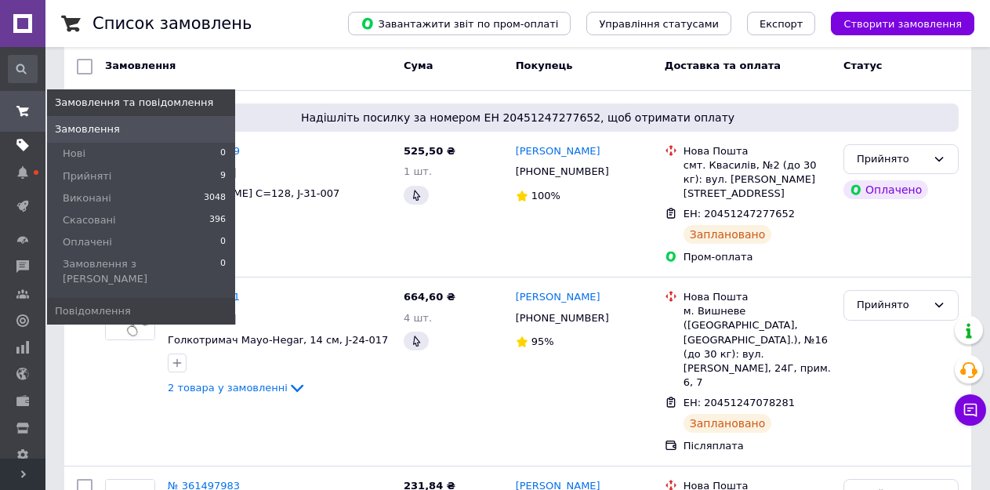
scroll to position [78, 0]
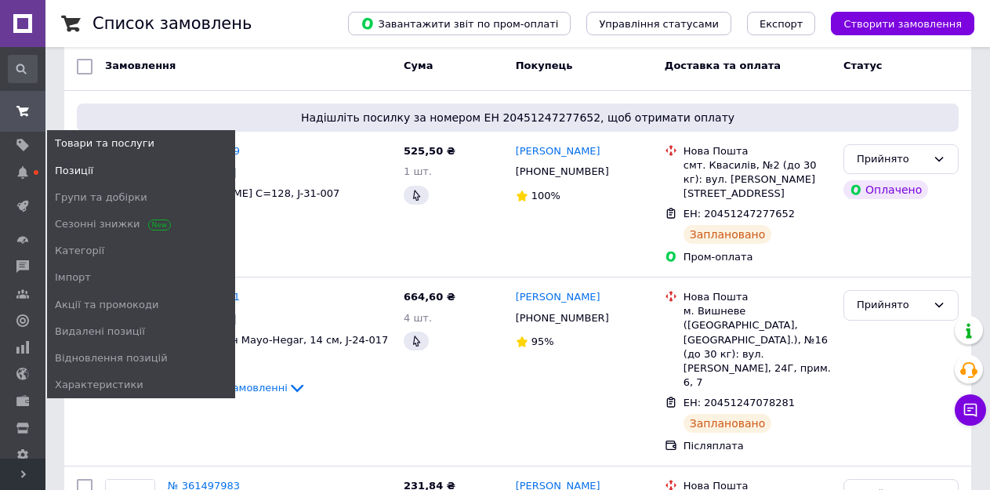
click at [76, 171] on span "Позиції" at bounding box center [74, 171] width 38 height 14
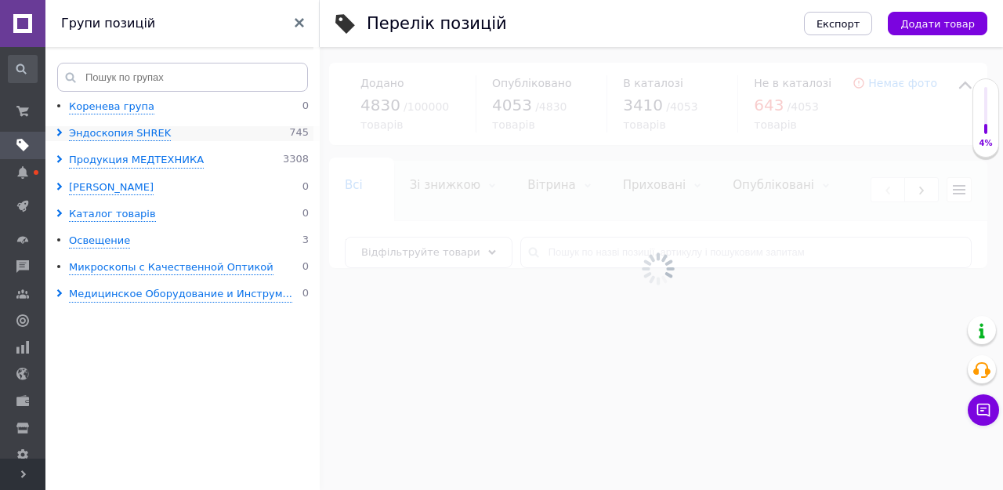
click at [56, 134] on icon at bounding box center [60, 132] width 8 height 8
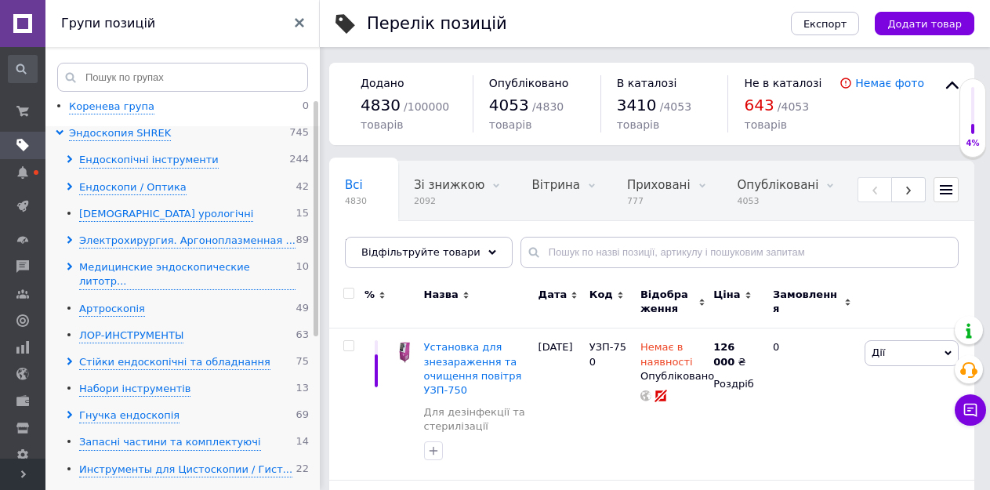
click at [68, 157] on use at bounding box center [69, 159] width 5 height 8
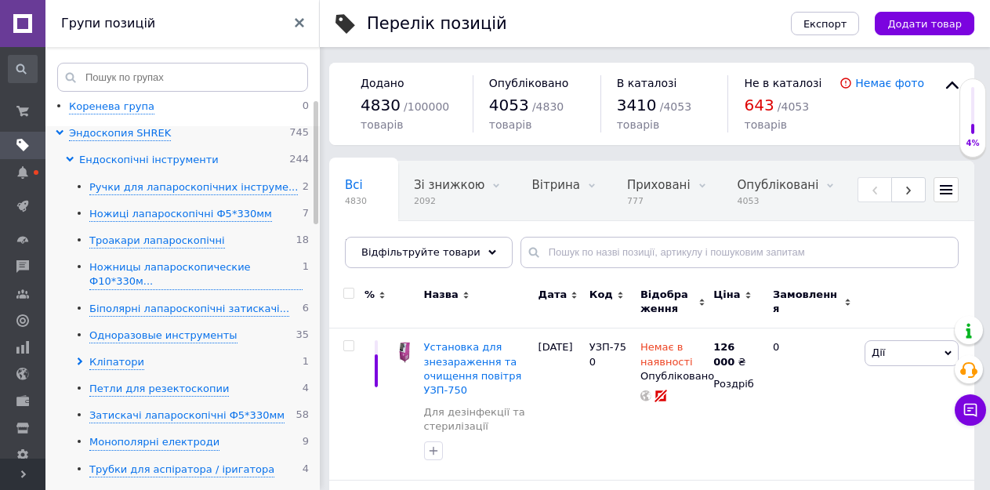
click at [118, 161] on div "Ендоскопічні інструменти" at bounding box center [148, 160] width 139 height 15
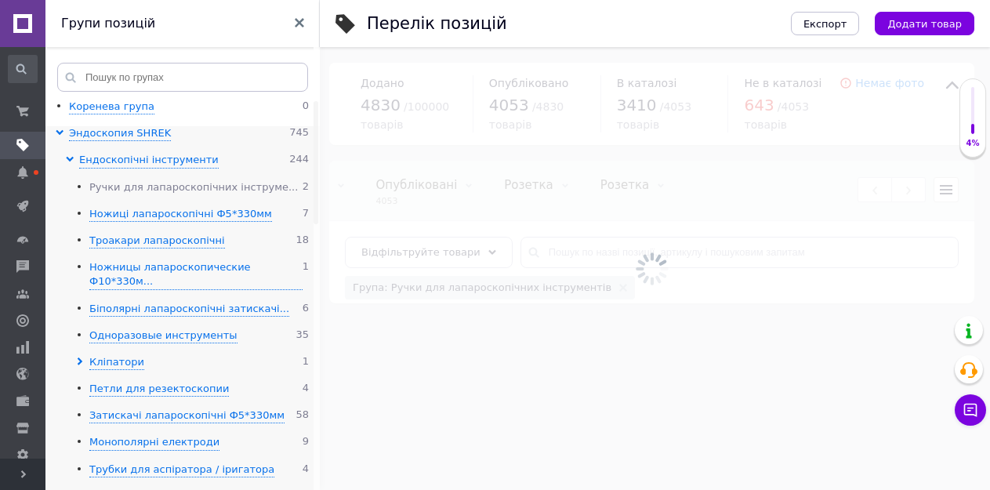
click at [124, 189] on div "Ручки для лапароскопічних інструме..." at bounding box center [193, 187] width 208 height 15
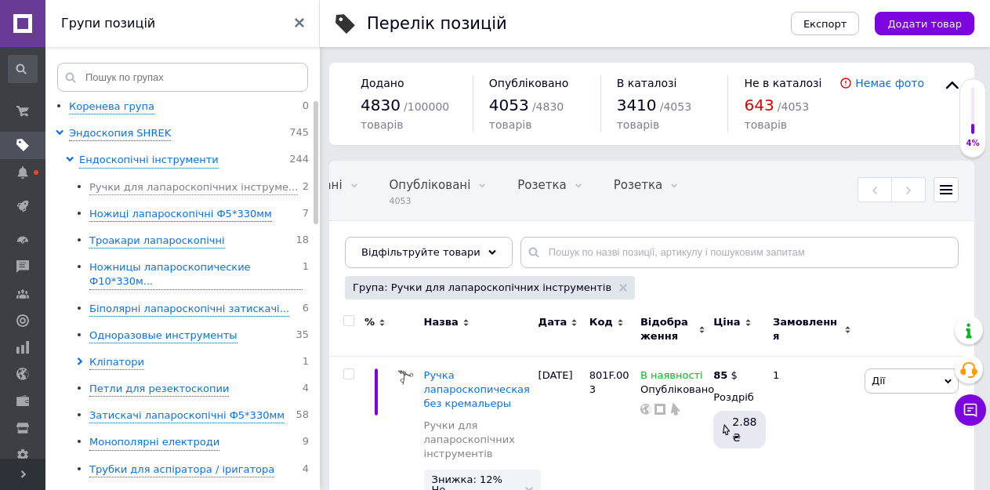
scroll to position [0, 361]
click at [347, 320] on input "checkbox" at bounding box center [348, 321] width 10 height 10
checkbox input "true"
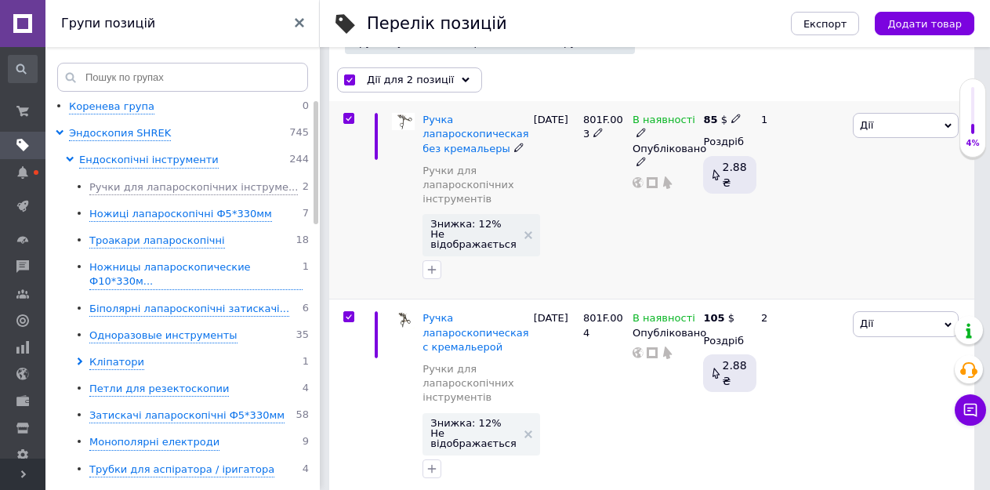
scroll to position [268, 0]
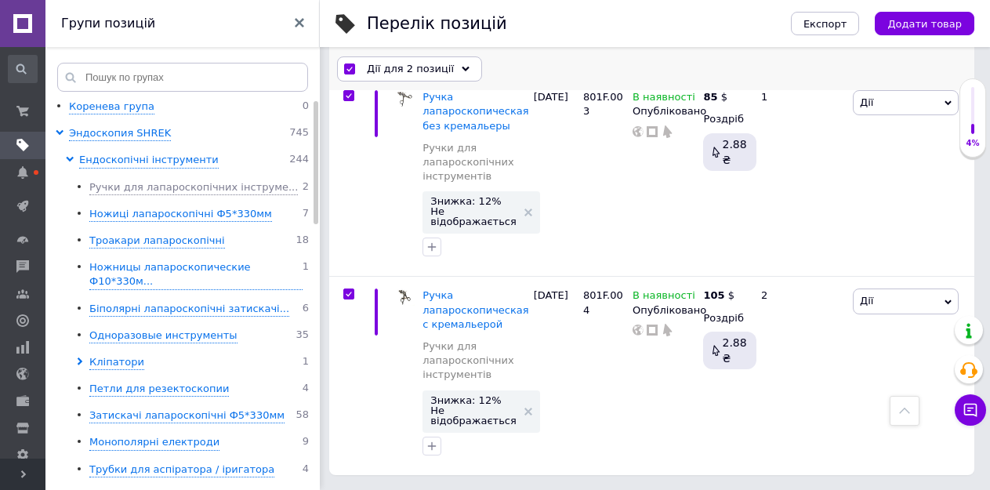
click at [421, 72] on span "Дії для 2 позиції" at bounding box center [410, 69] width 87 height 14
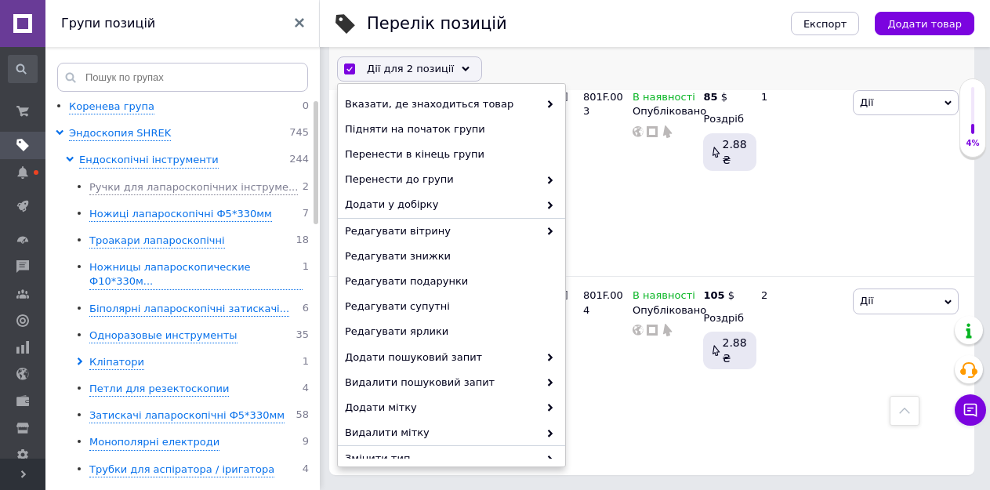
click at [421, 72] on span "Дії для 2 позиції" at bounding box center [410, 69] width 87 height 14
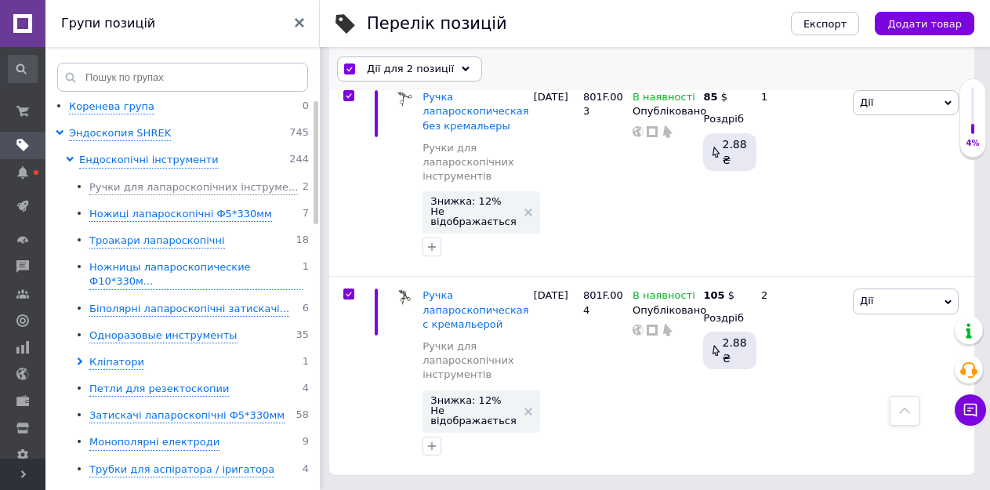
click at [421, 72] on span "Дії для 2 позиції" at bounding box center [410, 69] width 87 height 14
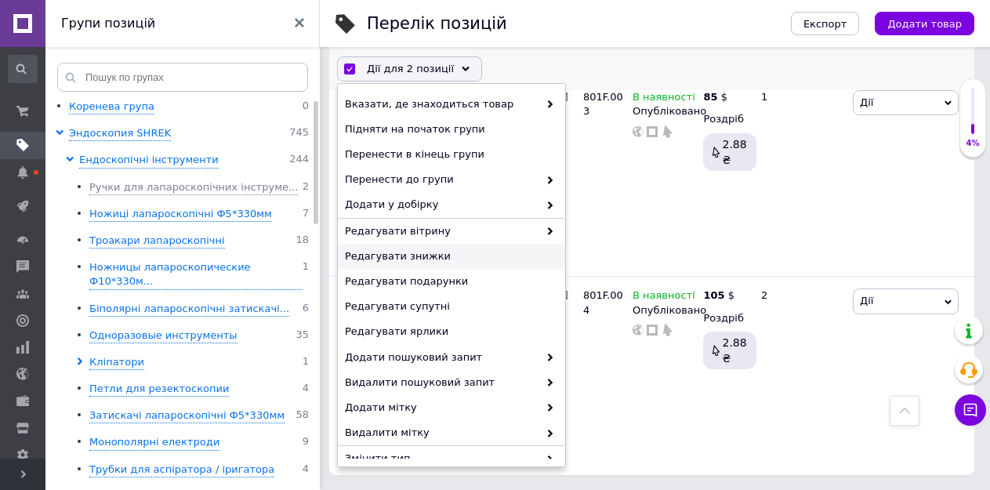
click at [422, 254] on span "Редагувати знижки" at bounding box center [449, 256] width 209 height 14
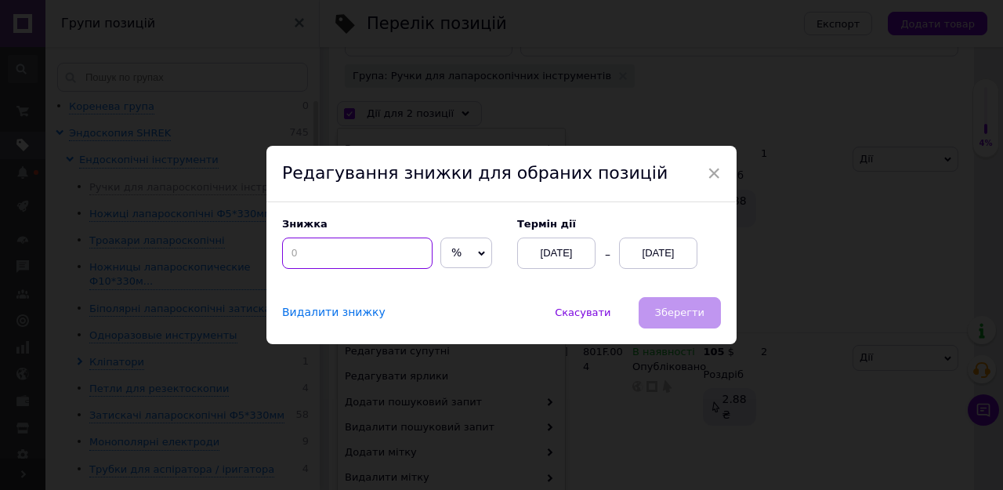
click at [352, 252] on input at bounding box center [357, 252] width 150 height 31
type input "12"
click at [650, 256] on div "[DATE]" at bounding box center [658, 252] width 78 height 31
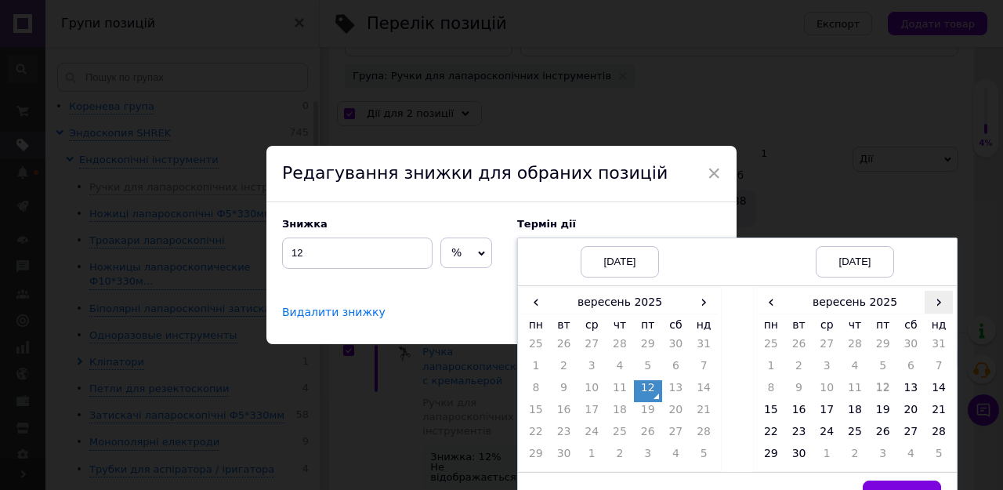
click at [942, 305] on span "›" at bounding box center [939, 302] width 28 height 23
click at [773, 436] on td "27" at bounding box center [771, 435] width 28 height 22
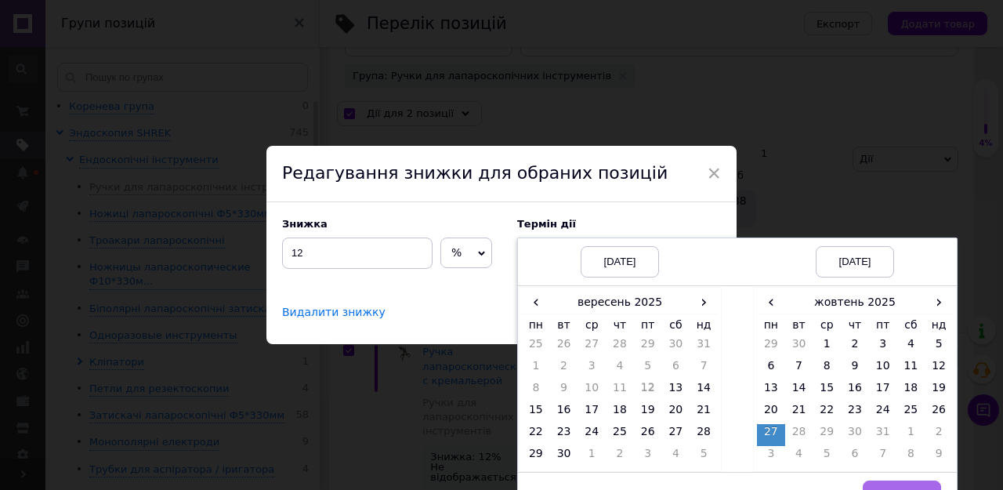
click at [877, 484] on button "Вибрати" at bounding box center [902, 495] width 78 height 31
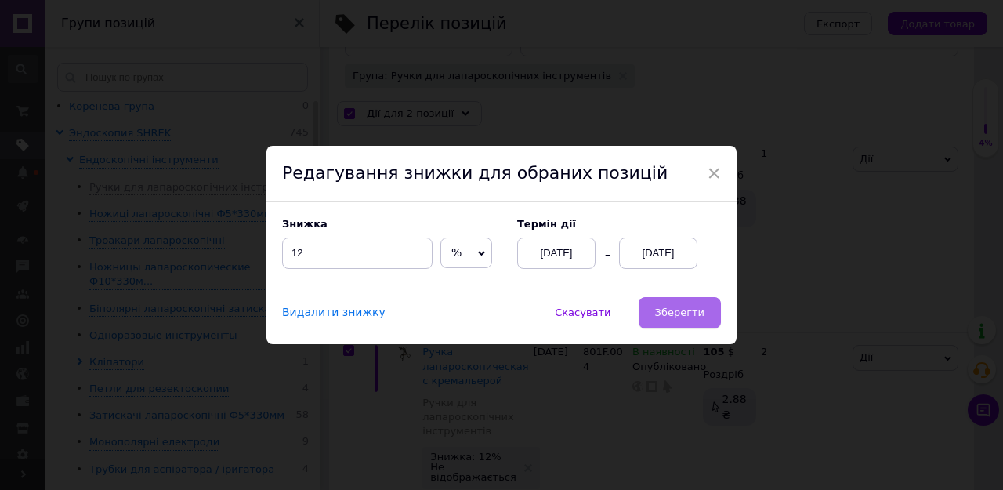
click at [664, 310] on span "Зберегти" at bounding box center [679, 312] width 49 height 12
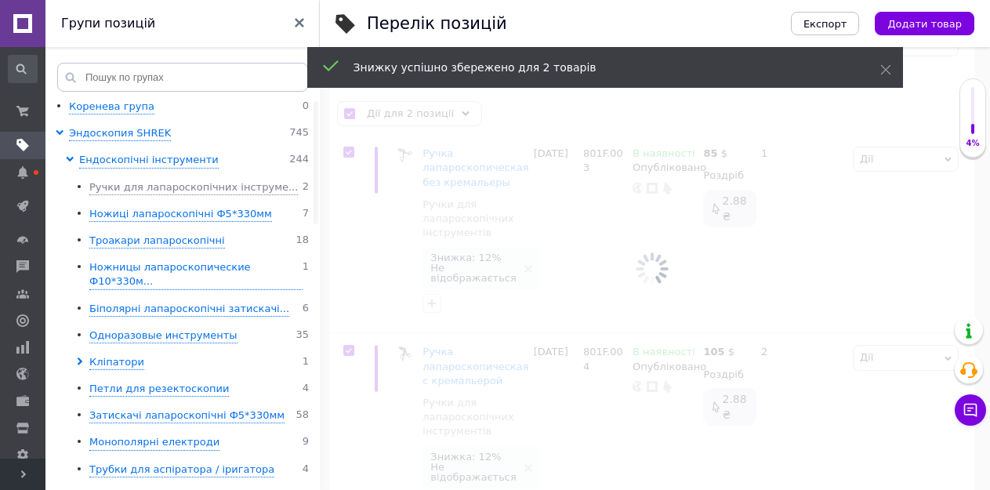
scroll to position [0, 361]
checkbox input "false"
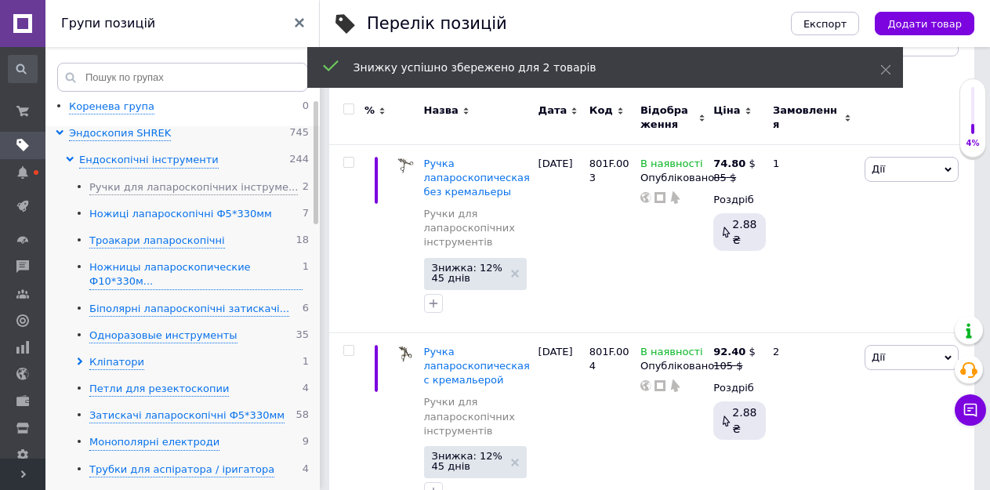
click at [108, 212] on div "Ножиці лапароскопічні Ф5*330мм" at bounding box center [180, 214] width 183 height 15
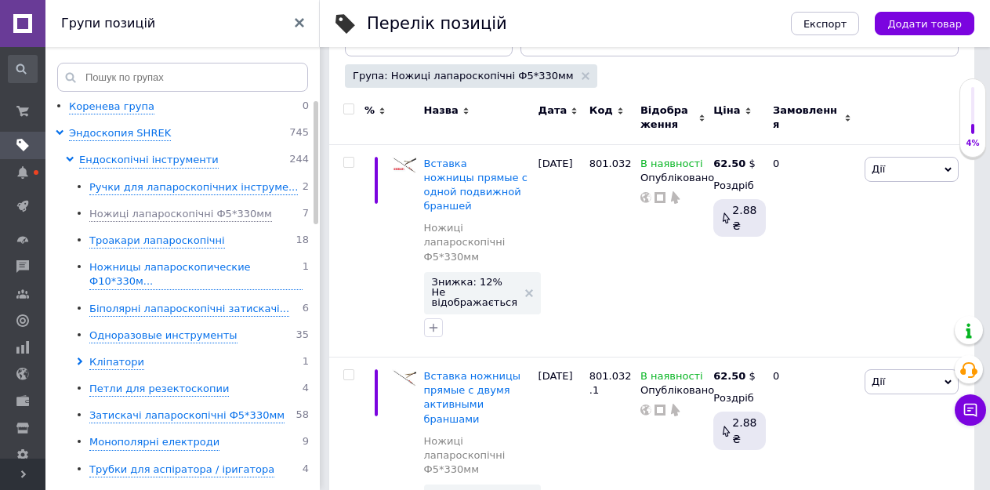
click at [349, 108] on input "checkbox" at bounding box center [348, 109] width 10 height 10
checkbox input "true"
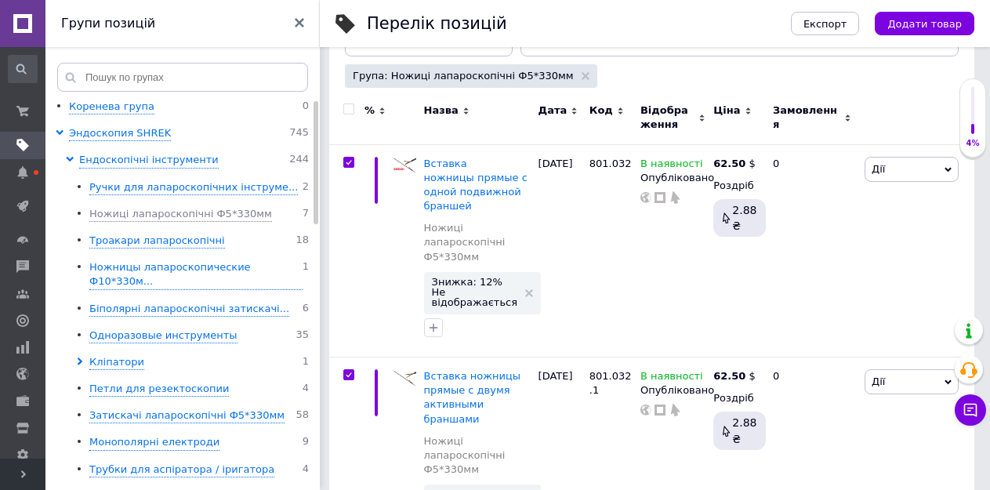
checkbox input "true"
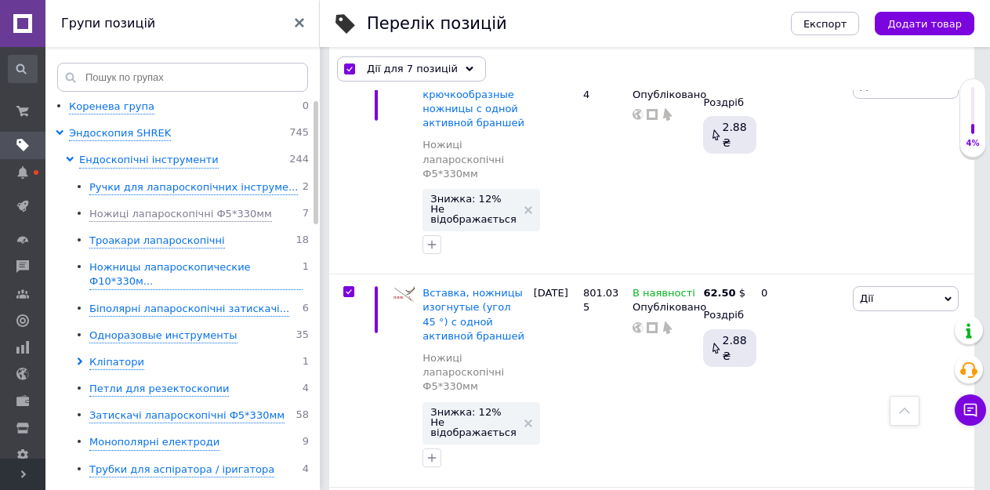
scroll to position [1360, 0]
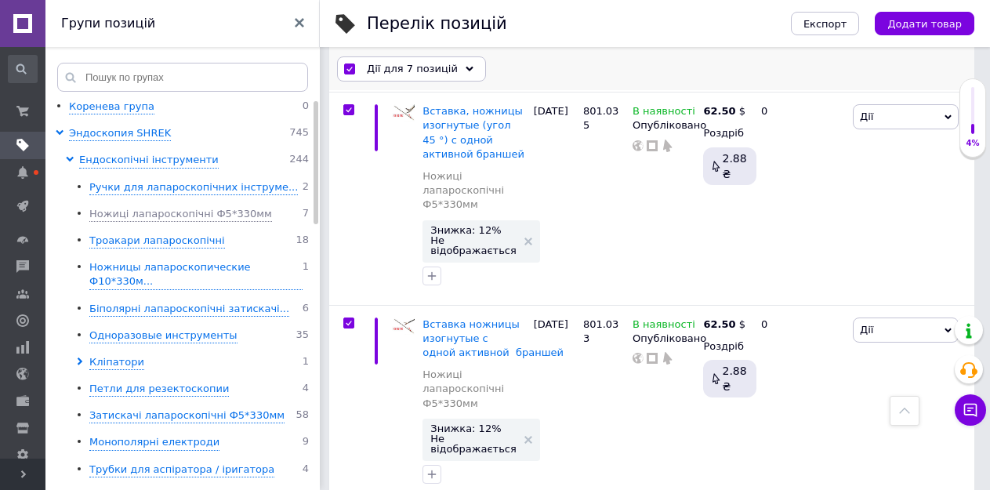
click at [401, 67] on span "Дії для 7 позицій" at bounding box center [412, 69] width 91 height 14
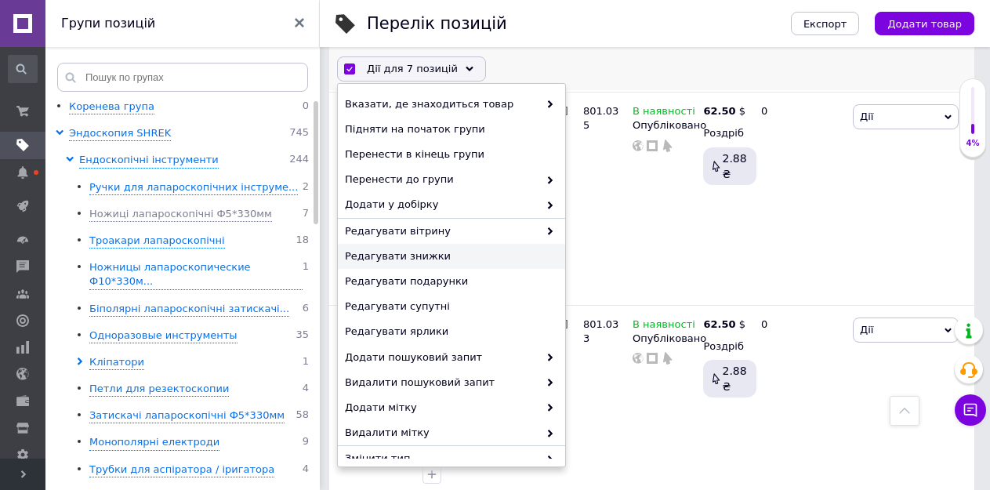
click at [415, 254] on span "Редагувати знижки" at bounding box center [449, 256] width 209 height 14
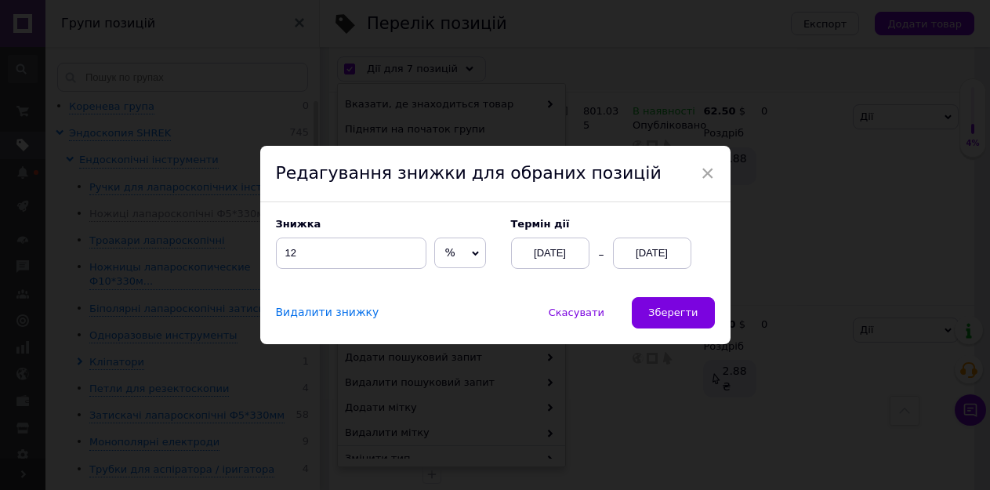
scroll to position [1303, 0]
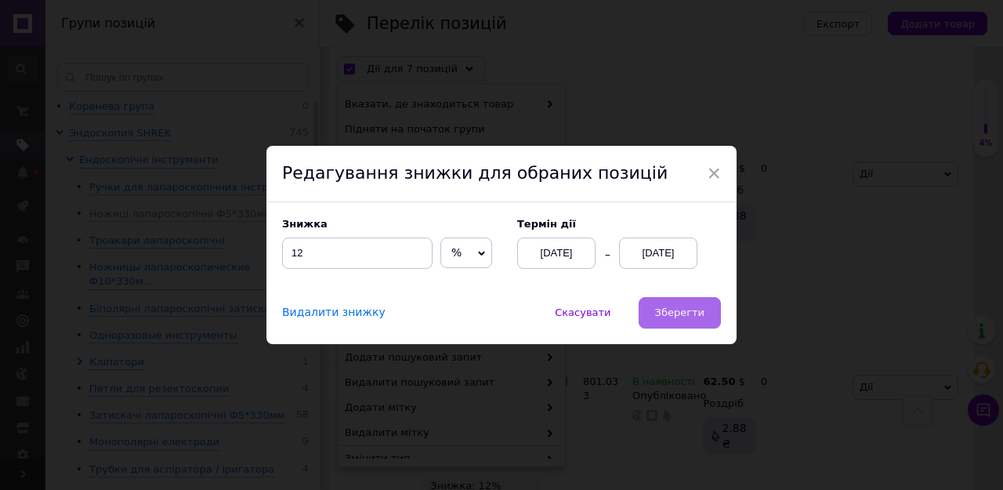
click at [667, 317] on span "Зберегти" at bounding box center [679, 312] width 49 height 12
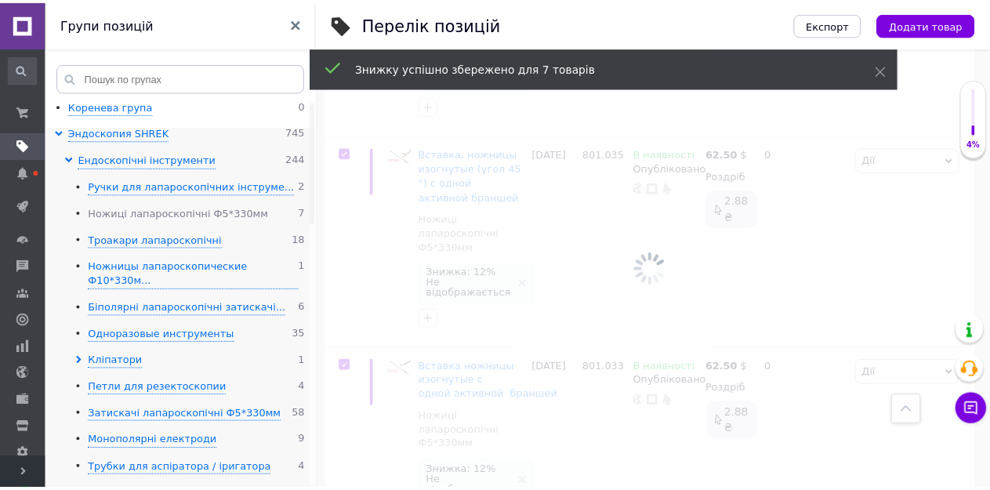
scroll to position [0, 361]
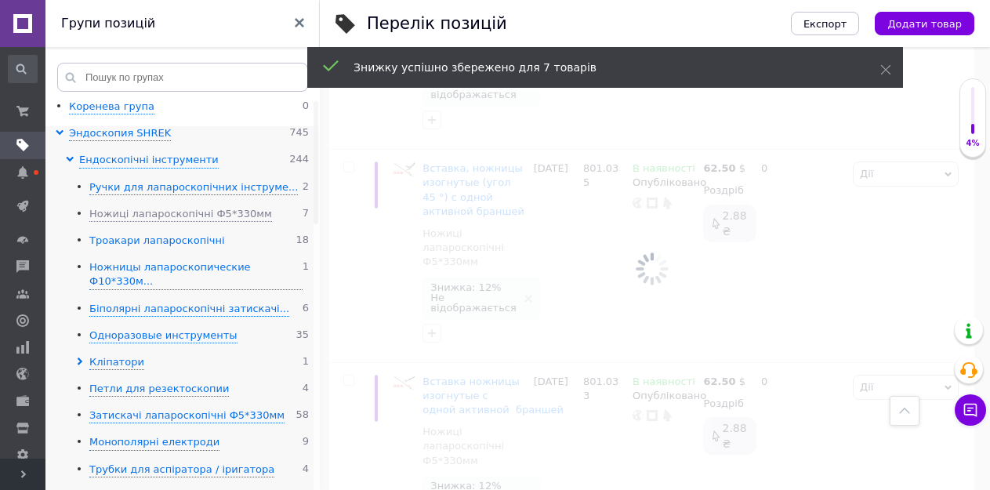
click at [118, 240] on div "Троакари лапароскопічні" at bounding box center [157, 240] width 136 height 15
checkbox input "false"
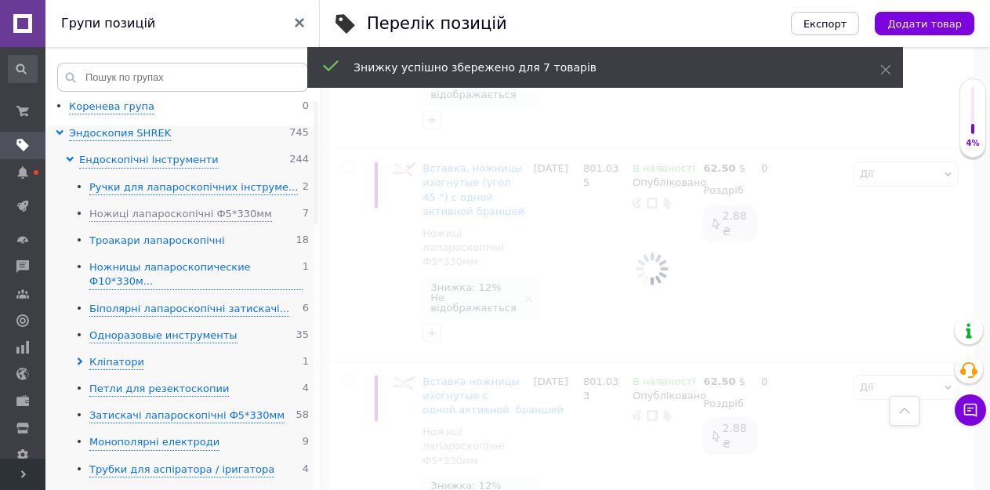
checkbox input "false"
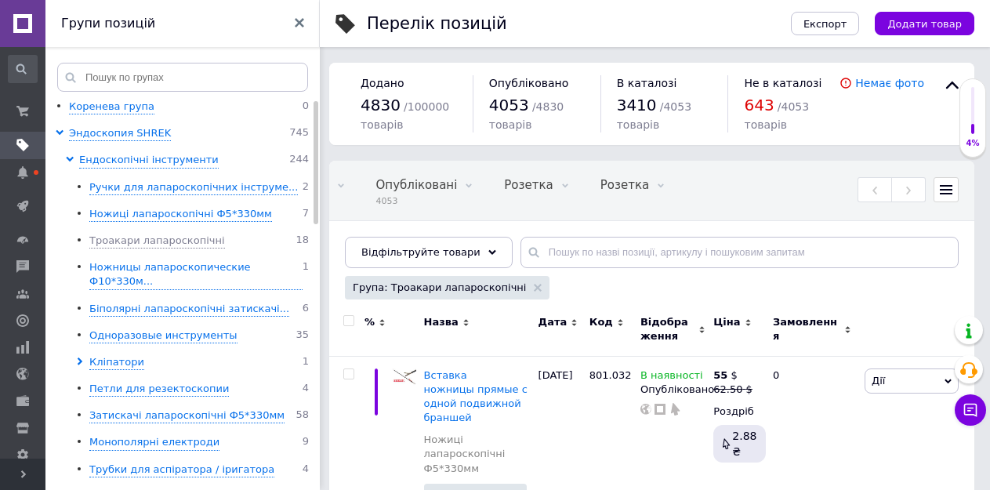
click at [349, 319] on input "checkbox" at bounding box center [348, 321] width 10 height 10
checkbox input "true"
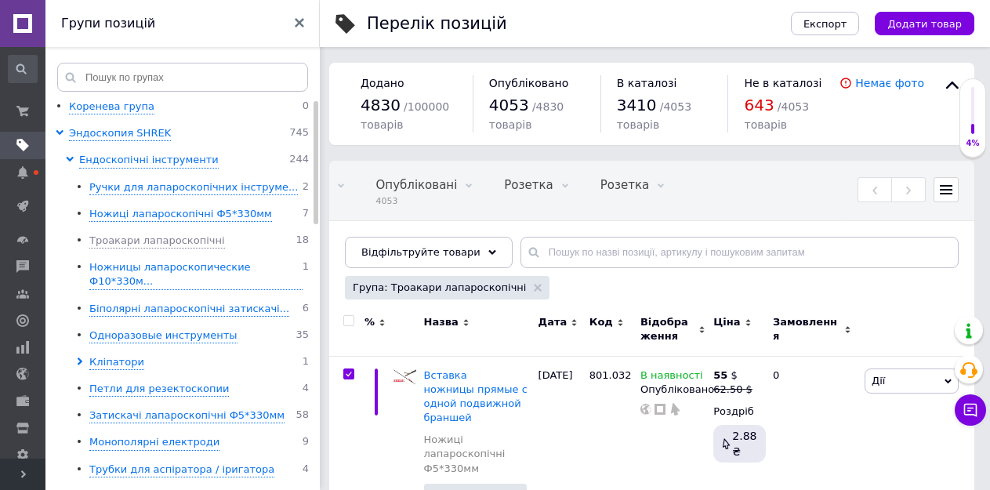
checkbox input "true"
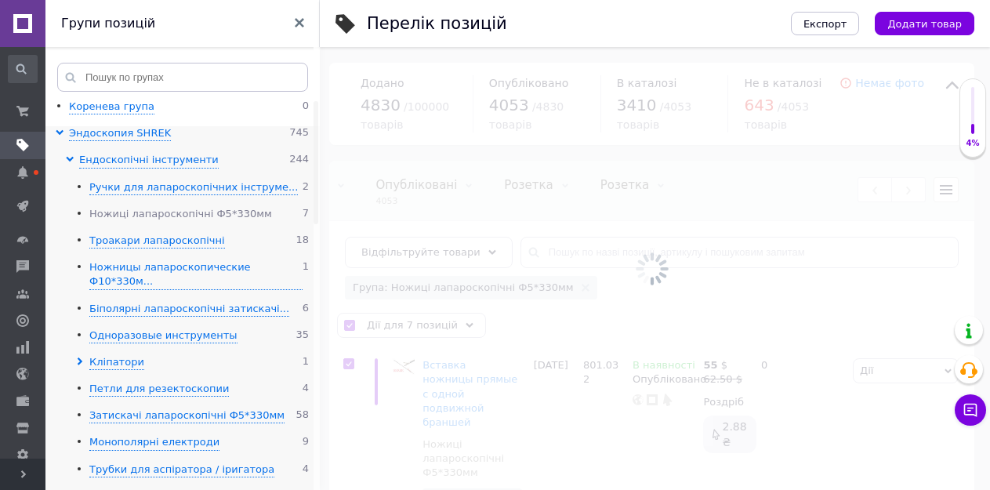
click at [136, 218] on div "Ножиці лапароскопічні Ф5*330мм" at bounding box center [180, 214] width 183 height 15
checkbox input "false"
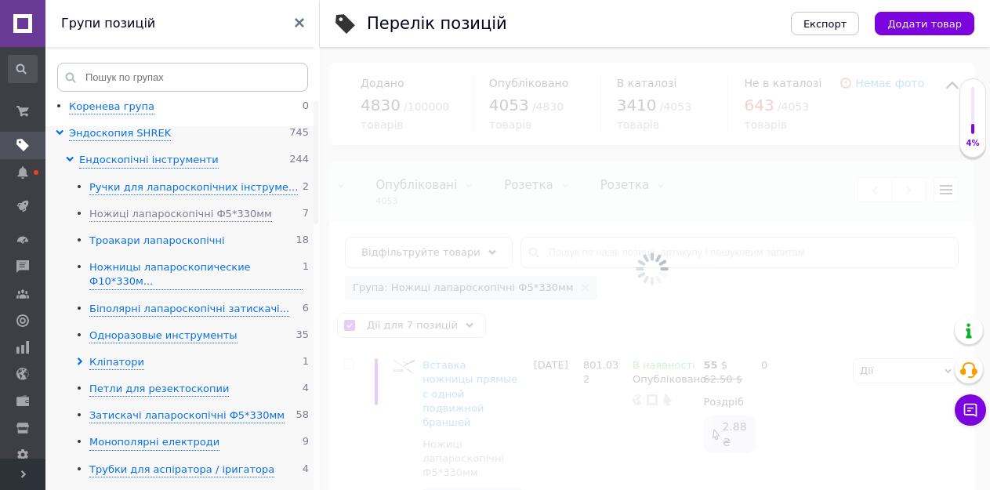
checkbox input "false"
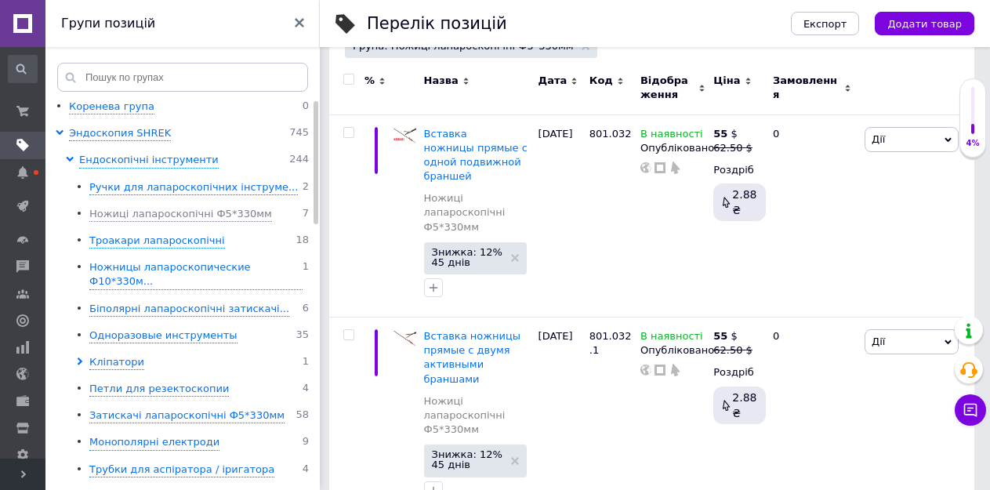
scroll to position [313, 0]
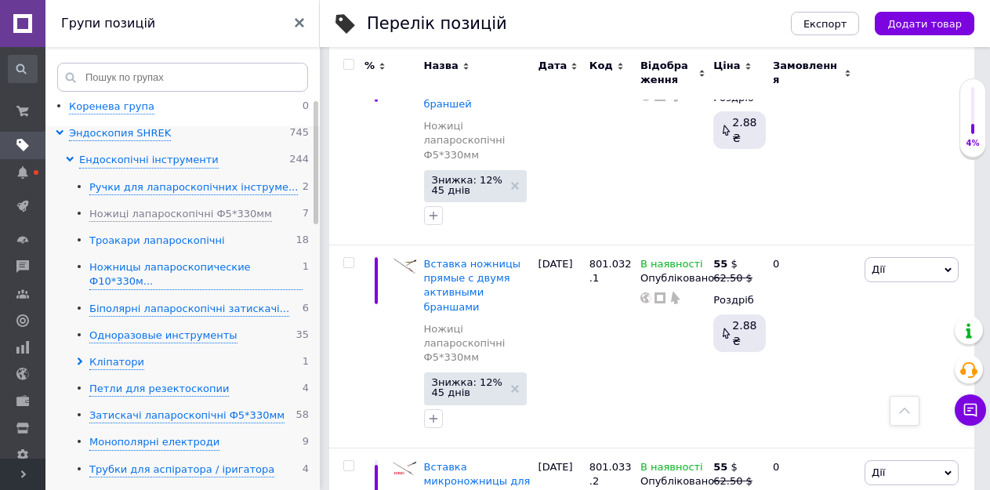
click at [135, 239] on div "Троакари лапароскопічні" at bounding box center [157, 240] width 136 height 15
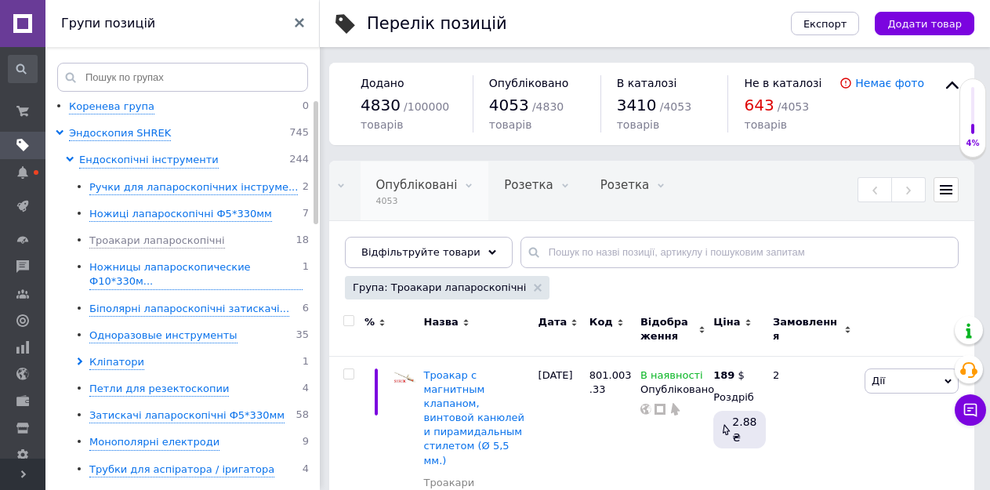
scroll to position [235, 0]
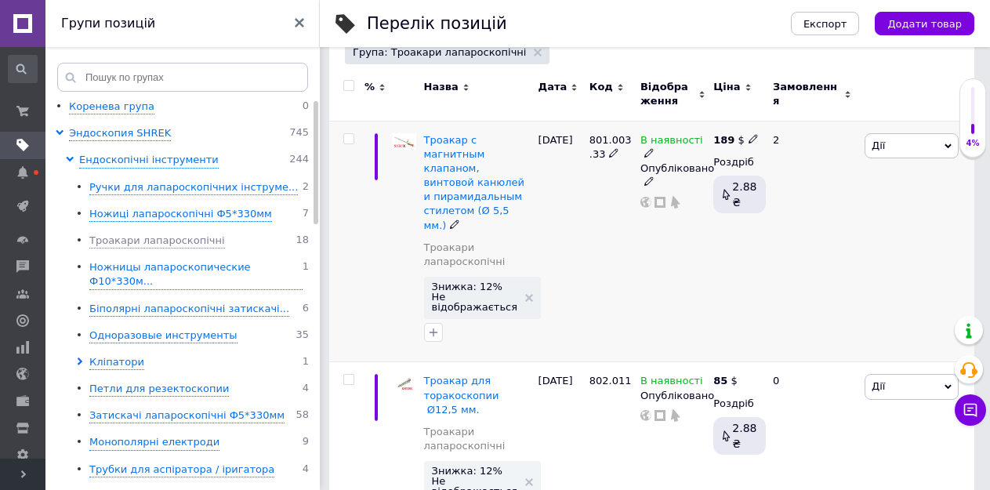
click at [348, 139] on input "checkbox" at bounding box center [348, 139] width 10 height 10
checkbox input "true"
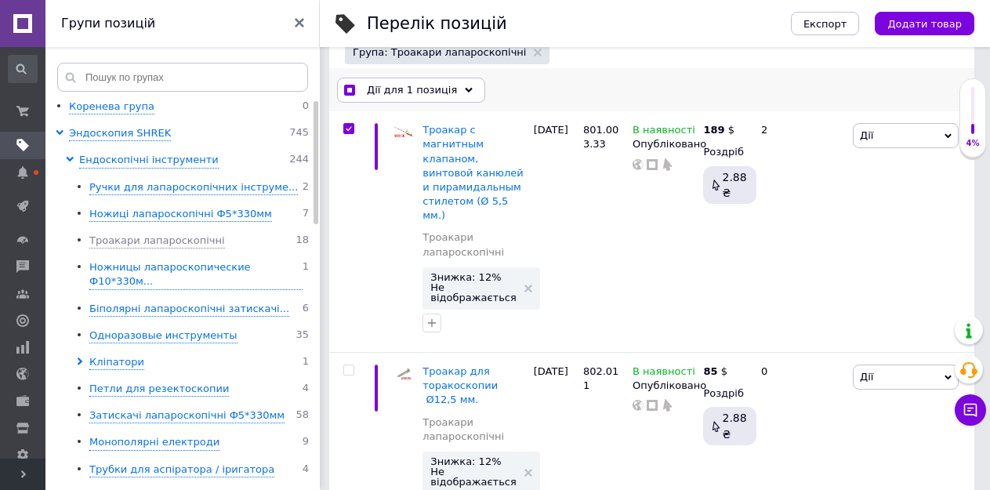
click at [414, 92] on span "Дії для 1 позиція" at bounding box center [412, 90] width 90 height 14
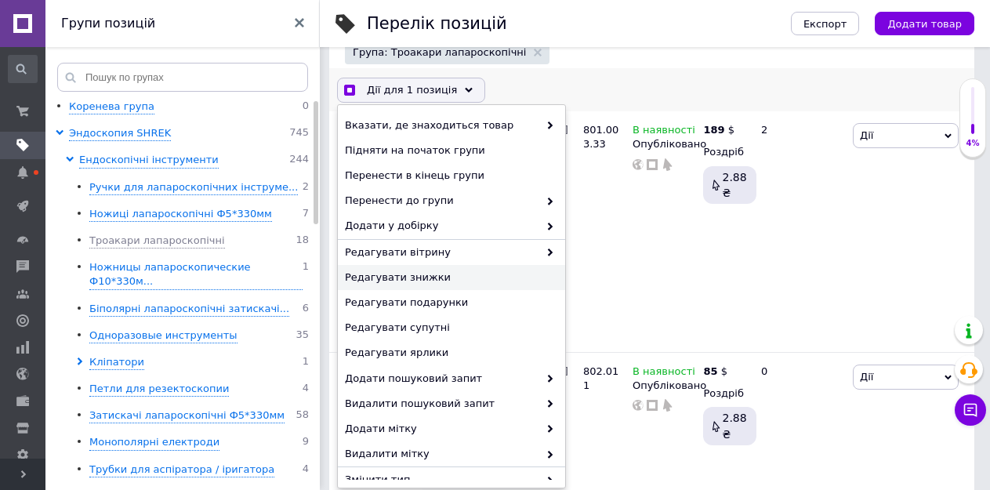
click at [423, 281] on span "Редагувати знижки" at bounding box center [449, 277] width 209 height 14
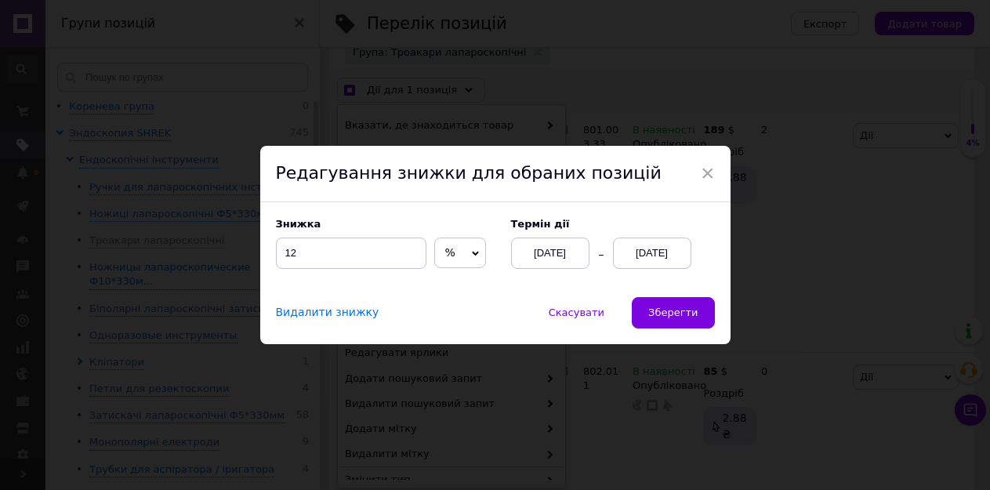
scroll to position [179, 0]
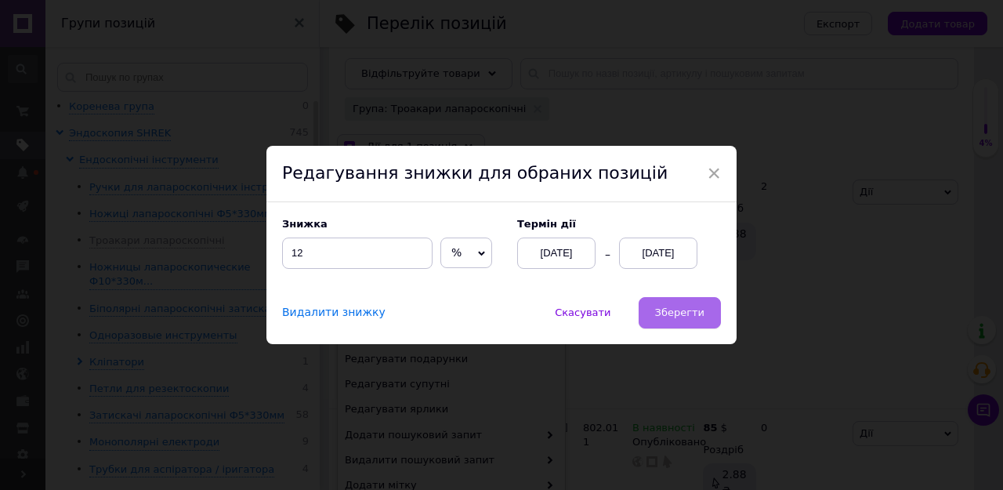
click at [683, 311] on span "Зберегти" at bounding box center [679, 312] width 49 height 12
checkbox input "true"
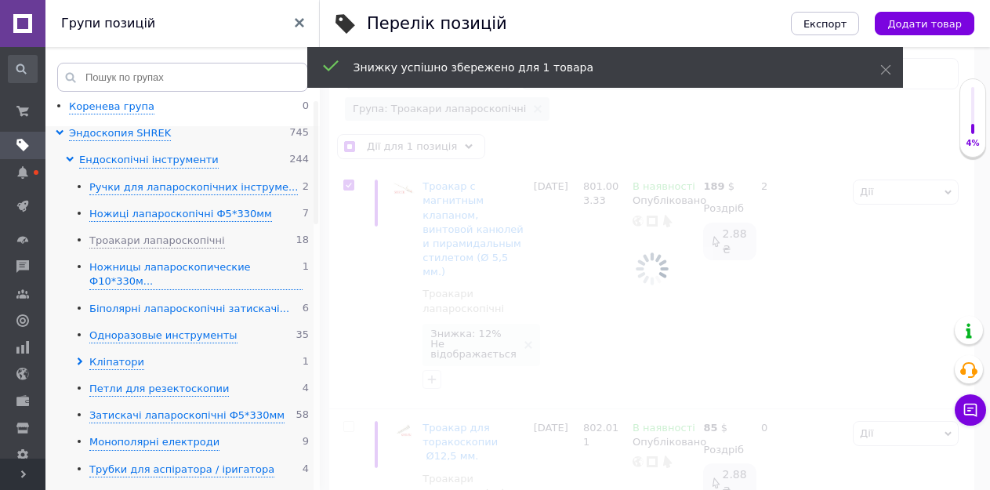
scroll to position [0, 361]
checkbox input "false"
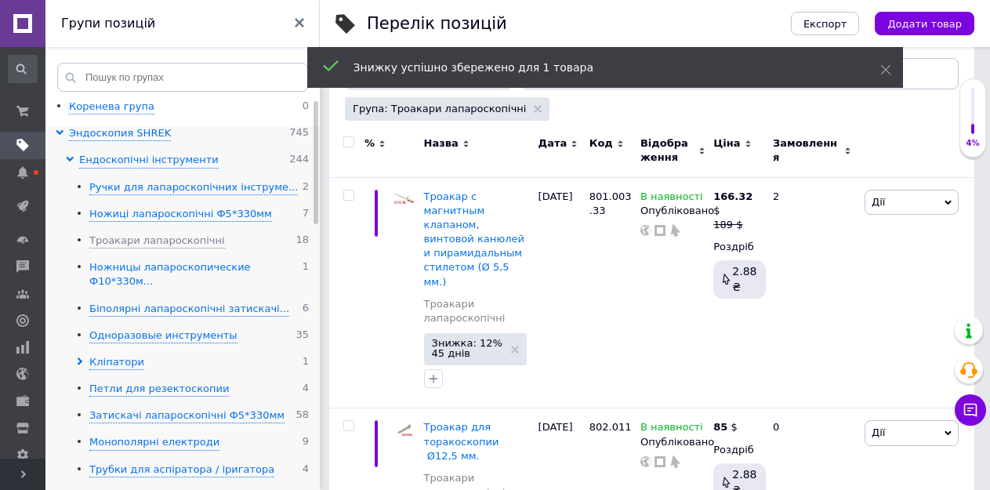
click at [123, 266] on div "Ножницы лапароскопические Ф10*330м..." at bounding box center [195, 274] width 213 height 29
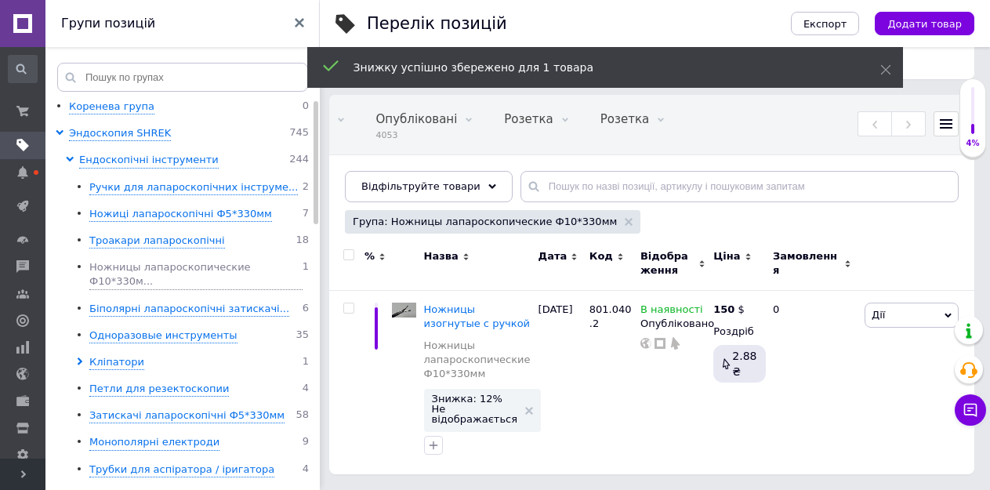
scroll to position [65, 0]
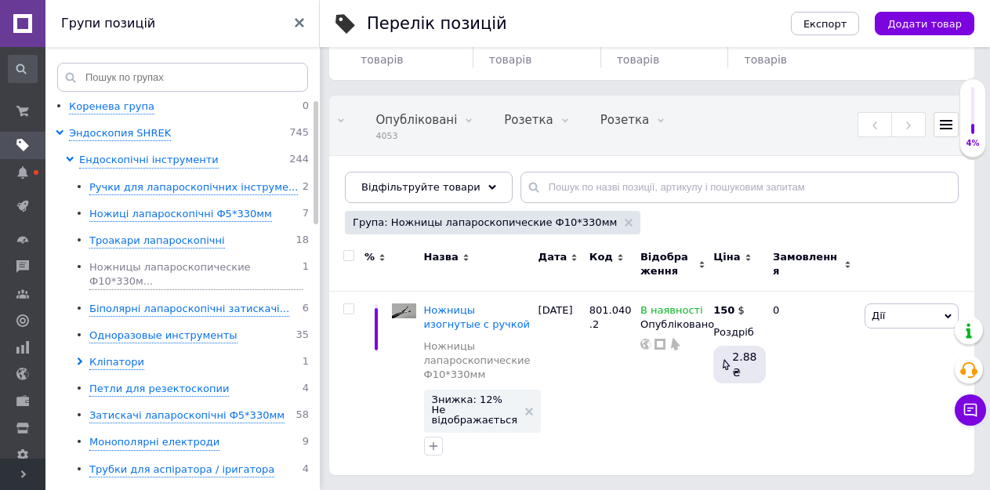
click at [349, 255] on input "checkbox" at bounding box center [348, 256] width 10 height 10
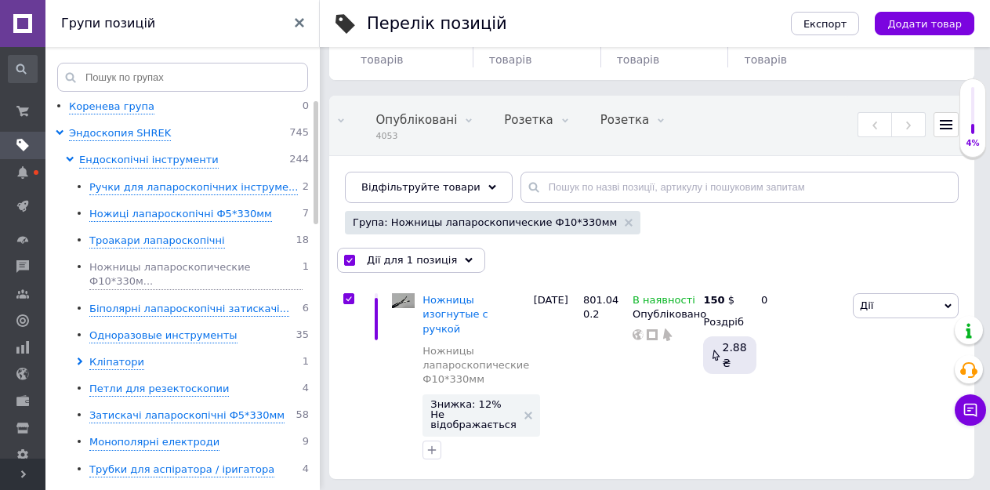
scroll to position [56, 0]
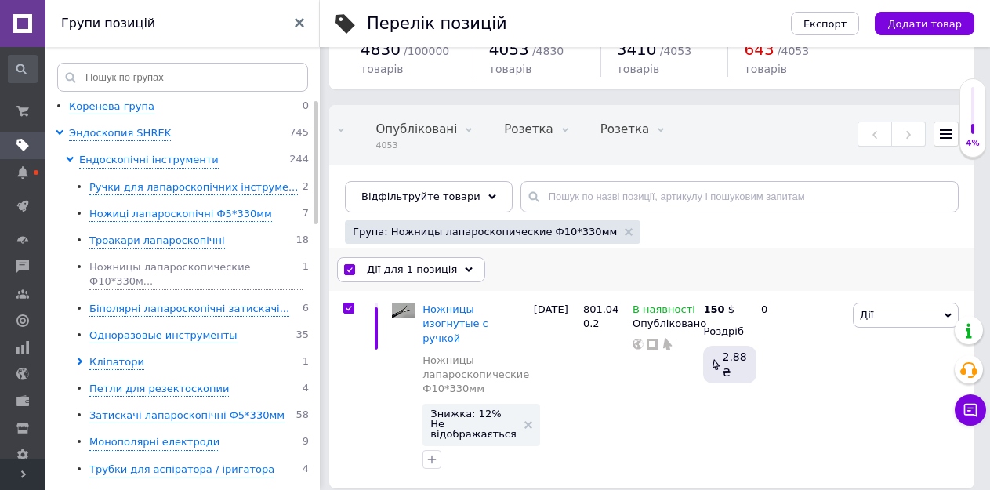
click at [422, 273] on span "Дії для 1 позиція" at bounding box center [412, 269] width 90 height 14
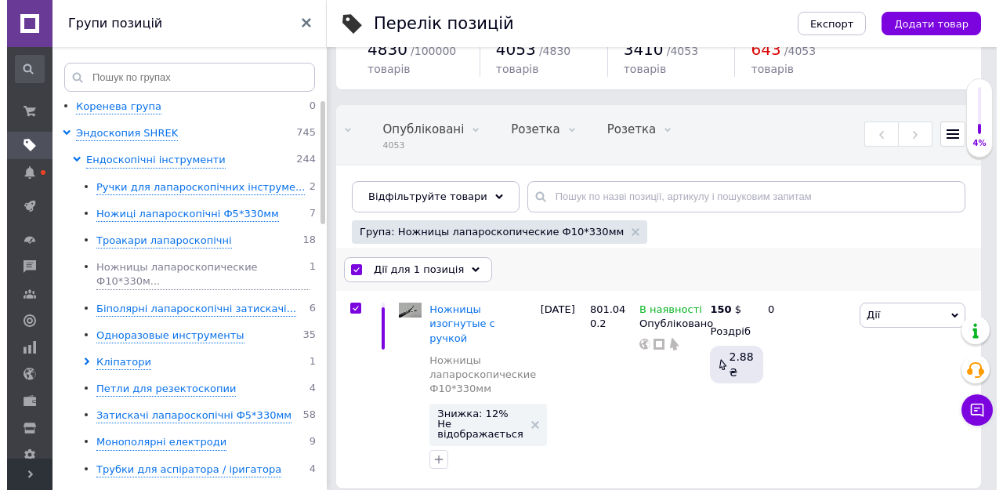
scroll to position [65, 0]
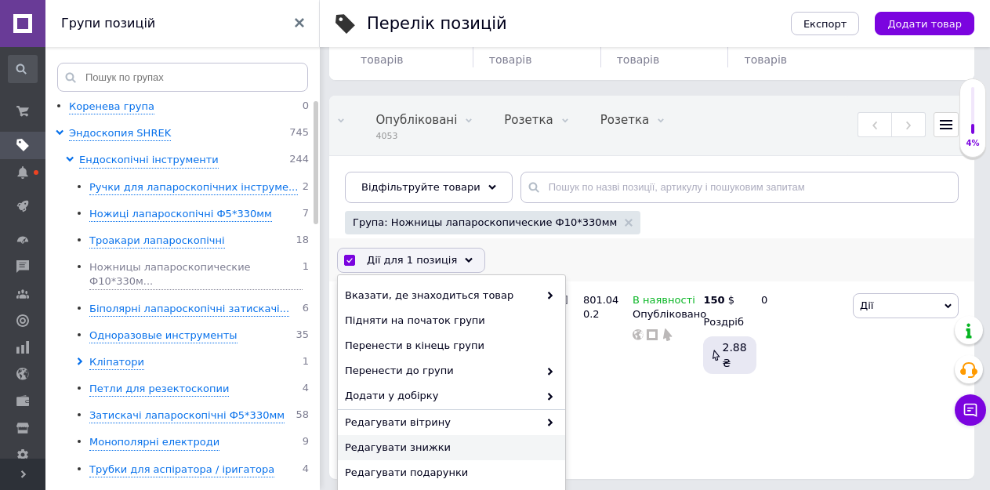
click at [395, 445] on span "Редагувати знижки" at bounding box center [449, 447] width 209 height 14
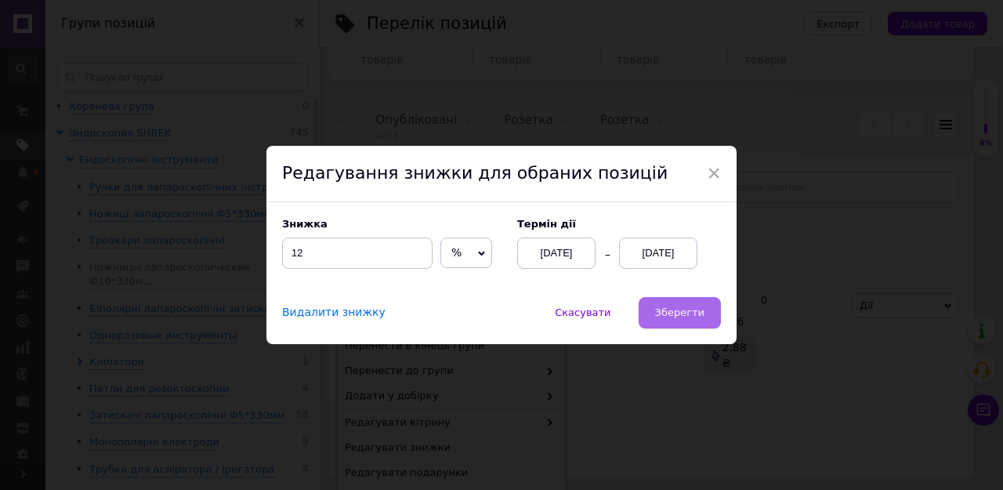
click at [664, 314] on span "Зберегти" at bounding box center [679, 312] width 49 height 12
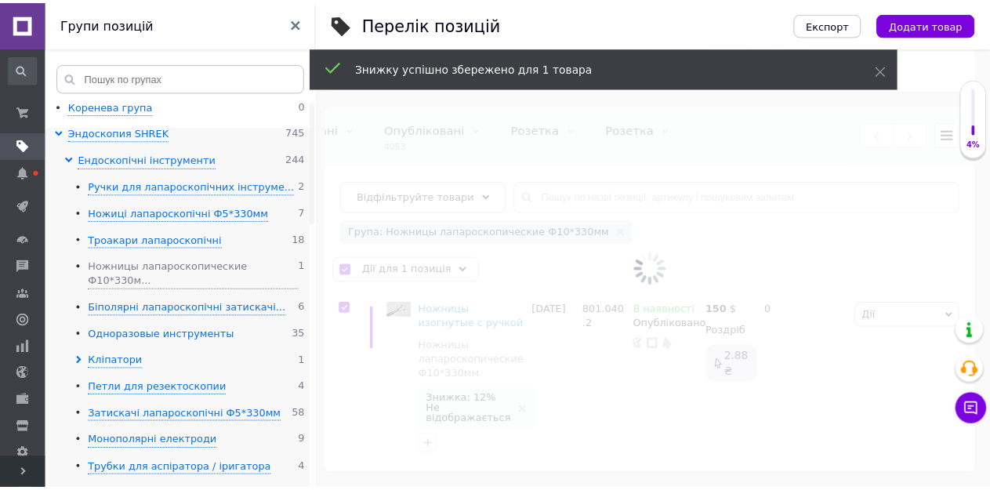
scroll to position [0, 361]
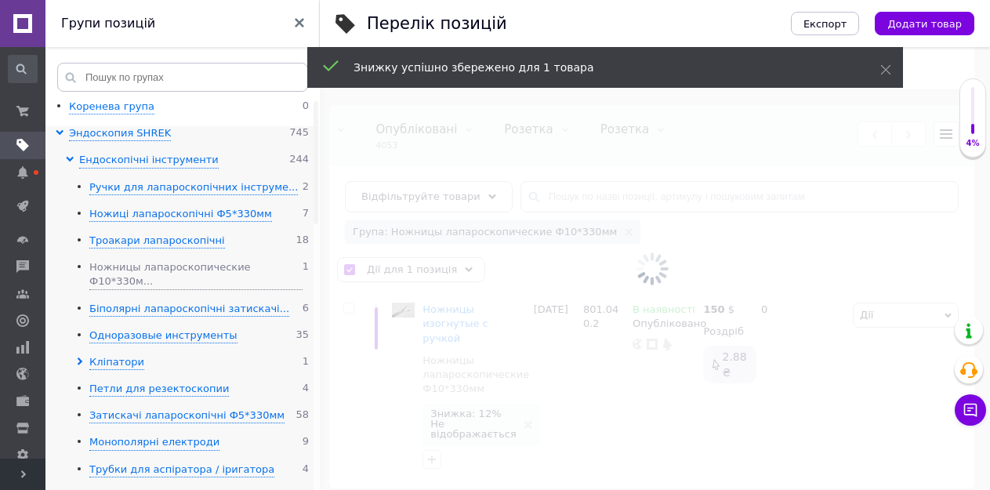
checkbox input "false"
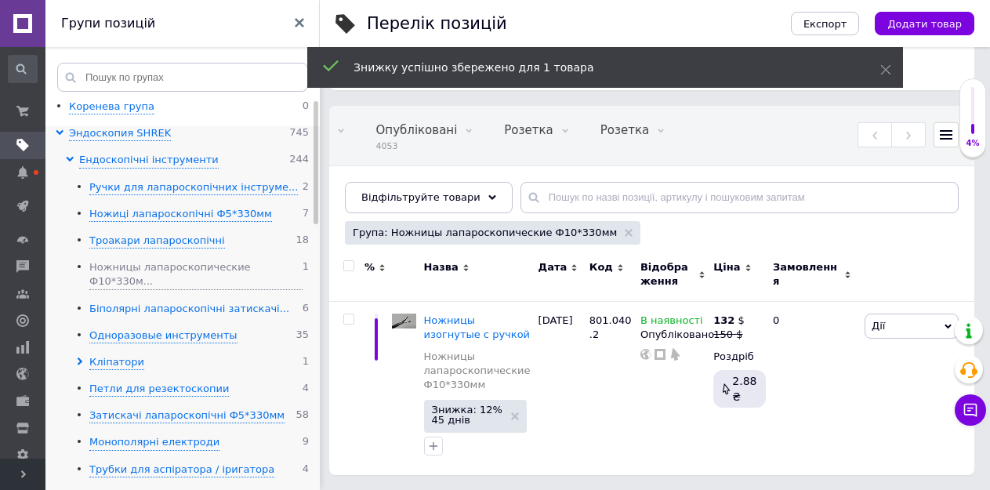
click at [132, 302] on div "Біполярні лапароскопічні затискачі..." at bounding box center [189, 309] width 200 height 15
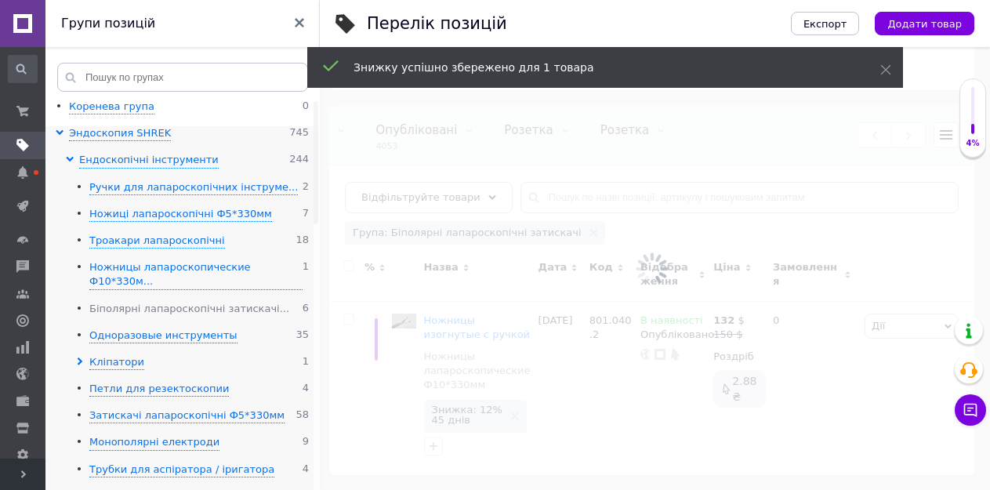
scroll to position [56, 0]
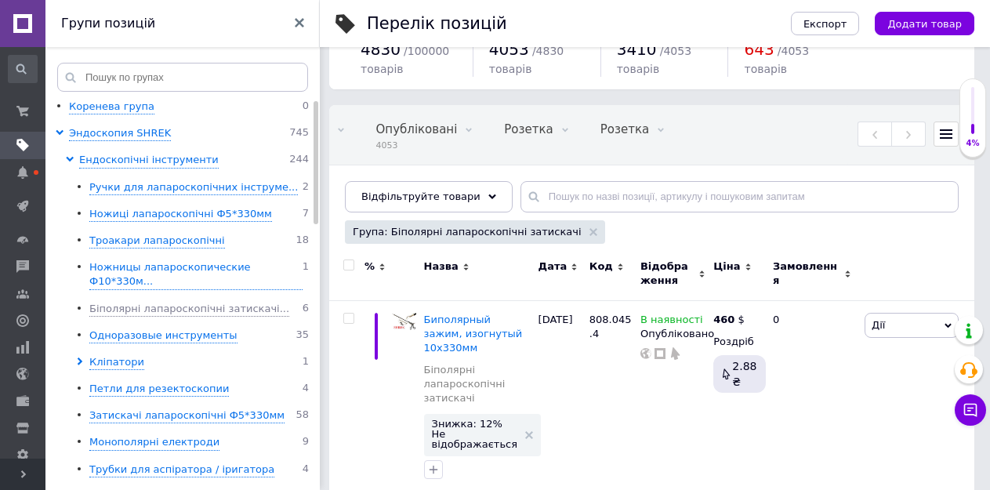
click at [349, 265] on input "checkbox" at bounding box center [348, 265] width 10 height 10
checkbox input "true"
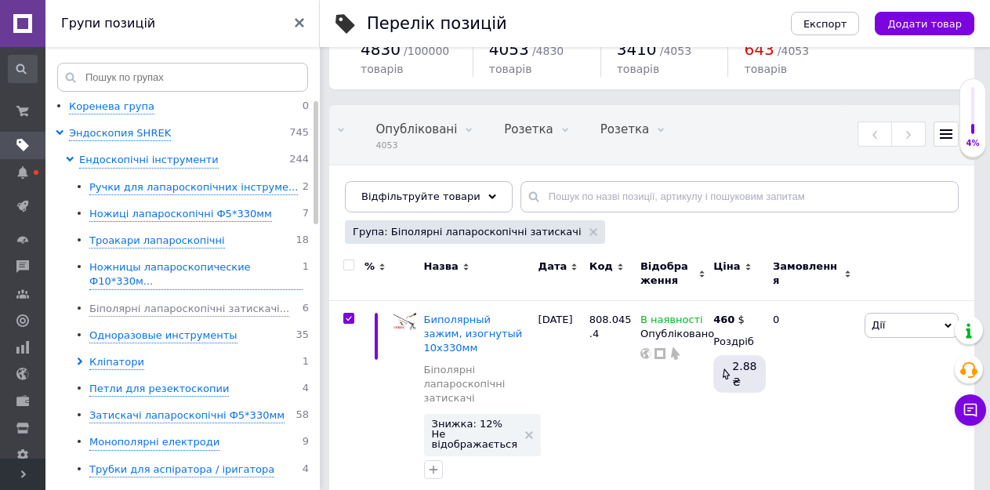
checkbox input "true"
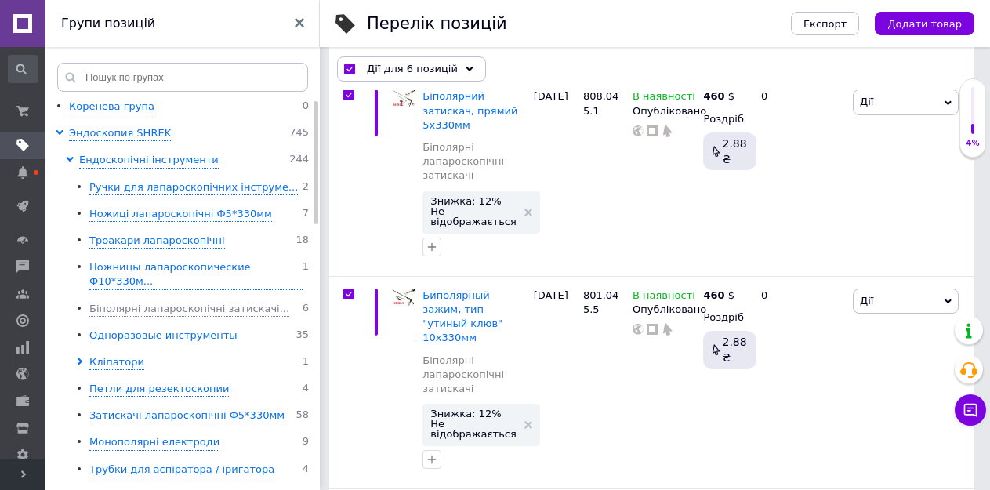
scroll to position [526, 0]
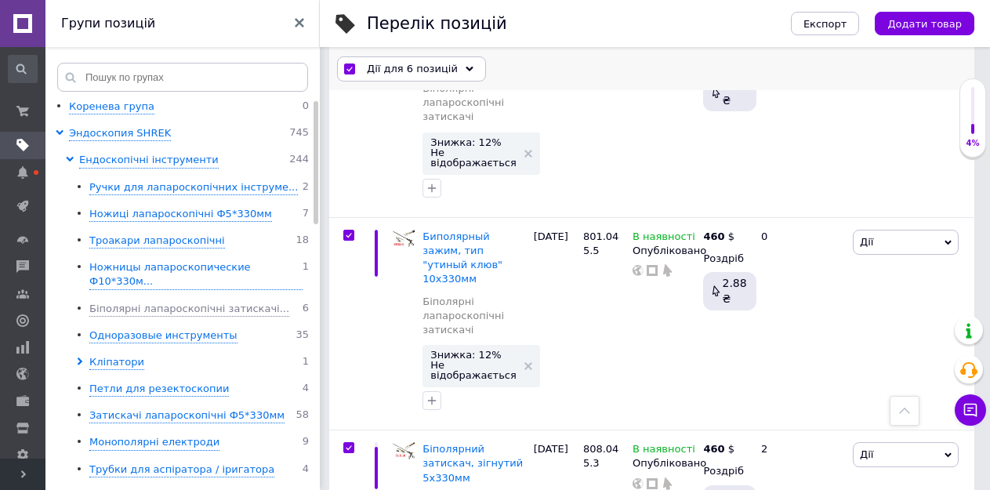
click at [390, 71] on span "Дії для 6 позицій" at bounding box center [412, 69] width 91 height 14
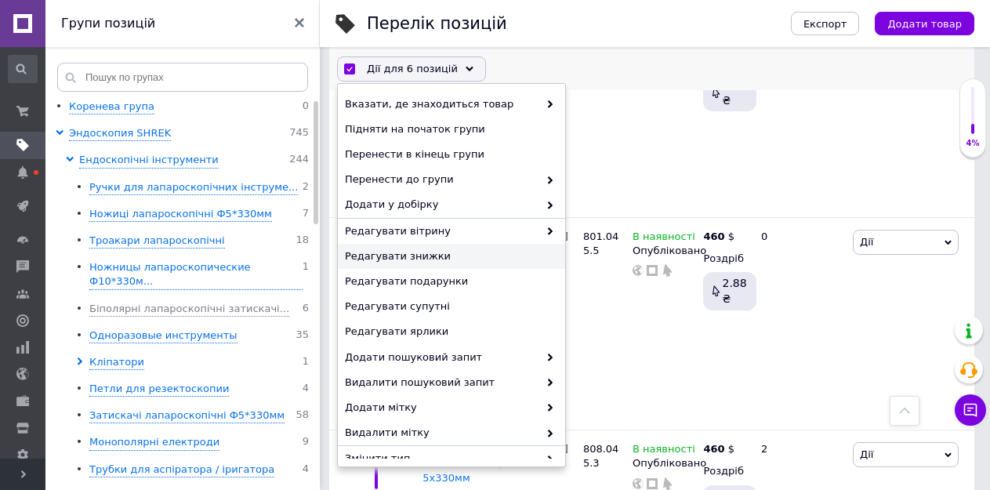
click at [411, 255] on span "Редагувати знижки" at bounding box center [449, 256] width 209 height 14
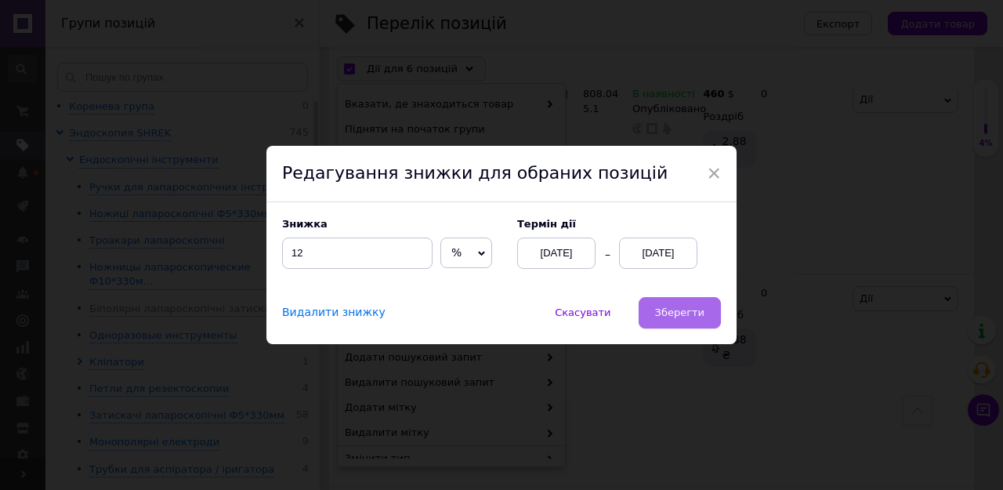
click at [682, 318] on span "Зберегти" at bounding box center [679, 312] width 49 height 12
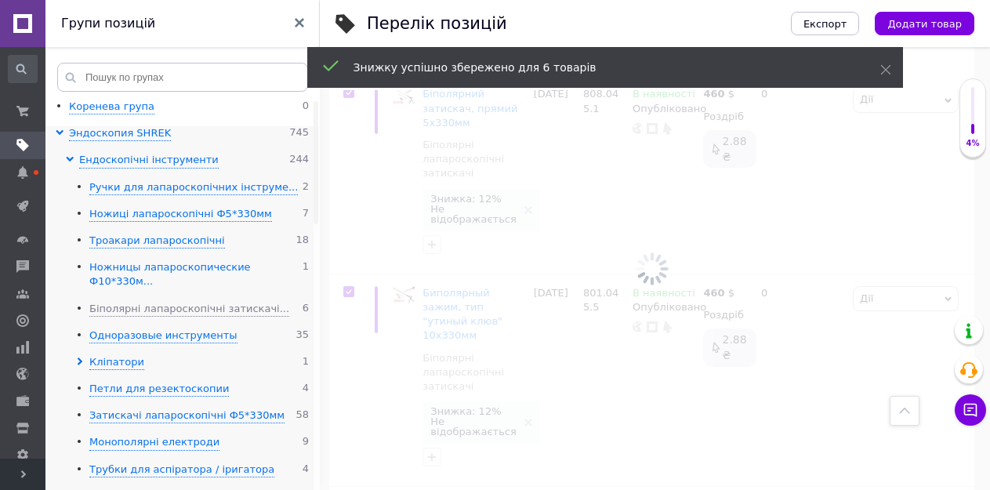
scroll to position [0, 361]
checkbox input "false"
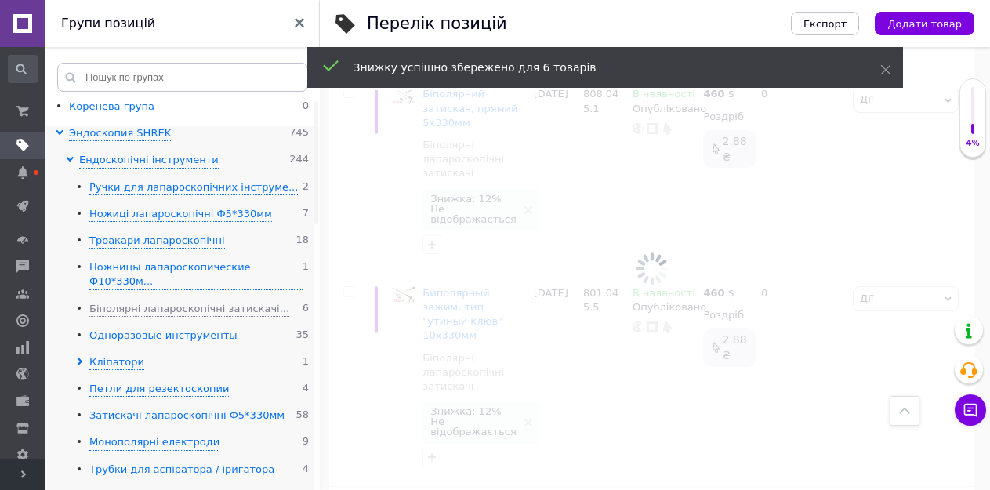
checkbox input "false"
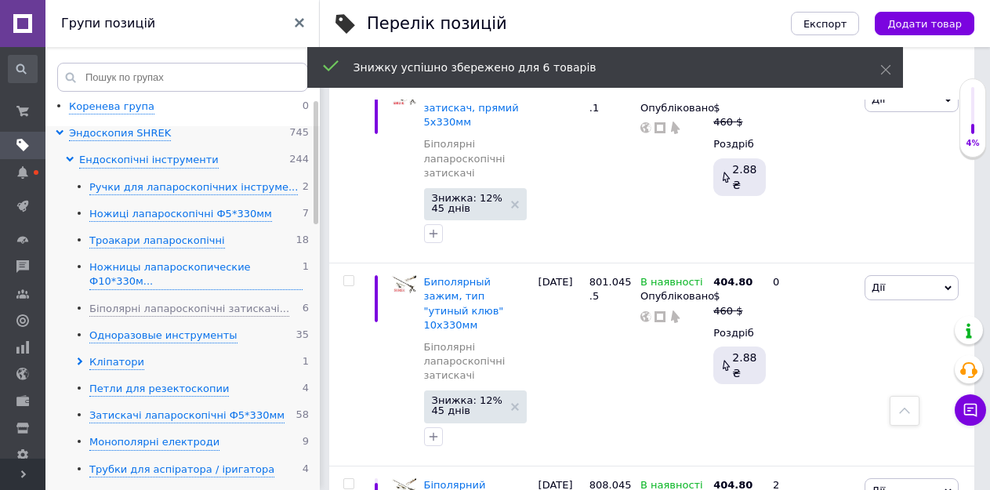
scroll to position [479, 0]
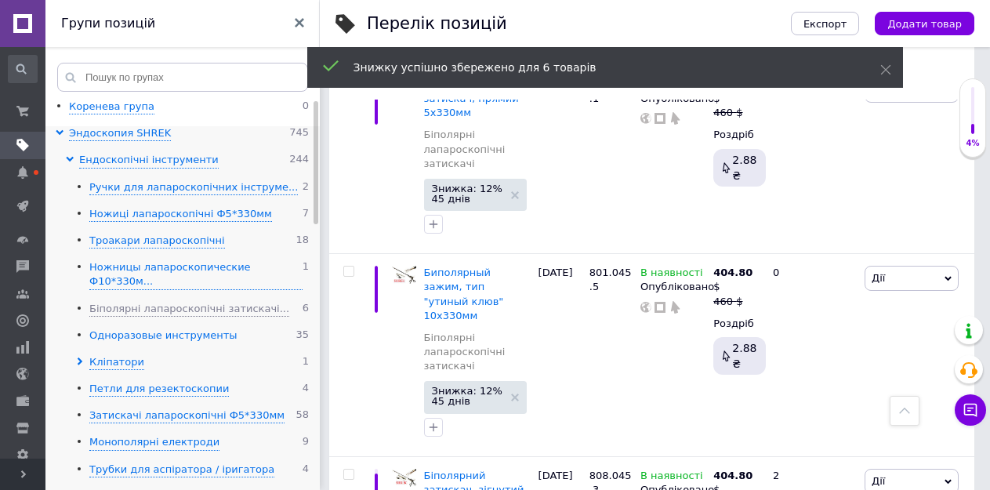
click at [134, 328] on div "Одноразовые инструменты" at bounding box center [163, 335] width 148 height 15
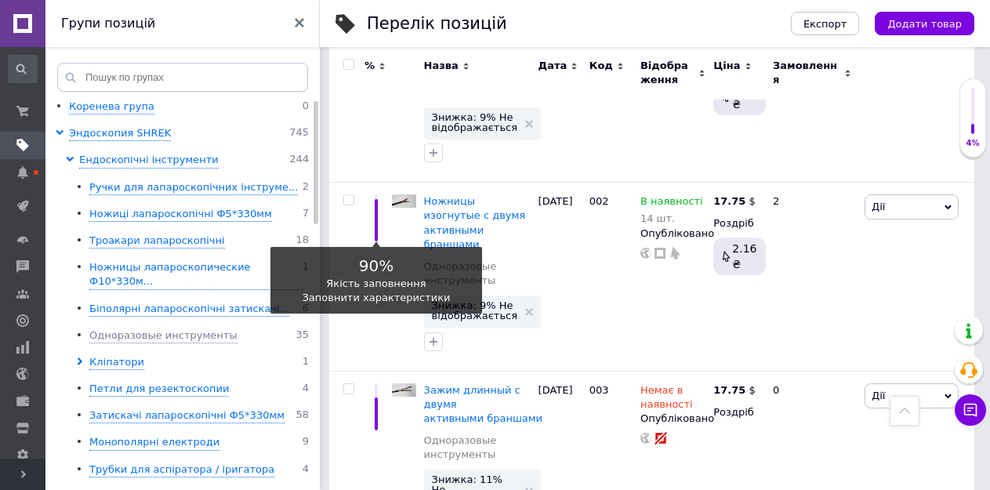
scroll to position [87, 0]
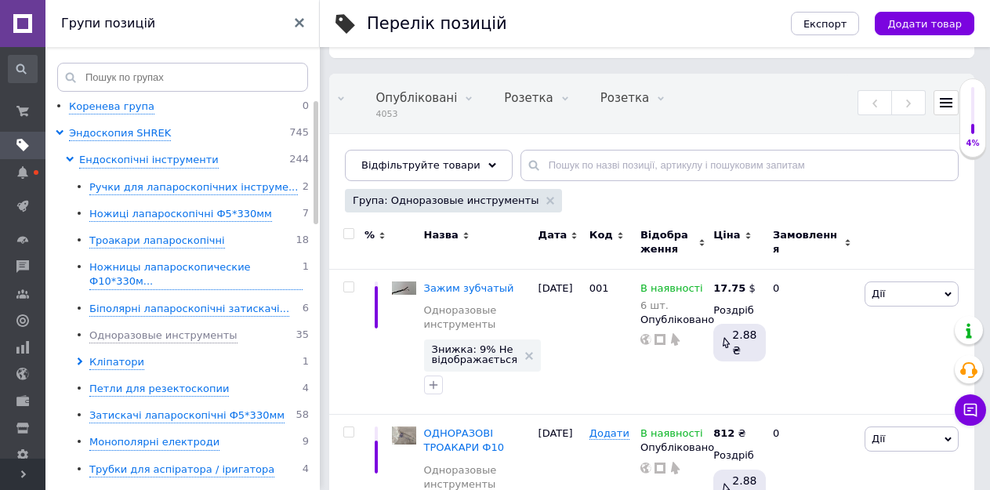
click at [346, 237] on input "checkbox" at bounding box center [348, 234] width 10 height 10
checkbox input "true"
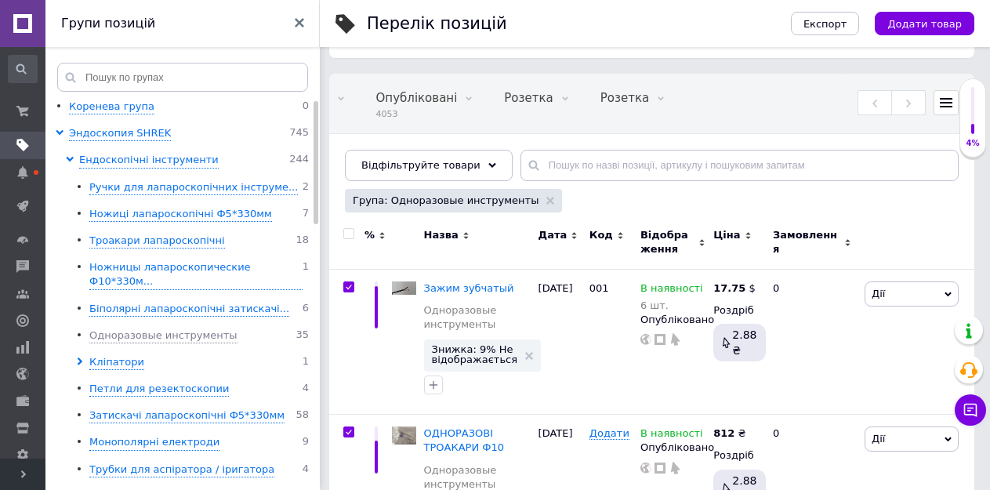
checkbox input "true"
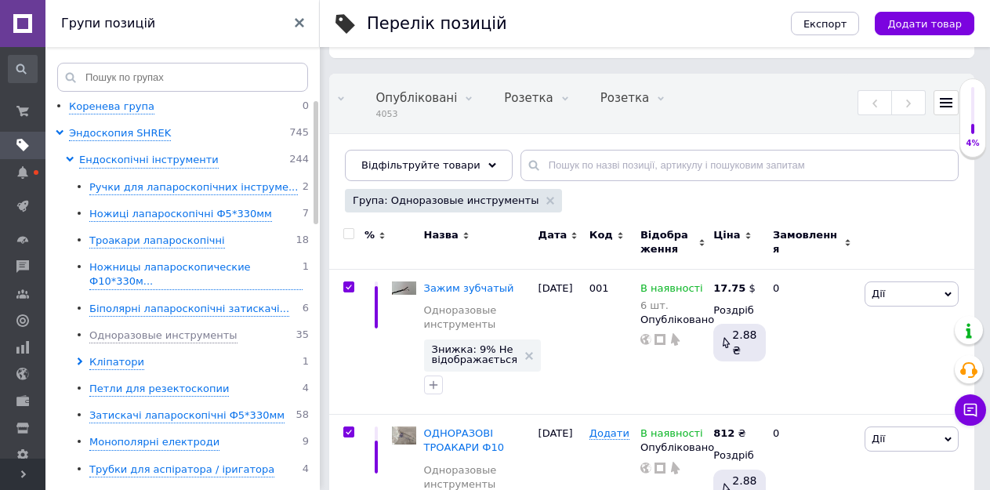
checkbox input "true"
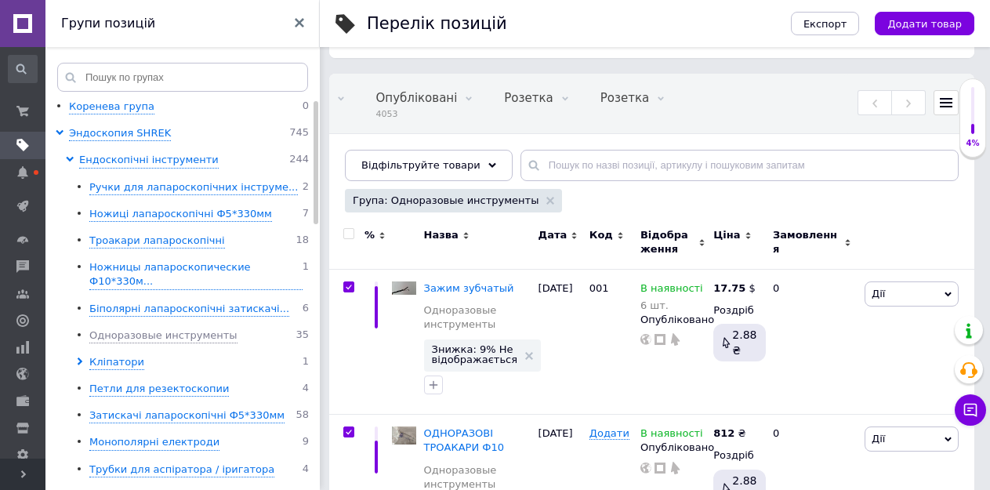
checkbox input "true"
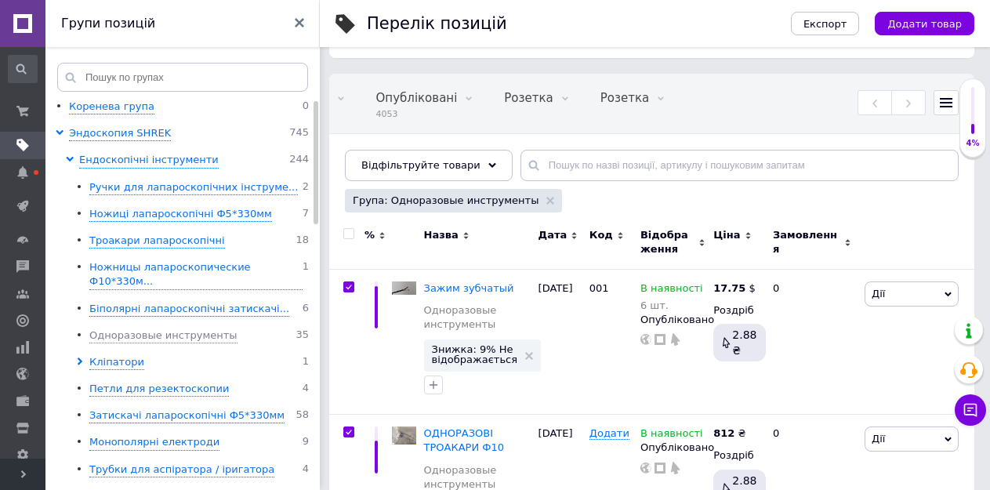
checkbox input "true"
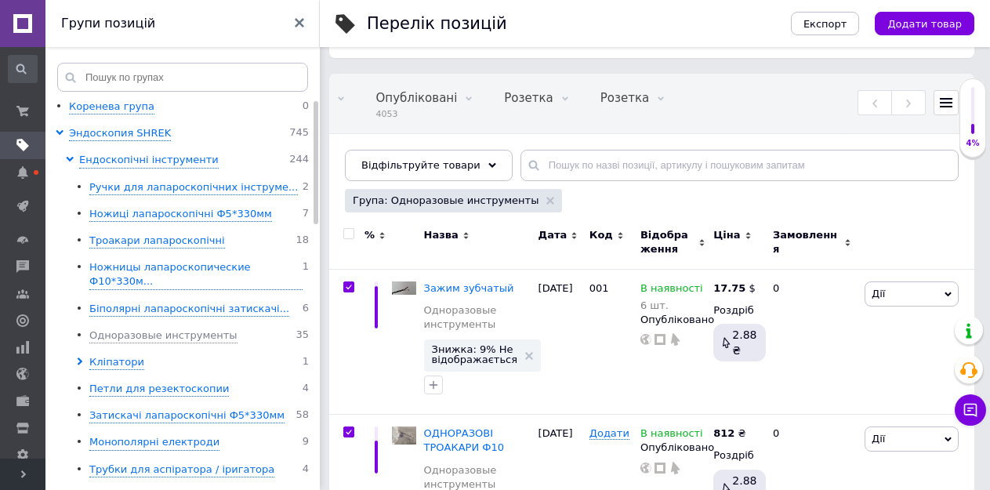
checkbox input "true"
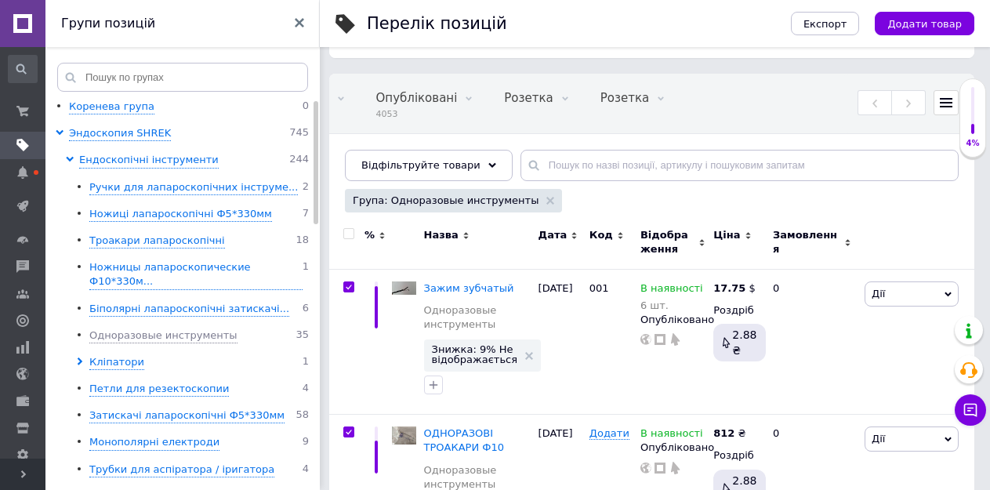
checkbox input "true"
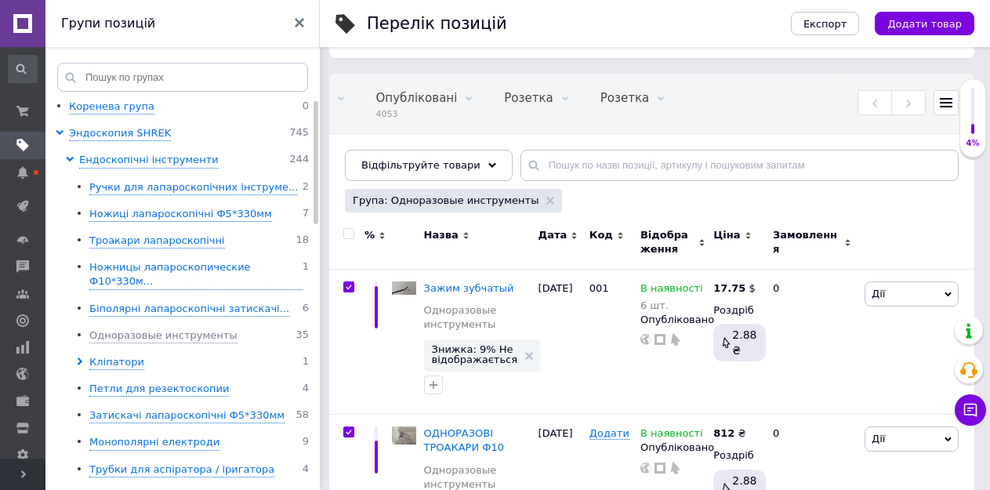
checkbox input "true"
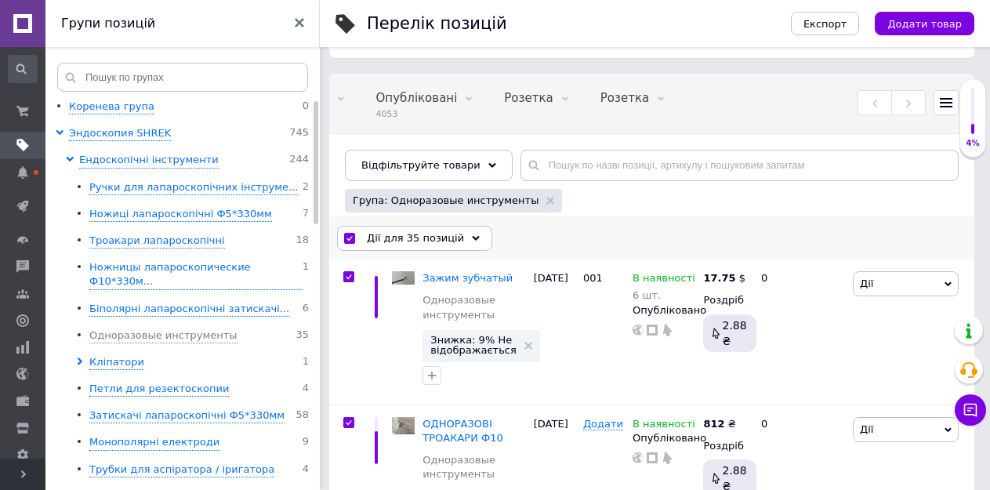
click at [349, 234] on input "checkbox" at bounding box center [349, 238] width 10 height 10
checkbox input "false"
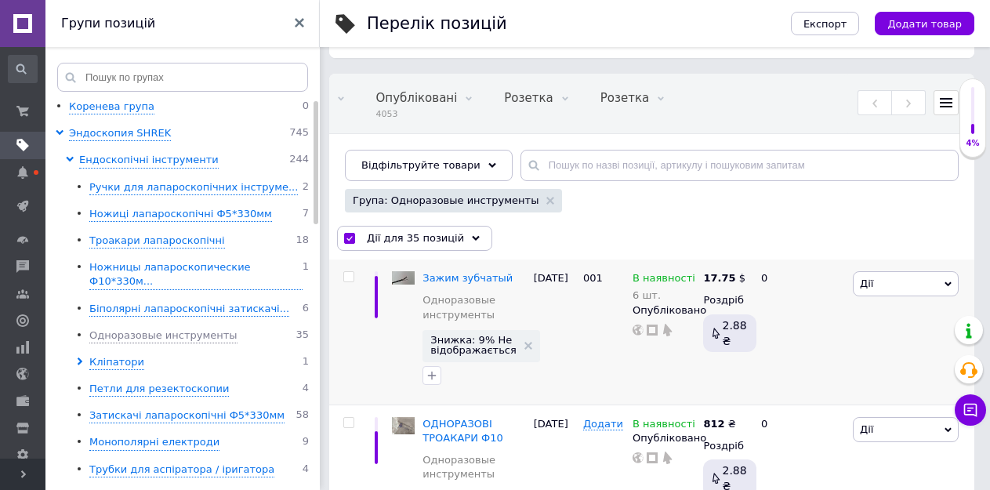
checkbox input "false"
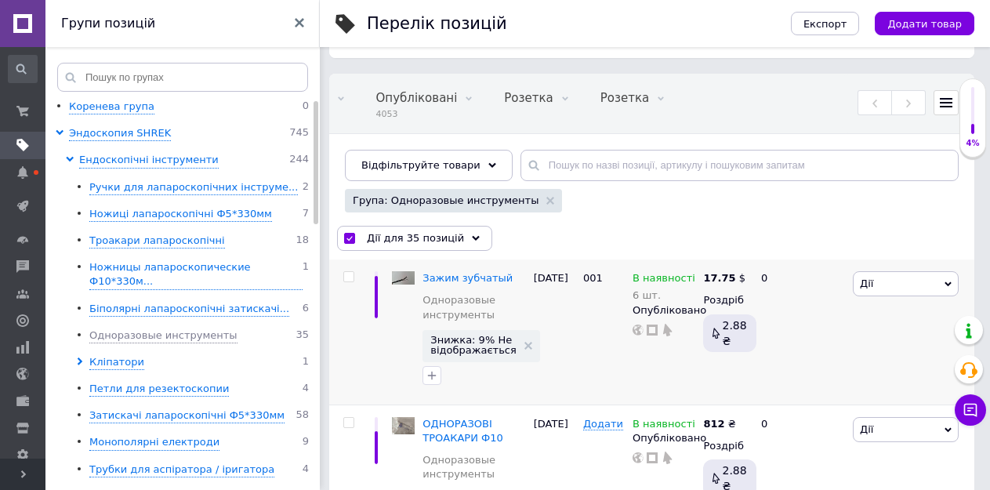
checkbox input "false"
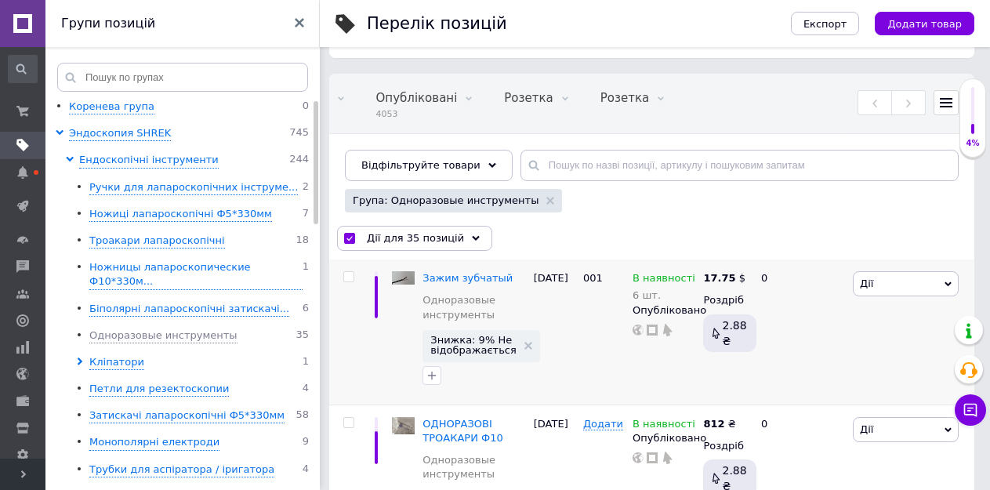
checkbox input "false"
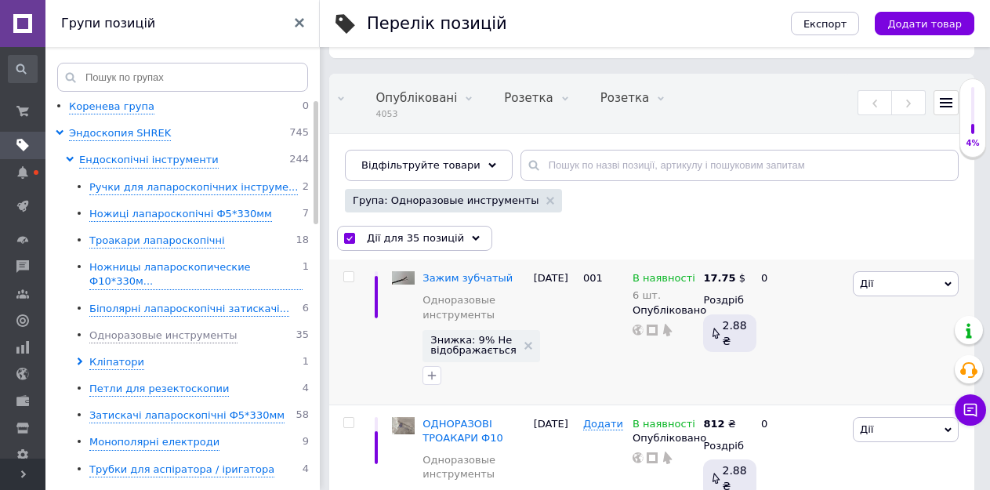
checkbox input "false"
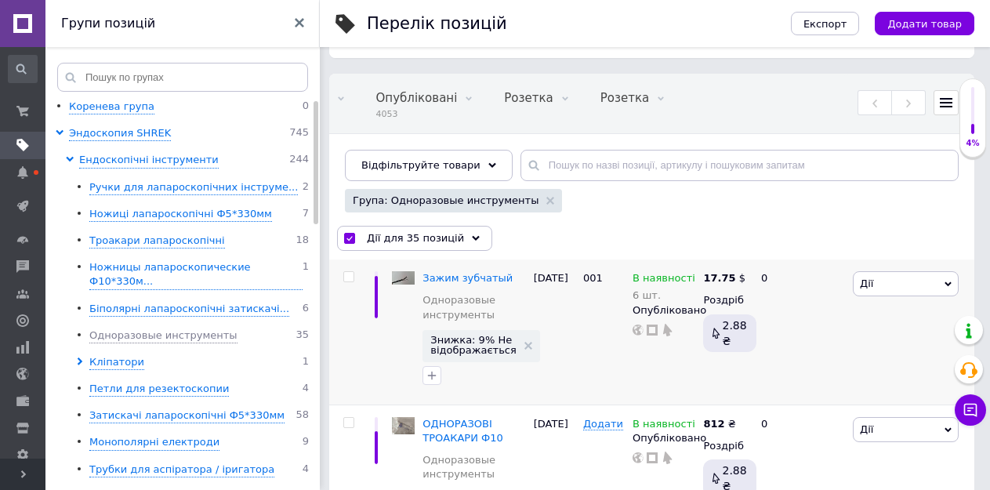
checkbox input "false"
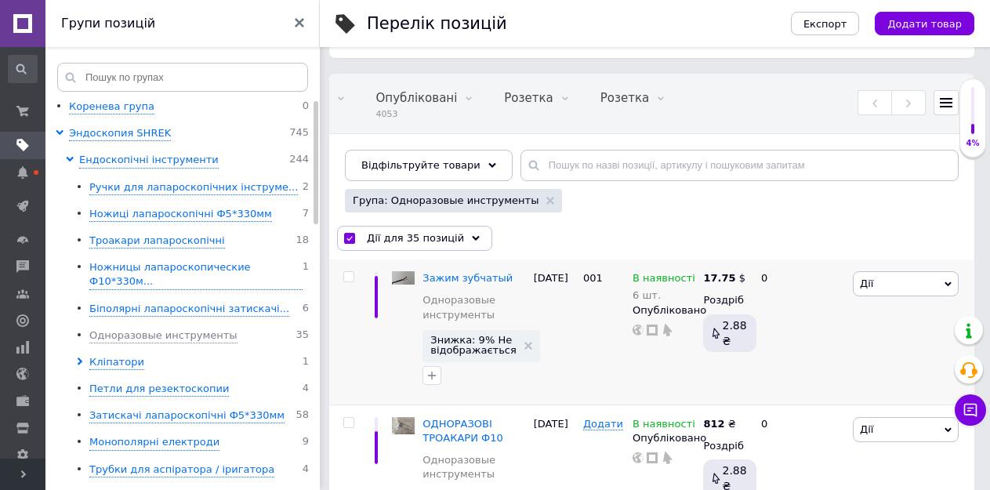
checkbox input "false"
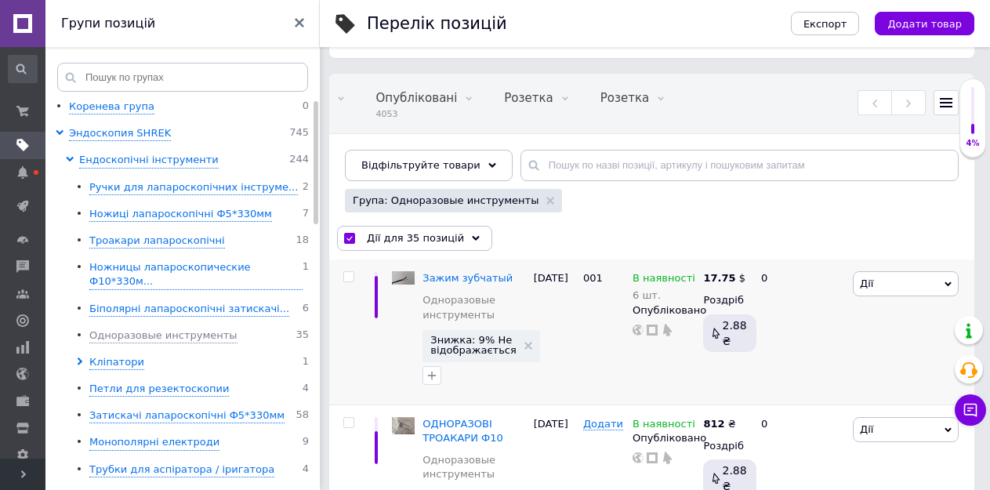
checkbox input "false"
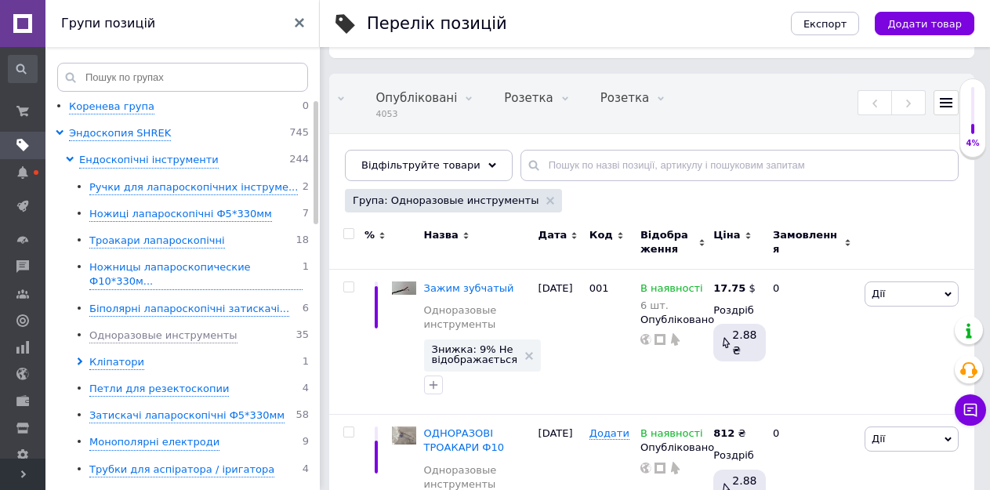
click at [664, 233] on span "Відображення" at bounding box center [667, 242] width 54 height 28
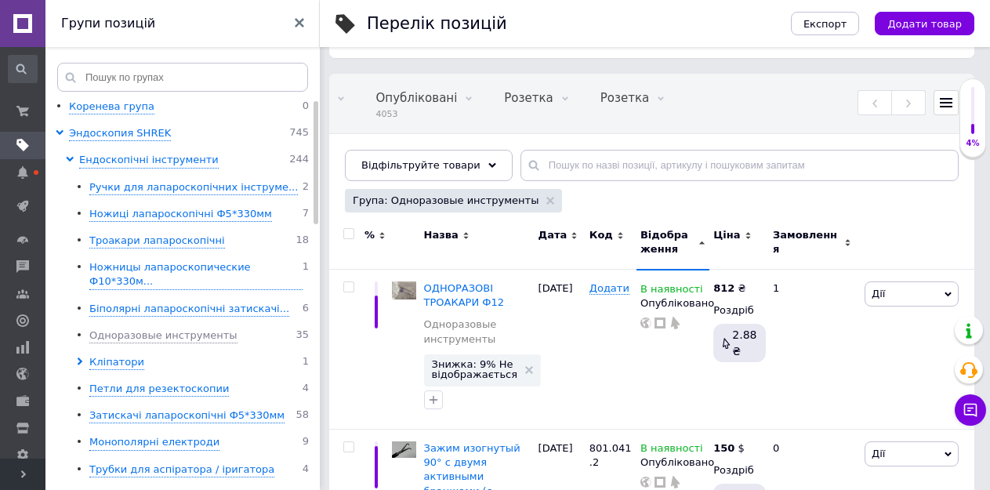
click at [664, 233] on span "Відображення" at bounding box center [667, 242] width 54 height 28
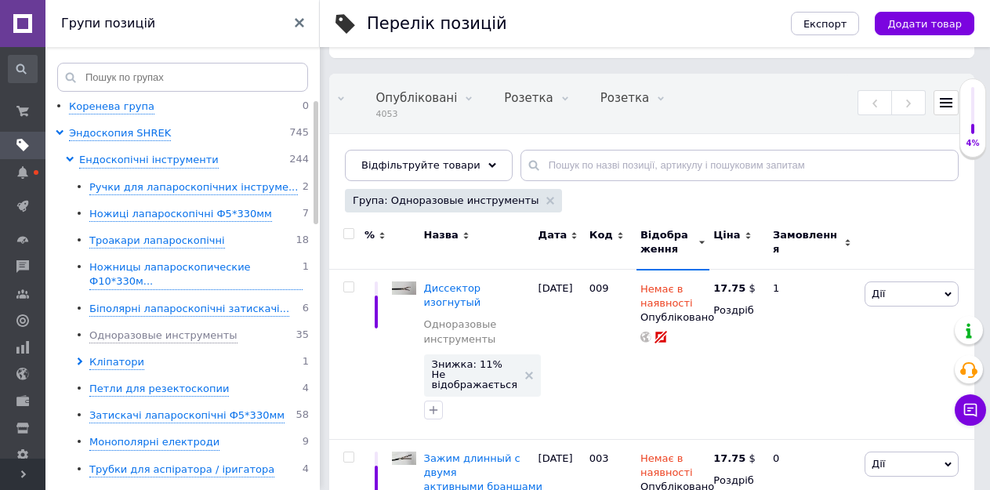
click at [348, 233] on input "checkbox" at bounding box center [348, 234] width 10 height 10
checkbox input "true"
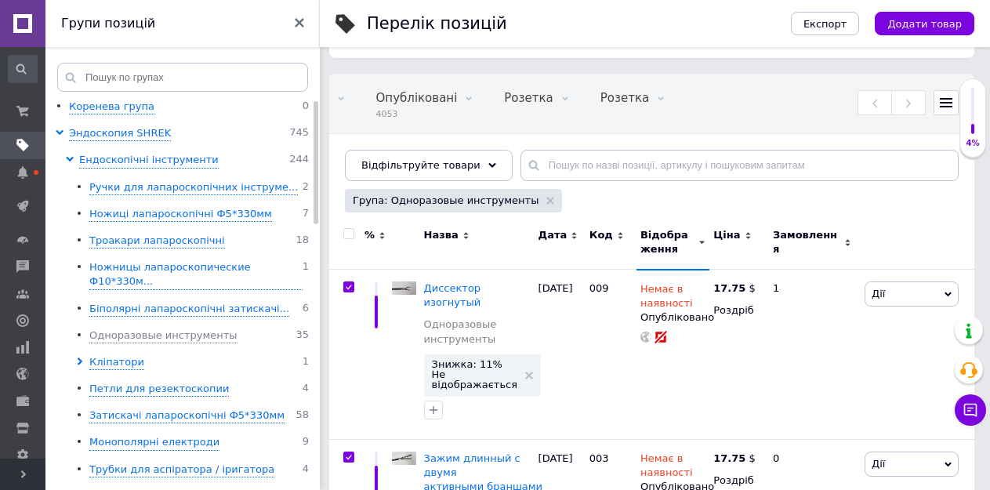
checkbox input "true"
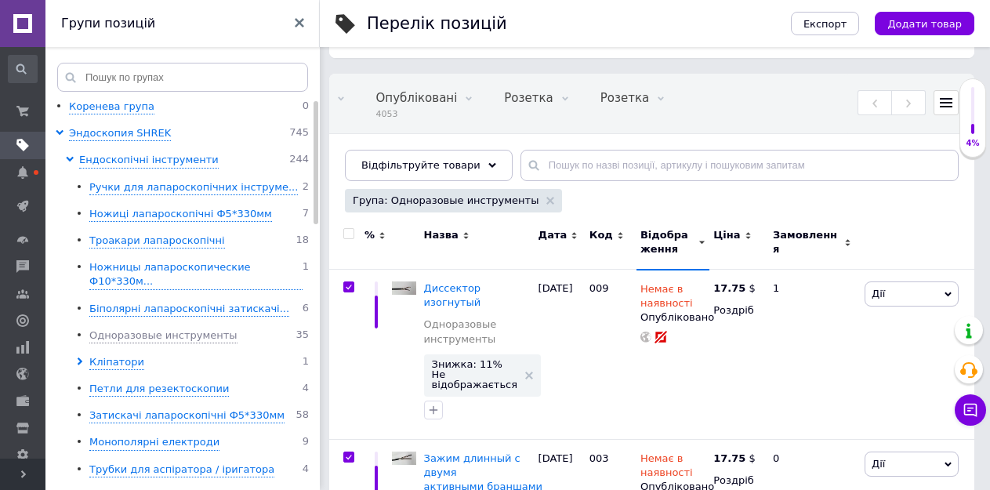
checkbox input "true"
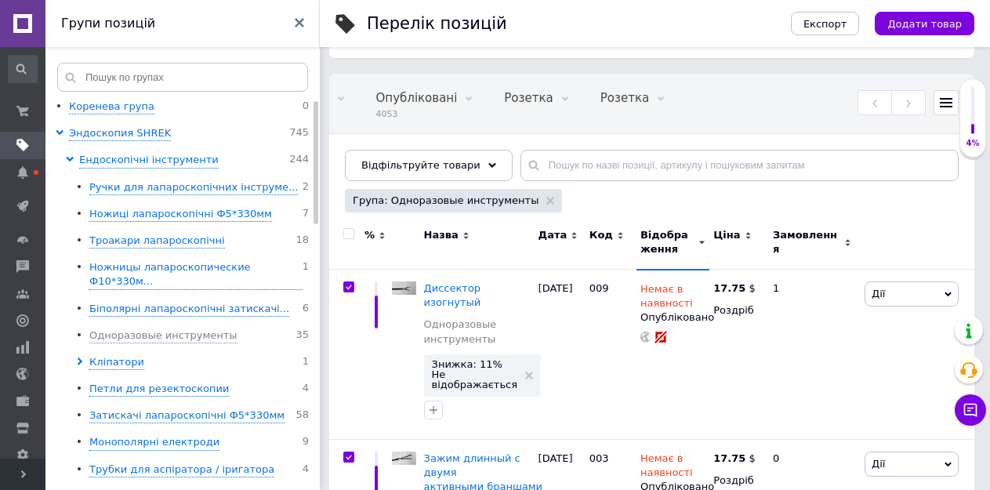
checkbox input "true"
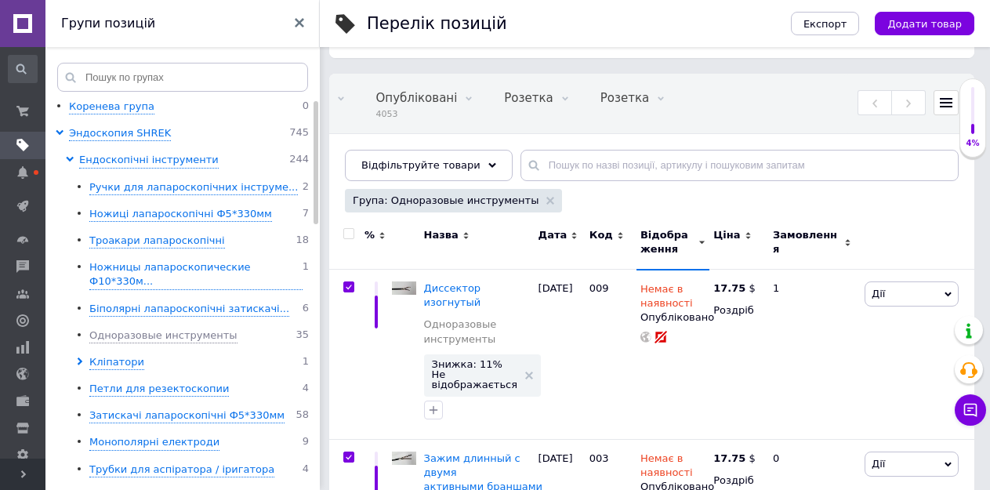
checkbox input "true"
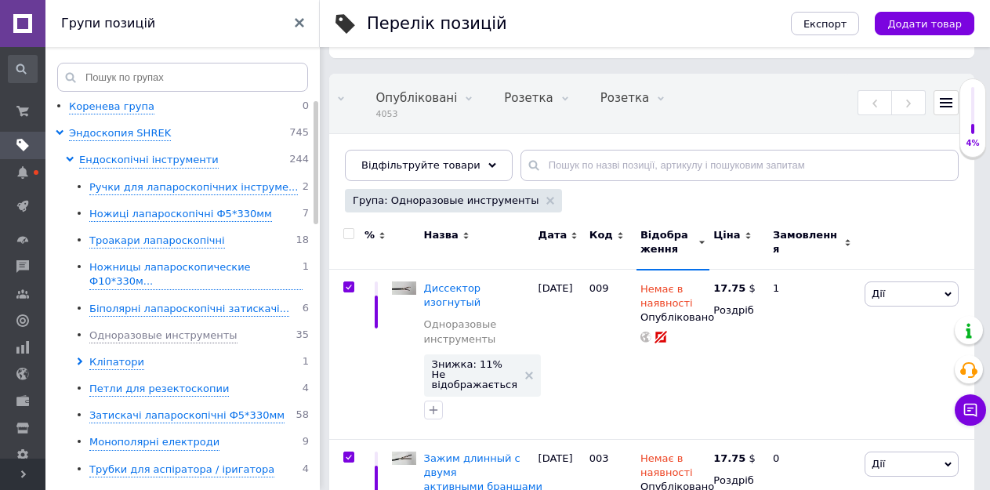
checkbox input "true"
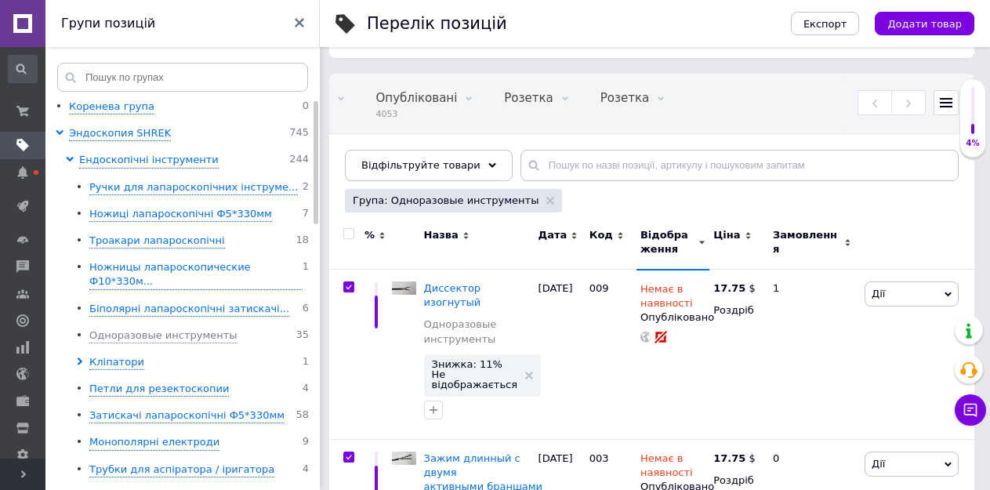
checkbox input "true"
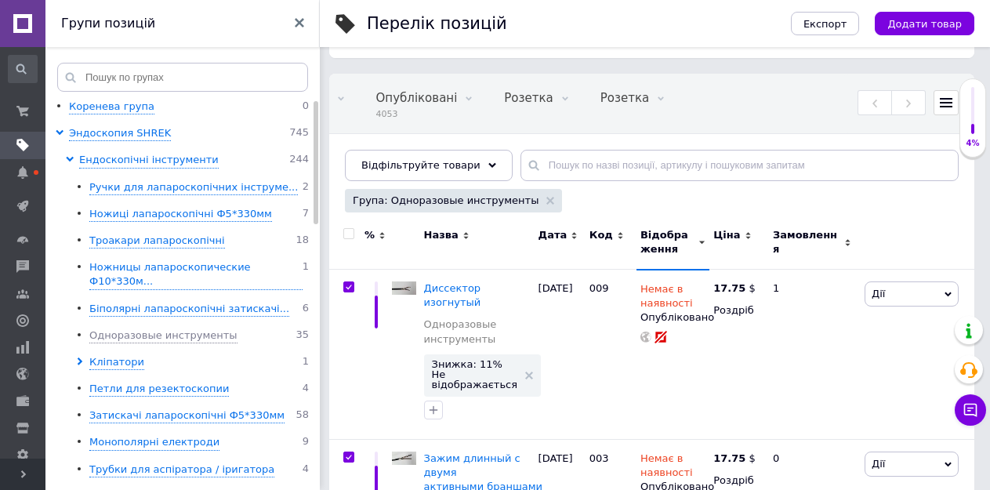
checkbox input "true"
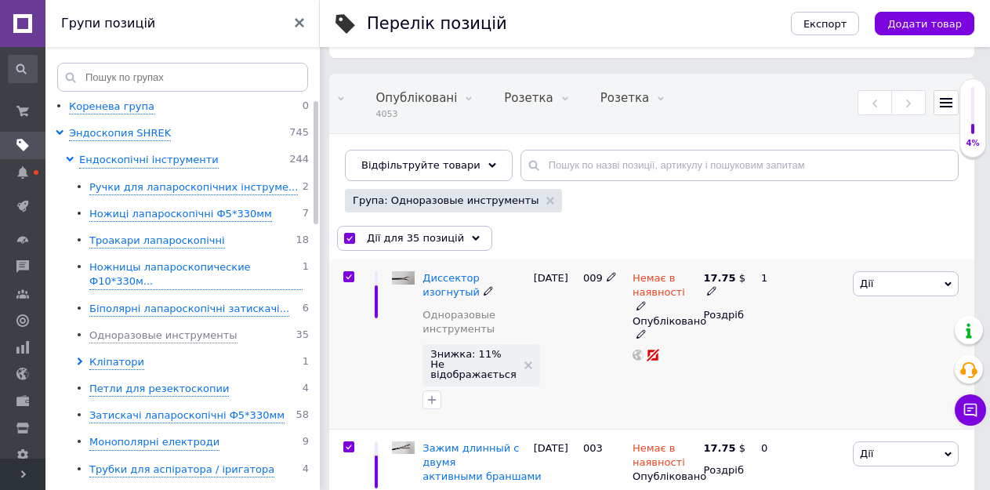
click at [344, 277] on input "checkbox" at bounding box center [348, 277] width 10 height 10
checkbox input "false"
checkbox input "true"
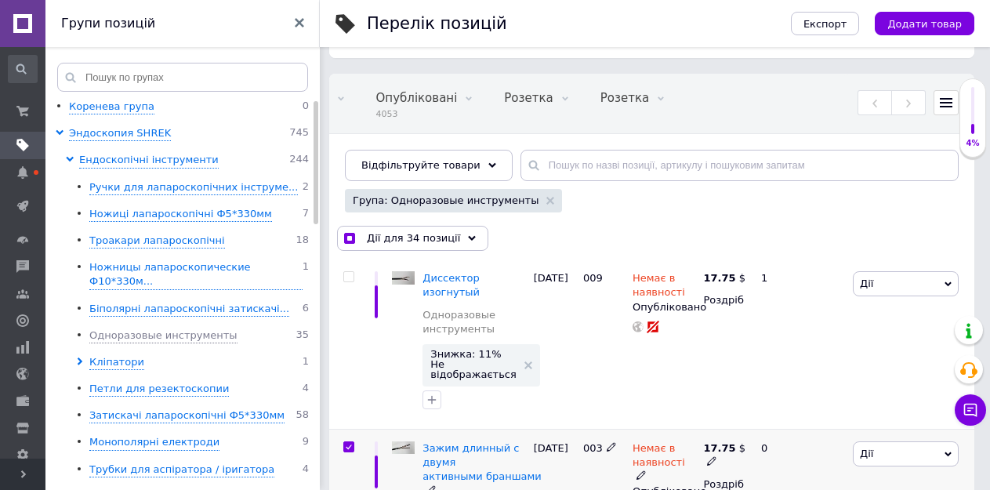
click at [346, 442] on input "checkbox" at bounding box center [348, 447] width 10 height 10
checkbox input "false"
checkbox input "true"
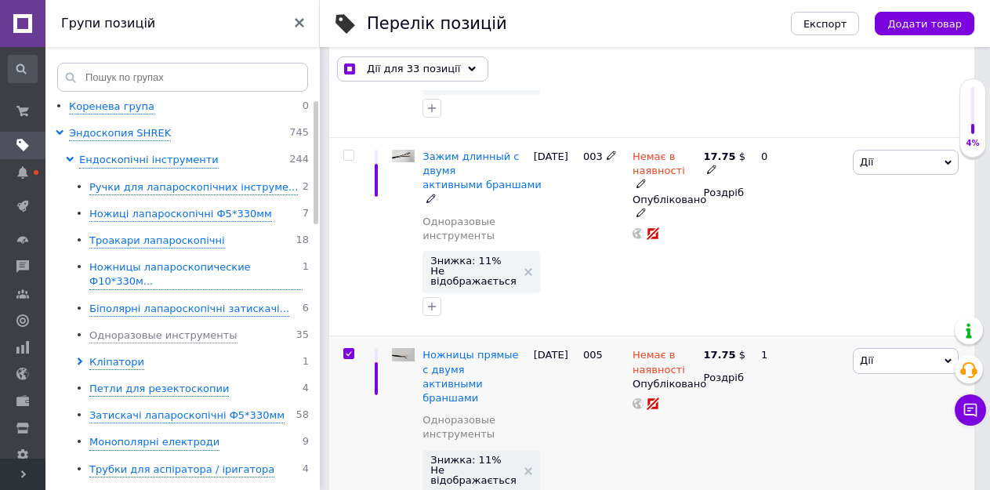
scroll to position [400, 0]
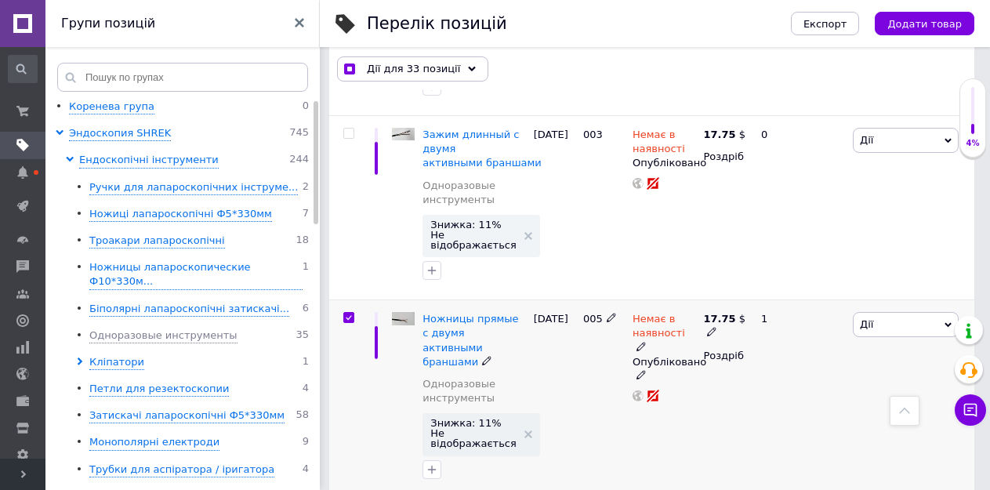
click at [346, 313] on input "checkbox" at bounding box center [348, 318] width 10 height 10
checkbox input "false"
checkbox input "true"
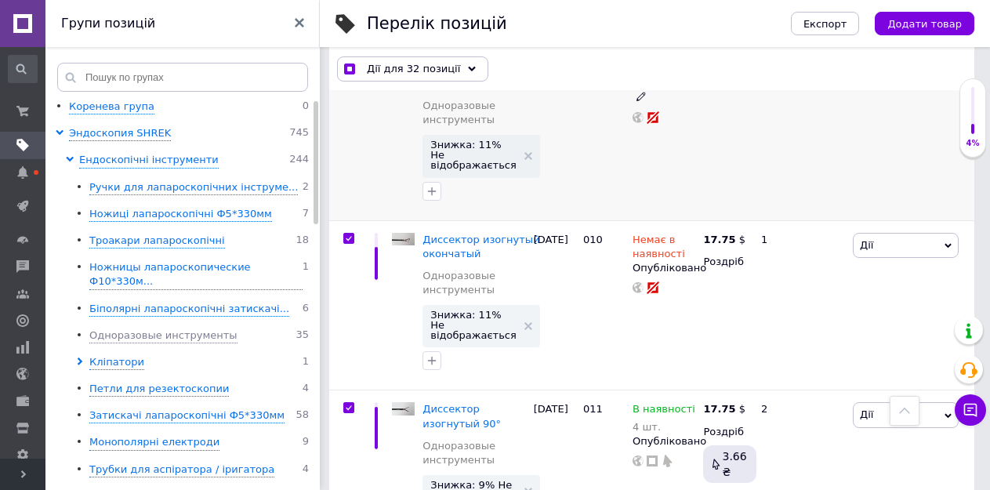
scroll to position [714, 0]
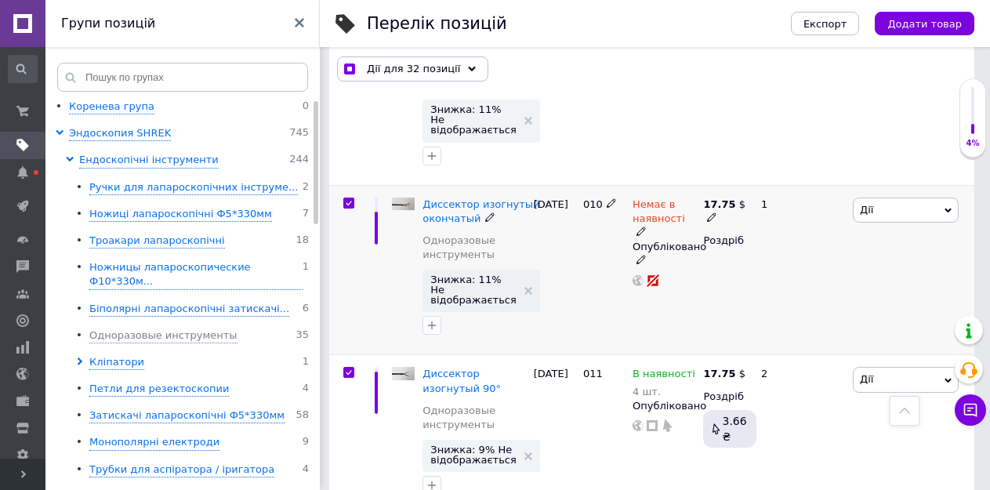
click at [350, 198] on input "checkbox" at bounding box center [348, 203] width 10 height 10
checkbox input "false"
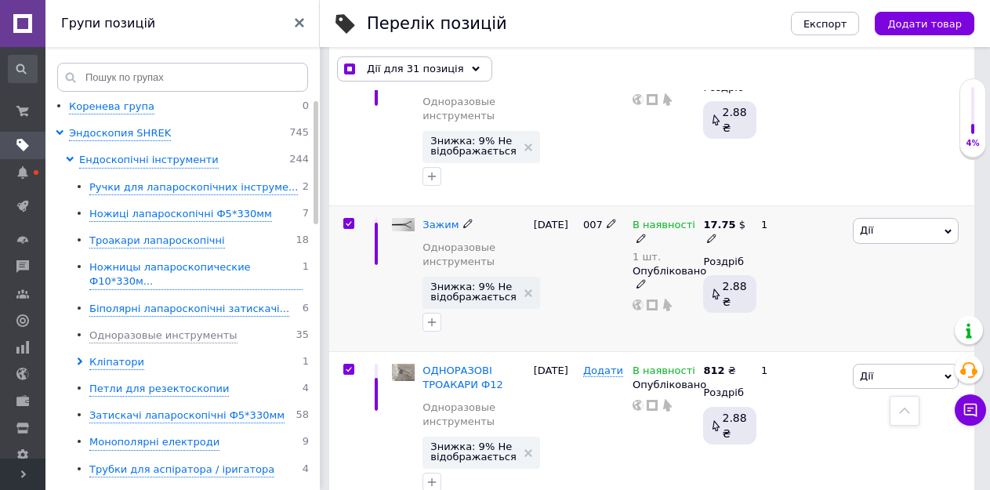
scroll to position [5851, 0]
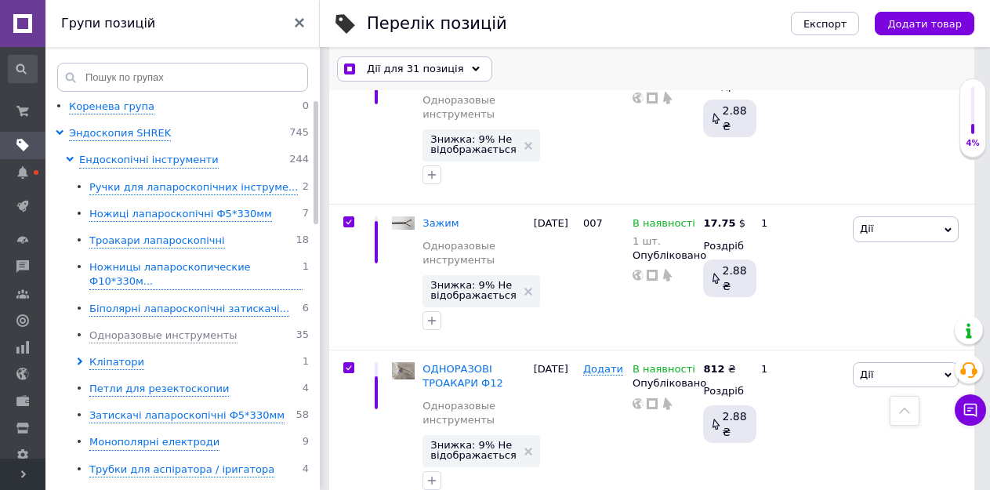
click at [402, 71] on span "Дії для 31 позиція" at bounding box center [415, 69] width 97 height 14
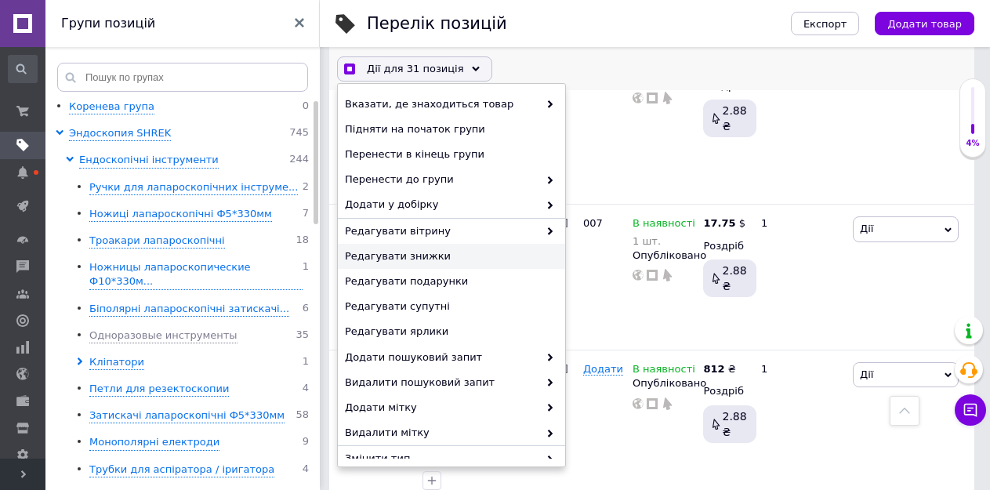
click at [422, 249] on span "Редагувати знижки" at bounding box center [449, 256] width 209 height 14
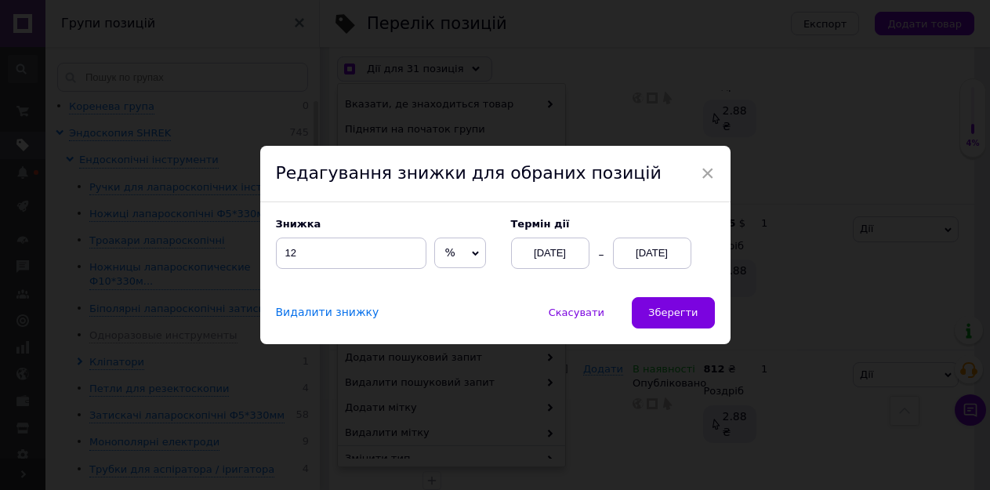
scroll to position [5794, 0]
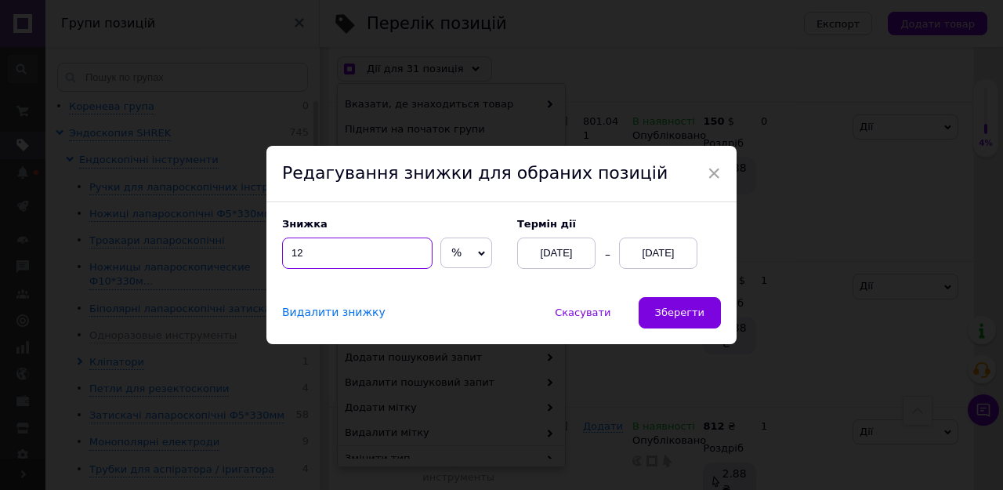
drag, startPoint x: 328, startPoint y: 256, endPoint x: 289, endPoint y: 252, distance: 39.4
click at [289, 252] on input "12" at bounding box center [357, 252] width 150 height 31
checkbox input "true"
type input "9"
click at [686, 313] on span "Зберегти" at bounding box center [679, 312] width 49 height 12
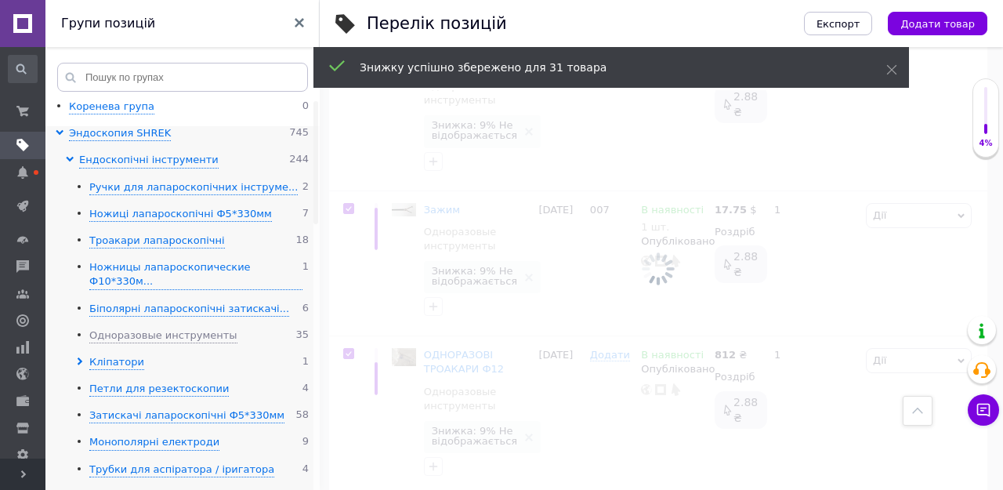
checkbox input "true"
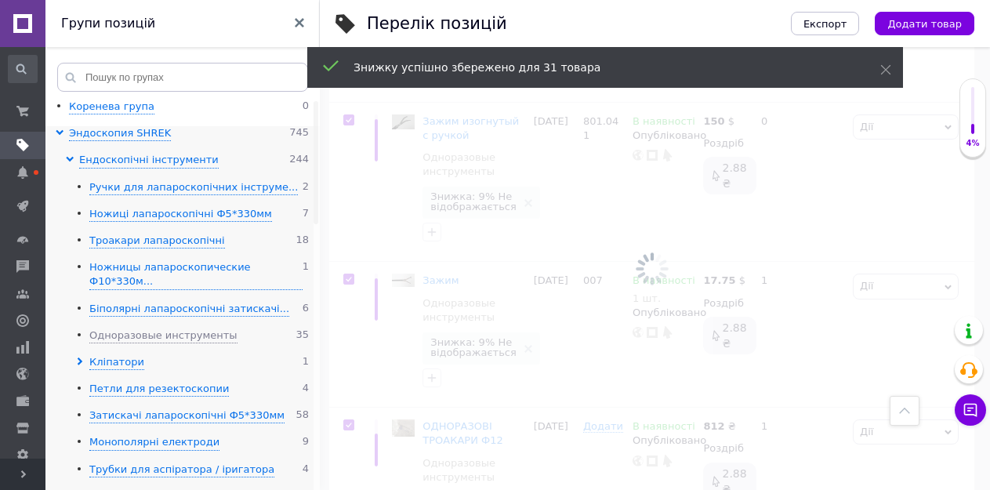
scroll to position [0, 361]
click at [78, 357] on icon at bounding box center [80, 361] width 8 height 8
checkbox input "false"
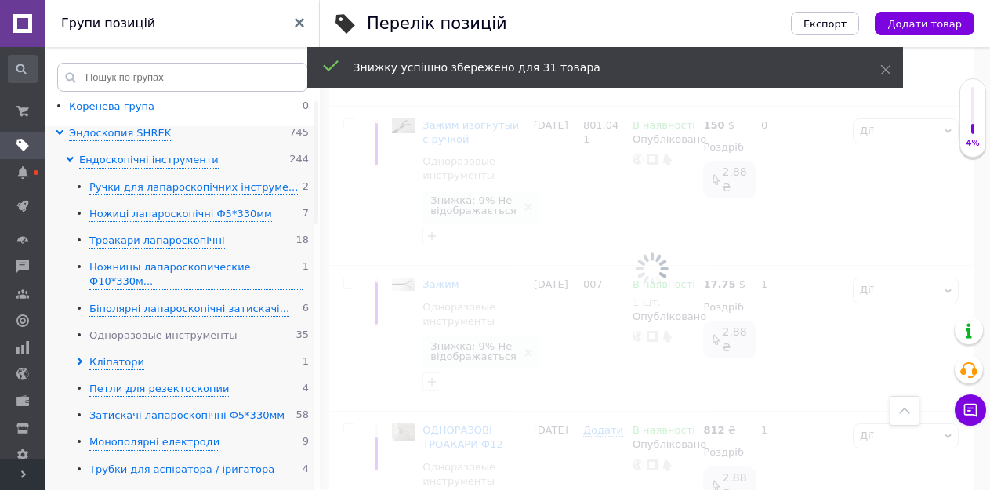
checkbox input "false"
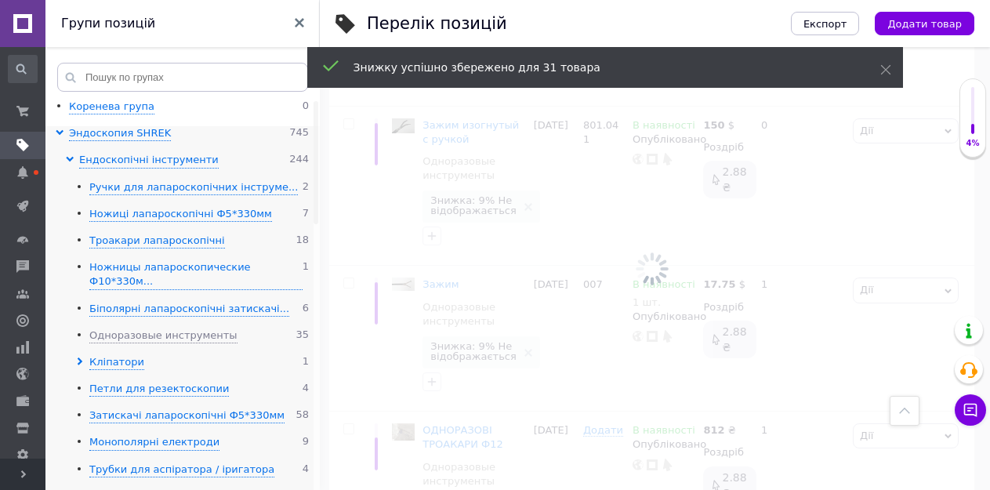
checkbox input "false"
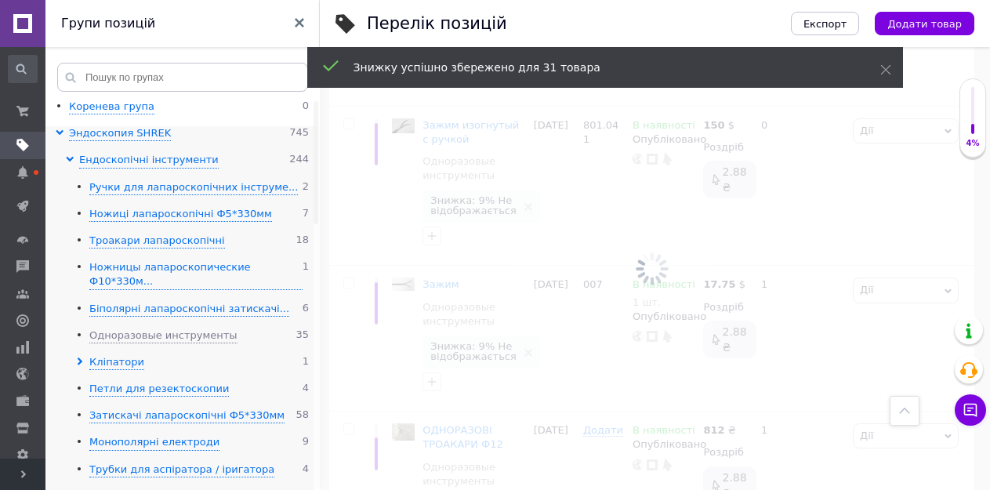
checkbox input "false"
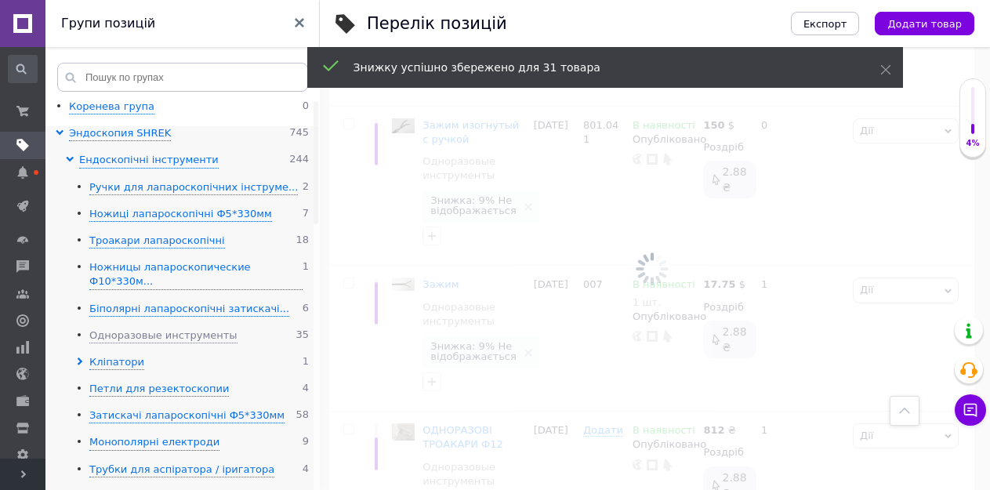
checkbox input "false"
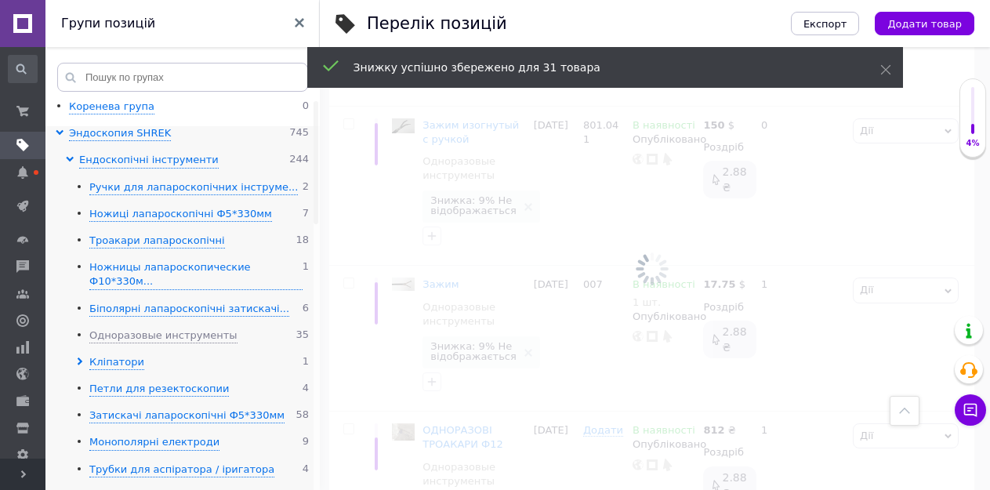
checkbox input "false"
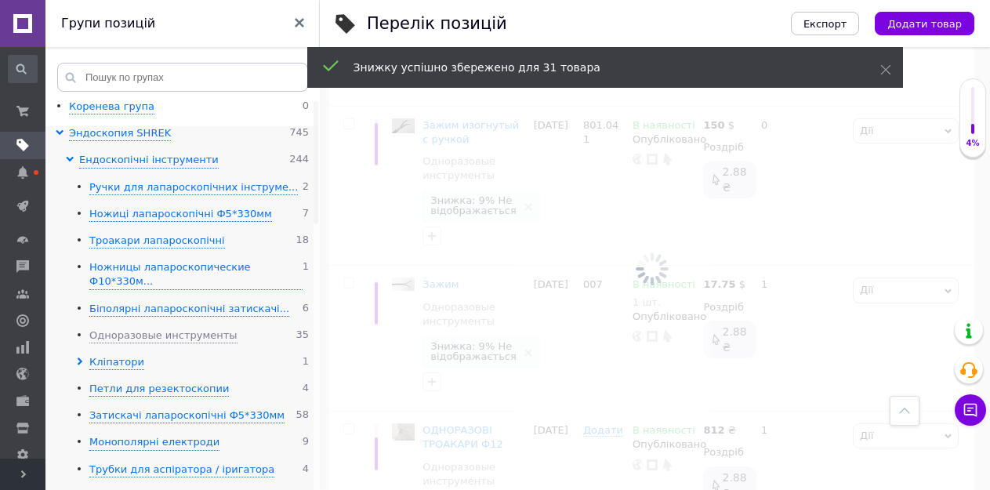
checkbox input "false"
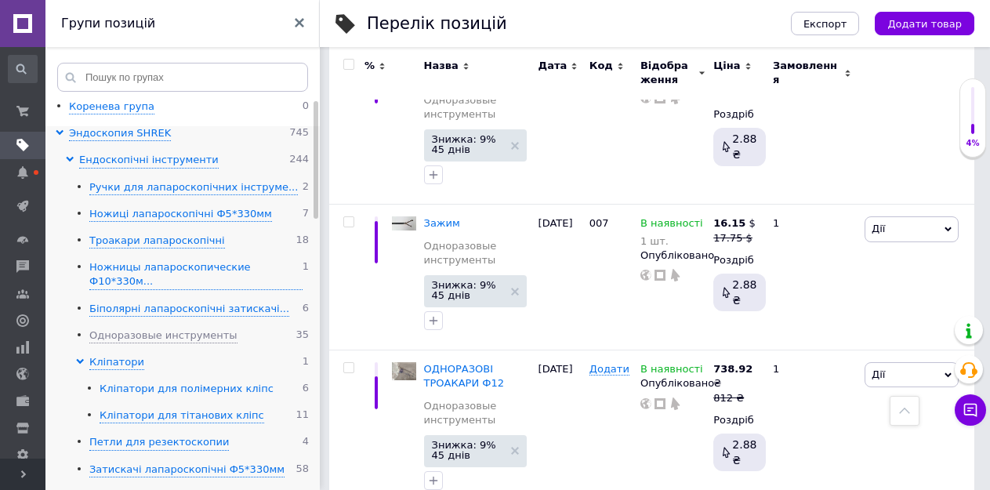
click at [123, 382] on div "Кліпатори для полімерних кліпс" at bounding box center [187, 389] width 174 height 15
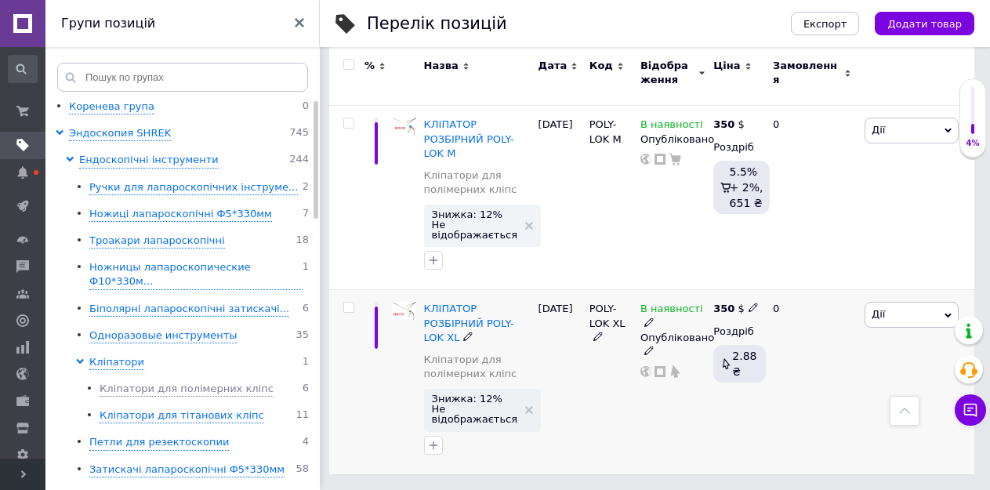
scroll to position [930, 0]
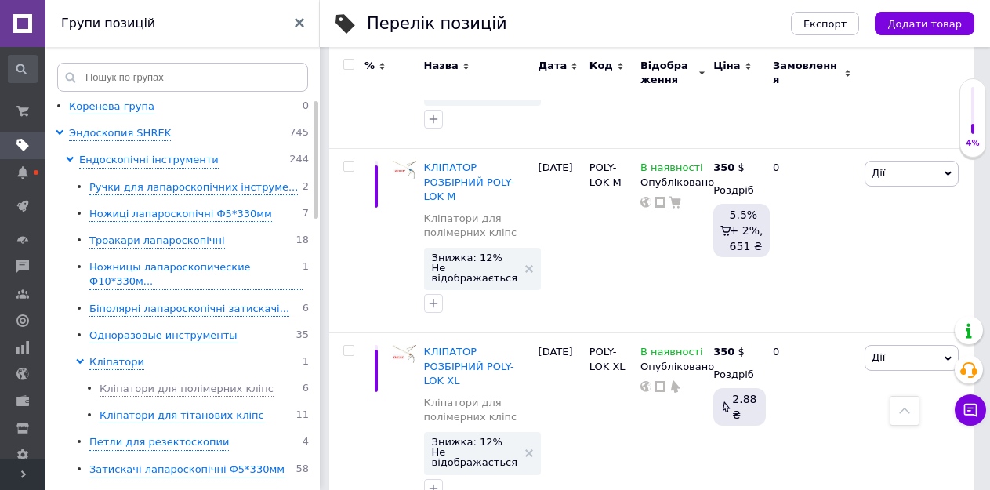
click at [349, 63] on input "checkbox" at bounding box center [348, 65] width 10 height 10
checkbox input "true"
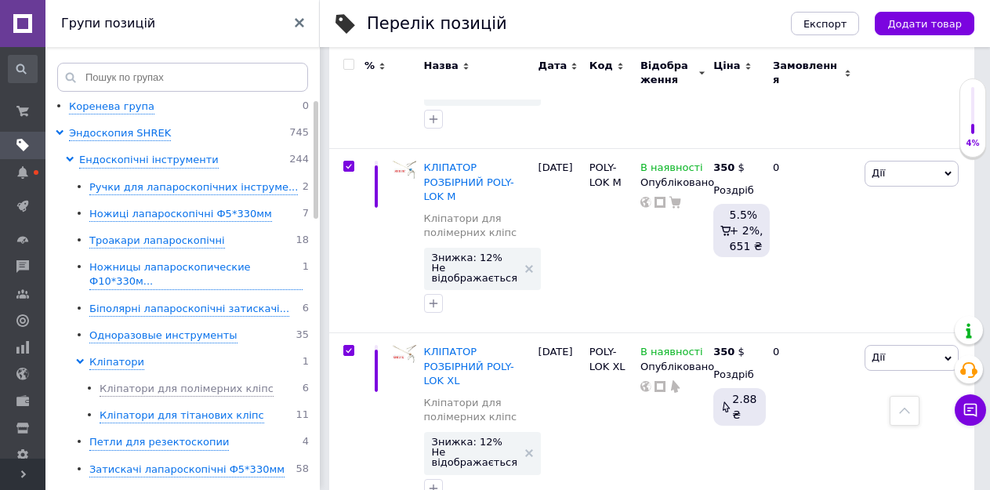
checkbox input "true"
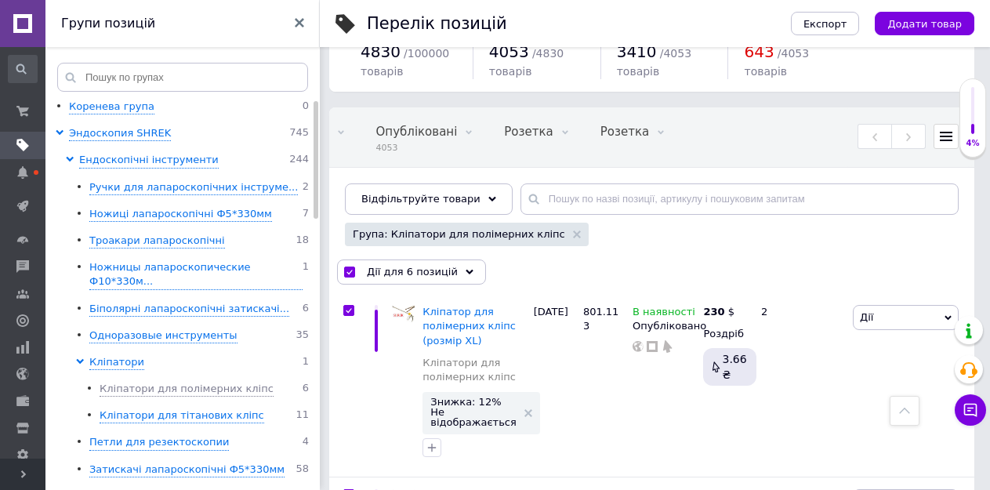
scroll to position [0, 0]
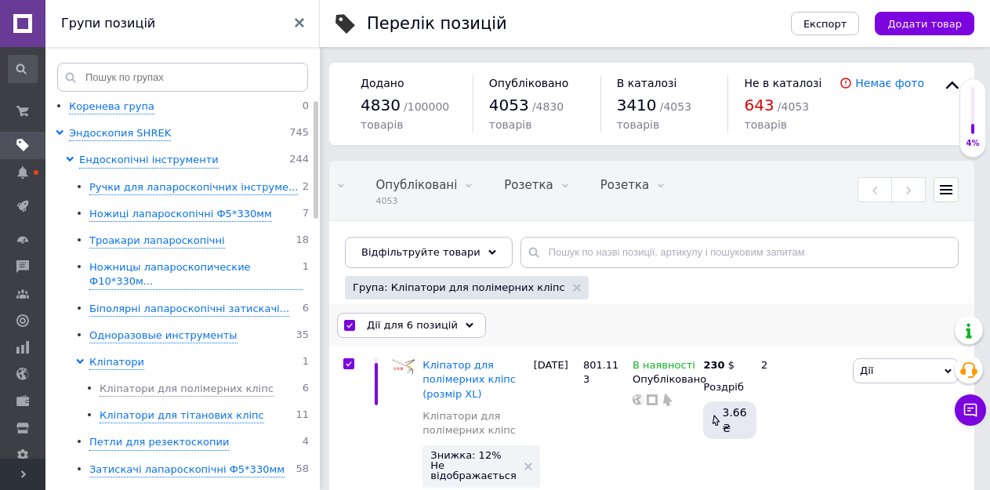
click at [420, 325] on span "Дії для 6 позицій" at bounding box center [412, 325] width 91 height 14
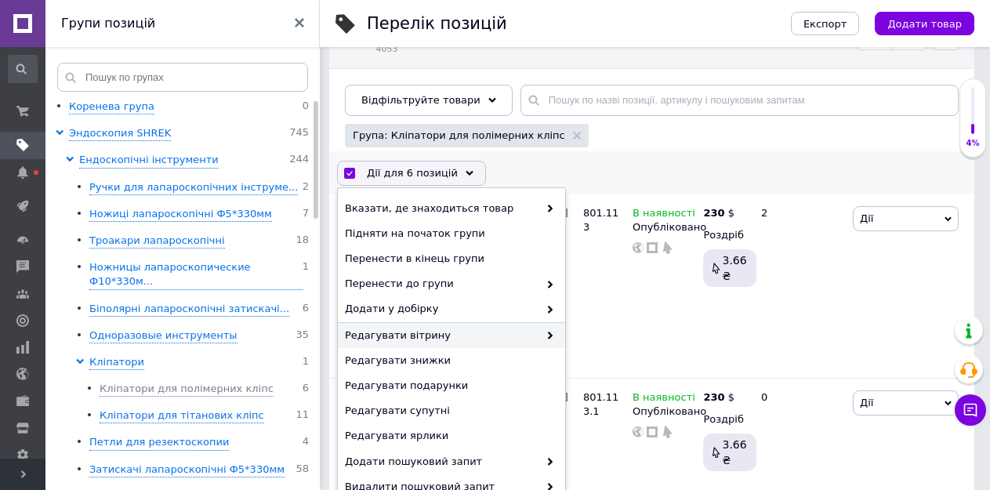
scroll to position [157, 0]
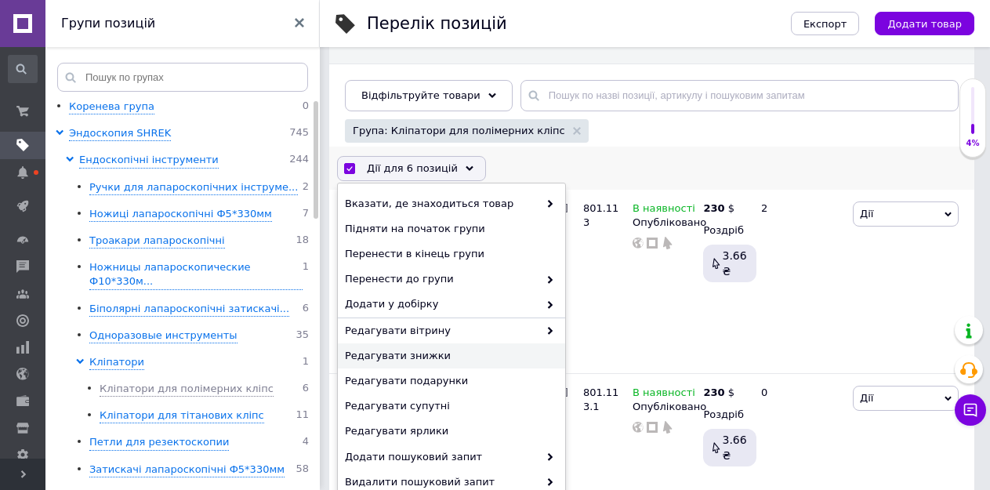
click at [408, 359] on span "Редагувати знижки" at bounding box center [449, 356] width 209 height 14
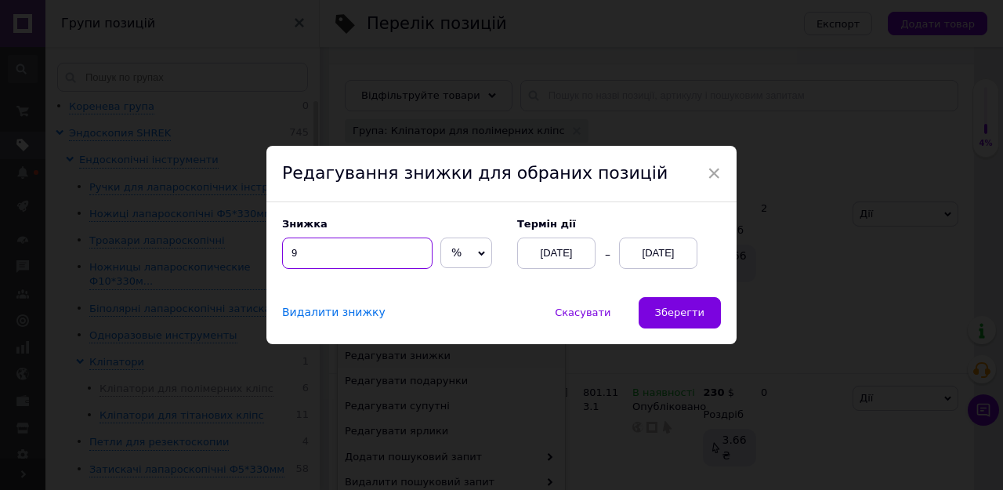
click at [285, 249] on input "9" at bounding box center [357, 252] width 150 height 31
click at [686, 307] on span "Зберегти" at bounding box center [679, 312] width 49 height 12
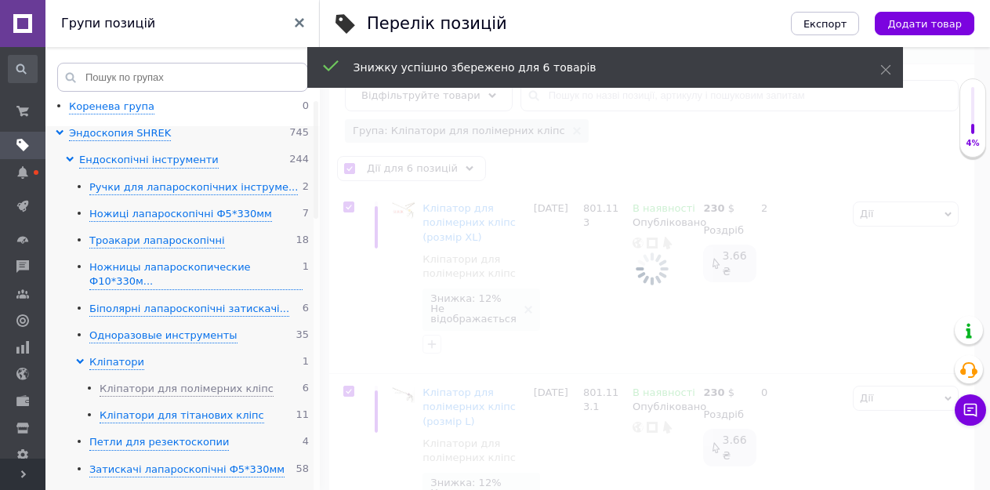
scroll to position [0, 361]
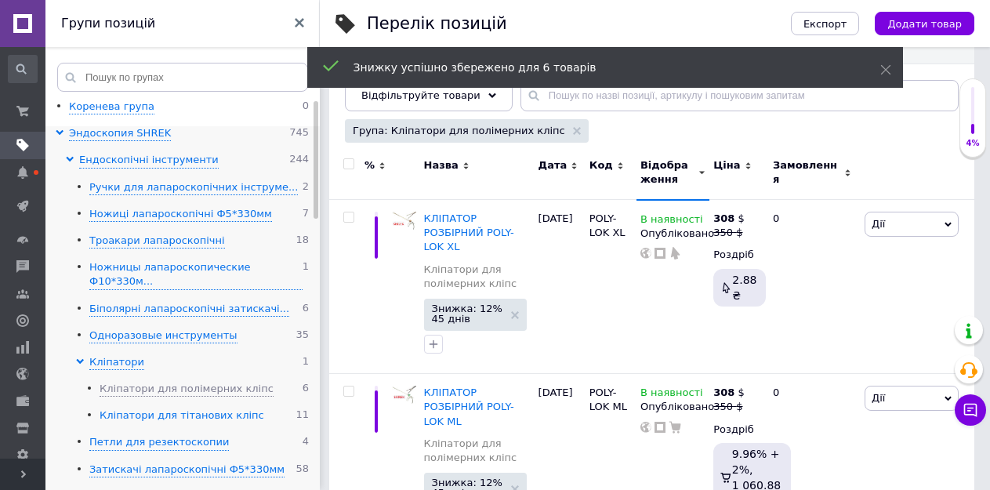
click at [145, 408] on div "Кліпатори для тітанових кліпс" at bounding box center [182, 415] width 165 height 15
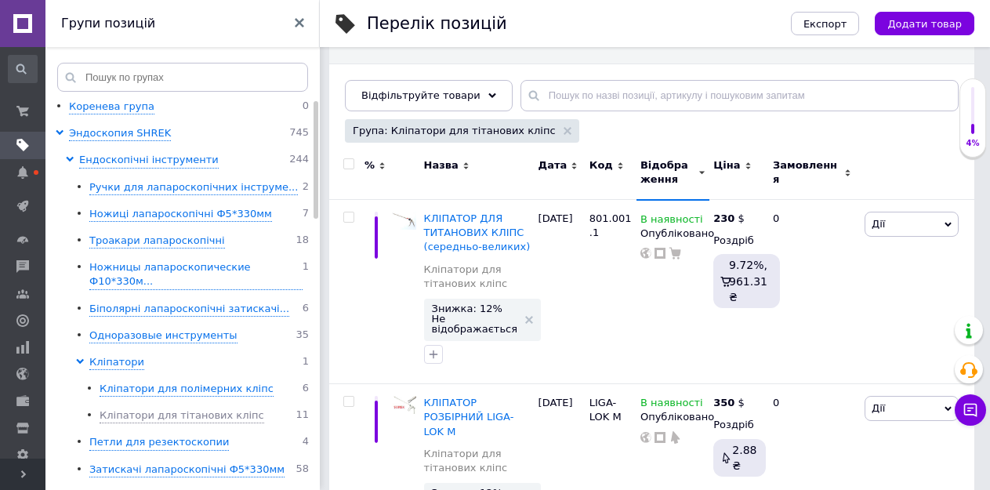
click at [347, 165] on input "checkbox" at bounding box center [348, 164] width 10 height 10
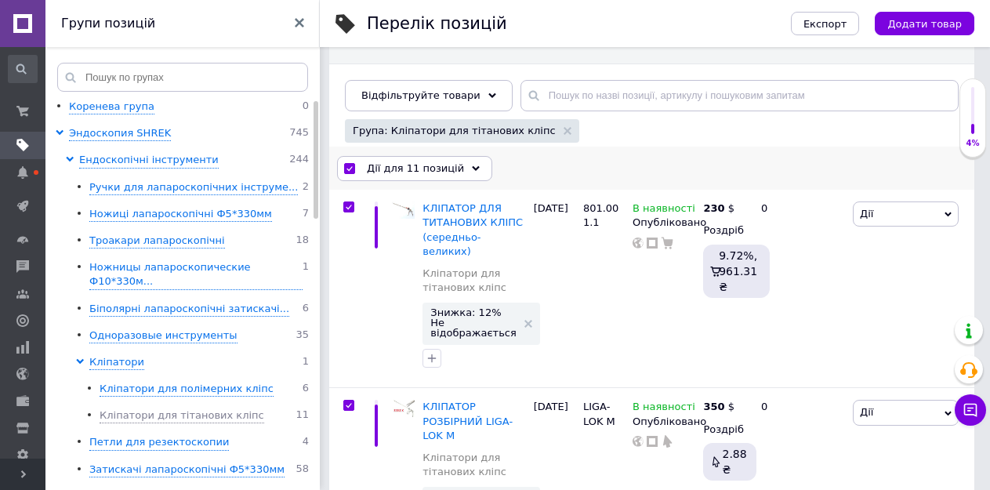
click at [418, 167] on span "Дії для 11 позицій" at bounding box center [415, 168] width 97 height 14
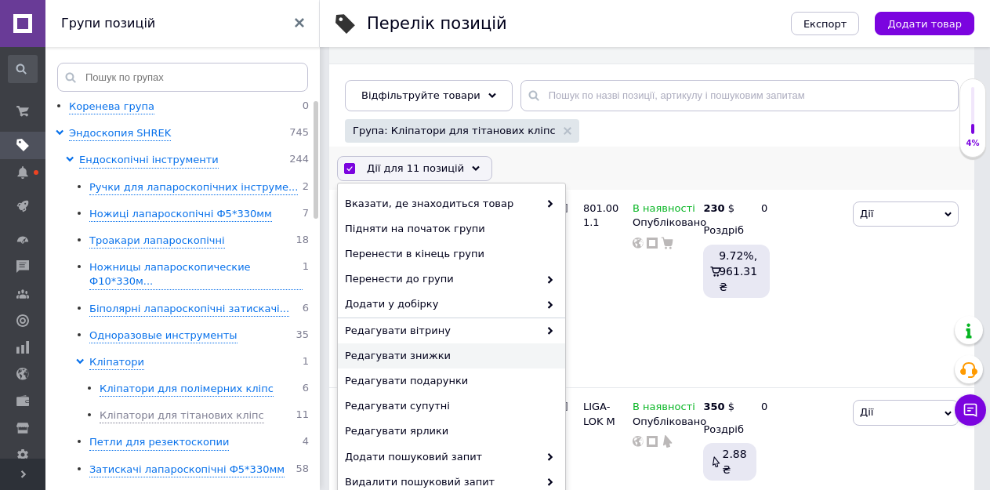
click at [400, 355] on span "Редагувати знижки" at bounding box center [449, 356] width 209 height 14
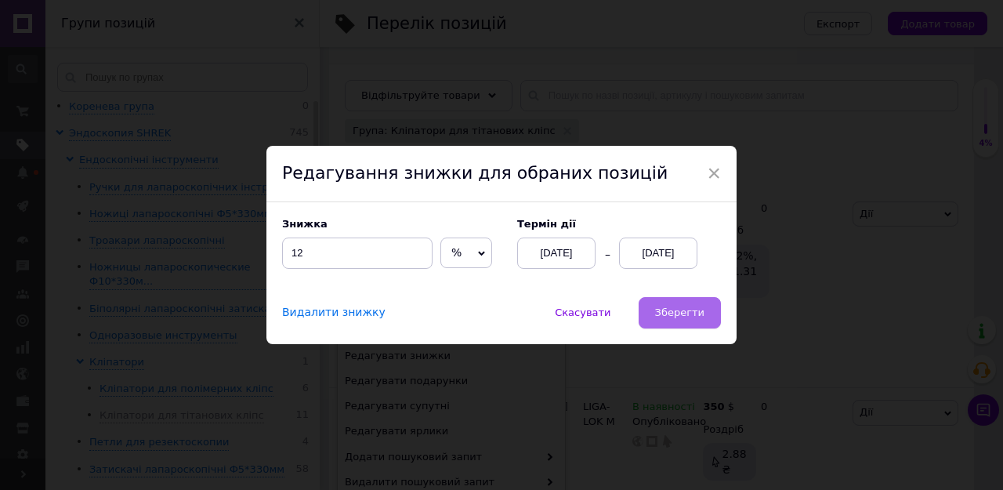
click at [679, 312] on span "Зберегти" at bounding box center [679, 312] width 49 height 12
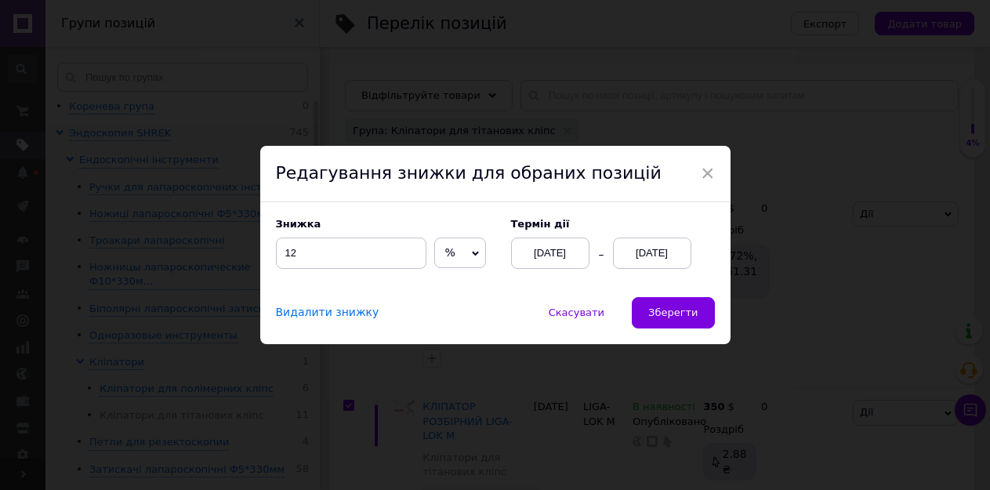
scroll to position [0, 361]
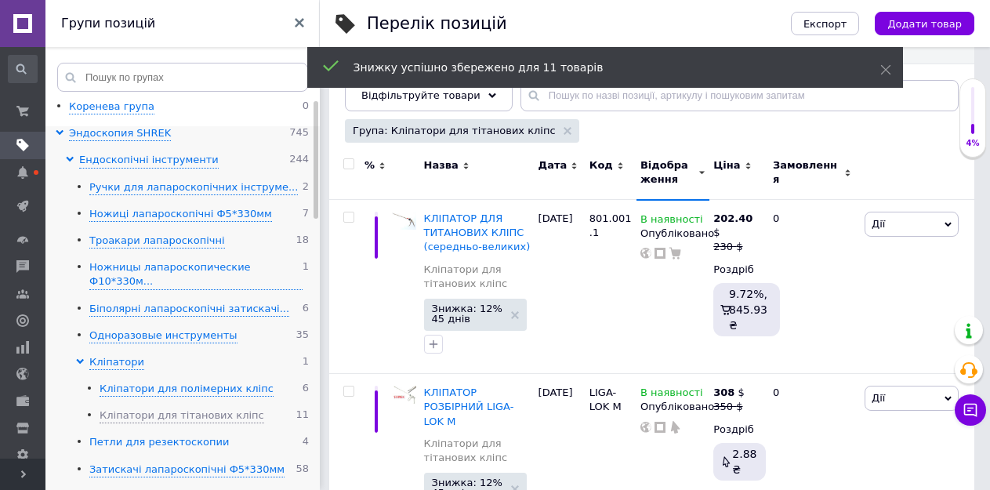
click at [149, 435] on div "Петли для резектоскопии" at bounding box center [158, 442] width 139 height 15
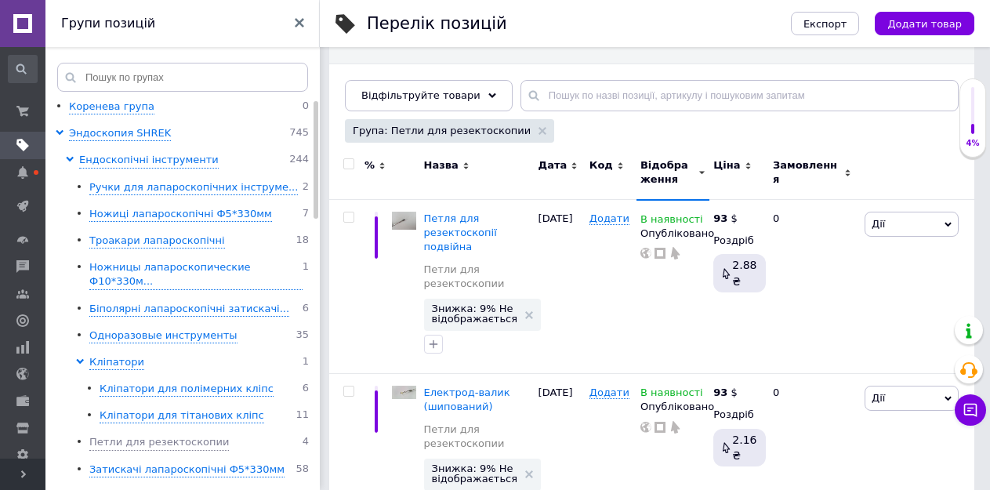
click at [349, 161] on input "checkbox" at bounding box center [348, 164] width 10 height 10
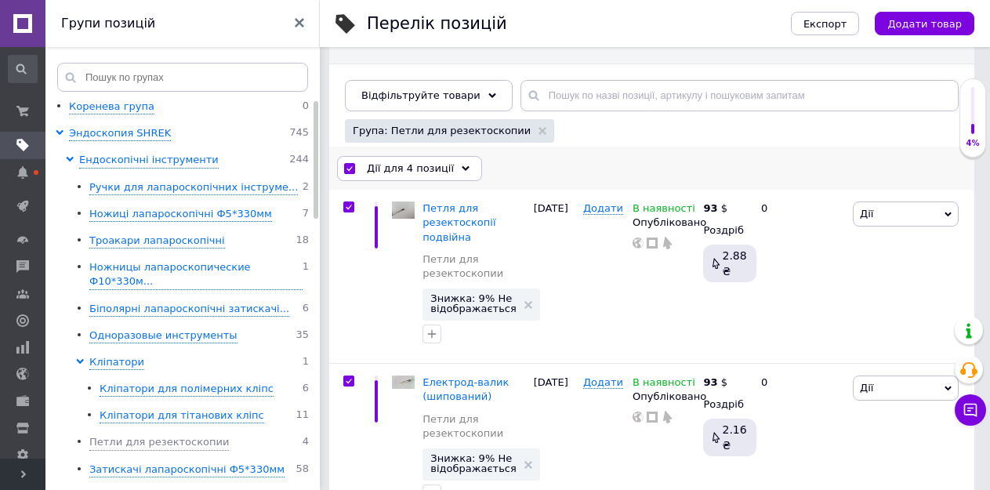
click at [411, 170] on span "Дії для 4 позиції" at bounding box center [410, 168] width 87 height 14
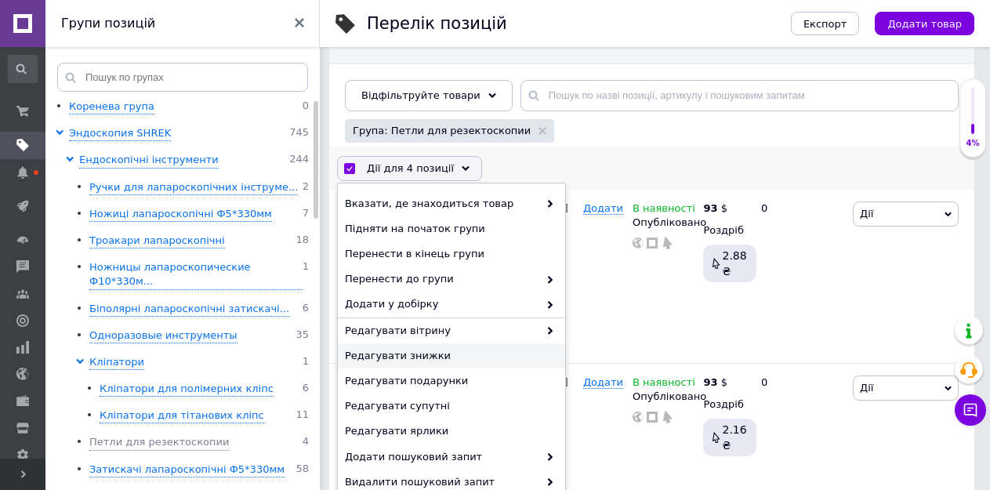
click at [412, 367] on div "Редагувати знижки" at bounding box center [451, 355] width 227 height 25
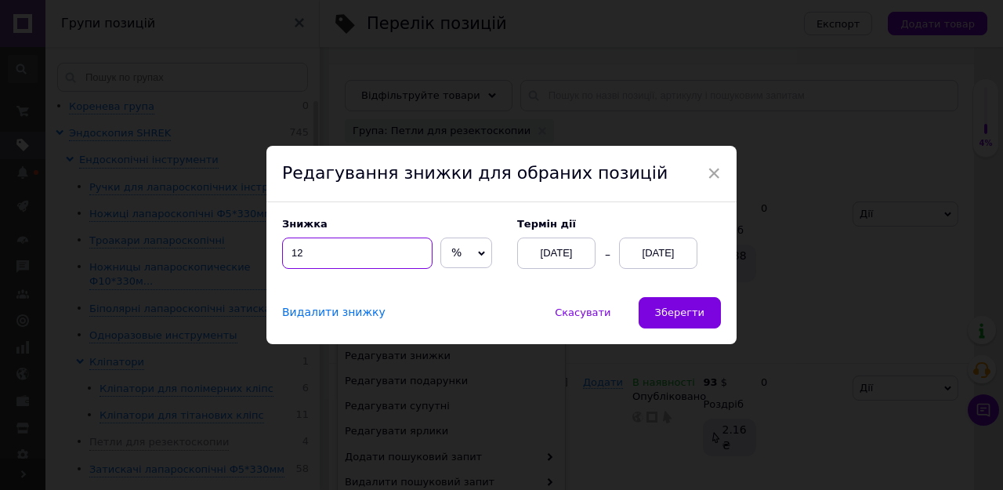
drag, startPoint x: 327, startPoint y: 247, endPoint x: 291, endPoint y: 248, distance: 35.3
click at [291, 248] on input "12" at bounding box center [357, 252] width 150 height 31
click at [684, 320] on button "Зберегти" at bounding box center [680, 312] width 82 height 31
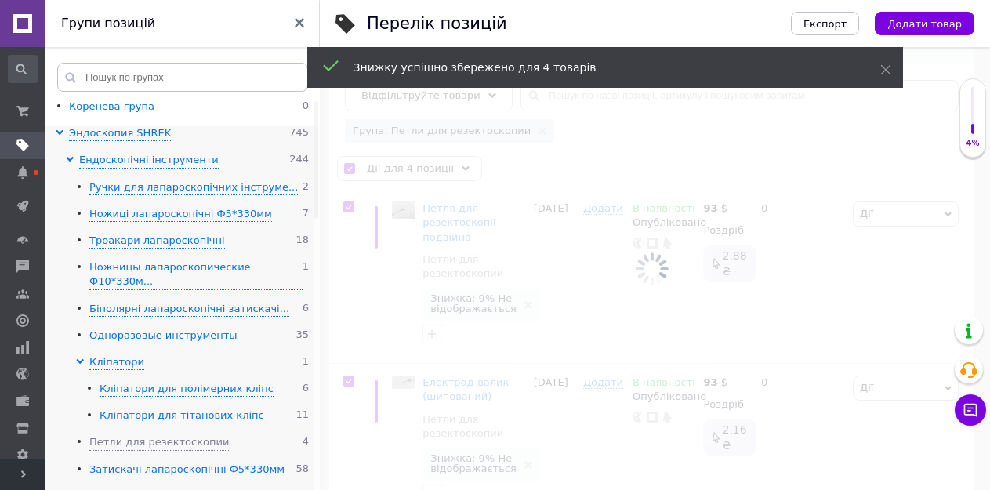
scroll to position [0, 361]
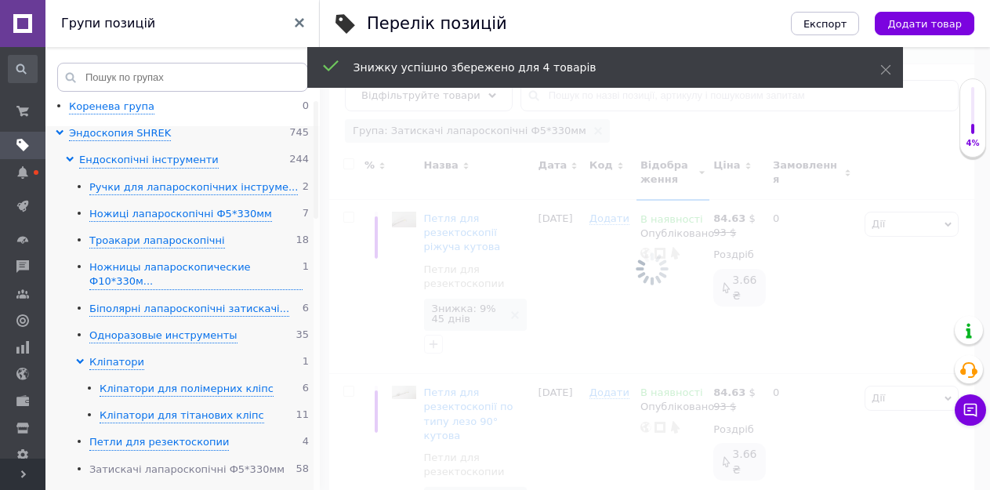
click at [131, 462] on div "Затискачі лапароскопічні Ф5*330мм" at bounding box center [186, 469] width 195 height 15
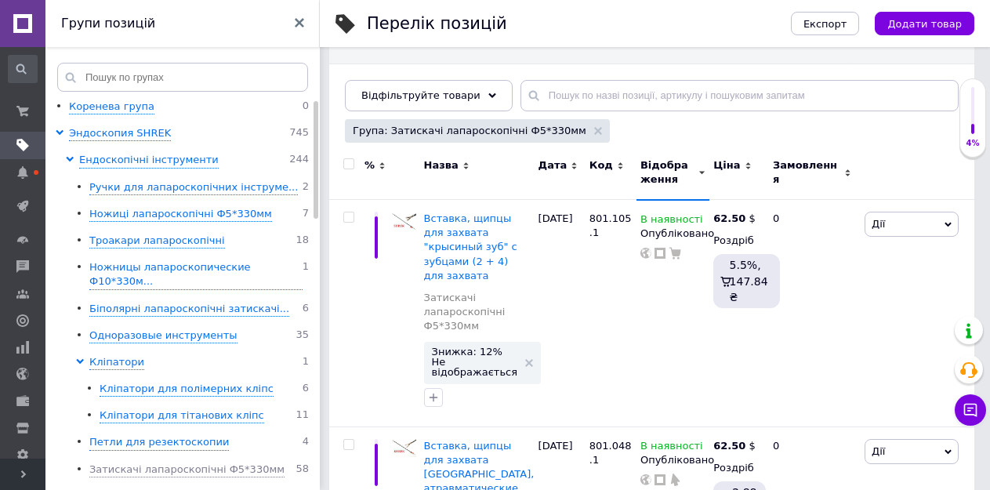
click at [350, 165] on input "checkbox" at bounding box center [348, 164] width 10 height 10
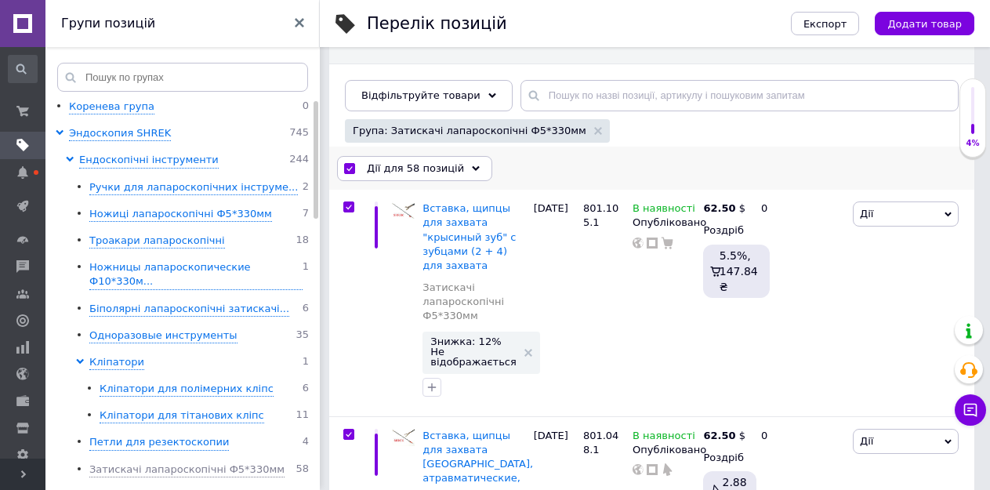
click at [422, 167] on span "Дії для 58 позицій" at bounding box center [415, 168] width 97 height 14
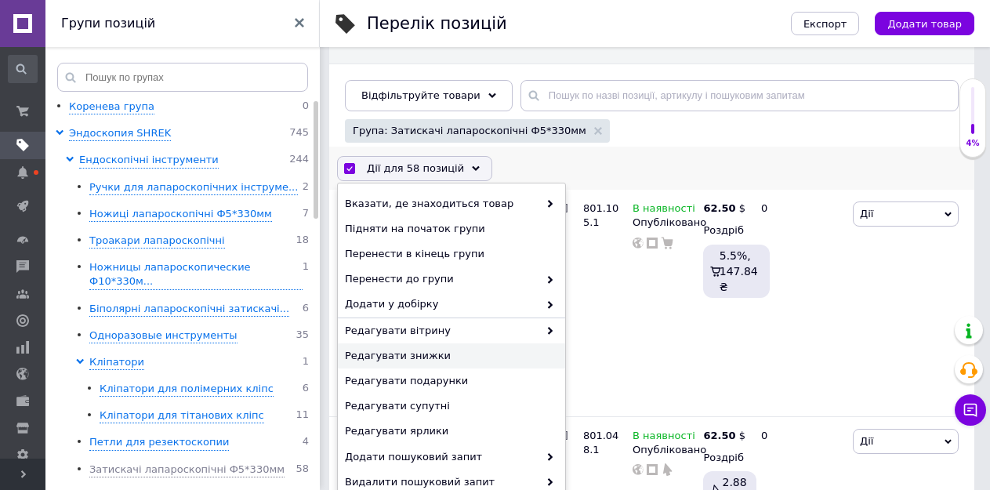
click at [419, 346] on div "Редагувати знижки" at bounding box center [451, 355] width 227 height 25
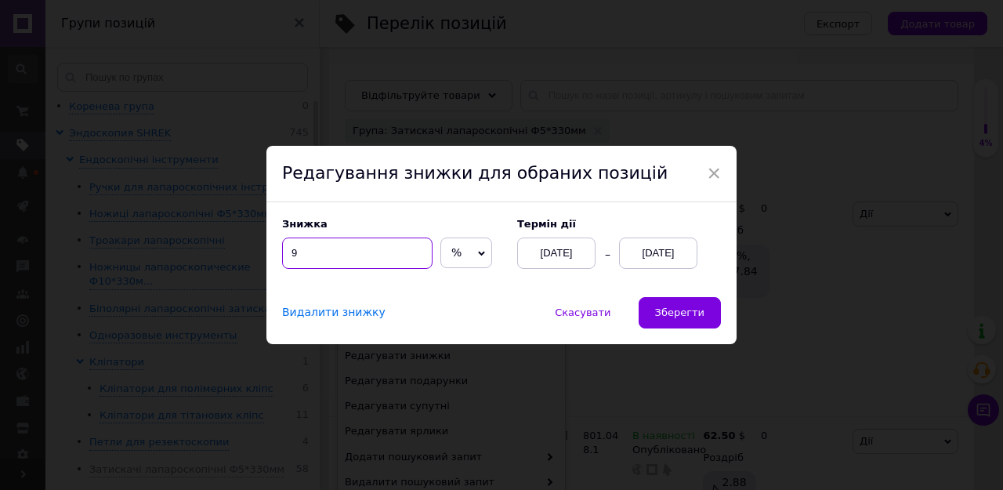
click at [290, 253] on input "9" at bounding box center [357, 252] width 150 height 31
click at [687, 309] on span "Зберегти" at bounding box center [679, 312] width 49 height 12
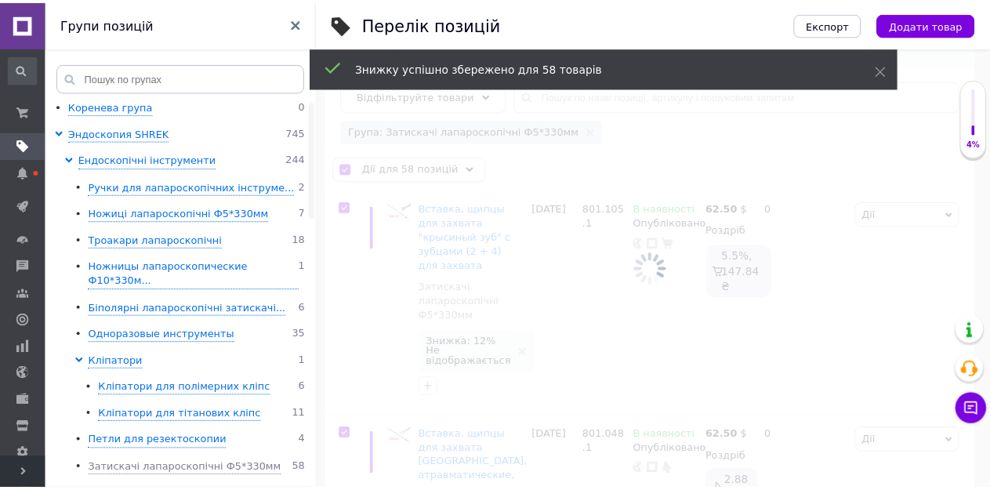
scroll to position [0, 361]
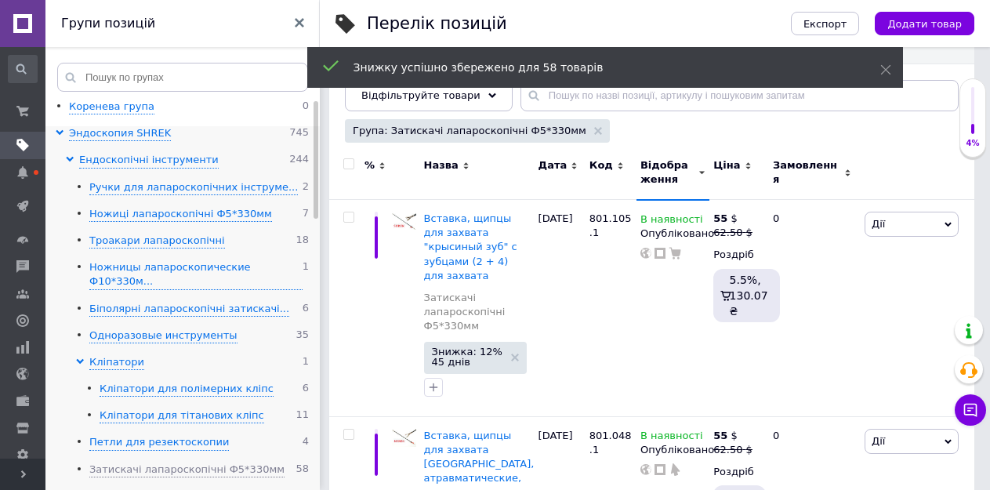
drag, startPoint x: 142, startPoint y: 480, endPoint x: 149, endPoint y: 472, distance: 10.0
click at [142, 489] on div "Монополярні електроди" at bounding box center [154, 496] width 130 height 15
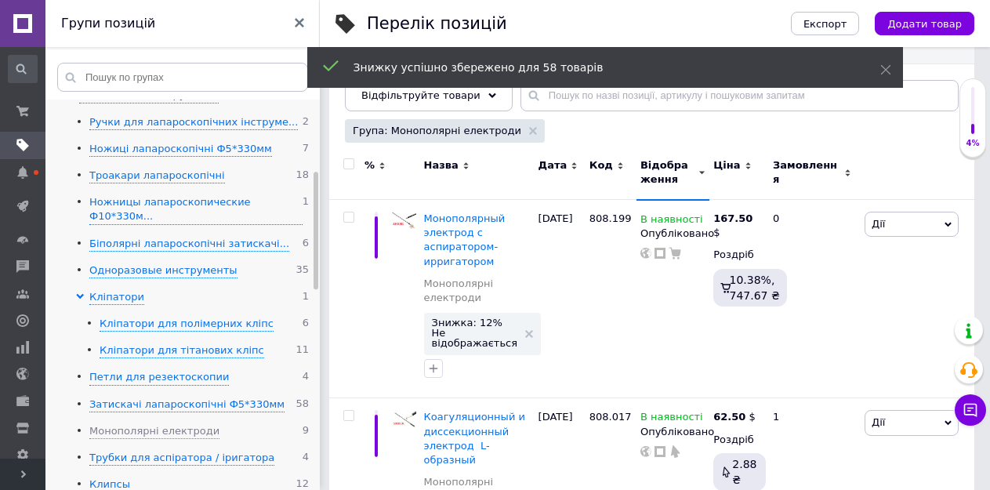
scroll to position [235, 0]
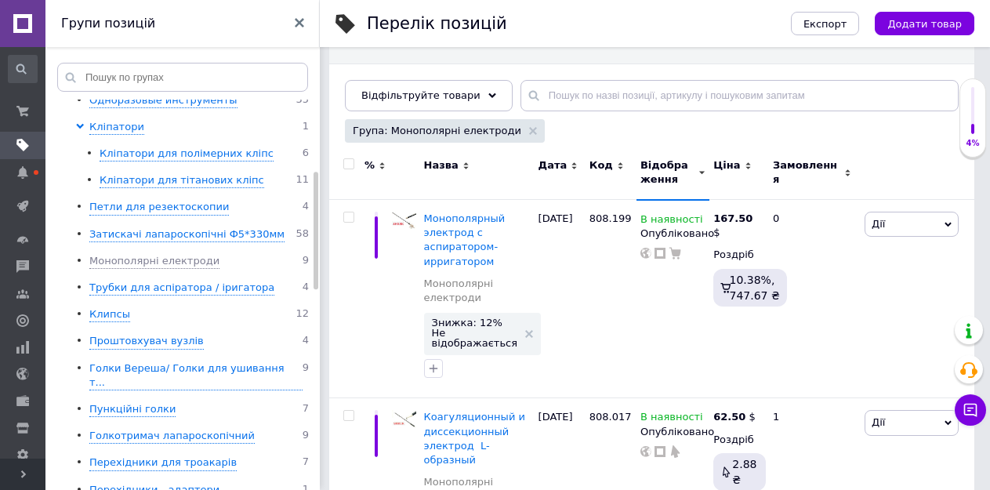
click at [347, 166] on input "checkbox" at bounding box center [348, 164] width 10 height 10
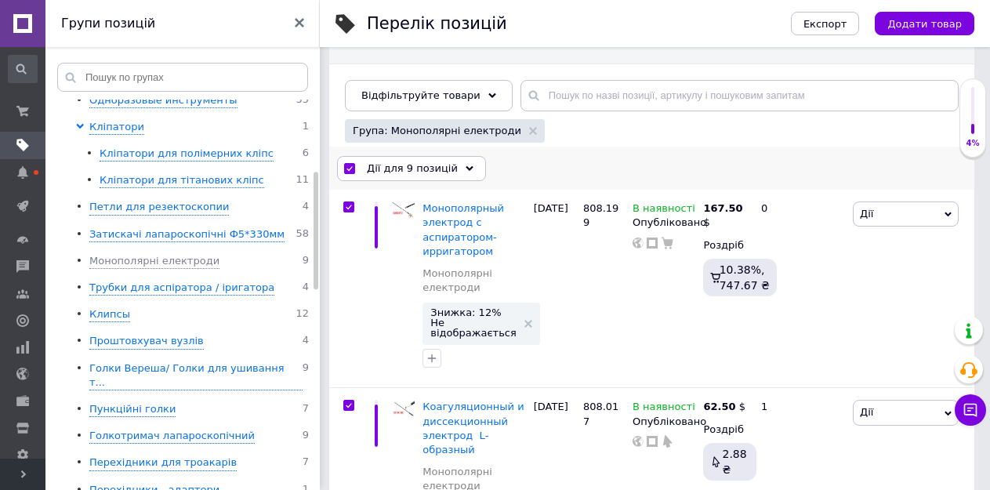
click at [418, 170] on span "Дії для 9 позицій" at bounding box center [412, 168] width 91 height 14
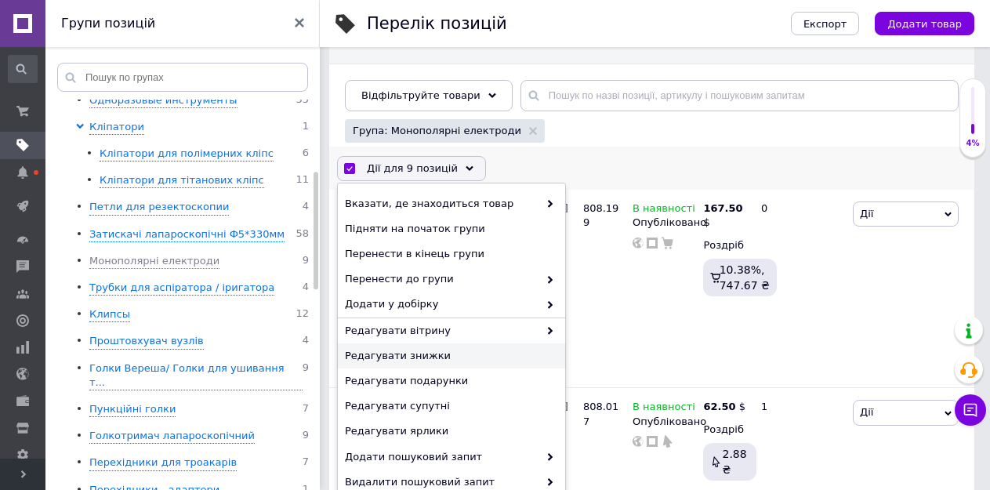
click at [402, 354] on span "Редагувати знижки" at bounding box center [449, 356] width 209 height 14
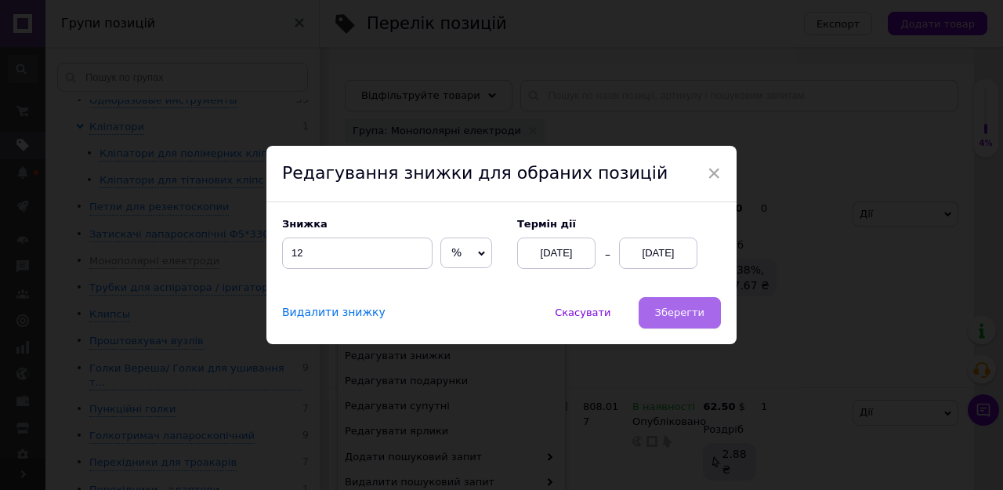
click at [686, 309] on span "Зберегти" at bounding box center [679, 312] width 49 height 12
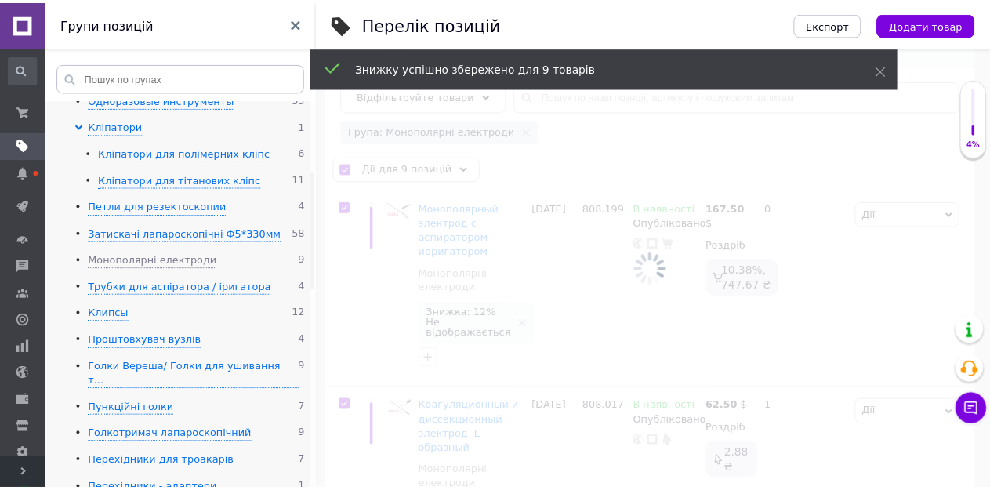
scroll to position [0, 361]
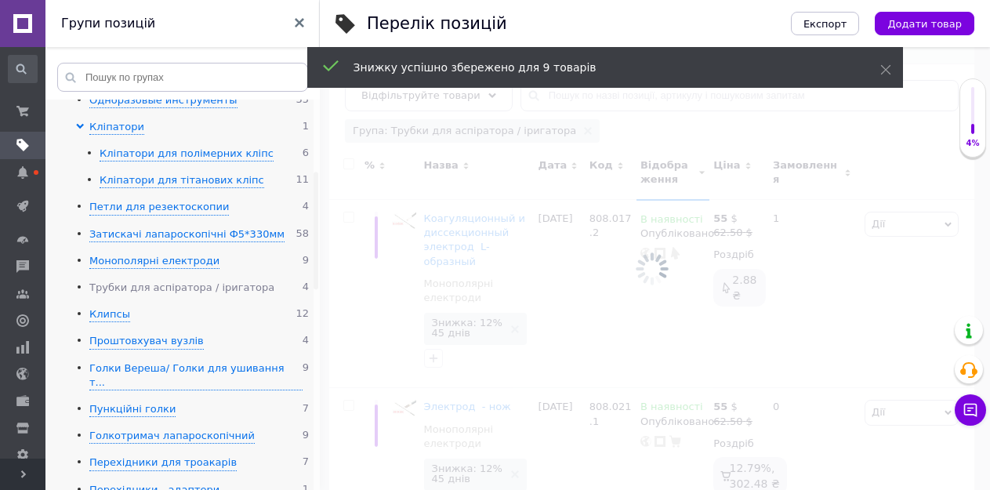
click at [120, 281] on div "Трубки для аспіратора / іригатора" at bounding box center [181, 288] width 185 height 15
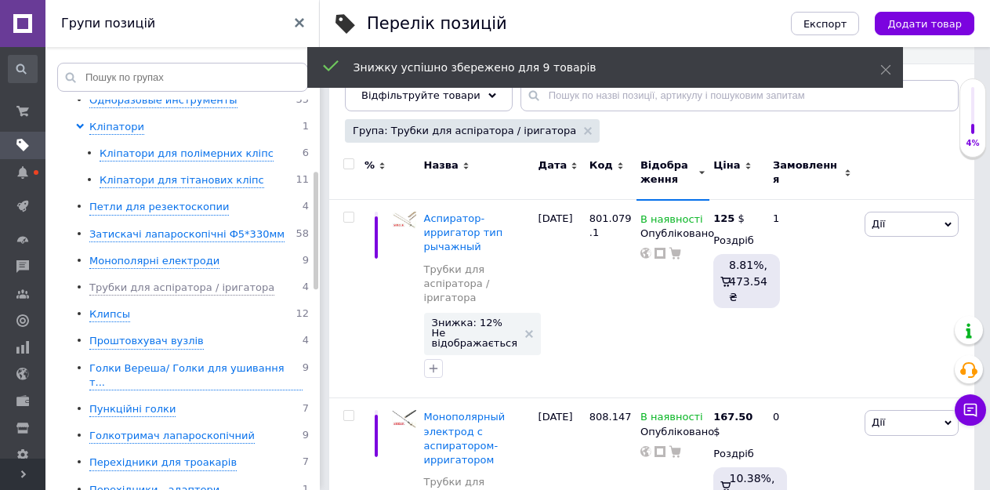
click at [345, 163] on input "checkbox" at bounding box center [348, 164] width 10 height 10
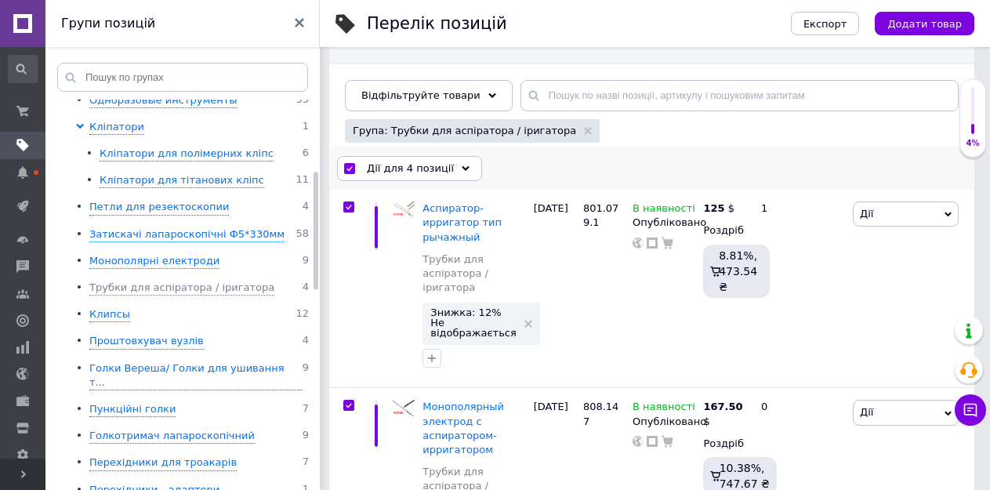
click at [397, 165] on span "Дії для 4 позиції" at bounding box center [410, 168] width 87 height 14
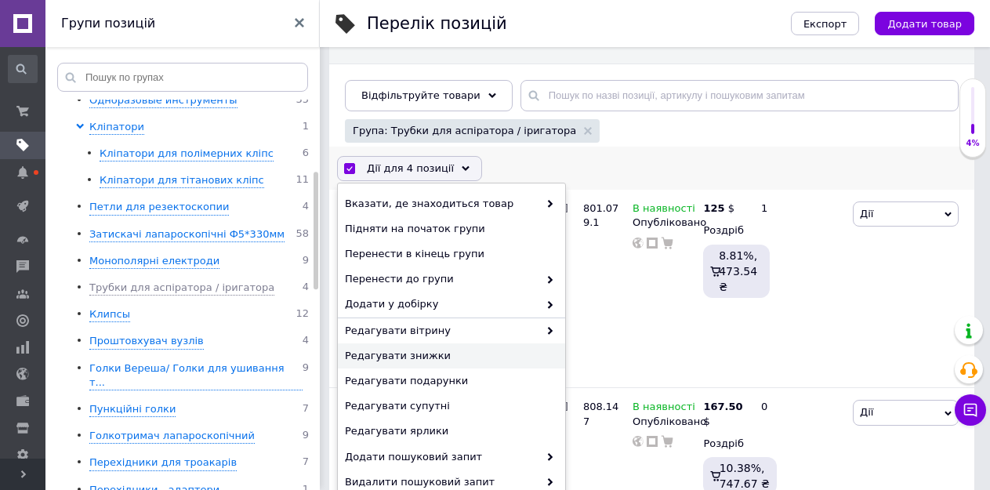
click at [414, 357] on span "Редагувати знижки" at bounding box center [449, 356] width 209 height 14
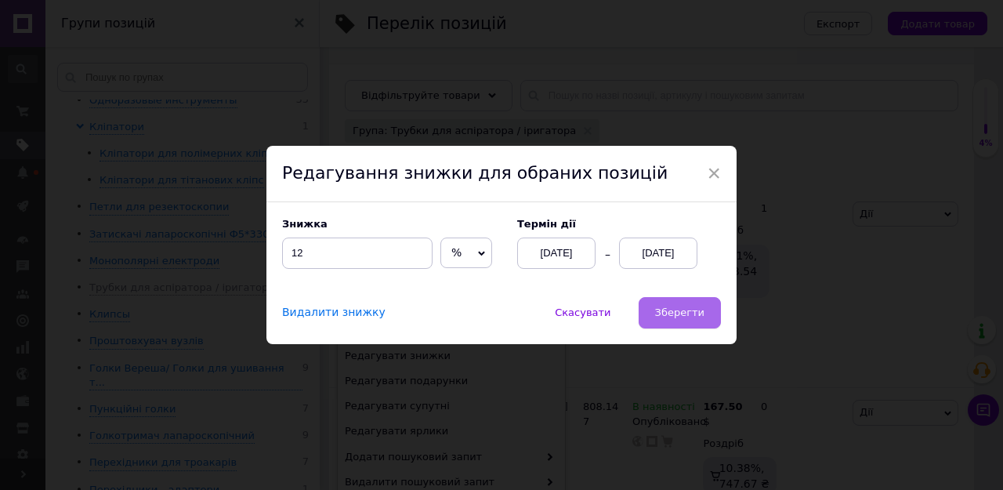
click at [668, 318] on span "Зберегти" at bounding box center [679, 312] width 49 height 12
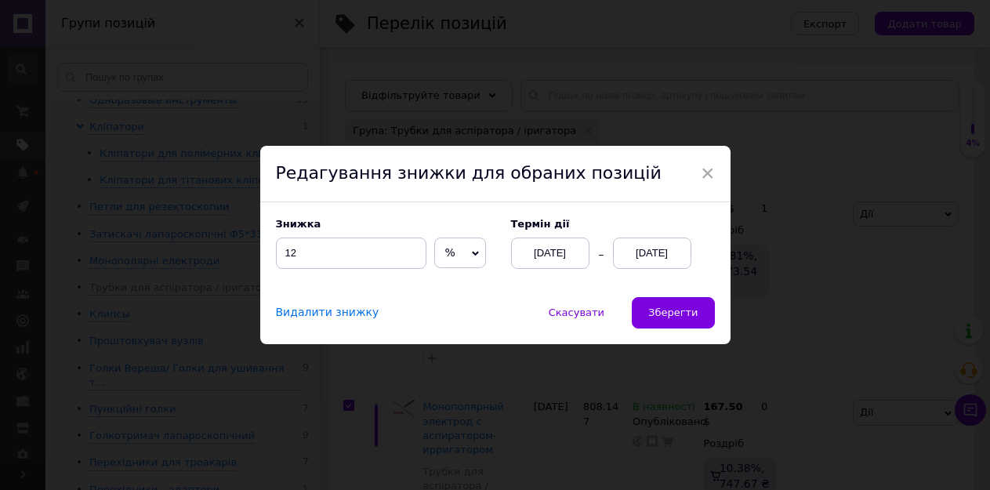
scroll to position [0, 361]
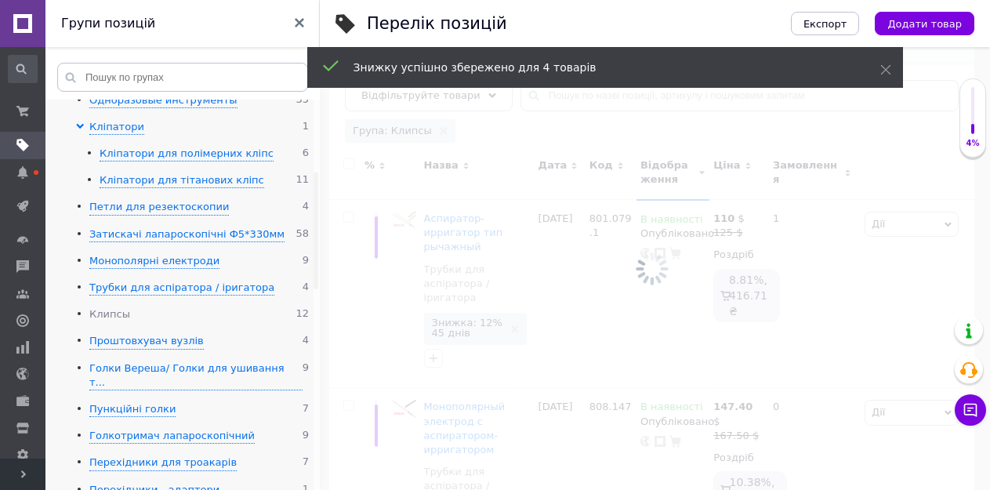
click at [114, 307] on div "Клипсы" at bounding box center [109, 314] width 41 height 15
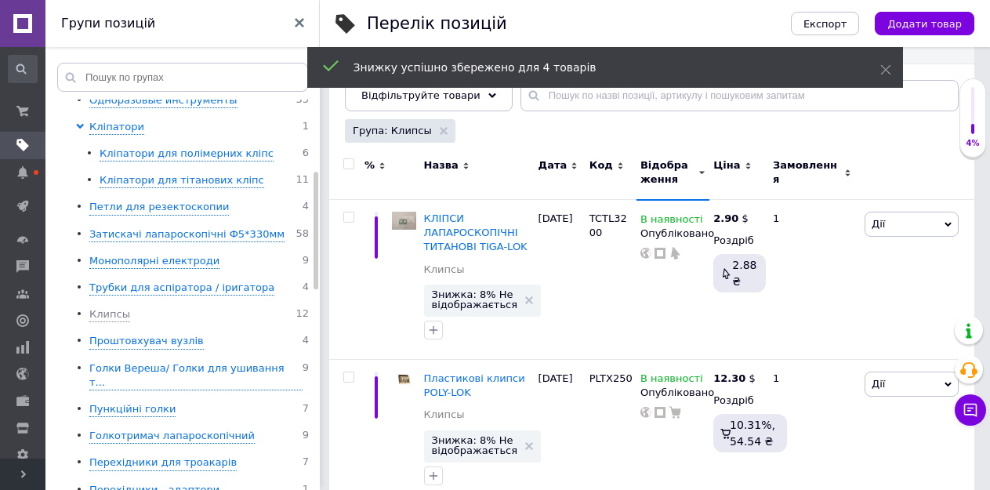
click at [347, 164] on input "checkbox" at bounding box center [348, 164] width 10 height 10
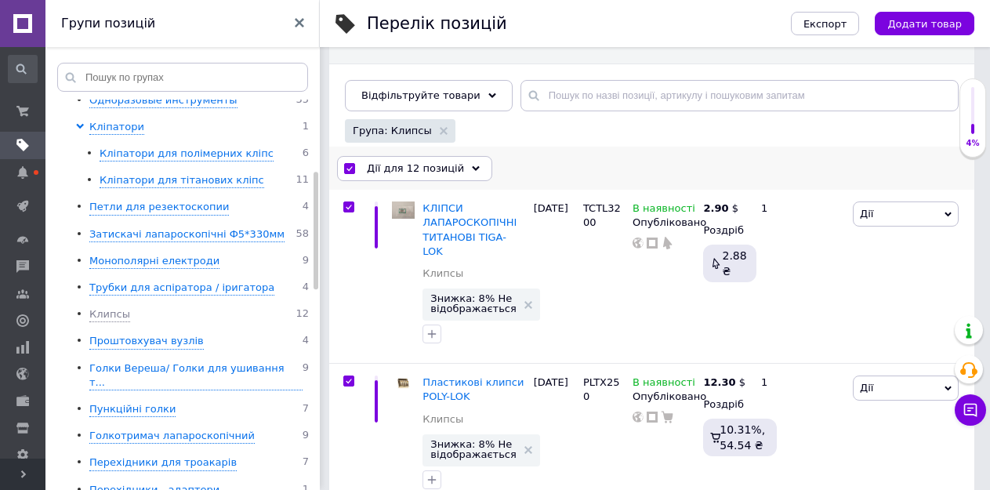
click at [396, 161] on span "Дії для 12 позицій" at bounding box center [415, 168] width 97 height 14
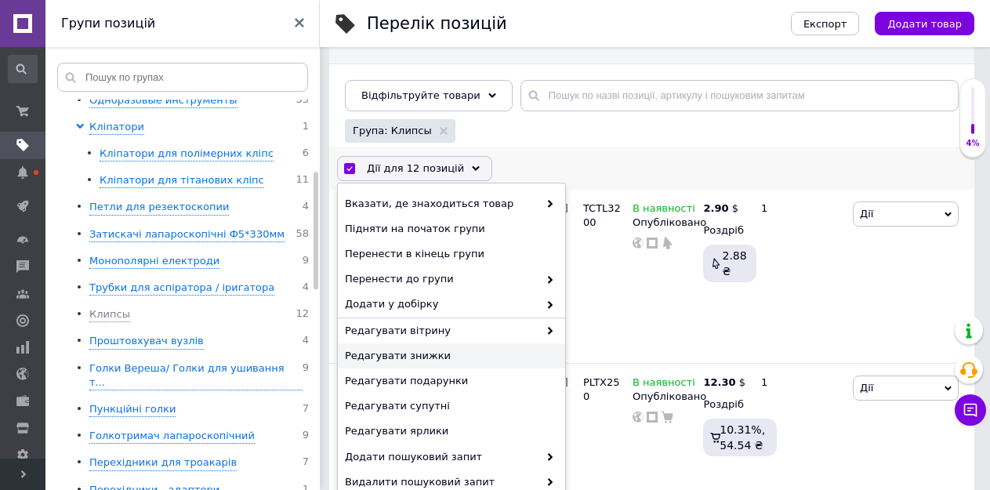
click at [393, 362] on span "Редагувати знижки" at bounding box center [449, 356] width 209 height 14
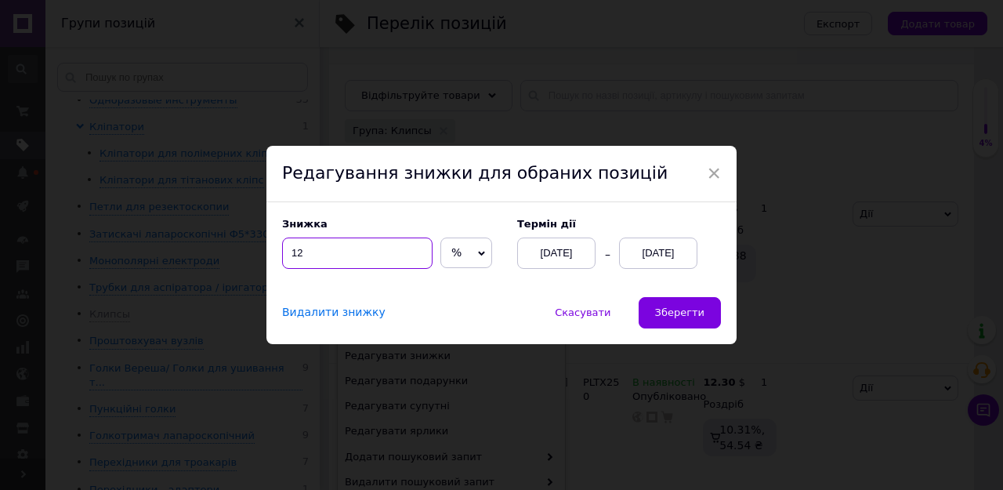
drag, startPoint x: 316, startPoint y: 251, endPoint x: 289, endPoint y: 253, distance: 26.7
click at [289, 253] on input "12" at bounding box center [357, 252] width 150 height 31
click at [701, 309] on span "Зберегти" at bounding box center [679, 312] width 49 height 12
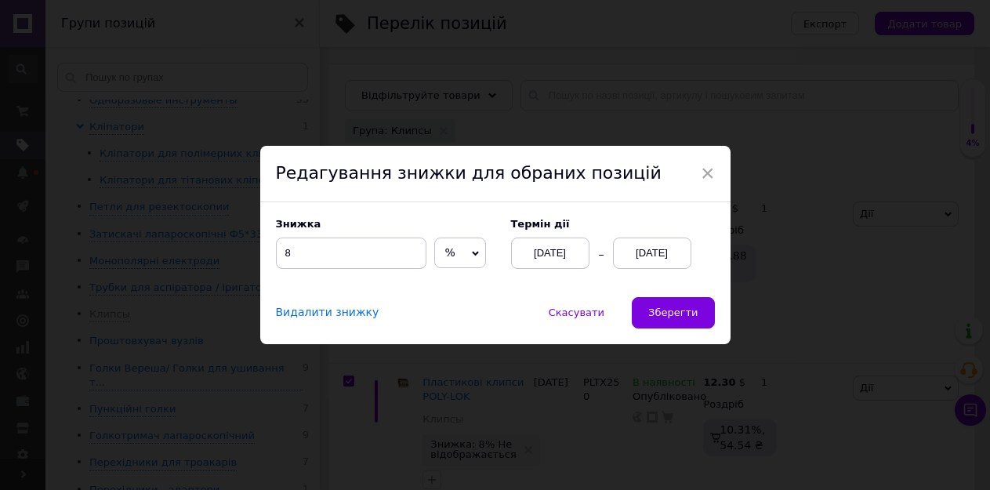
scroll to position [0, 361]
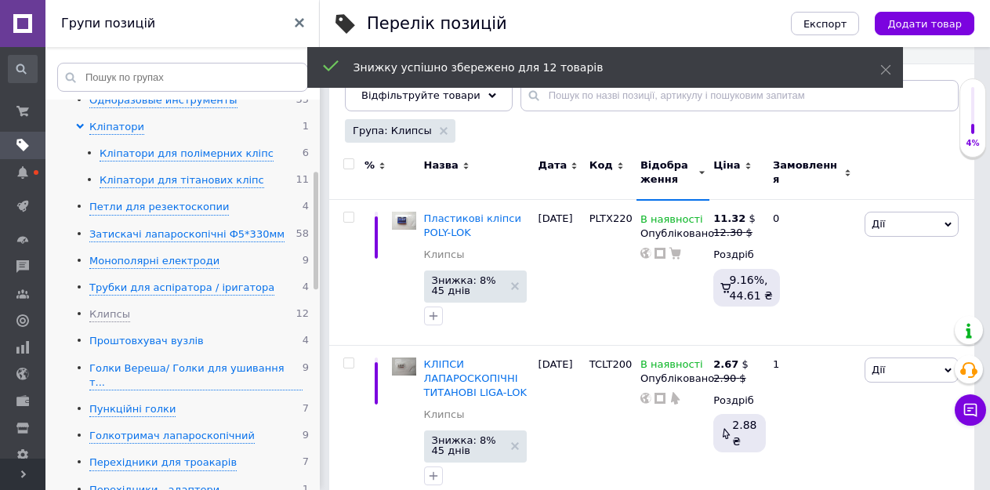
click at [118, 334] on div "Проштовхувач вузлів" at bounding box center [146, 341] width 114 height 15
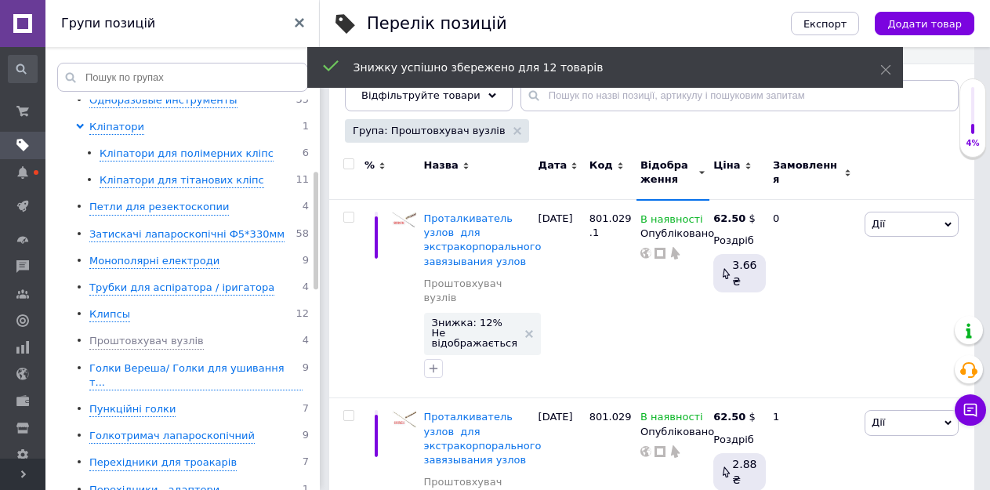
click at [349, 166] on input "checkbox" at bounding box center [348, 164] width 10 height 10
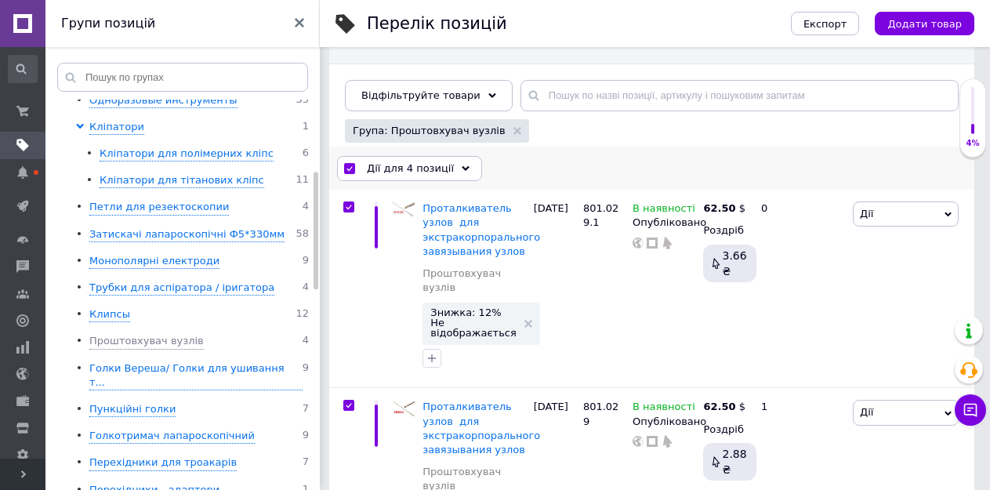
click at [397, 171] on span "Дії для 4 позиції" at bounding box center [410, 168] width 87 height 14
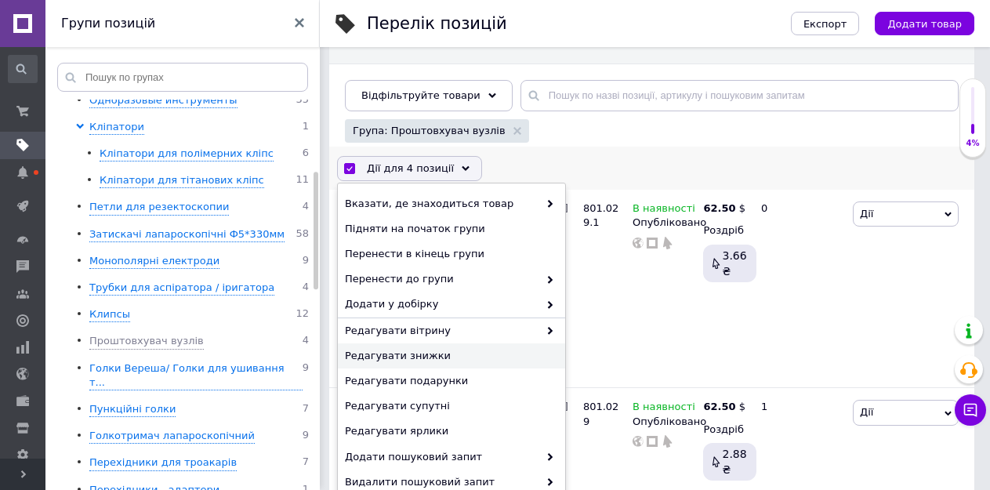
click at [402, 355] on span "Редагувати знижки" at bounding box center [449, 356] width 209 height 14
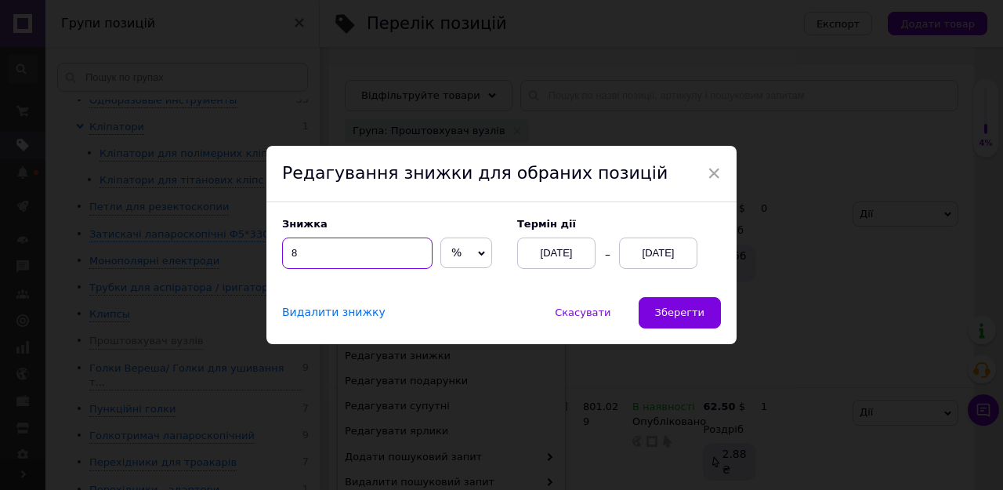
drag, startPoint x: 297, startPoint y: 248, endPoint x: 288, endPoint y: 252, distance: 10.5
click at [288, 252] on input "8" at bounding box center [357, 252] width 150 height 31
click at [675, 307] on span "Зберегти" at bounding box center [679, 312] width 49 height 12
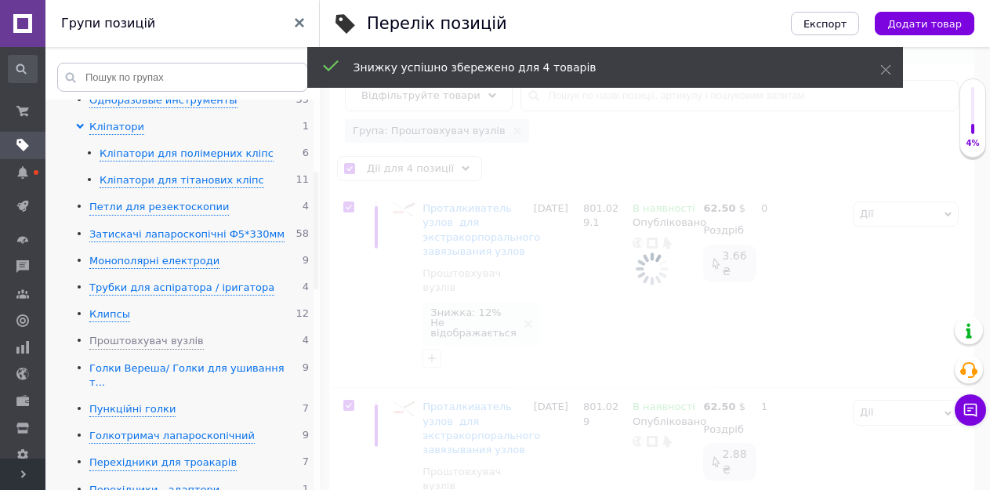
scroll to position [0, 361]
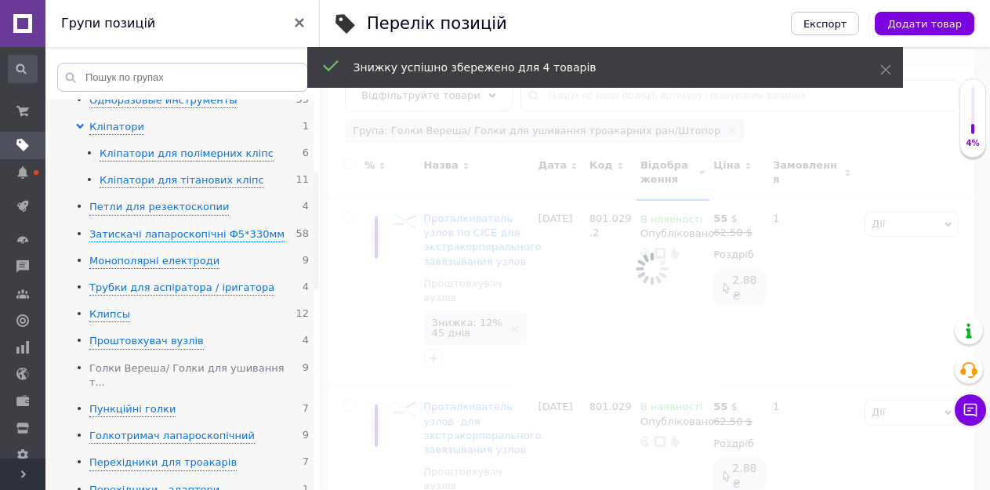
click at [143, 361] on div "Голки Вереша/ Голки для ушивання т..." at bounding box center [195, 375] width 213 height 29
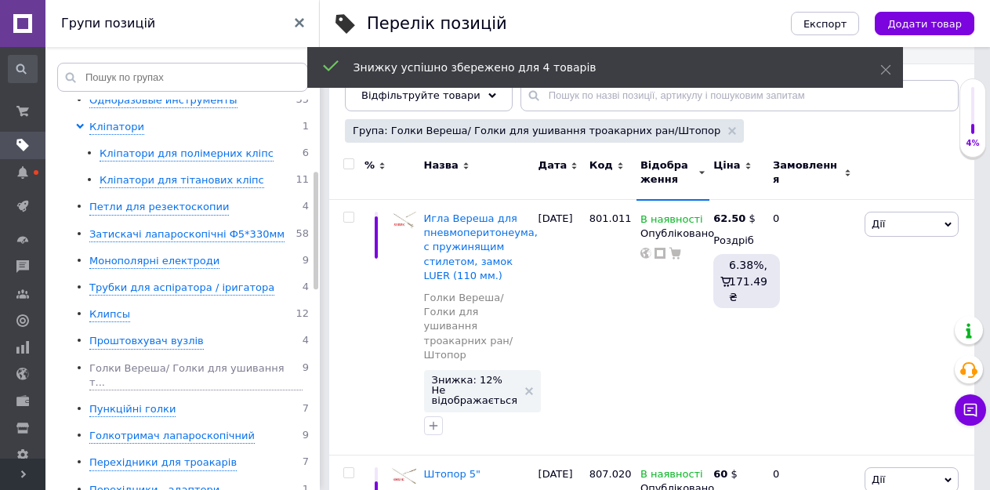
click at [348, 164] on input "checkbox" at bounding box center [348, 164] width 10 height 10
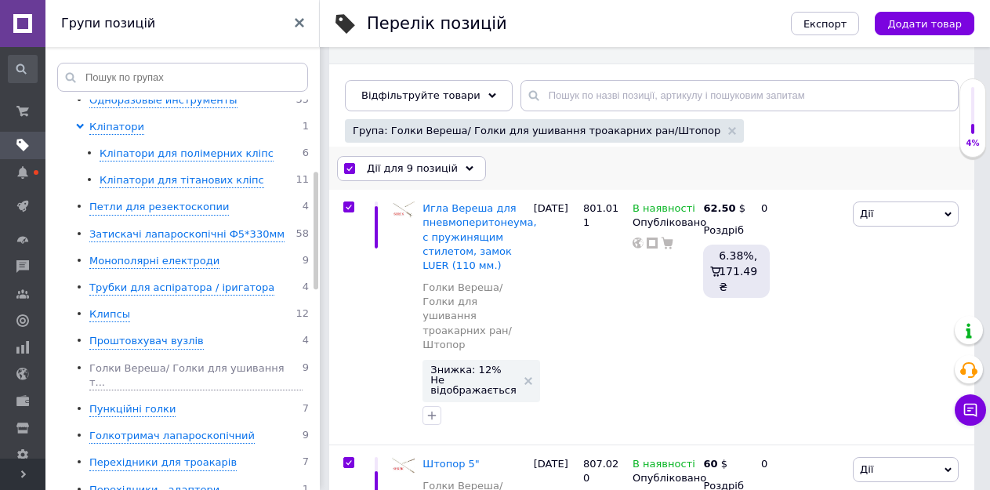
click at [400, 168] on span "Дії для 9 позицій" at bounding box center [412, 168] width 91 height 14
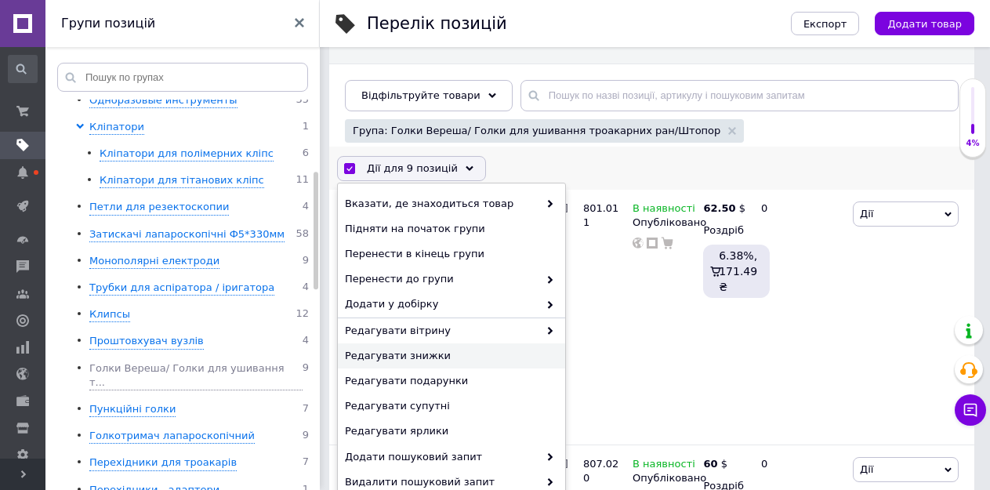
click at [400, 353] on span "Редагувати знижки" at bounding box center [449, 356] width 209 height 14
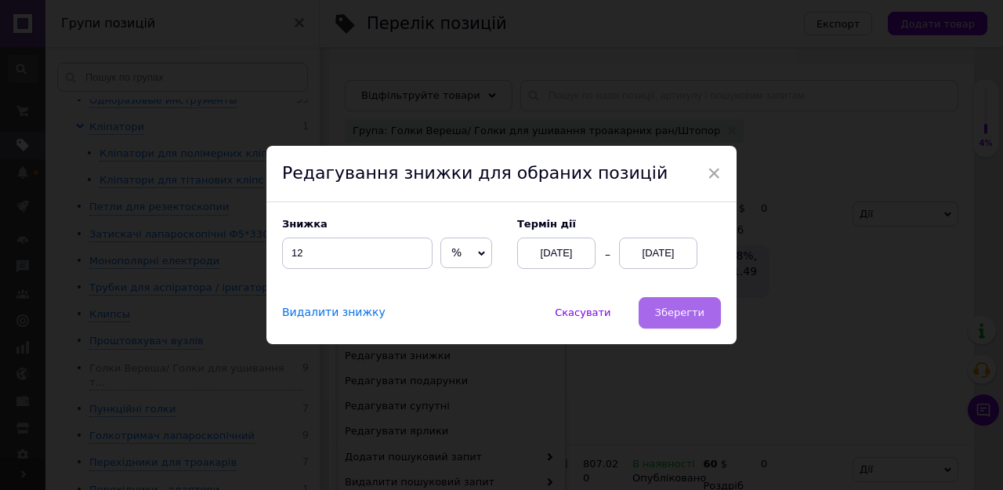
click at [691, 311] on span "Зберегти" at bounding box center [679, 312] width 49 height 12
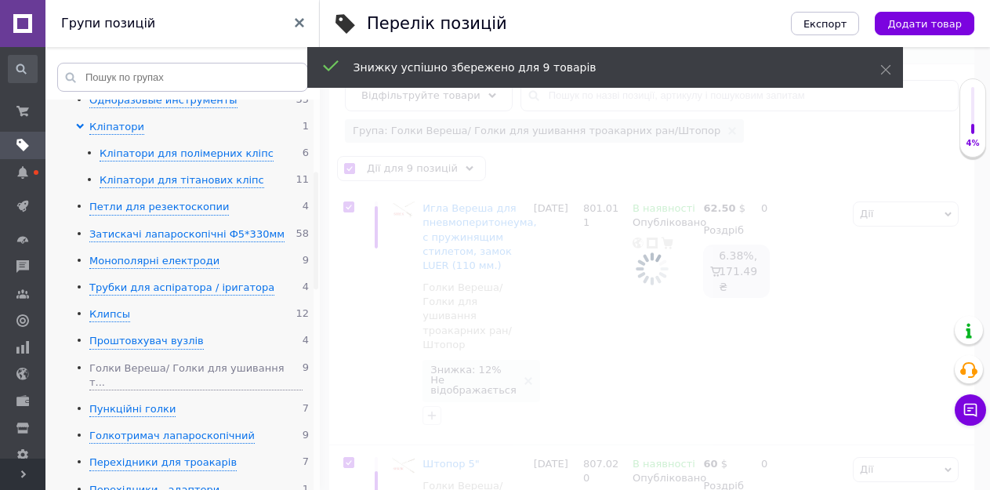
scroll to position [0, 361]
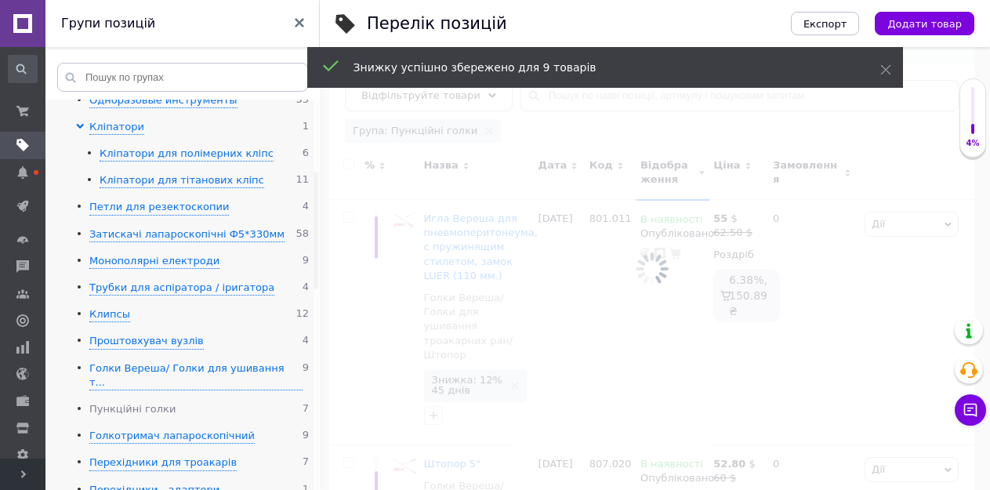
click at [125, 402] on div "Пункційні голки" at bounding box center [132, 409] width 86 height 15
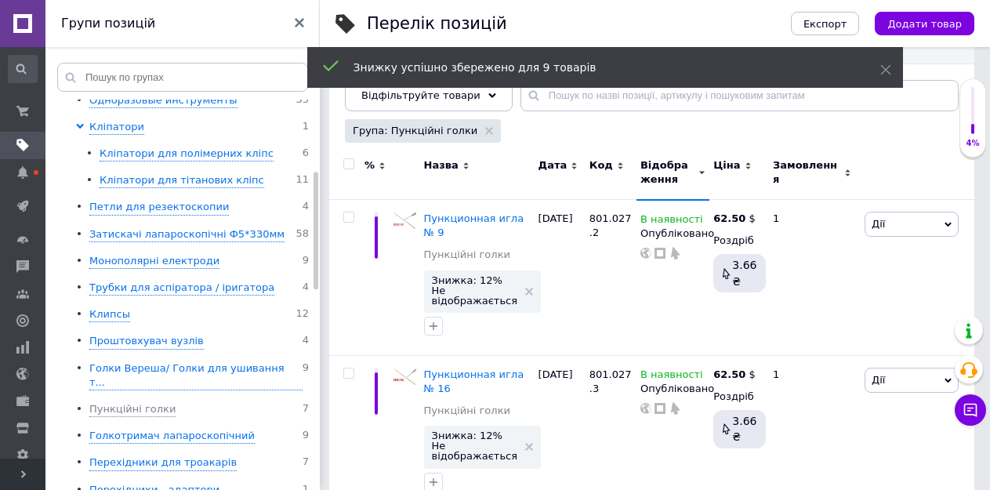
click at [348, 162] on input "checkbox" at bounding box center [348, 164] width 10 height 10
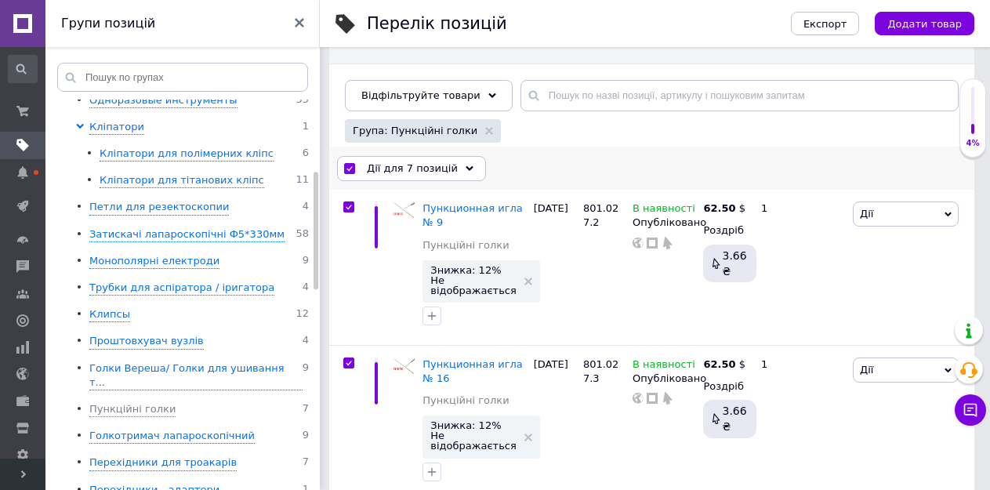
click at [413, 170] on span "Дії для 7 позицій" at bounding box center [412, 168] width 91 height 14
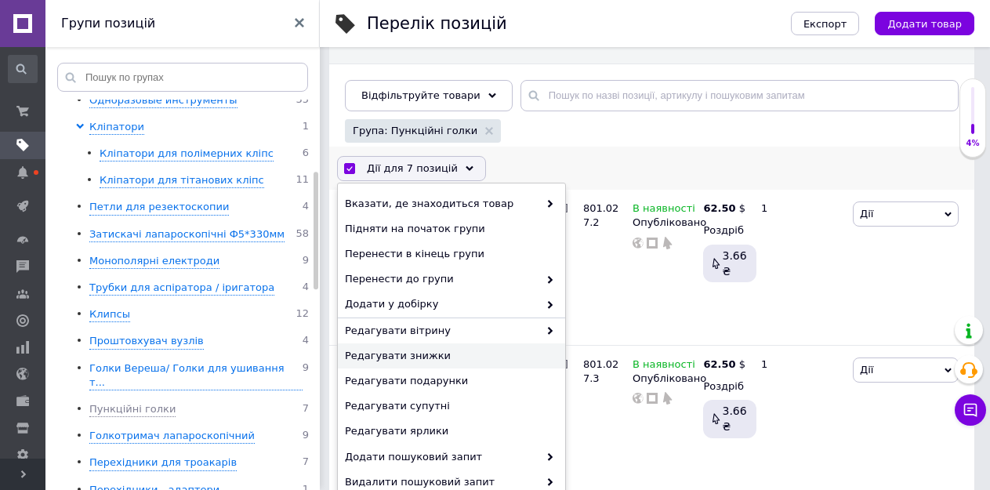
click at [401, 353] on span "Редагувати знижки" at bounding box center [449, 356] width 209 height 14
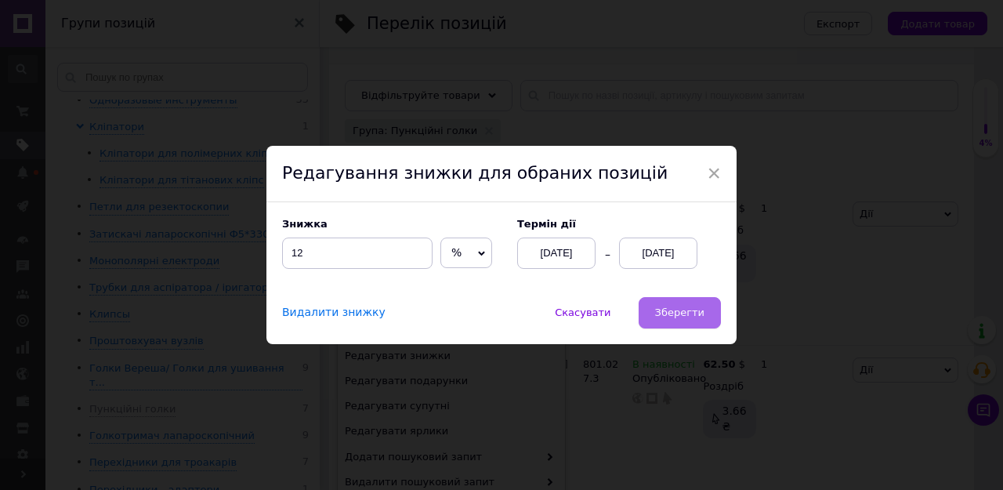
click at [661, 316] on span "Зберегти" at bounding box center [679, 312] width 49 height 12
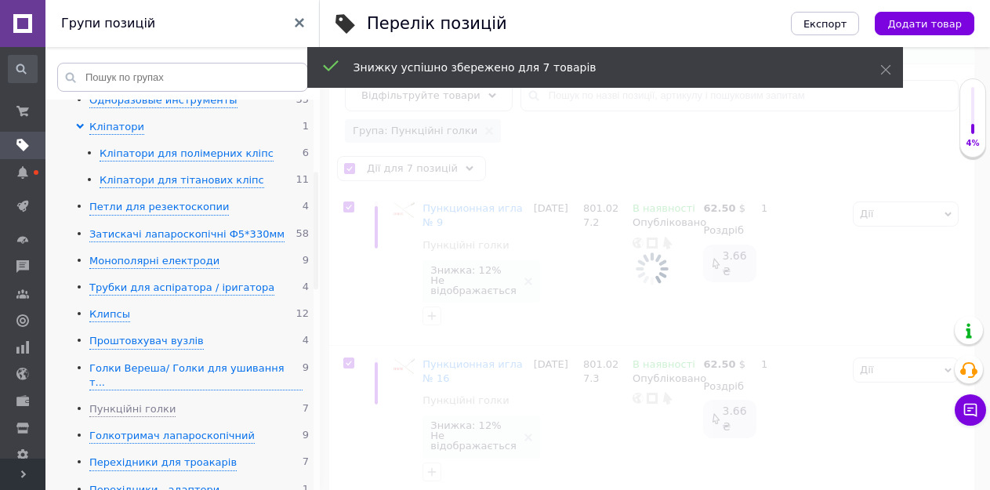
scroll to position [0, 361]
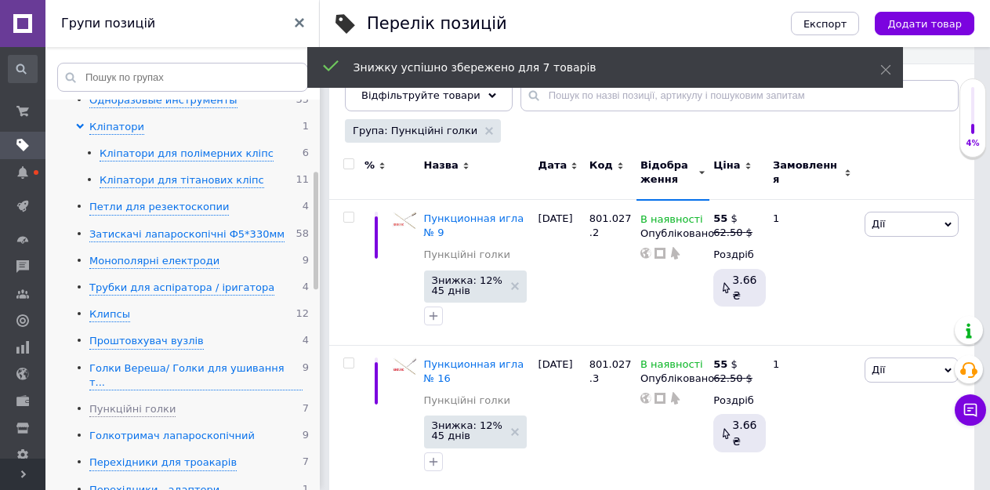
click at [136, 429] on div "Голкотримач лапароскопічний" at bounding box center [171, 436] width 165 height 15
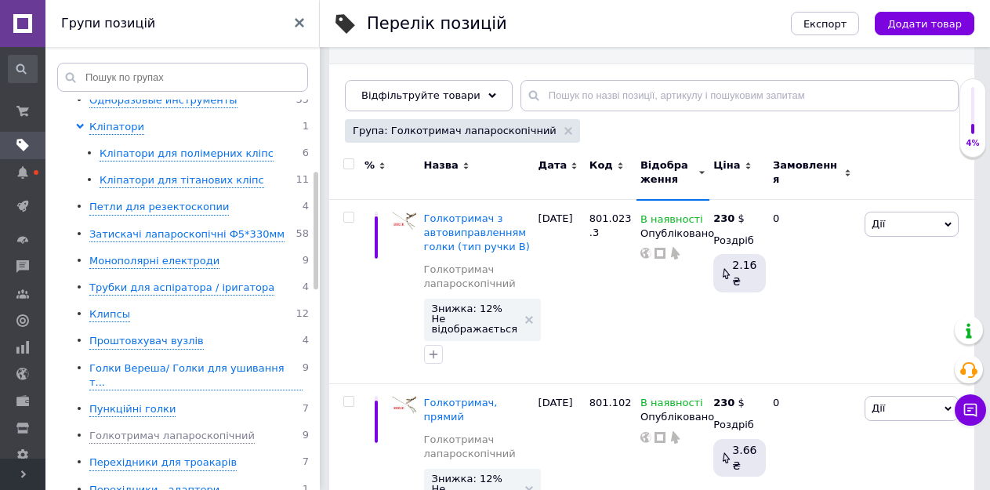
click at [348, 164] on input "checkbox" at bounding box center [348, 164] width 10 height 10
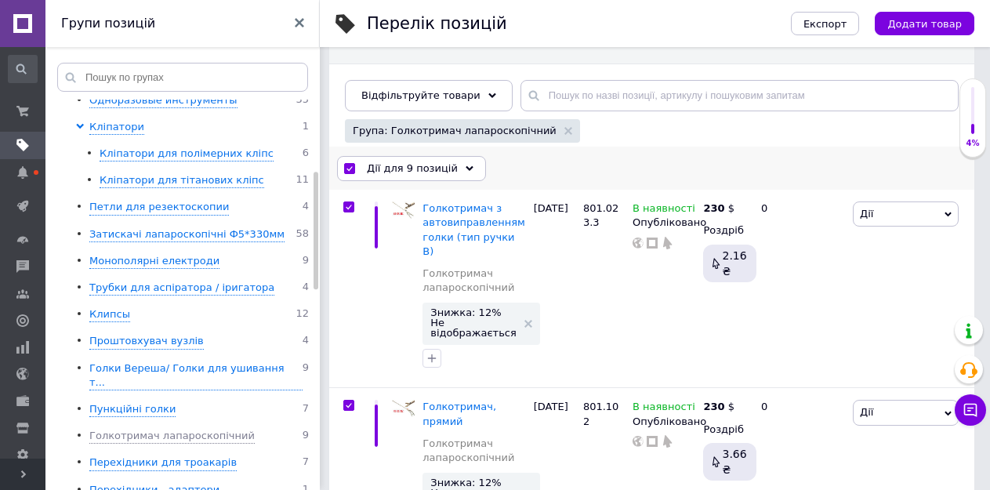
click at [395, 164] on span "Дії для 9 позицій" at bounding box center [412, 168] width 91 height 14
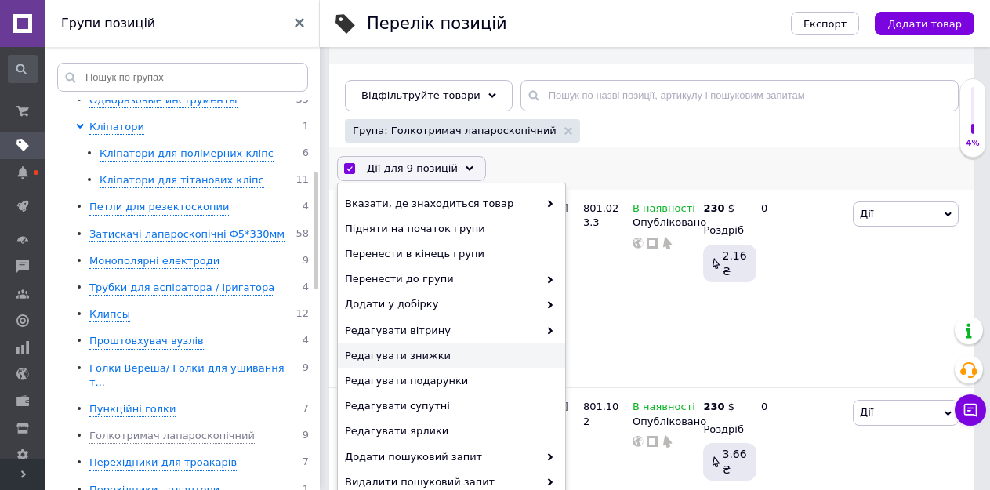
click at [389, 357] on span "Редагувати знижки" at bounding box center [449, 356] width 209 height 14
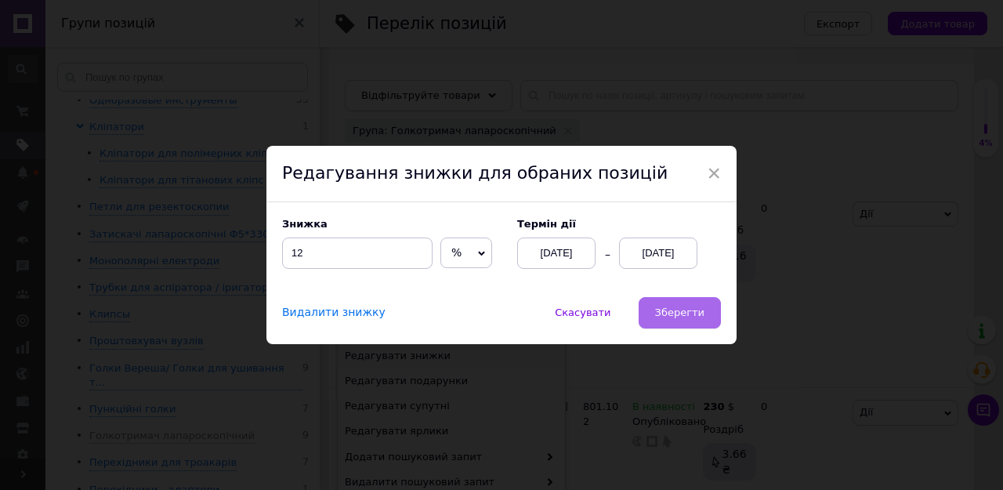
click at [661, 315] on span "Зберегти" at bounding box center [679, 312] width 49 height 12
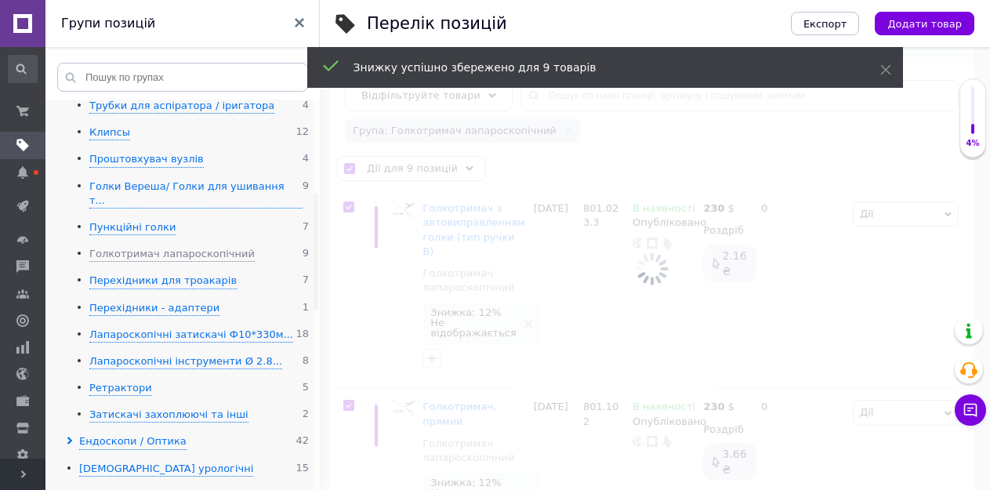
scroll to position [470, 0]
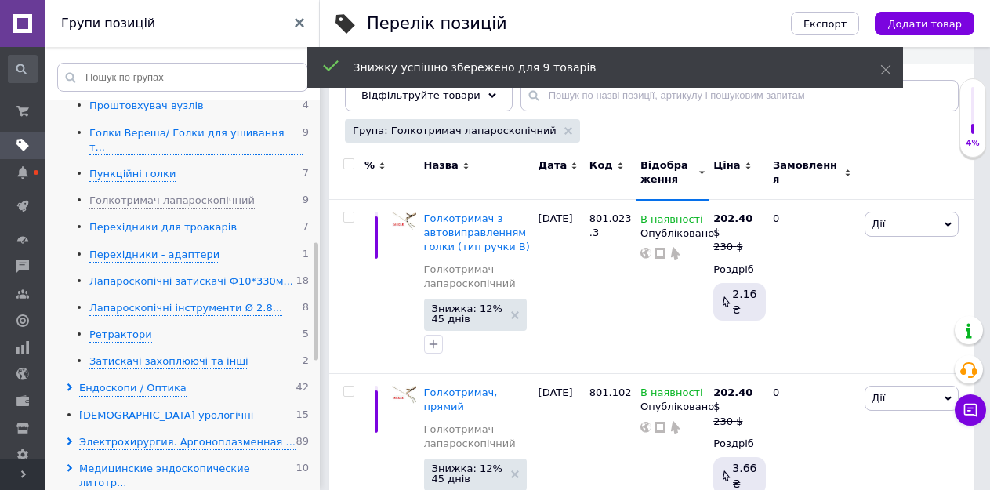
click at [139, 220] on div "Перехідники для троакарів" at bounding box center [162, 227] width 147 height 15
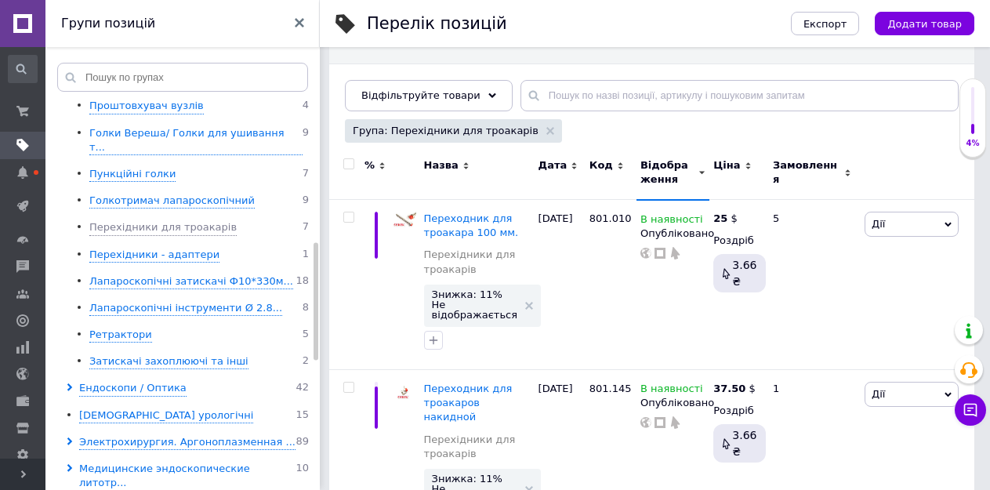
click at [348, 161] on input "checkbox" at bounding box center [348, 164] width 10 height 10
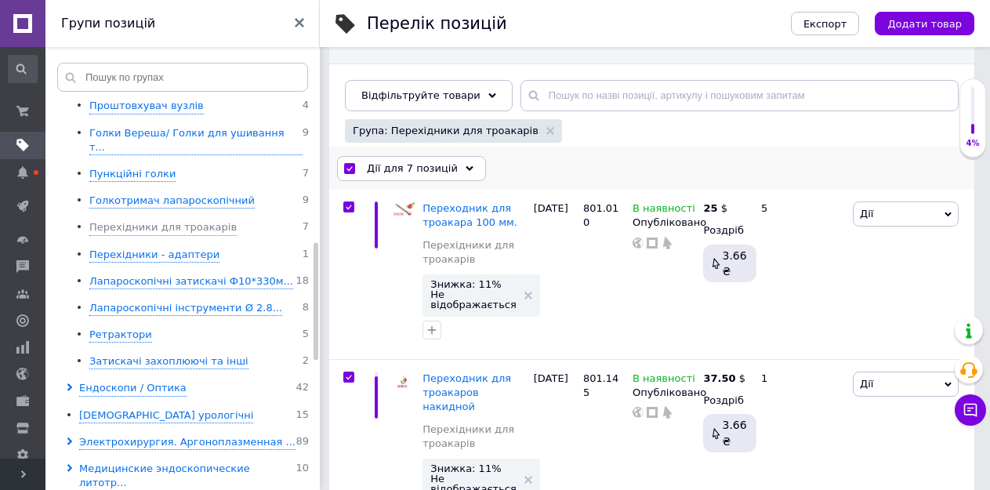
click at [407, 167] on span "Дії для 7 позицій" at bounding box center [412, 168] width 91 height 14
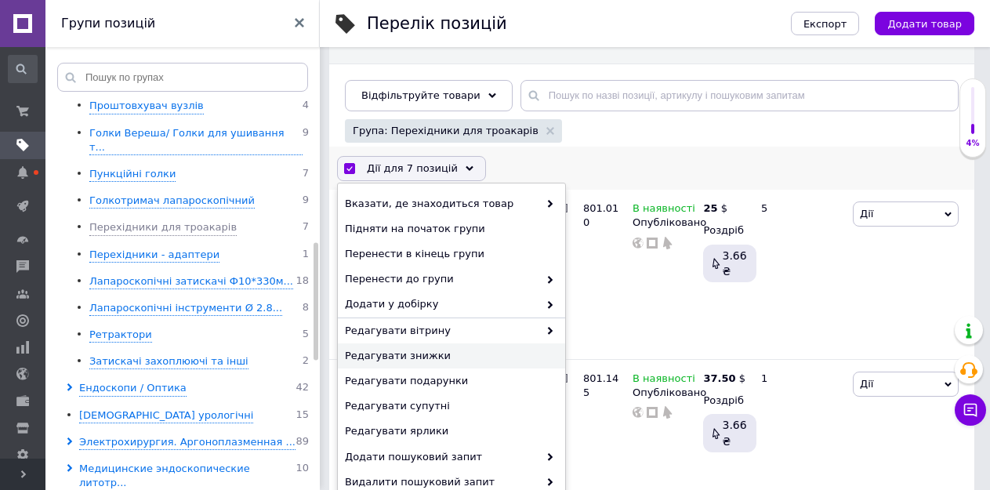
click at [400, 353] on span "Редагувати знижки" at bounding box center [449, 356] width 209 height 14
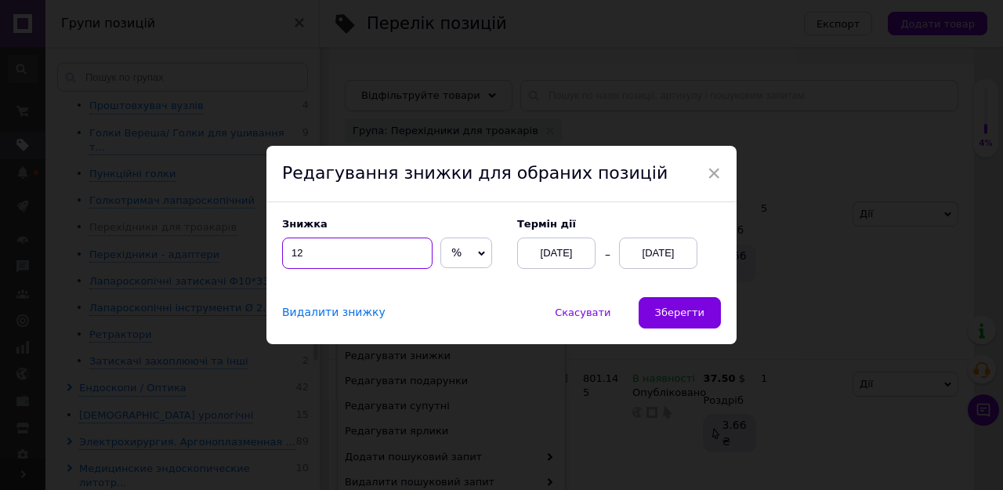
drag, startPoint x: 318, startPoint y: 250, endPoint x: 296, endPoint y: 253, distance: 22.2
click at [296, 253] on input "12" at bounding box center [357, 252] width 150 height 31
click at [685, 313] on span "Зберегти" at bounding box center [679, 312] width 49 height 12
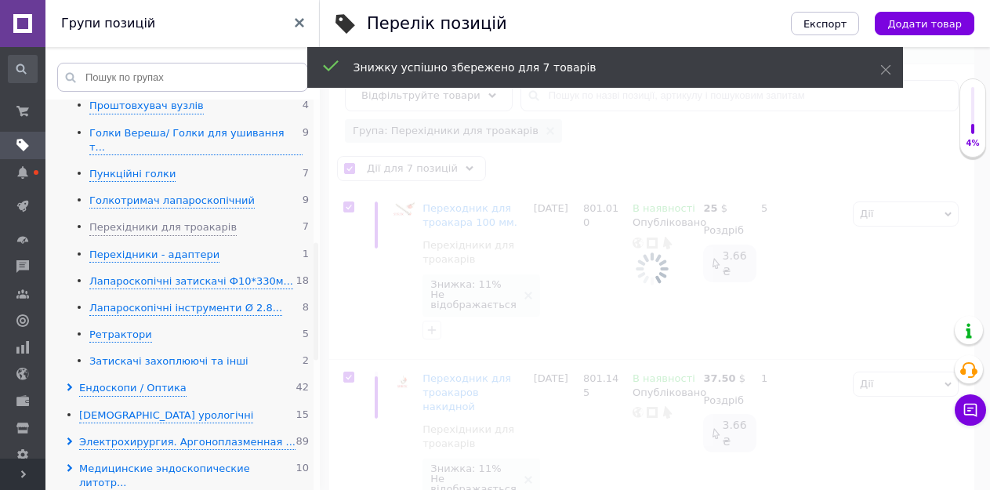
scroll to position [0, 361]
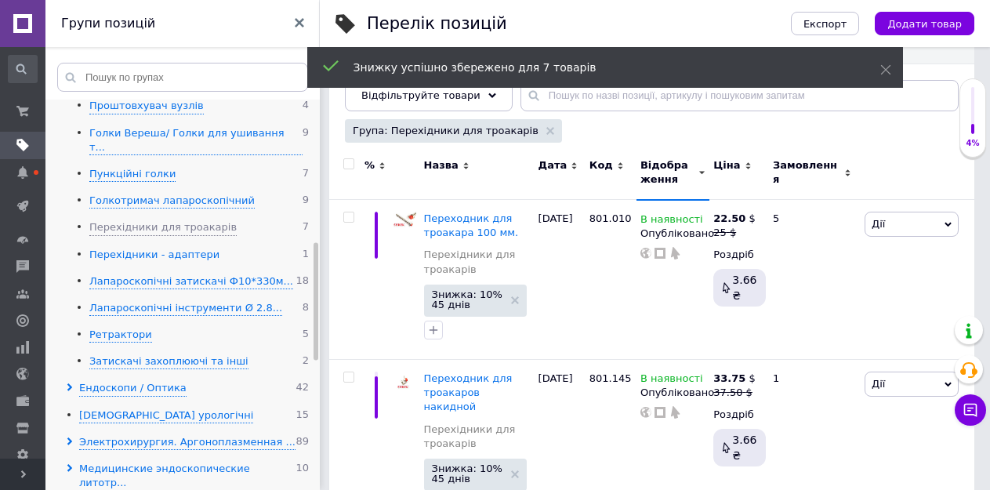
click at [119, 248] on div "Перехідники - адаптери" at bounding box center [154, 255] width 130 height 15
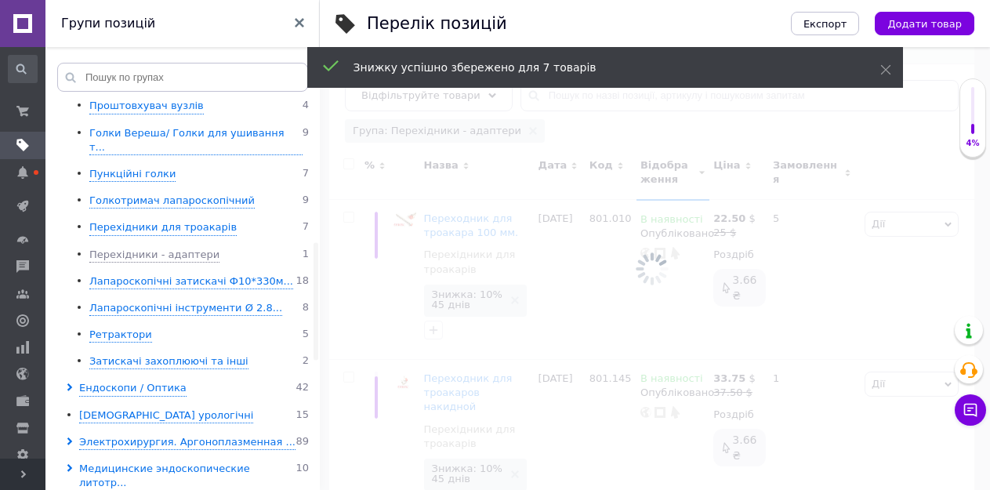
scroll to position [37, 0]
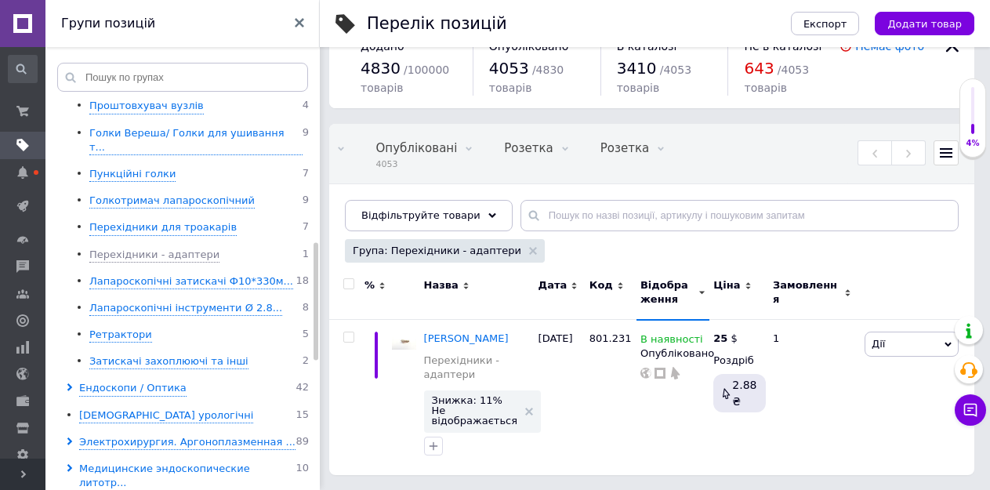
click at [346, 282] on input "checkbox" at bounding box center [348, 284] width 10 height 10
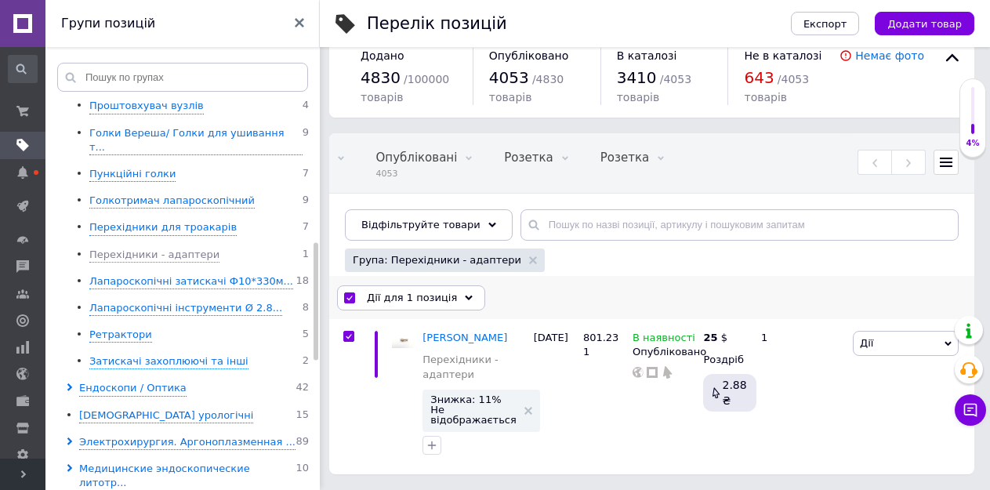
click at [410, 299] on span "Дії для 1 позиція" at bounding box center [412, 298] width 90 height 14
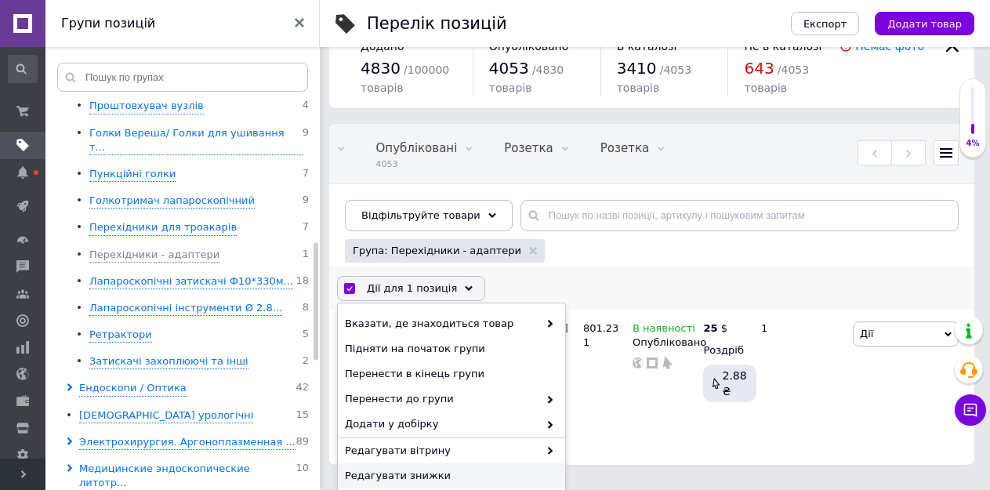
click at [404, 475] on span "Редагувати знижки" at bounding box center [449, 476] width 209 height 14
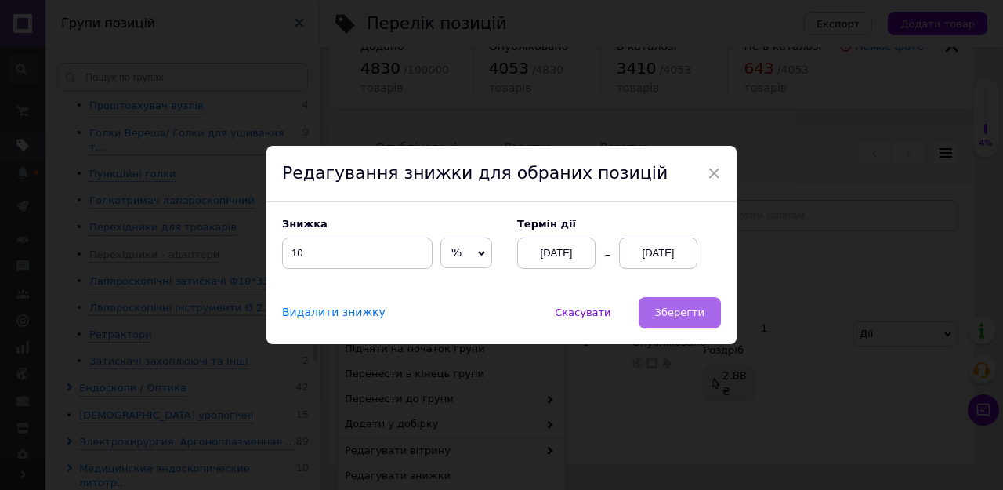
click at [653, 306] on button "Зберегти" at bounding box center [680, 312] width 82 height 31
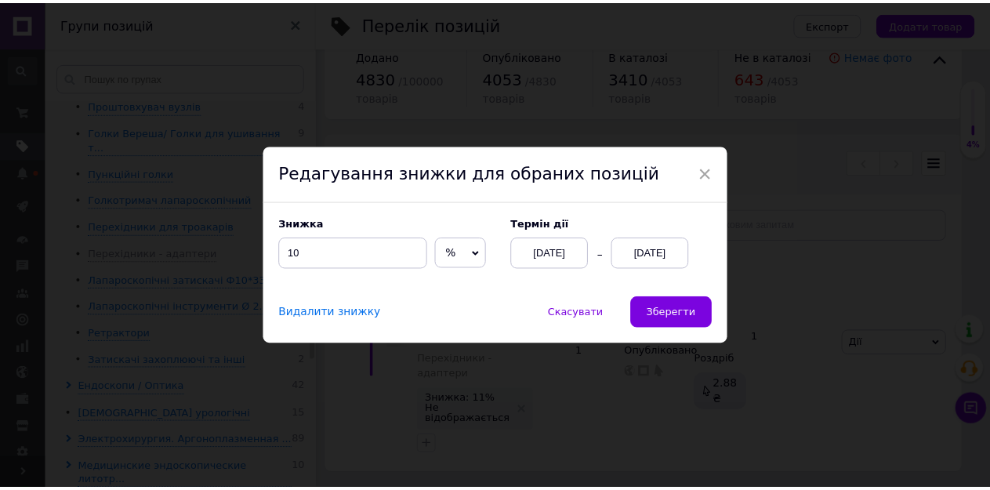
scroll to position [0, 361]
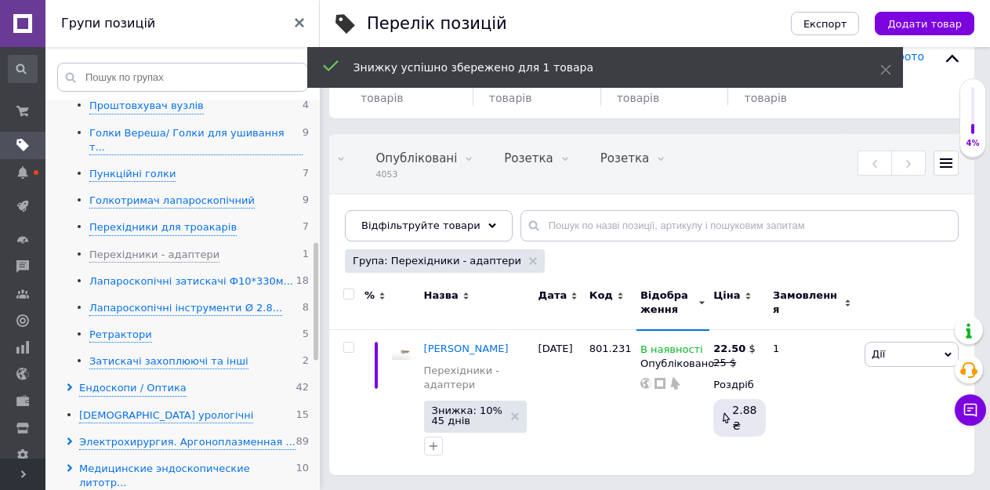
click at [123, 274] on div "Лапароскопічні затискачі Ф10*330м..." at bounding box center [191, 281] width 204 height 15
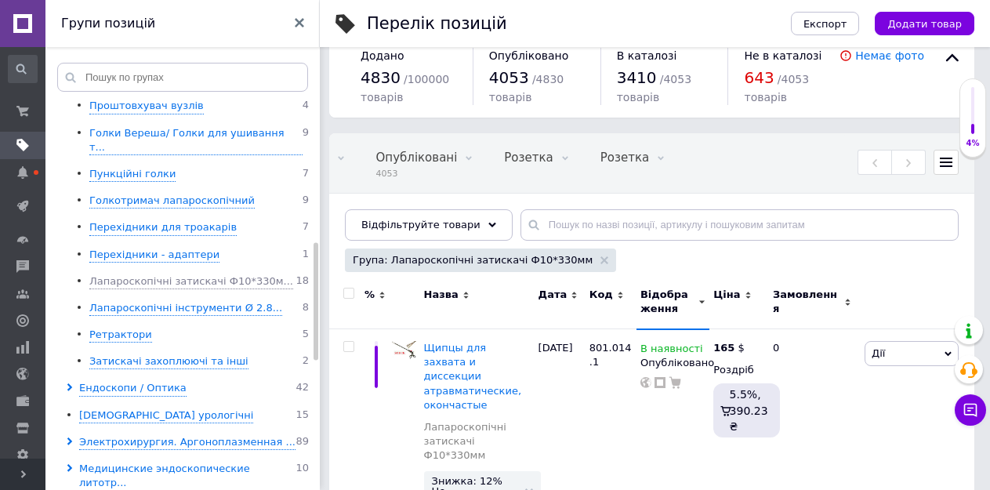
click at [349, 291] on input "checkbox" at bounding box center [348, 293] width 10 height 10
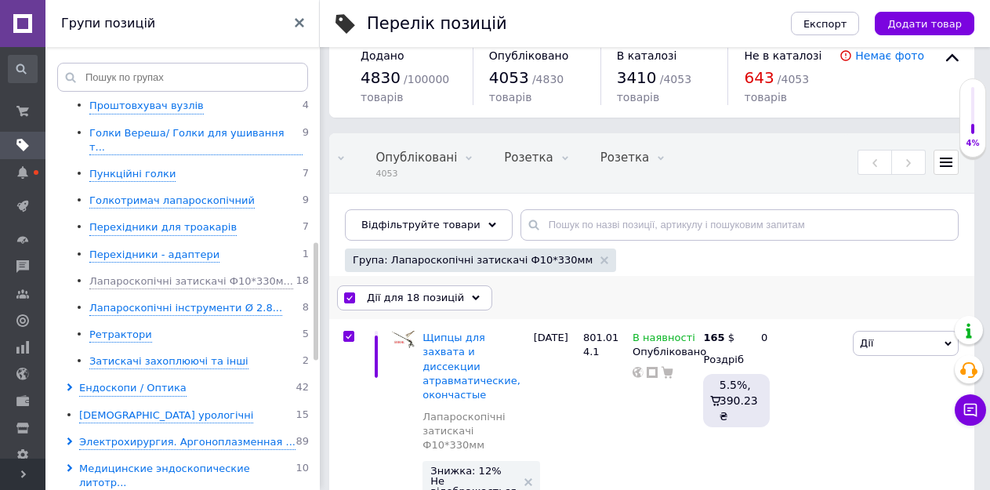
drag, startPoint x: 405, startPoint y: 295, endPoint x: 433, endPoint y: 311, distance: 31.6
click at [406, 295] on span "Дії для 18 позицій" at bounding box center [415, 298] width 97 height 14
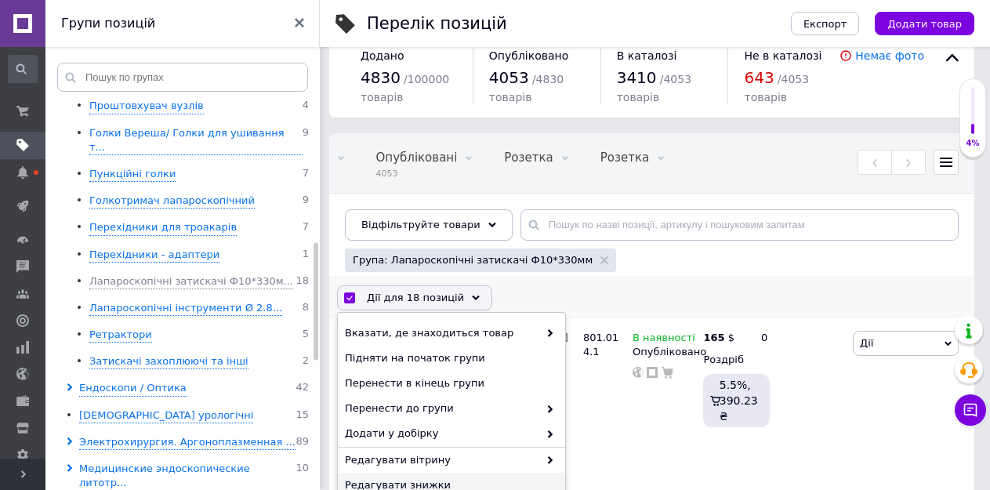
click at [415, 484] on span "Редагувати знижки" at bounding box center [449, 485] width 209 height 14
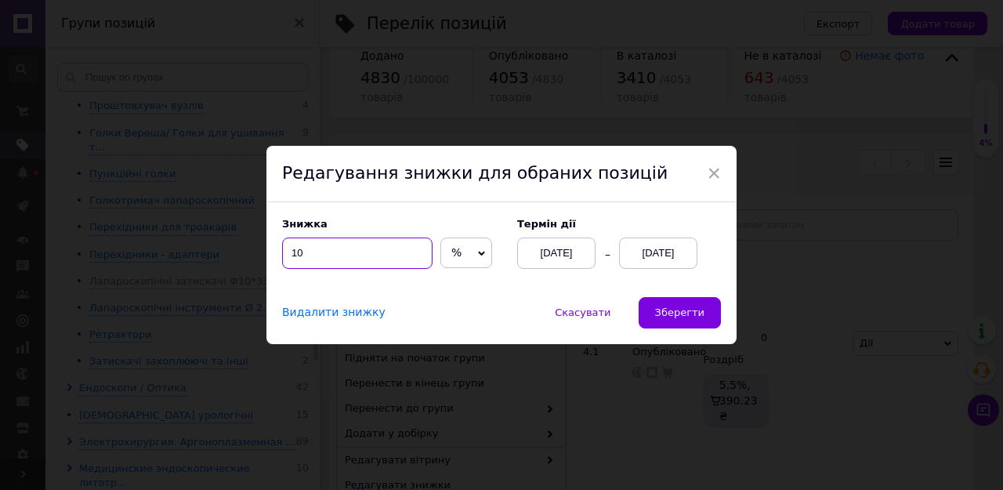
click at [295, 252] on input "10" at bounding box center [357, 252] width 150 height 31
click at [689, 313] on span "Зберегти" at bounding box center [679, 312] width 49 height 12
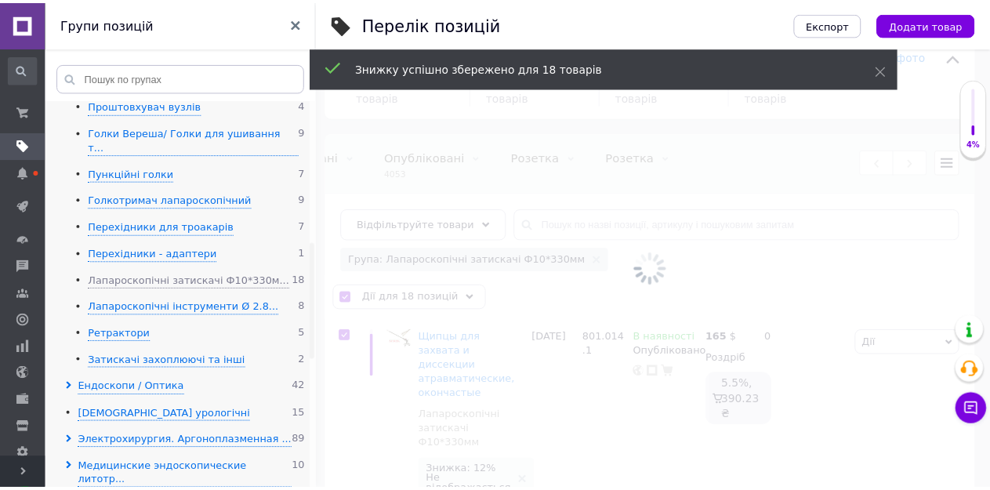
scroll to position [0, 361]
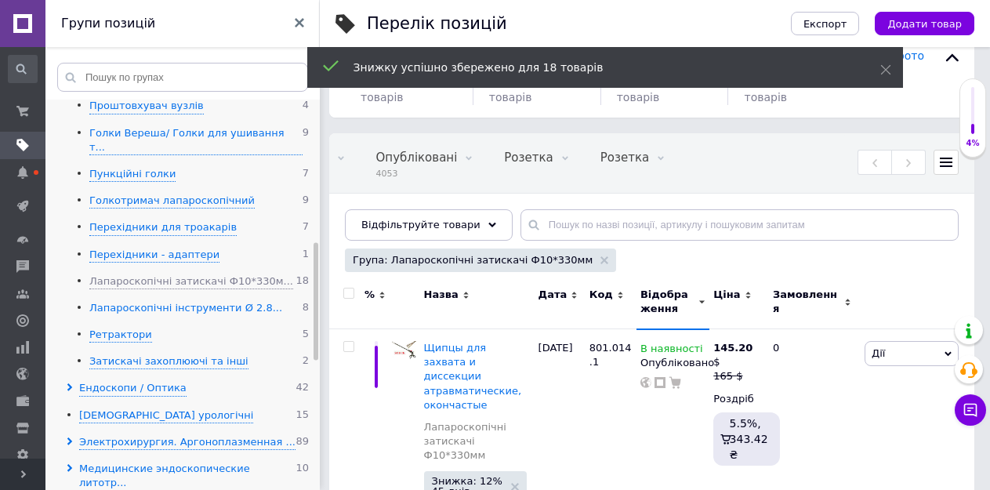
click at [151, 301] on div "Лапароскопічні інструменти Ø 2.8..." at bounding box center [185, 308] width 193 height 15
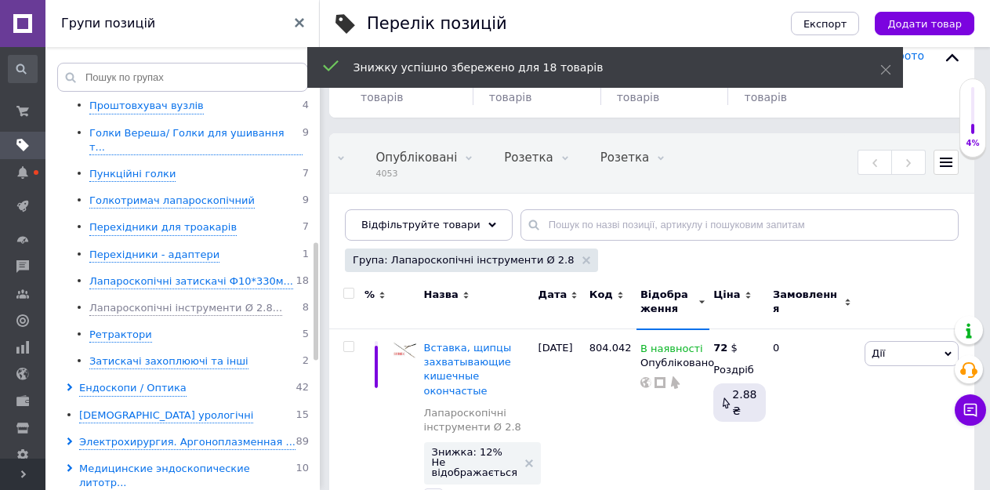
click at [348, 292] on input "checkbox" at bounding box center [348, 293] width 10 height 10
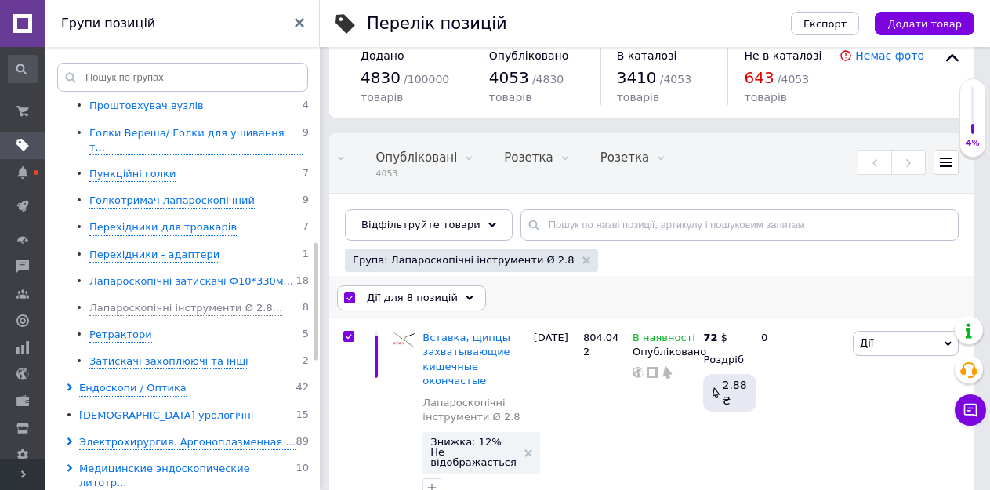
click at [415, 298] on span "Дії для 8 позицій" at bounding box center [412, 298] width 91 height 14
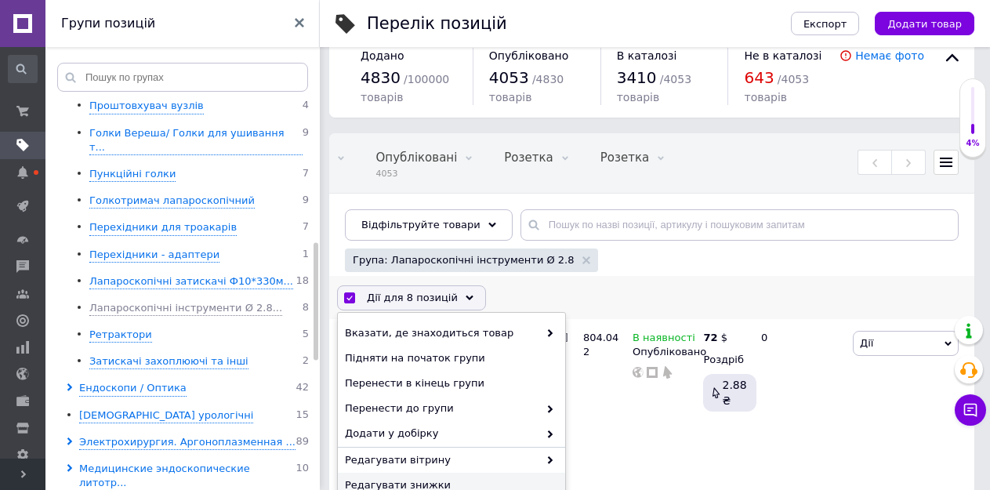
click at [398, 483] on span "Редагувати знижки" at bounding box center [449, 485] width 209 height 14
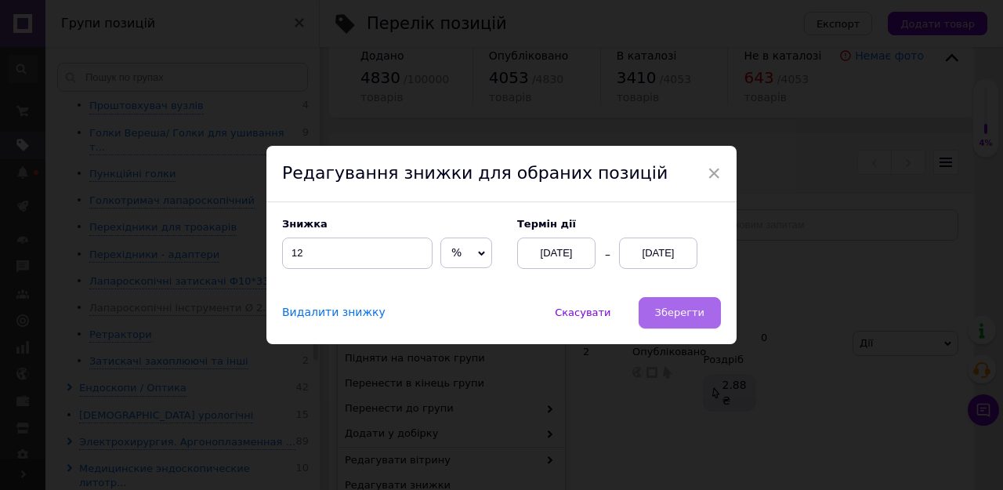
click at [655, 312] on button "Зберегти" at bounding box center [680, 312] width 82 height 31
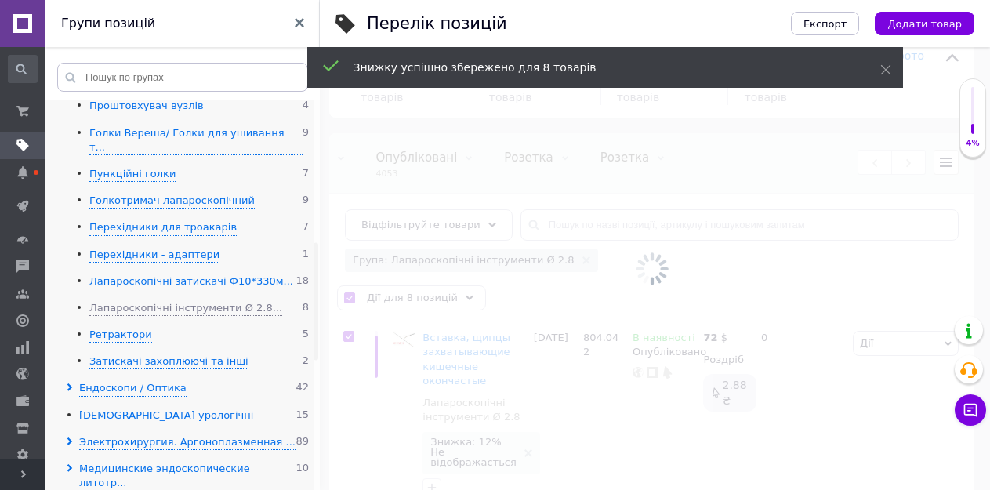
scroll to position [0, 361]
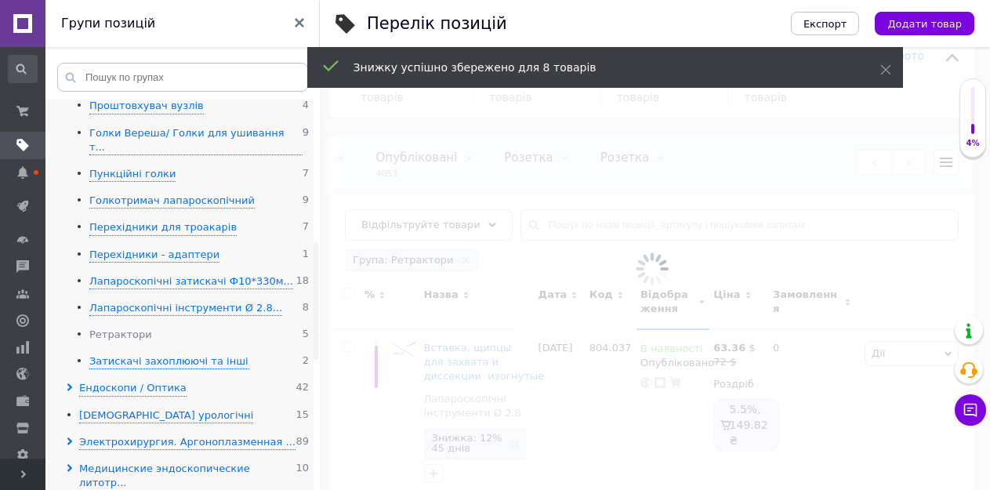
click at [114, 328] on div "Ретрактори" at bounding box center [120, 335] width 63 height 15
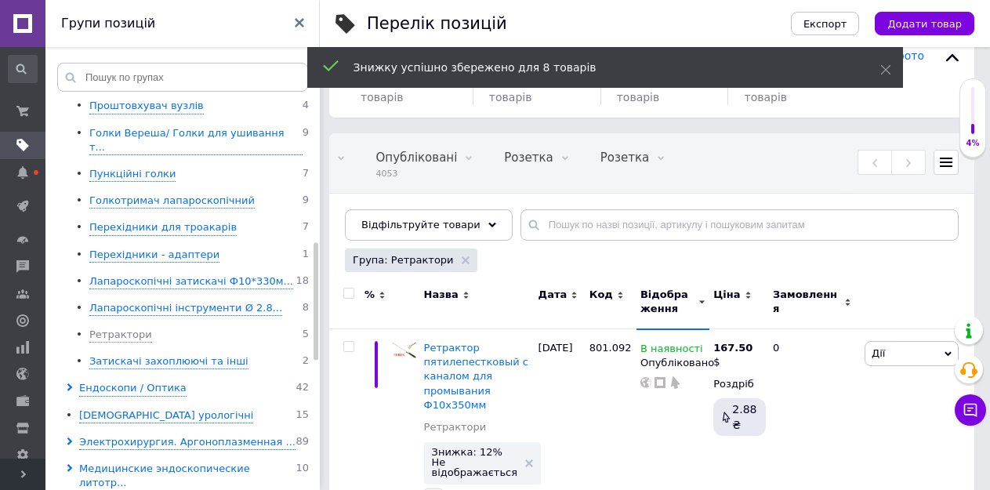
click at [351, 294] on input "checkbox" at bounding box center [348, 293] width 10 height 10
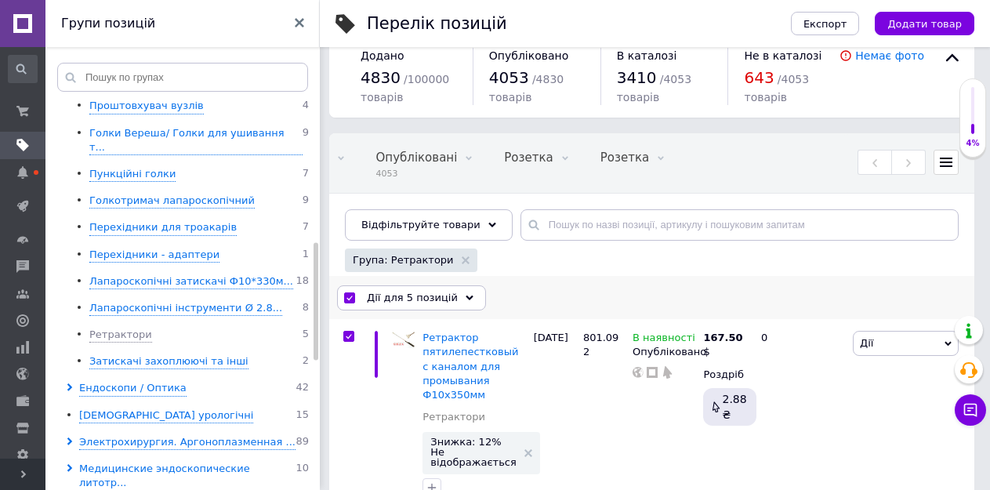
click at [404, 295] on span "Дії для 5 позицій" at bounding box center [412, 298] width 91 height 14
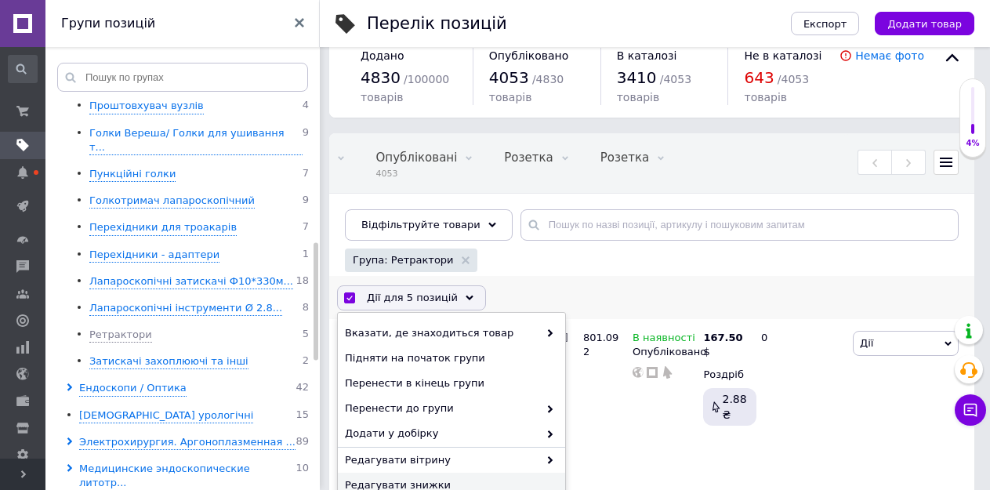
click at [418, 481] on span "Редагувати знижки" at bounding box center [449, 485] width 209 height 14
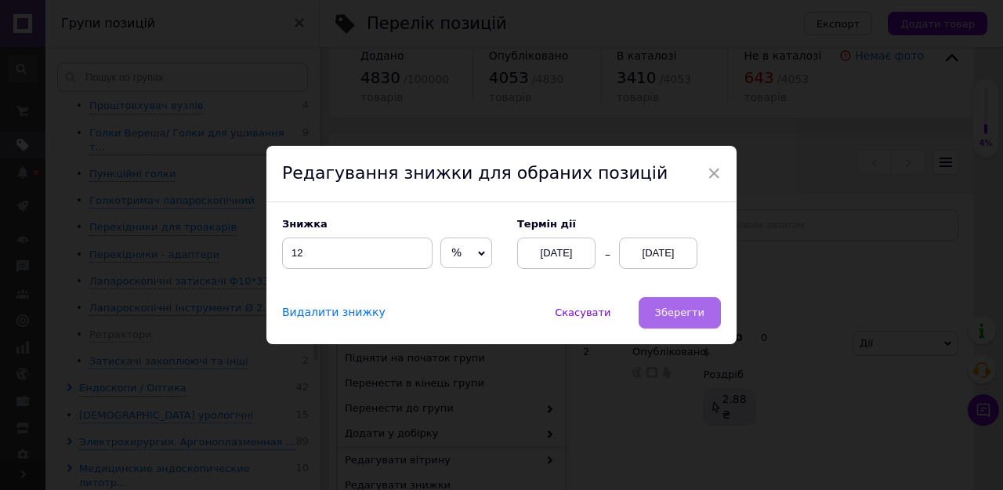
click at [646, 318] on button "Зберегти" at bounding box center [680, 312] width 82 height 31
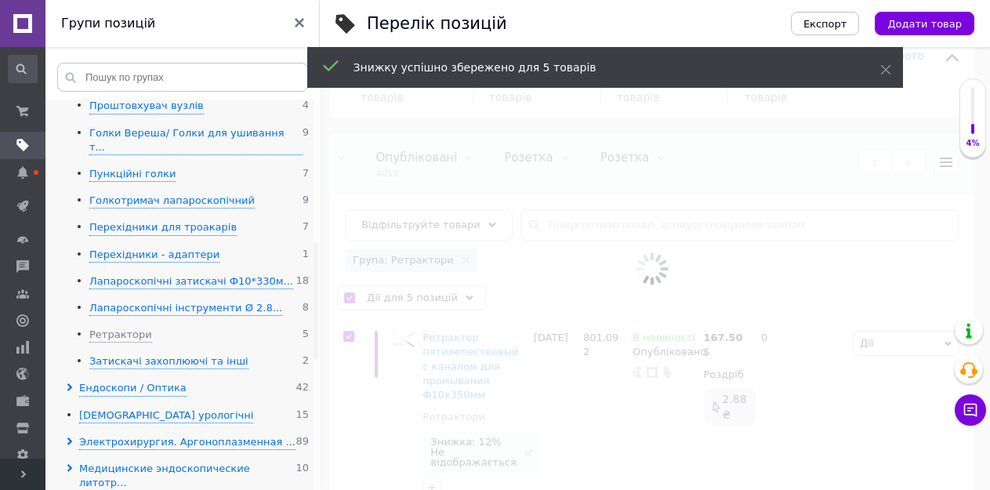
scroll to position [0, 361]
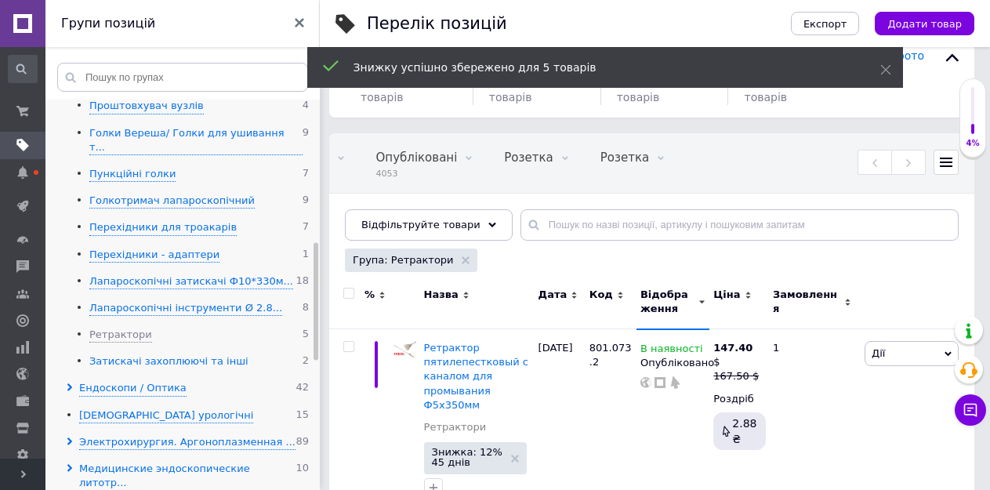
click at [120, 354] on div "Затискачі захоплюючі та інші" at bounding box center [168, 361] width 159 height 15
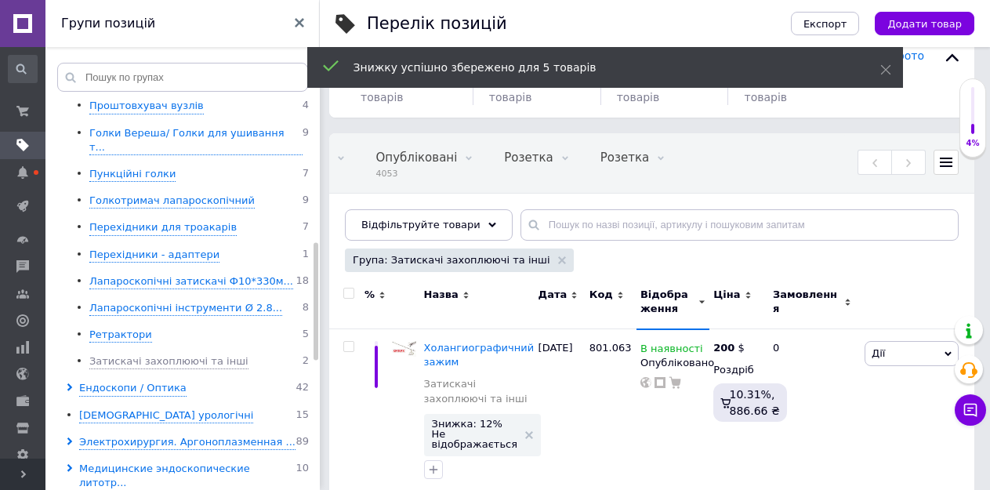
click at [348, 291] on input "checkbox" at bounding box center [348, 293] width 10 height 10
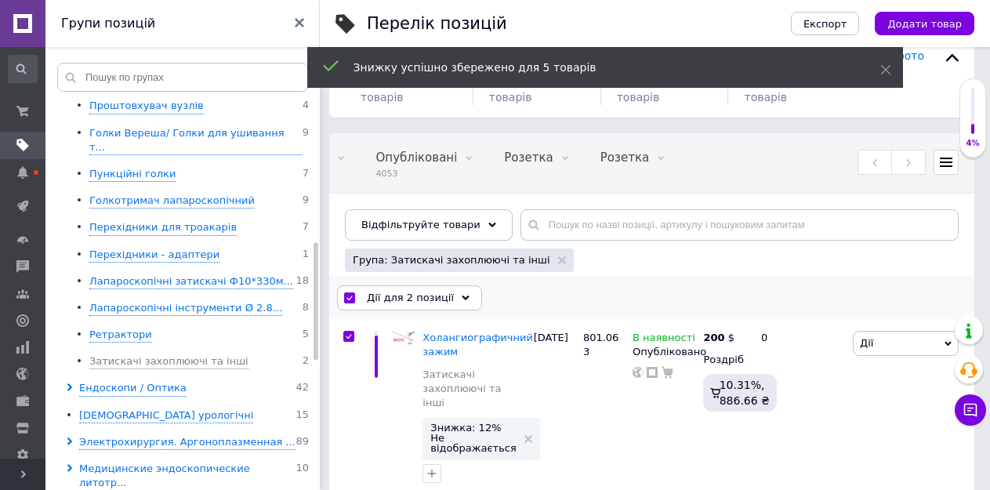
click at [420, 291] on span "Дії для 2 позиції" at bounding box center [410, 298] width 87 height 14
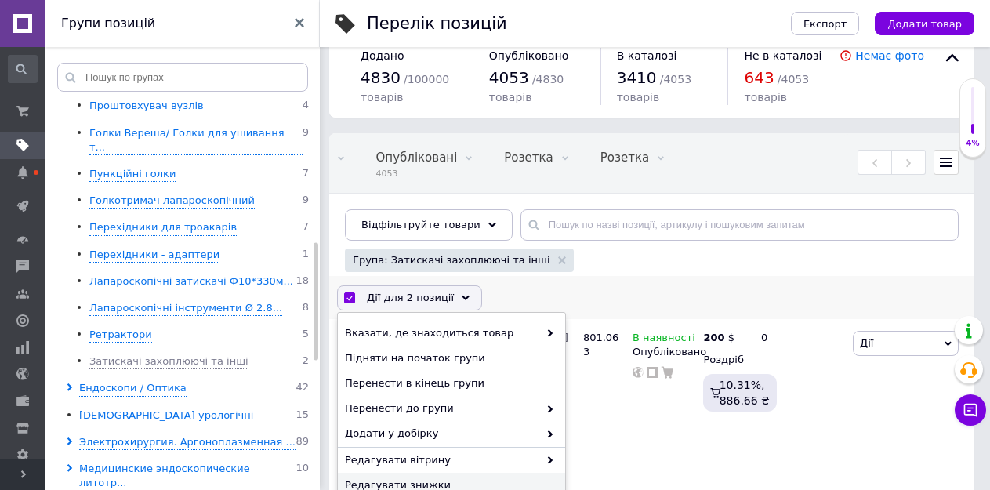
click at [415, 483] on span "Редагувати знижки" at bounding box center [449, 485] width 209 height 14
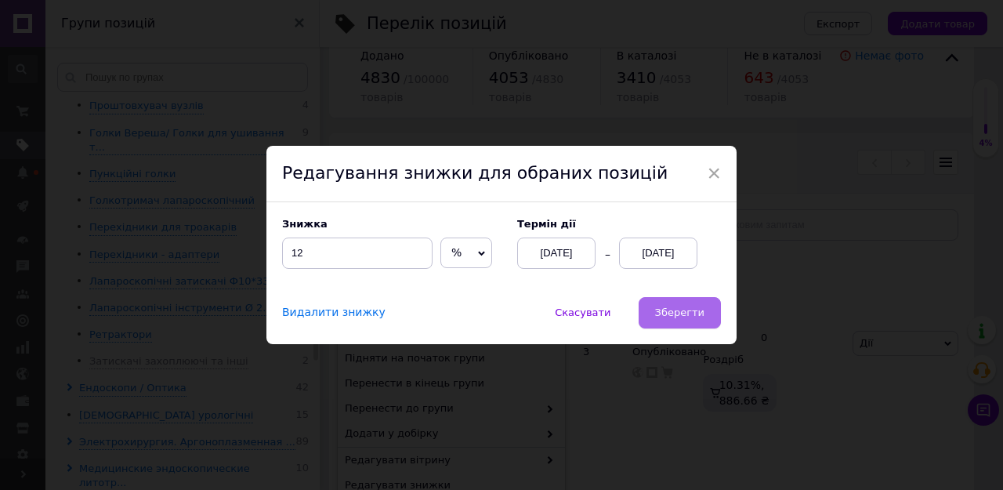
click at [658, 305] on button "Зберегти" at bounding box center [680, 312] width 82 height 31
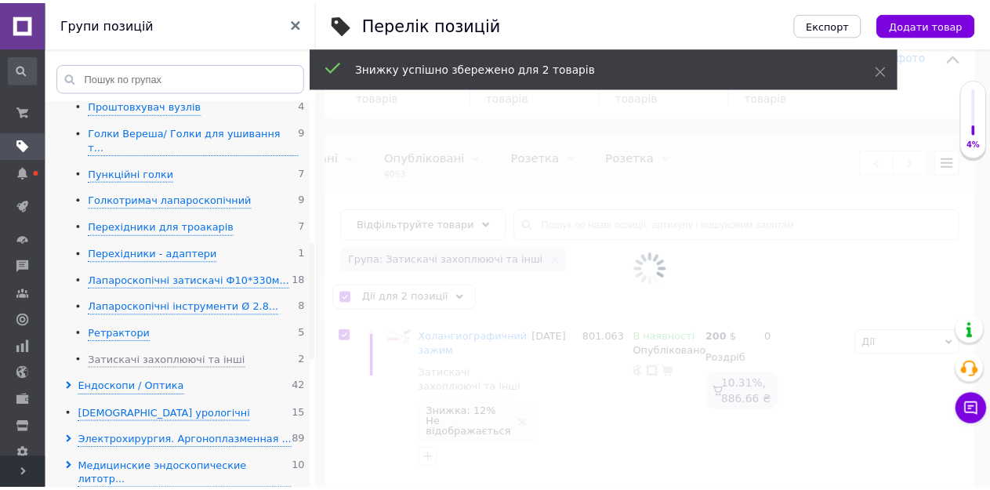
scroll to position [0, 361]
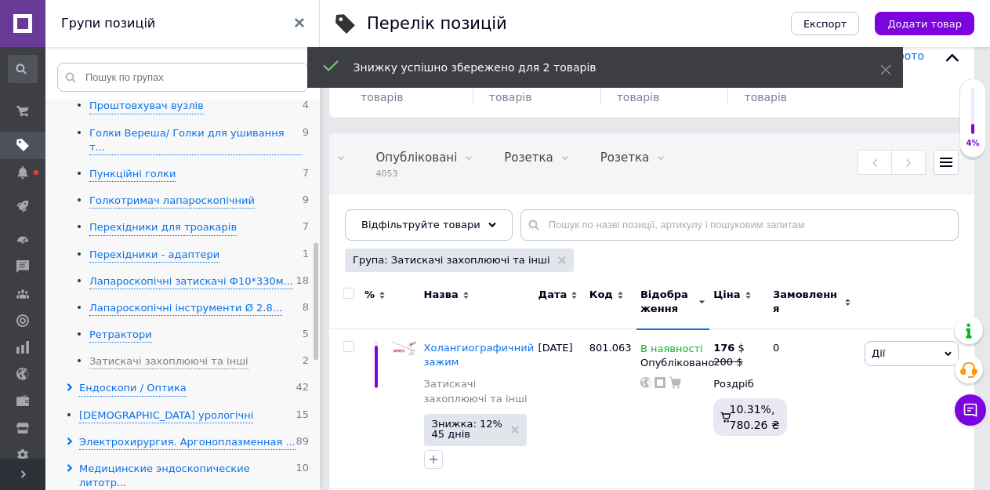
click at [68, 383] on use at bounding box center [69, 387] width 5 height 8
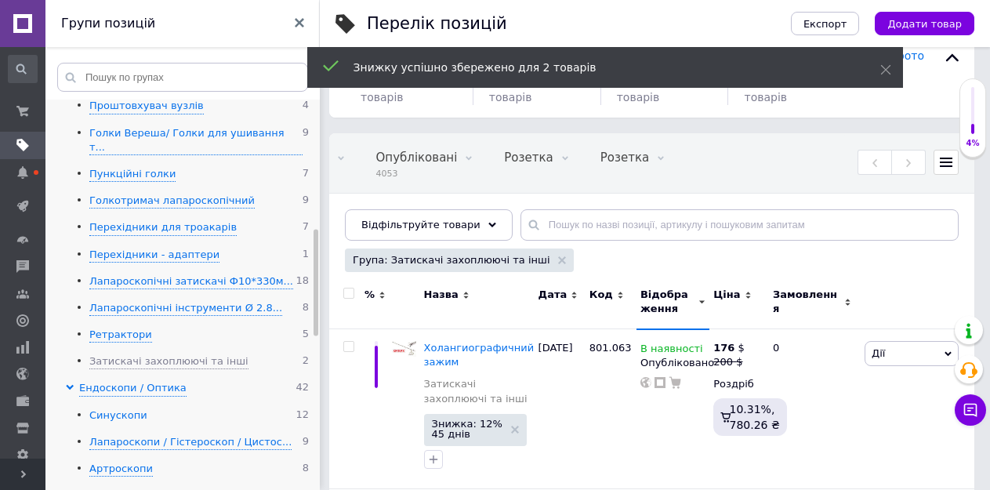
drag, startPoint x: 118, startPoint y: 385, endPoint x: 128, endPoint y: 385, distance: 10.2
click at [118, 408] on div "Синускопи" at bounding box center [118, 415] width 58 height 15
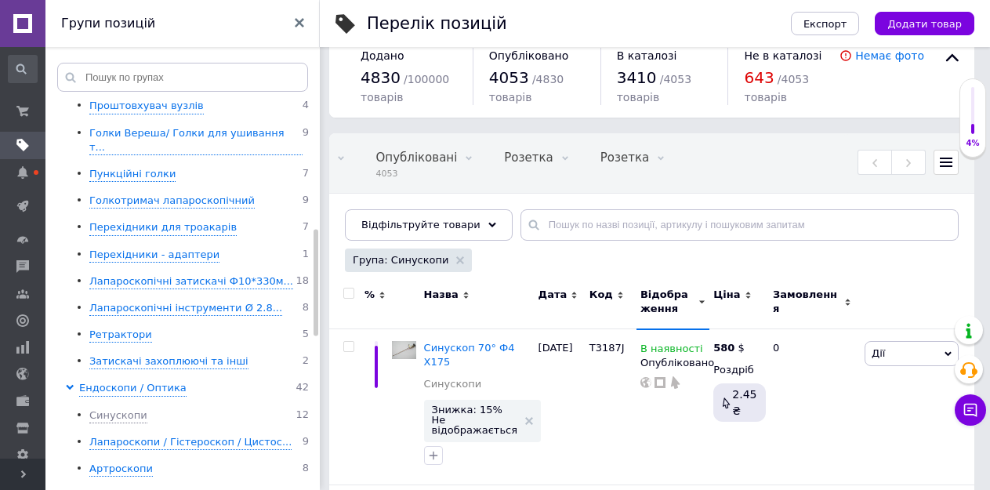
click at [346, 291] on input "checkbox" at bounding box center [348, 293] width 10 height 10
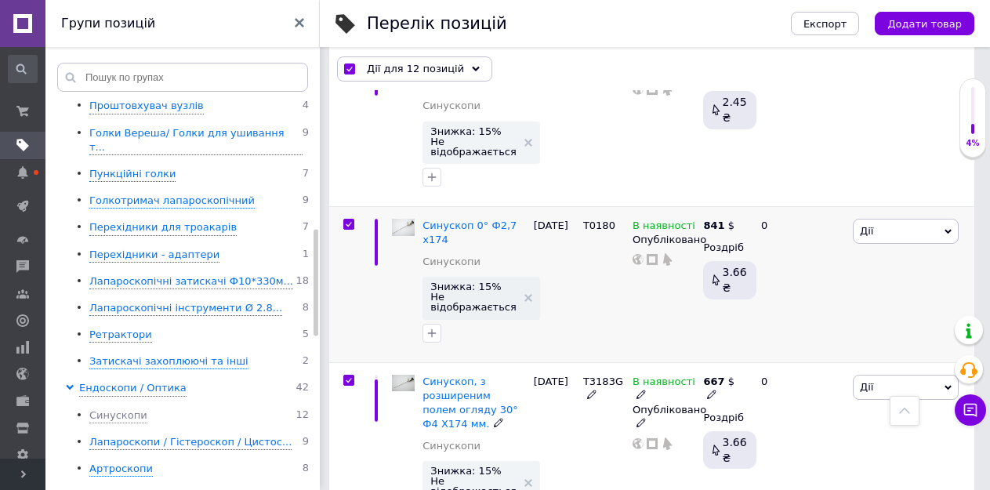
scroll to position [1768, 0]
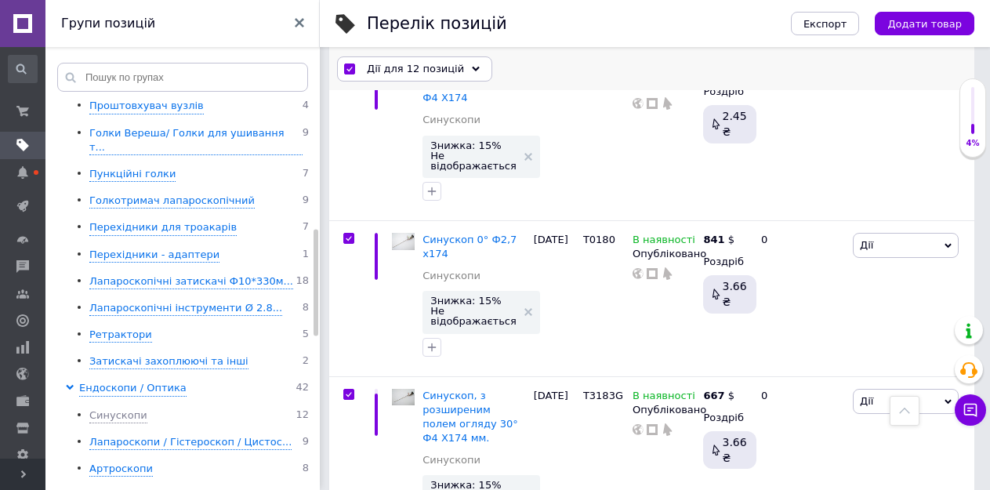
click at [403, 67] on span "Дії для 12 позицій" at bounding box center [415, 69] width 97 height 14
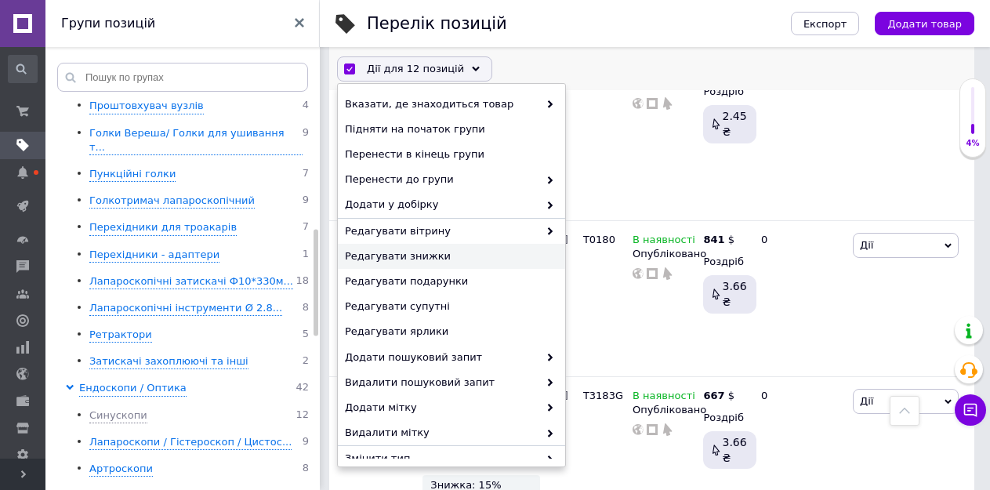
click at [410, 256] on span "Редагувати знижки" at bounding box center [449, 256] width 209 height 14
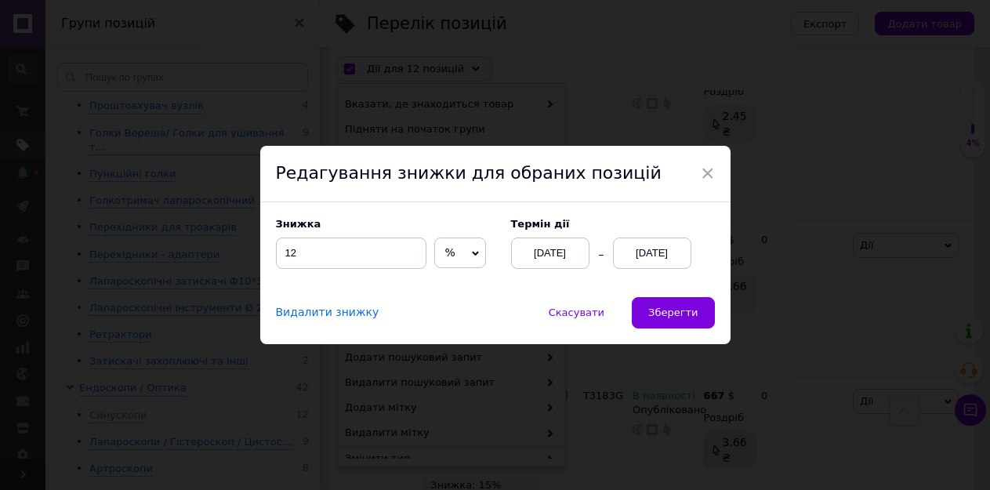
scroll to position [1711, 0]
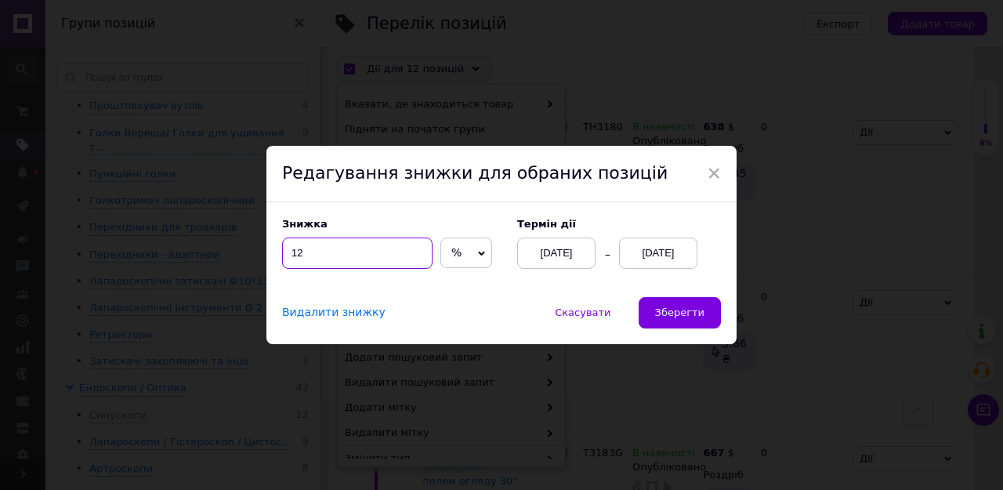
click at [297, 252] on input "12" at bounding box center [357, 252] width 150 height 31
click at [669, 309] on span "Зберегти" at bounding box center [679, 312] width 49 height 12
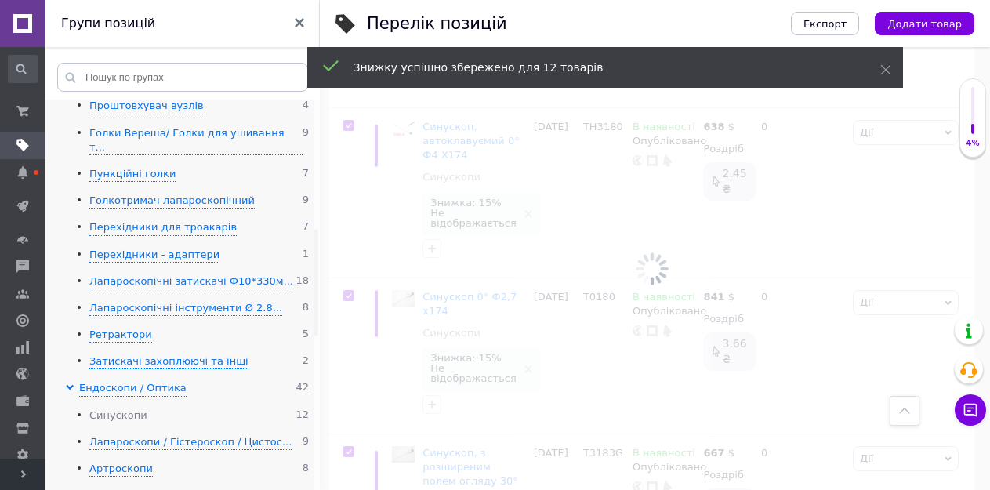
scroll to position [0, 361]
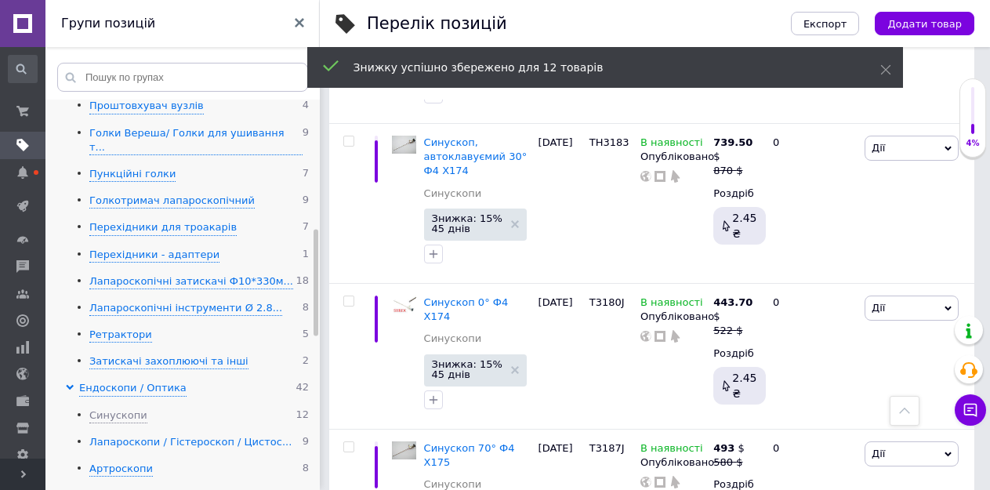
click at [129, 435] on div "Лапароскопи / Гістероскоп / Цистос..." at bounding box center [190, 442] width 202 height 15
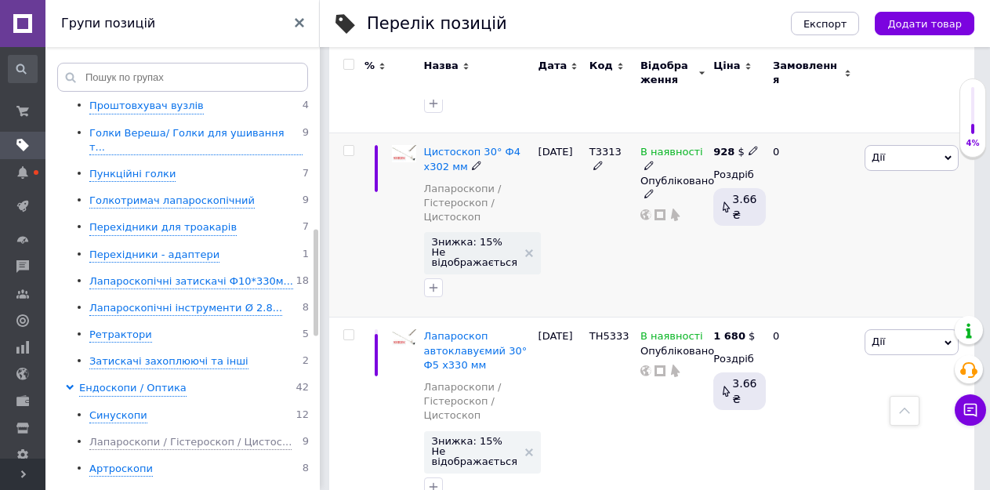
scroll to position [30, 0]
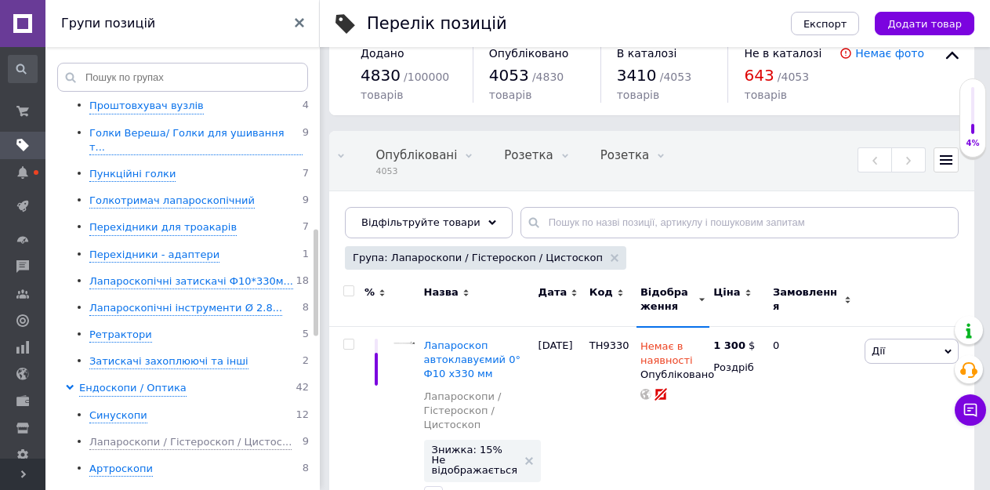
click at [348, 290] on input "checkbox" at bounding box center [348, 291] width 10 height 10
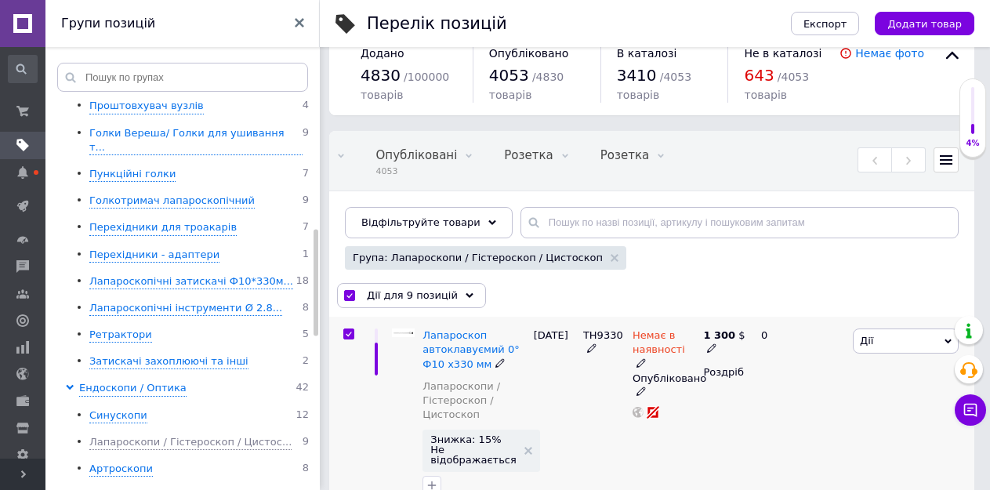
click at [350, 335] on input "checkbox" at bounding box center [348, 334] width 10 height 10
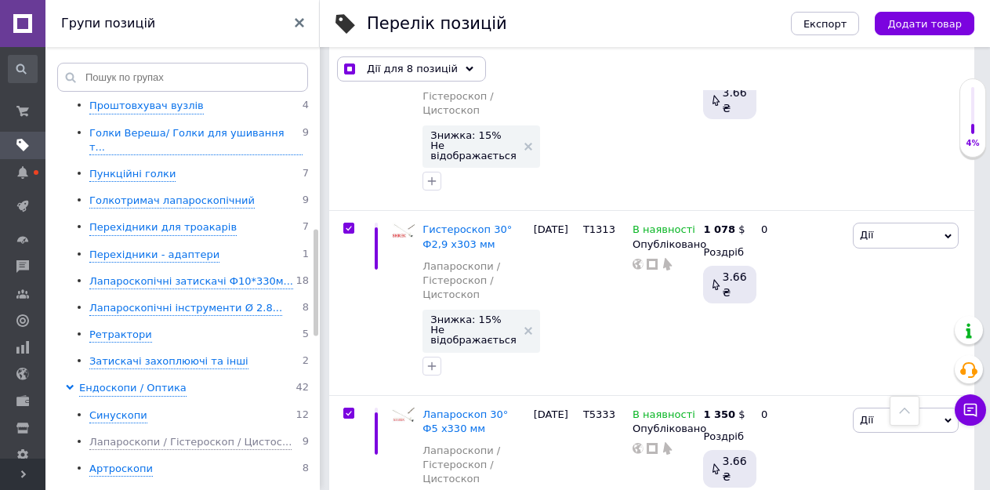
scroll to position [1587, 0]
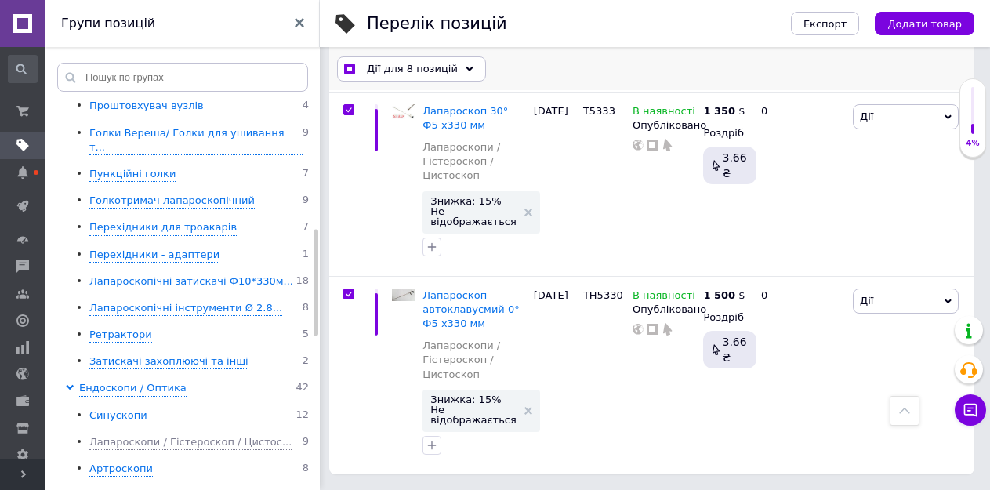
click at [408, 70] on span "Дії для 8 позицій" at bounding box center [412, 69] width 91 height 14
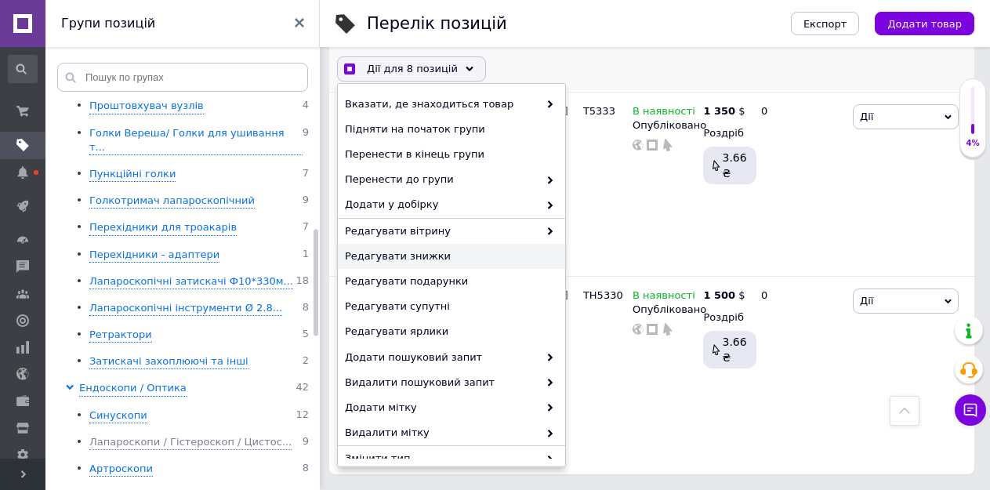
click at [382, 256] on span "Редагувати знижки" at bounding box center [449, 256] width 209 height 14
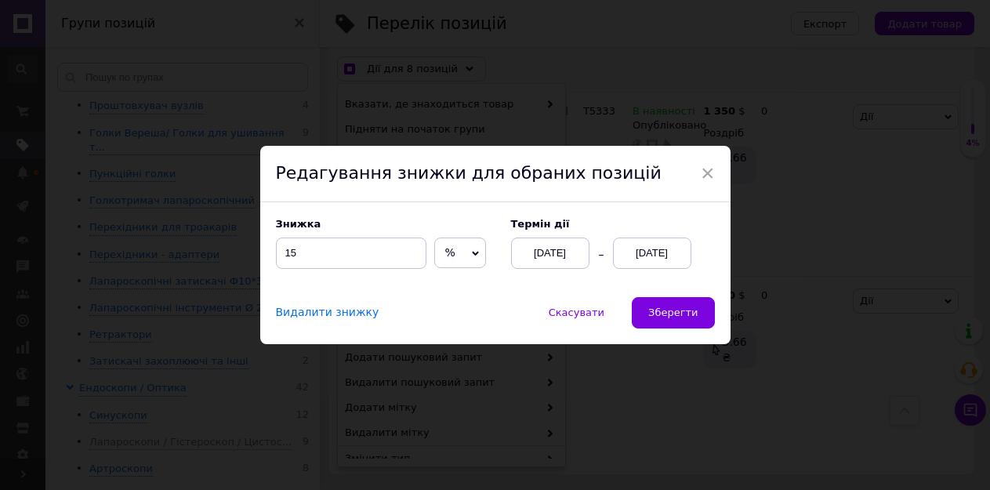
scroll to position [1530, 0]
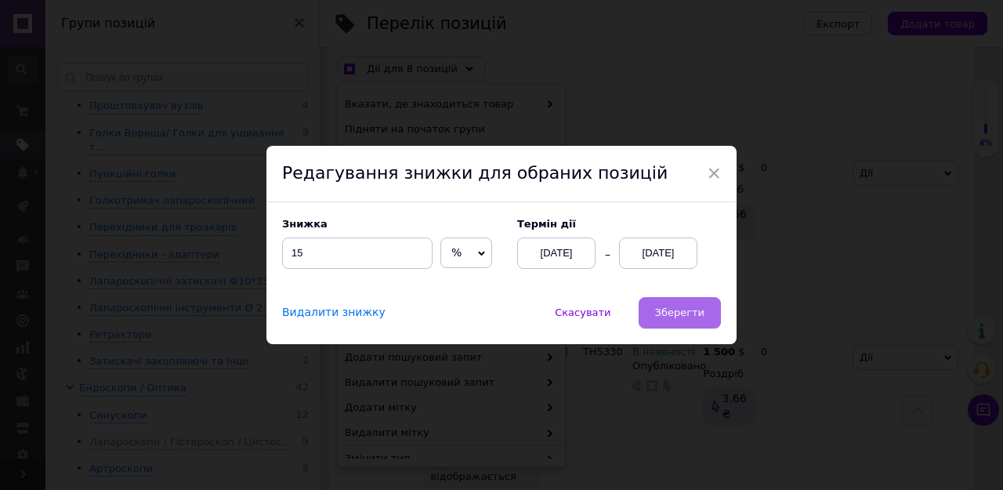
click at [661, 310] on span "Зберегти" at bounding box center [679, 312] width 49 height 12
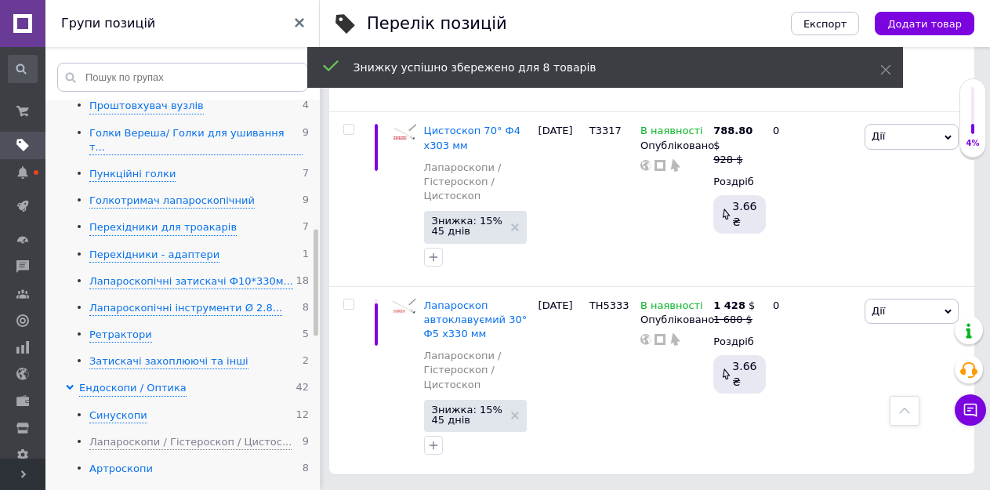
scroll to position [1489, 0]
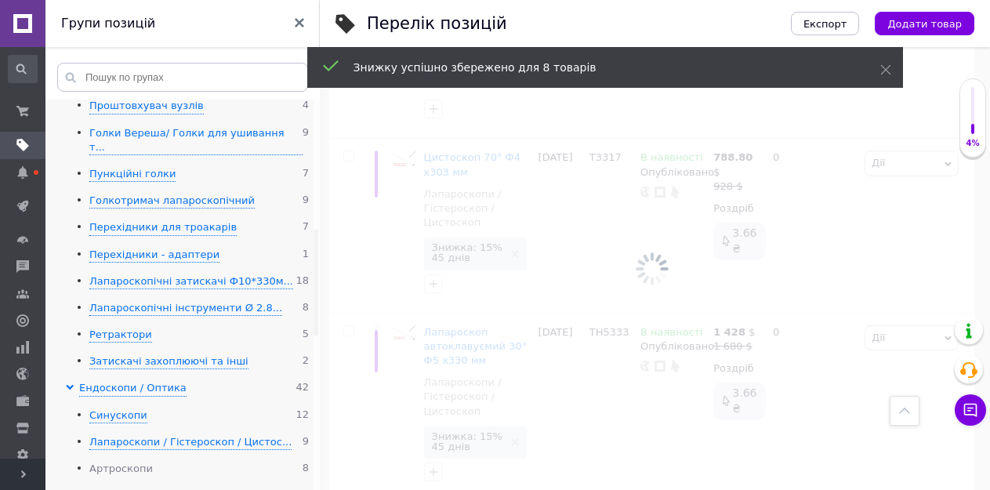
click at [126, 461] on div "Артроскопи" at bounding box center [120, 468] width 63 height 15
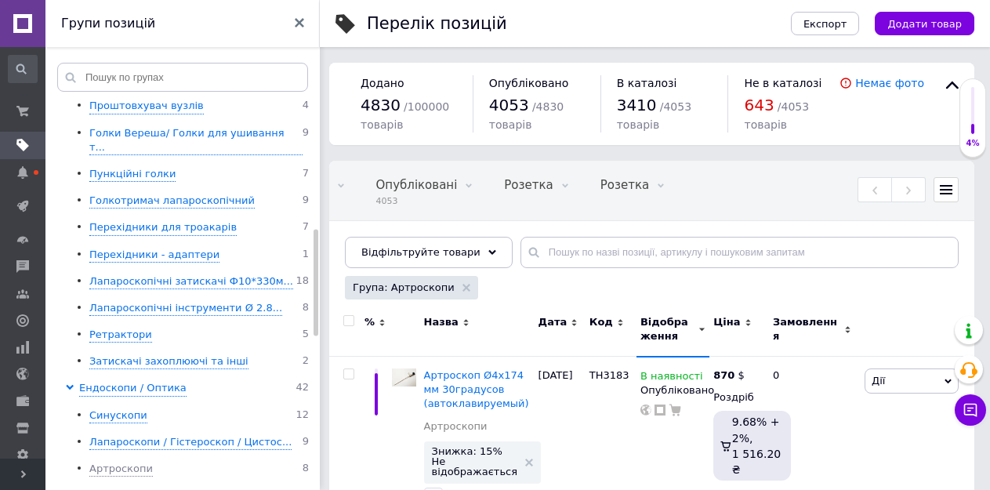
click at [351, 317] on input "checkbox" at bounding box center [348, 321] width 10 height 10
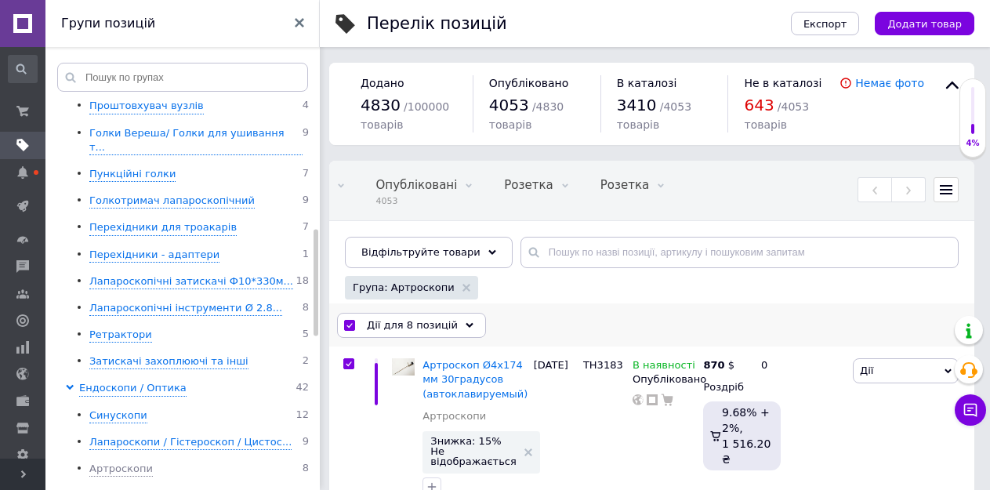
click at [416, 328] on span "Дії для 8 позицій" at bounding box center [412, 325] width 91 height 14
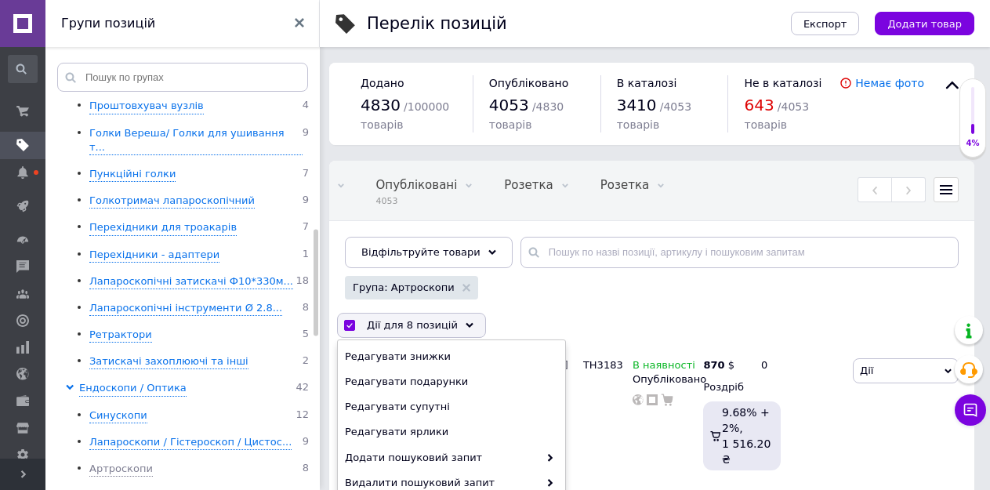
scroll to position [157, 0]
click at [400, 358] on span "Редагувати знижки" at bounding box center [449, 356] width 209 height 14
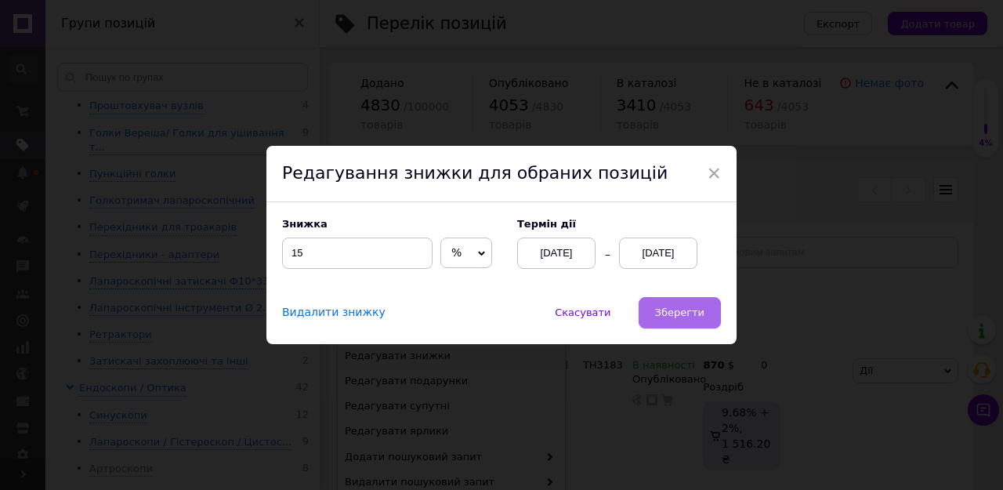
click at [675, 317] on span "Зберегти" at bounding box center [679, 312] width 49 height 12
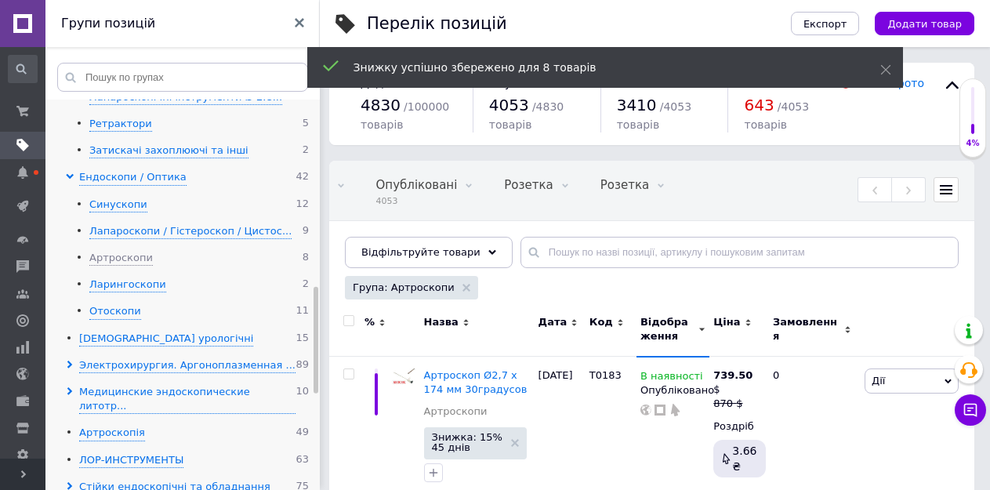
scroll to position [705, 0]
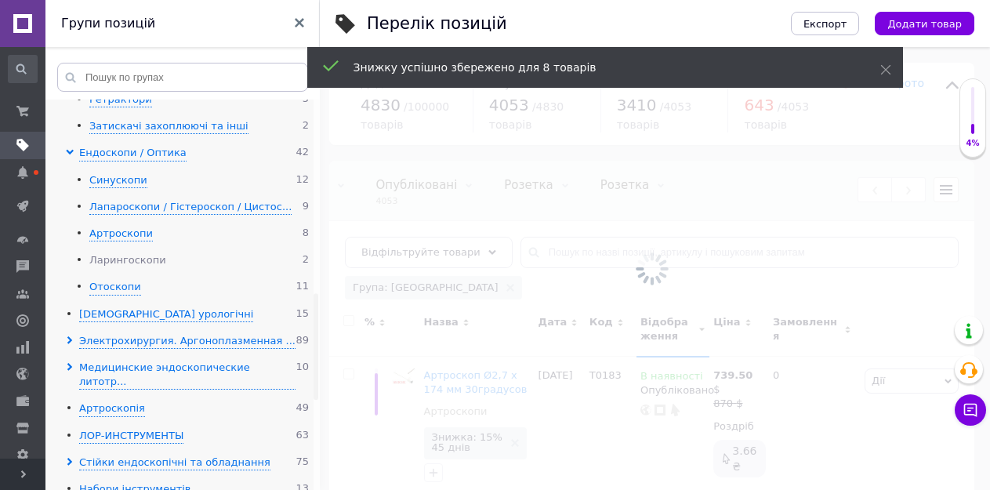
click at [120, 253] on div "Ларингоскопи" at bounding box center [127, 260] width 77 height 15
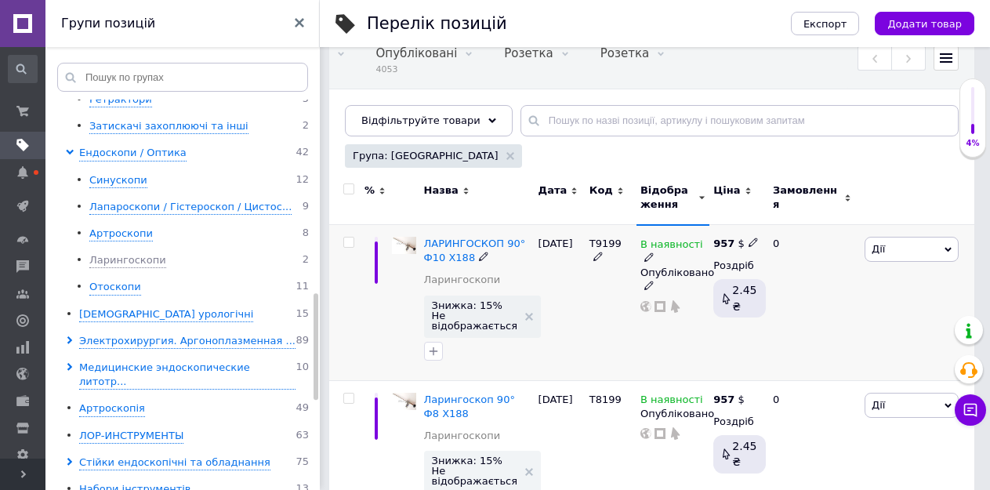
scroll to position [157, 0]
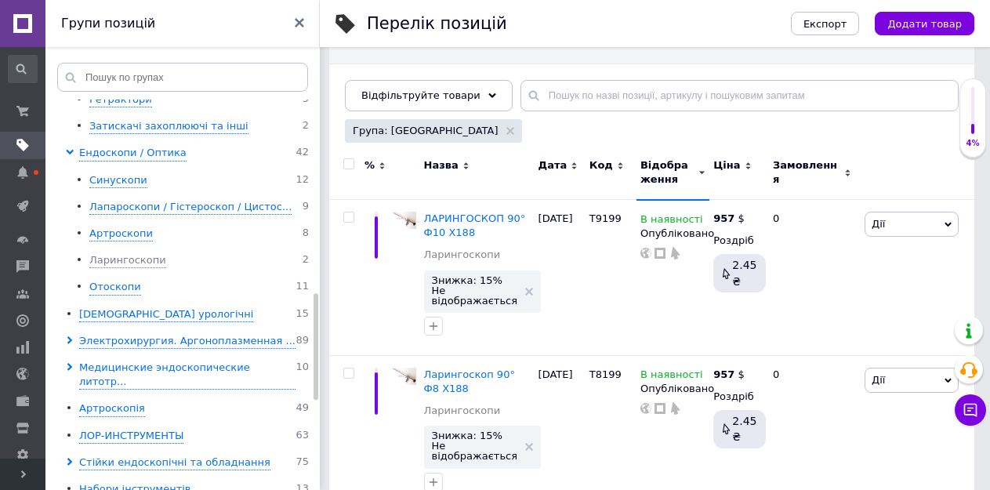
click at [346, 161] on input "checkbox" at bounding box center [348, 164] width 10 height 10
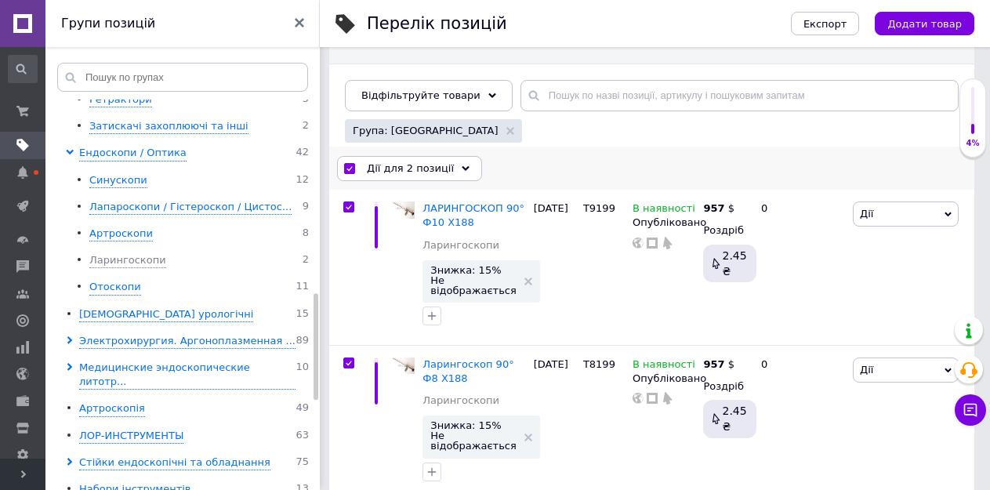
drag, startPoint x: 405, startPoint y: 163, endPoint x: 409, endPoint y: 179, distance: 16.9
click at [405, 164] on span "Дії для 2 позиції" at bounding box center [410, 168] width 87 height 14
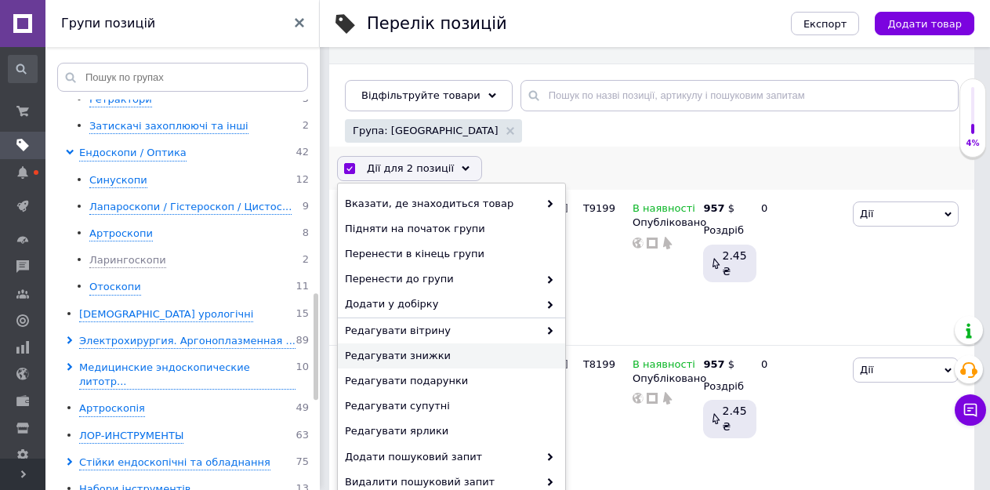
click at [408, 352] on span "Редагувати знижки" at bounding box center [449, 356] width 209 height 14
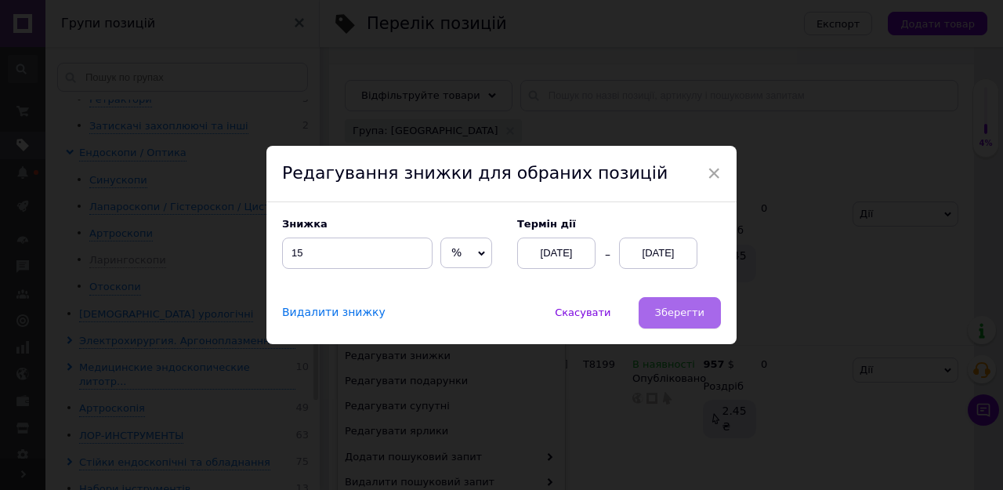
click at [676, 310] on span "Зберегти" at bounding box center [679, 312] width 49 height 12
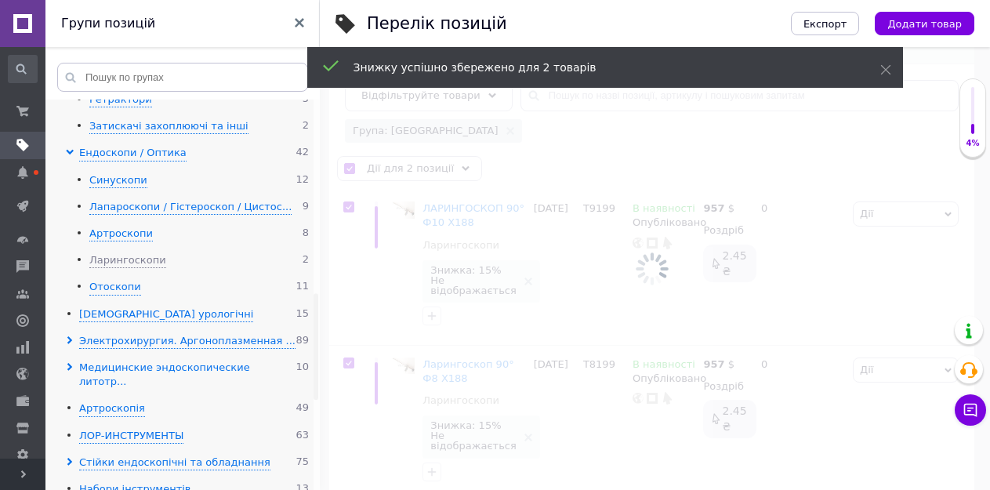
scroll to position [0, 361]
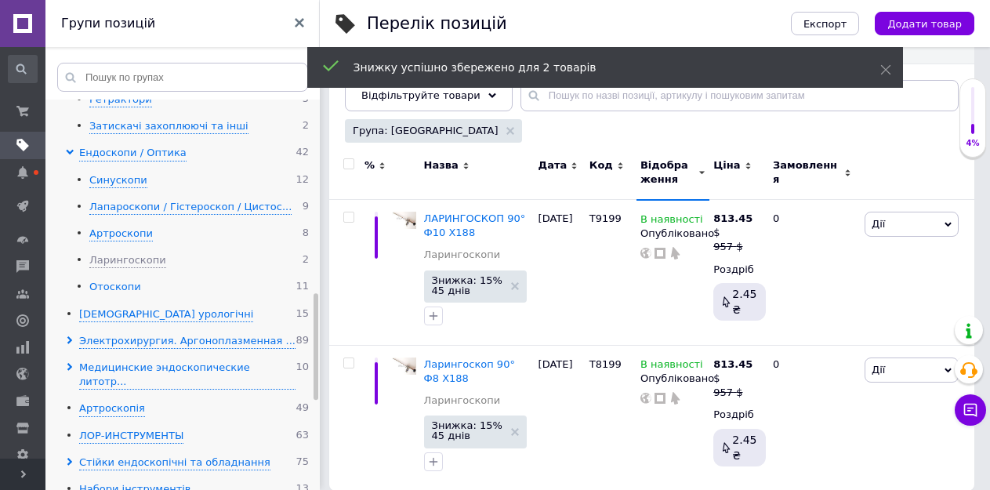
click at [108, 280] on div "Отоскопи" at bounding box center [115, 287] width 52 height 15
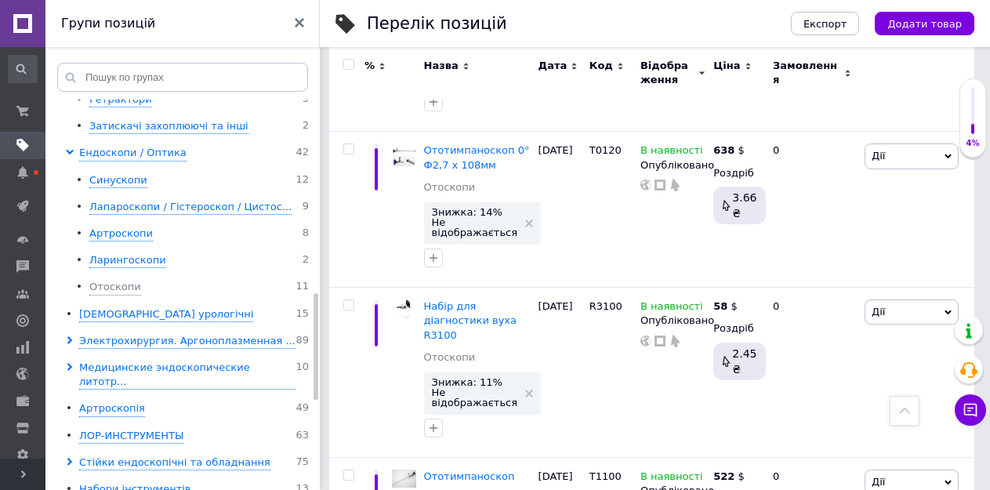
scroll to position [1566, 0]
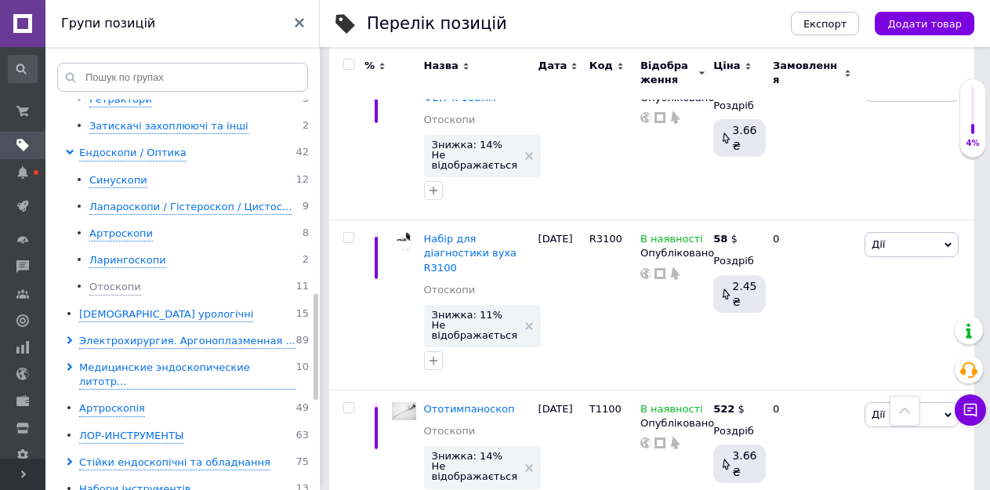
click at [348, 61] on input "checkbox" at bounding box center [348, 65] width 10 height 10
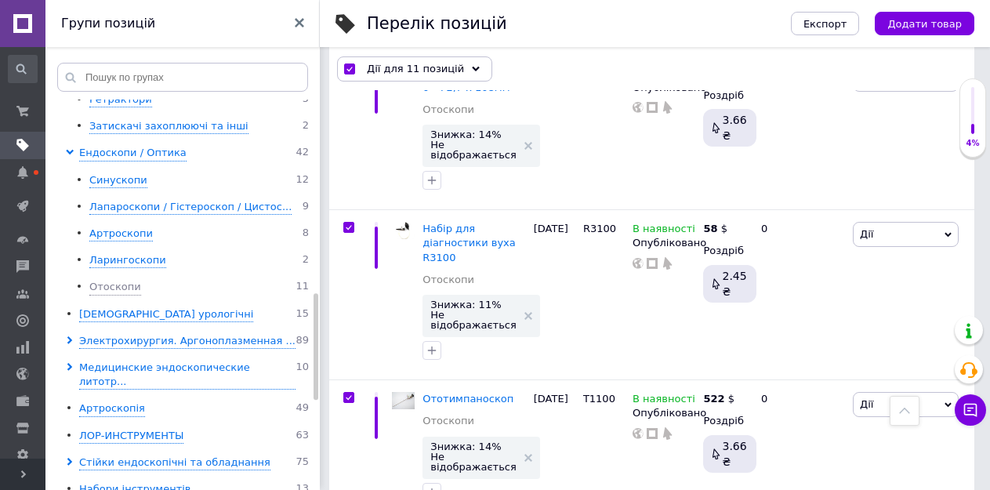
scroll to position [1599, 0]
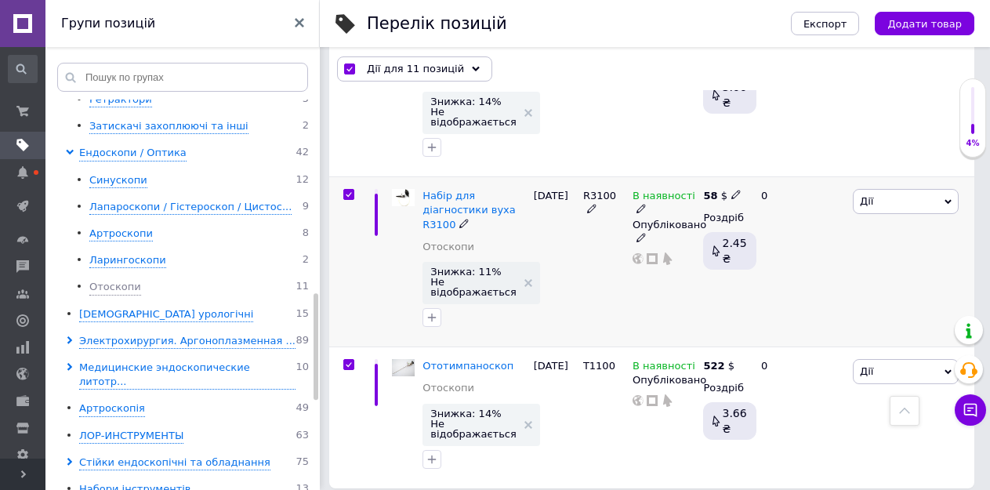
click at [349, 195] on input "checkbox" at bounding box center [348, 195] width 10 height 10
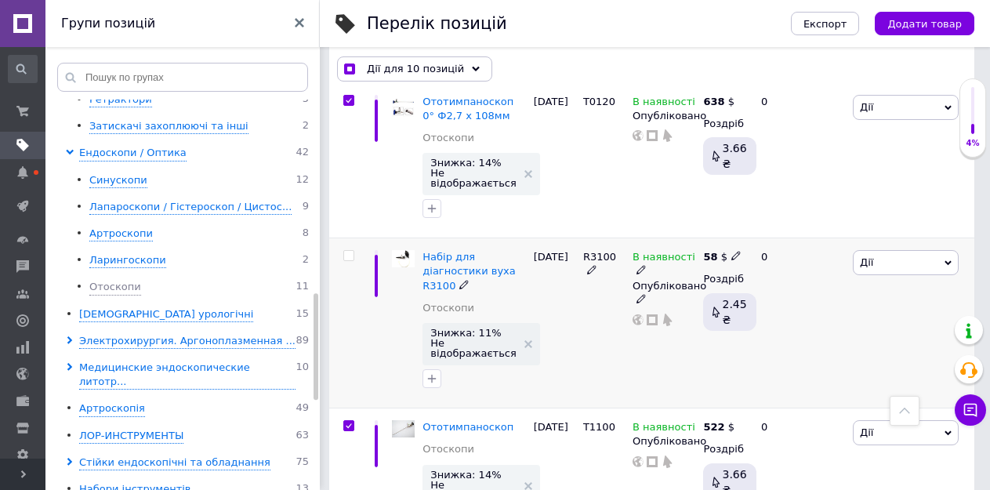
scroll to position [1442, 0]
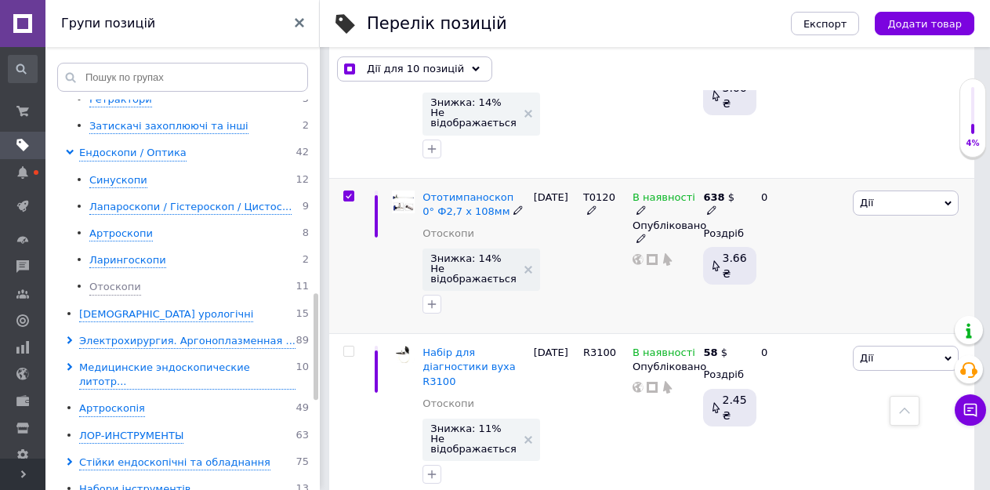
click at [346, 194] on input "checkbox" at bounding box center [348, 196] width 10 height 10
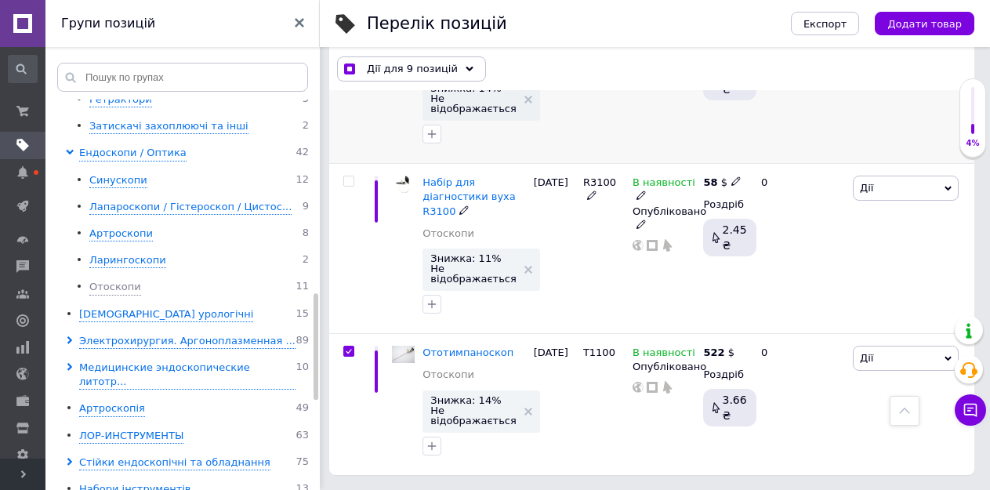
scroll to position [1456, 0]
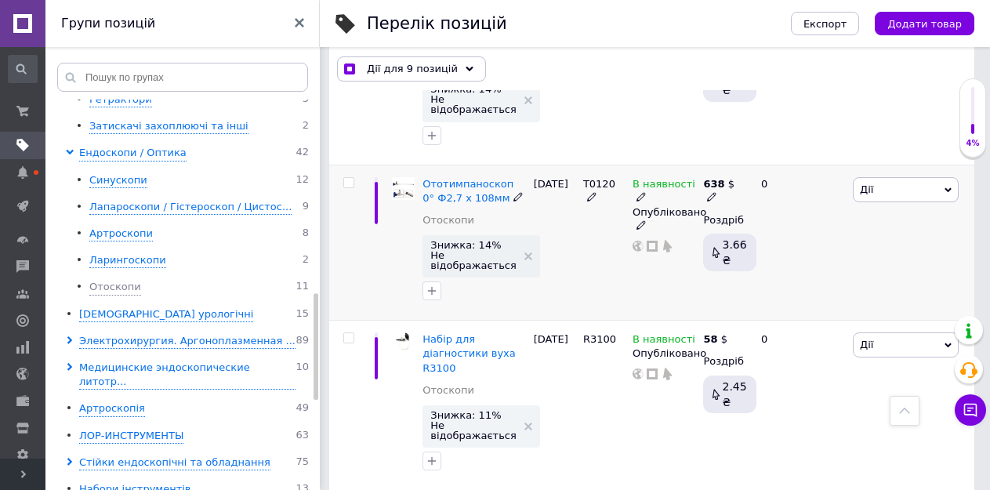
click at [348, 179] on input "checkbox" at bounding box center [348, 183] width 10 height 10
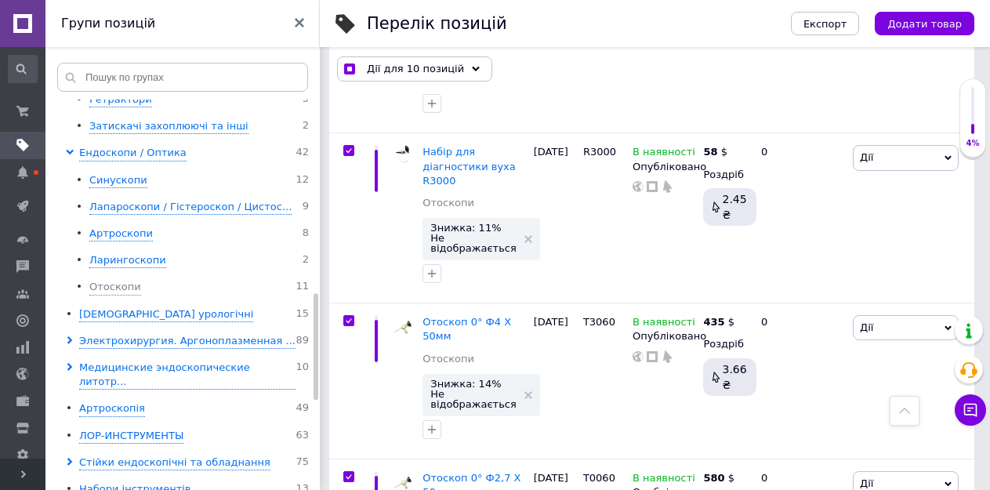
scroll to position [829, 0]
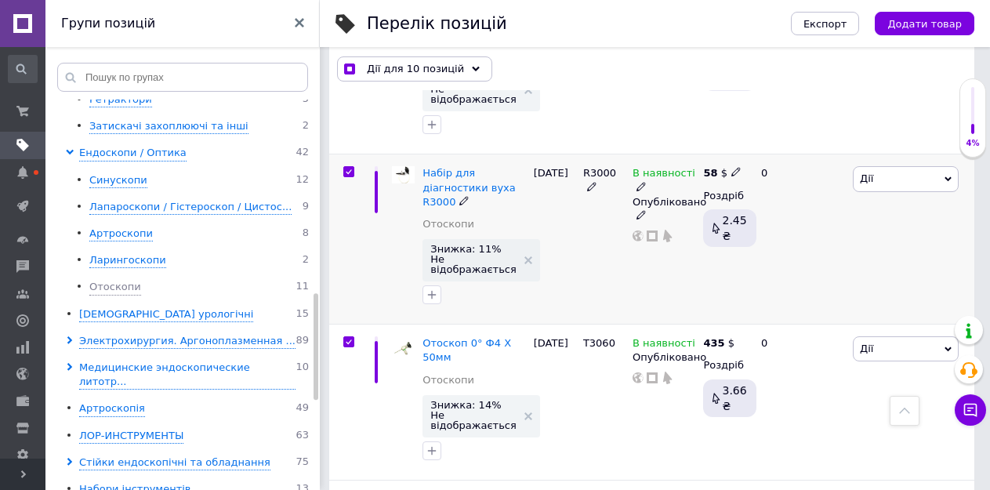
click at [347, 171] on input "checkbox" at bounding box center [348, 172] width 10 height 10
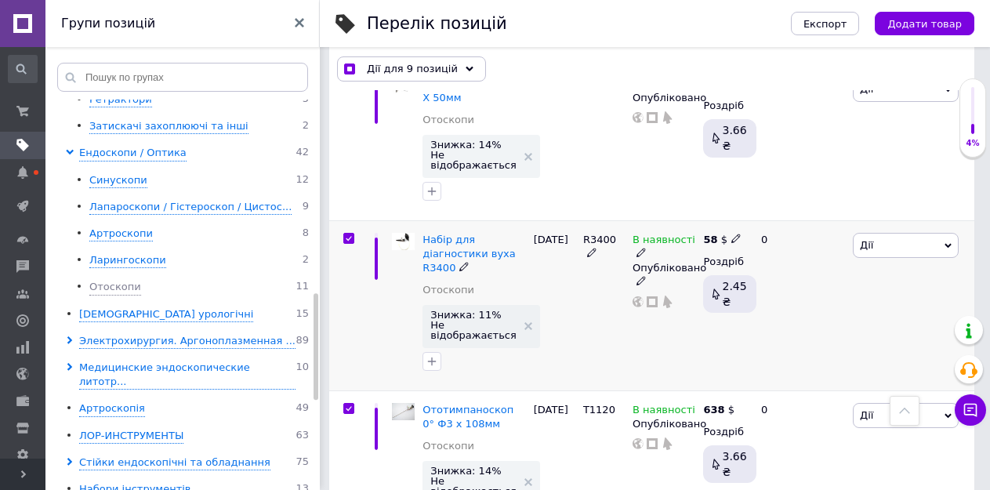
click at [353, 233] on input "checkbox" at bounding box center [348, 238] width 10 height 10
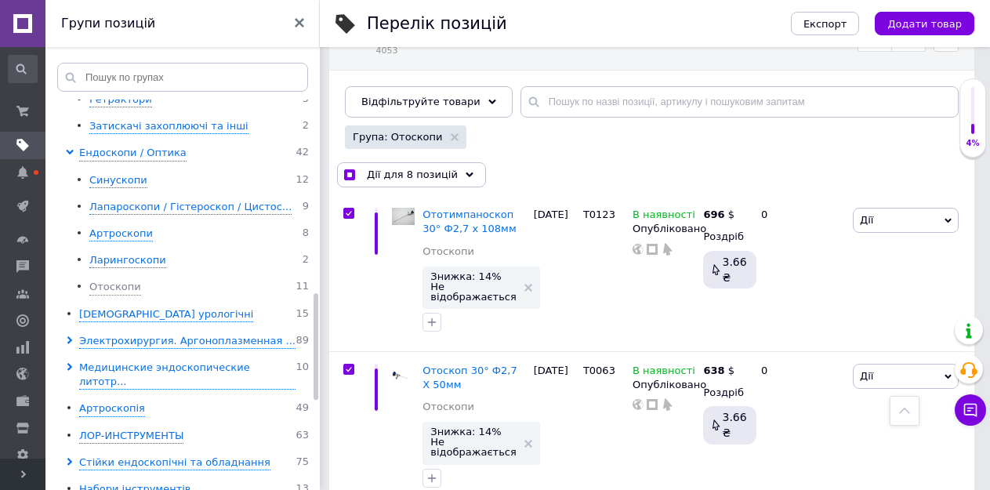
scroll to position [124, 0]
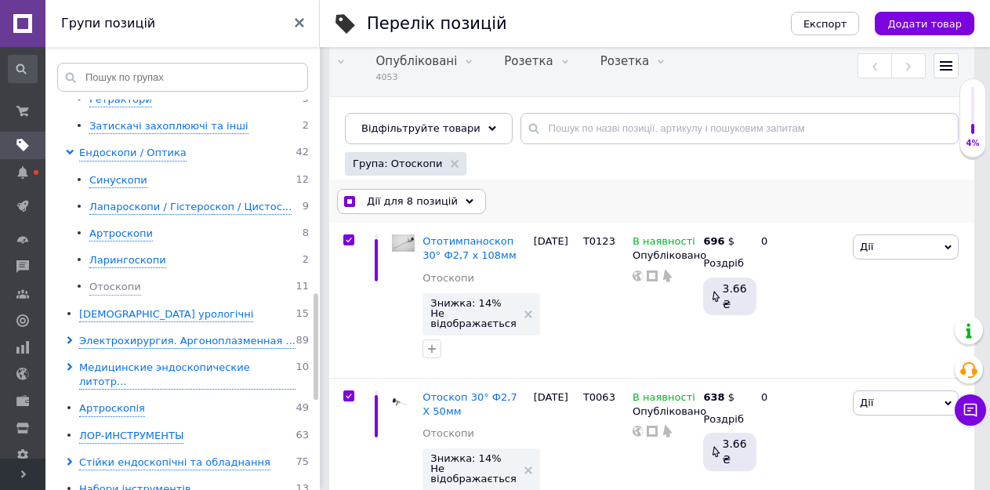
click at [399, 200] on span "Дії для 8 позицій" at bounding box center [412, 201] width 91 height 14
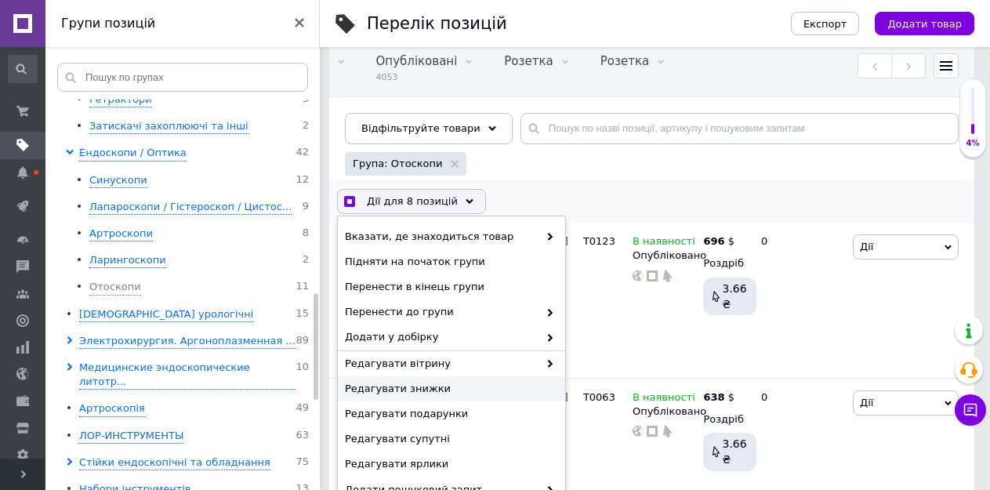
click at [421, 385] on span "Редагувати знижки" at bounding box center [449, 389] width 209 height 14
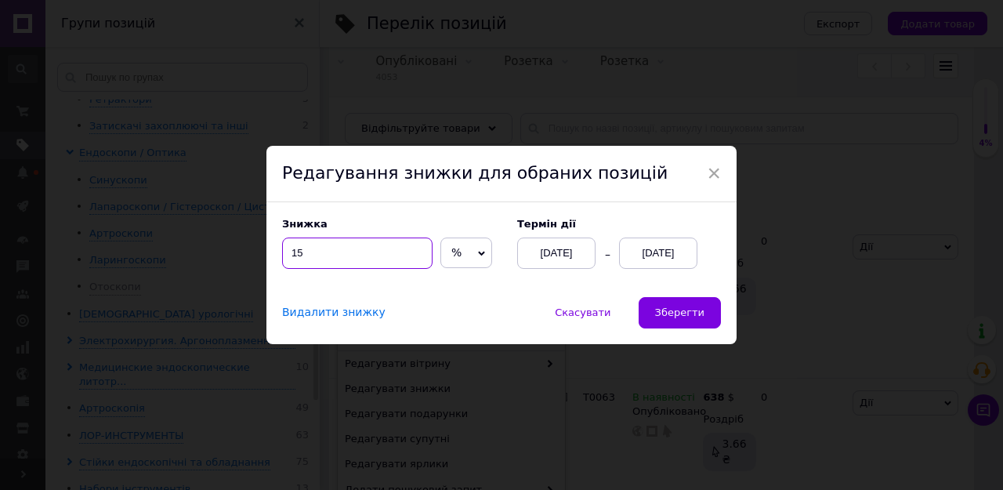
click at [296, 252] on input "15" at bounding box center [357, 252] width 150 height 31
click at [692, 320] on button "Зберегти" at bounding box center [680, 312] width 82 height 31
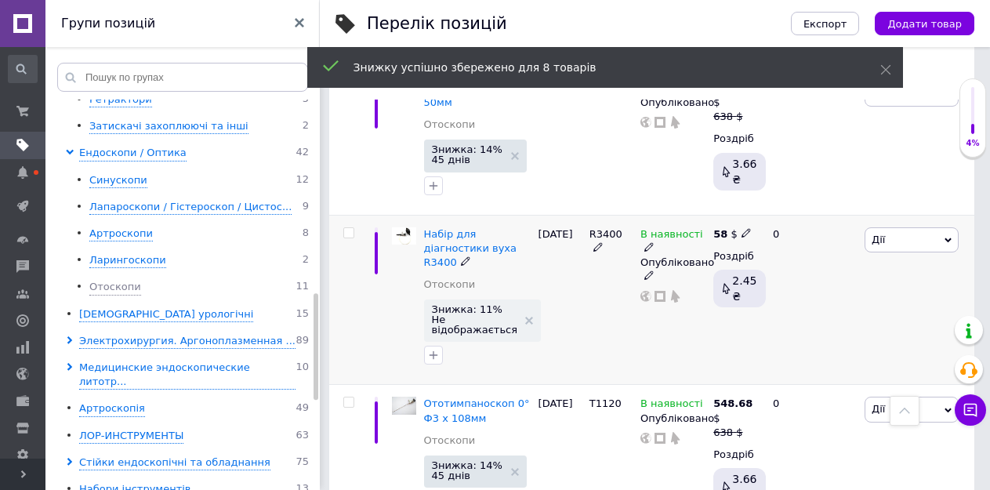
scroll to position [437, 0]
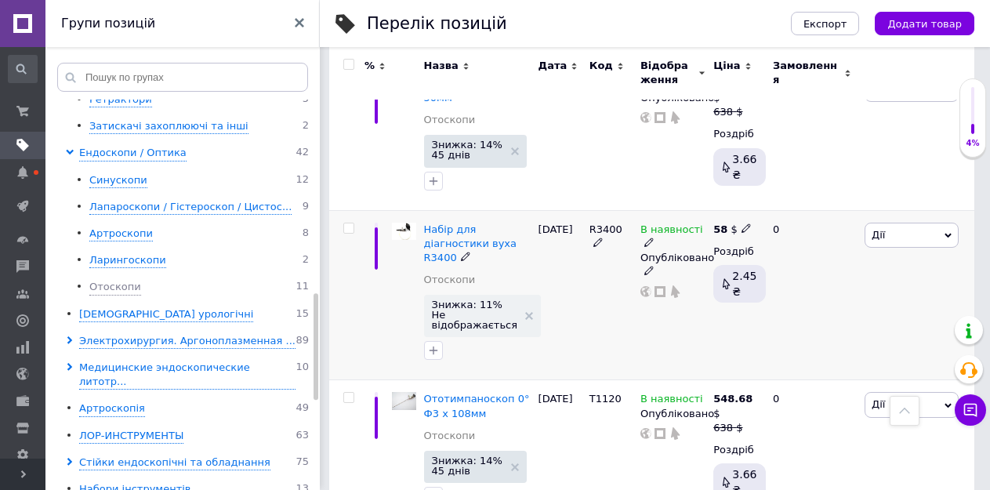
click at [350, 228] on input "checkbox" at bounding box center [348, 228] width 10 height 10
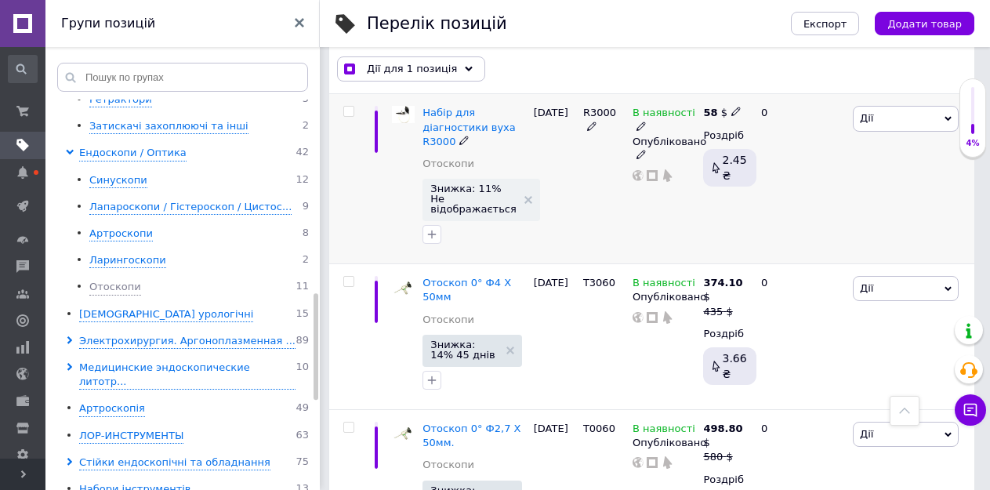
scroll to position [820, 0]
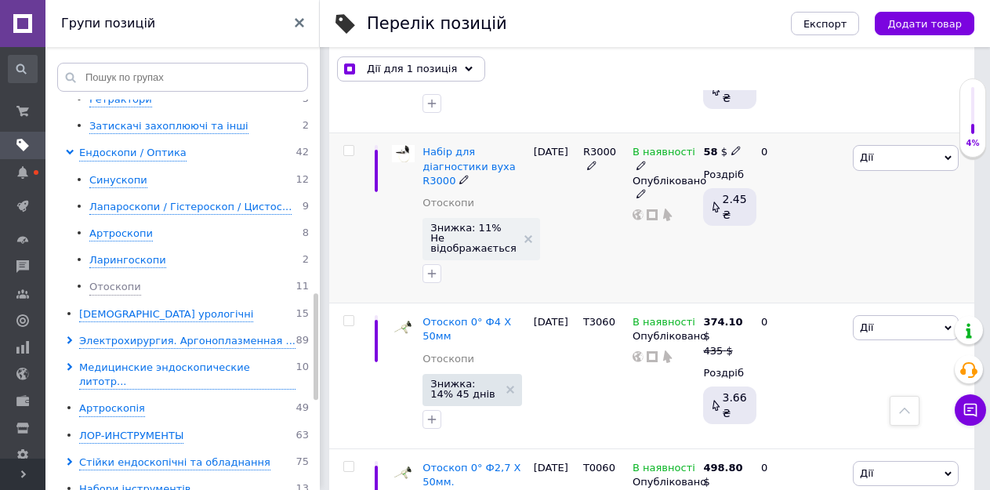
click at [349, 147] on input "checkbox" at bounding box center [348, 151] width 10 height 10
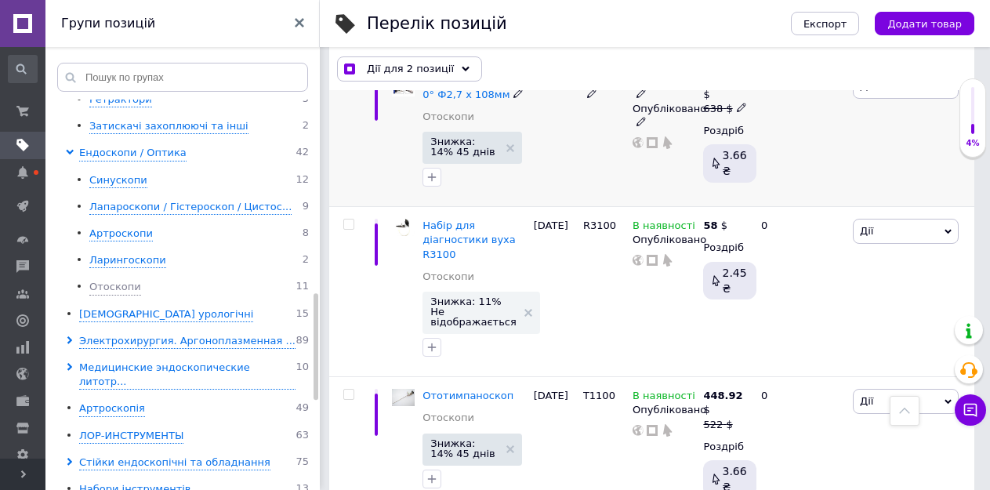
scroll to position [1531, 0]
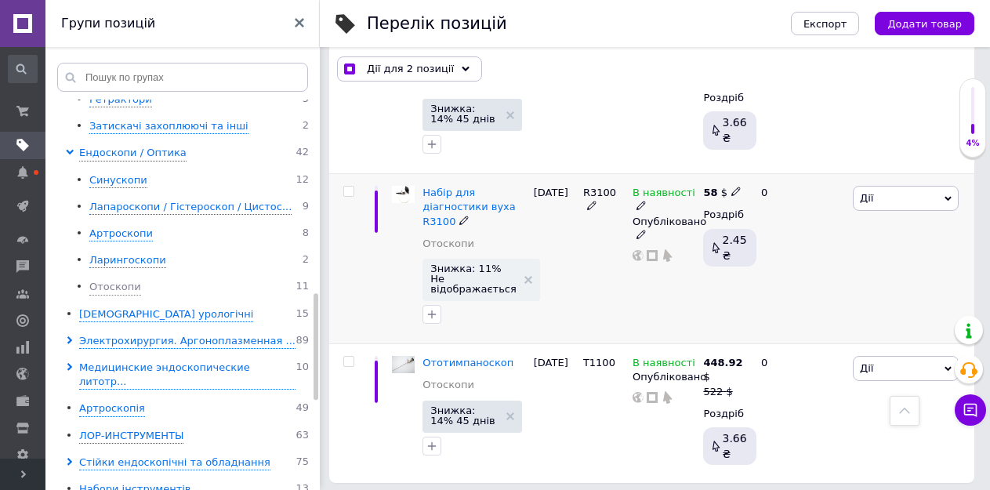
click at [351, 190] on input "checkbox" at bounding box center [348, 191] width 10 height 10
click at [396, 76] on div "Дії для 3 позиції" at bounding box center [409, 68] width 145 height 25
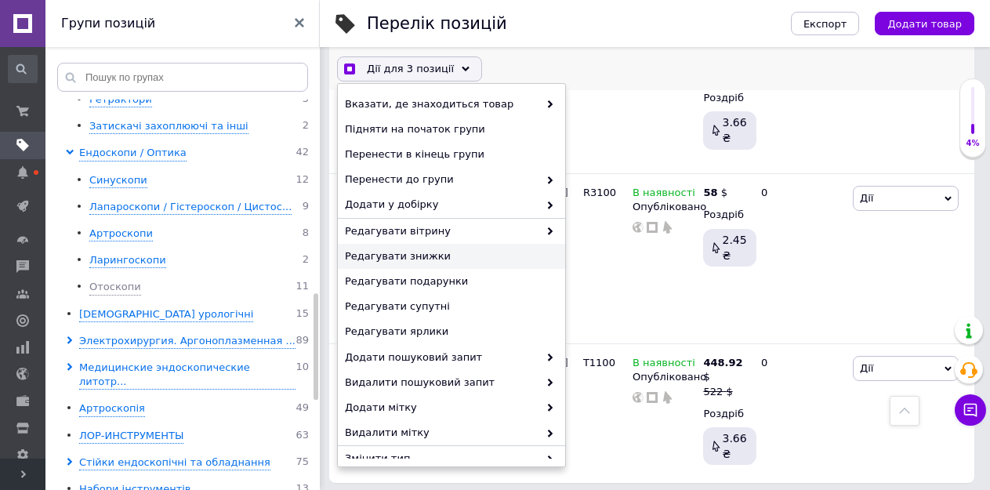
click at [400, 255] on span "Редагувати знижки" at bounding box center [449, 256] width 209 height 14
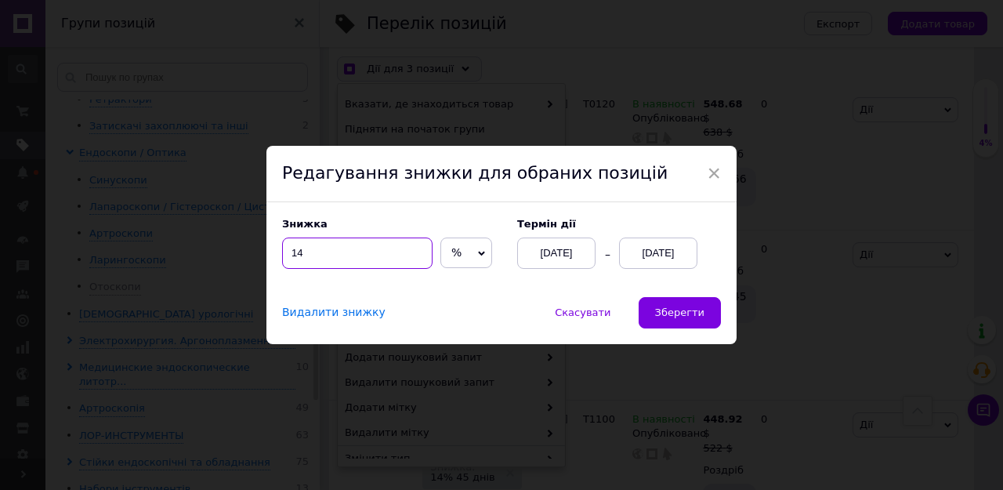
drag, startPoint x: 349, startPoint y: 259, endPoint x: 293, endPoint y: 252, distance: 56.1
click at [293, 252] on input "14" at bounding box center [357, 252] width 150 height 31
click at [667, 311] on span "Зберегти" at bounding box center [679, 312] width 49 height 12
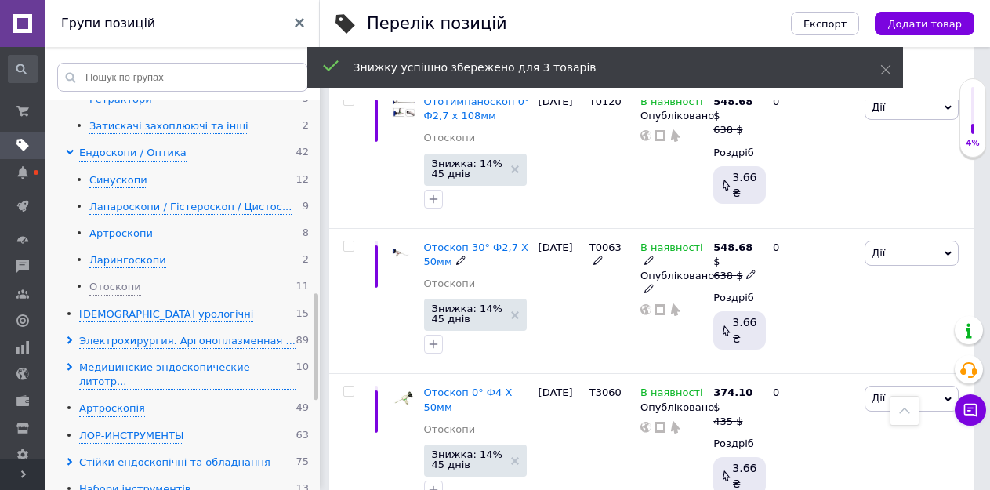
scroll to position [1421, 0]
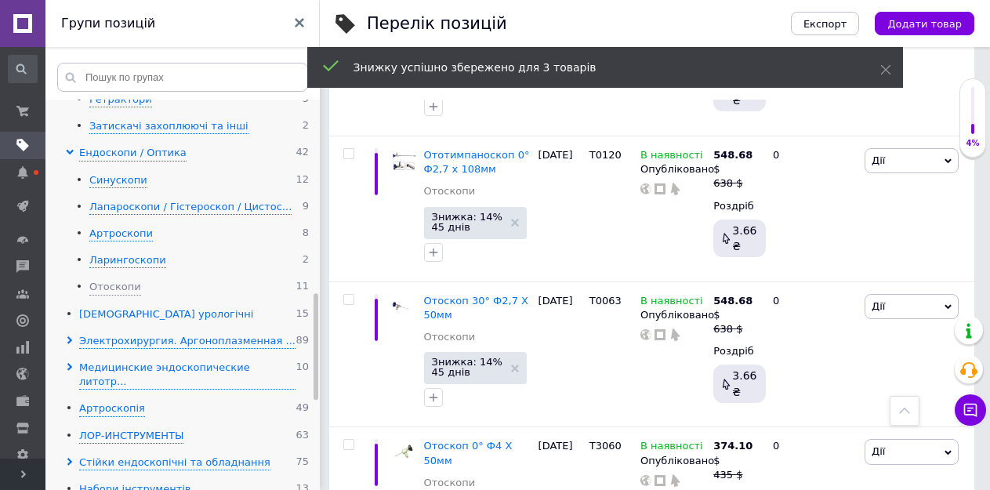
click at [121, 307] on div "[DEMOGRAPHIC_DATA] урологічні" at bounding box center [166, 314] width 174 height 15
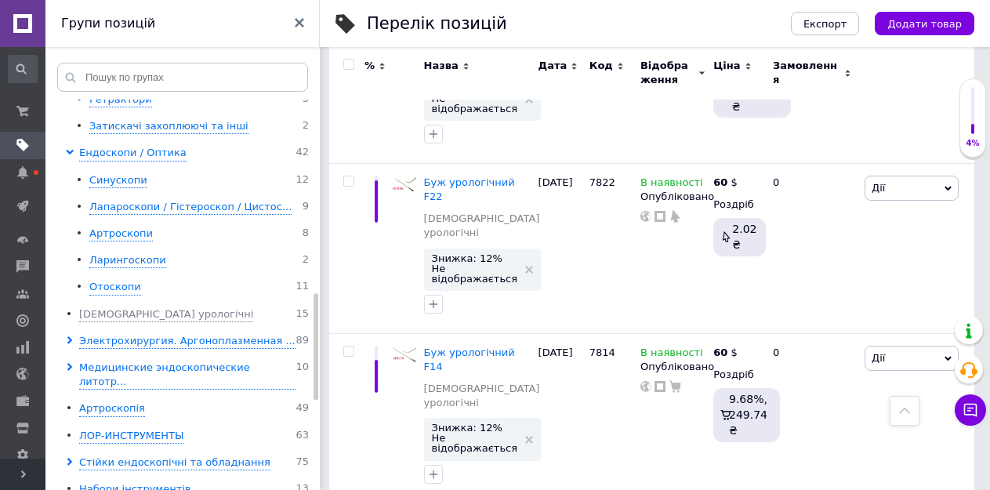
click at [348, 63] on input "checkbox" at bounding box center [348, 65] width 10 height 10
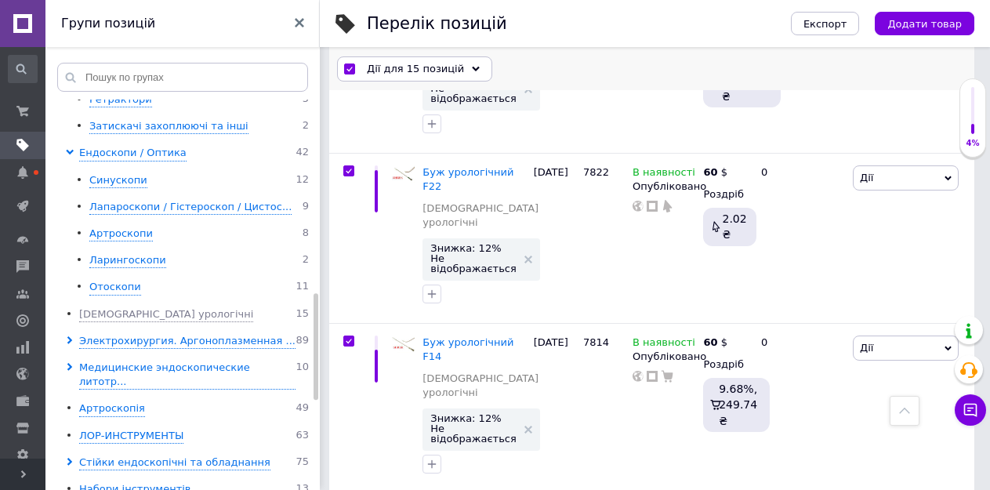
scroll to position [877, 0]
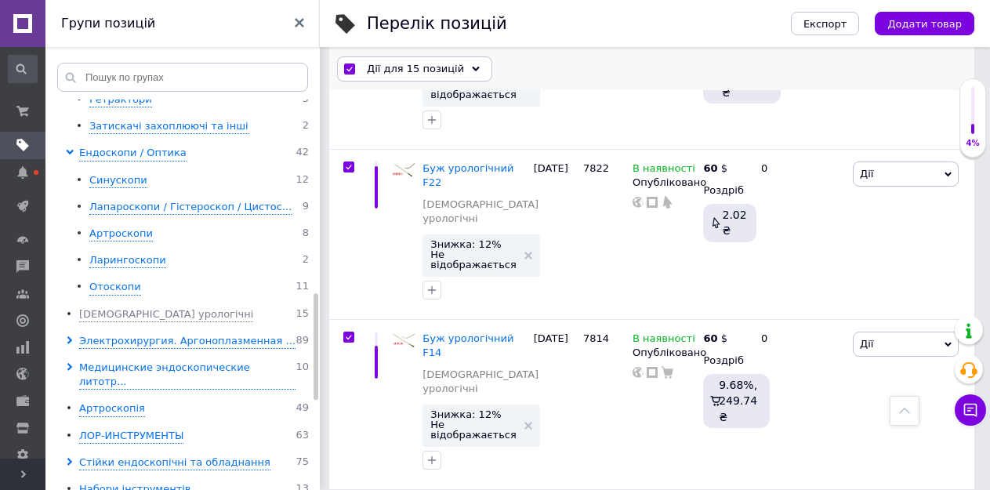
click at [398, 70] on span "Дії для 15 позицій" at bounding box center [415, 69] width 97 height 14
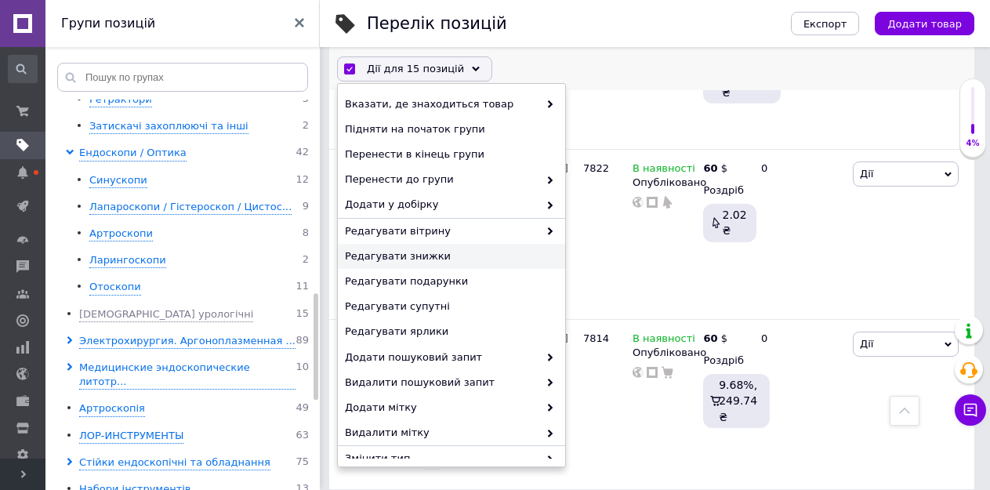
click at [392, 257] on span "Редагувати знижки" at bounding box center [449, 256] width 209 height 14
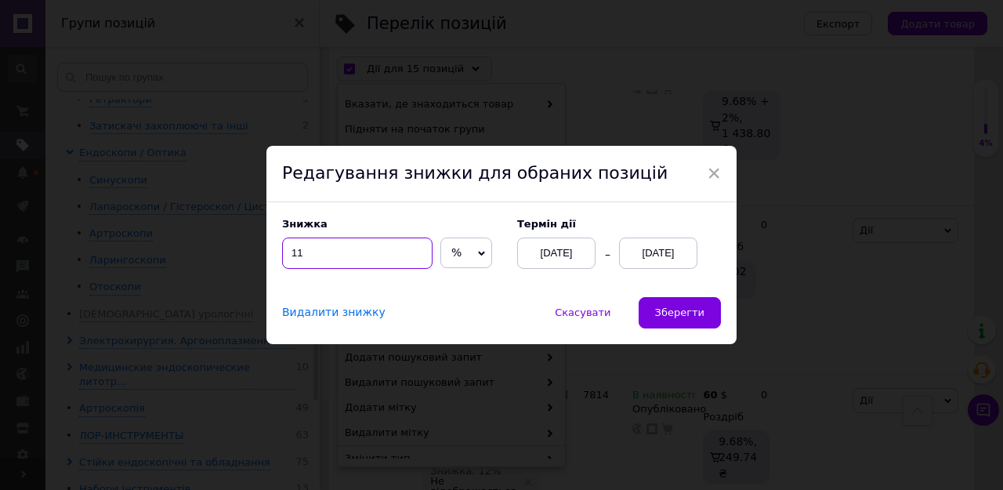
drag, startPoint x: 308, startPoint y: 255, endPoint x: 295, endPoint y: 257, distance: 13.4
click at [295, 257] on input "11" at bounding box center [357, 252] width 150 height 31
click at [667, 308] on span "Зберегти" at bounding box center [679, 312] width 49 height 12
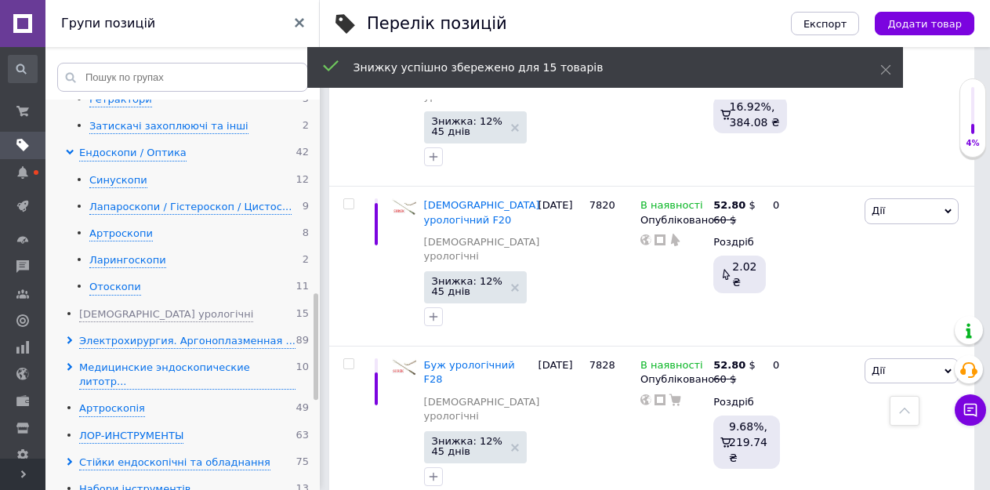
scroll to position [777, 0]
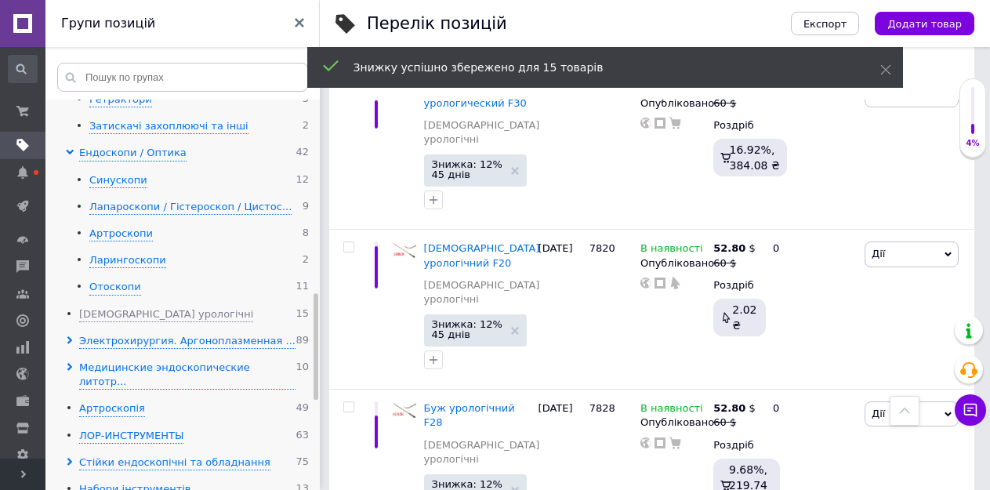
click at [70, 336] on icon at bounding box center [70, 340] width 8 height 8
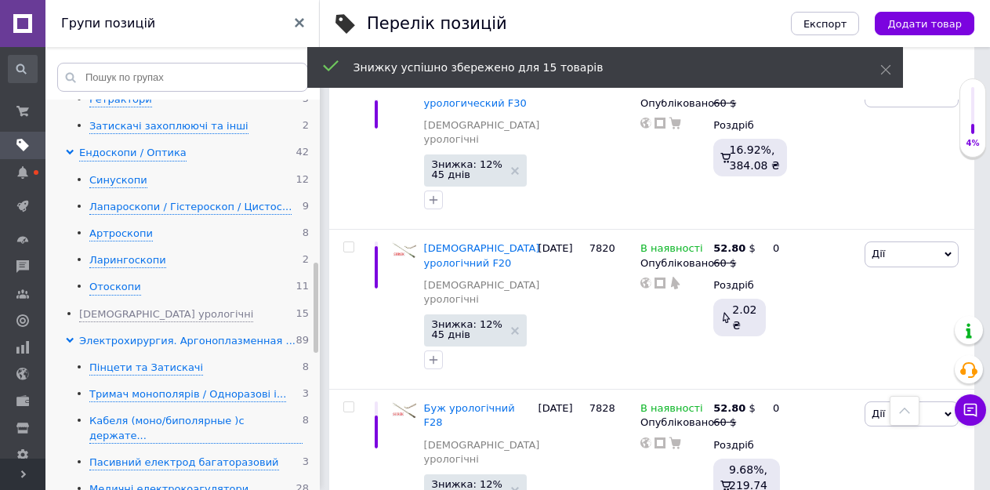
click at [115, 334] on div "Электрохирургия. Аргоноплазменная ..." at bounding box center [187, 341] width 216 height 15
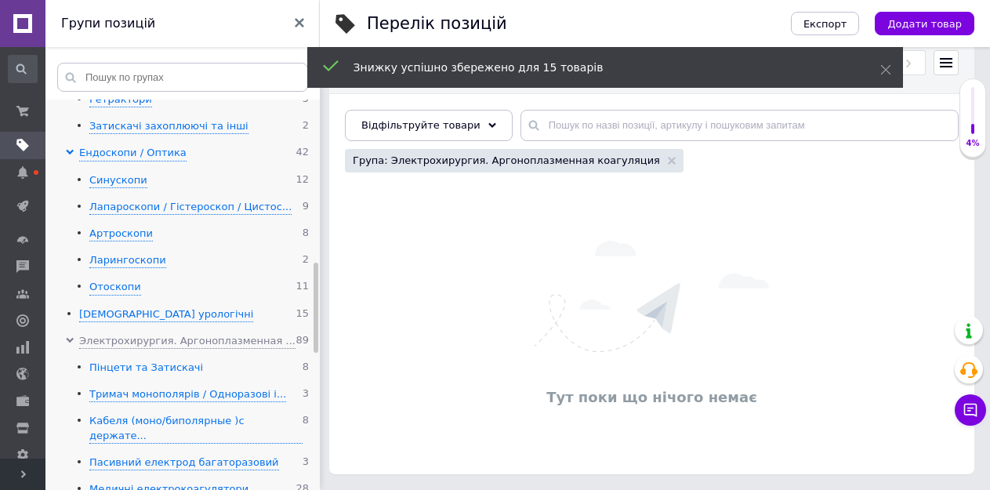
scroll to position [127, 0]
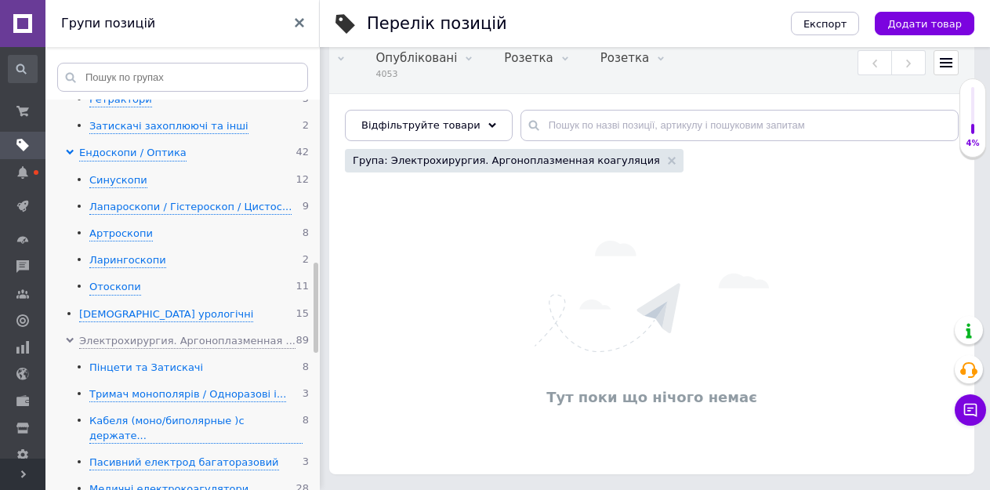
click at [134, 360] on div "Пінцети та Затискачі" at bounding box center [146, 367] width 114 height 15
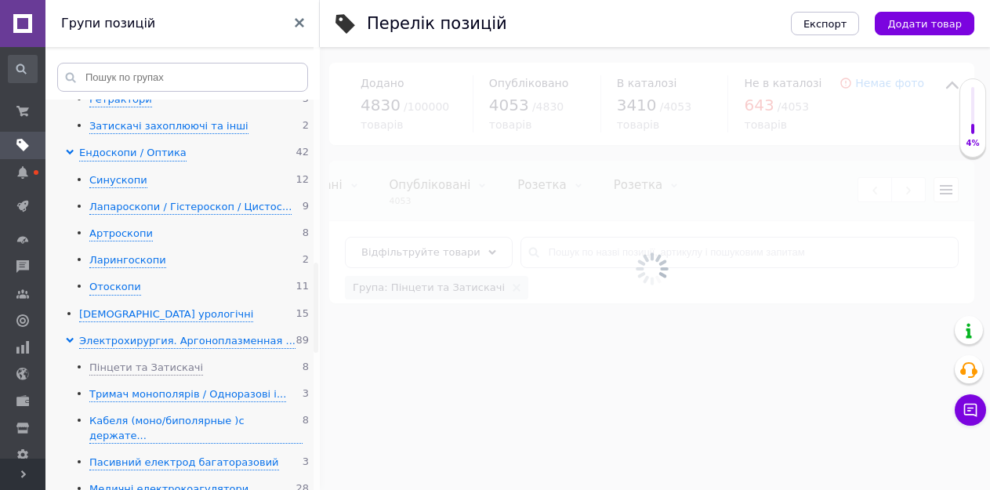
scroll to position [0, 361]
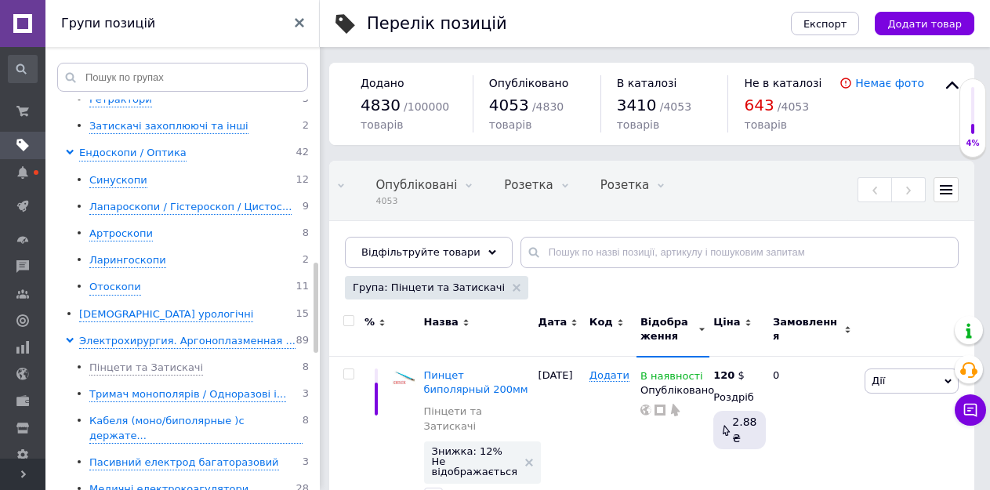
click at [348, 323] on input "checkbox" at bounding box center [348, 321] width 10 height 10
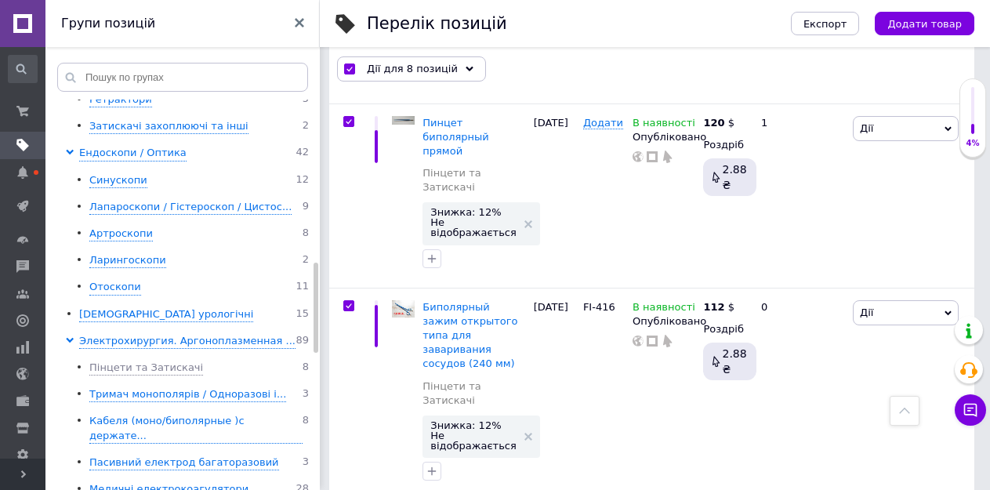
scroll to position [1231, 0]
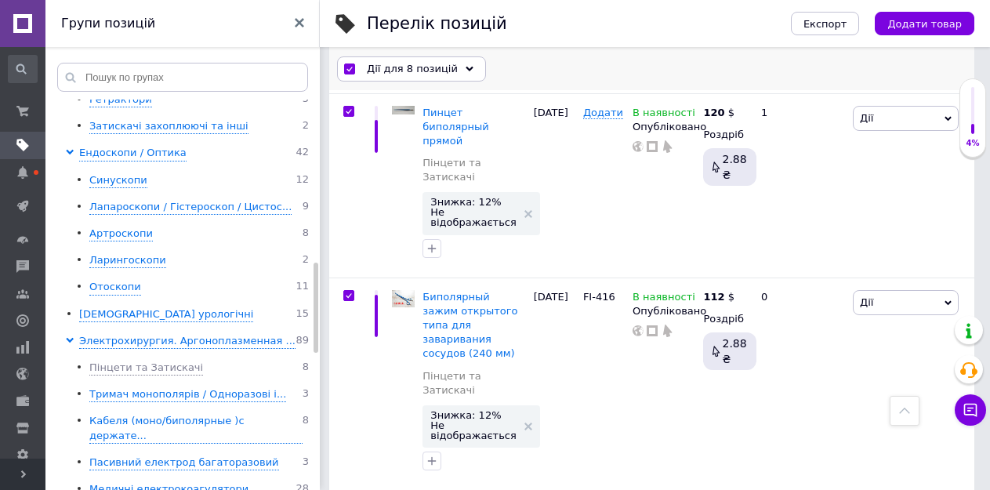
click at [407, 69] on span "Дії для 8 позицій" at bounding box center [412, 69] width 91 height 14
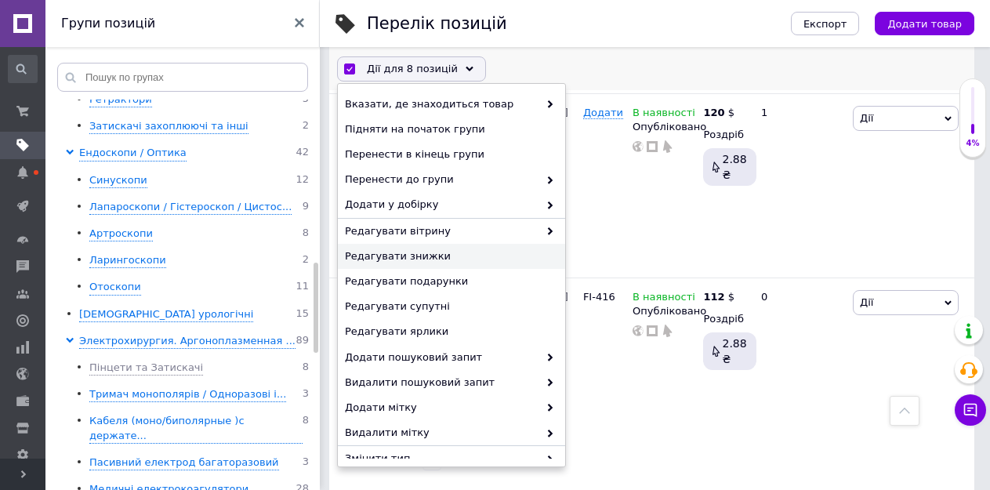
click at [392, 250] on span "Редагувати знижки" at bounding box center [449, 256] width 209 height 14
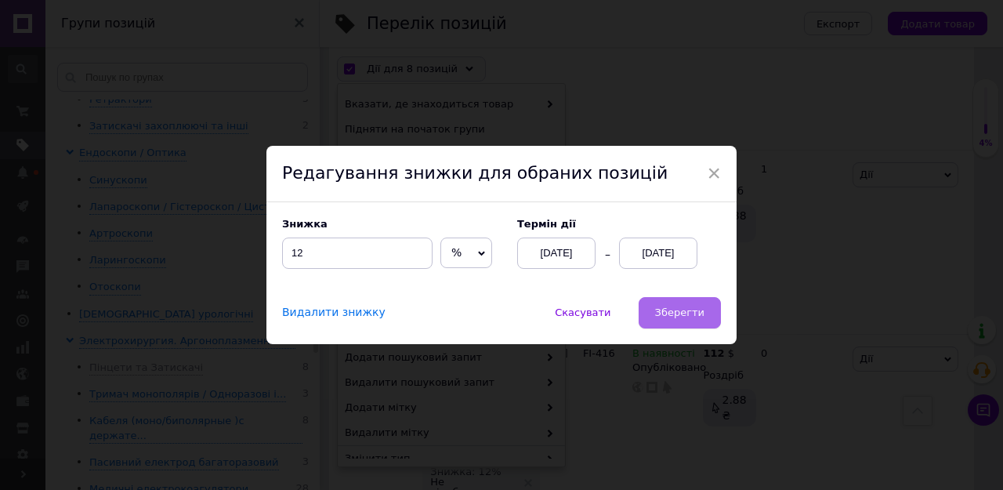
click at [676, 313] on span "Зберегти" at bounding box center [679, 312] width 49 height 12
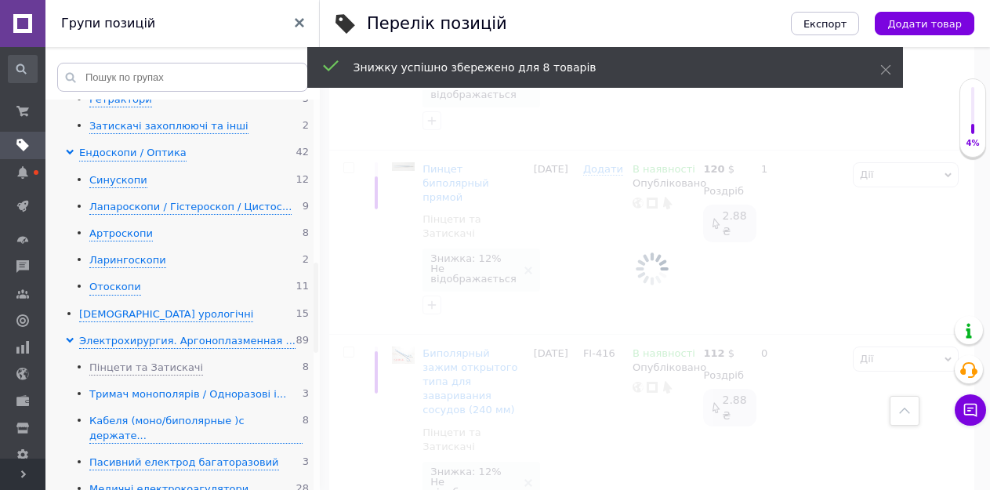
scroll to position [1144, 0]
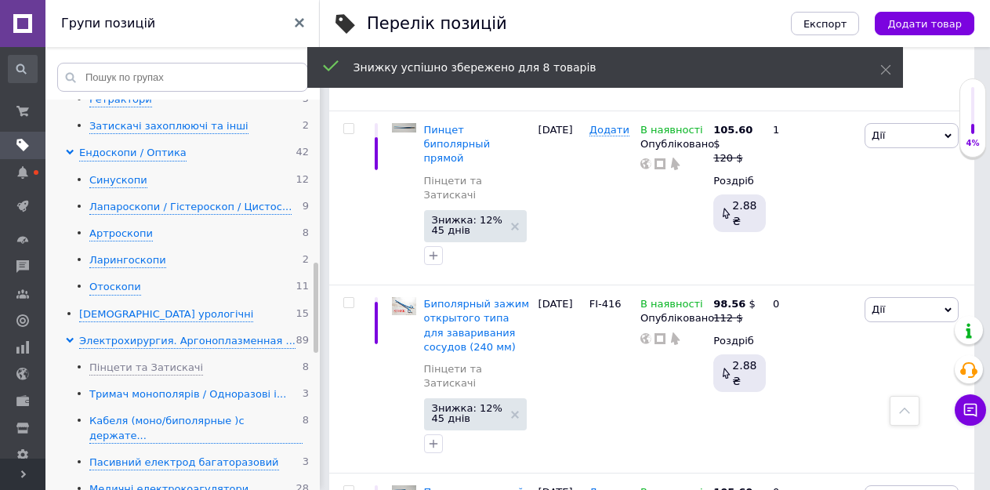
click at [143, 387] on div "Тримач монополярів / Одноразові і..." at bounding box center [187, 394] width 197 height 15
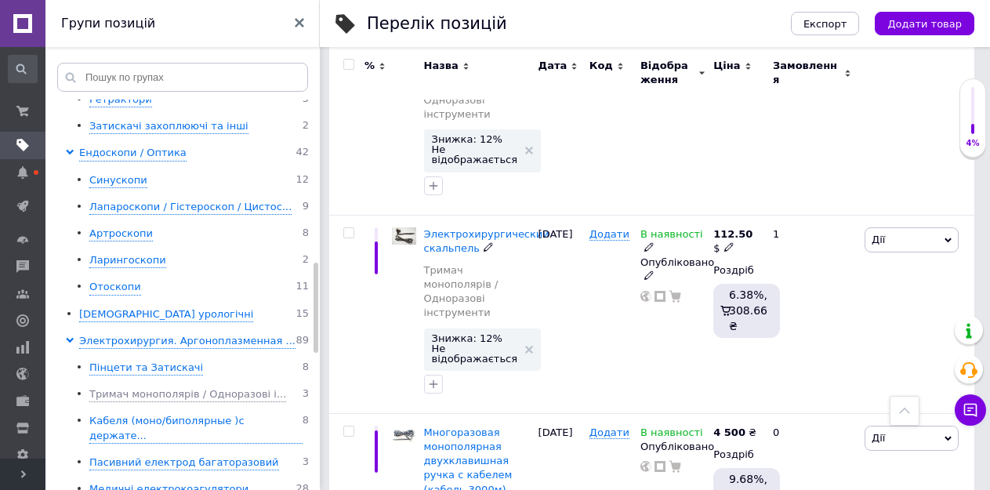
scroll to position [100, 0]
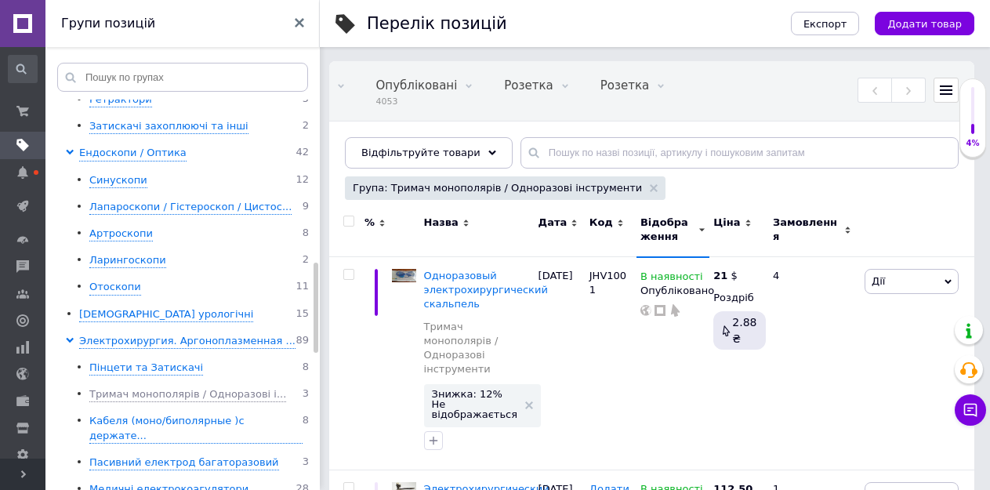
click at [349, 220] on input "checkbox" at bounding box center [348, 221] width 10 height 10
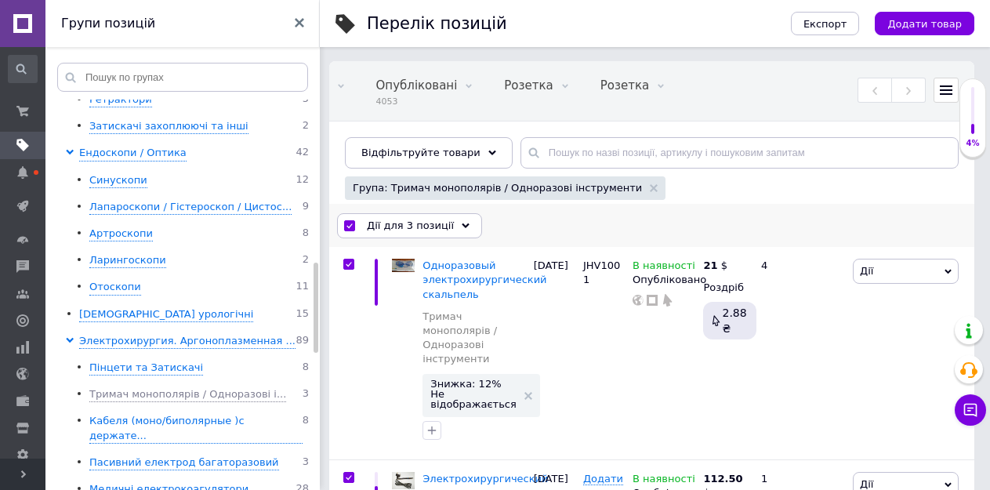
click at [398, 224] on span "Дії для 3 позиції" at bounding box center [410, 226] width 87 height 14
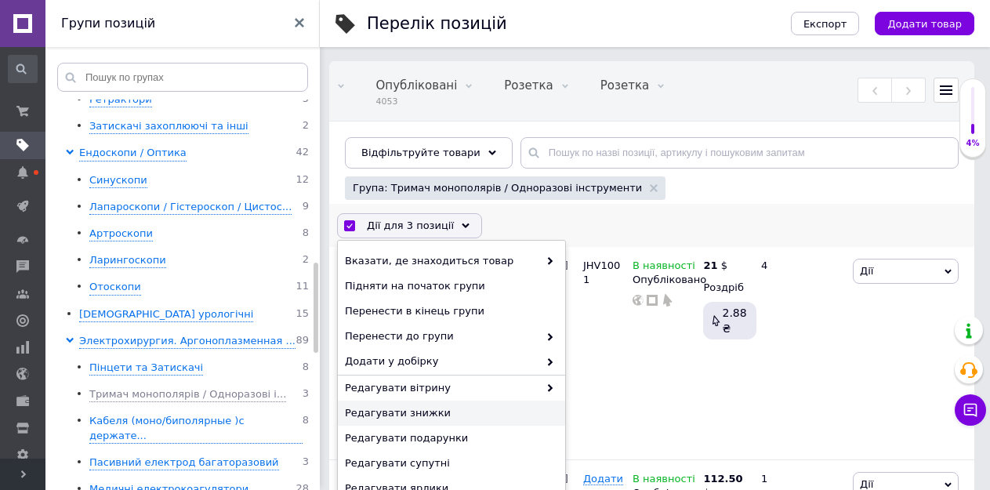
click at [424, 412] on span "Редагувати знижки" at bounding box center [449, 413] width 209 height 14
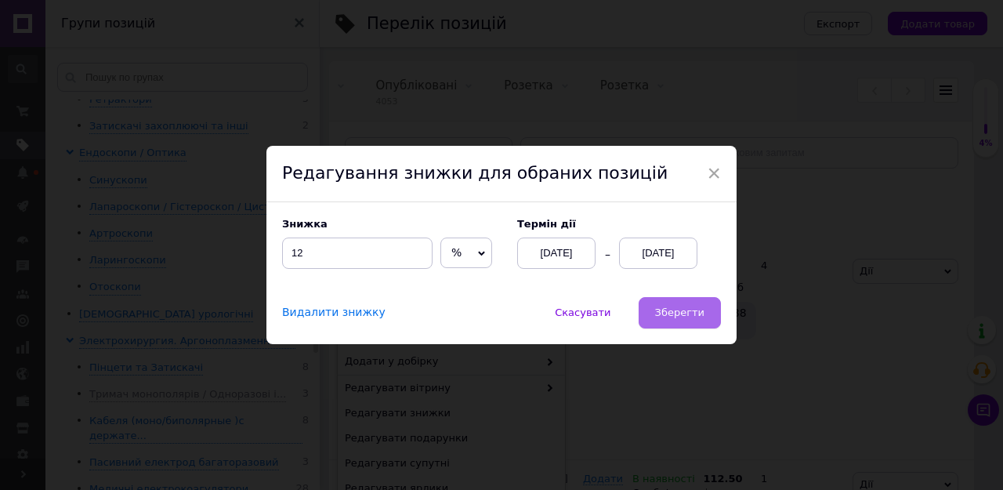
click at [659, 311] on button "Зберегти" at bounding box center [680, 312] width 82 height 31
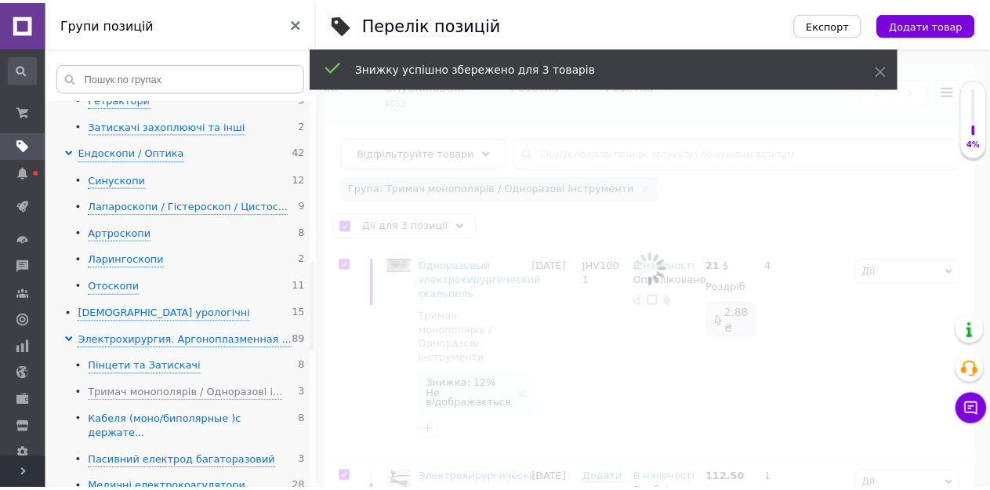
scroll to position [0, 361]
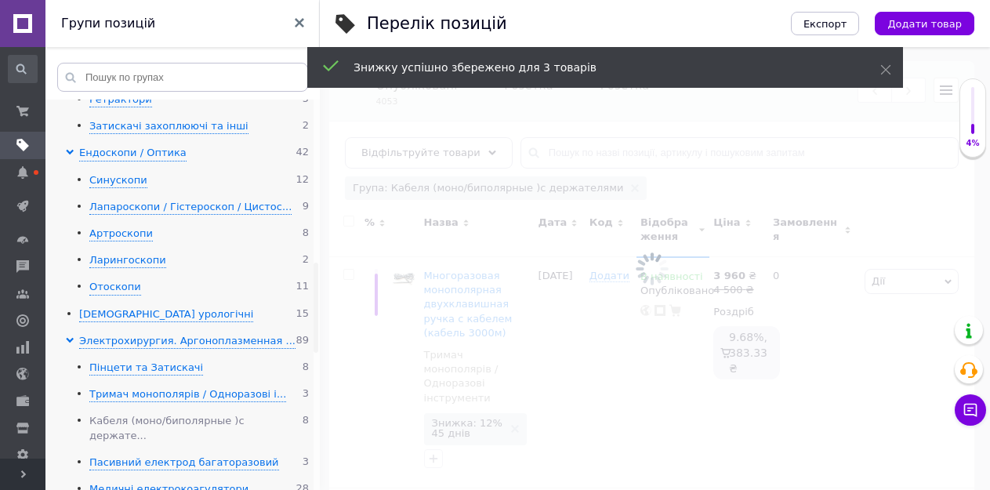
click at [159, 414] on div "Кабеля (моно/биполярные )с держате..." at bounding box center [195, 428] width 213 height 29
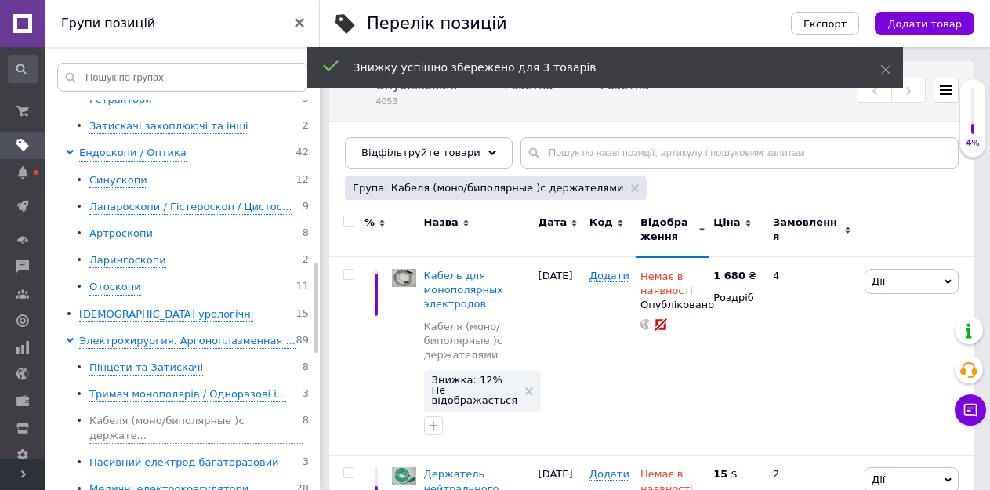
click at [350, 221] on input "checkbox" at bounding box center [348, 221] width 10 height 10
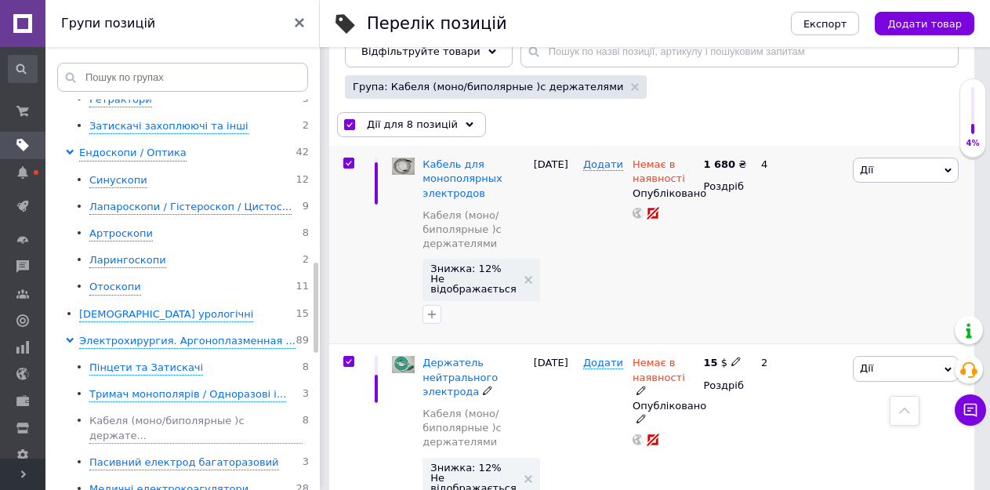
scroll to position [100, 0]
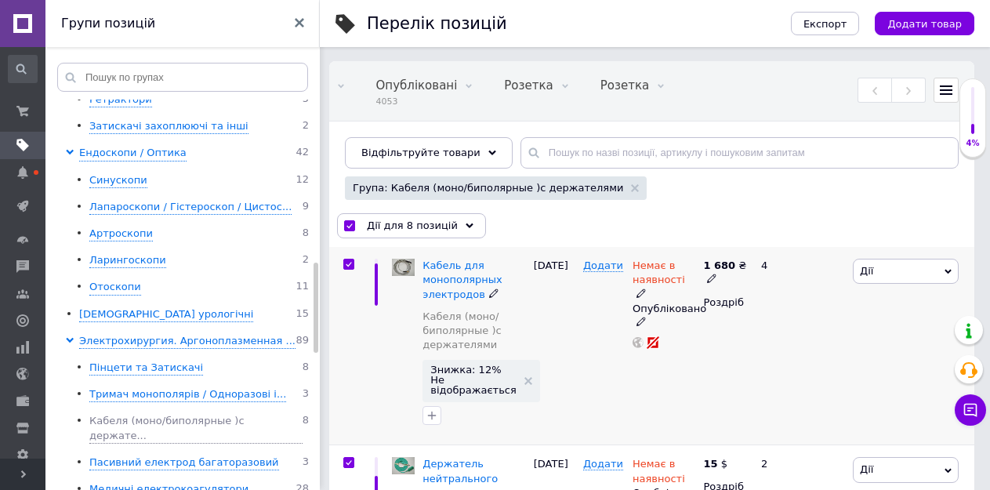
drag, startPoint x: 349, startPoint y: 262, endPoint x: 349, endPoint y: 281, distance: 18.8
click at [349, 263] on input "checkbox" at bounding box center [348, 264] width 10 height 10
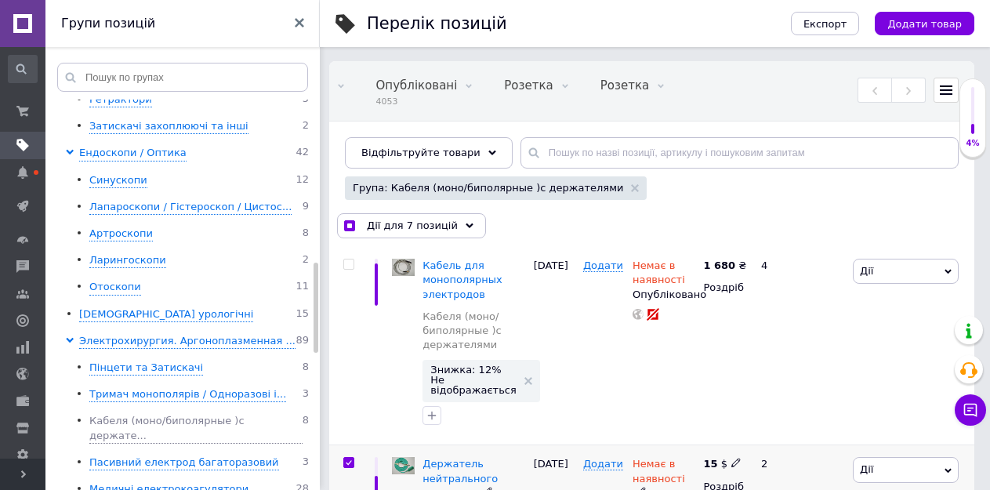
click at [347, 463] on input "checkbox" at bounding box center [348, 463] width 10 height 10
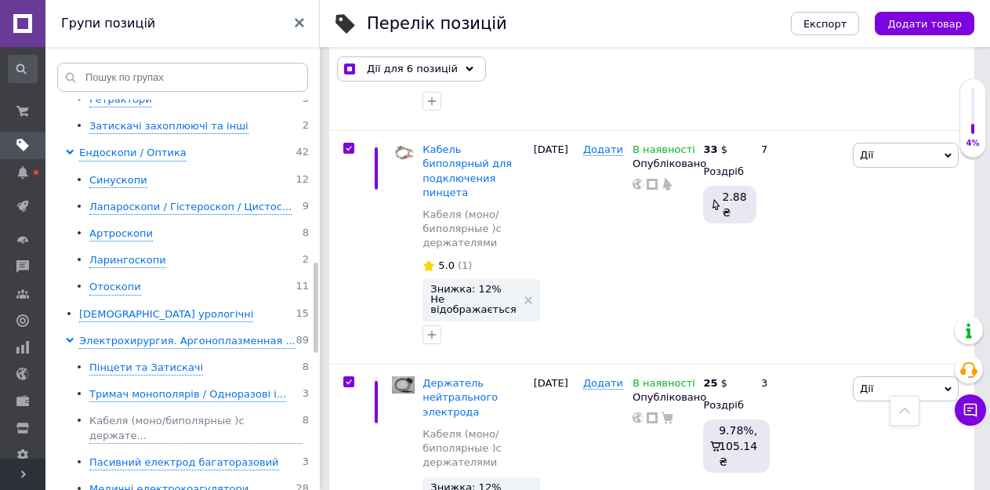
scroll to position [1466, 0]
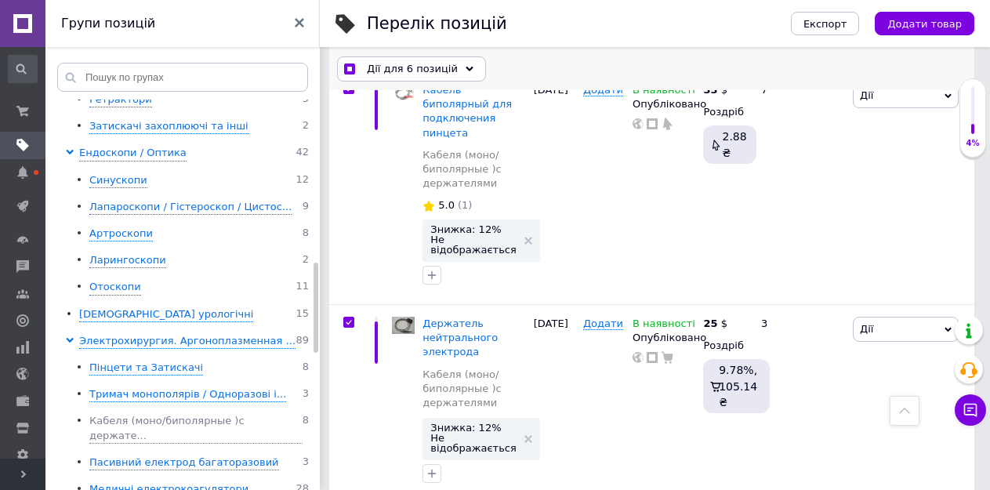
click at [391, 65] on span "Дії для 6 позицій" at bounding box center [412, 69] width 91 height 14
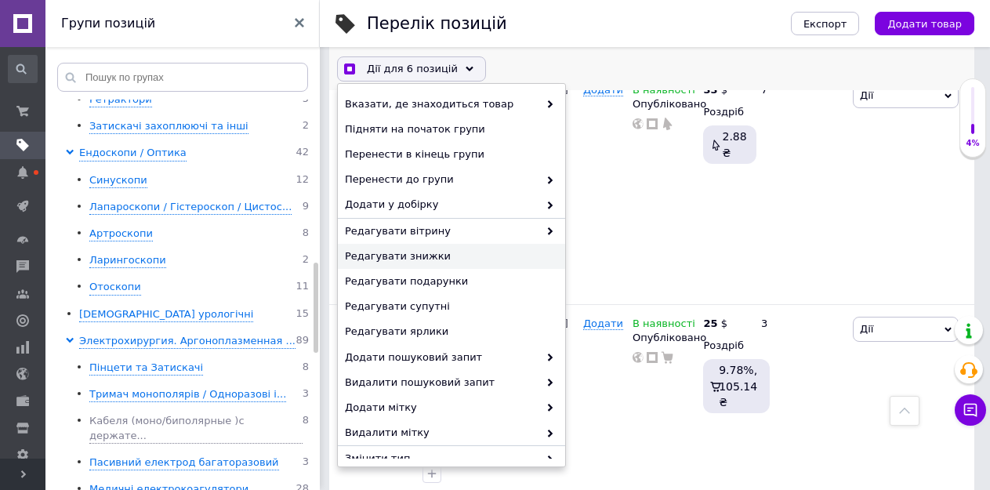
click at [400, 249] on span "Редагувати знижки" at bounding box center [449, 256] width 209 height 14
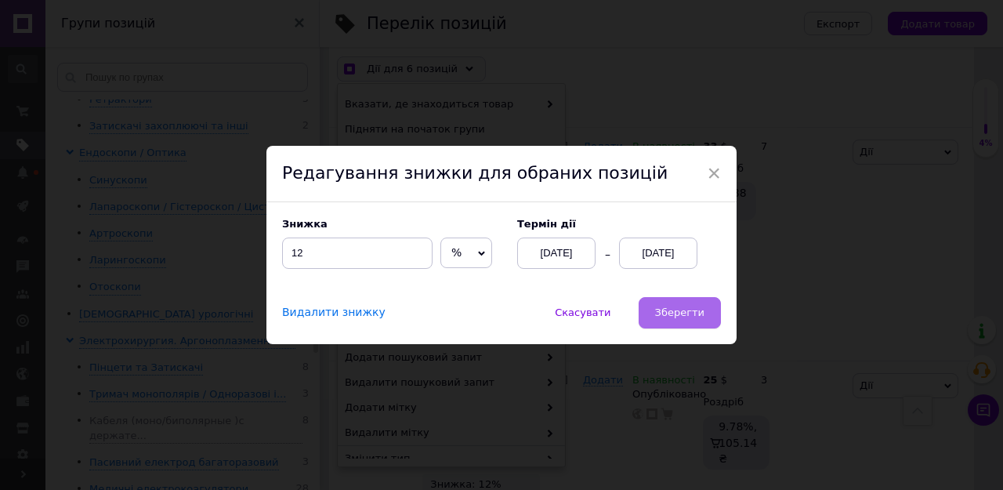
click at [679, 307] on span "Зберегти" at bounding box center [679, 312] width 49 height 12
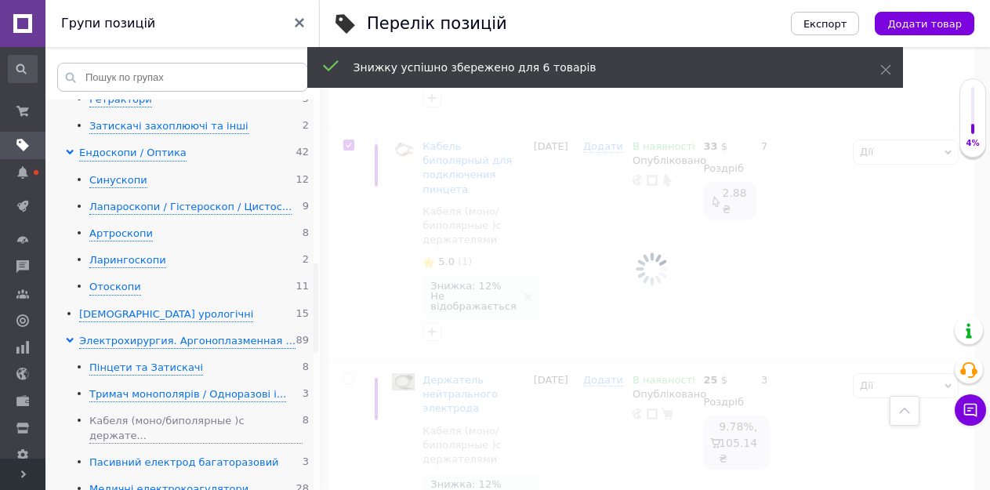
scroll to position [1369, 0]
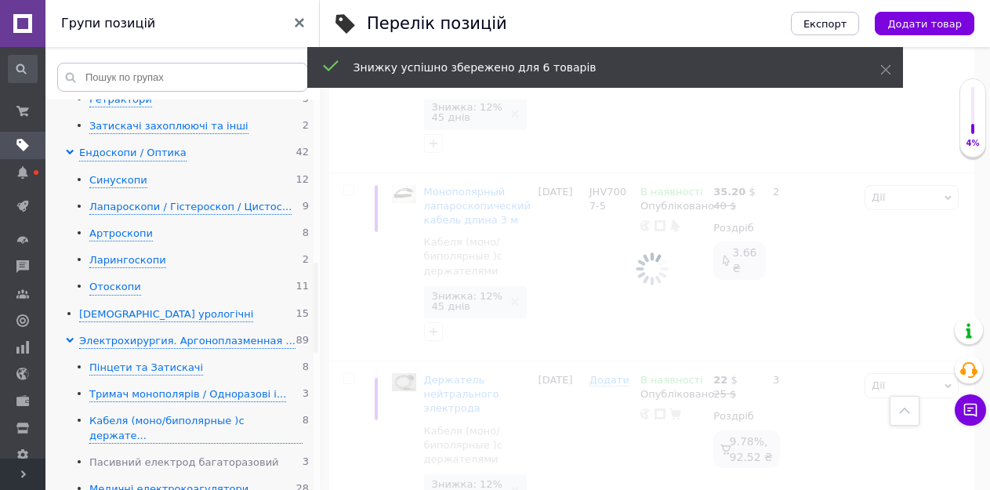
click at [144, 455] on div "Пасивний електрод багаторазовий" at bounding box center [184, 462] width 190 height 15
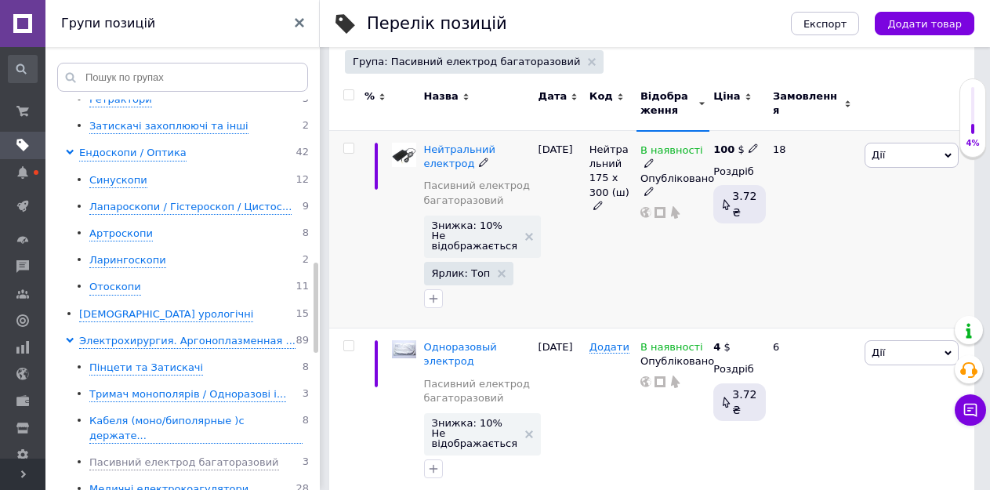
scroll to position [235, 0]
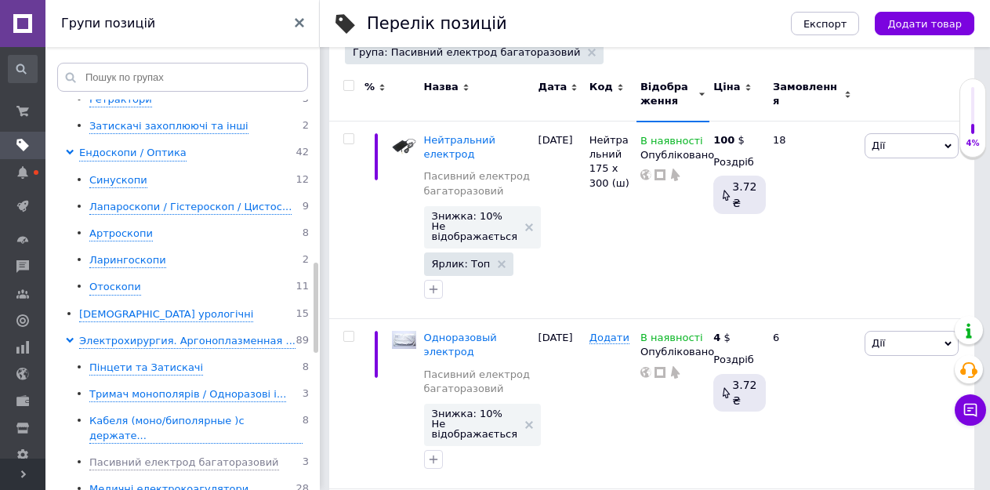
click at [343, 88] on input "checkbox" at bounding box center [348, 86] width 10 height 10
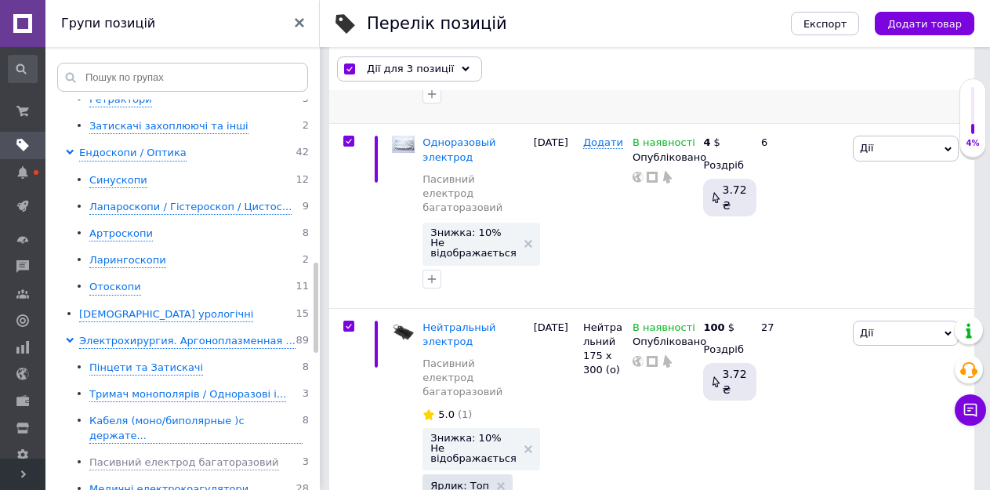
scroll to position [458, 0]
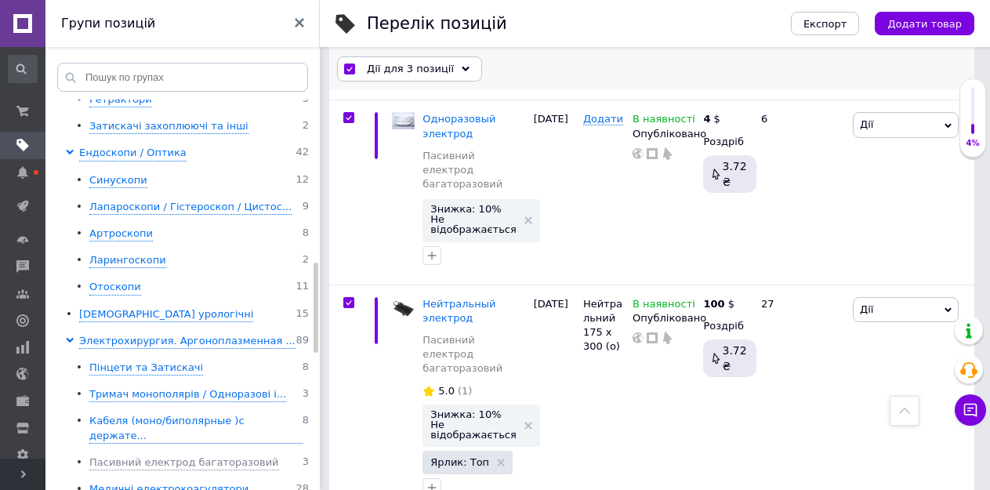
click at [405, 60] on div "Дії для 3 позиції" at bounding box center [409, 68] width 145 height 25
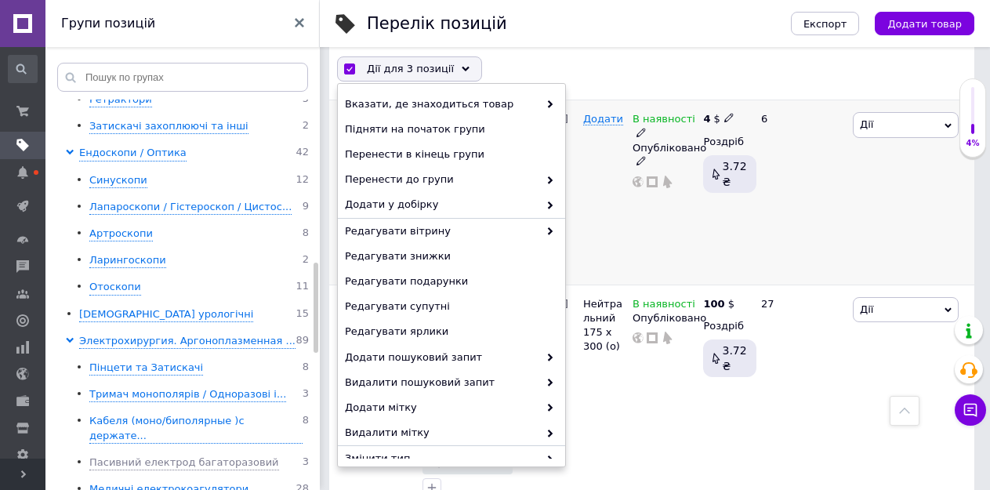
click at [635, 216] on div "В наявності Опубліковано" at bounding box center [663, 192] width 71 height 184
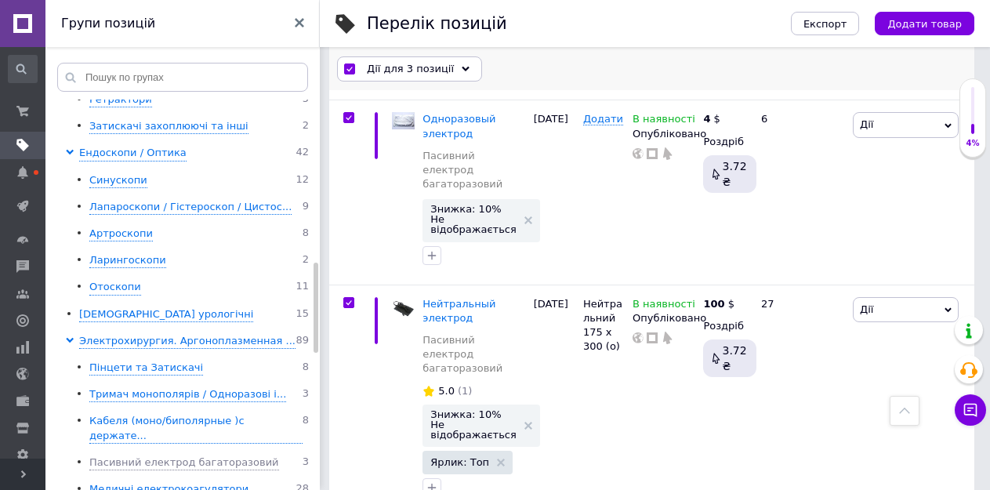
click at [408, 54] on div "Дії для 3 позиції Вибрати усі 3 позиції Вибрані всі 3 позиції Скасувати обрані …" at bounding box center [651, 69] width 645 height 41
drag, startPoint x: 414, startPoint y: 68, endPoint x: 422, endPoint y: 92, distance: 25.5
click at [414, 69] on span "Дії для 3 позиції" at bounding box center [410, 69] width 87 height 14
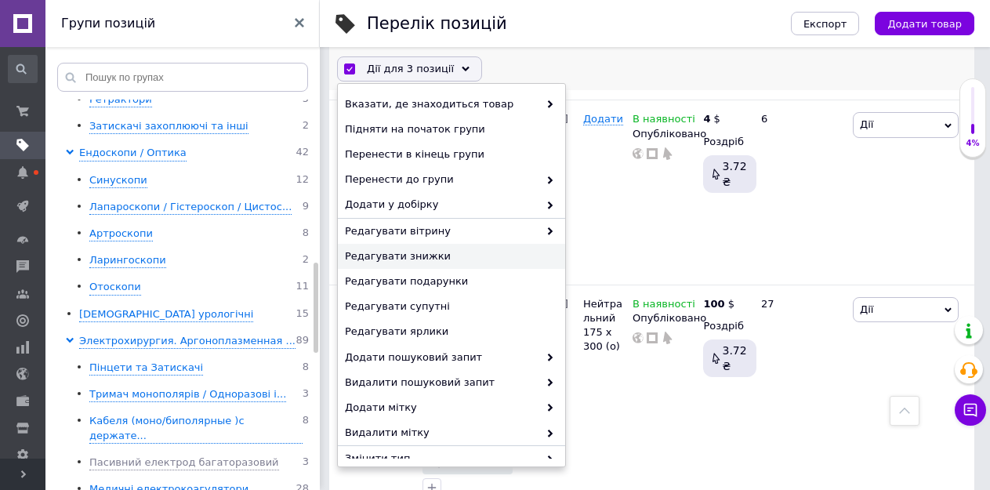
click at [406, 254] on span "Редагувати знижки" at bounding box center [449, 256] width 209 height 14
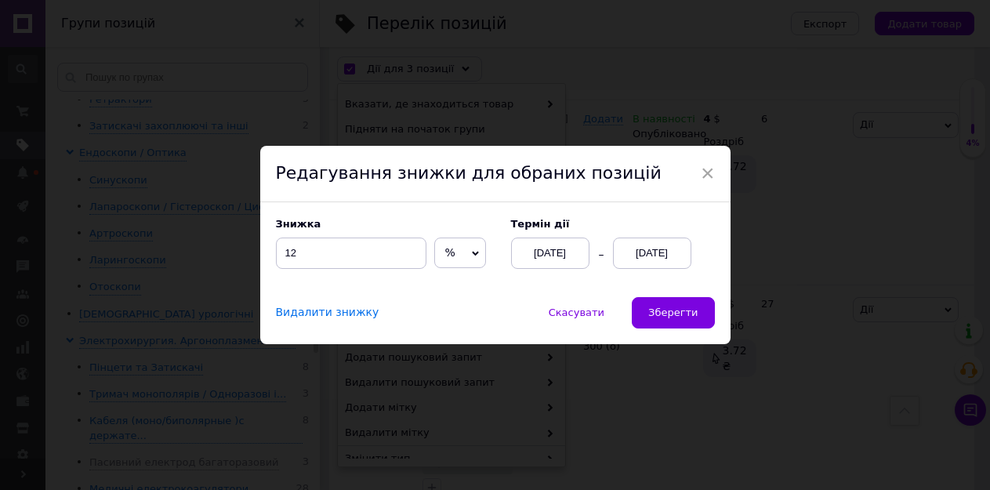
scroll to position [401, 0]
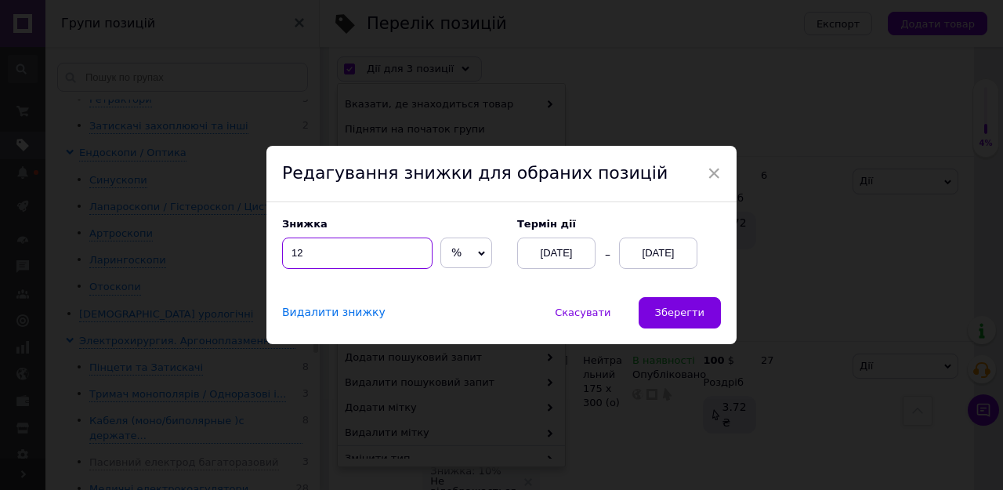
drag, startPoint x: 306, startPoint y: 250, endPoint x: 295, endPoint y: 255, distance: 11.9
click at [295, 255] on input "12" at bounding box center [357, 252] width 150 height 31
click at [662, 315] on span "Зберегти" at bounding box center [679, 312] width 49 height 12
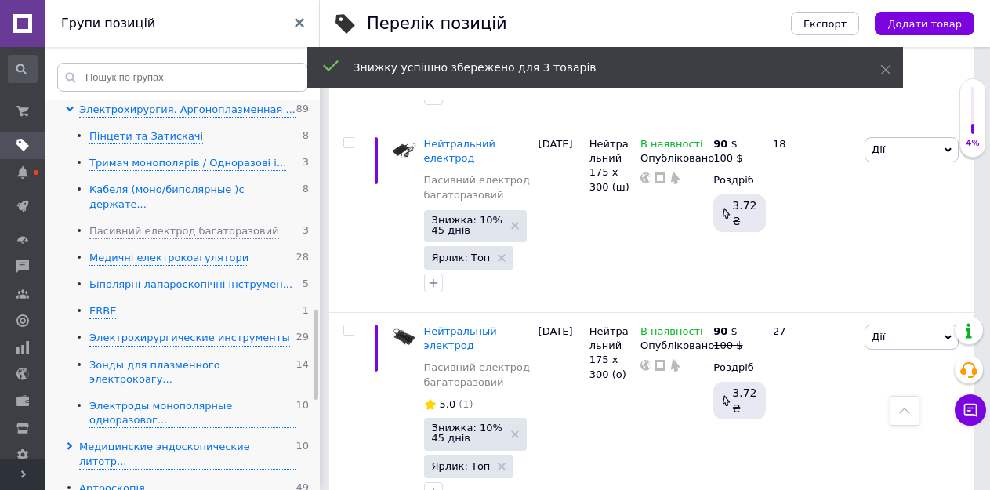
scroll to position [940, 0]
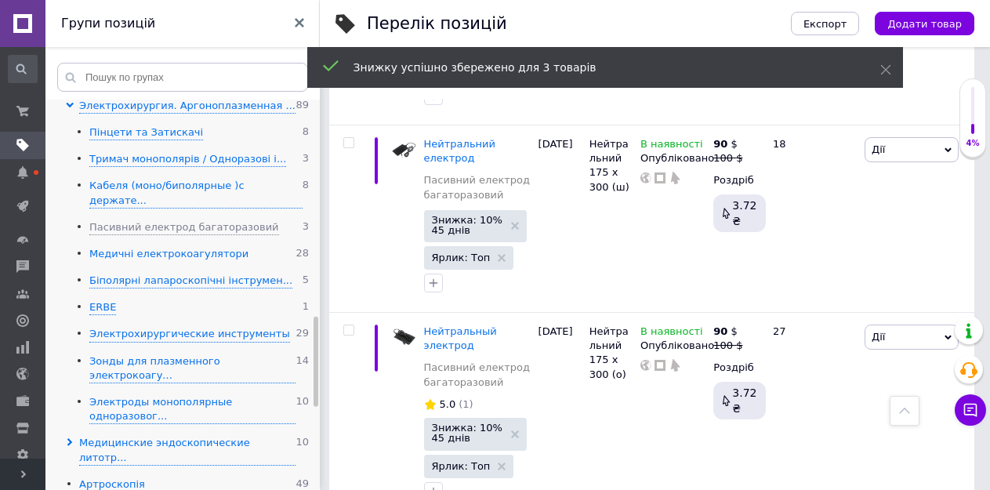
click at [137, 247] on div "Медичні електрокоагулятори" at bounding box center [168, 254] width 159 height 15
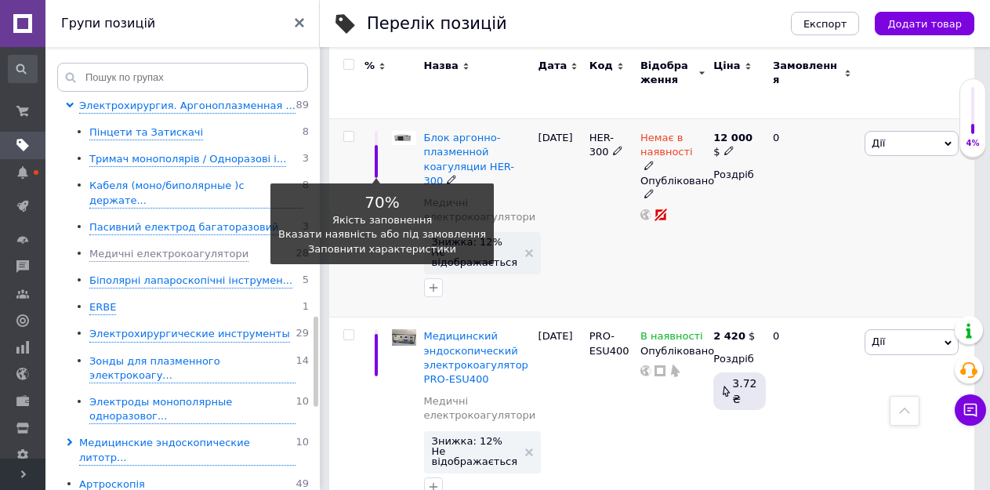
scroll to position [3904, 0]
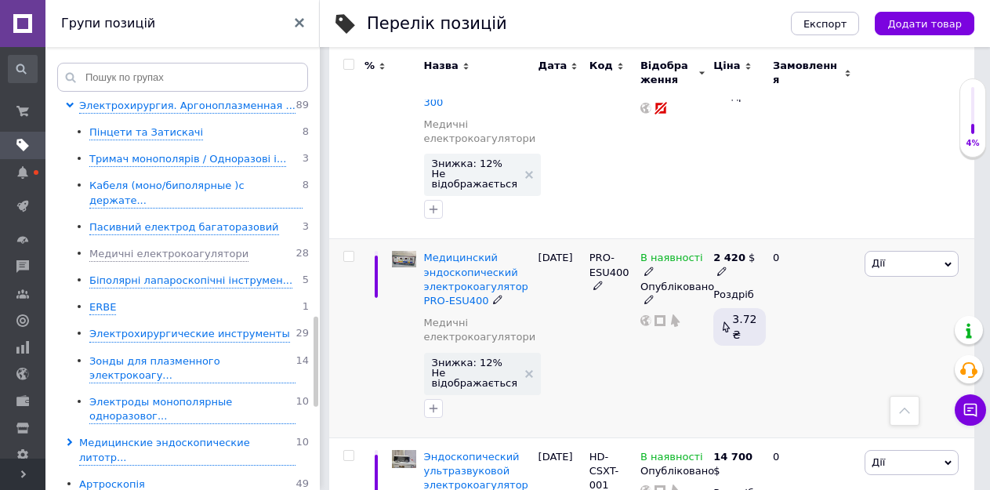
click at [344, 252] on input "checkbox" at bounding box center [348, 257] width 10 height 10
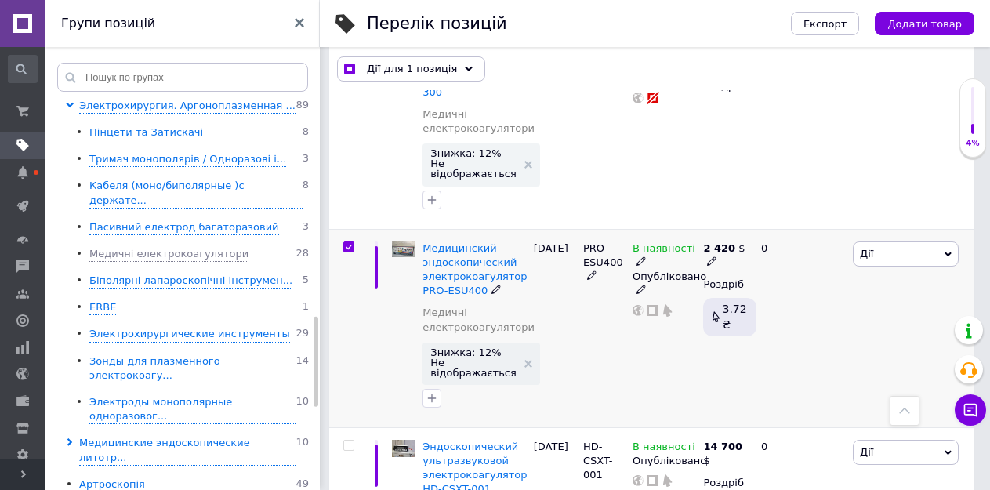
scroll to position [3893, 0]
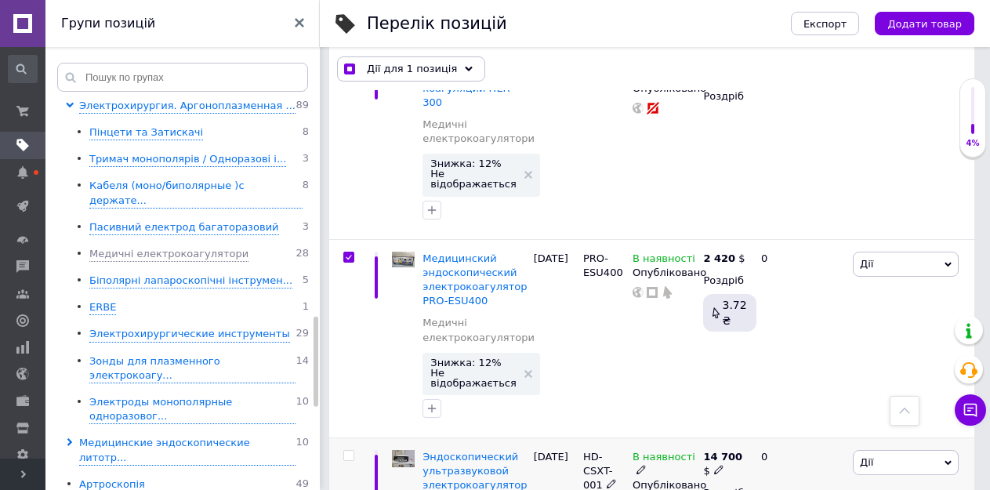
click at [348, 451] on input "checkbox" at bounding box center [348, 456] width 10 height 10
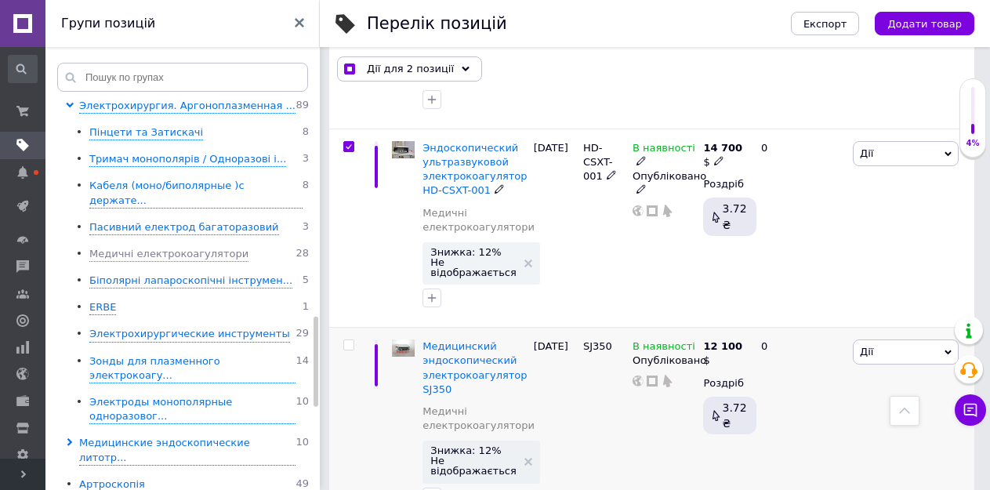
scroll to position [4207, 0]
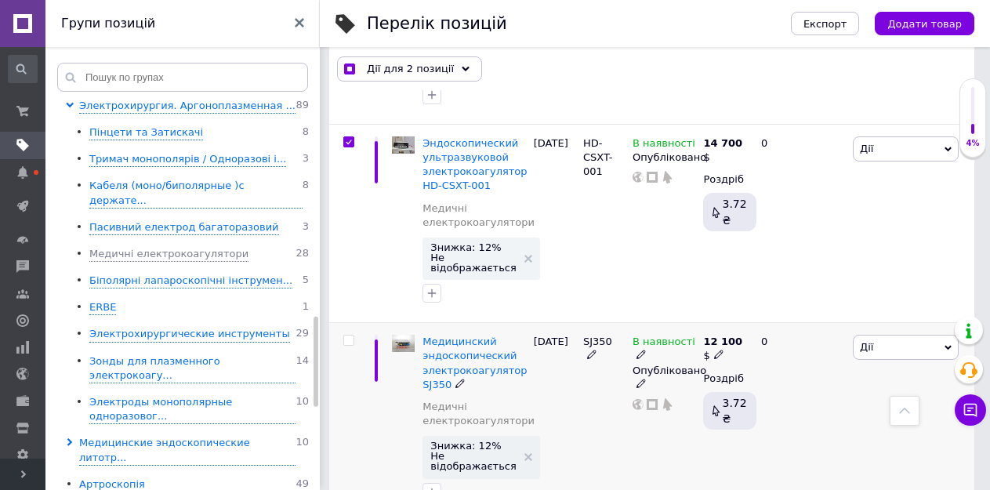
click at [349, 335] on input "checkbox" at bounding box center [348, 340] width 10 height 10
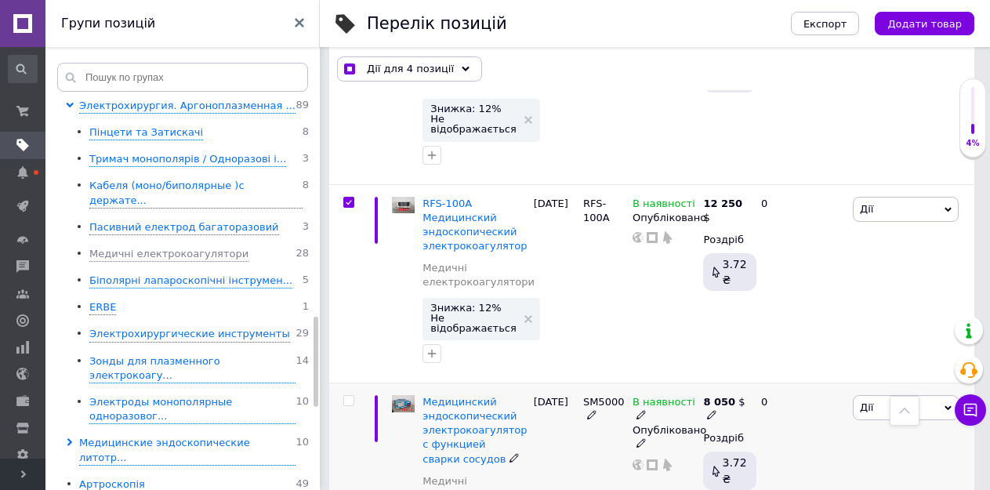
scroll to position [4598, 0]
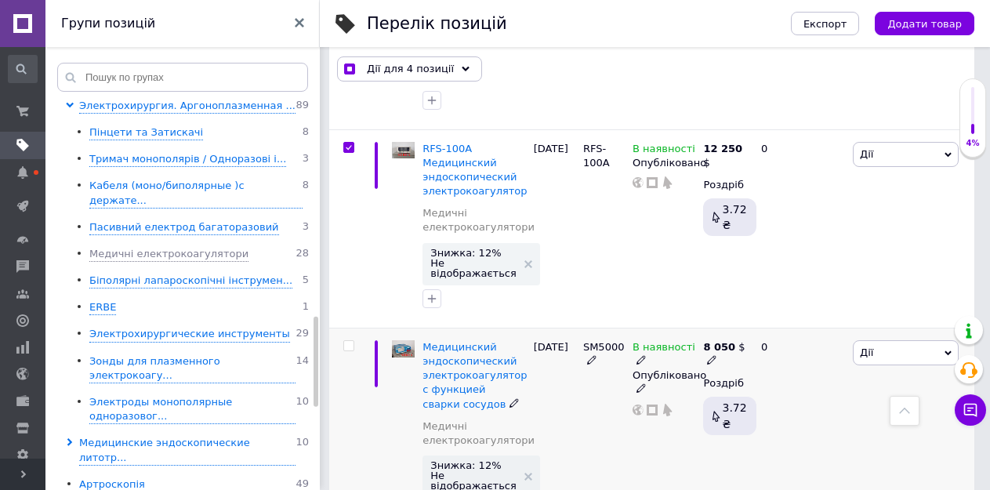
click at [348, 341] on input "checkbox" at bounding box center [348, 346] width 10 height 10
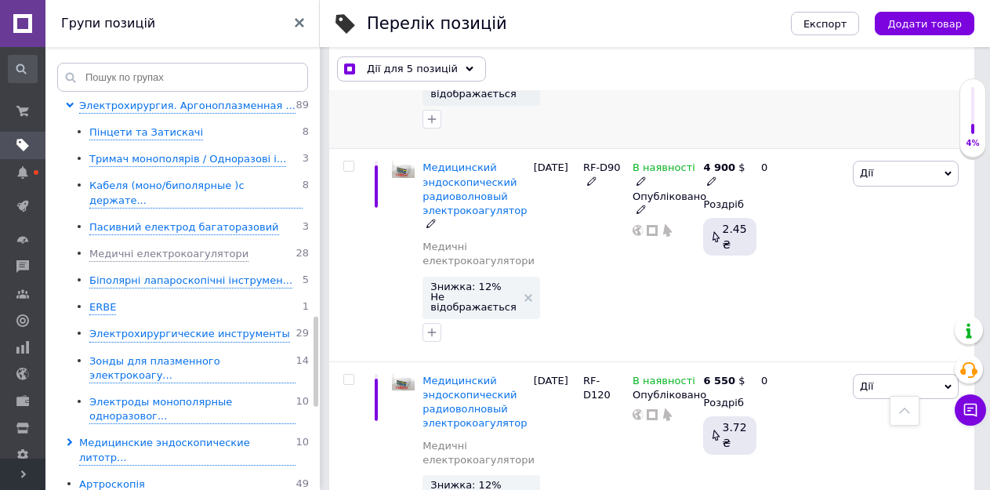
scroll to position [4912, 0]
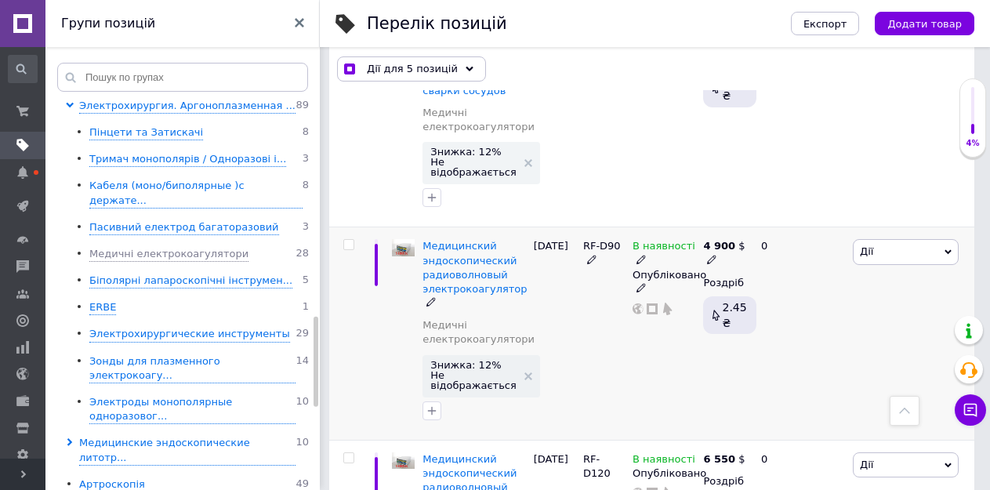
drag, startPoint x: 347, startPoint y: 157, endPoint x: 348, endPoint y: 166, distance: 8.7
click at [347, 240] on input "checkbox" at bounding box center [348, 245] width 10 height 10
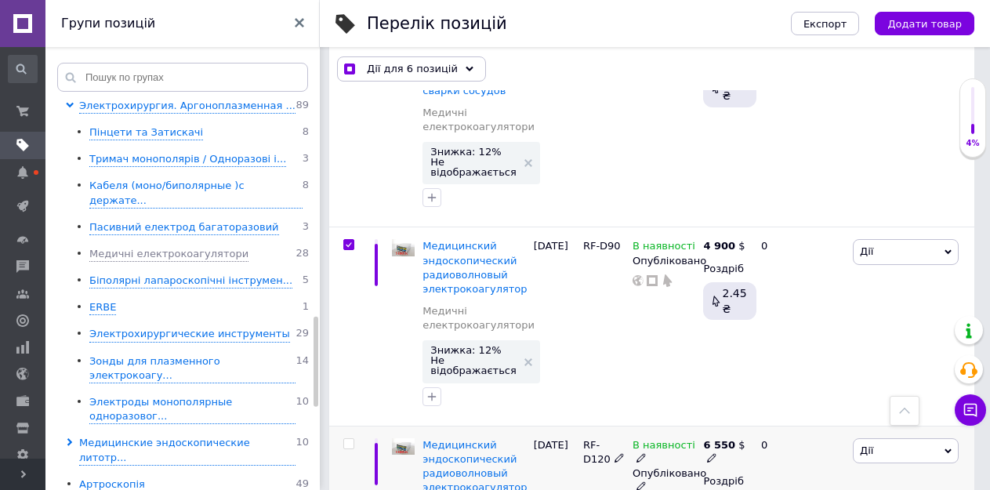
click at [349, 439] on input "checkbox" at bounding box center [348, 444] width 10 height 10
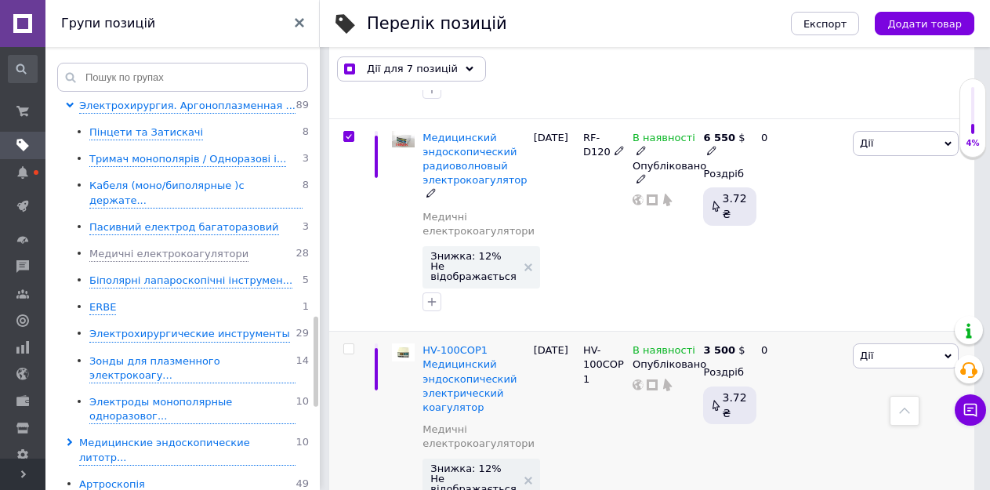
scroll to position [5225, 0]
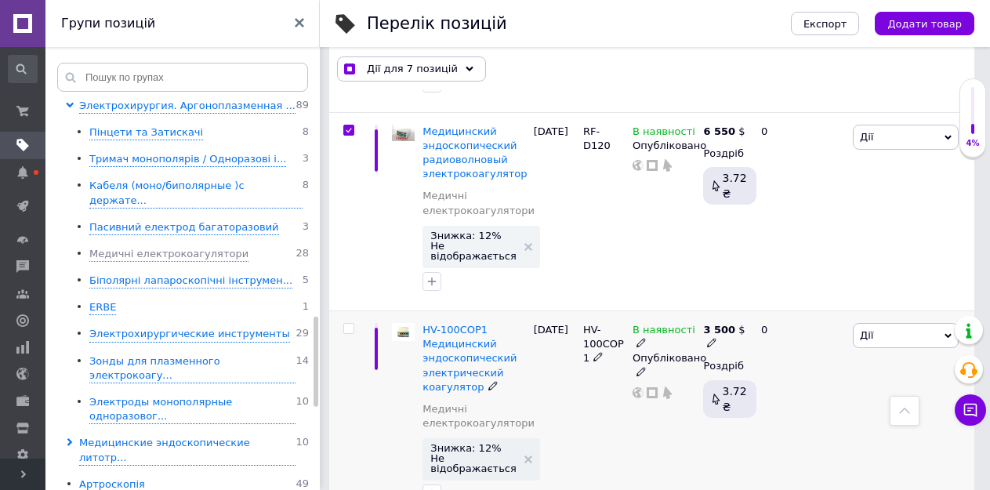
click at [346, 324] on input "checkbox" at bounding box center [348, 329] width 10 height 10
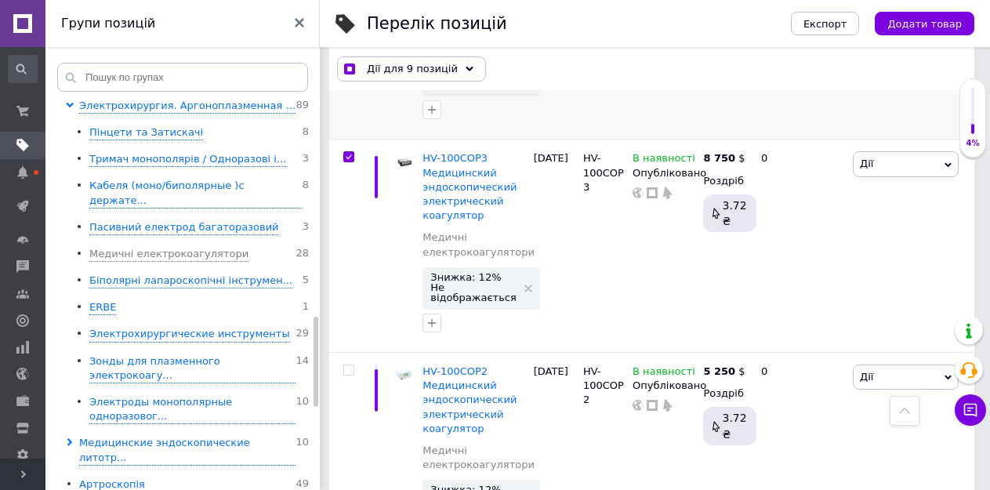
scroll to position [5617, 0]
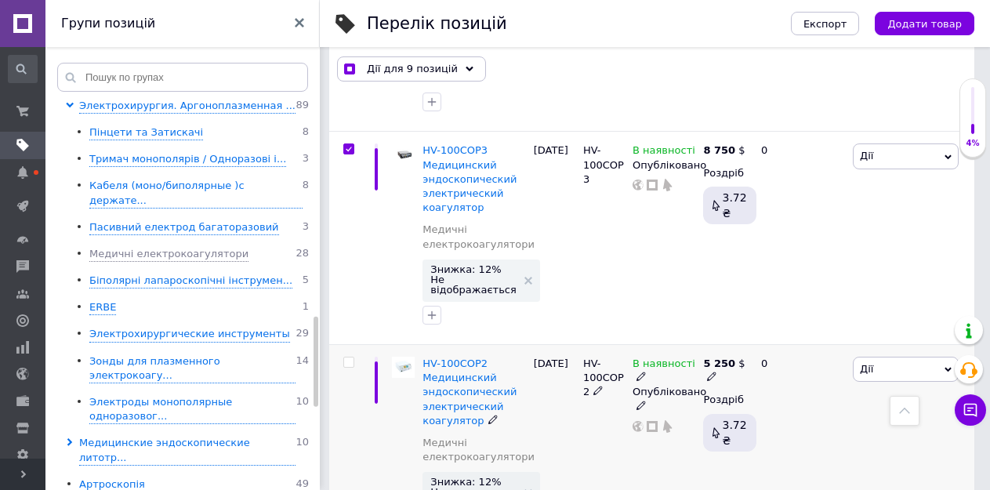
click at [348, 357] on input "checkbox" at bounding box center [348, 362] width 10 height 10
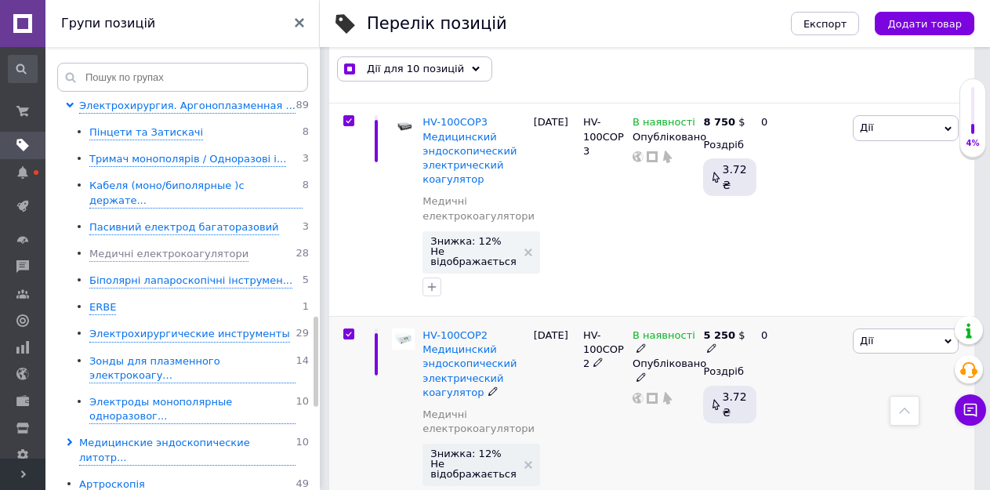
scroll to position [5661, 0]
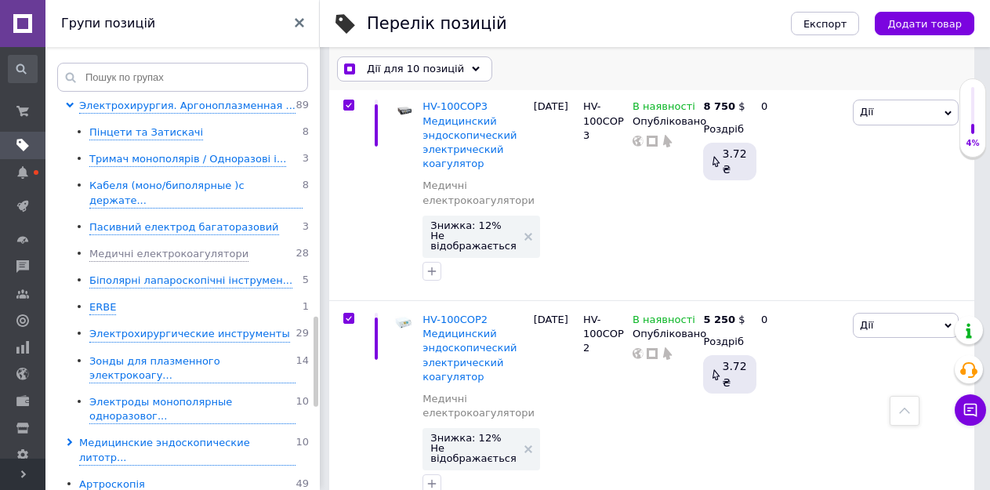
click at [410, 73] on span "Дії для 10 позицій" at bounding box center [415, 69] width 97 height 14
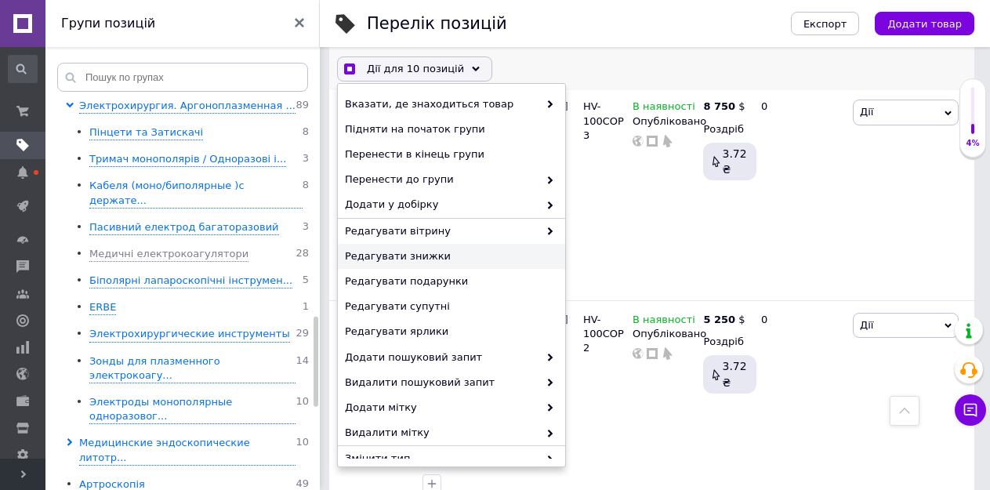
click at [400, 258] on span "Редагувати знижки" at bounding box center [449, 256] width 209 height 14
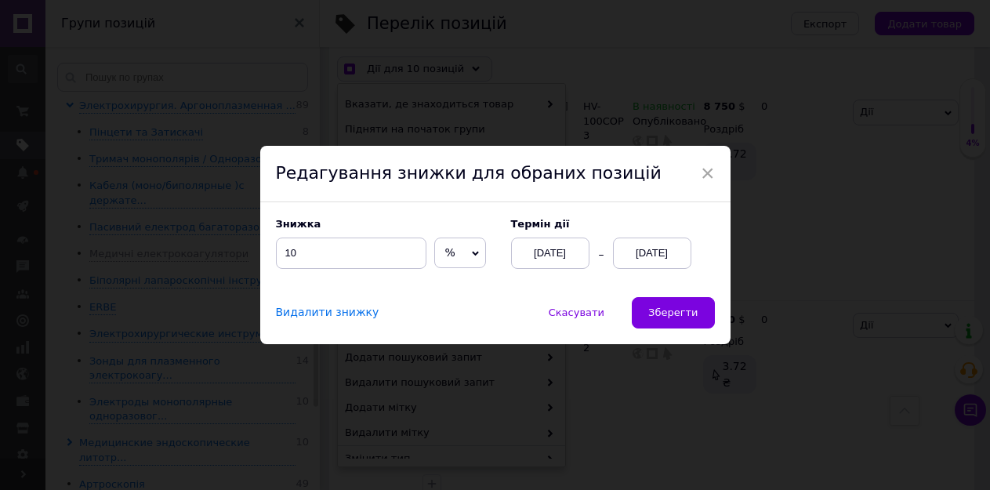
scroll to position [5604, 0]
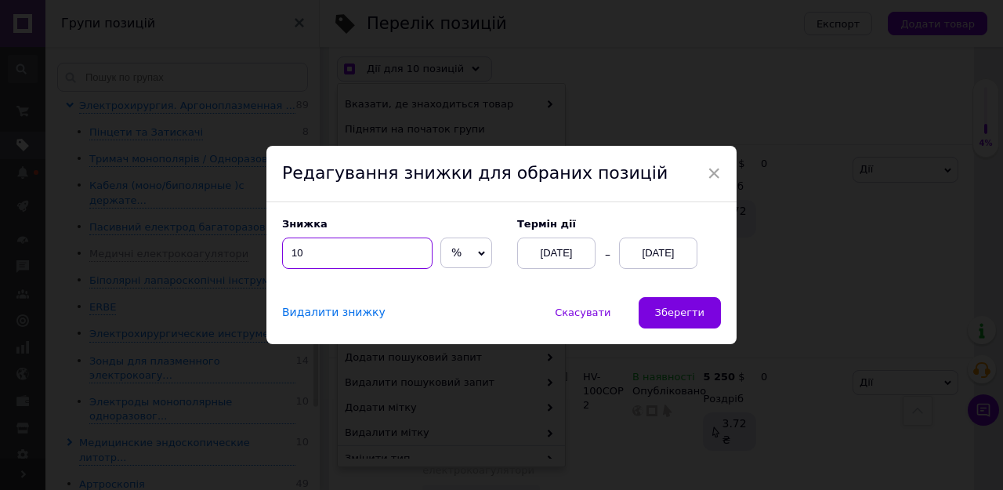
drag, startPoint x: 316, startPoint y: 252, endPoint x: 293, endPoint y: 253, distance: 22.8
click at [293, 253] on input "10" at bounding box center [357, 252] width 150 height 31
drag, startPoint x: 697, startPoint y: 313, endPoint x: 689, endPoint y: 315, distance: 8.2
click at [697, 314] on span "Зберегти" at bounding box center [679, 312] width 49 height 12
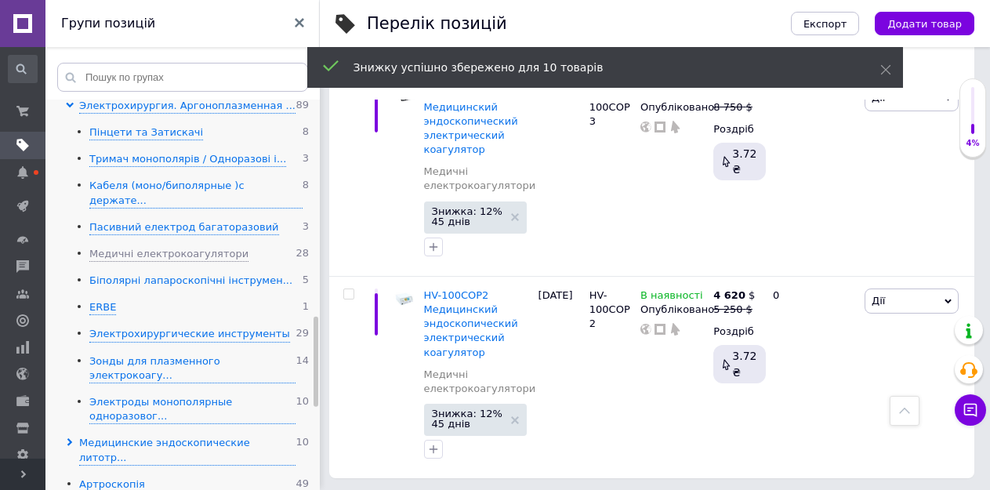
scroll to position [5543, 0]
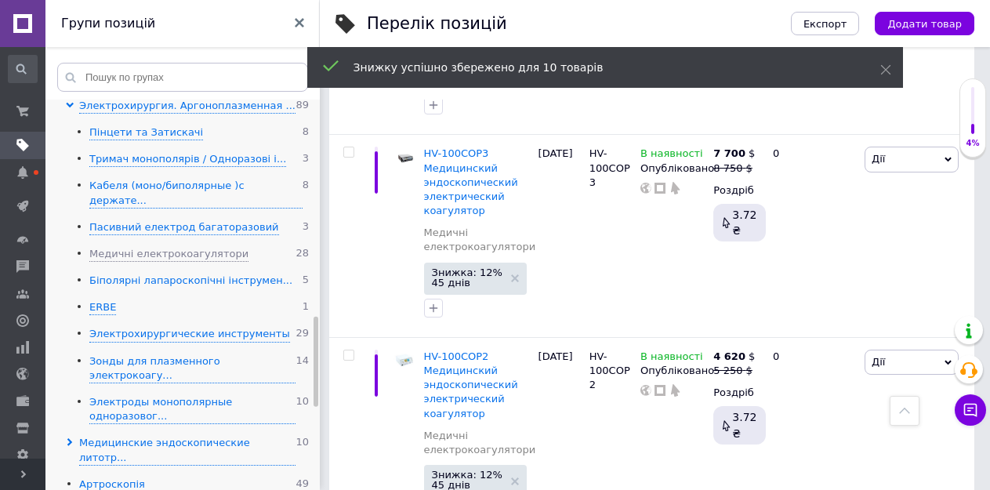
click at [125, 273] on div "Біполярні лапароскопічні інструмен..." at bounding box center [190, 280] width 203 height 15
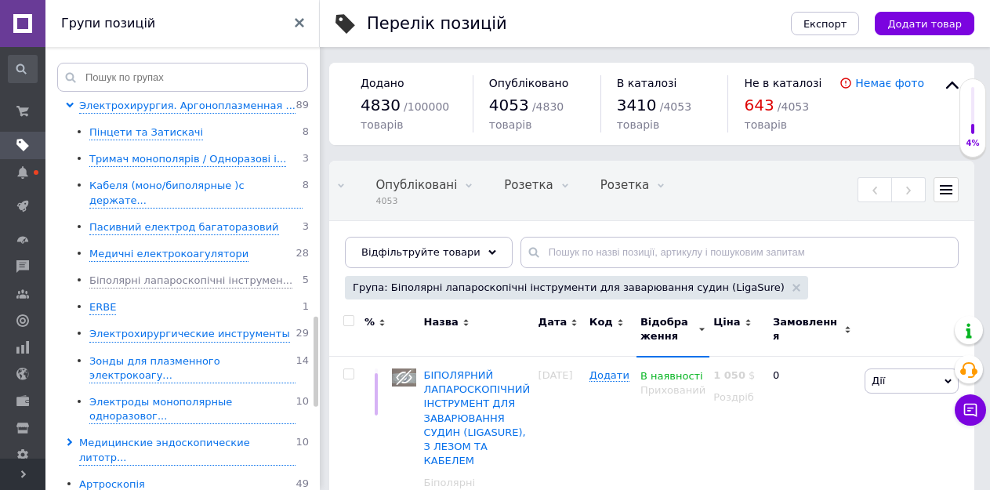
click at [350, 323] on input "checkbox" at bounding box center [348, 321] width 10 height 10
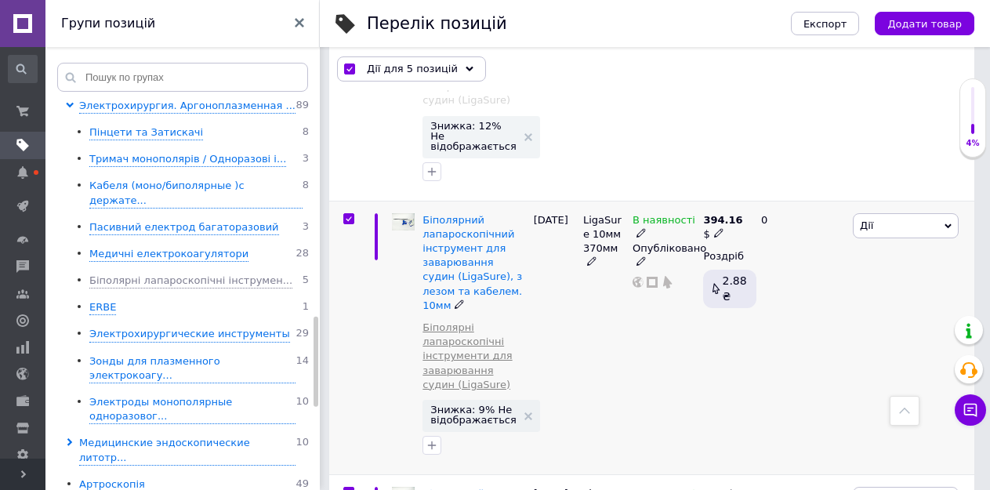
scroll to position [1142, 0]
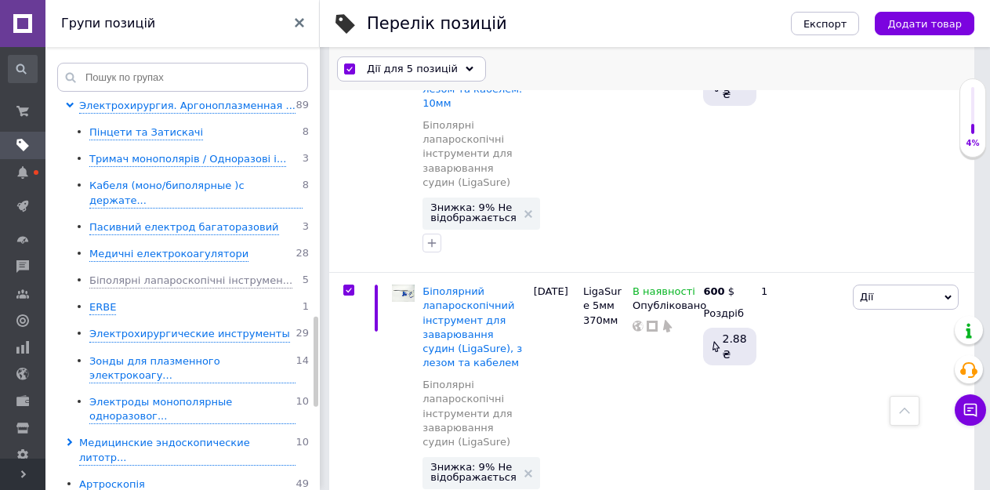
click at [425, 69] on span "Дії для 5 позицій" at bounding box center [412, 69] width 91 height 14
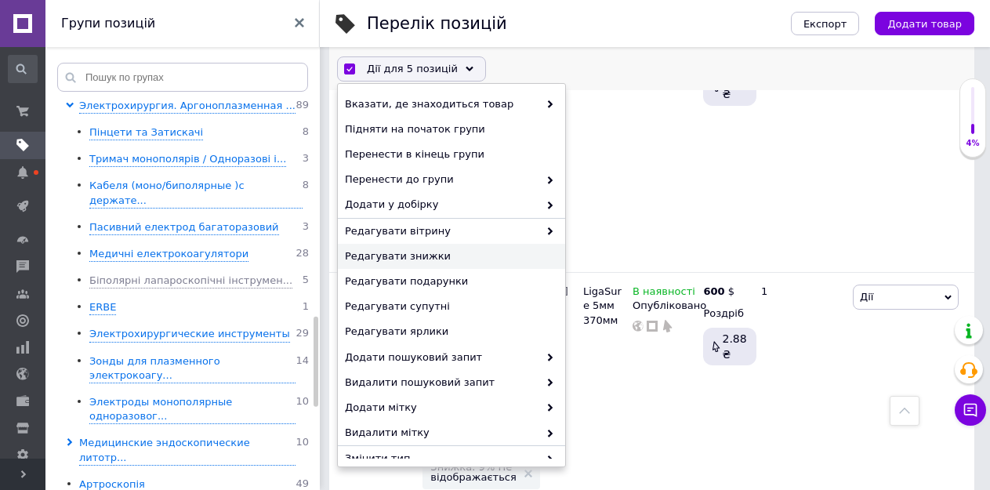
click at [387, 262] on span "Редагувати знижки" at bounding box center [449, 256] width 209 height 14
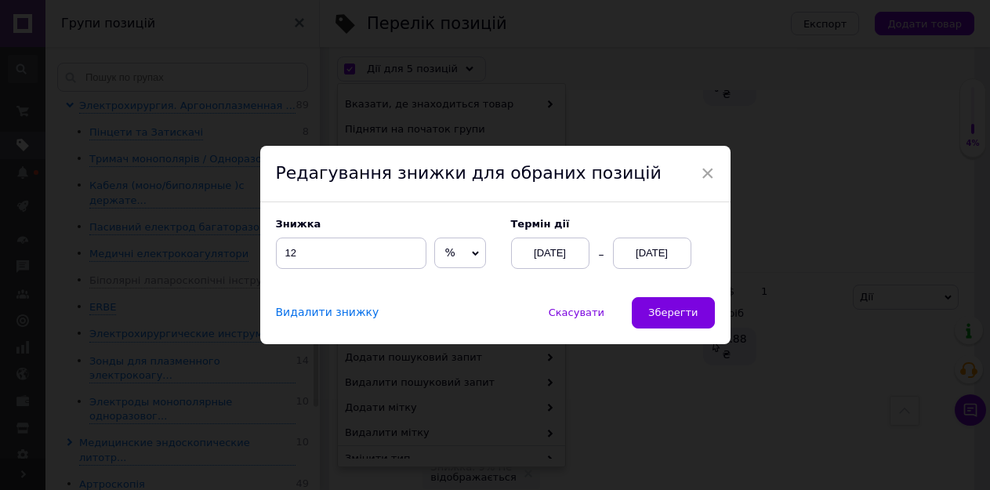
scroll to position [1085, 0]
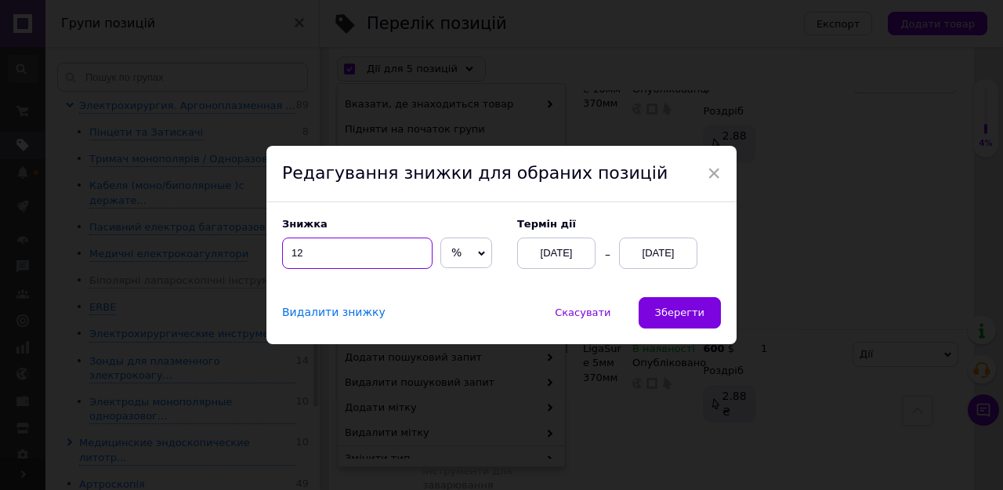
drag, startPoint x: 302, startPoint y: 259, endPoint x: 288, endPoint y: 260, distance: 14.1
click at [288, 260] on input "12" at bounding box center [357, 252] width 150 height 31
click at [686, 313] on span "Зберегти" at bounding box center [679, 312] width 49 height 12
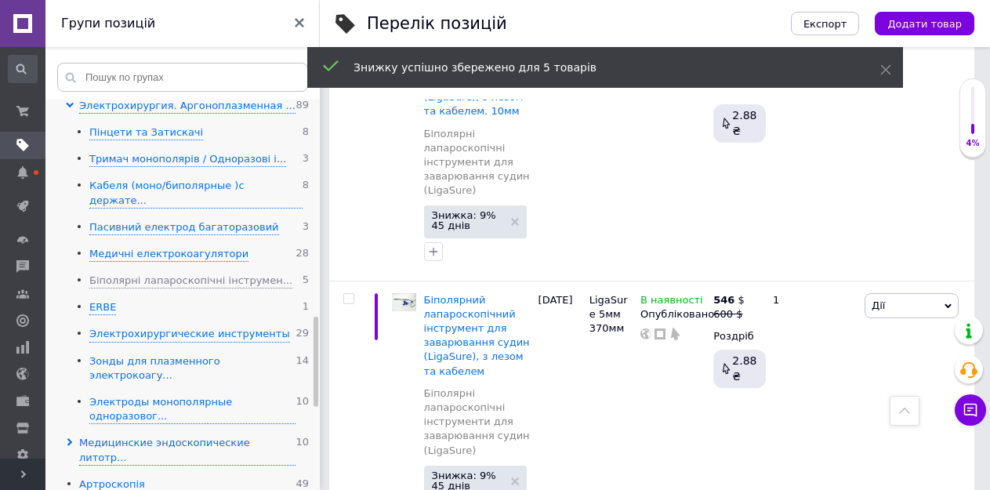
scroll to position [1065, 0]
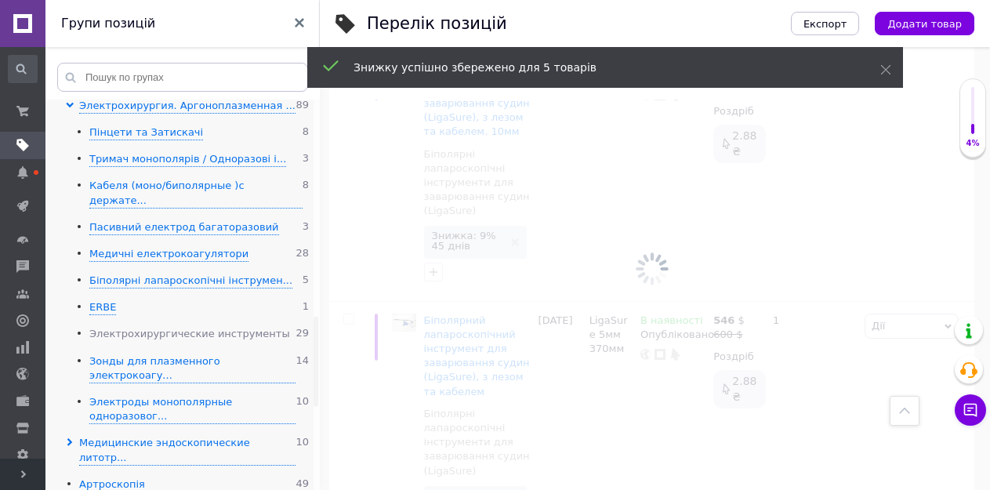
click at [114, 327] on div "Электрохирургические инструменты" at bounding box center [189, 334] width 201 height 15
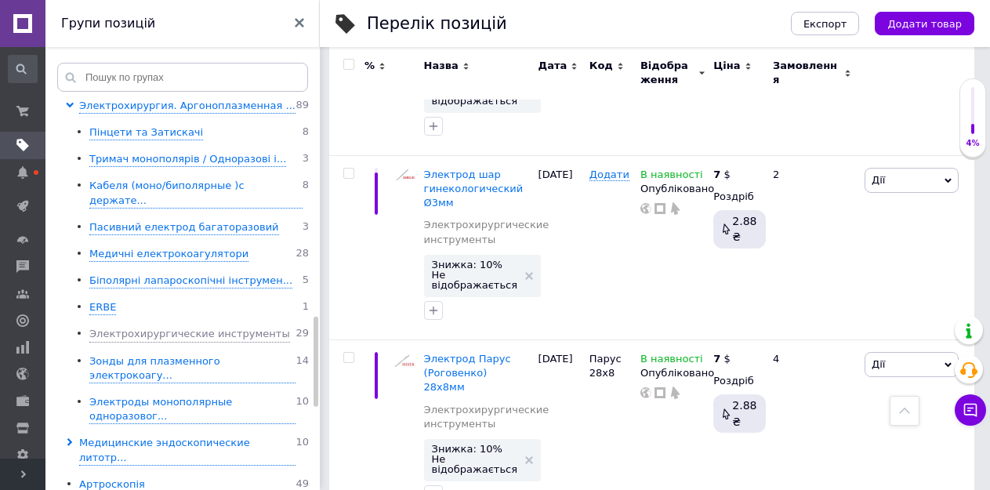
click at [349, 64] on input "checkbox" at bounding box center [348, 65] width 10 height 10
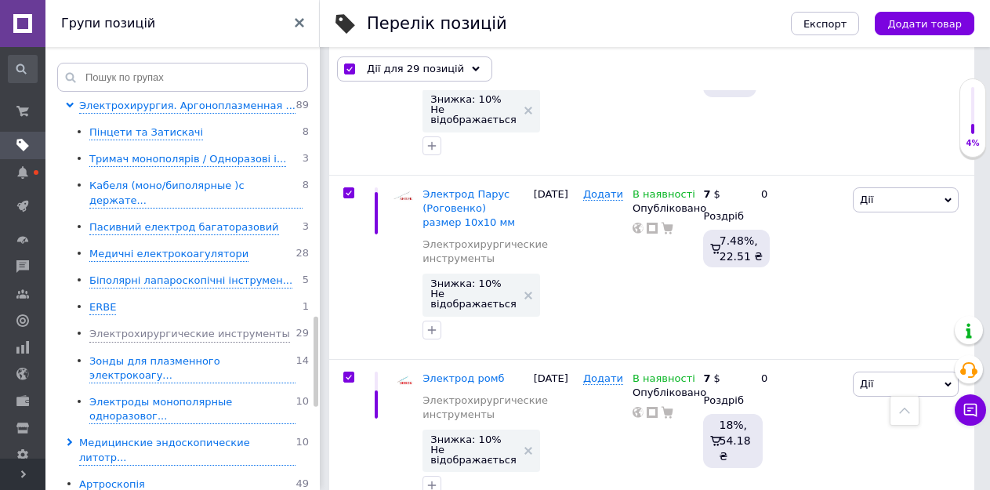
scroll to position [4875, 0]
click at [416, 66] on span "Дії для 29 позицій" at bounding box center [415, 69] width 97 height 14
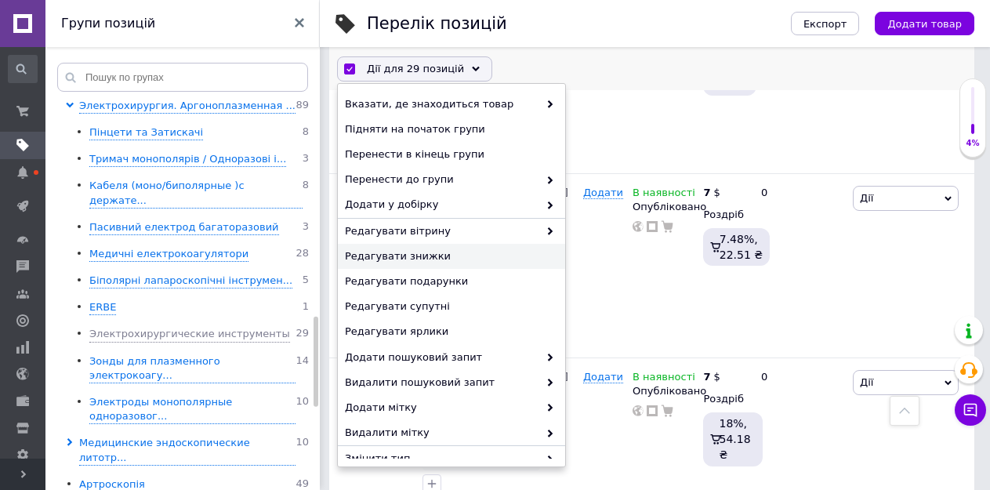
click at [403, 249] on span "Редагувати знижки" at bounding box center [449, 256] width 209 height 14
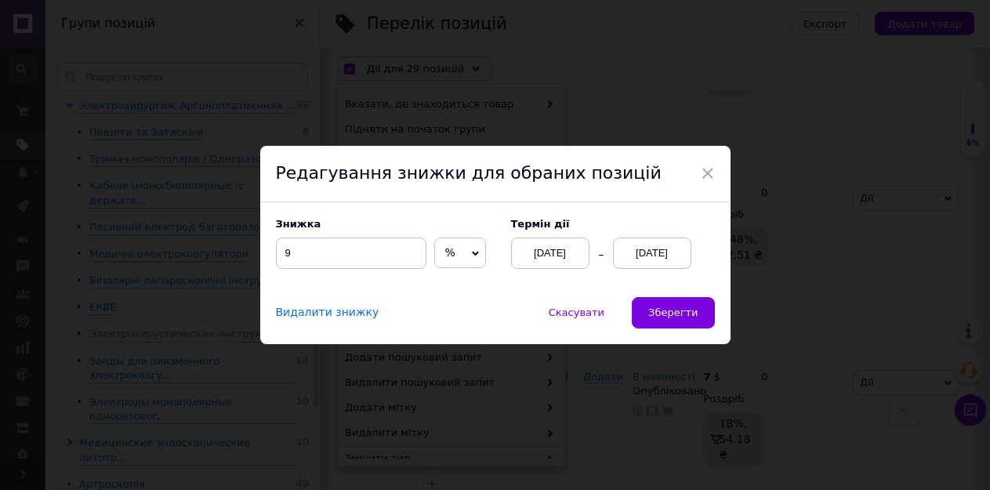
scroll to position [4819, 0]
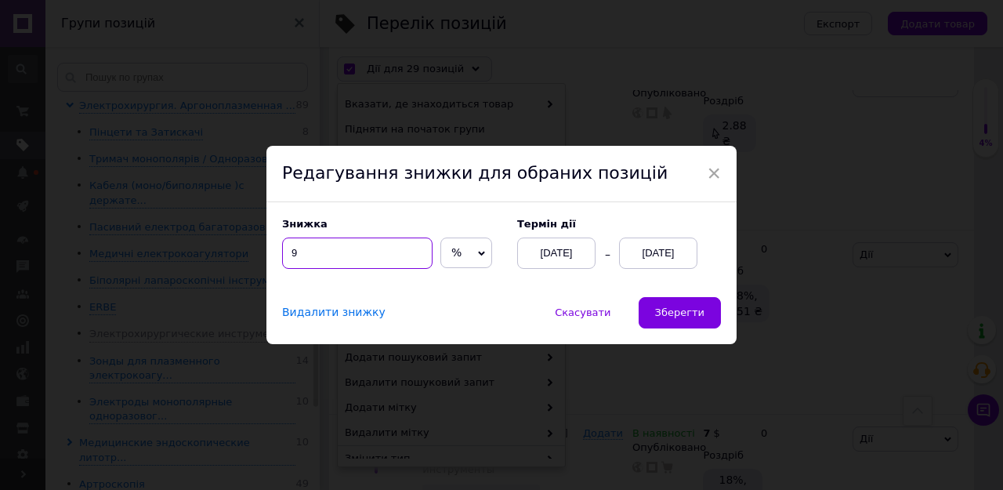
drag, startPoint x: 290, startPoint y: 252, endPoint x: 306, endPoint y: 252, distance: 15.7
click at [306, 252] on input "9" at bounding box center [357, 252] width 150 height 31
click at [677, 312] on span "Зберегти" at bounding box center [679, 312] width 49 height 12
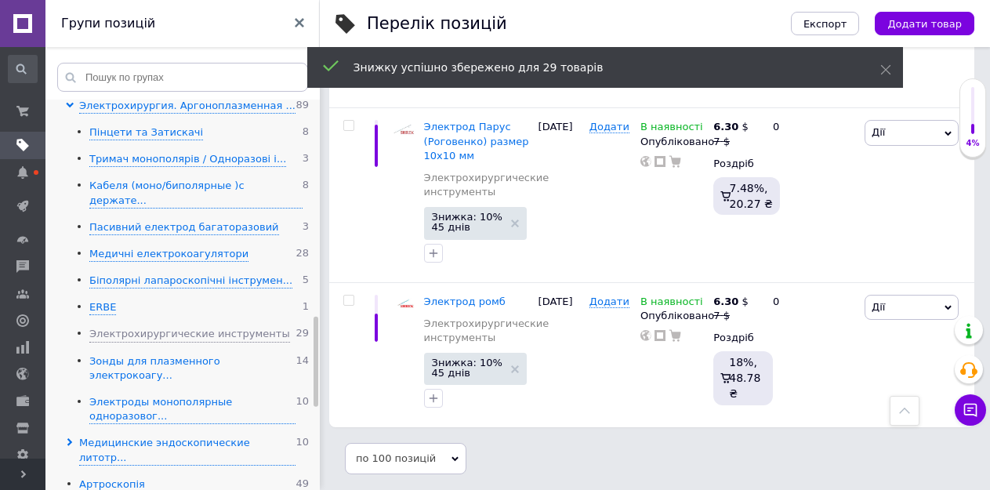
scroll to position [4563, 0]
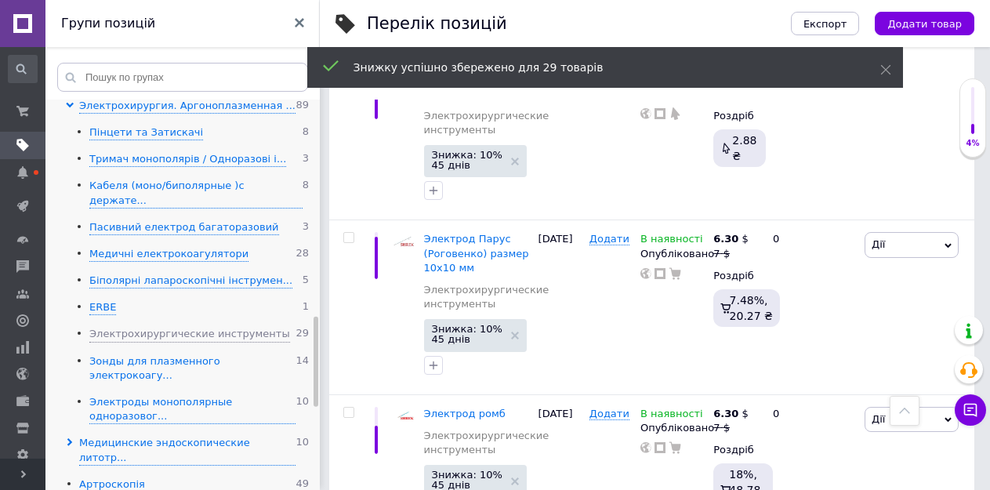
drag, startPoint x: 133, startPoint y: 319, endPoint x: 145, endPoint y: 316, distance: 12.2
click at [133, 354] on div "Зонды для плазменного электрокоагу..." at bounding box center [192, 368] width 206 height 29
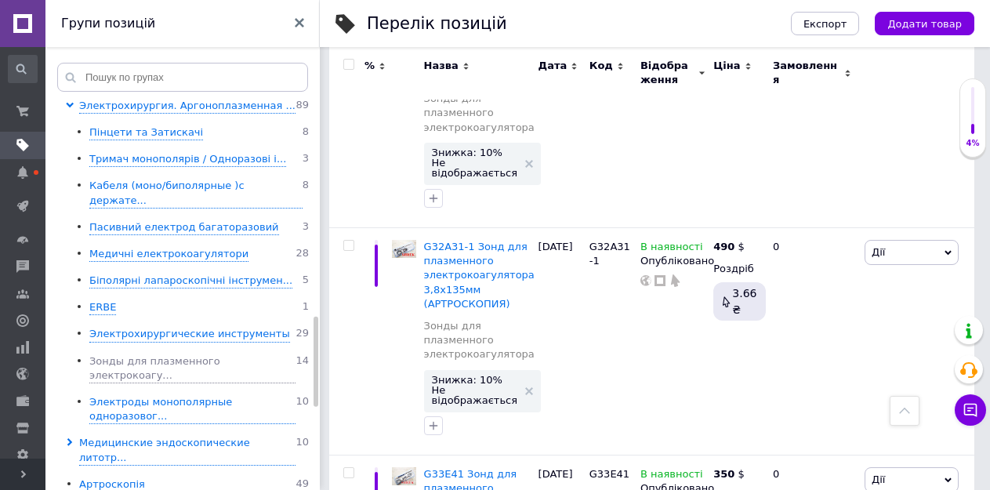
scroll to position [1410, 0]
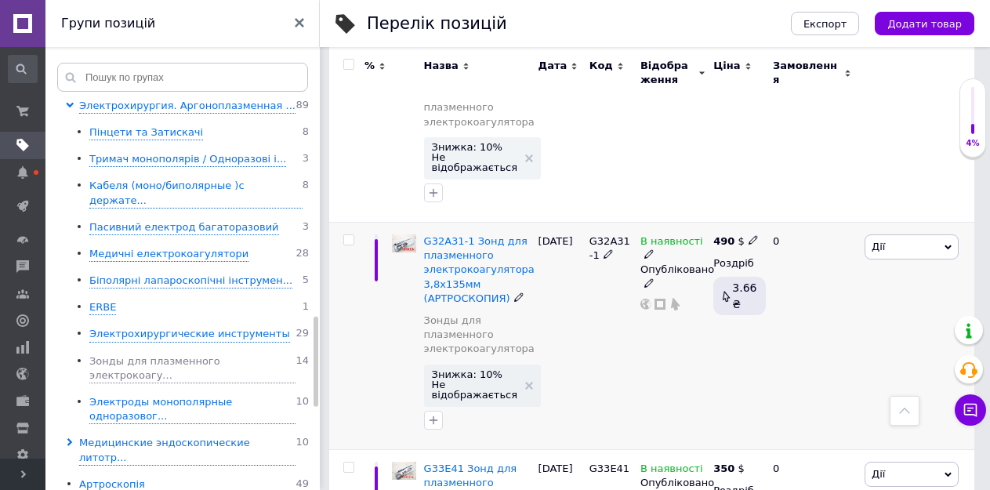
click at [349, 235] on input "checkbox" at bounding box center [348, 240] width 10 height 10
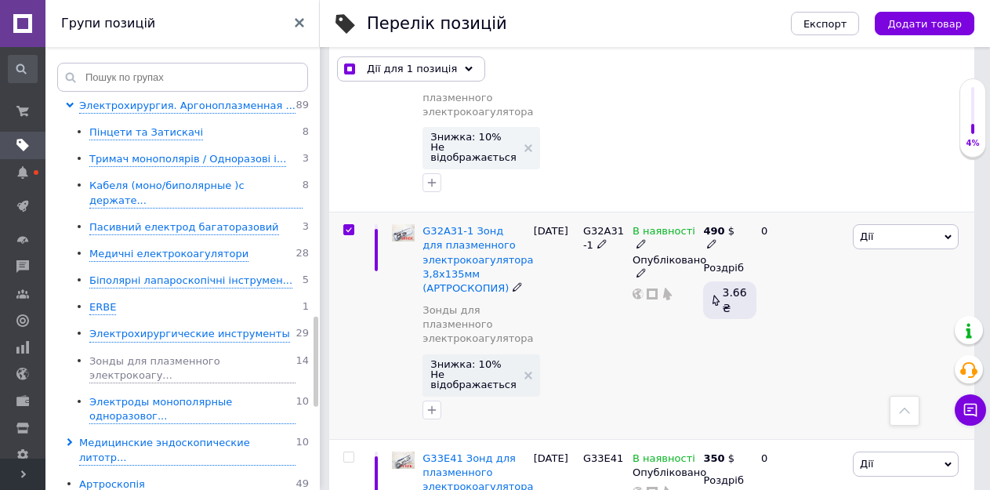
scroll to position [1471, 0]
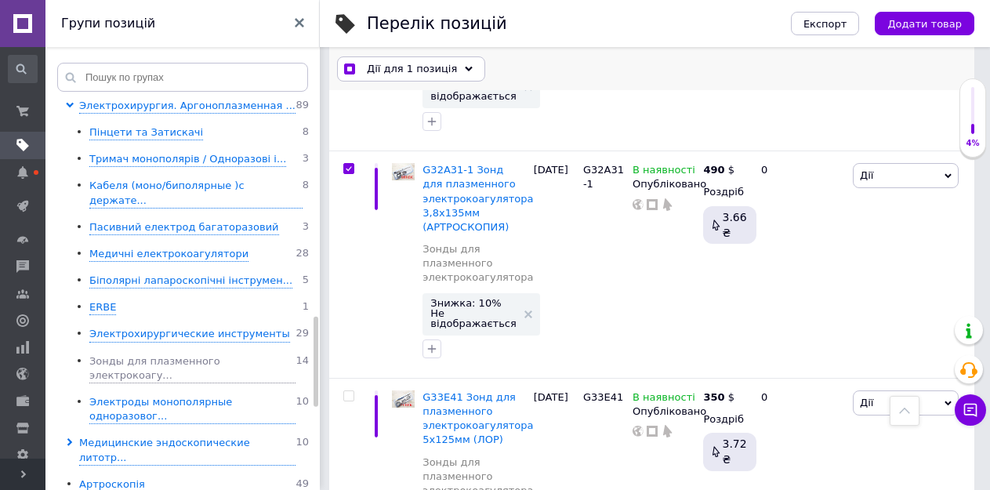
click at [349, 66] on input "checkbox" at bounding box center [349, 69] width 10 height 10
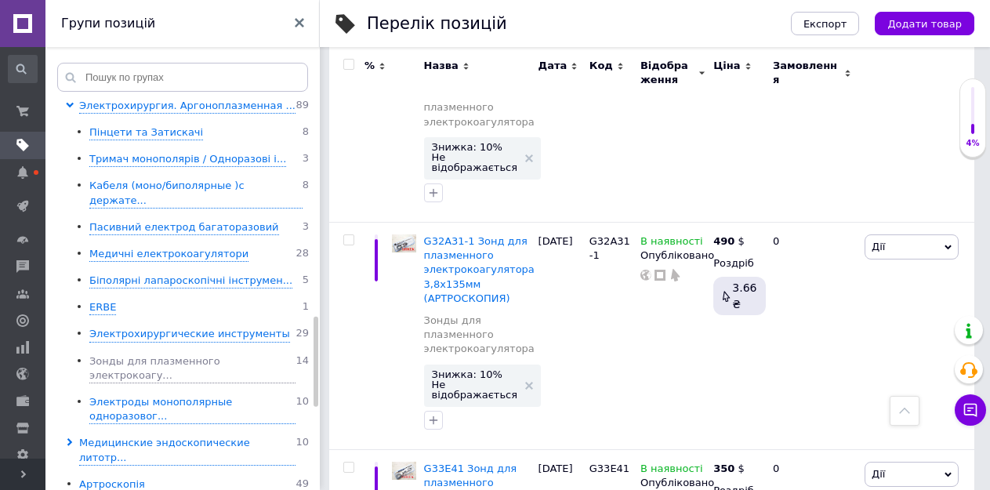
click at [349, 66] on input "checkbox" at bounding box center [348, 65] width 10 height 10
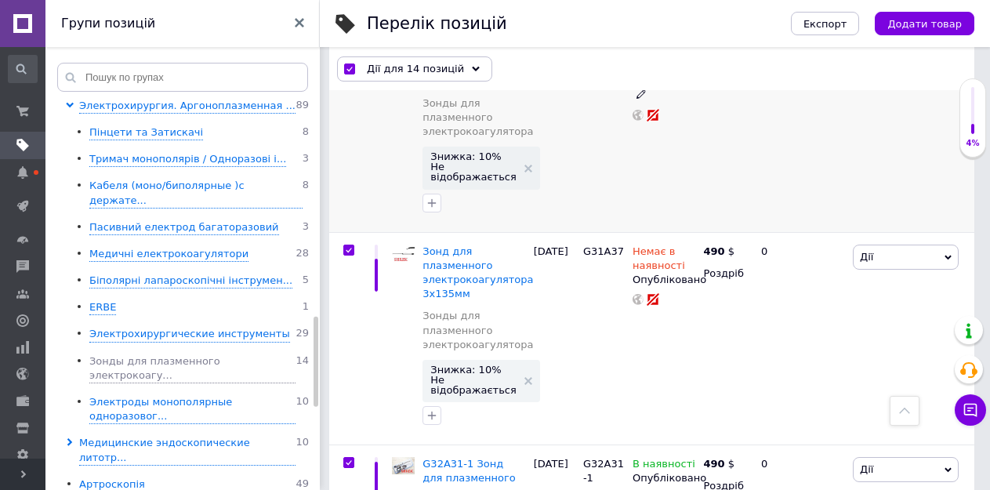
scroll to position [1158, 0]
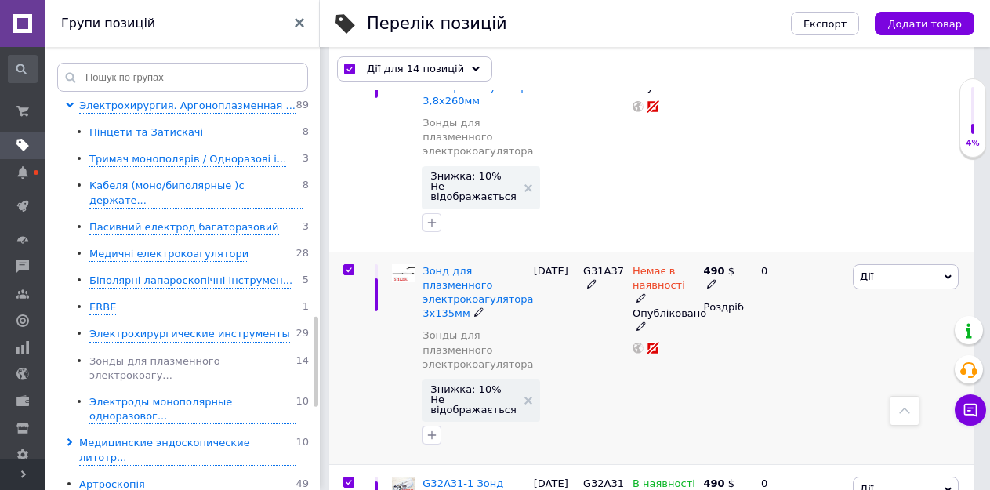
click at [346, 272] on input "checkbox" at bounding box center [348, 270] width 10 height 10
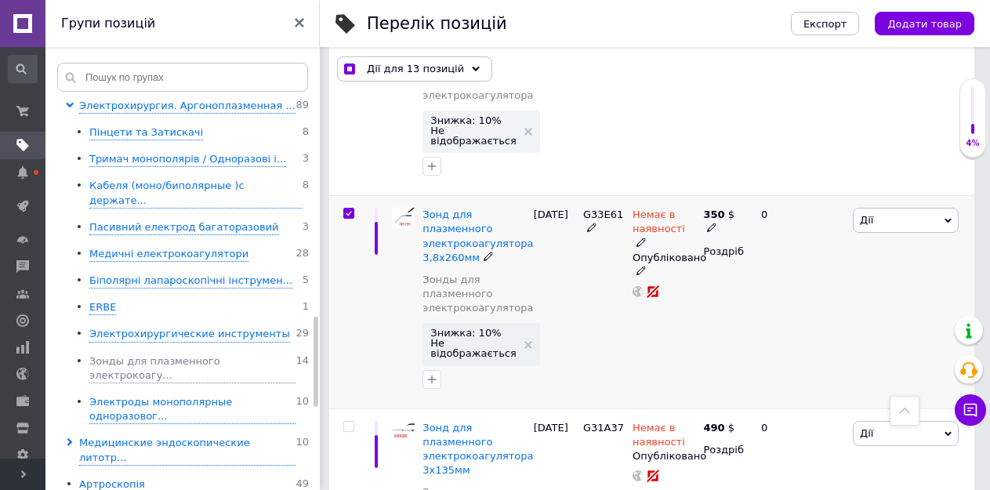
scroll to position [923, 0]
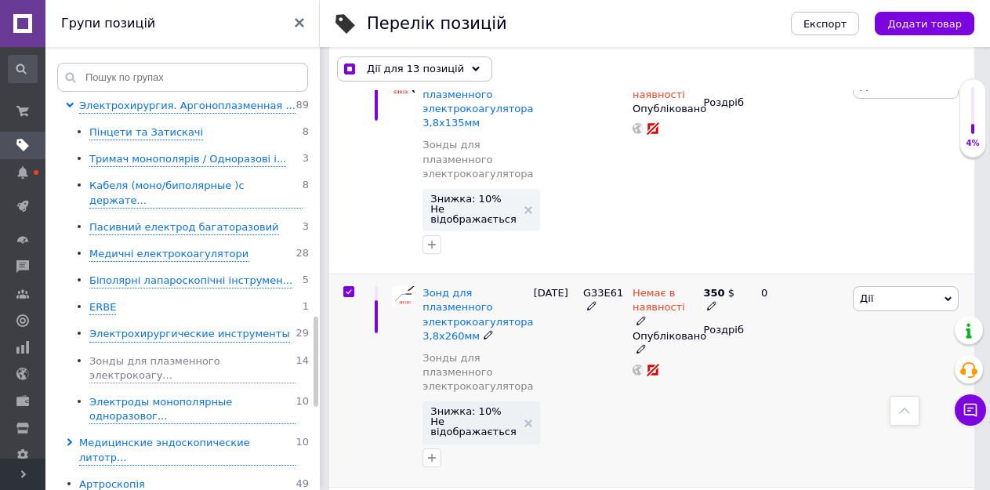
click at [347, 296] on input "checkbox" at bounding box center [348, 292] width 10 height 10
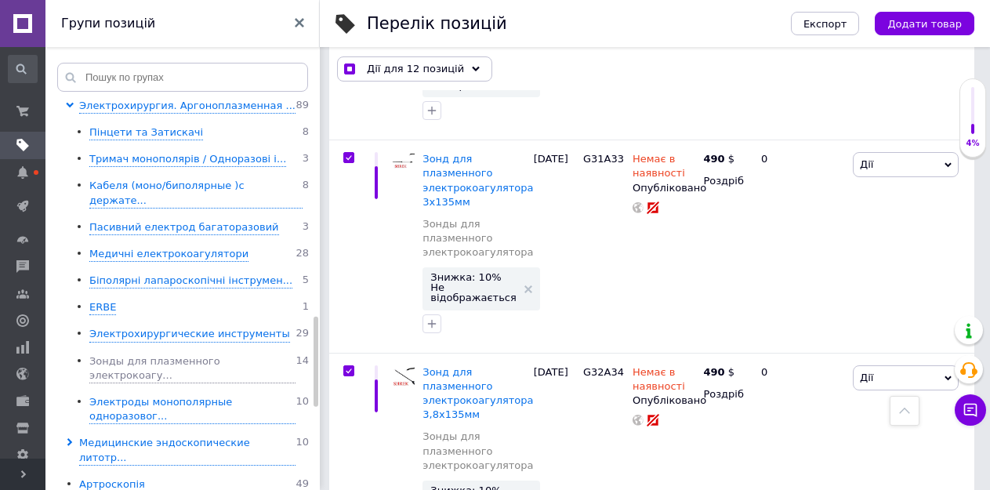
scroll to position [610, 0]
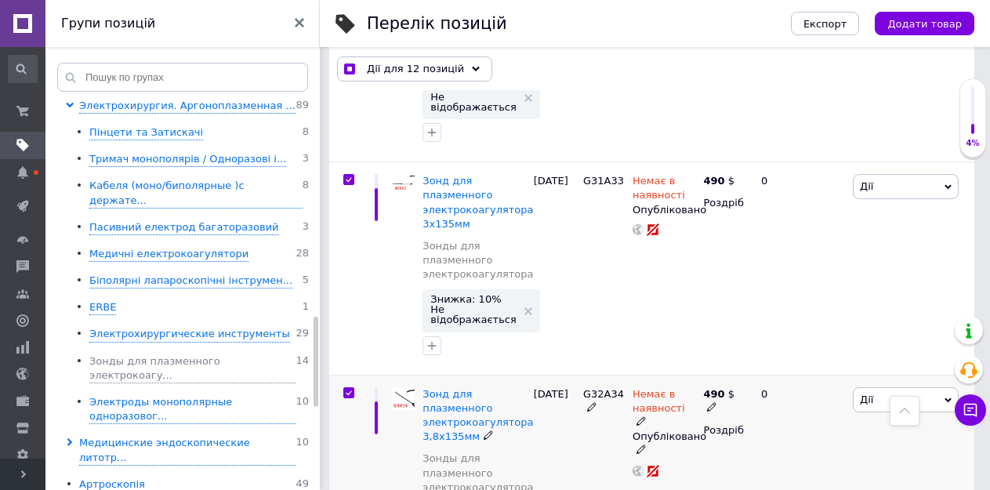
click at [348, 389] on input "checkbox" at bounding box center [348, 393] width 10 height 10
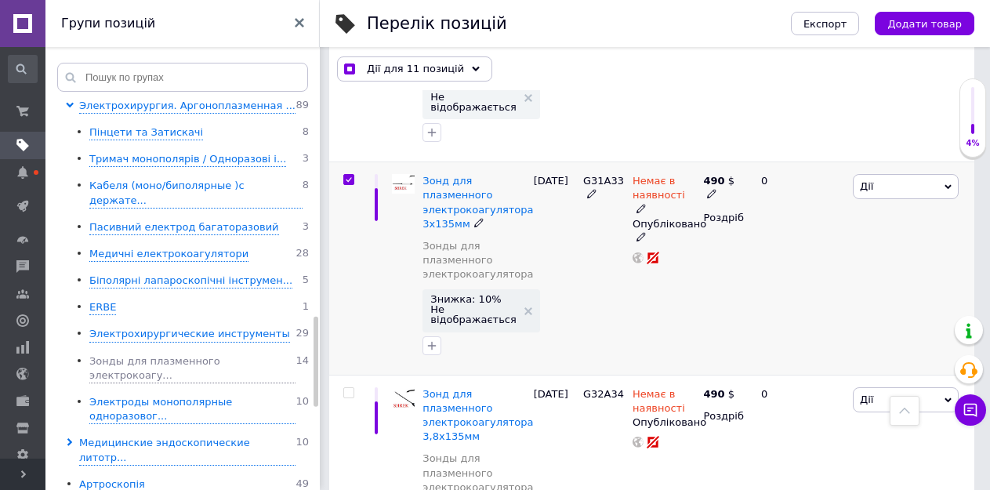
click at [348, 175] on input "checkbox" at bounding box center [348, 180] width 10 height 10
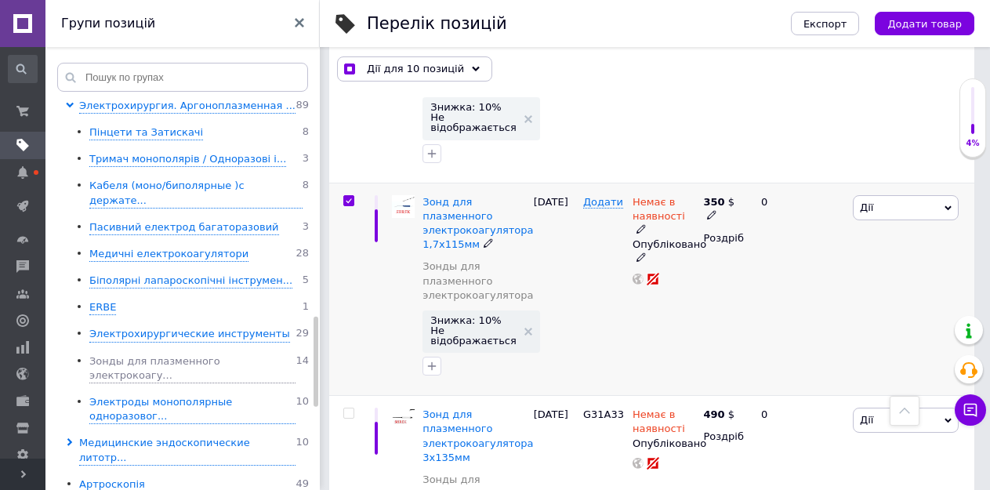
scroll to position [375, 0]
click at [349, 194] on div at bounding box center [346, 290] width 35 height 213
click at [347, 204] on input "checkbox" at bounding box center [348, 202] width 10 height 10
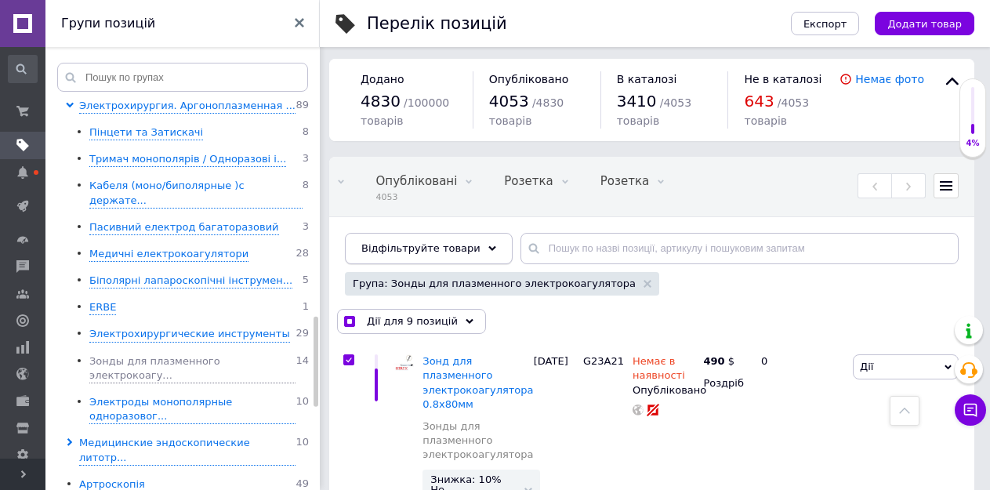
scroll to position [0, 0]
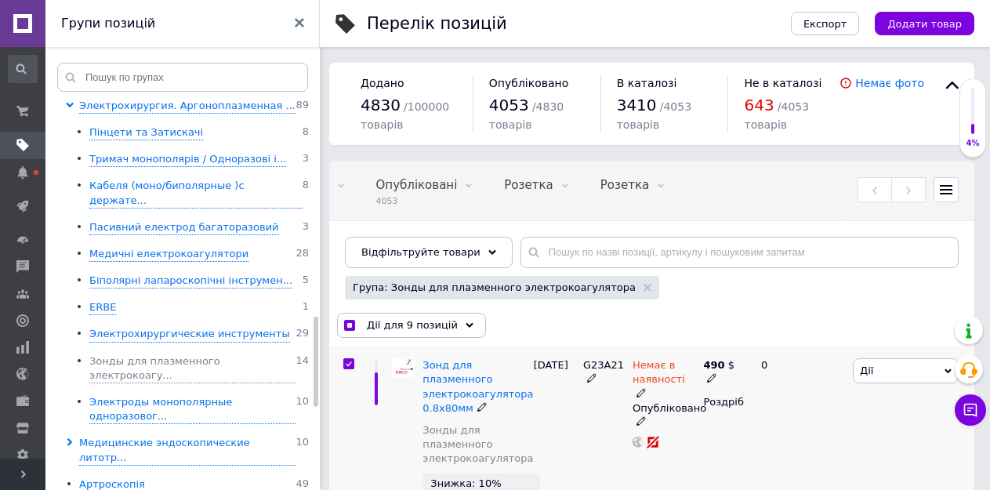
click at [347, 367] on input "checkbox" at bounding box center [348, 364] width 10 height 10
click at [405, 328] on span "Дії для 8 позицій" at bounding box center [412, 325] width 91 height 14
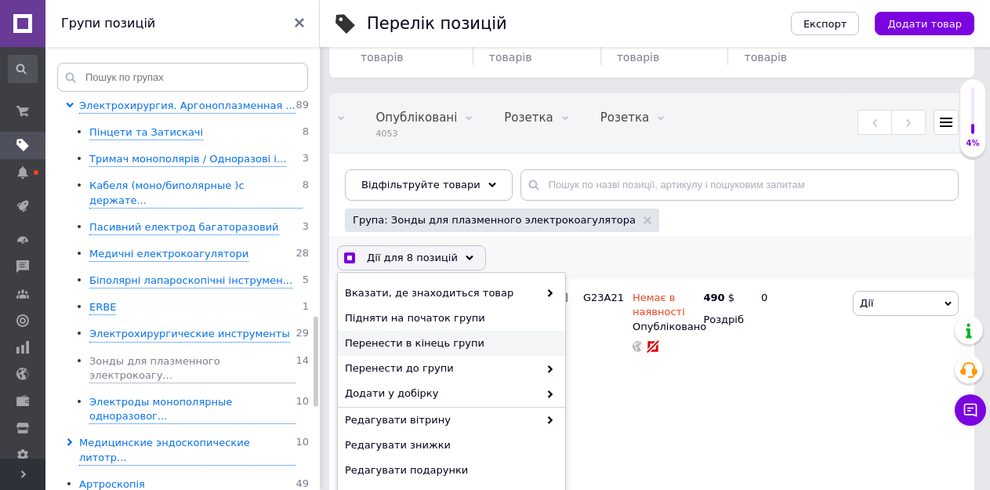
scroll to position [235, 0]
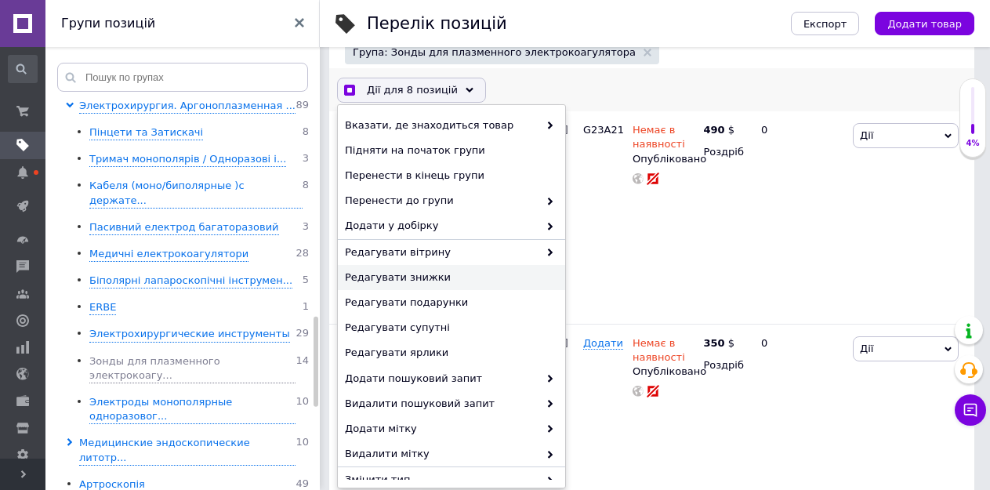
click at [413, 277] on span "Редагувати знижки" at bounding box center [449, 277] width 209 height 14
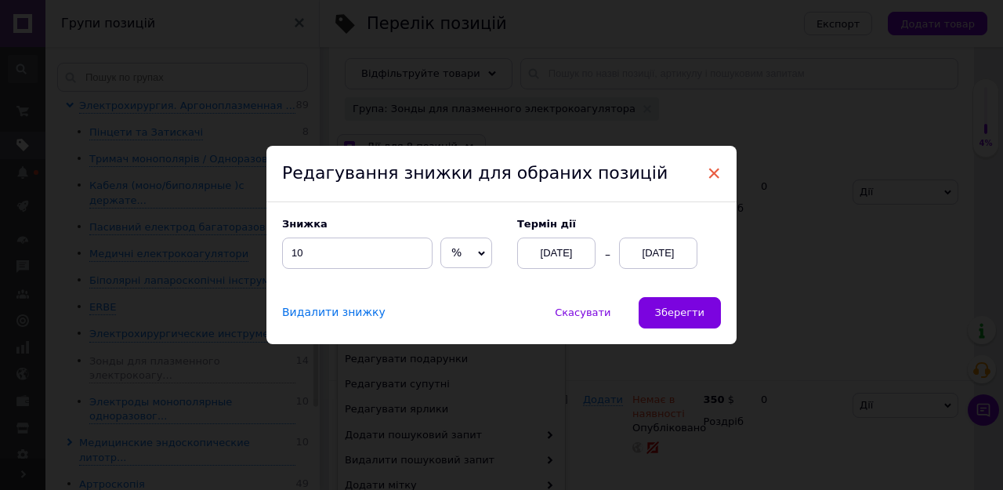
click at [711, 167] on span "×" at bounding box center [714, 173] width 14 height 27
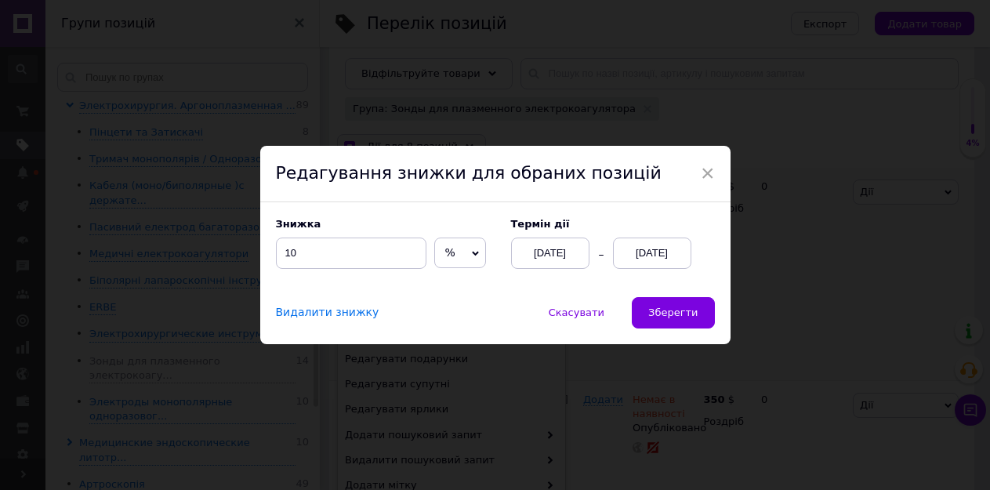
scroll to position [0, 361]
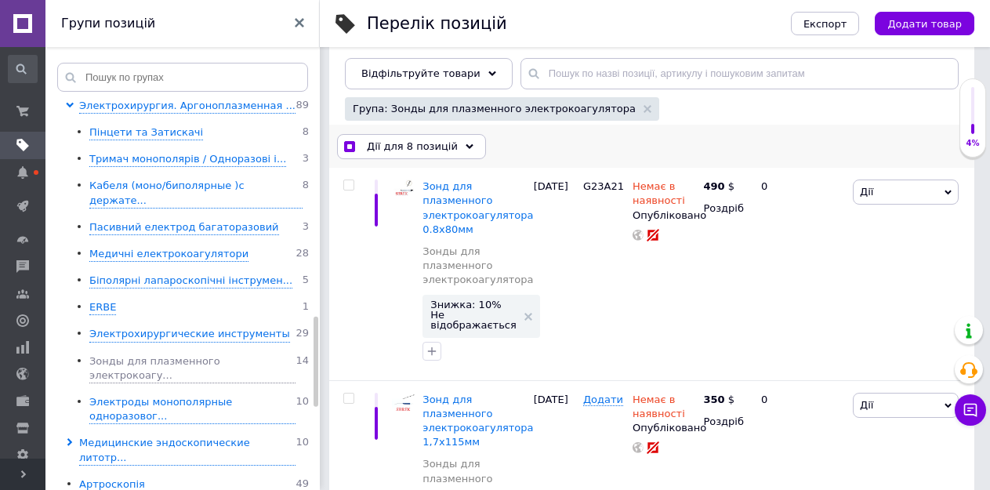
click at [439, 146] on span "Дії для 8 позицій" at bounding box center [412, 146] width 91 height 14
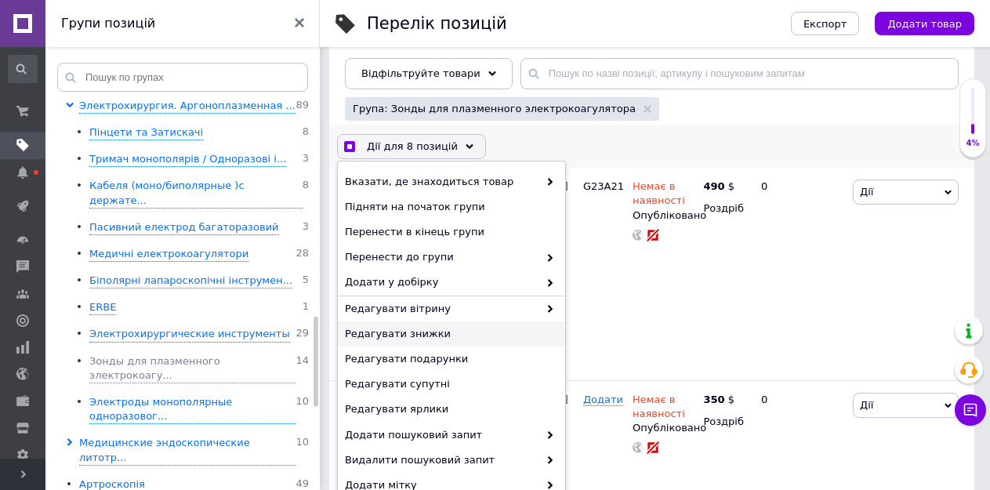
click at [393, 338] on span "Редагувати знижки" at bounding box center [449, 334] width 209 height 14
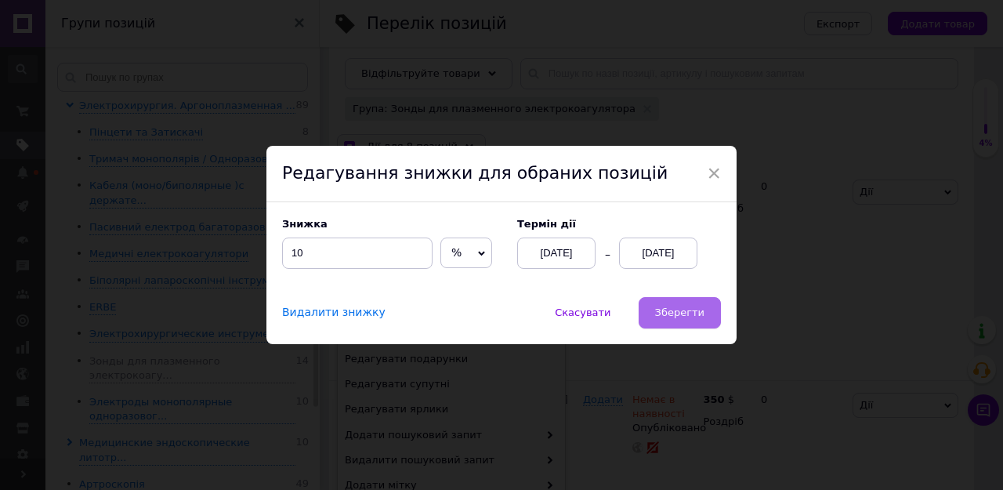
click at [667, 304] on button "Зберегти" at bounding box center [680, 312] width 82 height 31
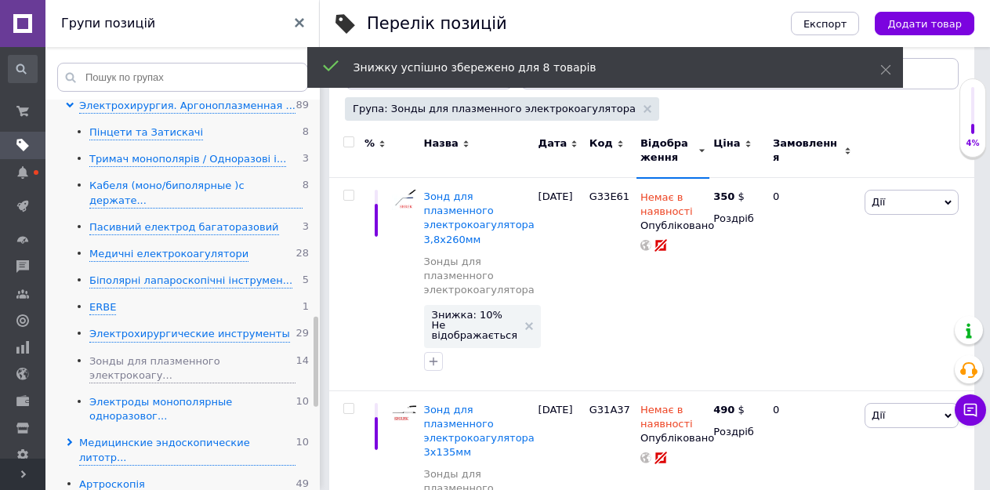
click at [133, 395] on div "Электроды монополярные одноразовог..." at bounding box center [192, 409] width 206 height 29
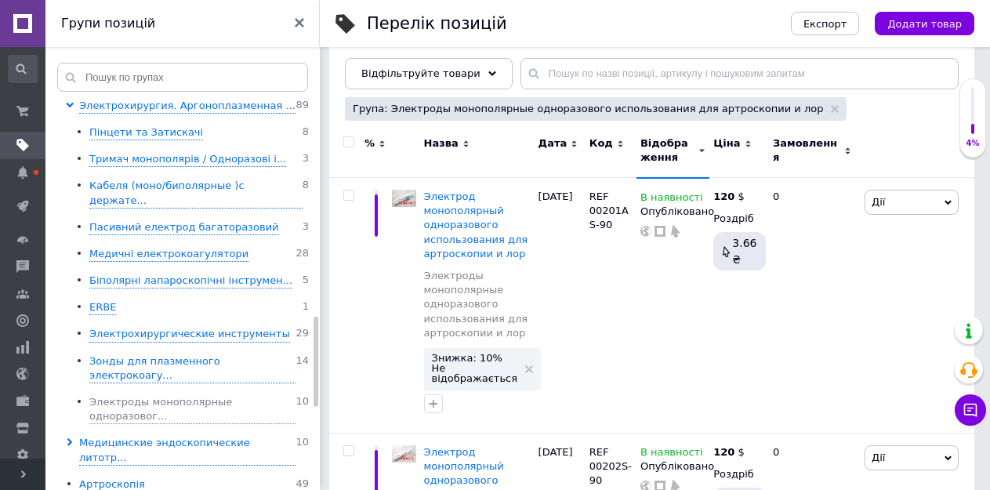
click at [345, 143] on input "checkbox" at bounding box center [348, 142] width 10 height 10
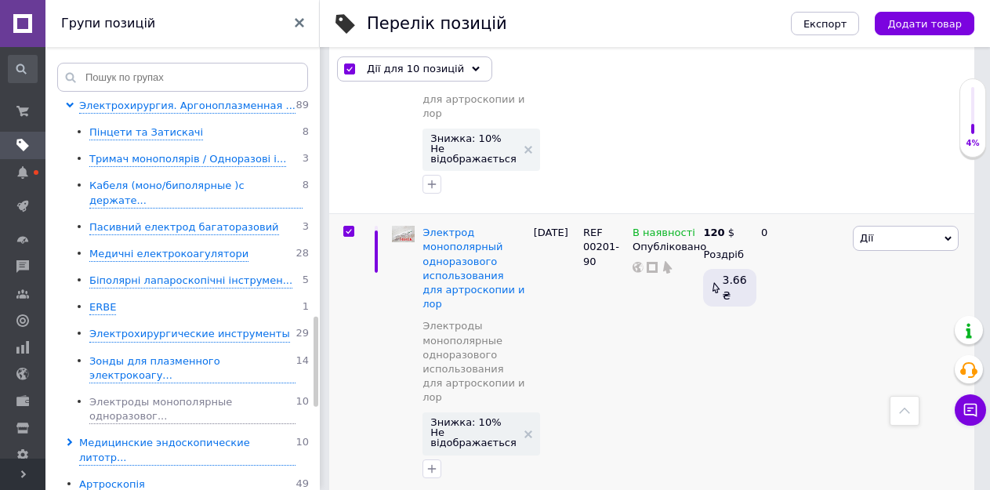
scroll to position [2108, 0]
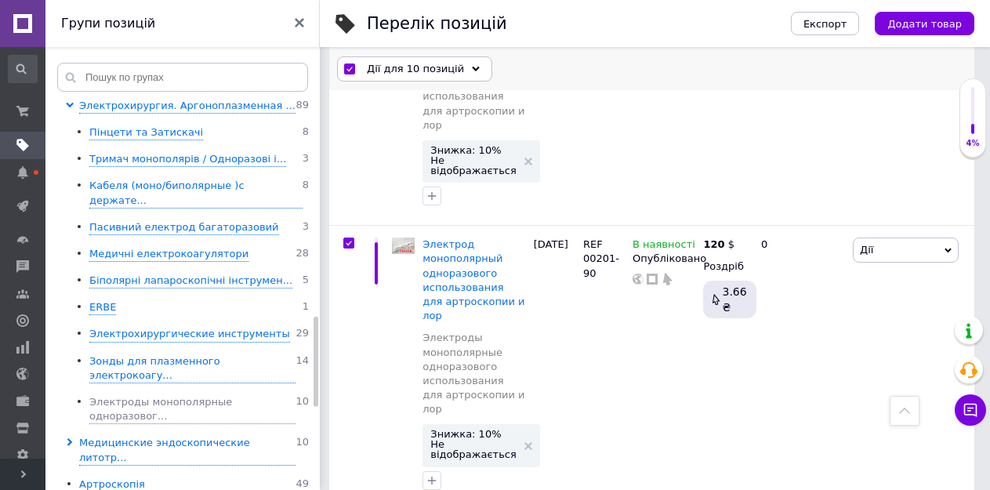
click at [397, 68] on span "Дії для 10 позицій" at bounding box center [415, 69] width 97 height 14
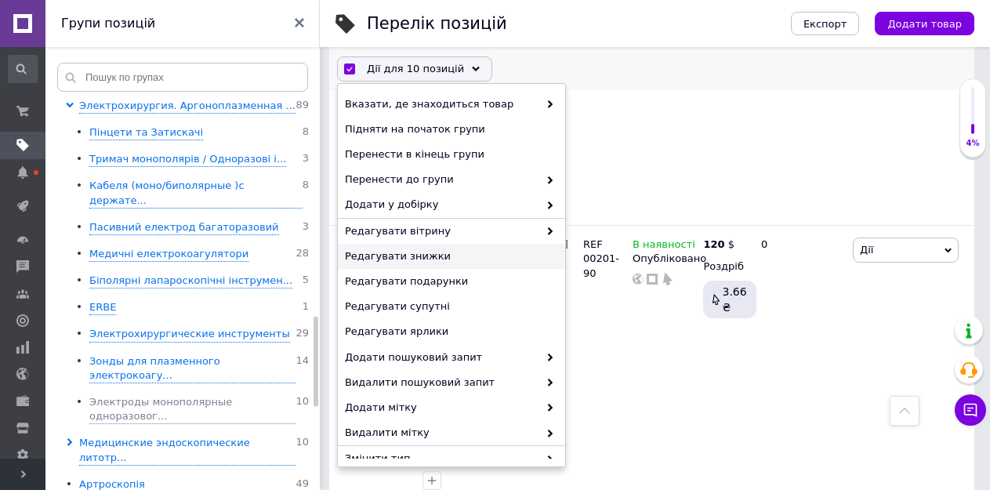
click at [406, 259] on span "Редагувати знижки" at bounding box center [449, 256] width 209 height 14
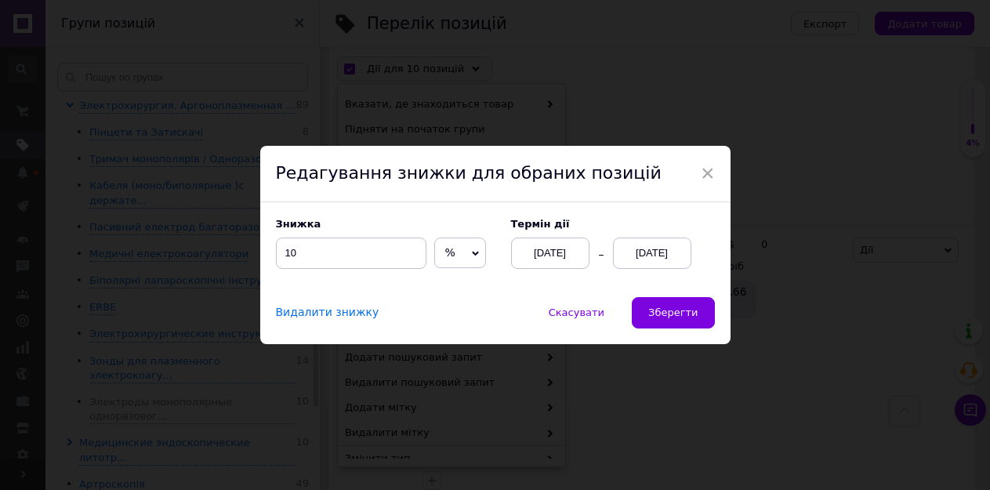
scroll to position [2052, 0]
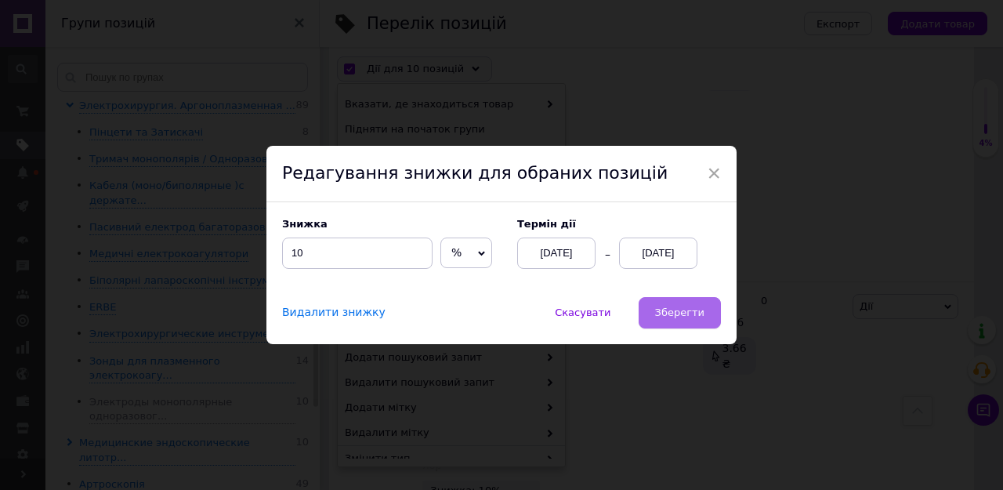
click at [670, 313] on span "Зберегти" at bounding box center [679, 312] width 49 height 12
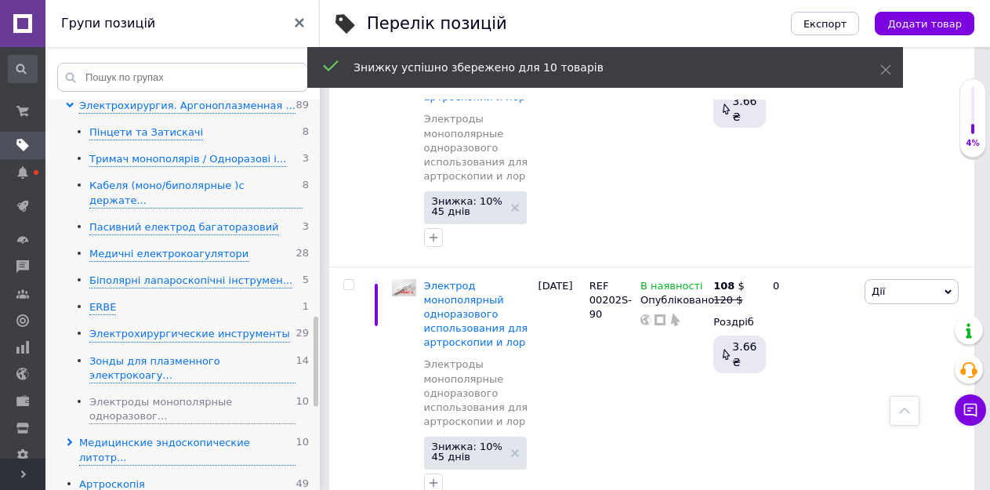
scroll to position [2009, 0]
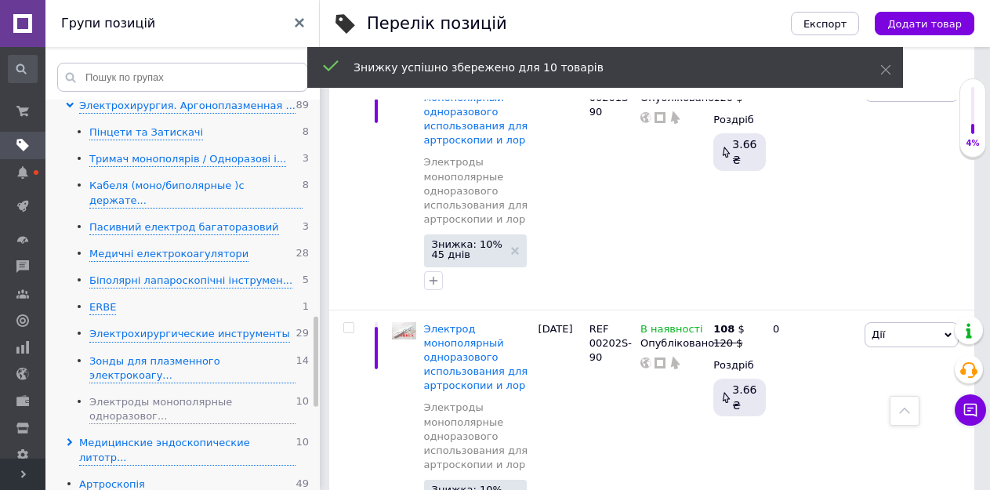
click at [67, 438] on icon at bounding box center [70, 442] width 8 height 8
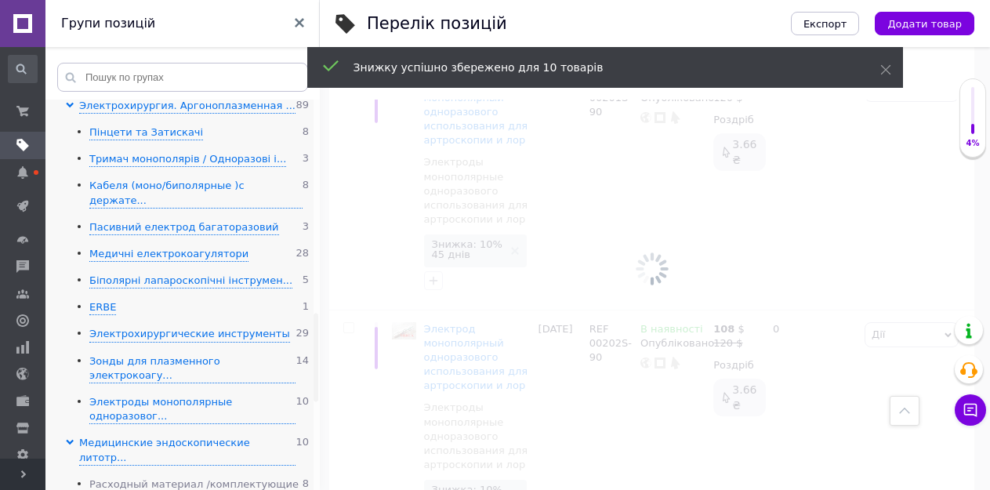
click at [118, 477] on div "Расходный материал /комплектующие" at bounding box center [193, 484] width 209 height 15
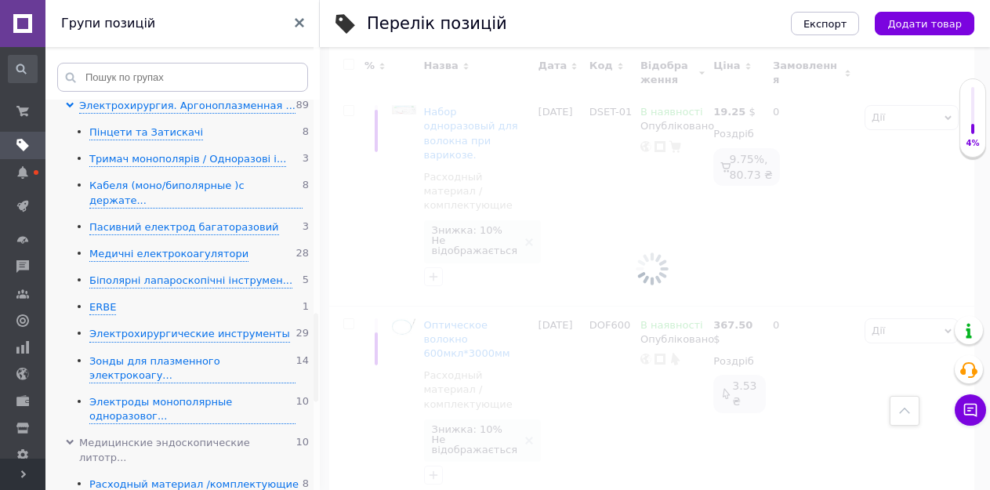
click at [131, 436] on div "Медицинские эндоскопические литотр..." at bounding box center [187, 450] width 216 height 29
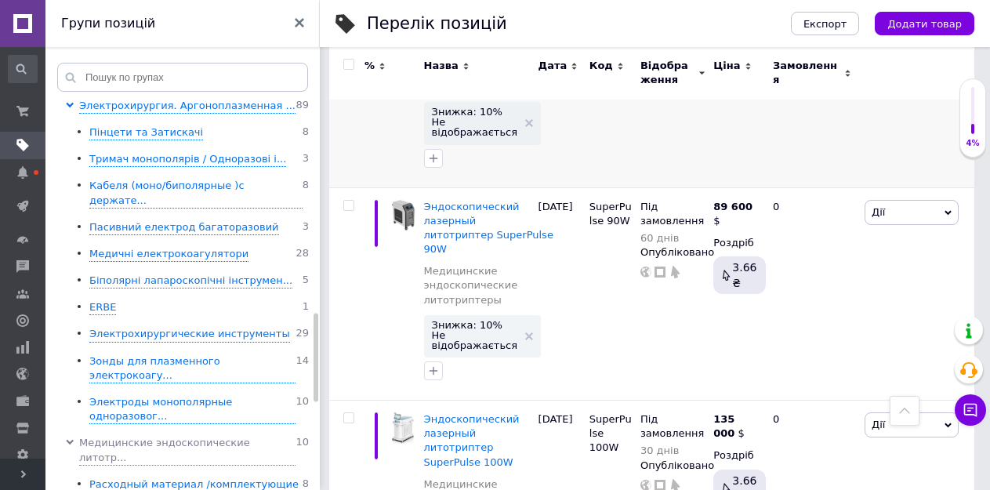
scroll to position [306, 0]
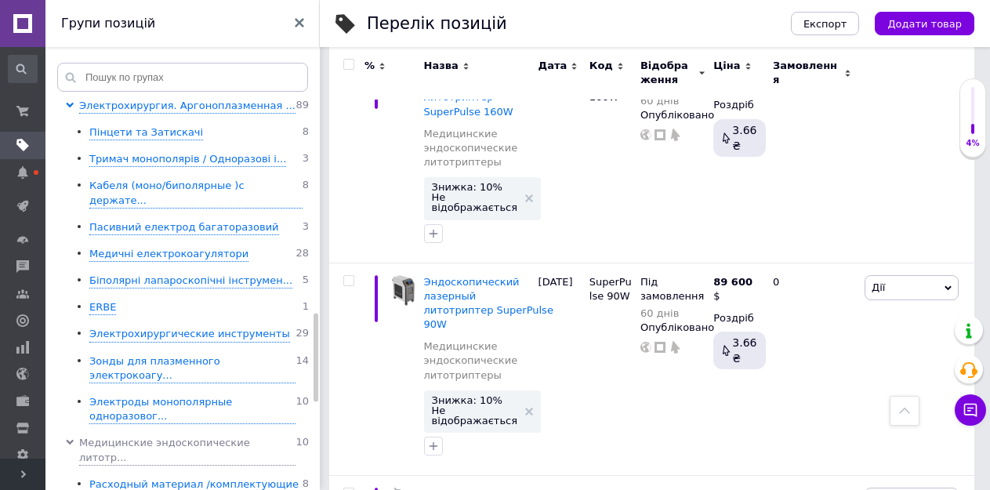
click at [350, 64] on input "checkbox" at bounding box center [348, 65] width 10 height 10
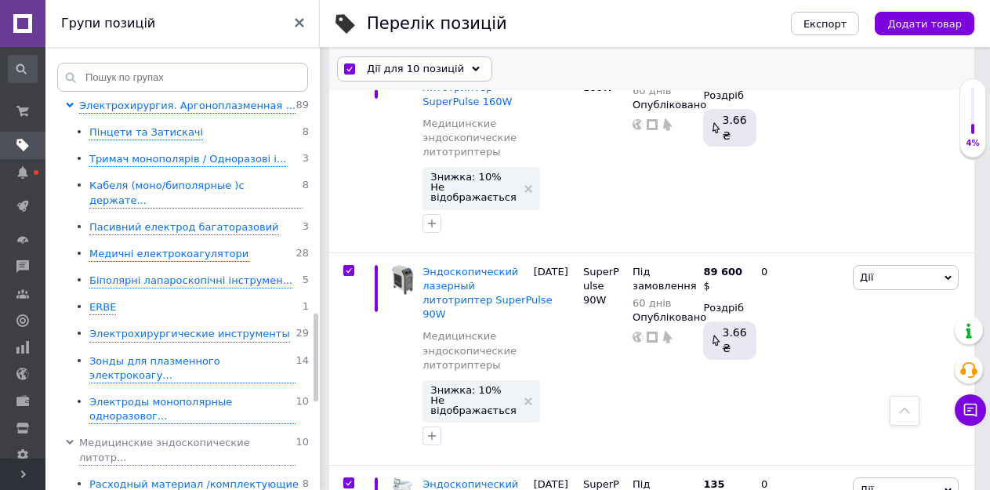
scroll to position [297, 0]
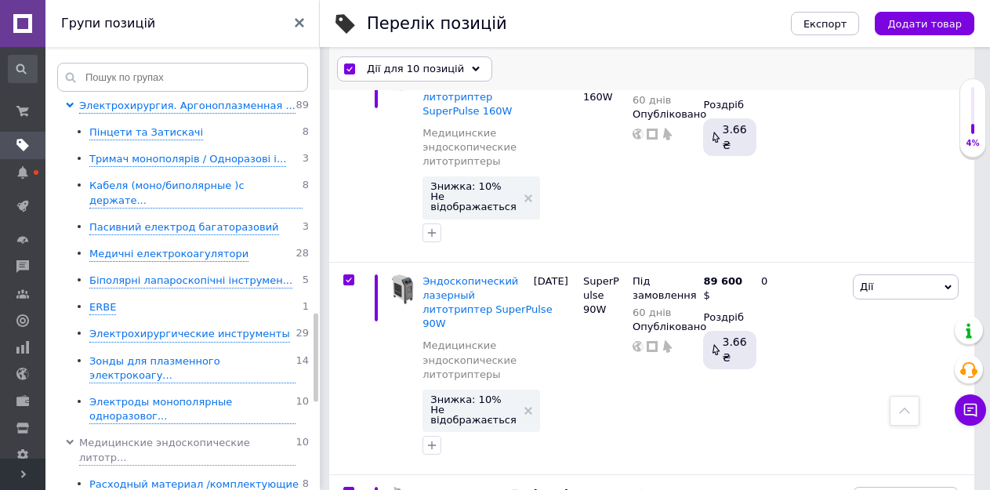
click at [408, 68] on span "Дії для 10 позицій" at bounding box center [415, 69] width 97 height 14
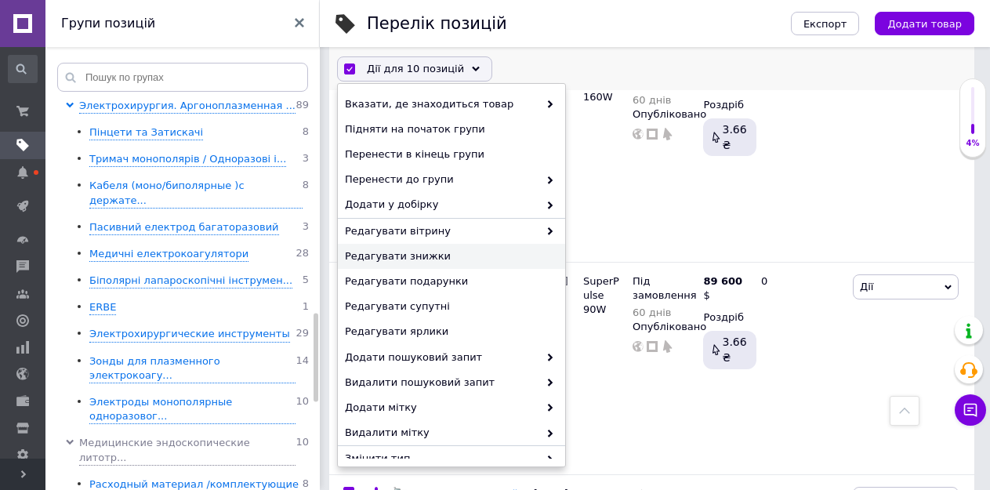
click at [388, 257] on span "Редагувати знижки" at bounding box center [449, 256] width 209 height 14
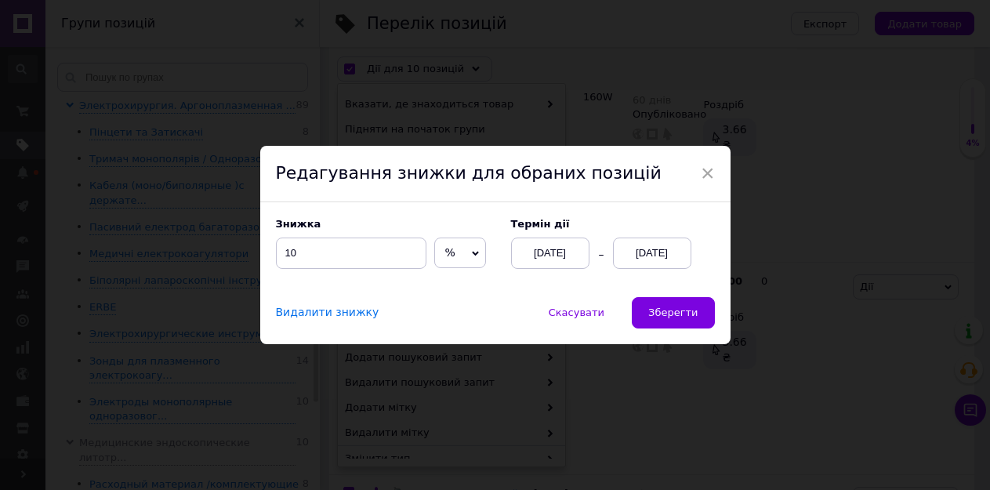
scroll to position [241, 0]
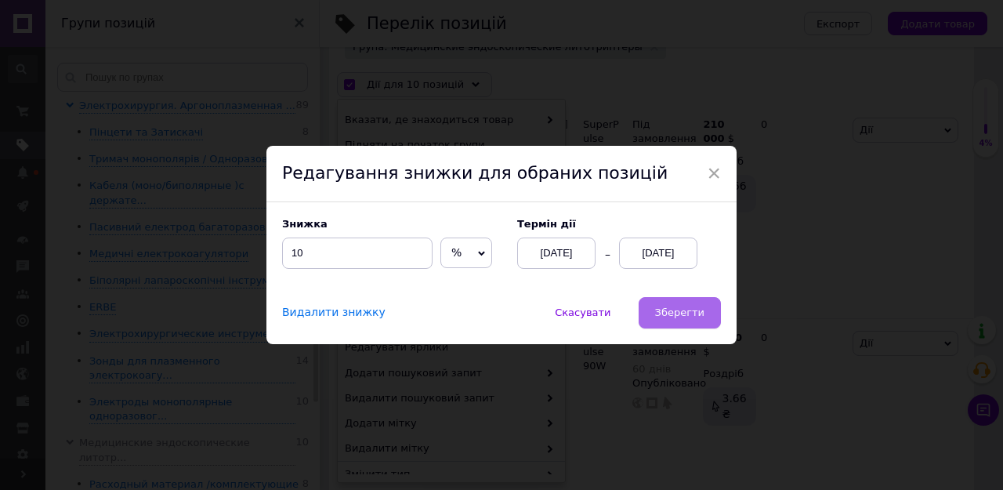
click at [663, 306] on button "Зберегти" at bounding box center [680, 312] width 82 height 31
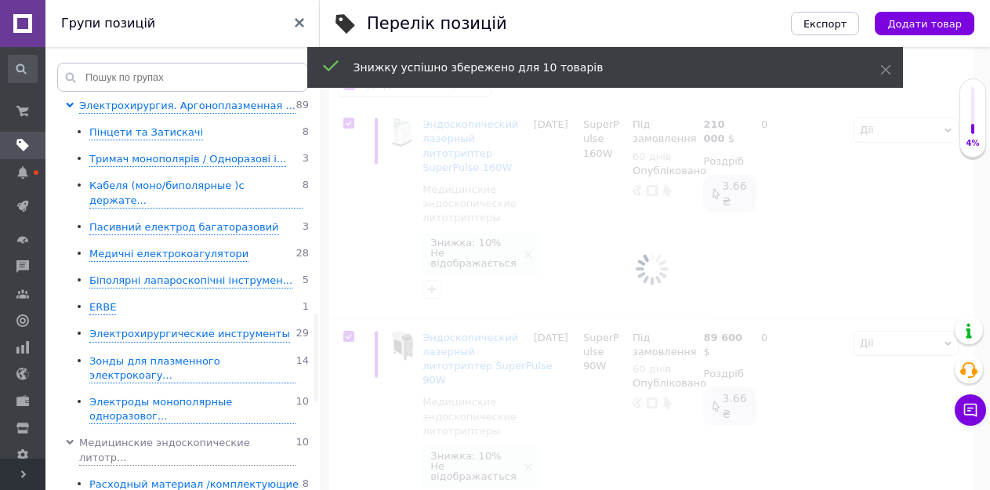
scroll to position [0, 361]
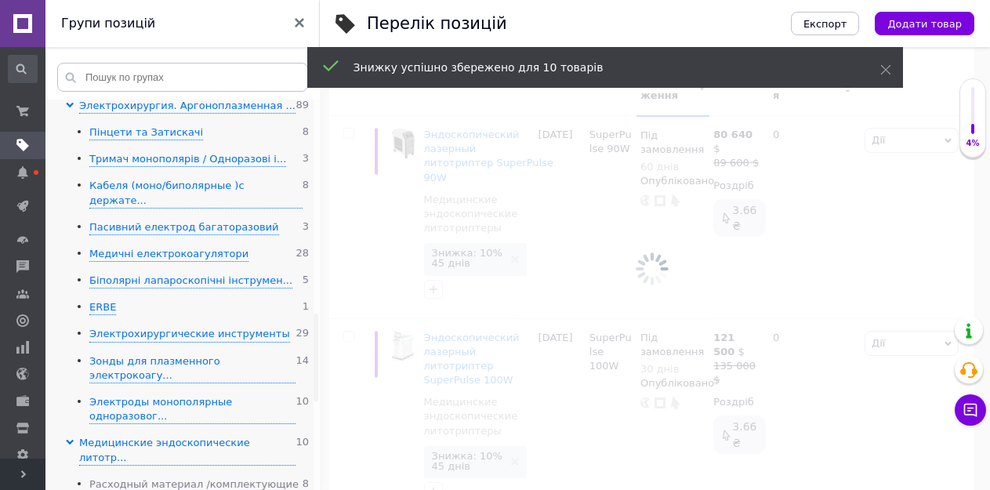
click at [143, 477] on div "Расходный материал /комплектующие" at bounding box center [193, 484] width 209 height 15
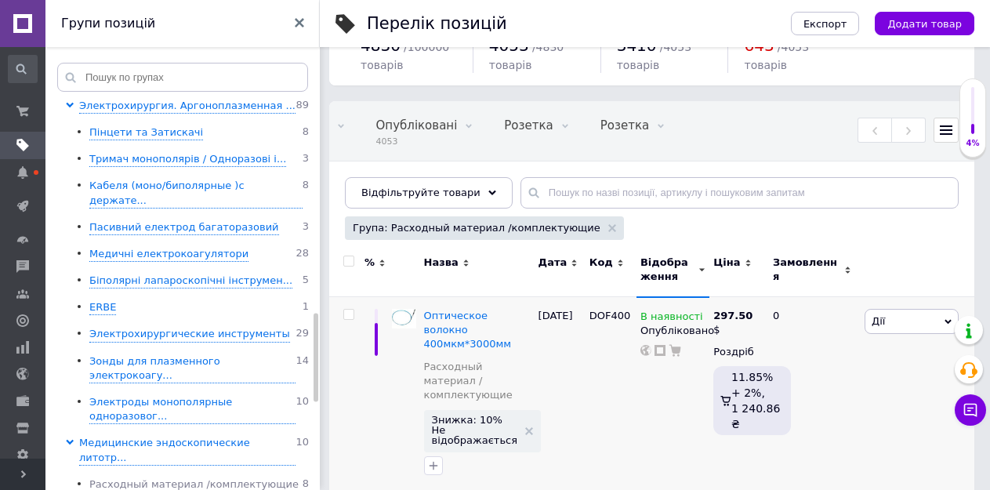
scroll to position [5, 0]
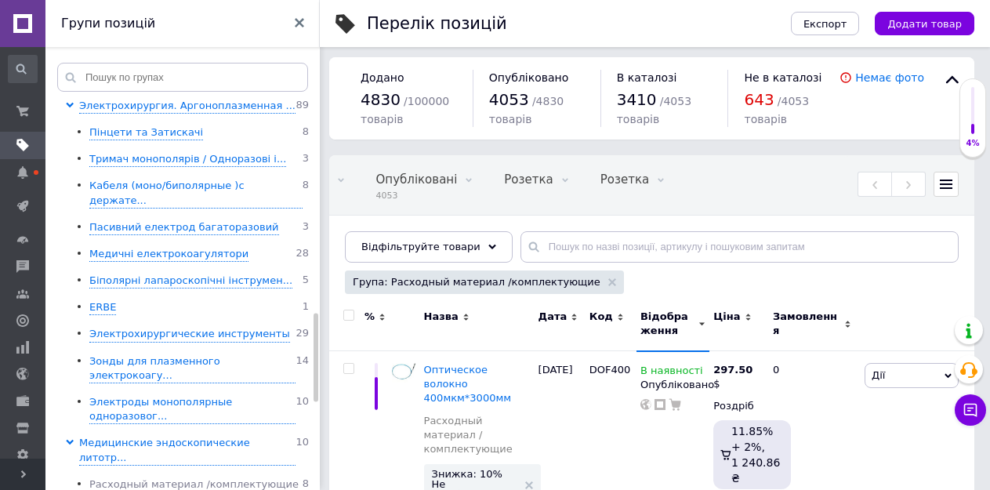
click at [349, 314] on input "checkbox" at bounding box center [348, 315] width 10 height 10
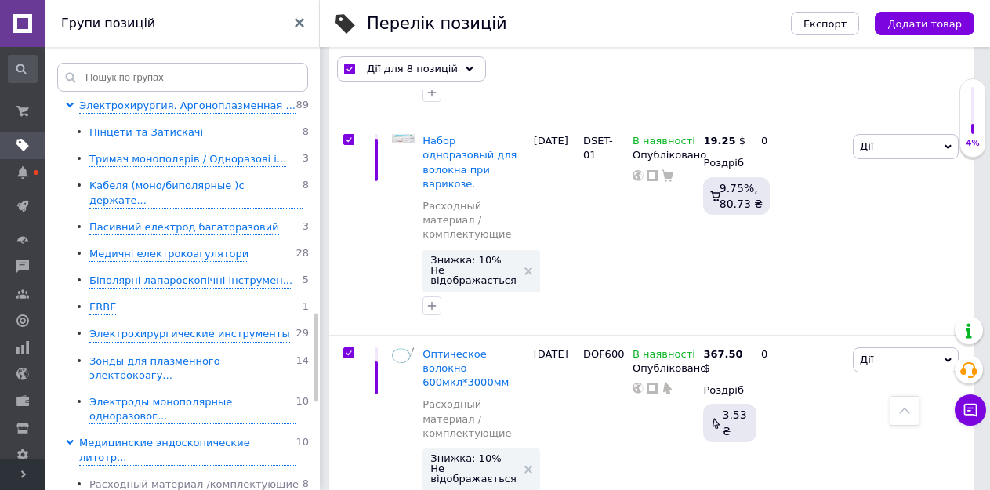
scroll to position [1288, 0]
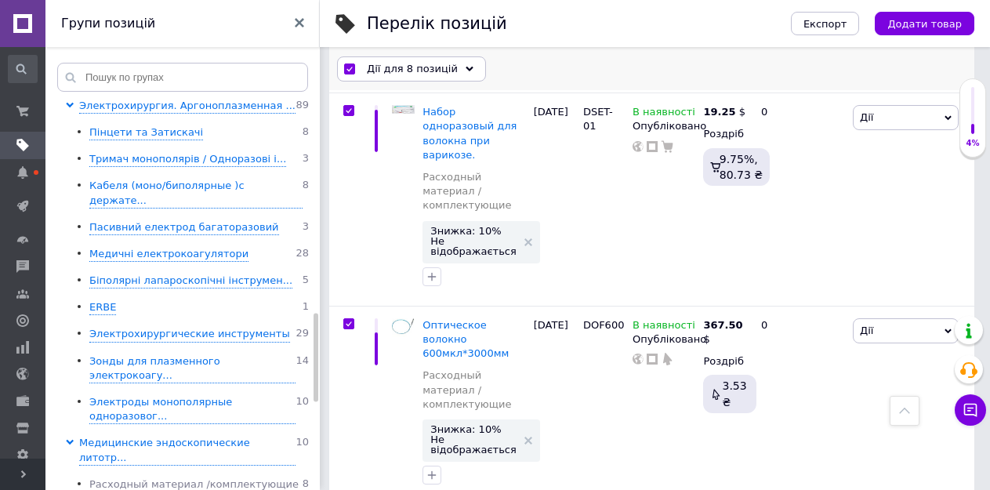
click at [389, 64] on span "Дії для 8 позицій" at bounding box center [412, 69] width 91 height 14
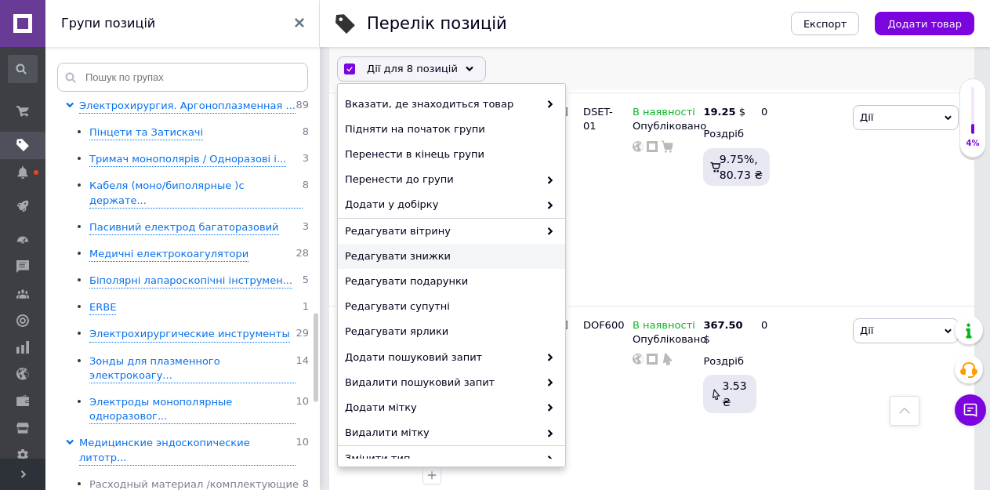
click at [395, 250] on span "Редагувати знижки" at bounding box center [449, 256] width 209 height 14
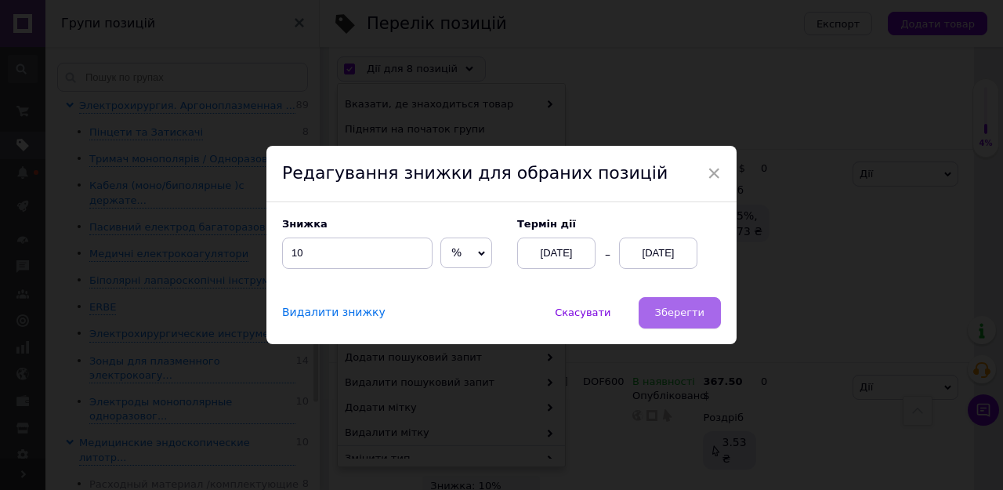
click at [663, 314] on span "Зберегти" at bounding box center [679, 312] width 49 height 12
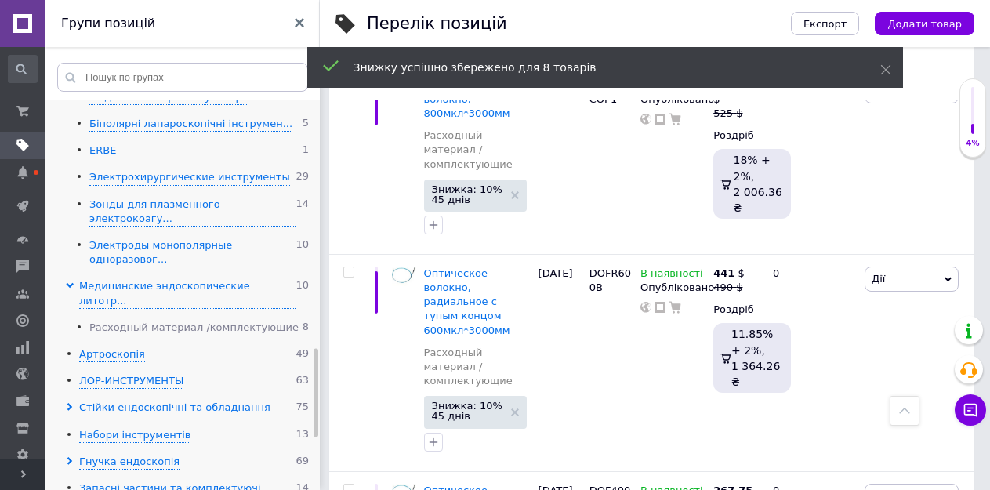
scroll to position [1189, 0]
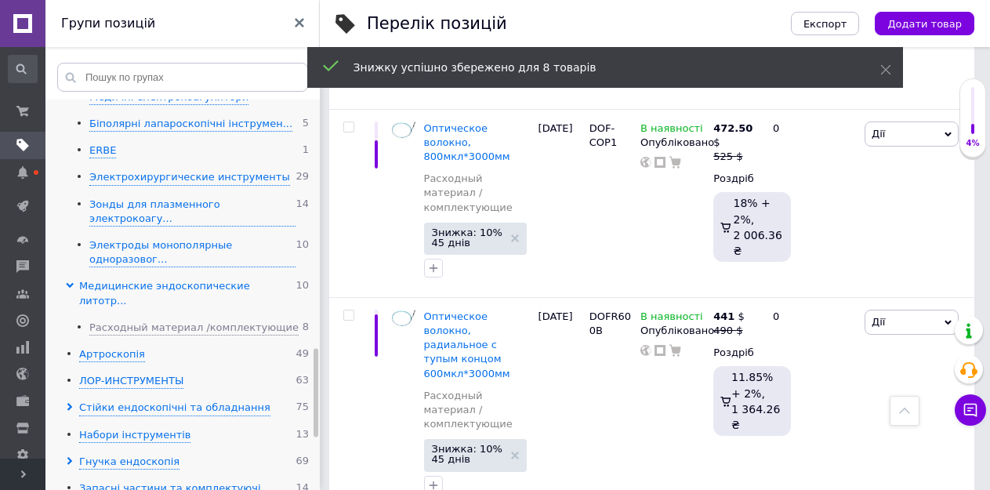
click at [142, 279] on div "Медицинские эндоскопические литотр..." at bounding box center [187, 293] width 216 height 29
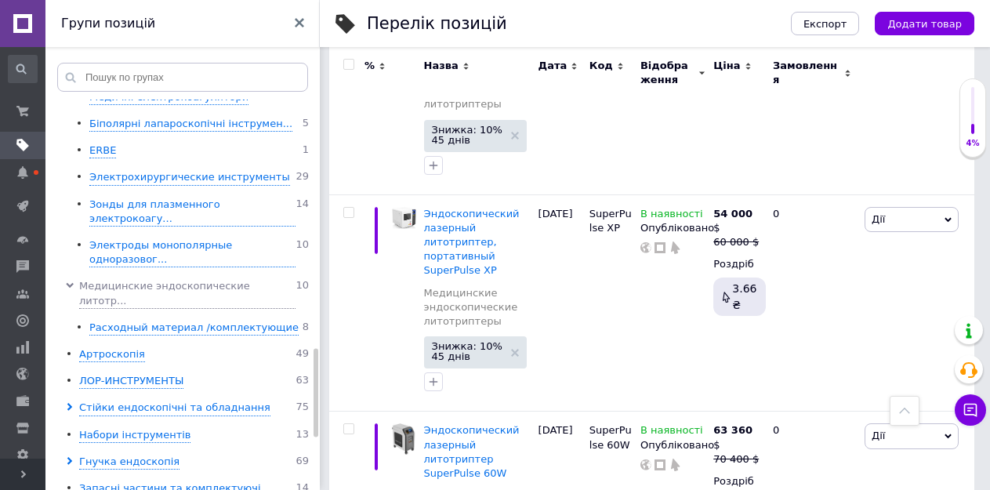
click at [347, 67] on input "checkbox" at bounding box center [348, 65] width 10 height 10
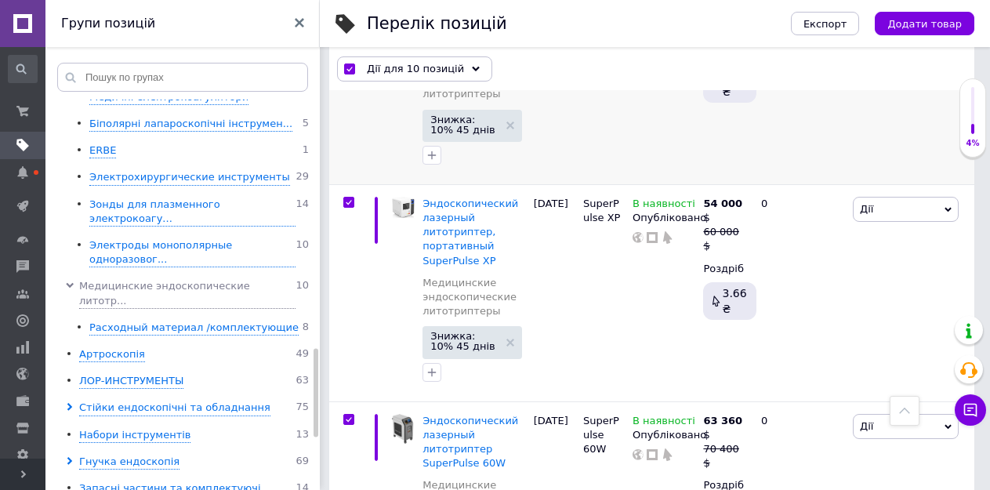
scroll to position [1221, 0]
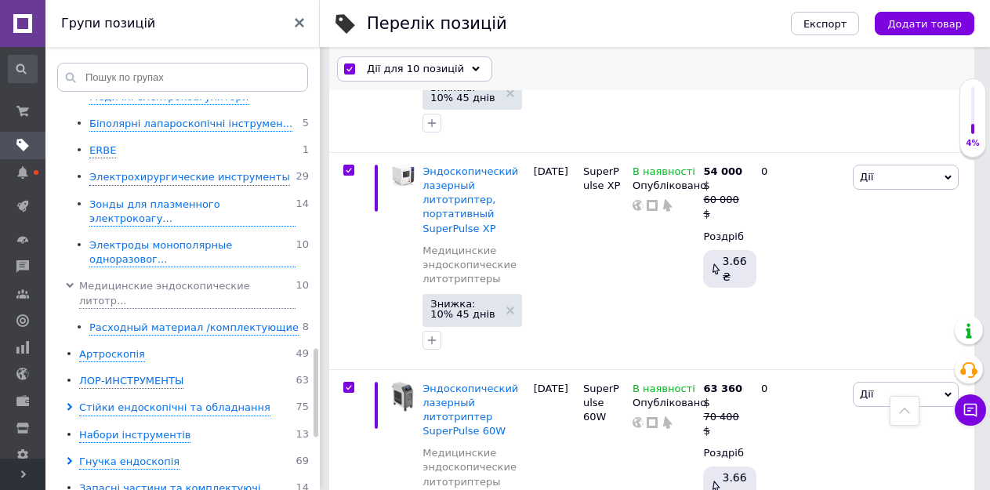
click at [393, 75] on span "Дії для 10 позицій" at bounding box center [415, 69] width 97 height 14
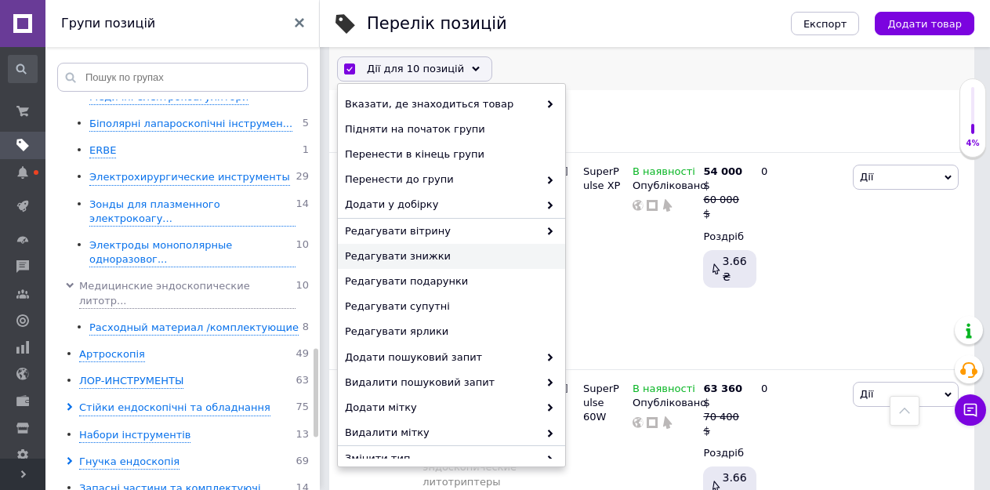
click at [397, 256] on span "Редагувати знижки" at bounding box center [449, 256] width 209 height 14
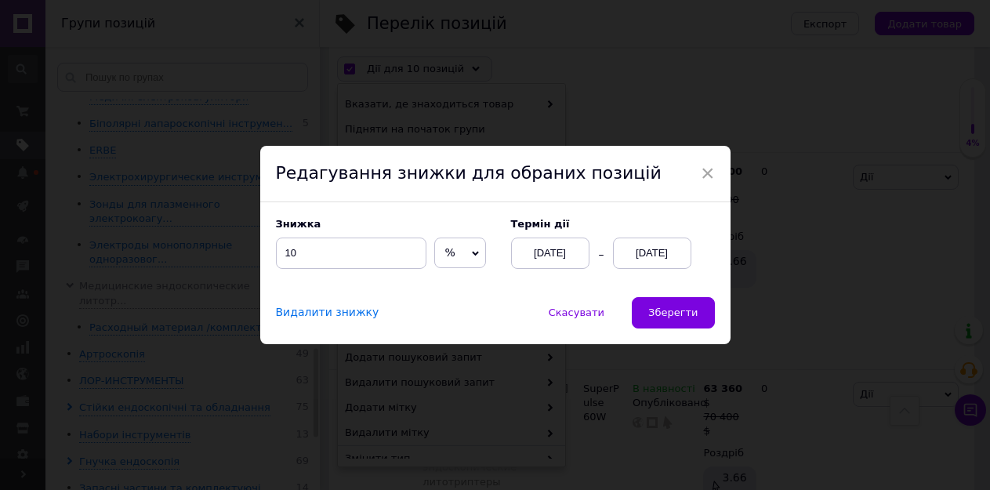
scroll to position [1164, 0]
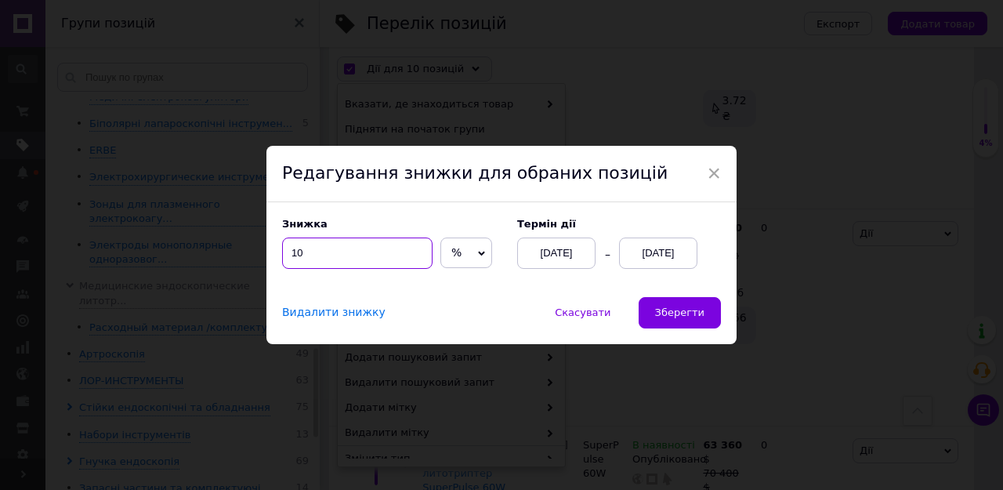
drag, startPoint x: 309, startPoint y: 248, endPoint x: 296, endPoint y: 252, distance: 13.7
click at [296, 252] on input "10" at bounding box center [357, 252] width 150 height 31
click at [661, 303] on button "Зберегти" at bounding box center [680, 312] width 82 height 31
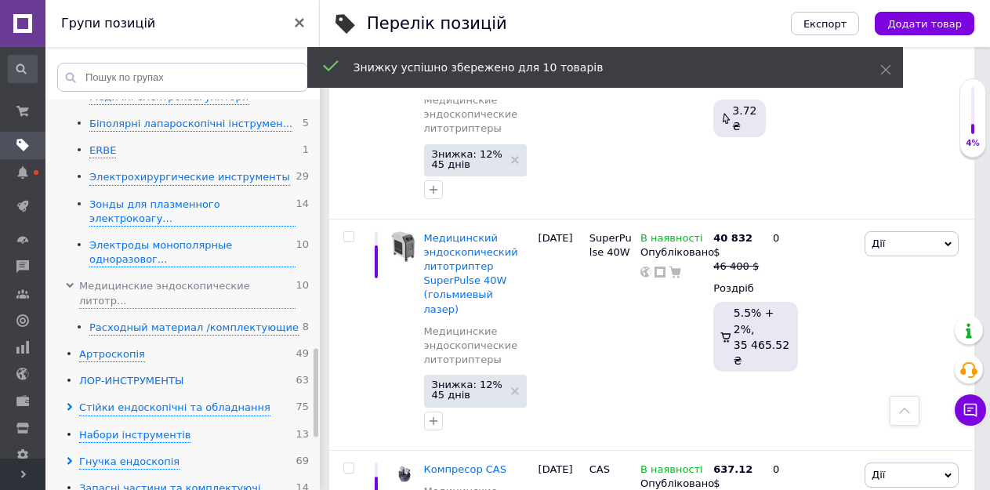
scroll to position [1131, 0]
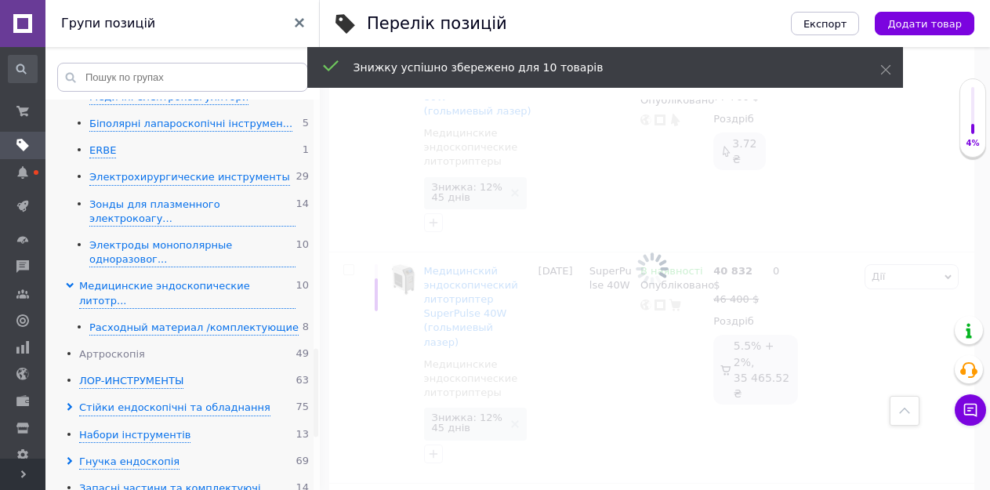
click at [100, 347] on div "Артроскопія" at bounding box center [112, 354] width 66 height 15
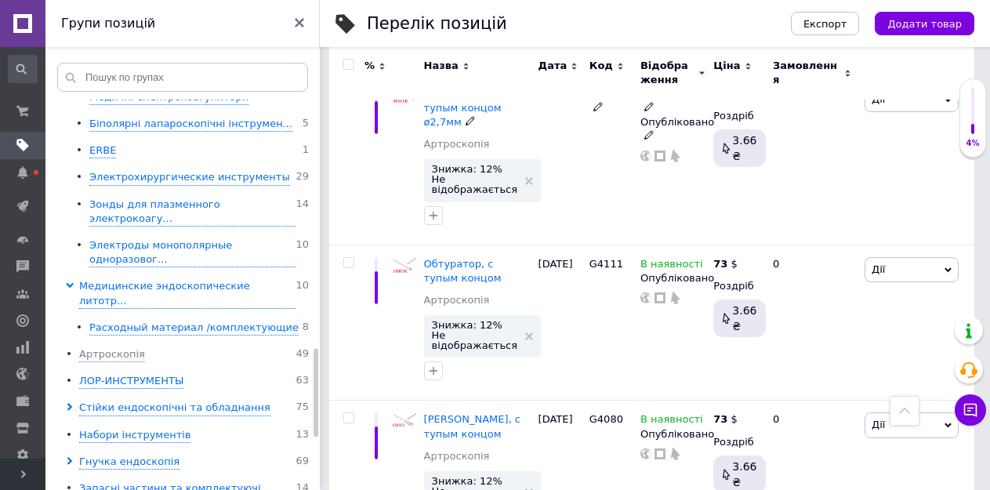
scroll to position [1053, 0]
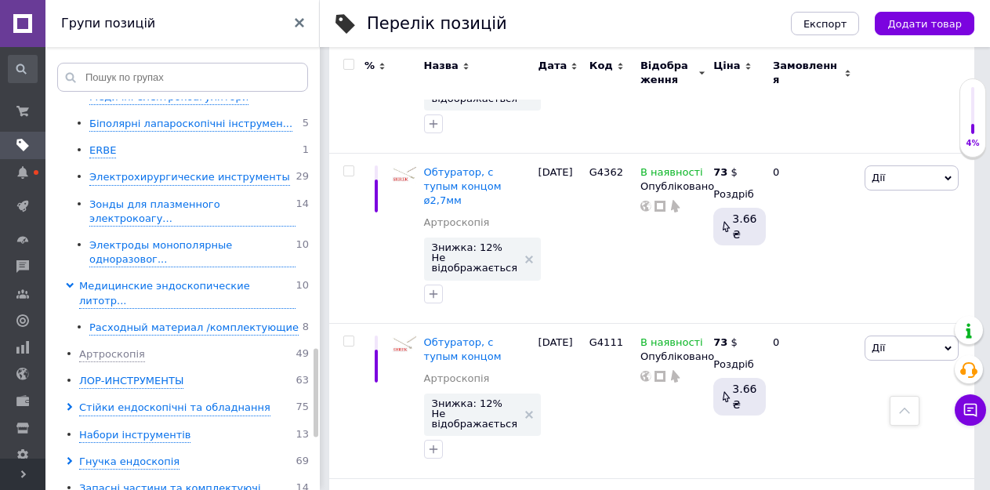
click at [349, 62] on input "checkbox" at bounding box center [348, 65] width 10 height 10
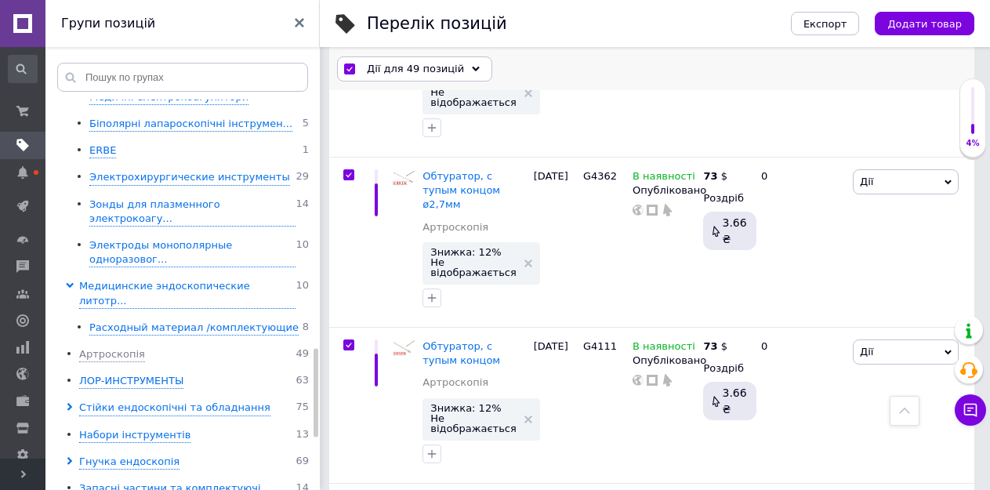
scroll to position [1044, 0]
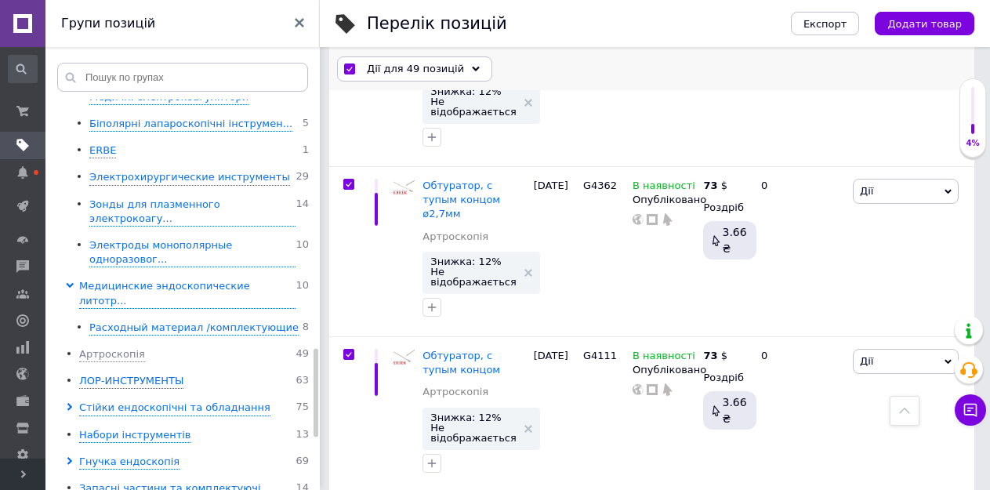
click at [401, 73] on span "Дії для 49 позицій" at bounding box center [415, 69] width 97 height 14
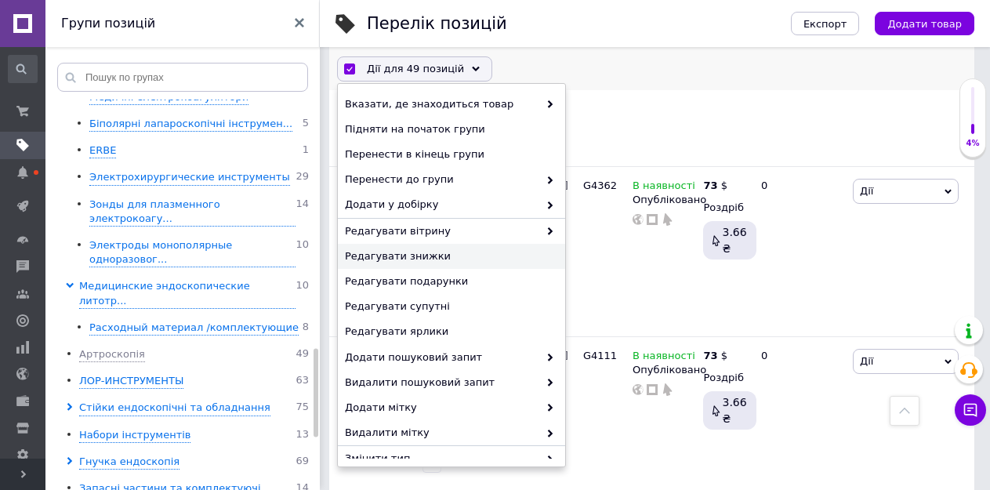
click at [413, 255] on span "Редагувати знижки" at bounding box center [449, 256] width 209 height 14
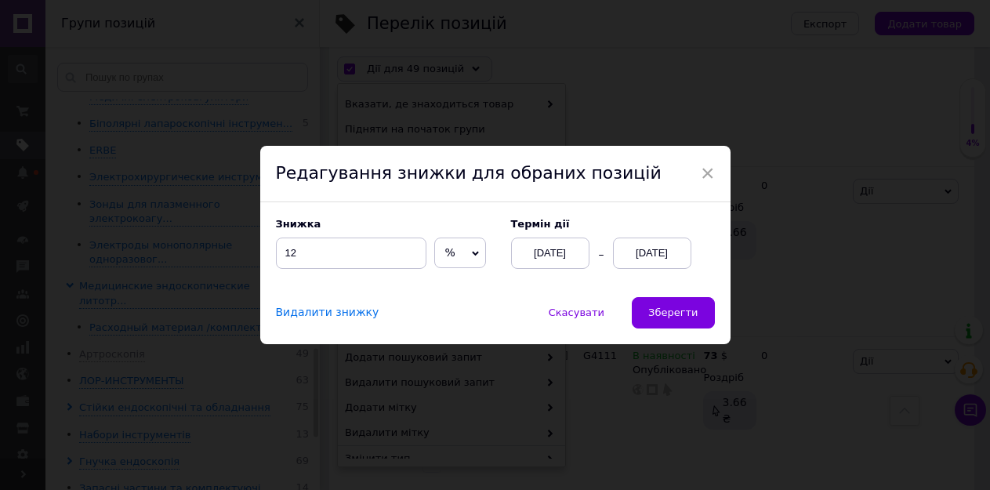
scroll to position [987, 0]
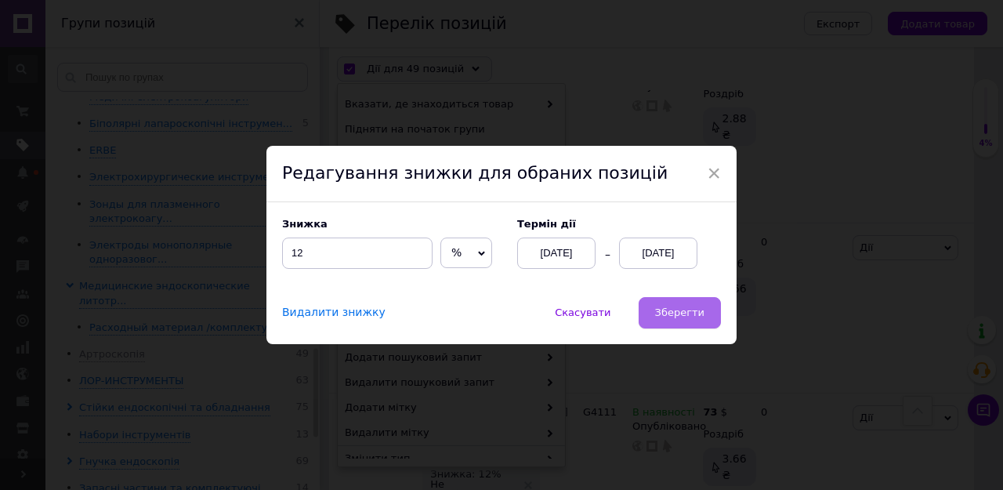
click at [683, 313] on span "Зберегти" at bounding box center [679, 312] width 49 height 12
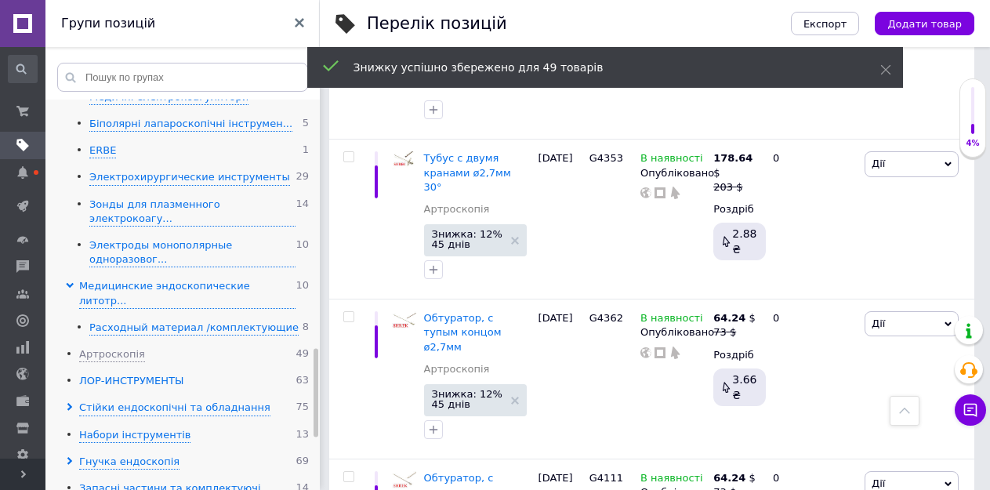
scroll to position [944, 0]
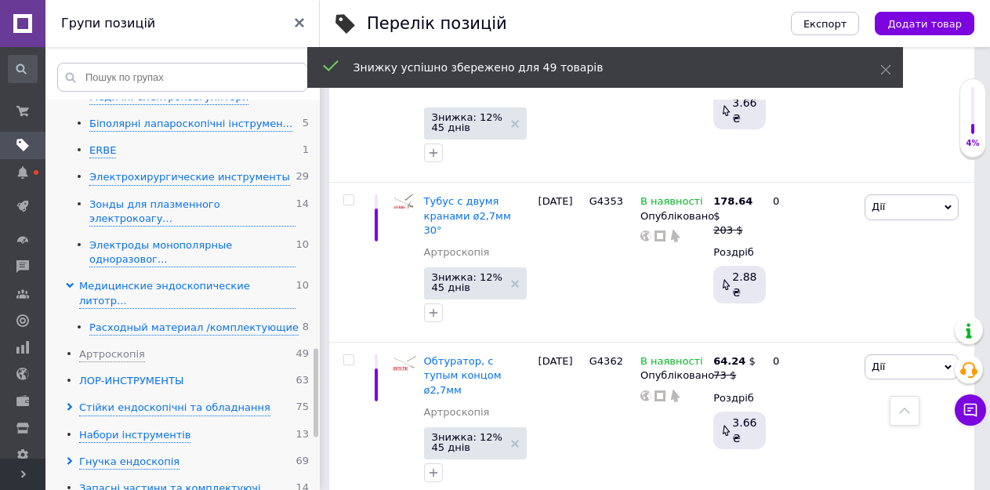
click at [117, 374] on div "ЛОР-ИНСТРУМЕНТЫ" at bounding box center [131, 381] width 104 height 15
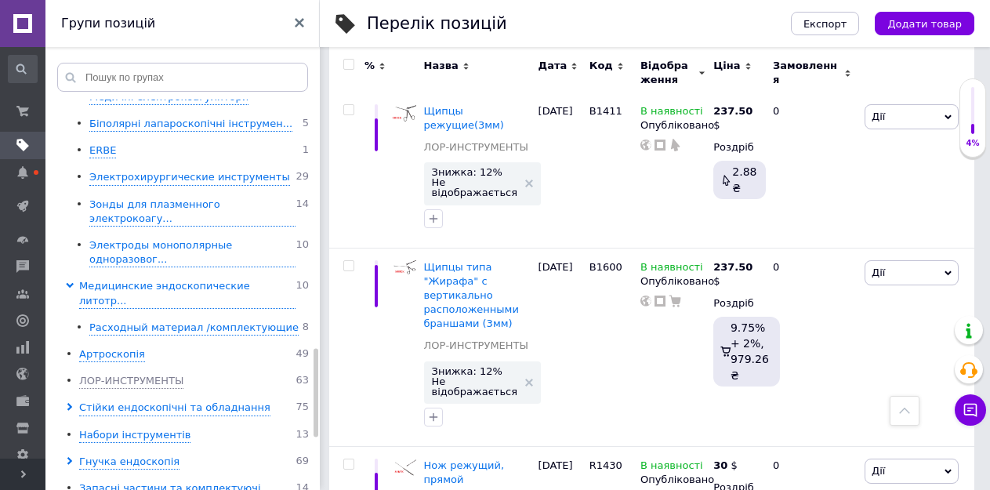
click at [349, 66] on input "checkbox" at bounding box center [348, 65] width 10 height 10
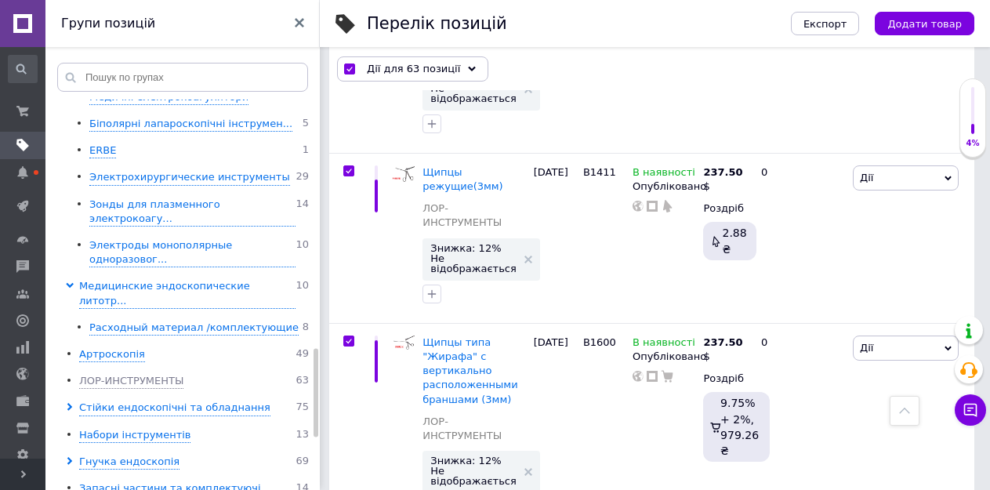
scroll to position [934, 0]
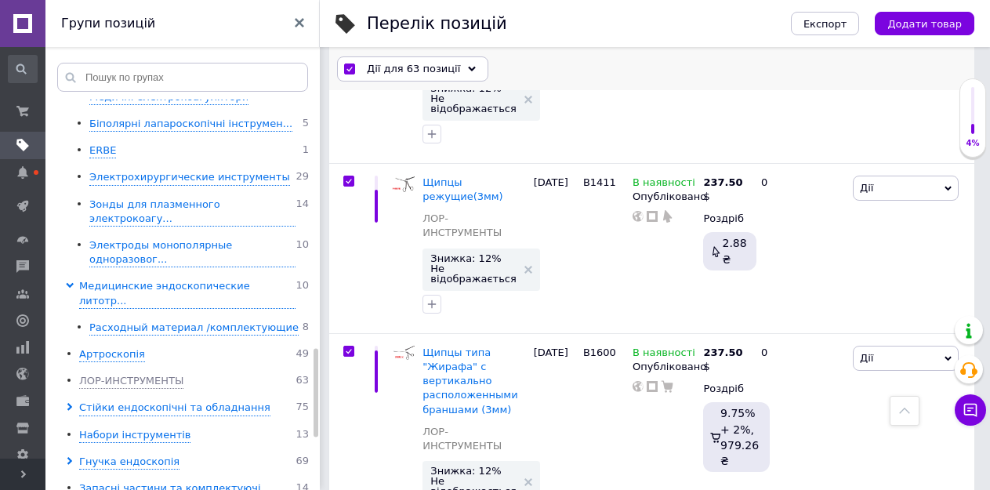
click at [404, 68] on span "Дії для 63 позиції" at bounding box center [413, 69] width 93 height 14
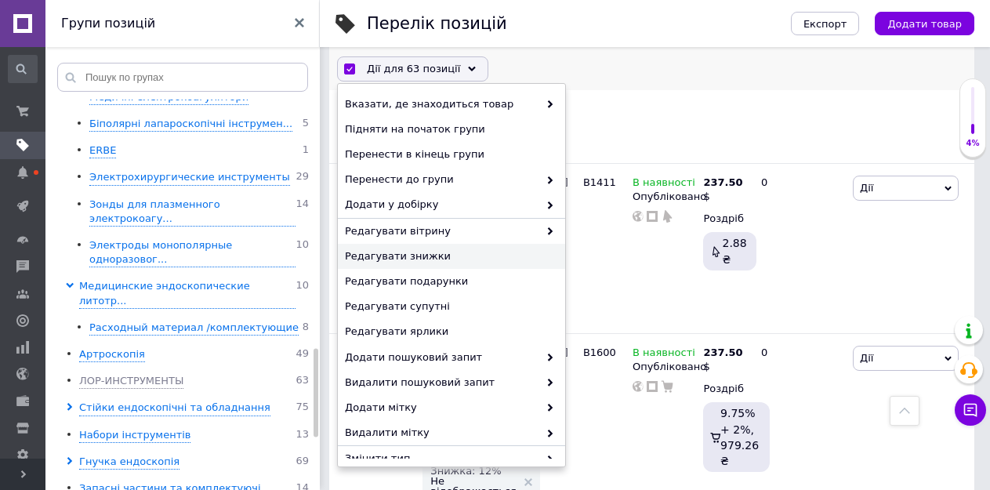
click at [415, 257] on span "Редагувати знижки" at bounding box center [449, 256] width 209 height 14
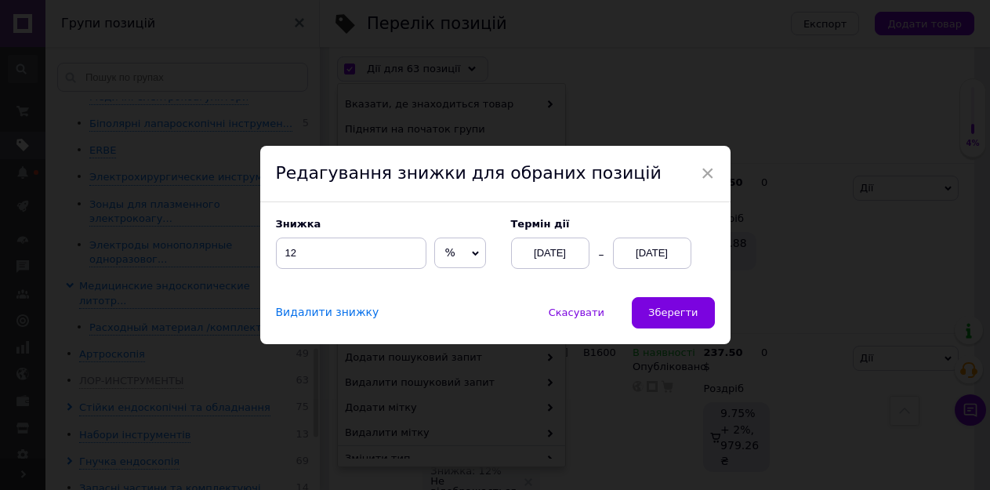
scroll to position [878, 0]
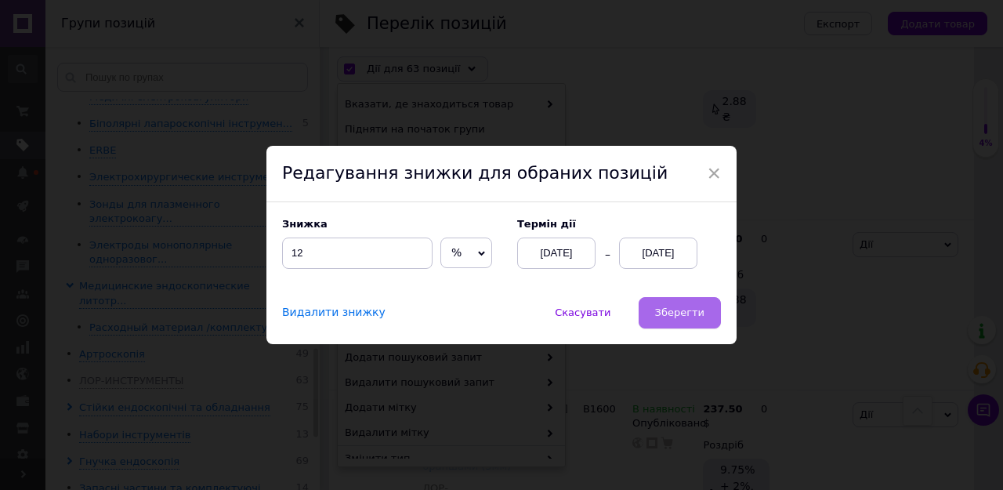
click at [665, 321] on button "Зберегти" at bounding box center [680, 312] width 82 height 31
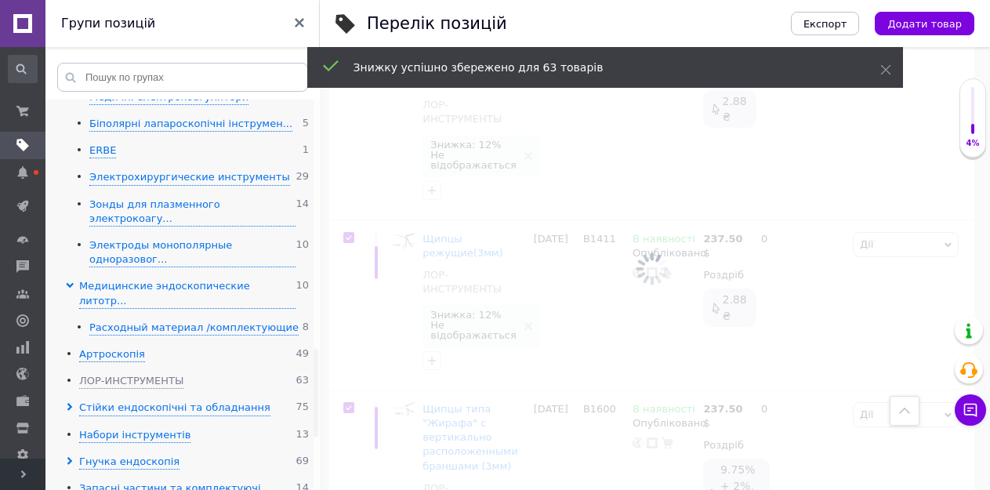
scroll to position [0, 361]
click at [68, 403] on use at bounding box center [69, 407] width 5 height 8
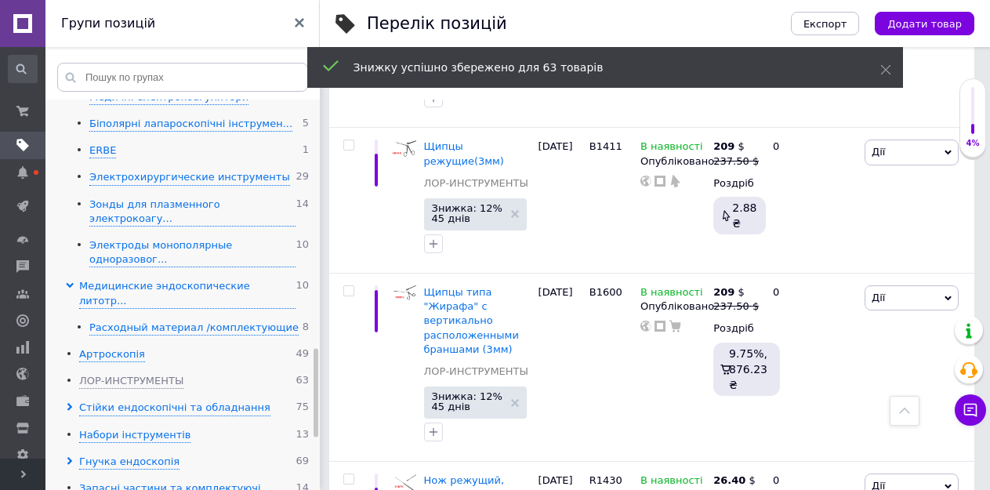
scroll to position [867, 0]
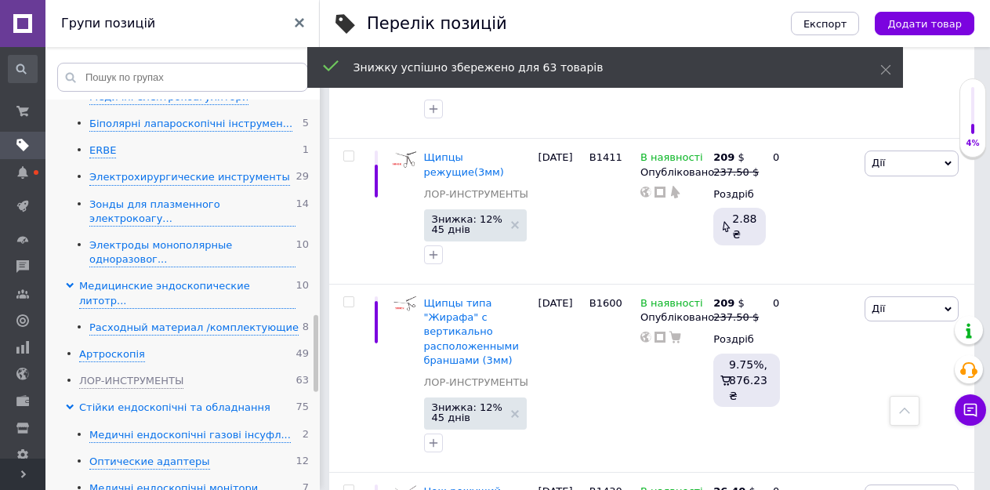
click at [105, 400] on div "Стійки ендоскопічні та обладнання" at bounding box center [174, 407] width 191 height 15
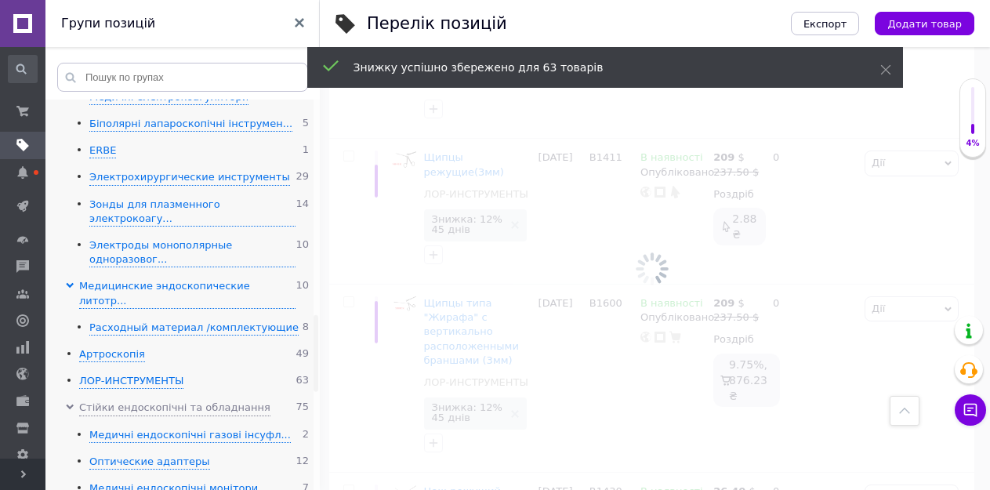
scroll to position [127, 0]
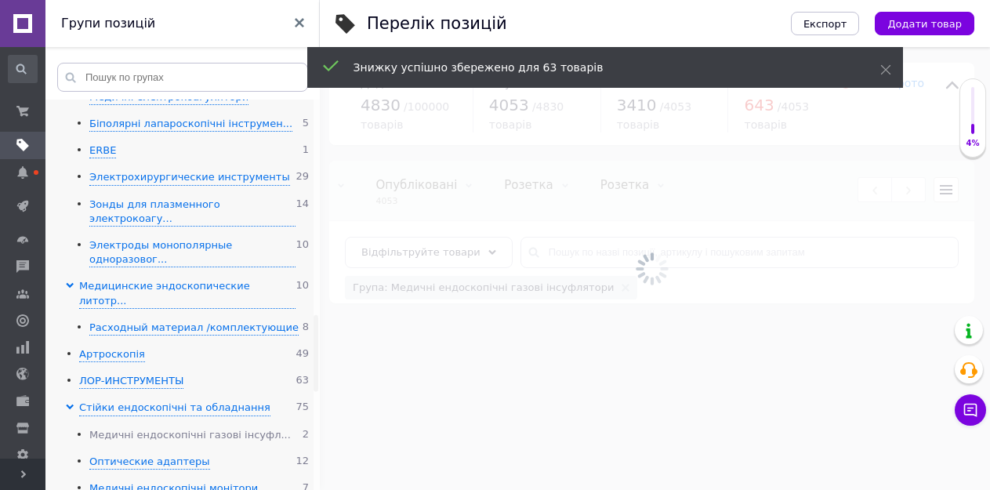
scroll to position [0, 348]
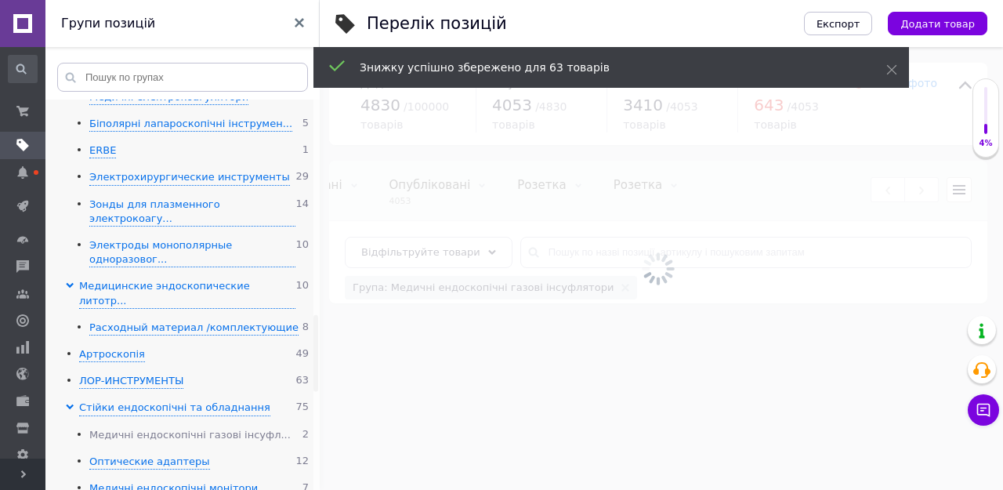
click at [177, 428] on div "Медичні ендоскопічні газові інсуфл..." at bounding box center [189, 435] width 201 height 15
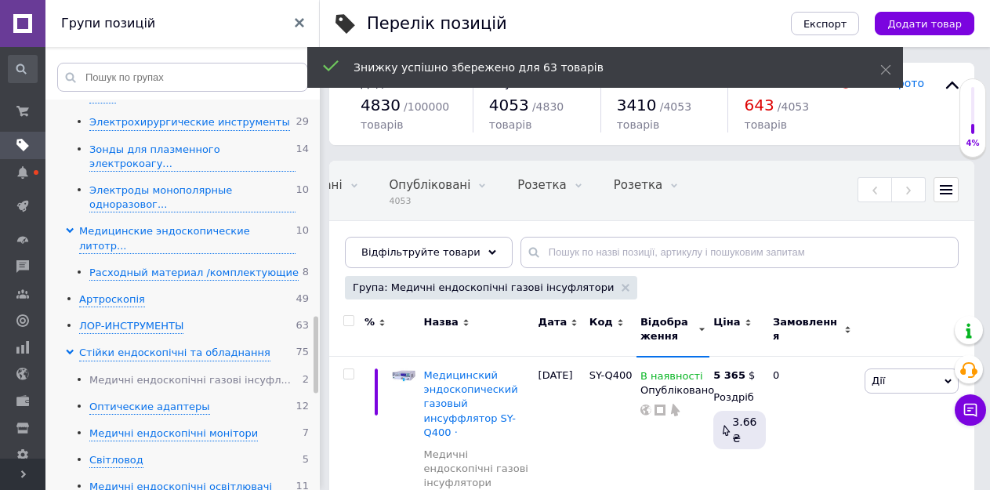
scroll to position [0, 0]
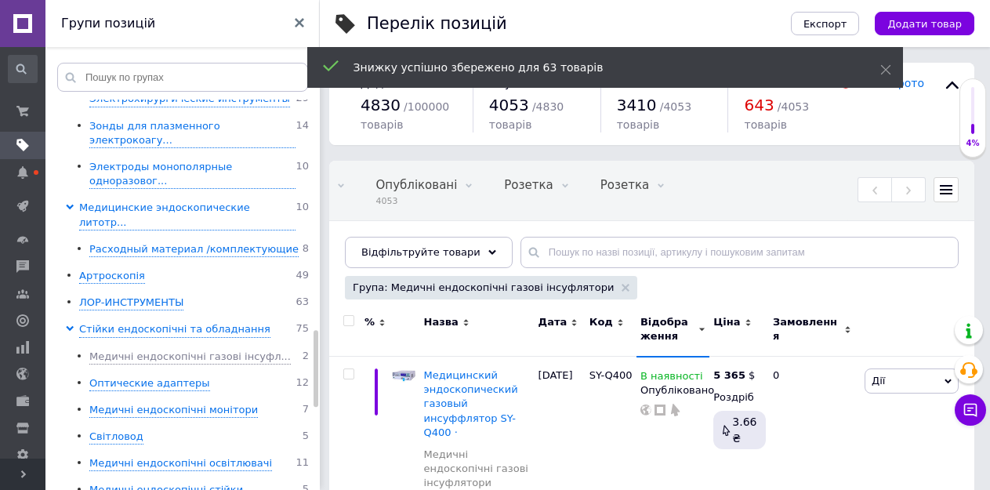
click at [349, 324] on input "checkbox" at bounding box center [348, 321] width 10 height 10
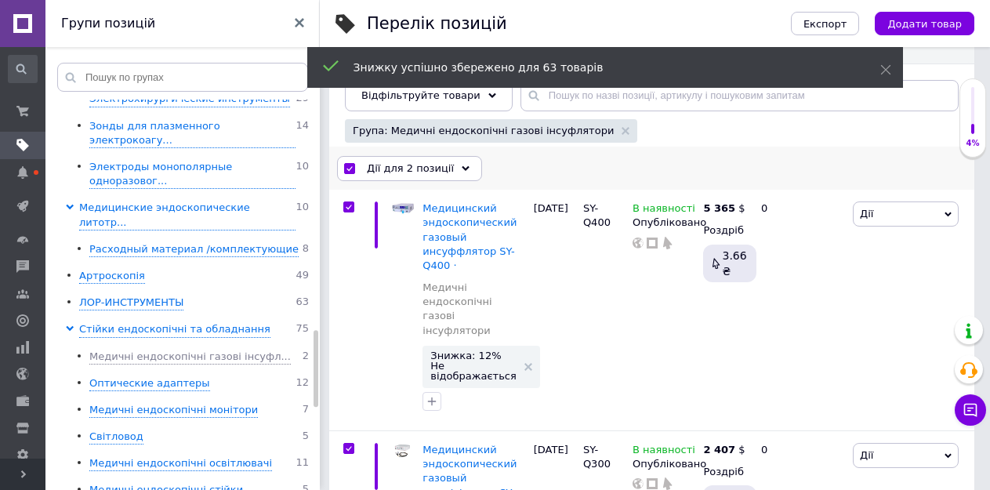
click at [404, 161] on span "Дії для 2 позиції" at bounding box center [410, 168] width 87 height 14
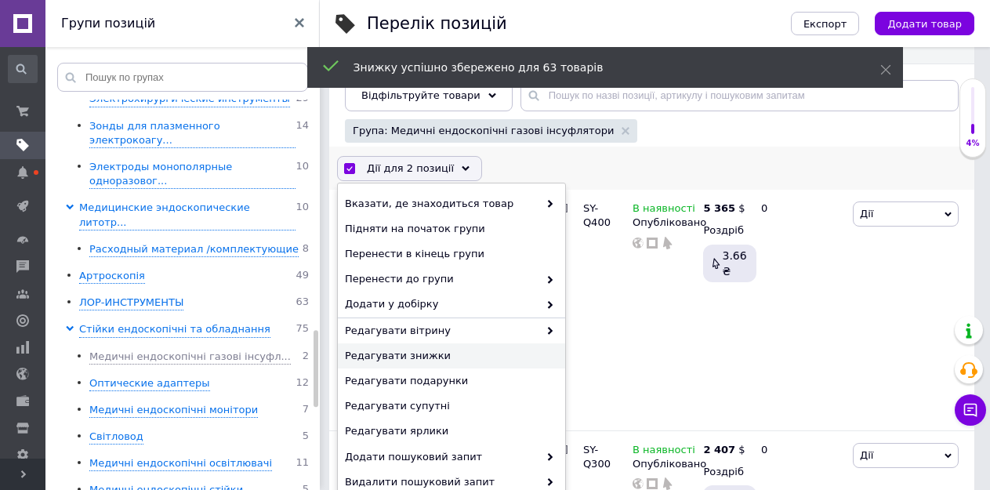
click at [399, 352] on span "Редагувати знижки" at bounding box center [449, 356] width 209 height 14
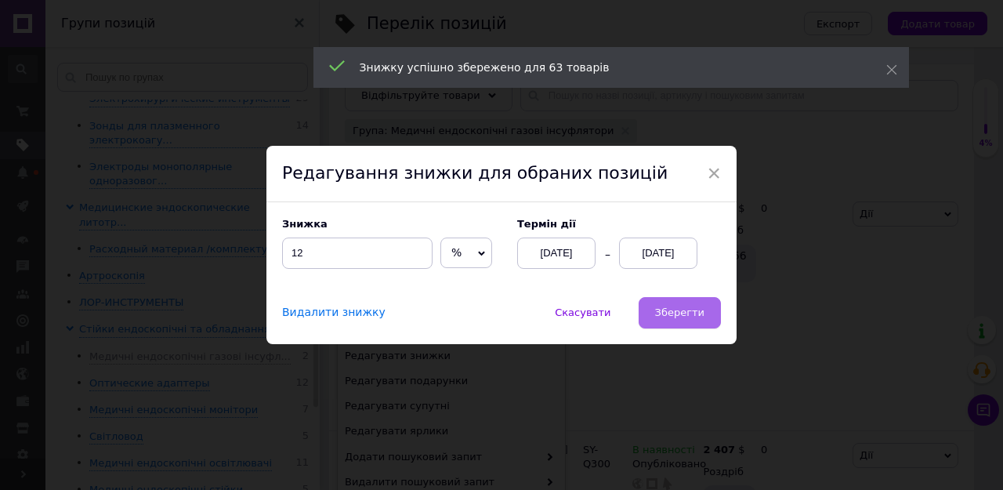
click at [691, 312] on span "Зберегти" at bounding box center [679, 312] width 49 height 12
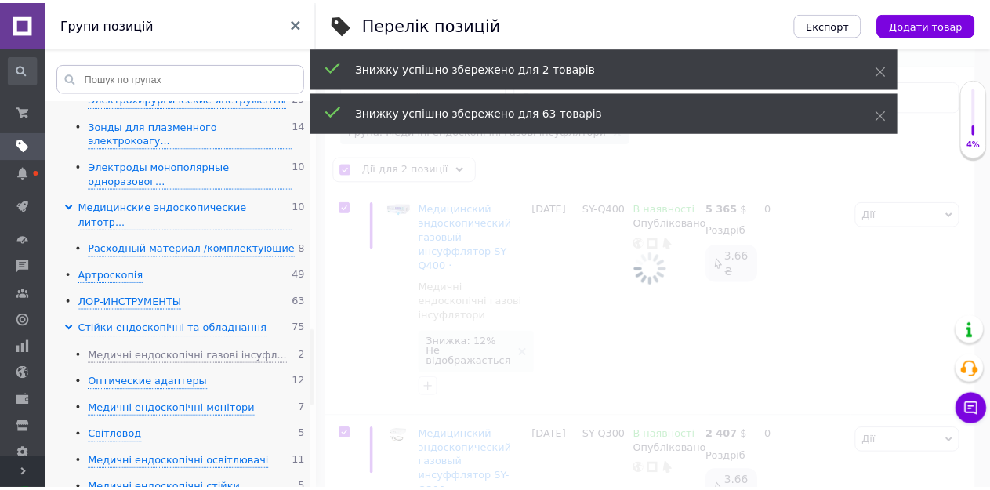
scroll to position [0, 361]
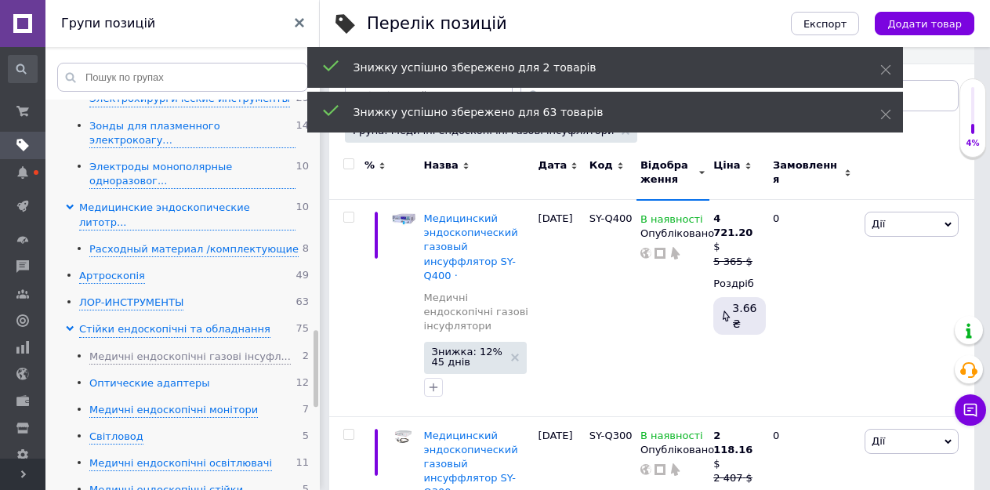
click at [122, 376] on div "Оптические адаптеры" at bounding box center [149, 383] width 121 height 15
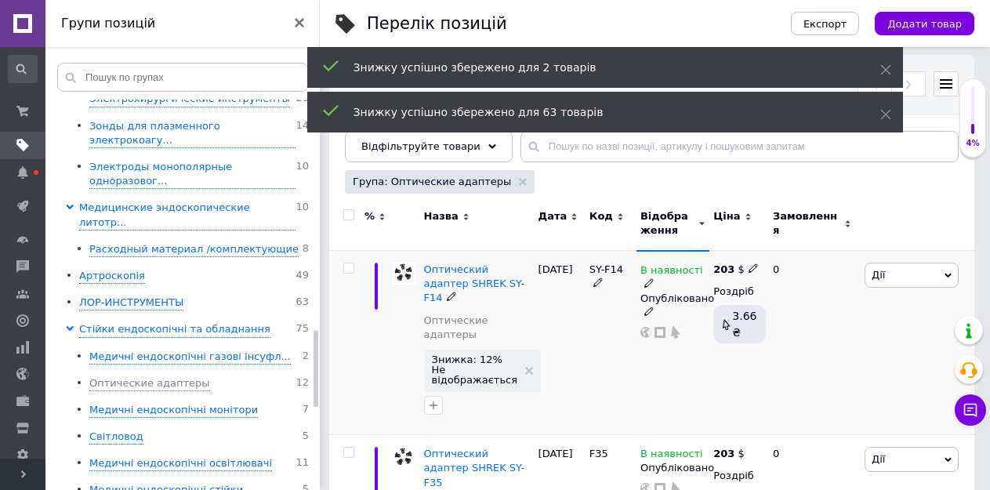
scroll to position [78, 0]
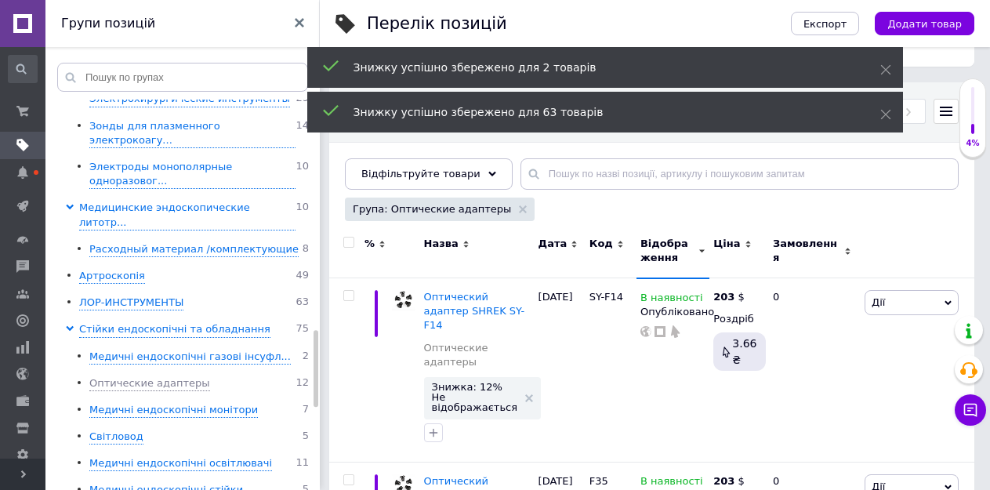
click at [349, 242] on input "checkbox" at bounding box center [348, 242] width 10 height 10
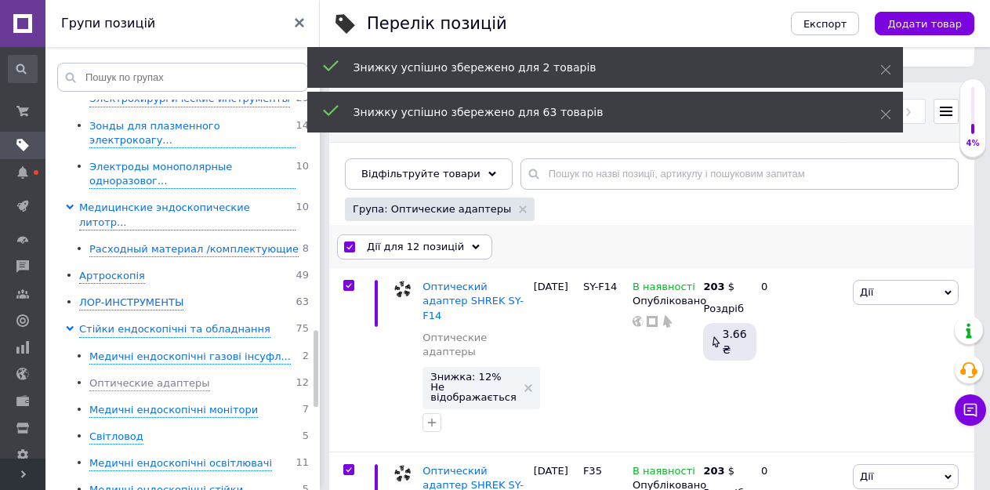
click at [416, 237] on div "Дії для 12 позицій" at bounding box center [414, 246] width 155 height 25
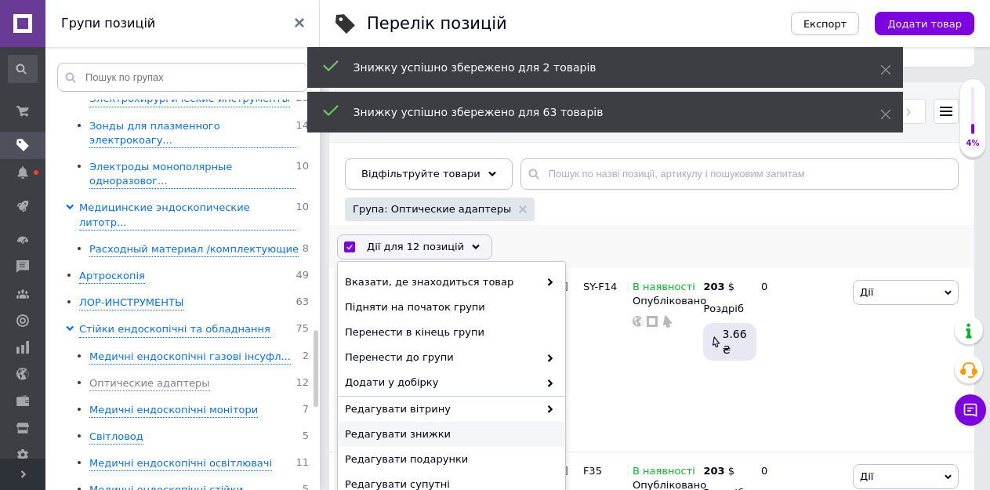
click at [424, 435] on span "Редагувати знижки" at bounding box center [449, 434] width 209 height 14
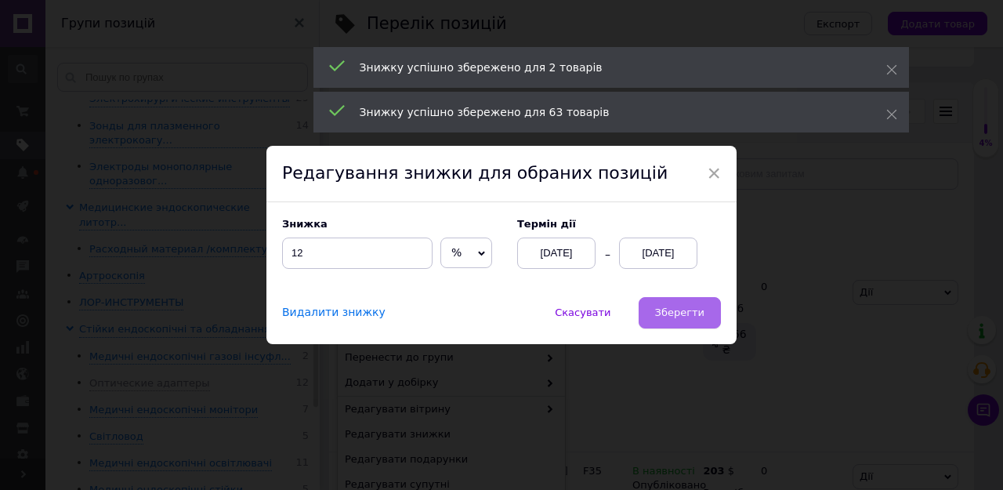
click at [662, 311] on span "Зберегти" at bounding box center [679, 312] width 49 height 12
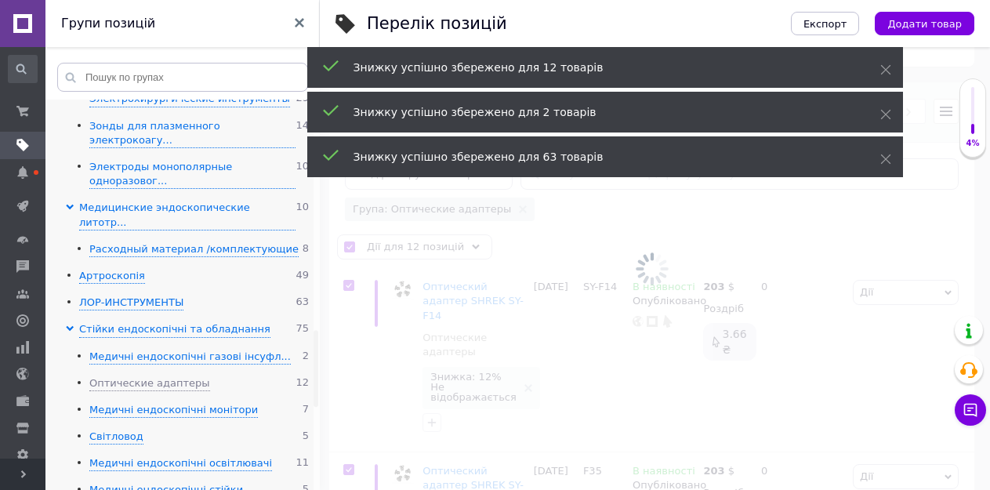
scroll to position [0, 361]
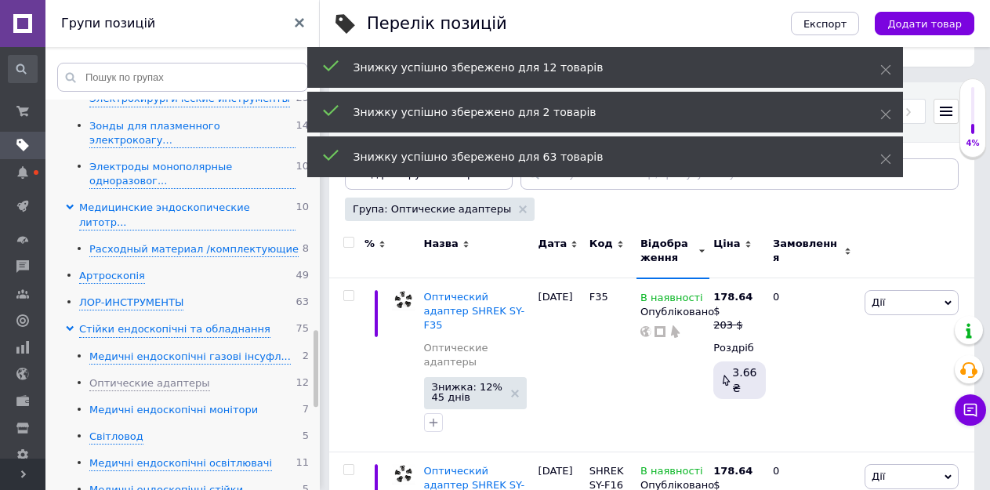
click at [119, 403] on div "Медичні ендоскопічні монітори" at bounding box center [173, 410] width 168 height 15
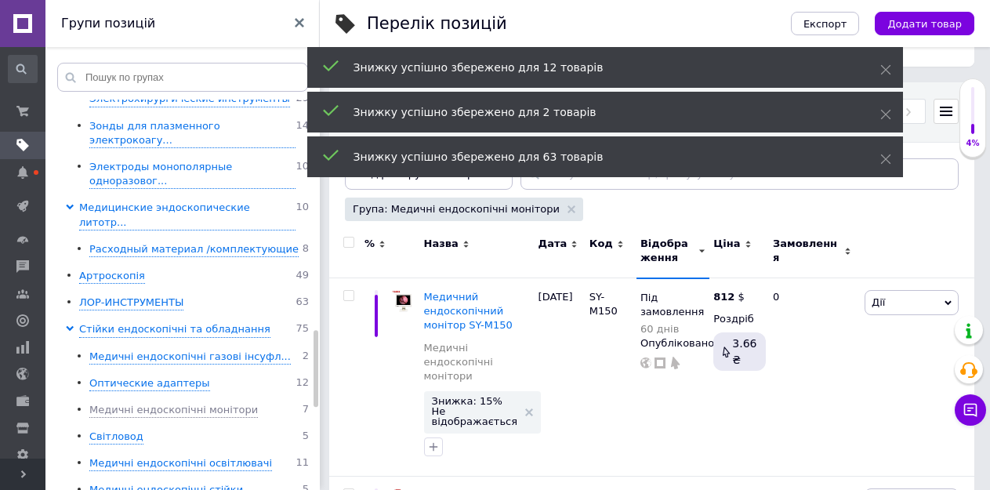
click at [349, 241] on input "checkbox" at bounding box center [348, 242] width 10 height 10
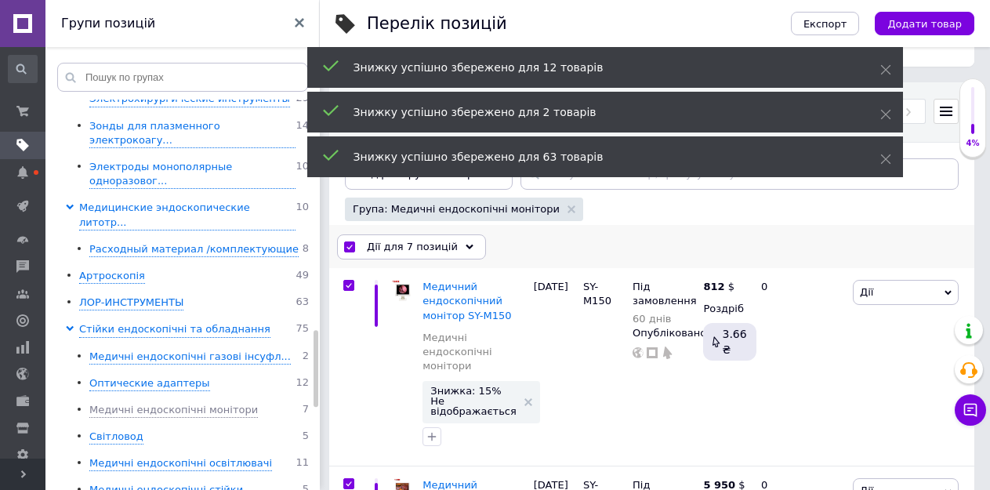
click at [420, 239] on div "Дії для 7 позицій" at bounding box center [411, 246] width 149 height 25
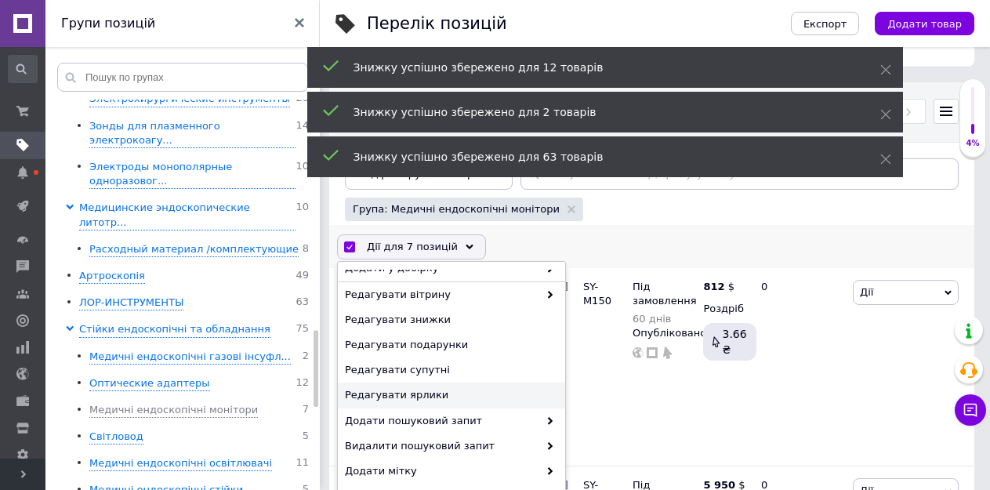
scroll to position [87, 0]
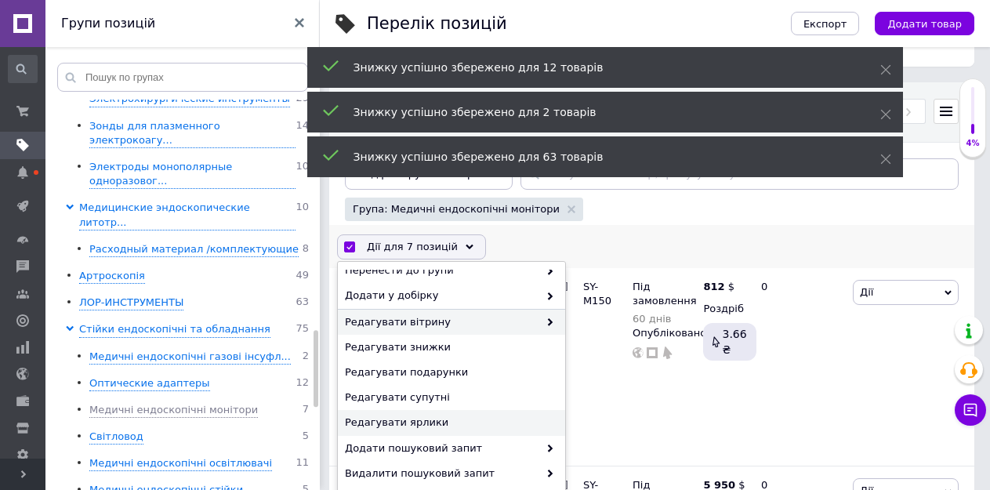
click at [432, 328] on span "Редагувати вітрину" at bounding box center [442, 322] width 194 height 14
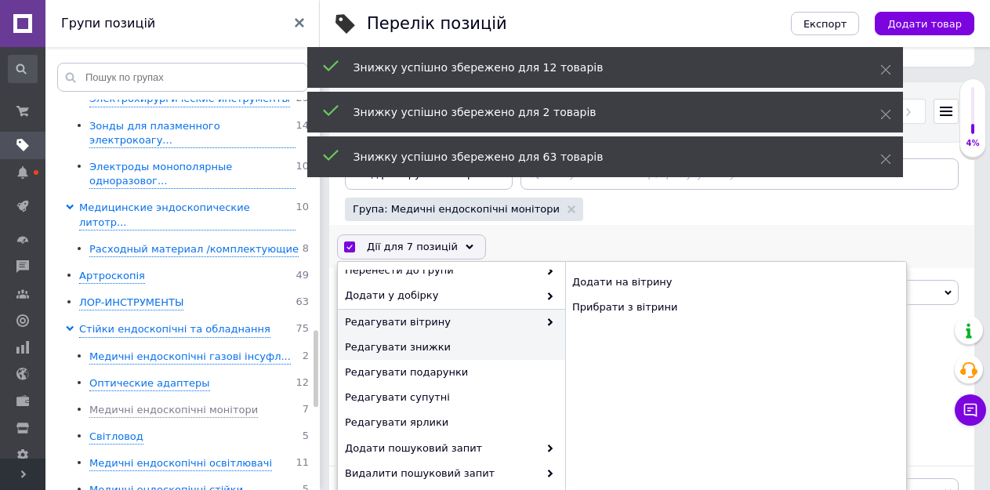
click at [435, 348] on span "Редагувати знижки" at bounding box center [449, 347] width 209 height 14
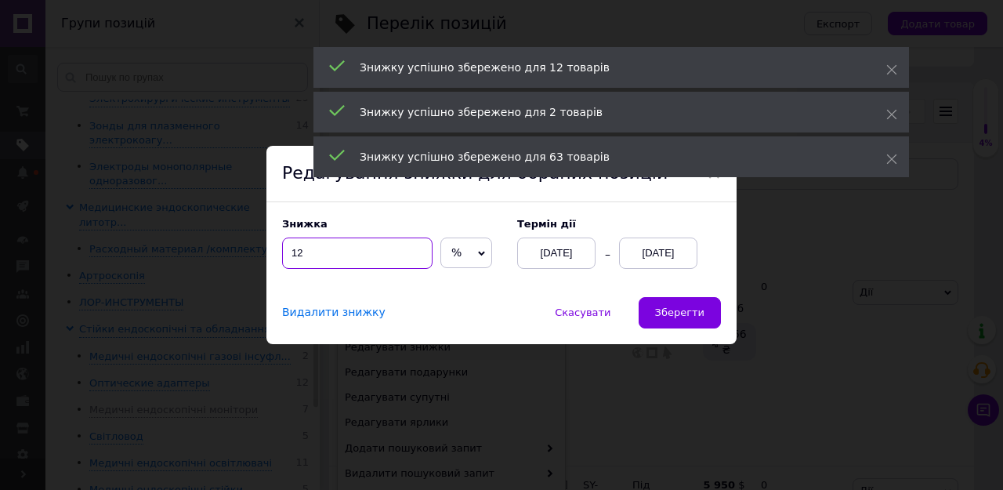
drag, startPoint x: 304, startPoint y: 252, endPoint x: 292, endPoint y: 254, distance: 11.9
click at [292, 254] on input "12" at bounding box center [357, 252] width 150 height 31
click at [674, 317] on span "Зберегти" at bounding box center [679, 312] width 49 height 12
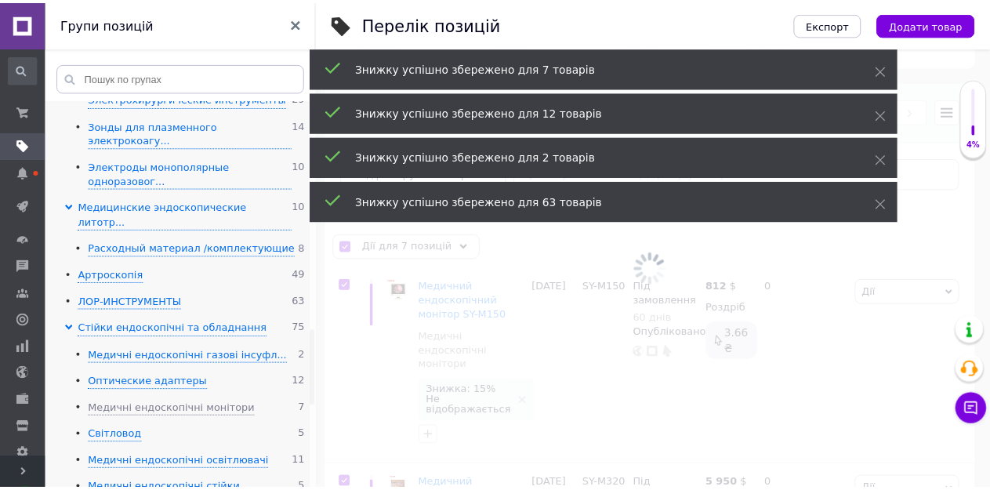
scroll to position [0, 361]
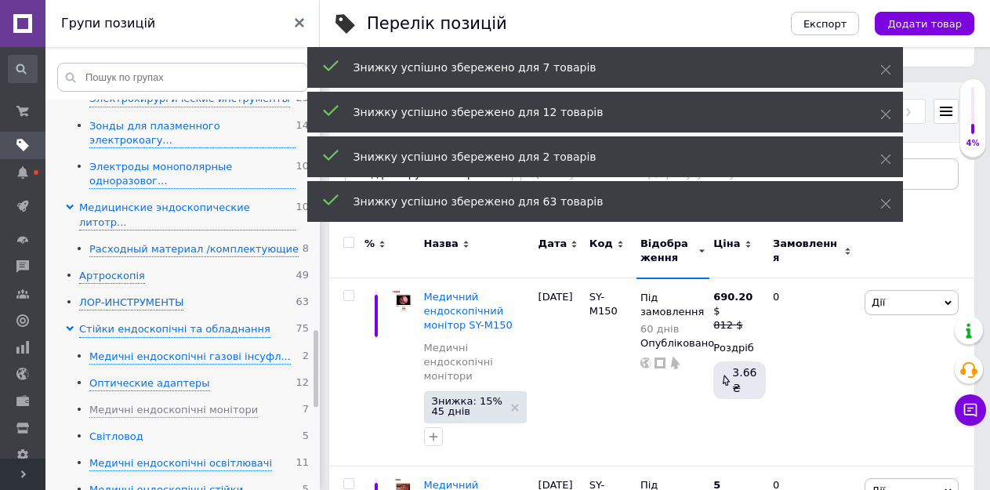
click at [116, 429] on div "Світловод" at bounding box center [116, 436] width 54 height 15
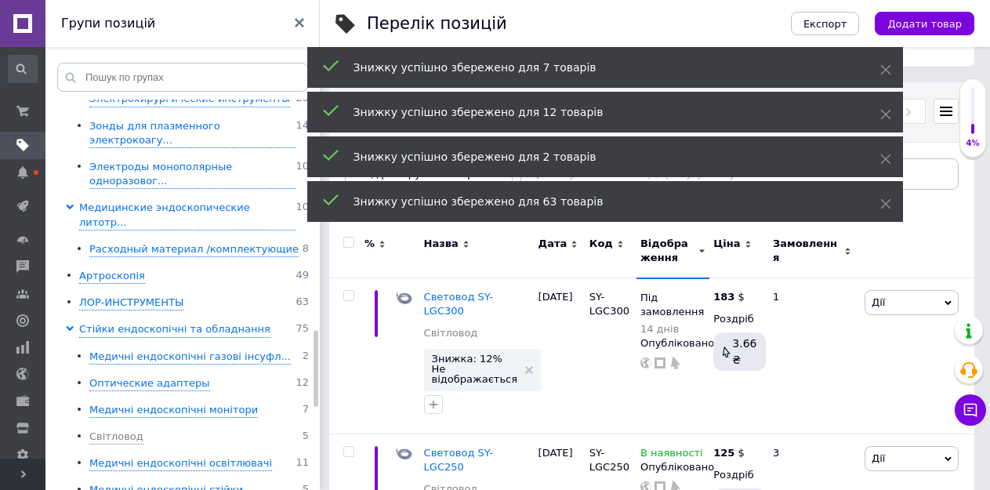
click at [348, 241] on input "checkbox" at bounding box center [348, 242] width 10 height 10
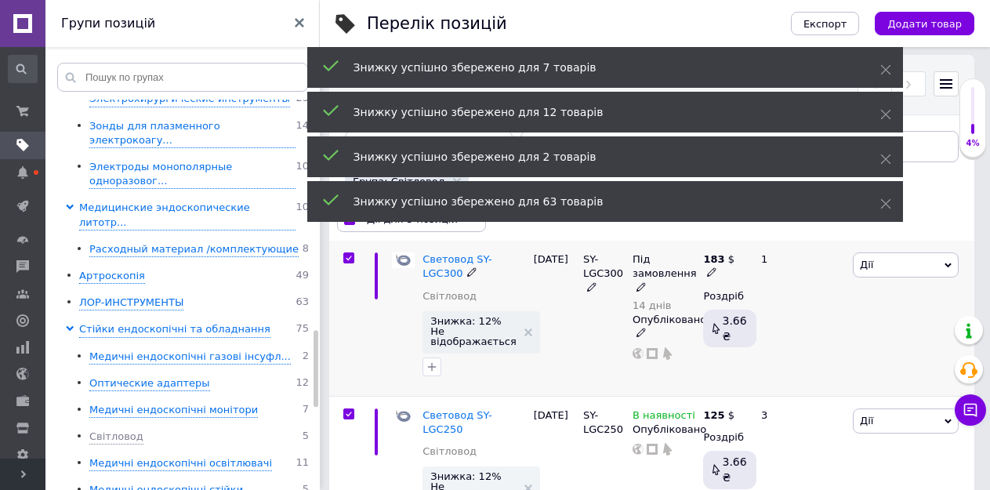
scroll to position [78, 0]
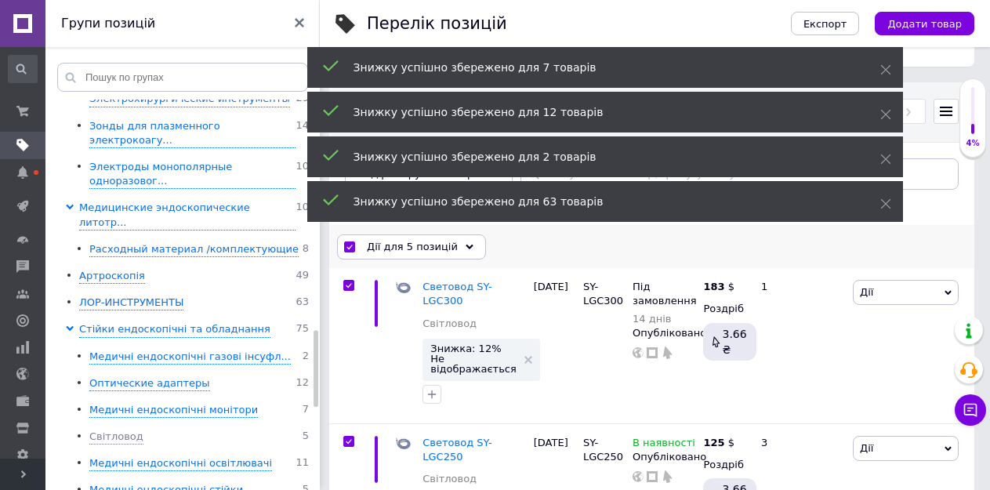
click at [423, 252] on span "Дії для 5 позицій" at bounding box center [412, 247] width 91 height 14
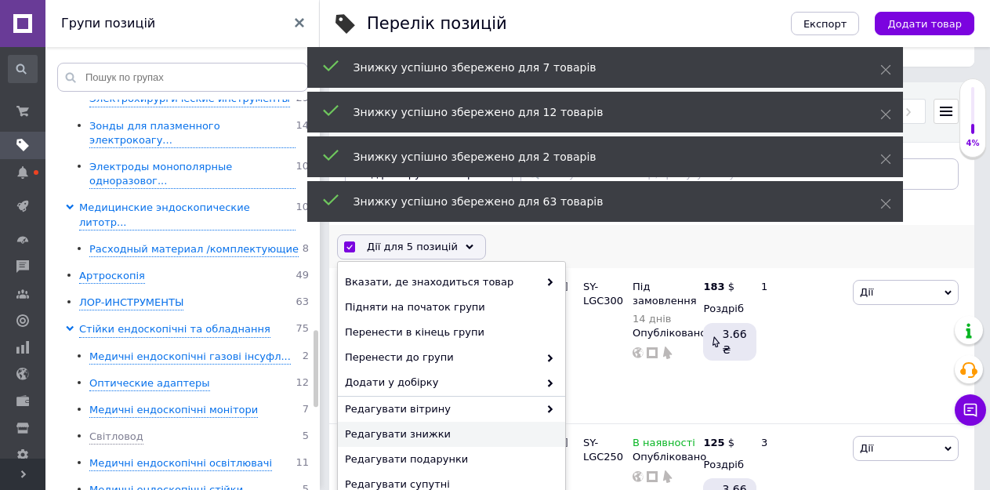
click at [405, 432] on span "Редагувати знижки" at bounding box center [449, 434] width 209 height 14
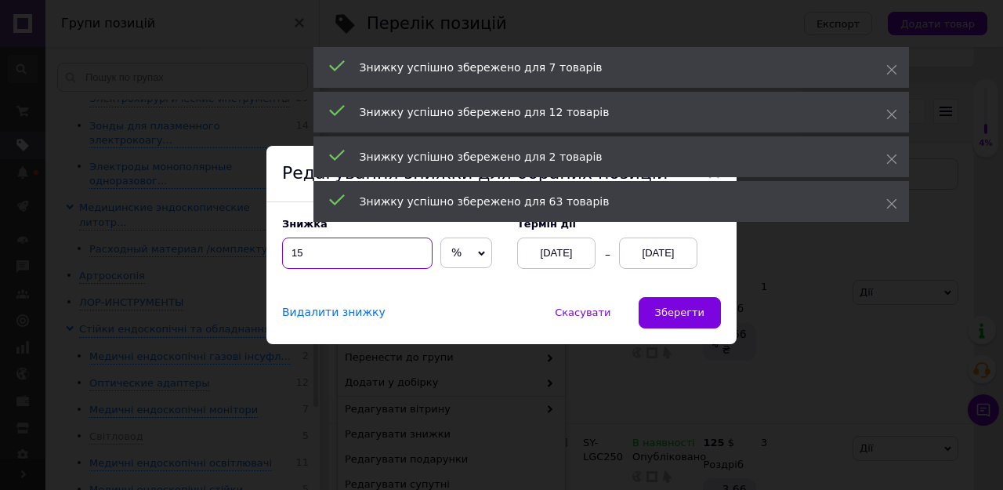
drag, startPoint x: 305, startPoint y: 254, endPoint x: 292, endPoint y: 252, distance: 12.6
click at [292, 252] on input "15" at bounding box center [357, 252] width 150 height 31
click at [679, 309] on span "Зберегти" at bounding box center [679, 312] width 49 height 12
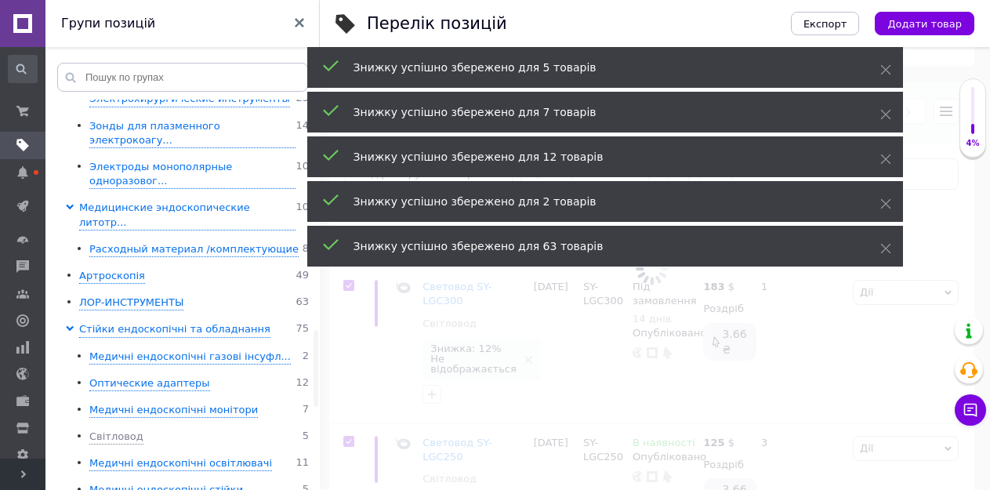
scroll to position [0, 361]
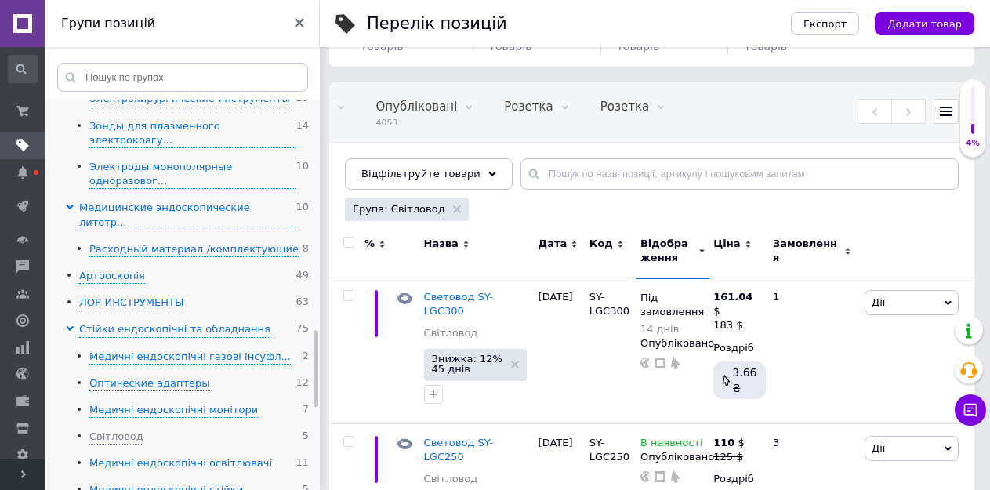
click at [133, 456] on div "Медичні ендоскопічні освітлювачі" at bounding box center [180, 463] width 183 height 15
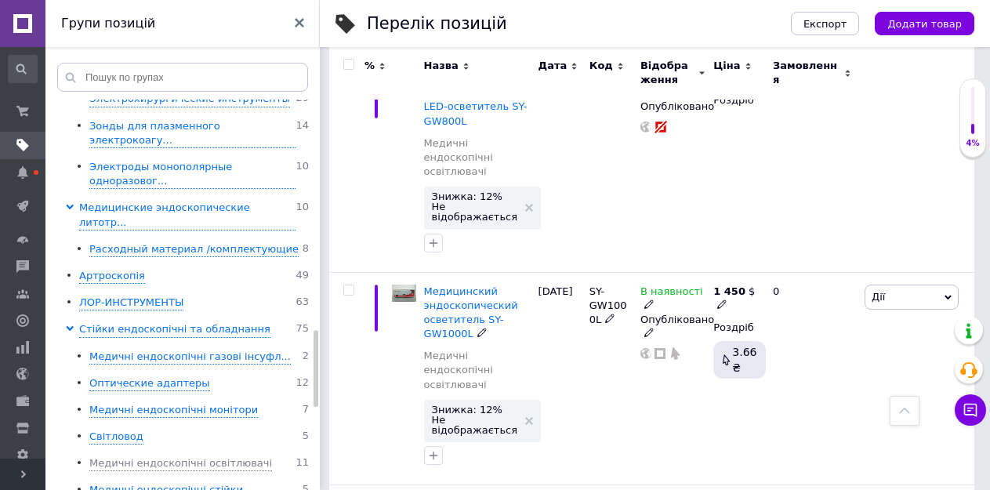
scroll to position [1175, 0]
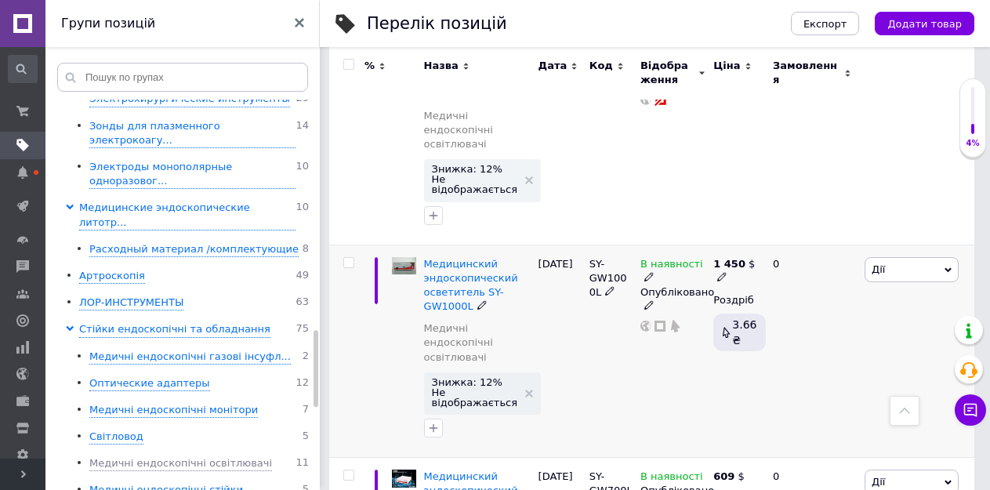
click at [349, 257] on span at bounding box center [348, 262] width 11 height 11
click at [349, 258] on input "checkbox" at bounding box center [348, 263] width 10 height 10
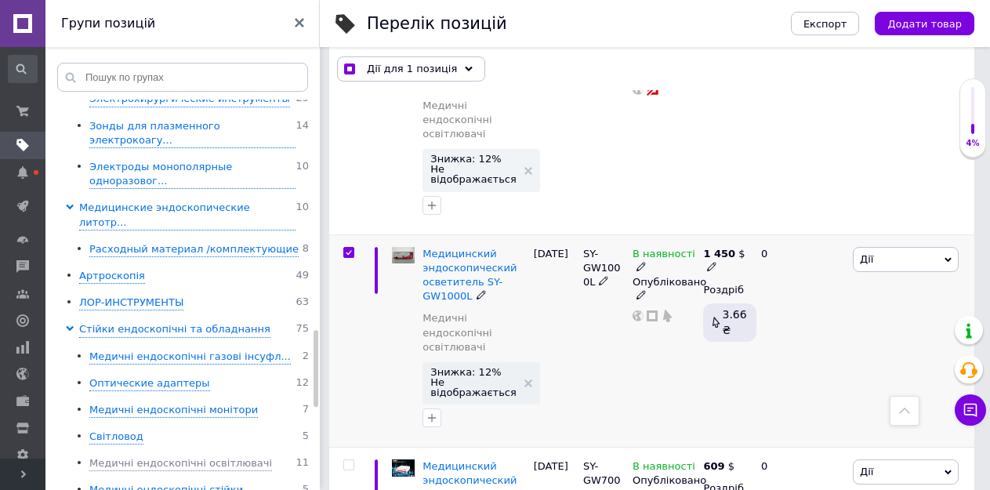
scroll to position [1222, 0]
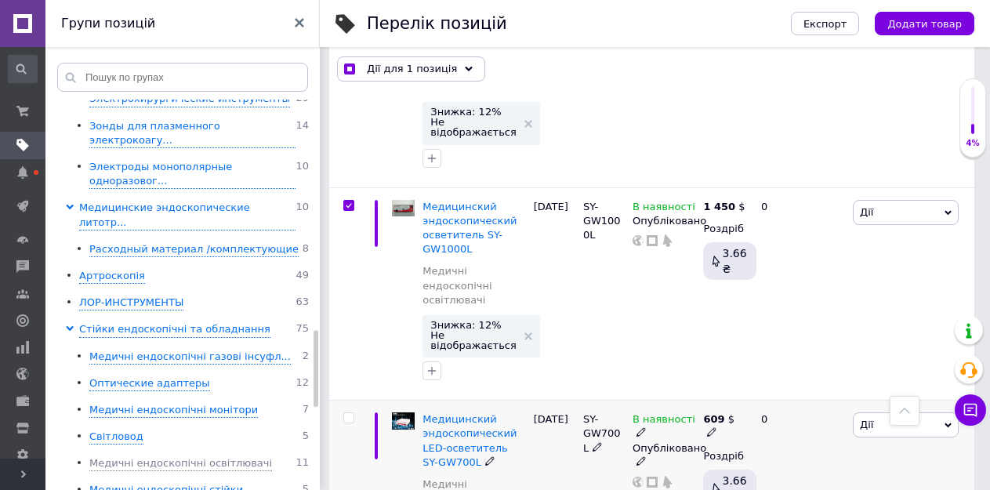
click at [353, 422] on input "checkbox" at bounding box center [348, 418] width 10 height 10
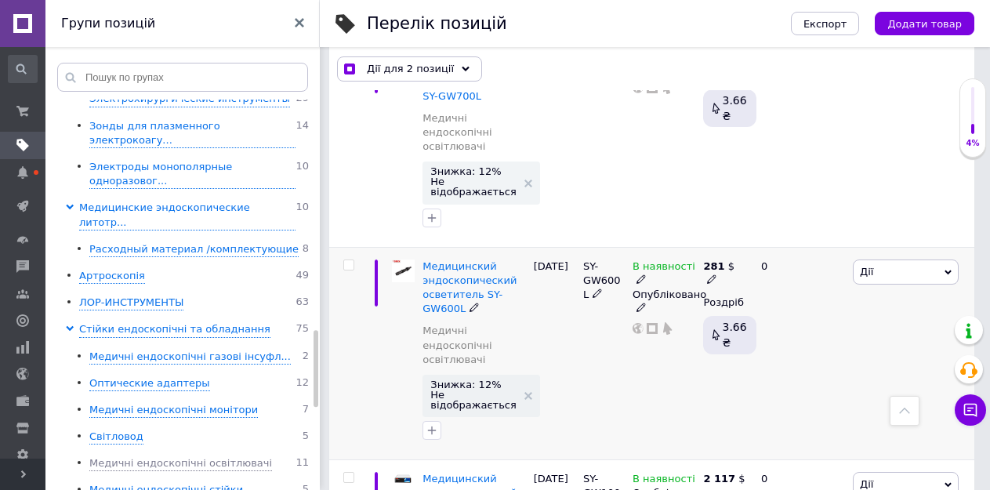
scroll to position [1614, 0]
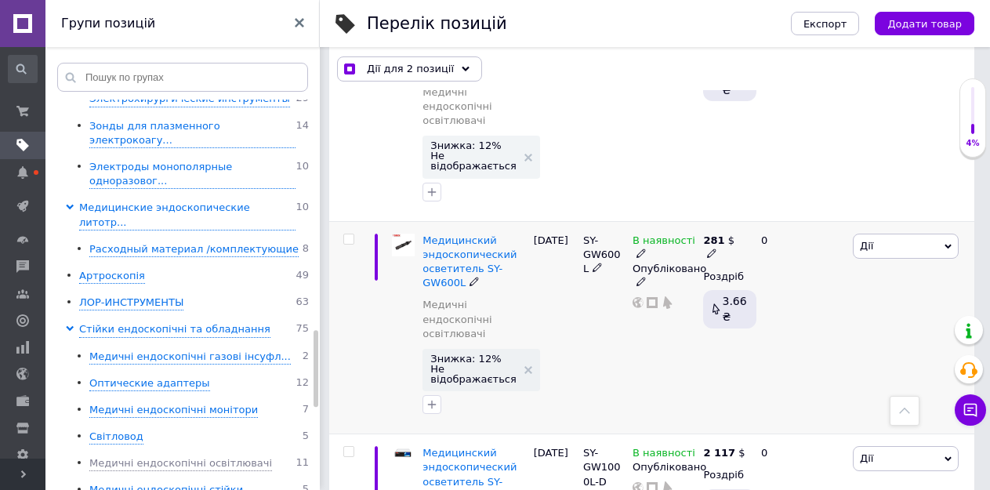
click at [349, 241] on input "checkbox" at bounding box center [348, 239] width 10 height 10
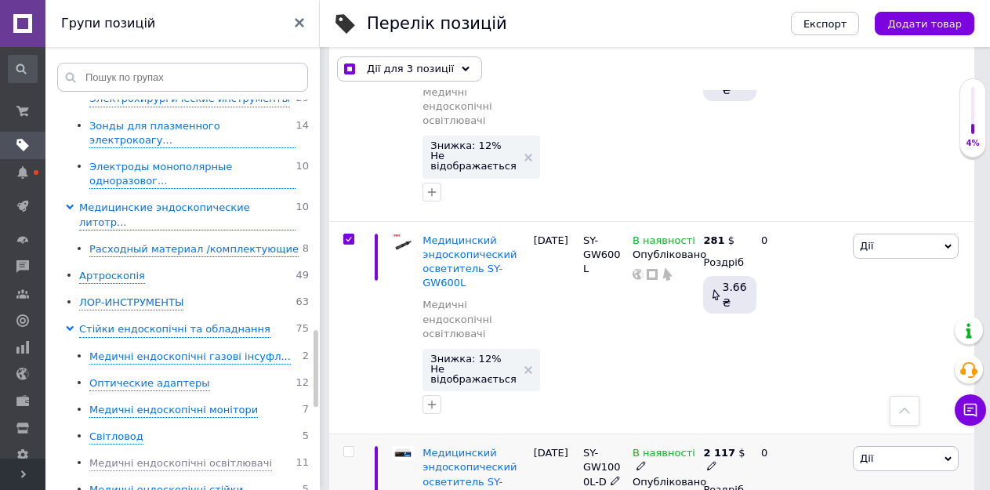
click at [350, 455] on input "checkbox" at bounding box center [348, 452] width 10 height 10
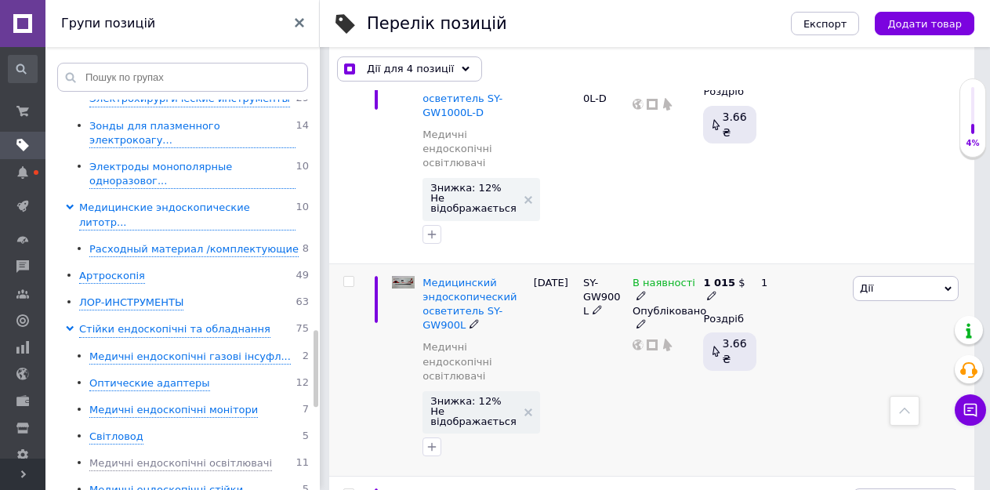
scroll to position [2006, 0]
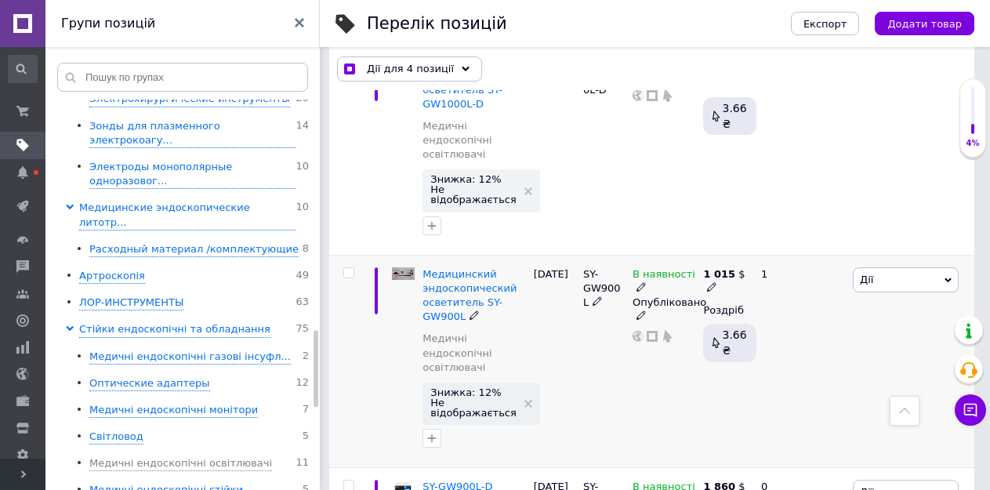
click at [348, 271] on input "checkbox" at bounding box center [348, 273] width 10 height 10
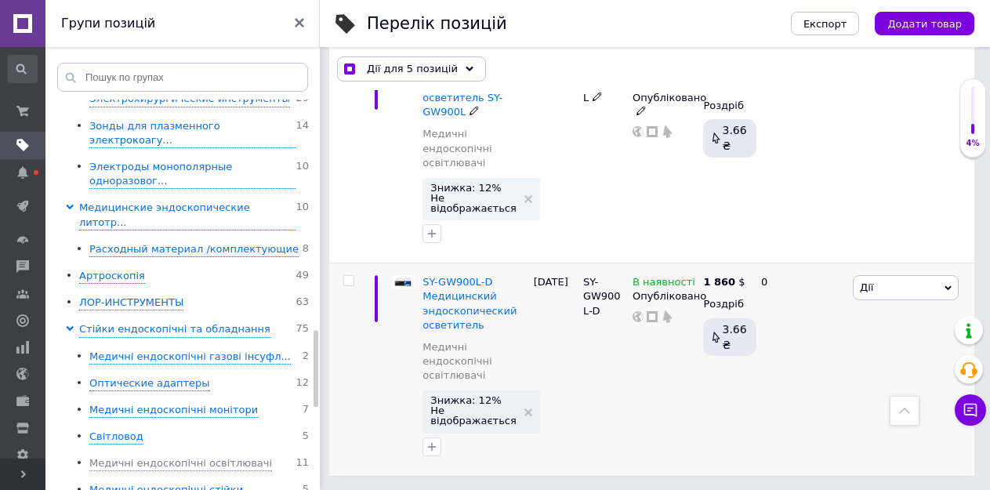
scroll to position [2211, 0]
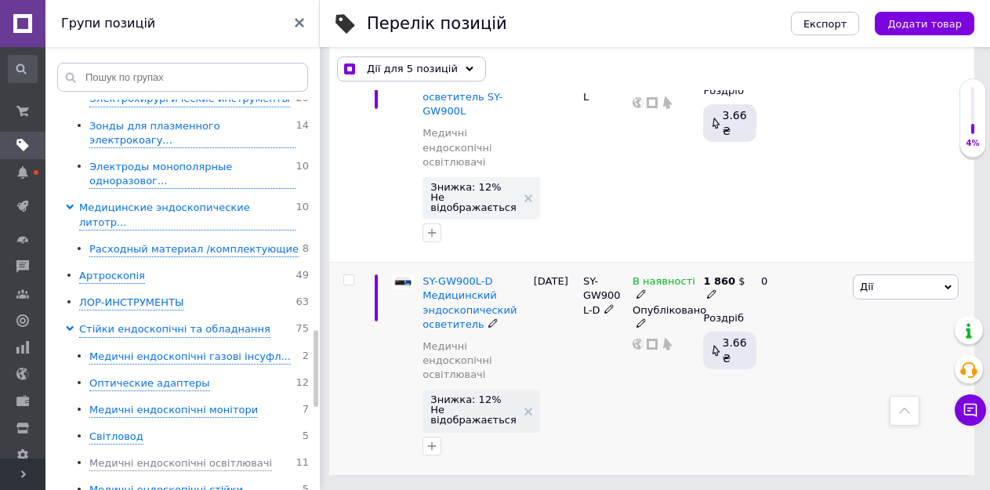
click at [350, 280] on input "checkbox" at bounding box center [348, 280] width 10 height 10
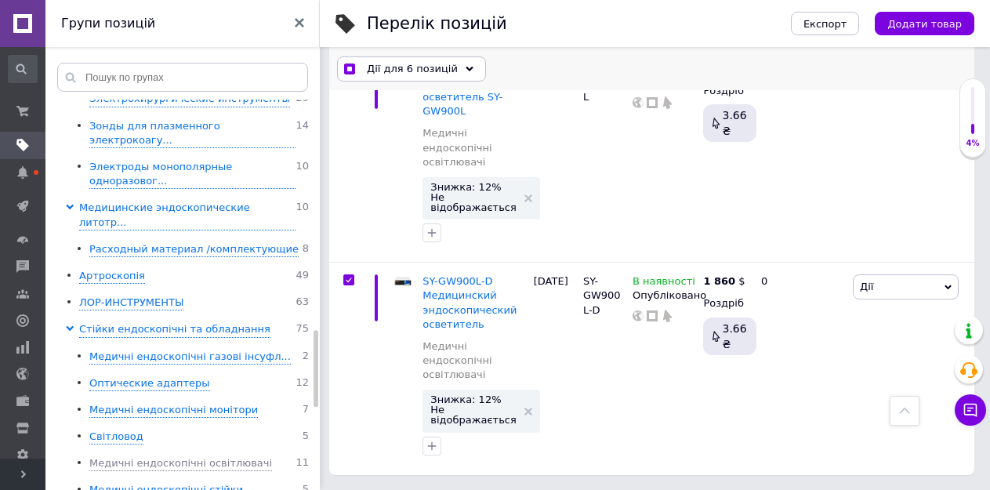
click at [409, 71] on span "Дії для 6 позицій" at bounding box center [412, 69] width 91 height 14
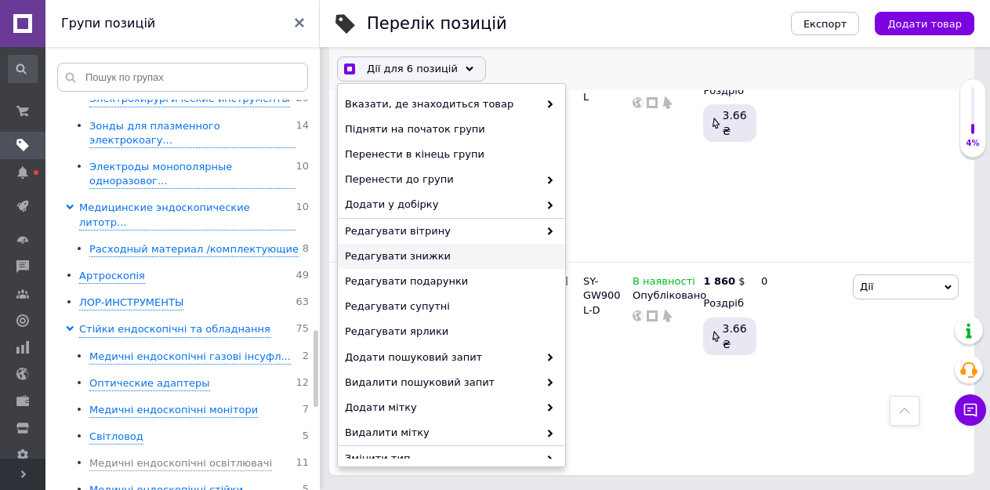
click at [409, 254] on span "Редагувати знижки" at bounding box center [449, 256] width 209 height 14
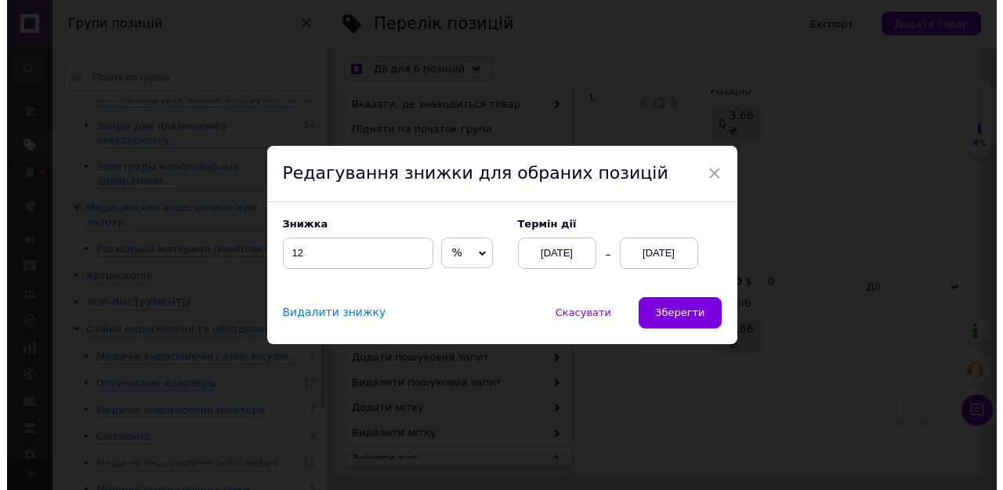
scroll to position [2154, 0]
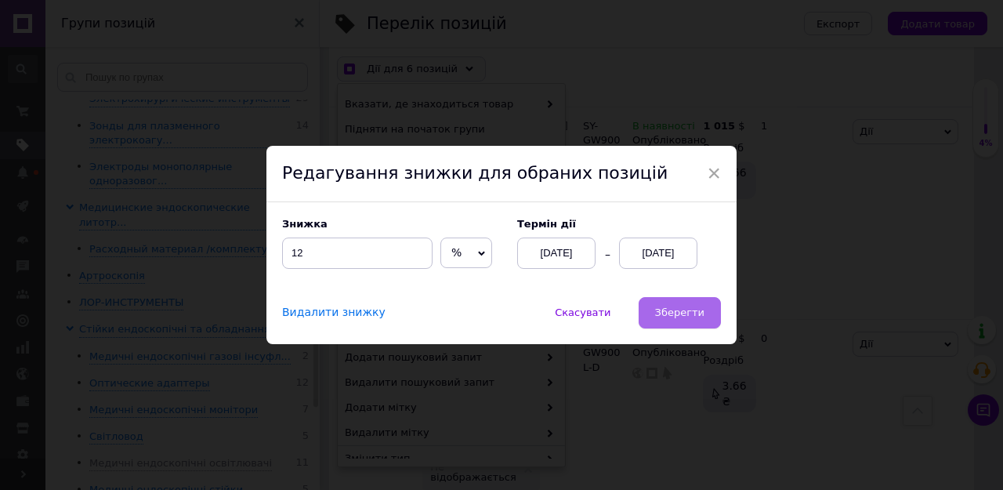
click at [657, 308] on button "Зберегти" at bounding box center [680, 312] width 82 height 31
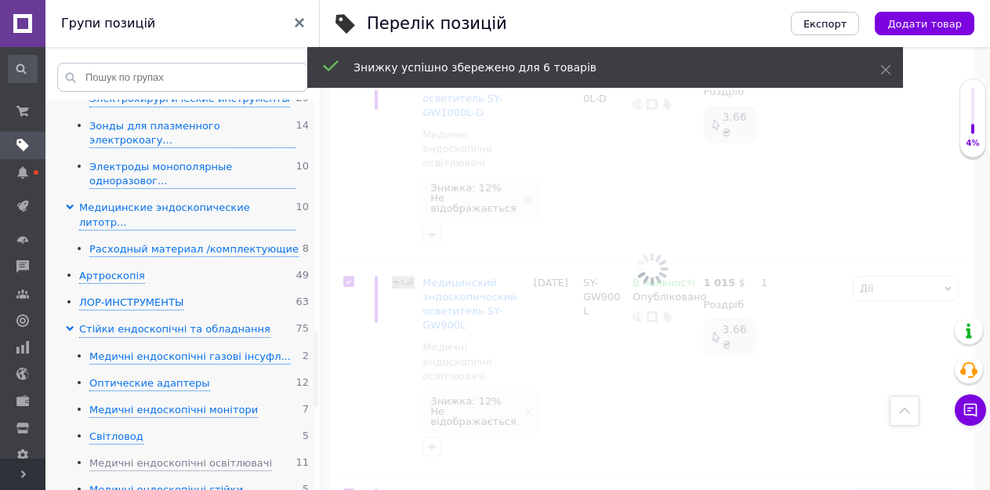
scroll to position [0, 361]
click at [132, 483] on div "Медичні ендоскопічні стійки" at bounding box center [166, 490] width 154 height 15
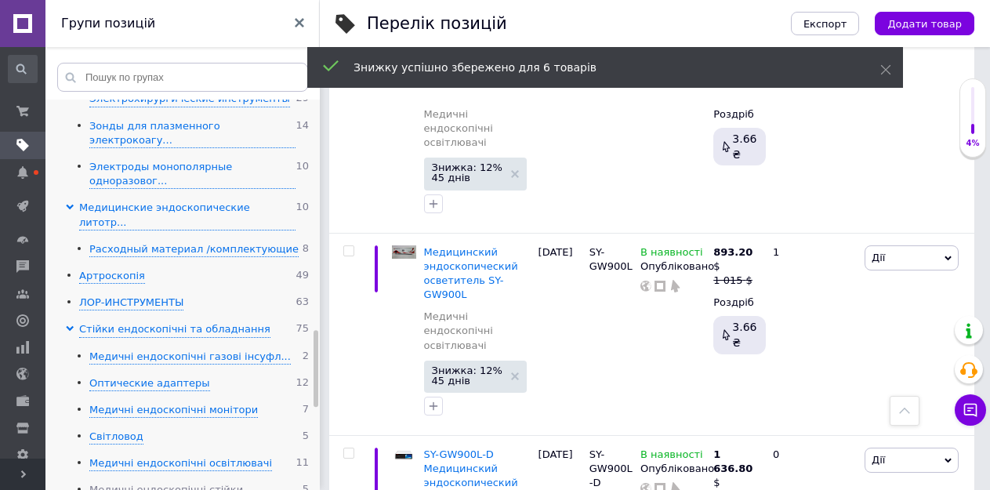
scroll to position [1887, 0]
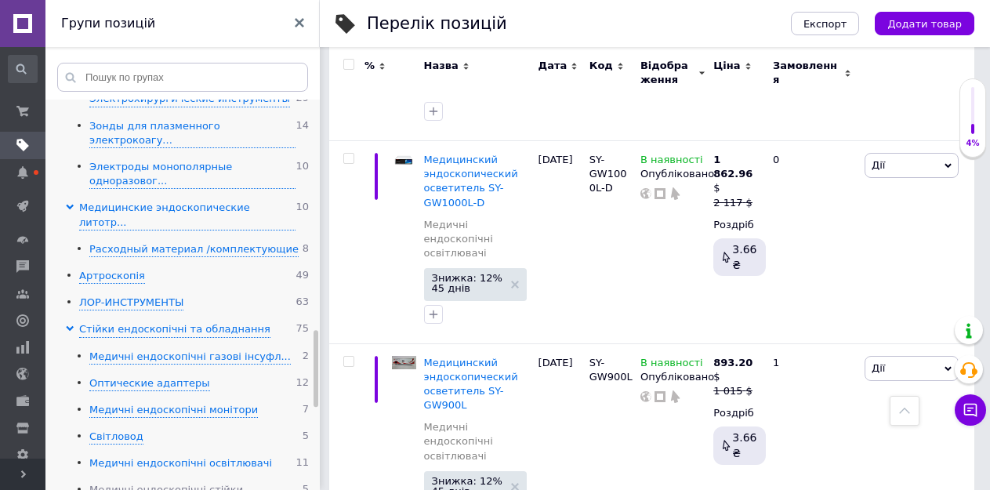
click at [157, 456] on div "Медичні ендоскопічні освітлювачі" at bounding box center [180, 463] width 183 height 15
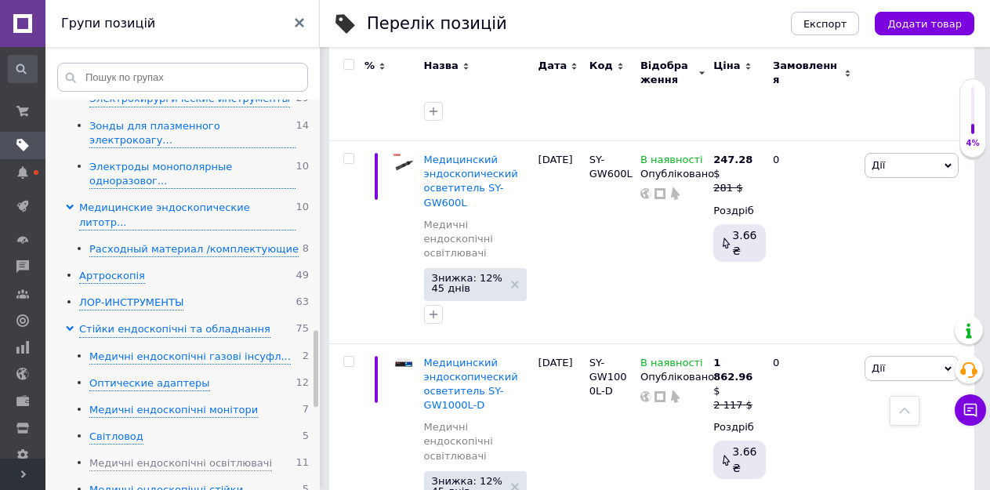
click at [158, 483] on div "Медичні ендоскопічні стійки" at bounding box center [166, 490] width 154 height 15
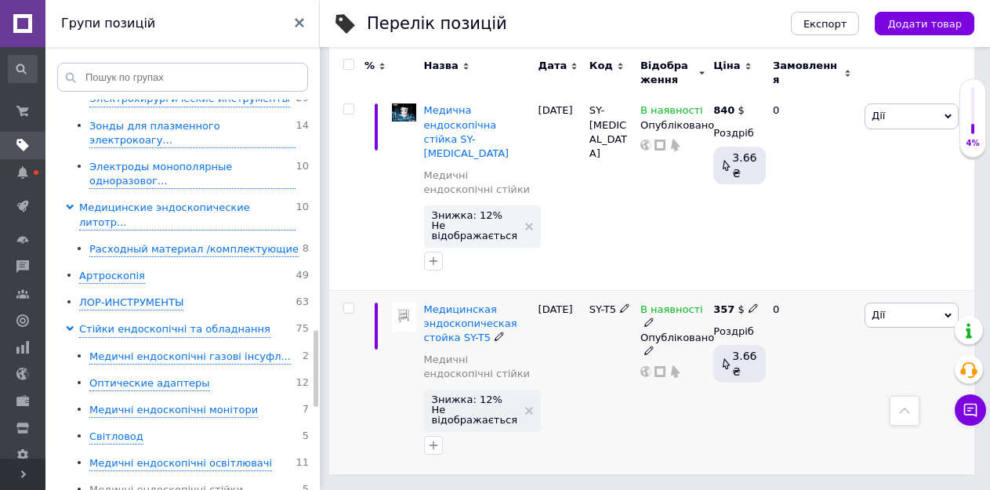
scroll to position [802, 0]
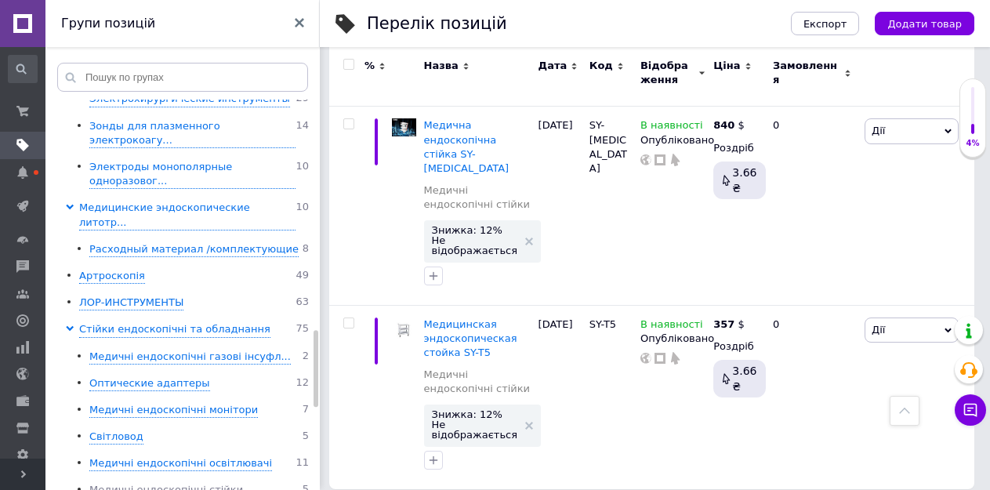
click at [348, 63] on input "checkbox" at bounding box center [348, 65] width 10 height 10
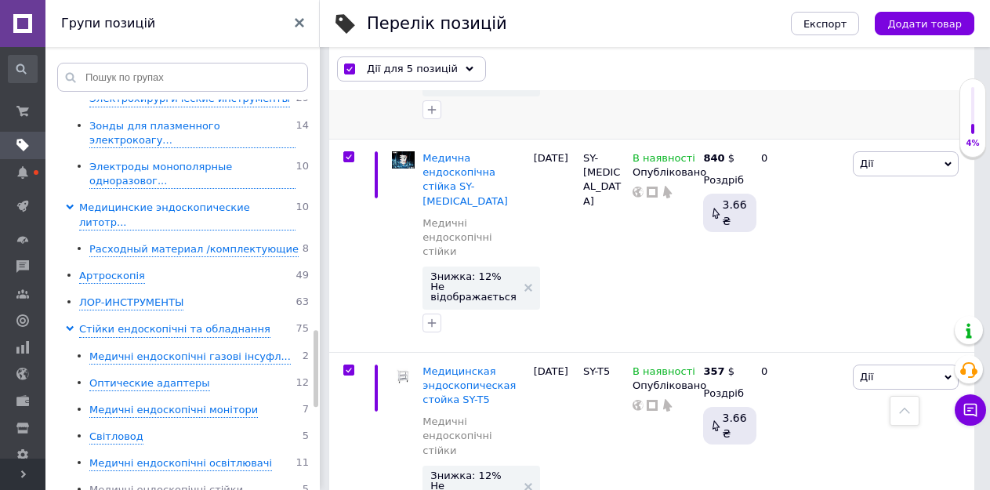
scroll to position [792, 0]
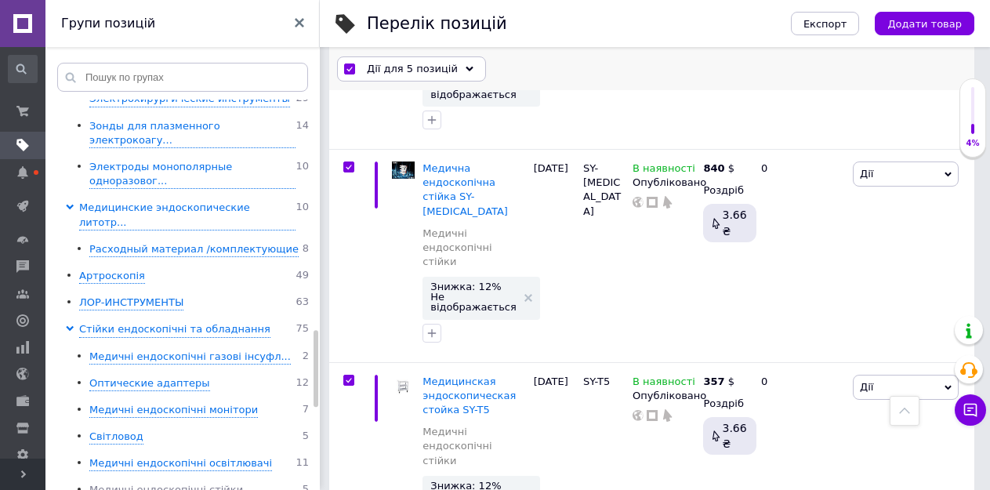
click at [402, 63] on span "Дії для 5 позицій" at bounding box center [412, 69] width 91 height 14
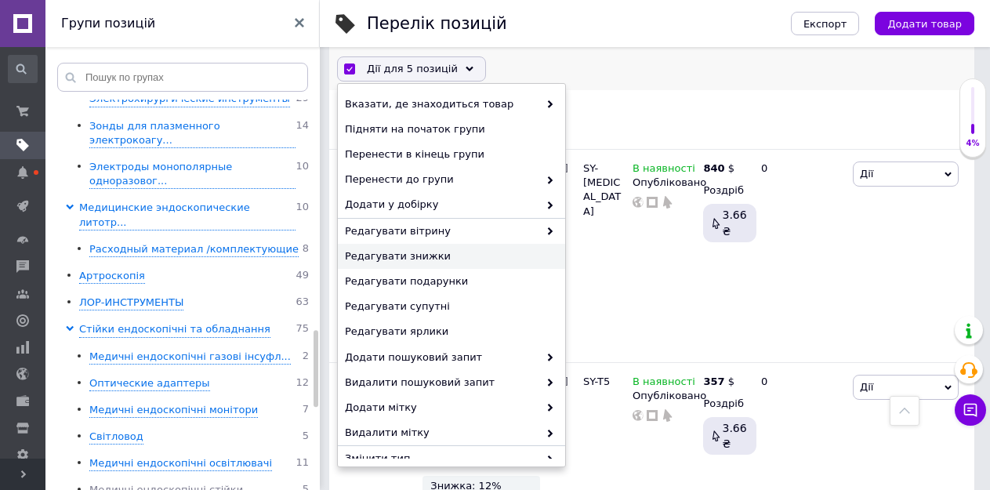
click at [381, 253] on span "Редагувати знижки" at bounding box center [449, 256] width 209 height 14
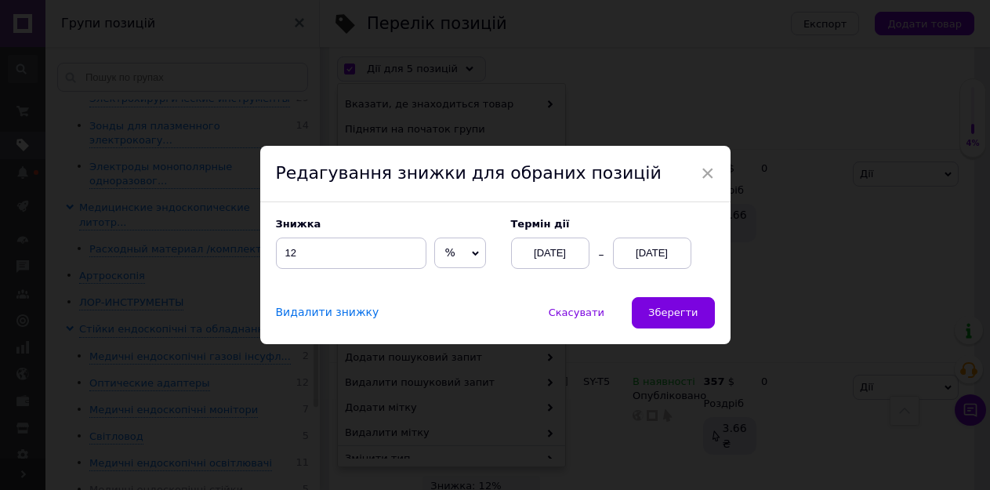
scroll to position [735, 0]
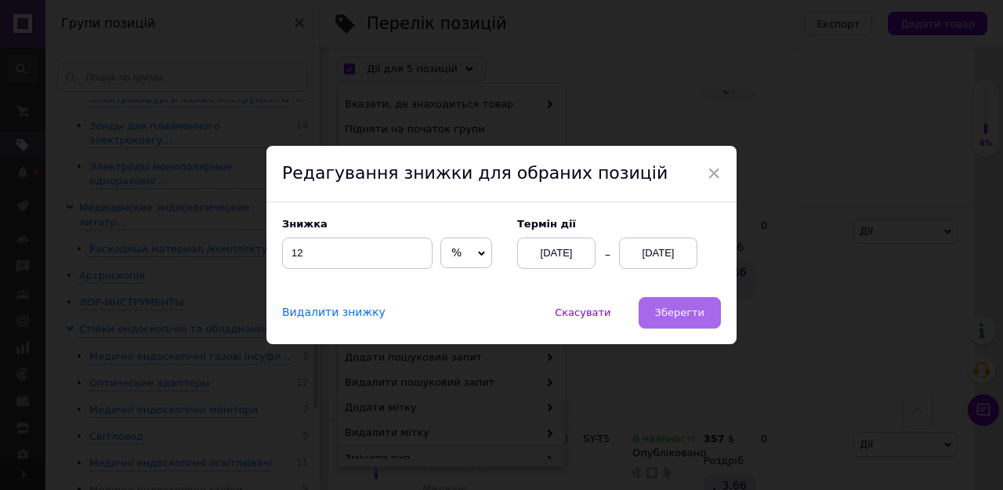
click at [699, 311] on span "Зберегти" at bounding box center [679, 312] width 49 height 12
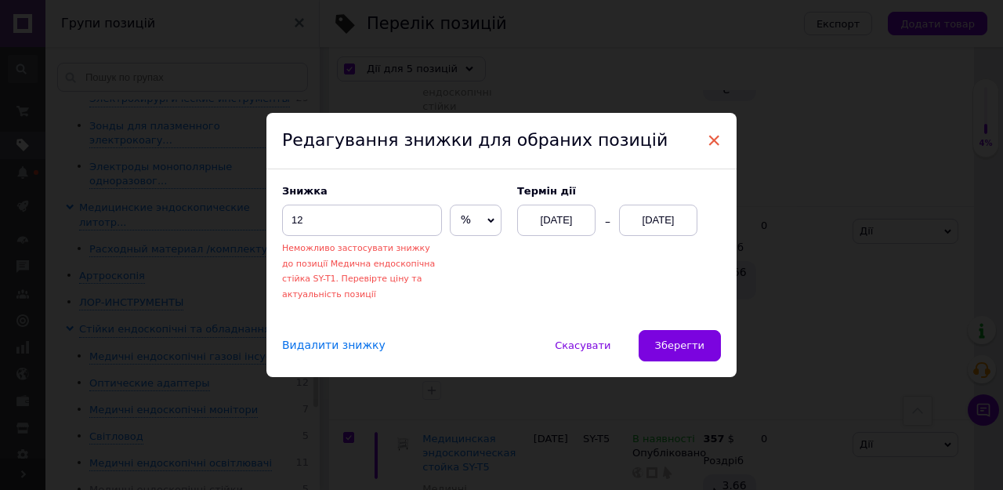
click at [711, 136] on span "×" at bounding box center [714, 140] width 14 height 27
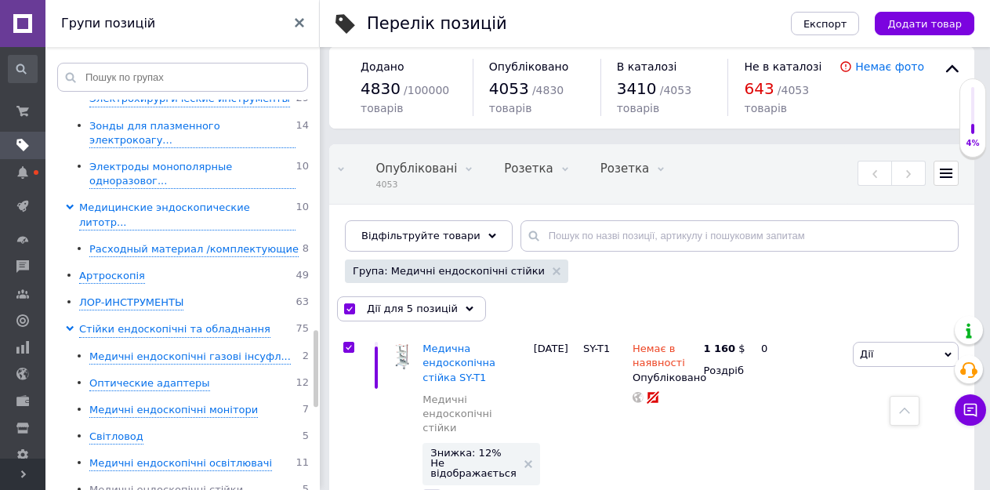
scroll to position [0, 0]
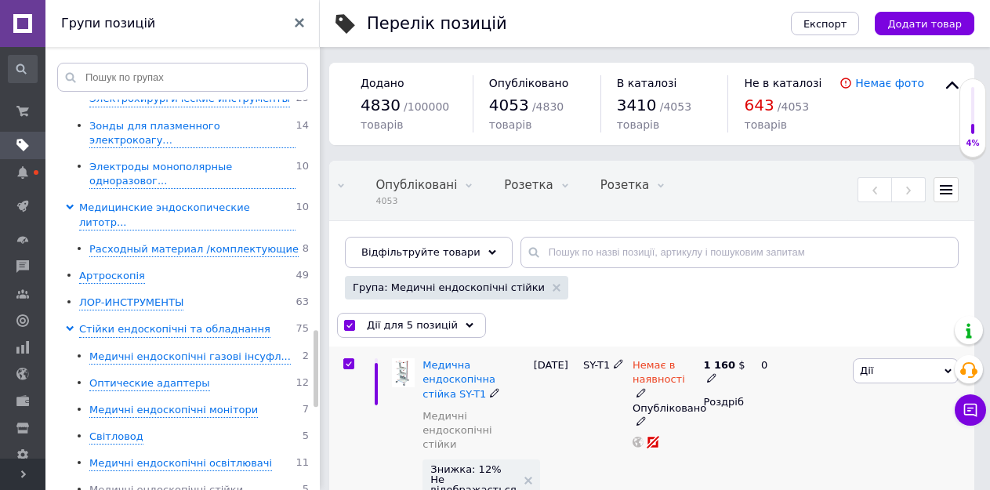
click at [349, 364] on input "checkbox" at bounding box center [348, 364] width 10 height 10
click at [398, 321] on span "Дії для 4 позиції" at bounding box center [410, 325] width 87 height 14
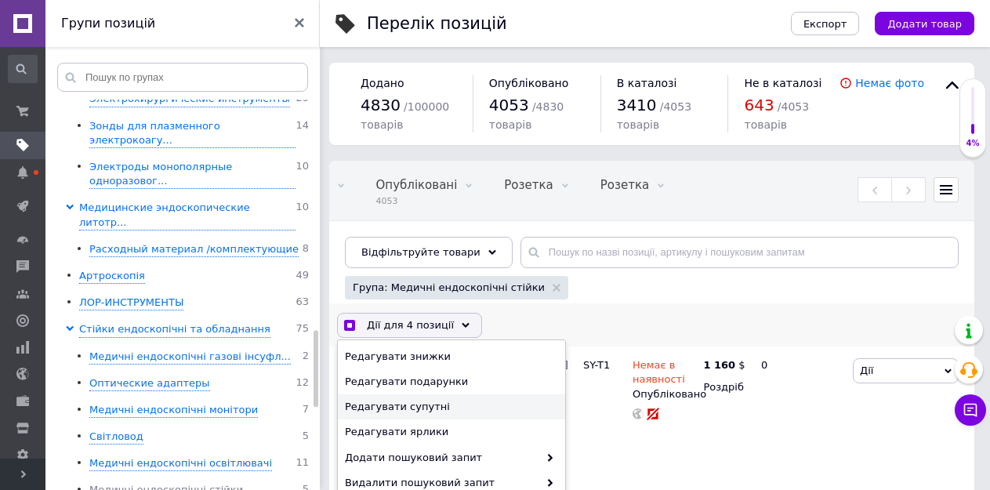
scroll to position [157, 0]
click at [422, 354] on span "Редагувати знижки" at bounding box center [449, 356] width 209 height 14
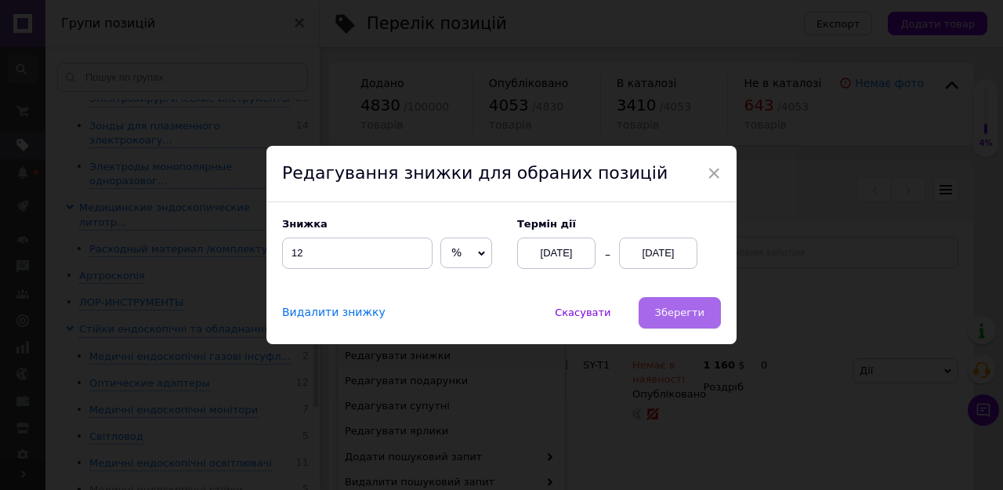
click at [682, 312] on span "Зберегти" at bounding box center [679, 312] width 49 height 12
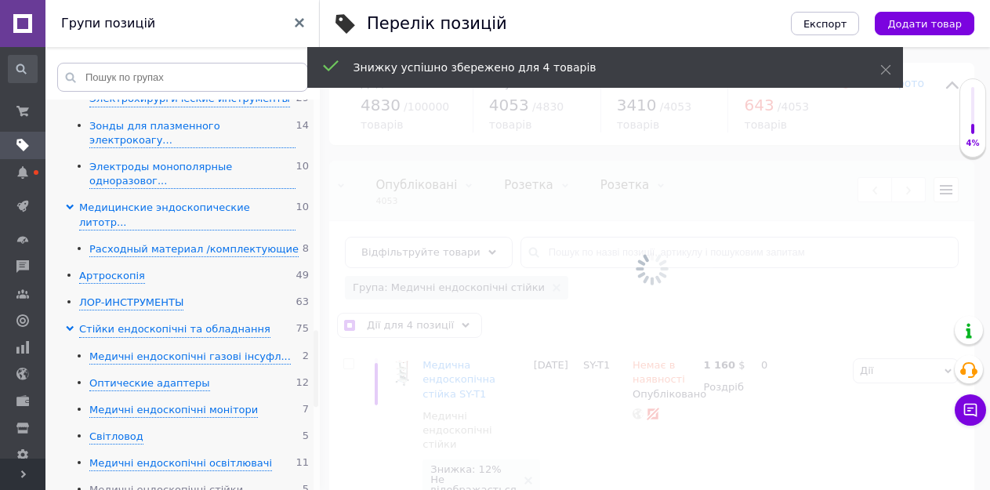
scroll to position [0, 361]
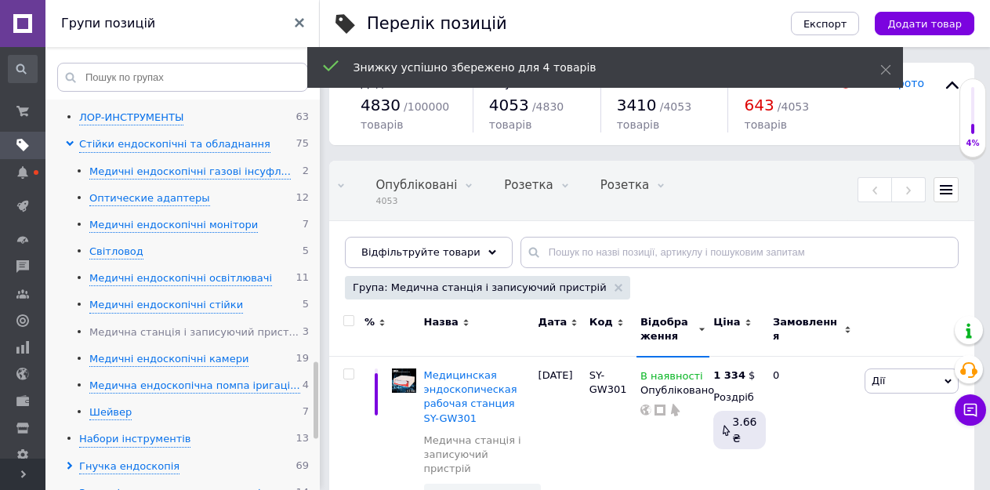
scroll to position [1410, 0]
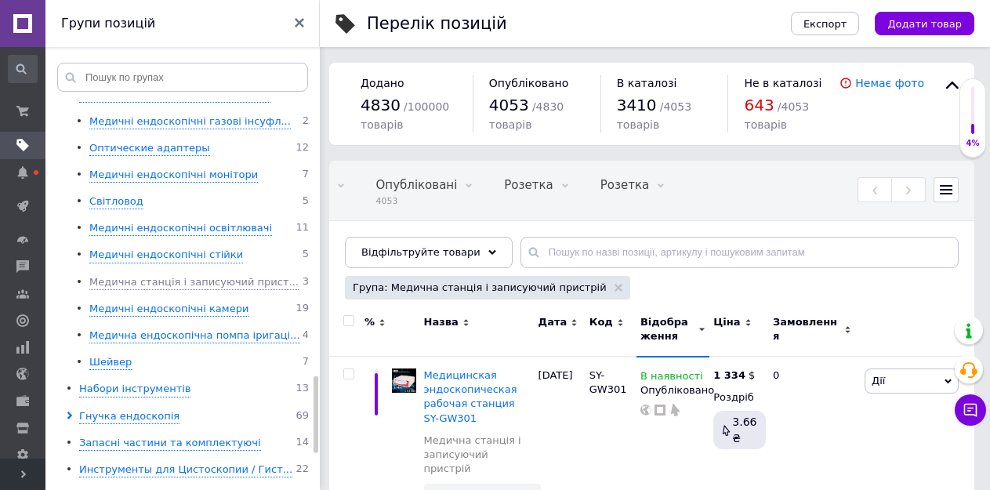
click at [349, 322] on input "checkbox" at bounding box center [348, 321] width 10 height 10
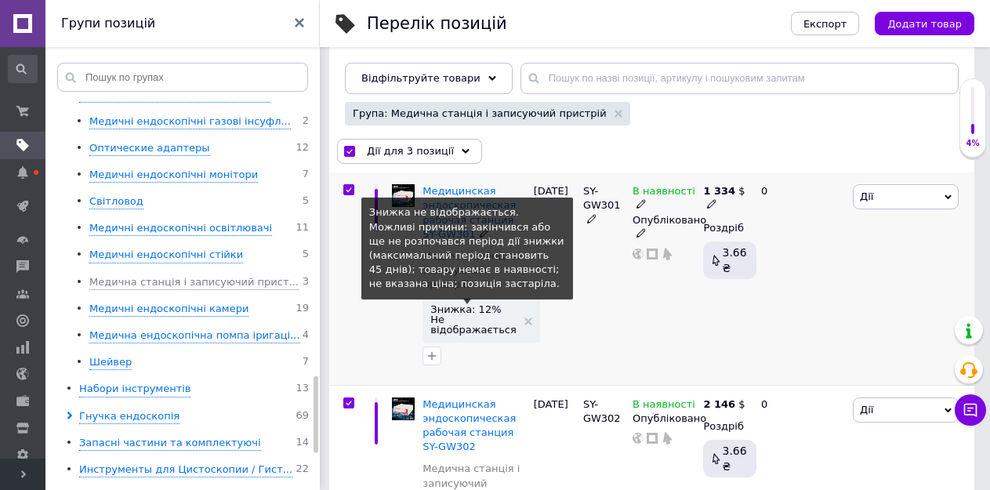
scroll to position [235, 0]
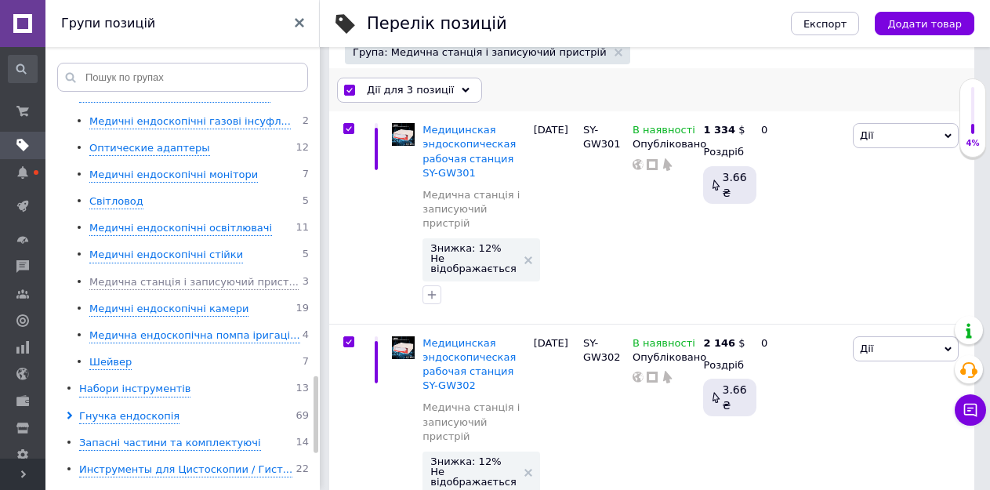
click at [420, 93] on span "Дії для 3 позиції" at bounding box center [410, 90] width 87 height 14
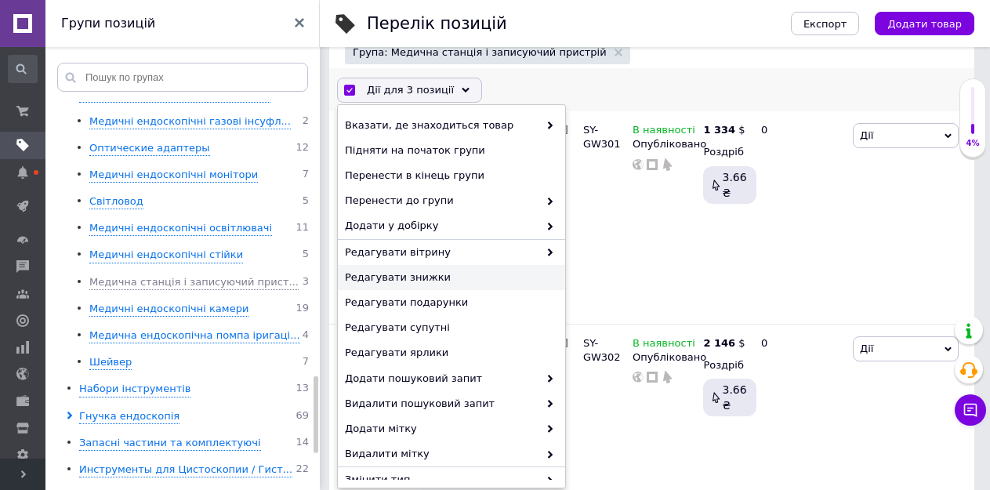
click at [398, 275] on span "Редагувати знижки" at bounding box center [449, 277] width 209 height 14
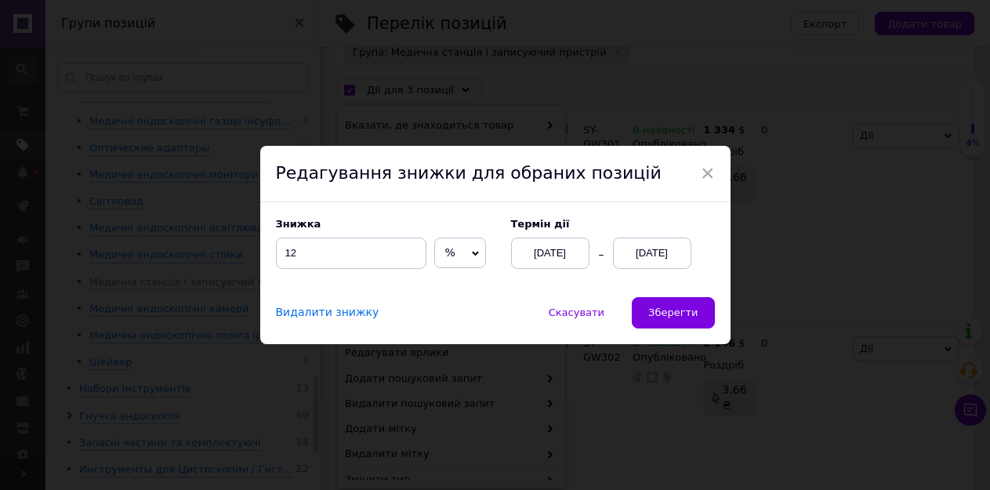
scroll to position [179, 0]
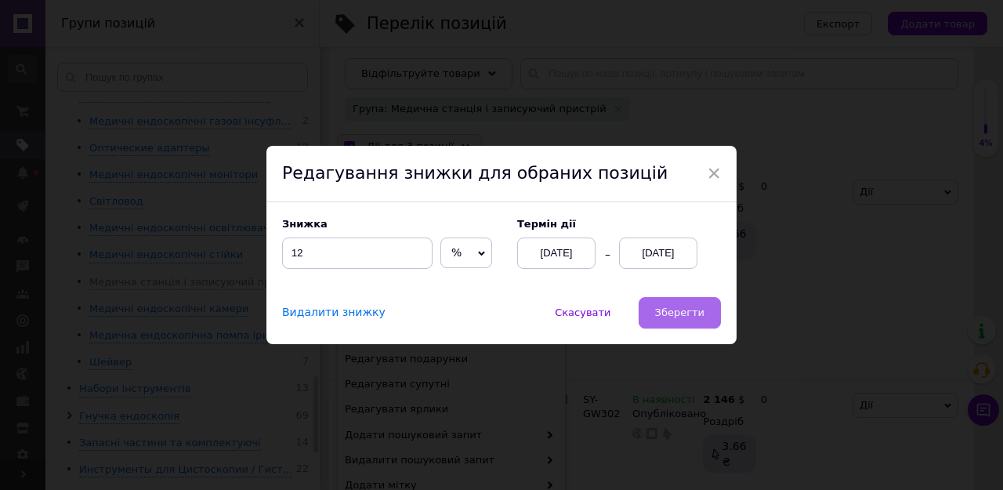
click at [686, 315] on span "Зберегти" at bounding box center [679, 312] width 49 height 12
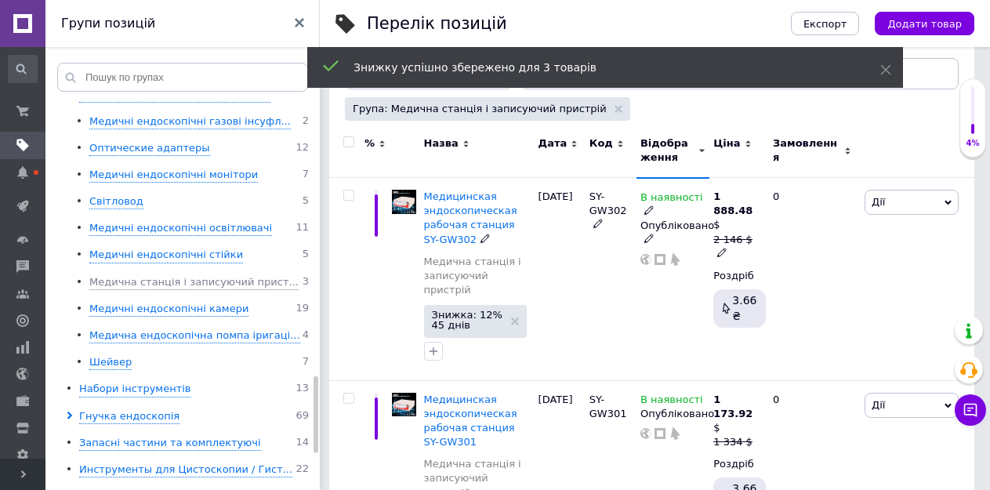
scroll to position [335, 0]
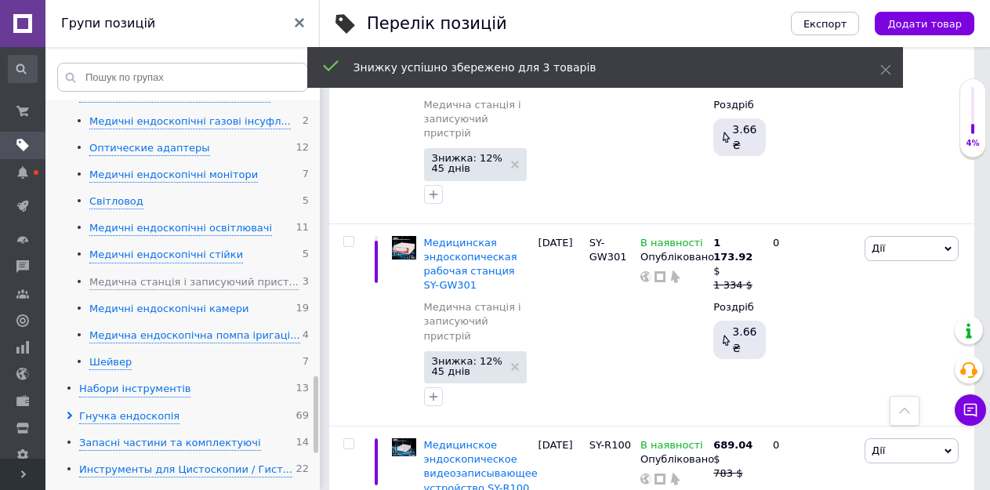
click at [136, 302] on div "Медичні ендоскопічні камери" at bounding box center [168, 309] width 159 height 15
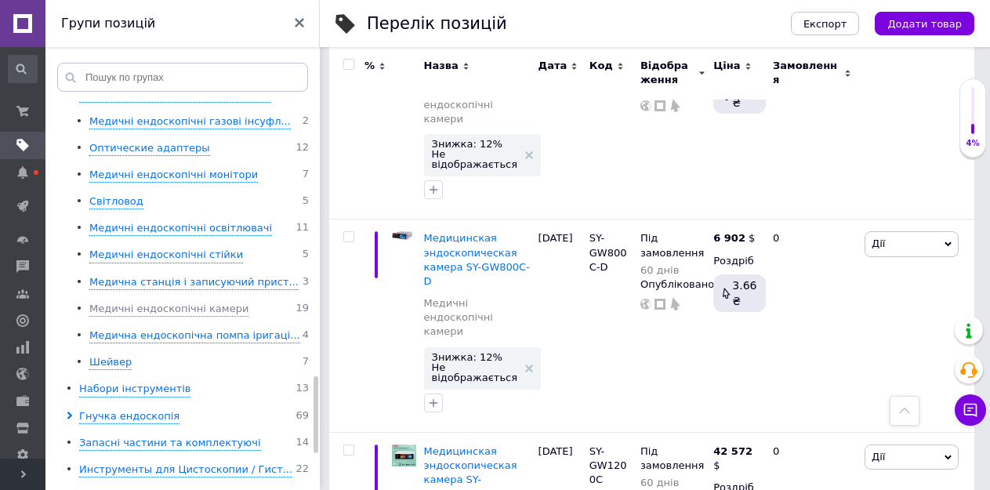
click at [347, 62] on input "checkbox" at bounding box center [348, 65] width 10 height 10
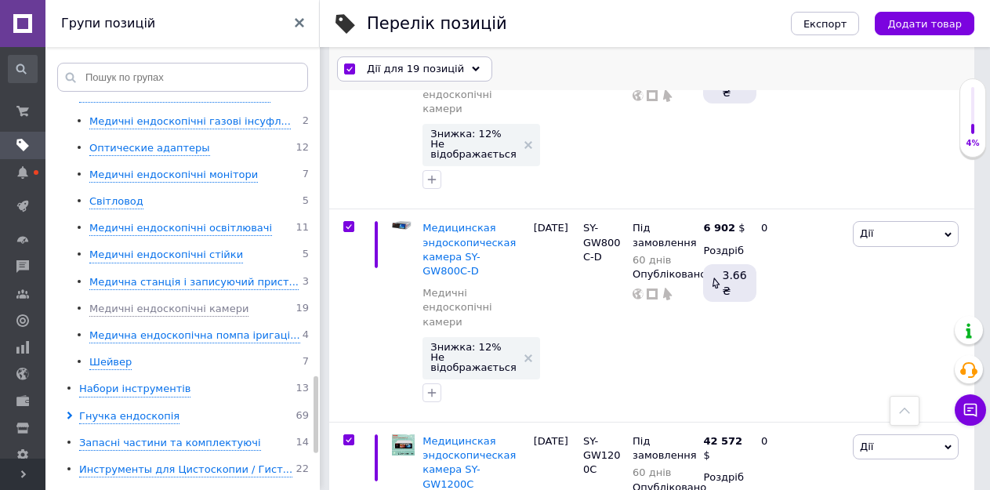
scroll to position [326, 0]
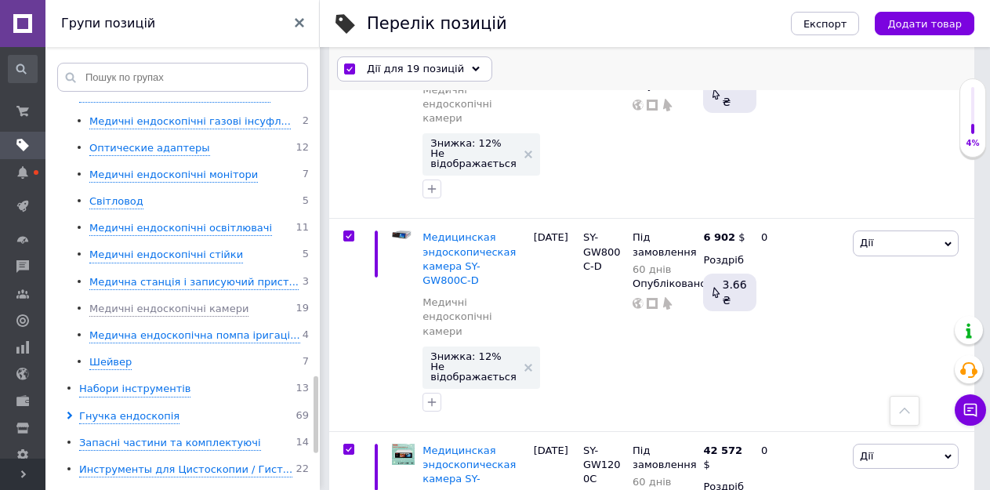
click at [391, 60] on div "Дії для 19 позицій" at bounding box center [414, 68] width 155 height 25
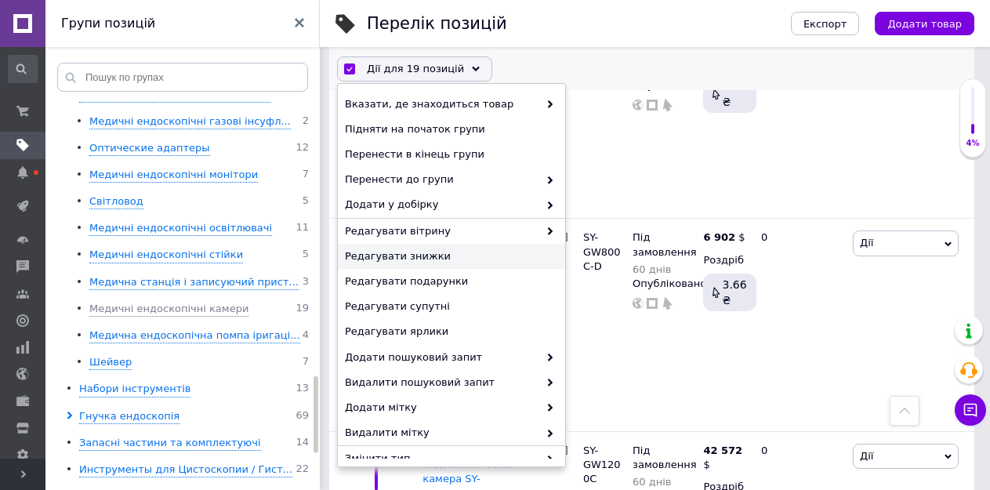
click at [423, 259] on span "Редагувати знижки" at bounding box center [449, 256] width 209 height 14
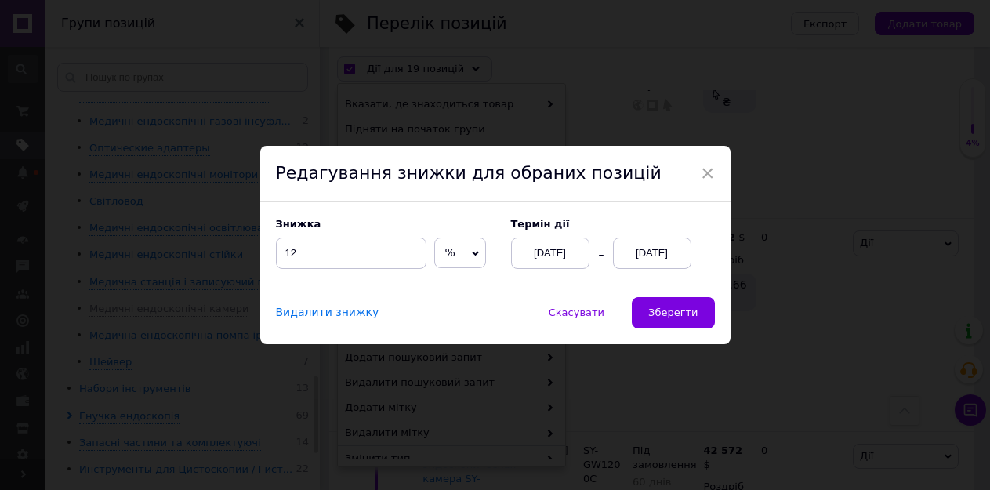
scroll to position [270, 0]
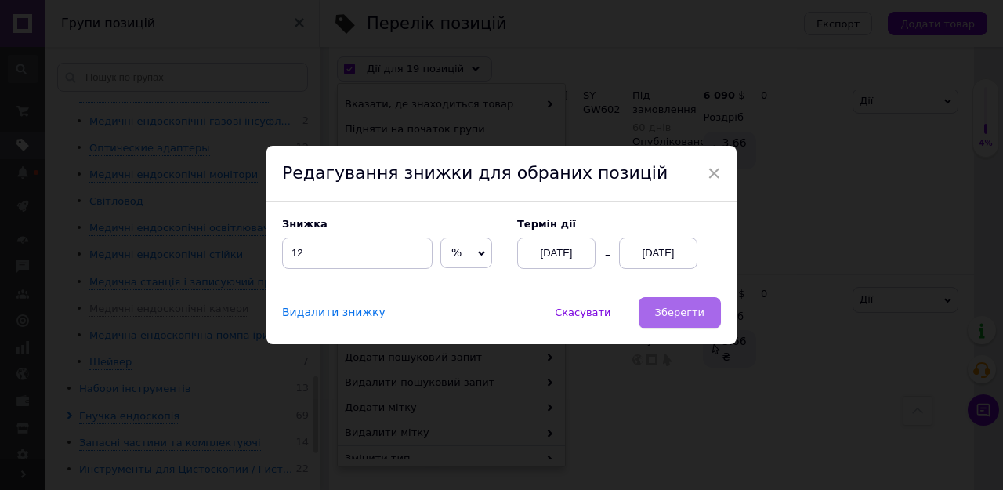
click at [679, 318] on span "Зберегти" at bounding box center [679, 312] width 49 height 12
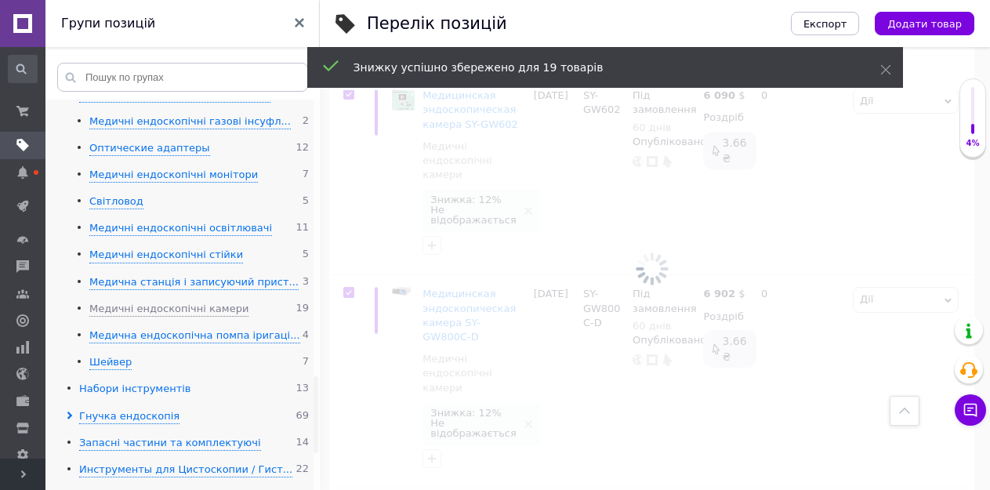
scroll to position [0, 361]
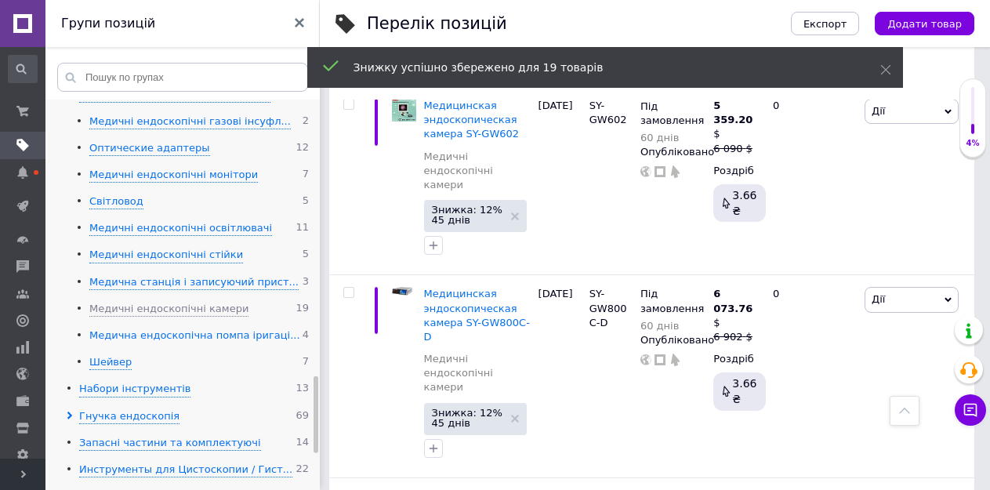
click at [152, 328] on div "Медична ендоскопічна помпа іригаці..." at bounding box center [194, 335] width 211 height 15
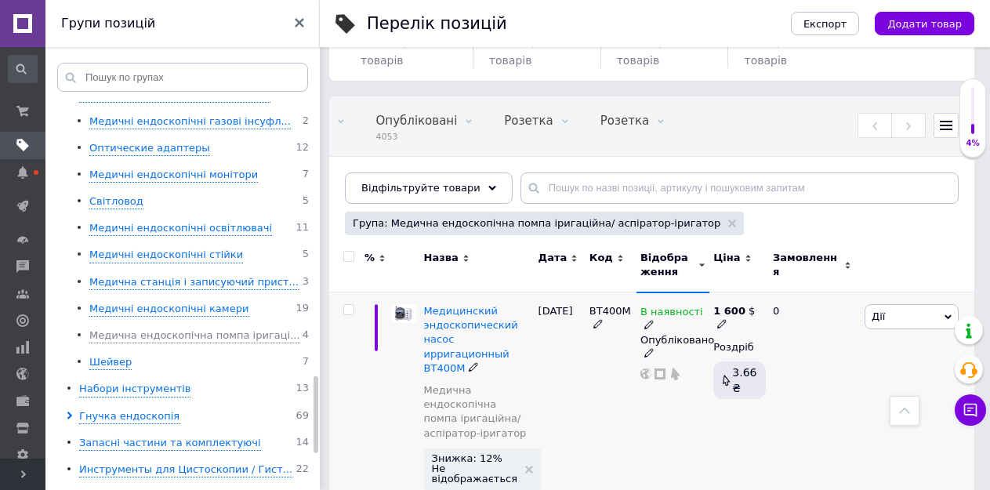
scroll to position [34, 0]
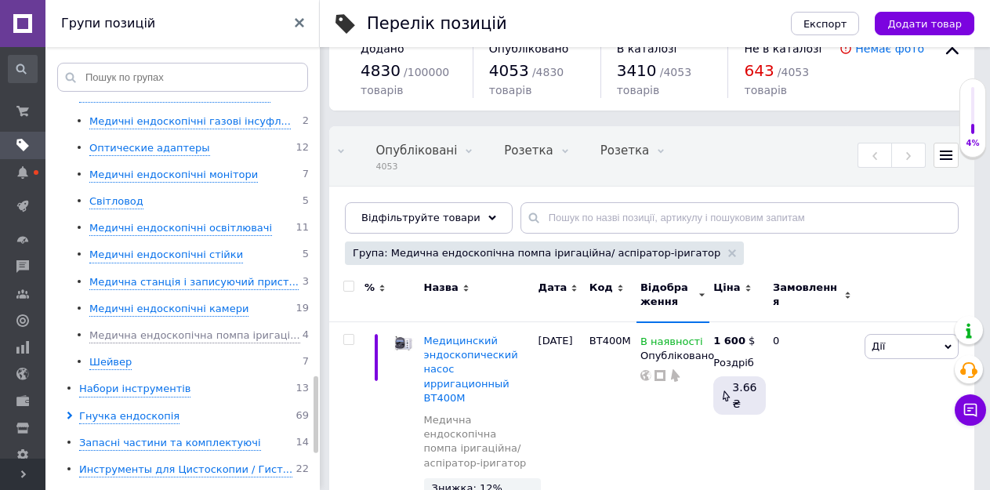
click at [352, 281] on input "checkbox" at bounding box center [348, 286] width 10 height 10
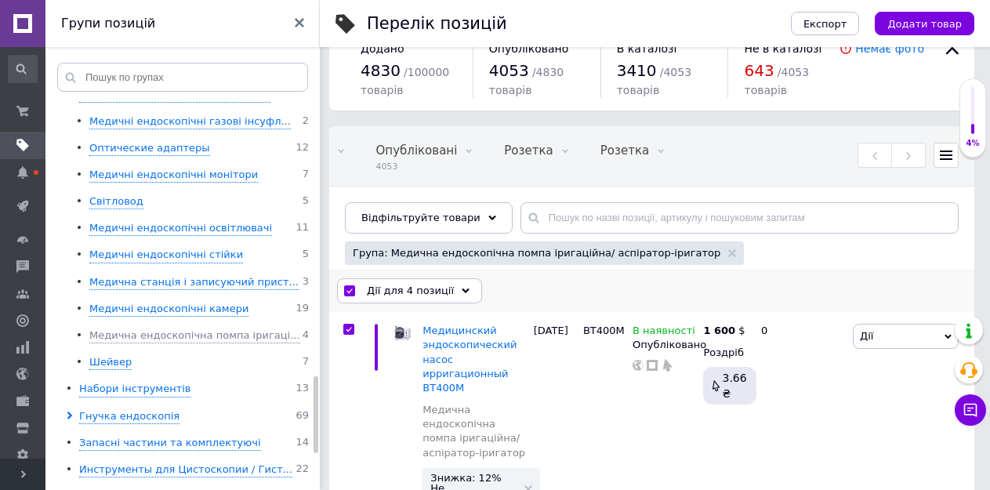
click at [414, 287] on span "Дії для 4 позиції" at bounding box center [410, 291] width 87 height 14
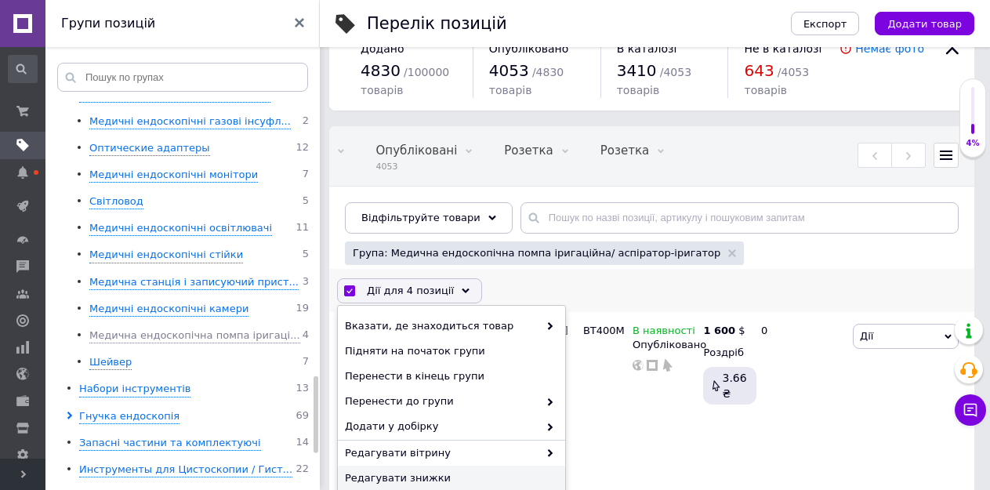
click at [400, 476] on span "Редагувати знижки" at bounding box center [449, 478] width 209 height 14
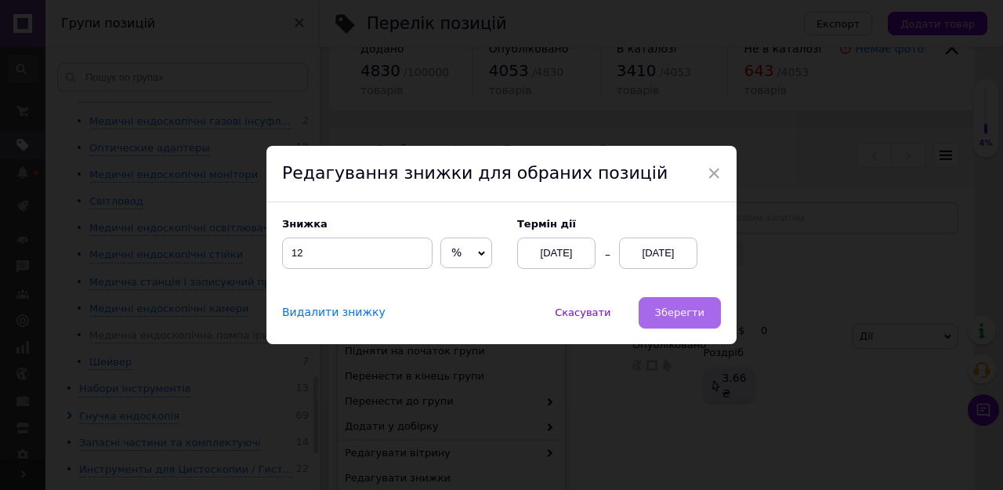
click at [657, 317] on button "Зберегти" at bounding box center [680, 312] width 82 height 31
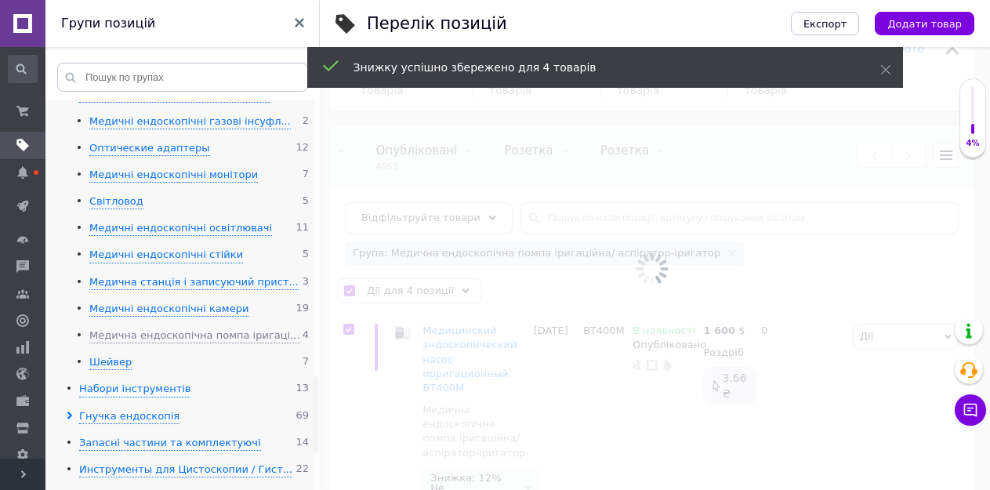
scroll to position [0, 361]
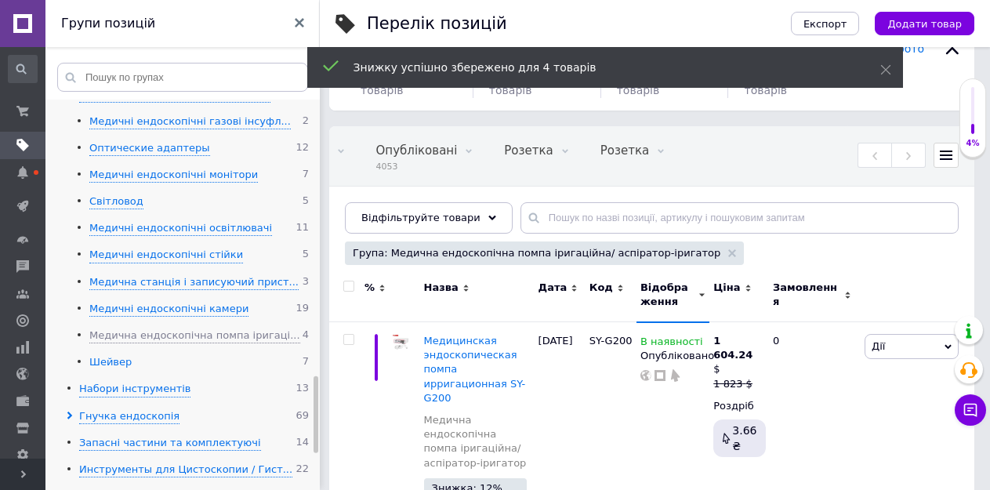
click at [108, 355] on div "Шейвер" at bounding box center [110, 362] width 42 height 15
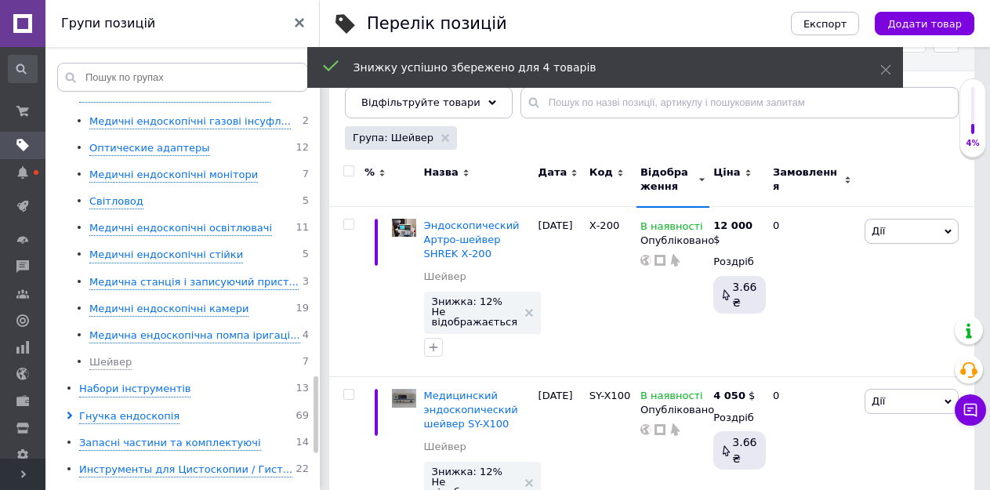
scroll to position [191, 0]
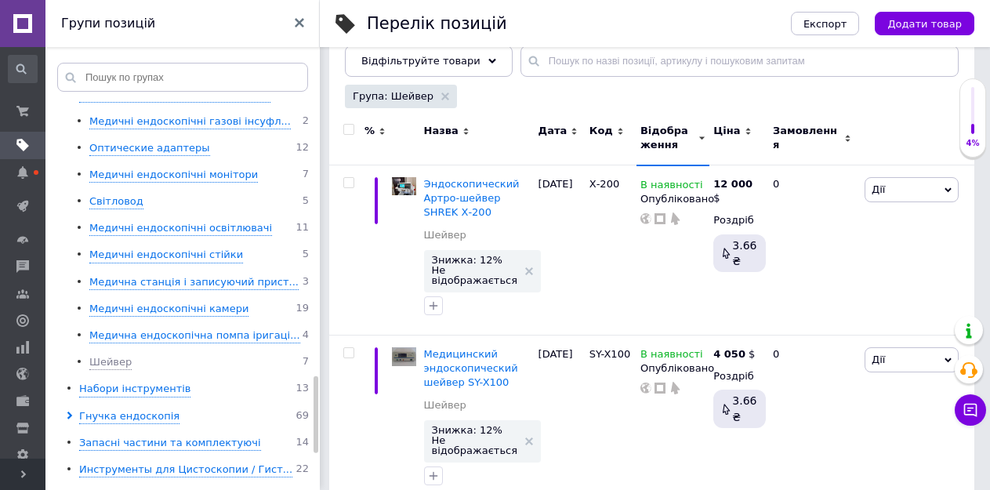
click at [349, 133] on input "checkbox" at bounding box center [348, 130] width 10 height 10
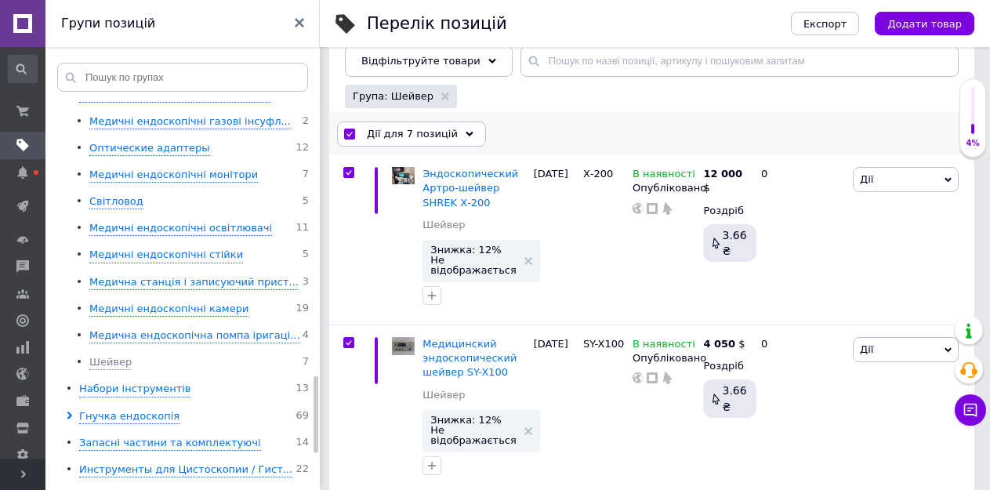
click at [402, 128] on span "Дії для 7 позицій" at bounding box center [412, 134] width 91 height 14
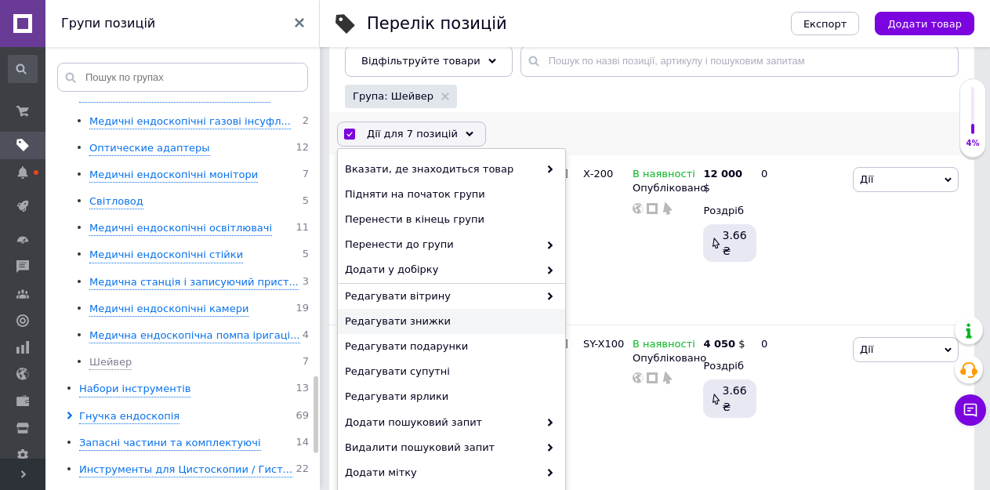
click at [404, 321] on span "Редагувати знижки" at bounding box center [449, 321] width 209 height 14
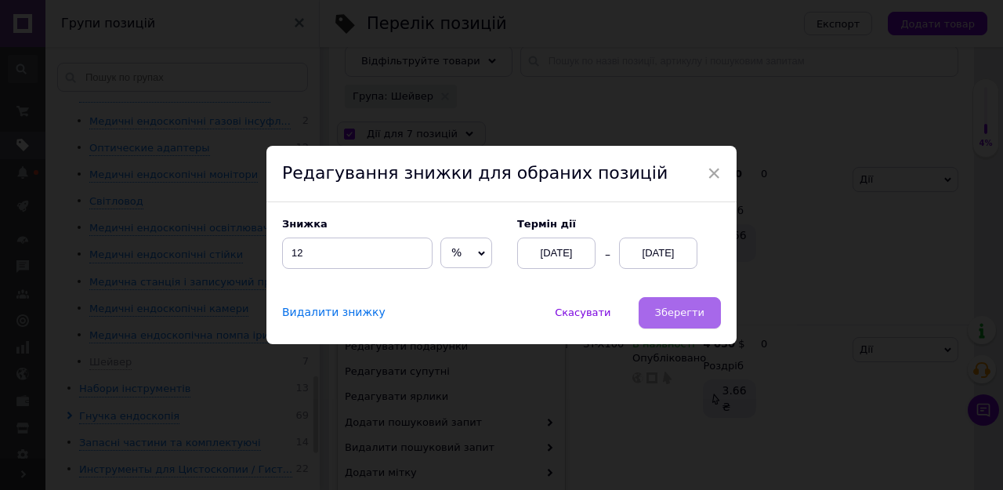
click at [689, 309] on span "Зберегти" at bounding box center [679, 312] width 49 height 12
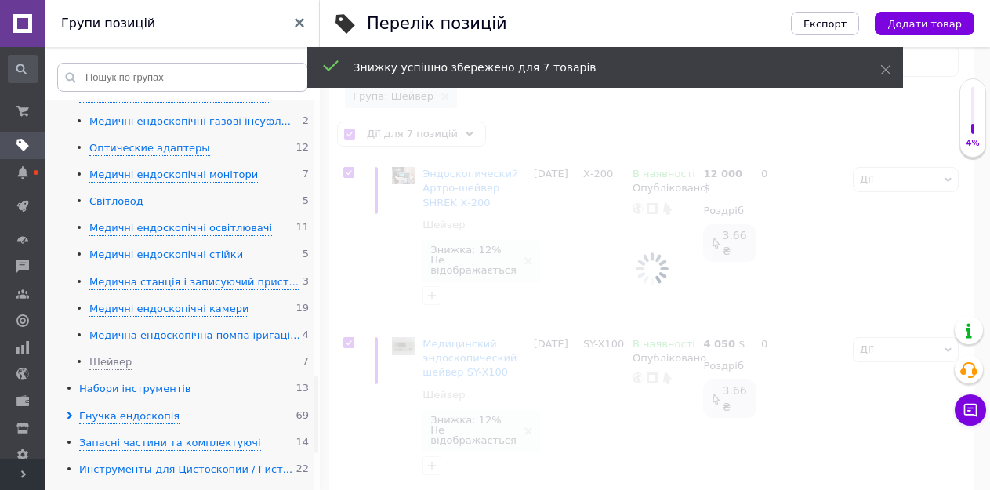
scroll to position [0, 361]
click at [99, 382] on div "Набори інструментів" at bounding box center [134, 389] width 111 height 15
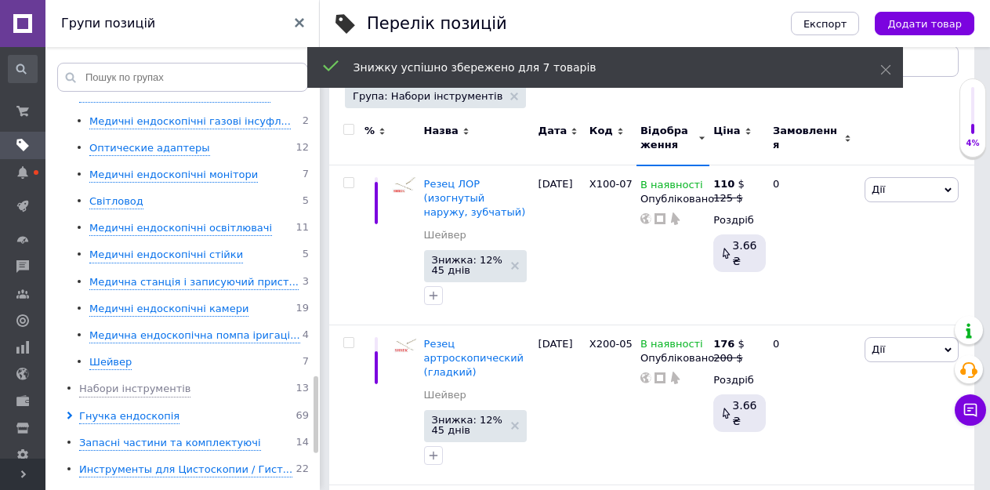
click at [345, 126] on input "checkbox" at bounding box center [348, 130] width 10 height 10
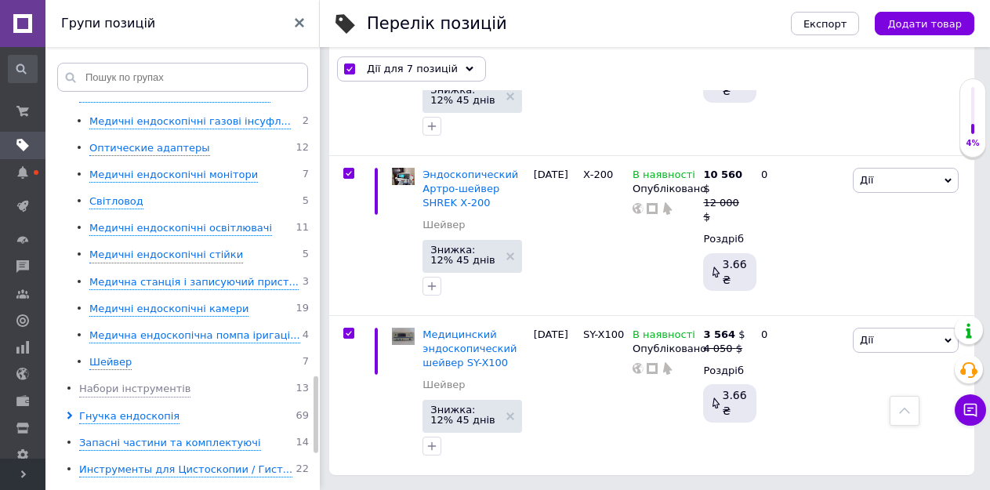
scroll to position [961, 0]
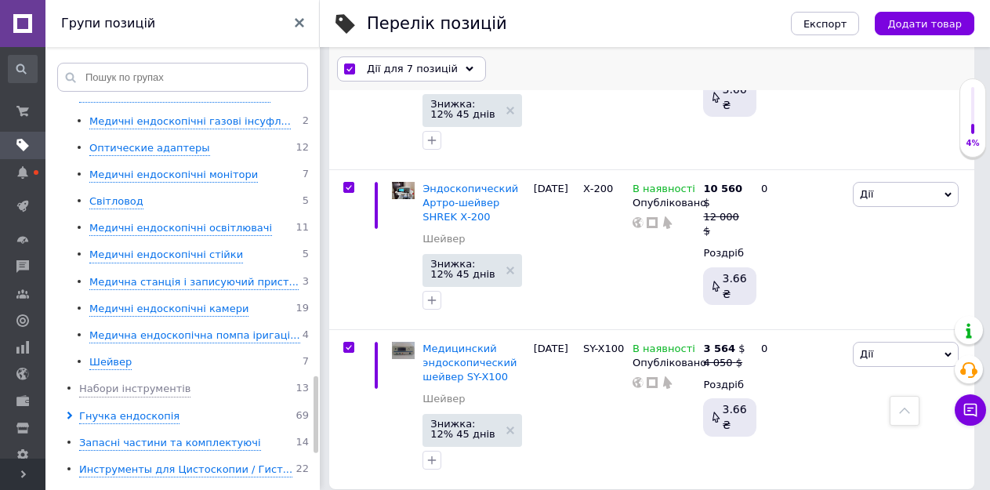
click at [407, 69] on span "Дії для 7 позицій" at bounding box center [412, 69] width 91 height 14
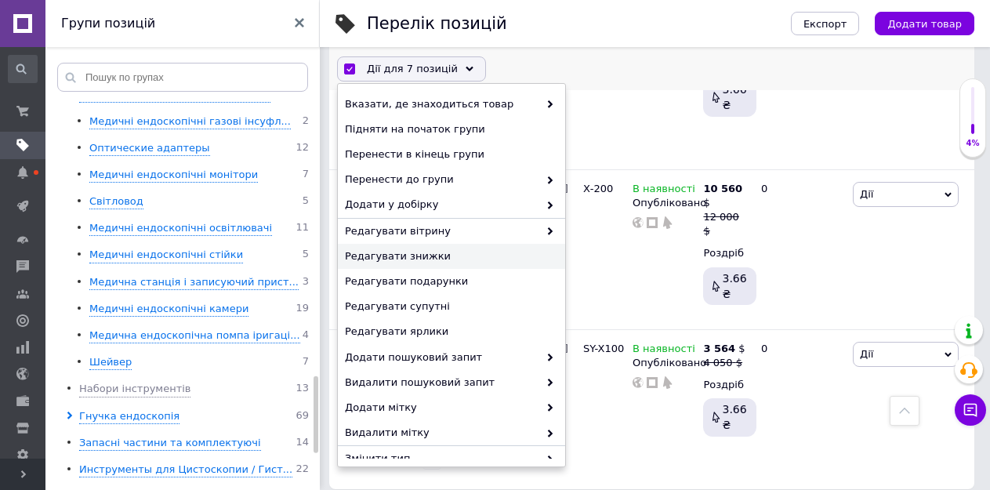
click at [391, 251] on span "Редагувати знижки" at bounding box center [449, 256] width 209 height 14
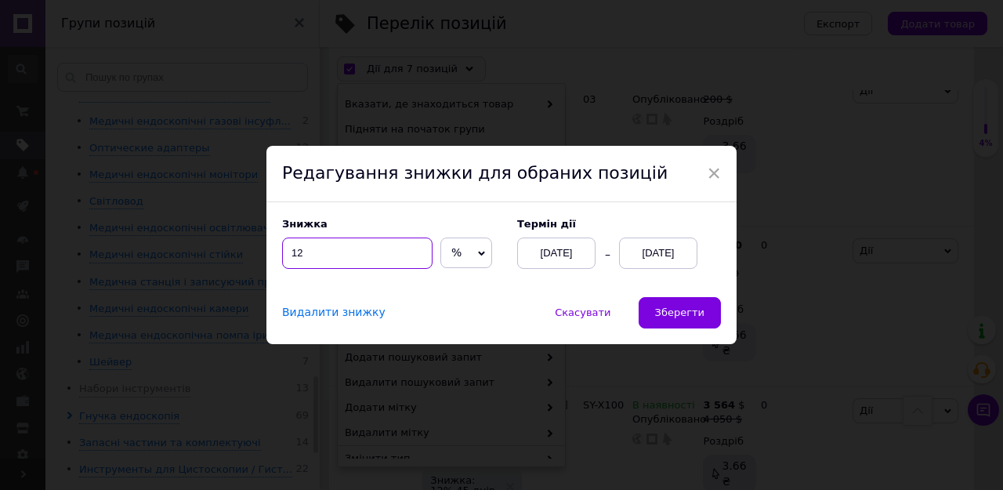
drag, startPoint x: 320, startPoint y: 258, endPoint x: 285, endPoint y: 258, distance: 34.5
click at [285, 258] on input "12" at bounding box center [357, 252] width 150 height 31
click at [666, 318] on span "Зберегти" at bounding box center [679, 312] width 49 height 12
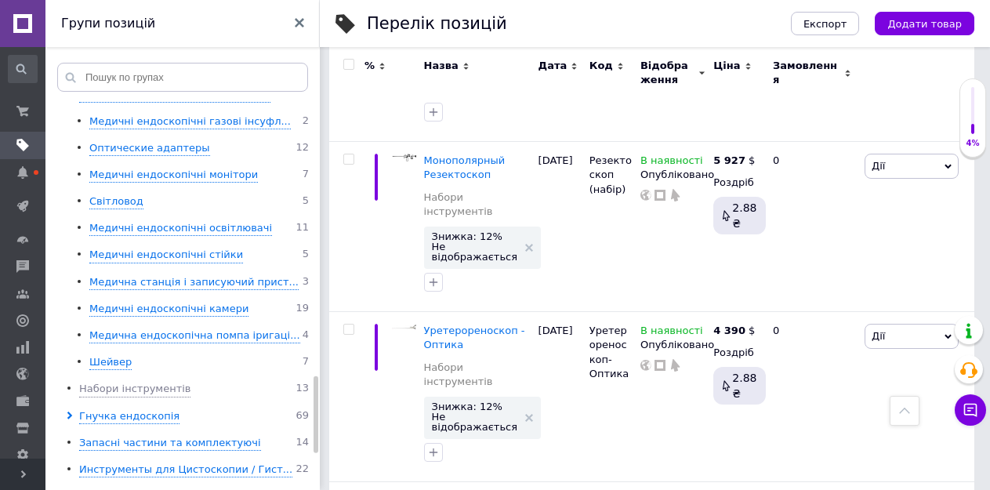
scroll to position [1906, 0]
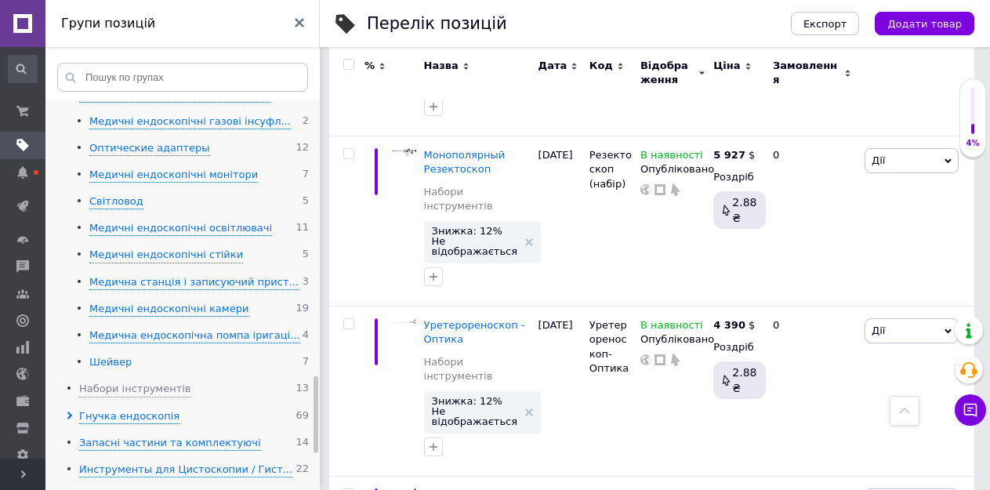
click at [113, 355] on div "Шейвер" at bounding box center [110, 362] width 42 height 15
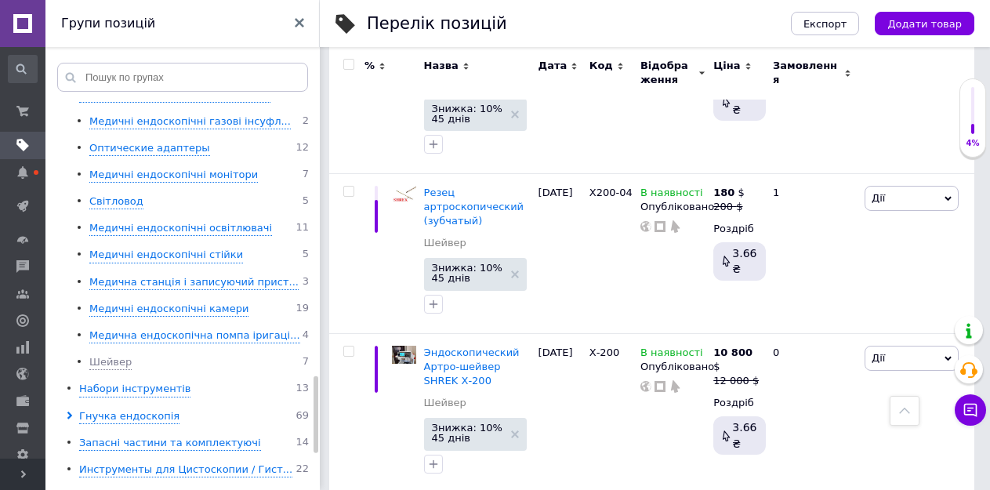
scroll to position [487, 0]
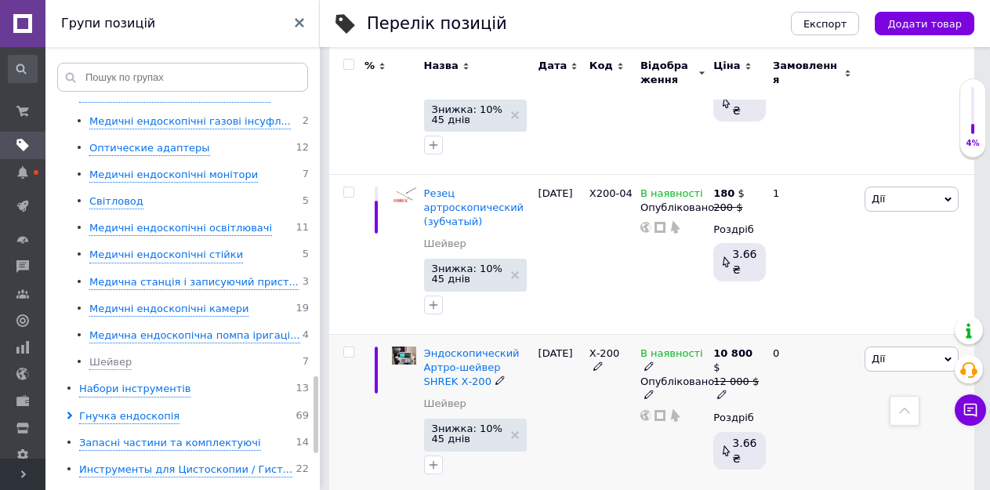
click at [344, 347] on input "checkbox" at bounding box center [348, 352] width 10 height 10
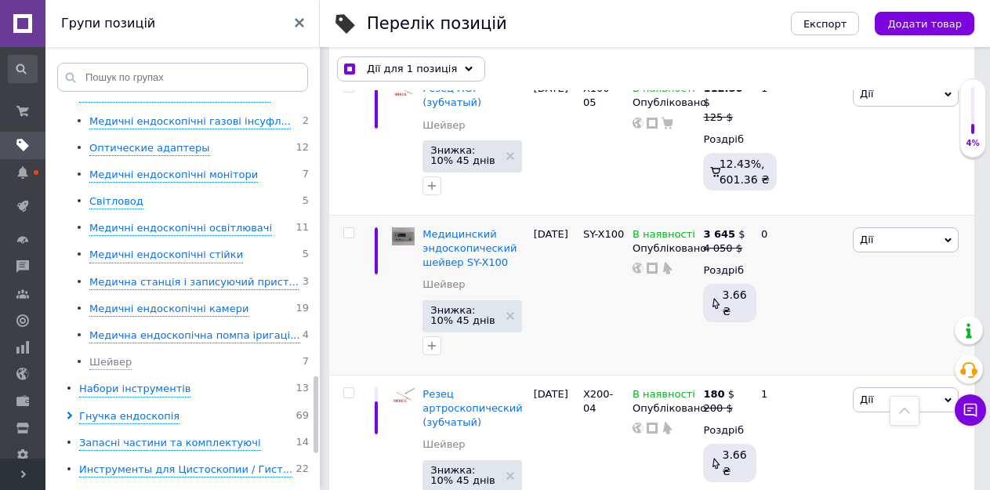
scroll to position [242, 0]
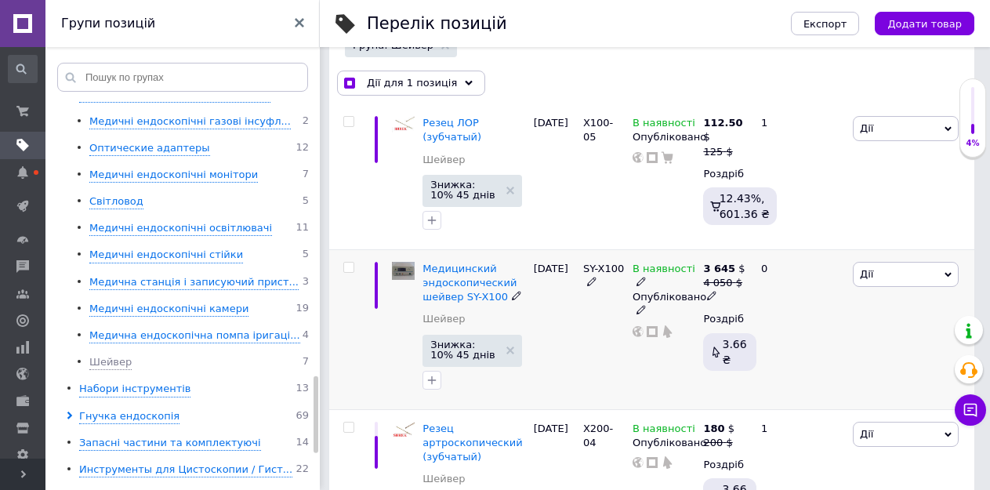
click at [345, 262] on input "checkbox" at bounding box center [348, 267] width 10 height 10
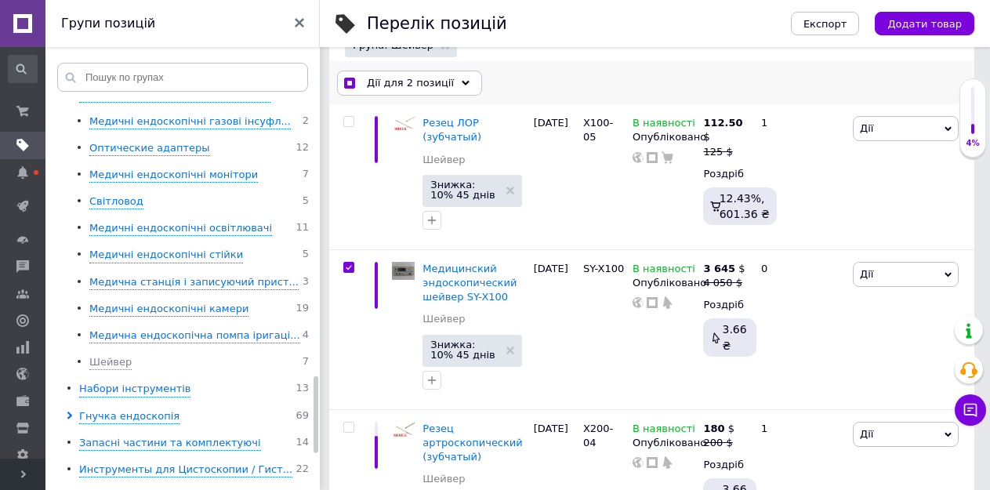
click at [404, 83] on span "Дії для 2 позиції" at bounding box center [410, 83] width 87 height 14
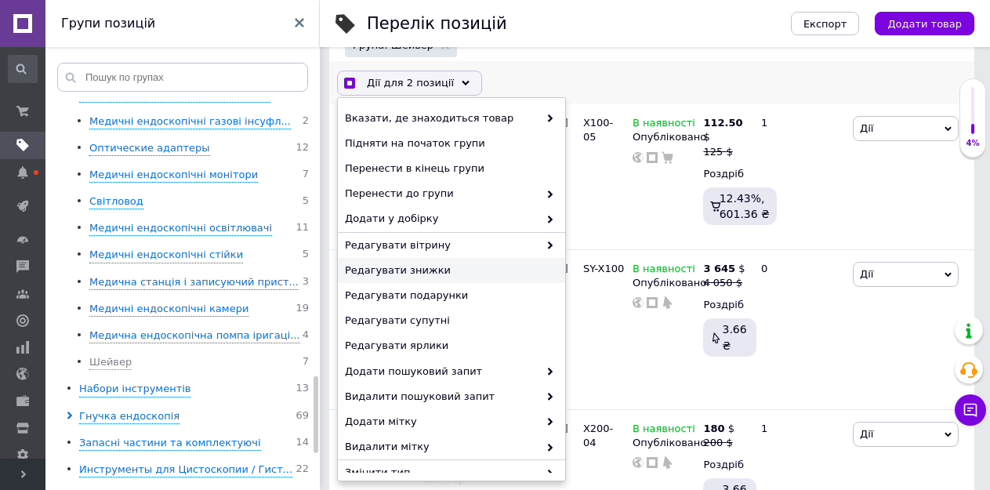
click at [402, 270] on span "Редагувати знижки" at bounding box center [449, 270] width 209 height 14
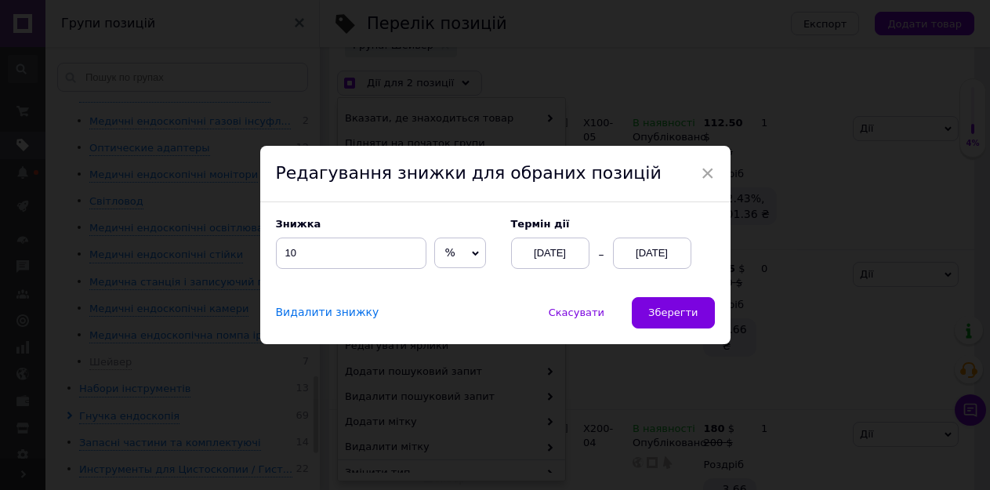
scroll to position [186, 0]
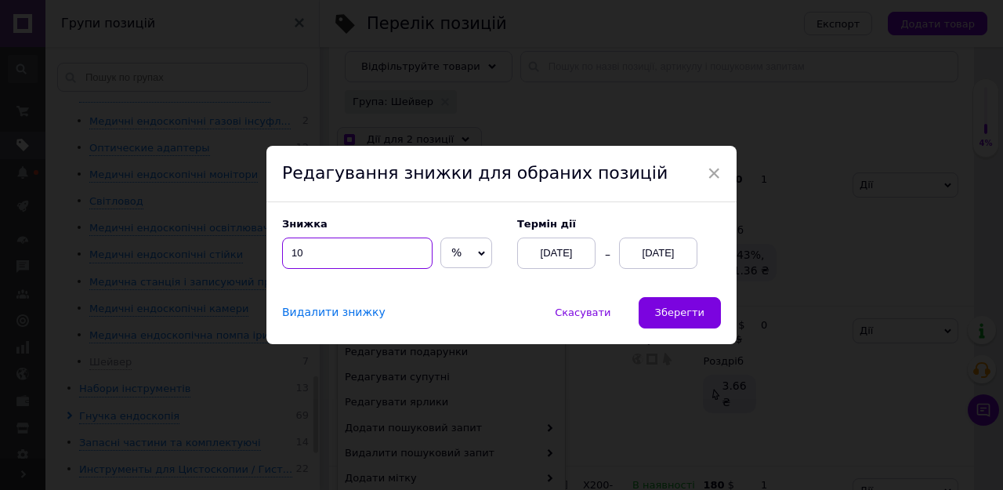
drag, startPoint x: 309, startPoint y: 258, endPoint x: 292, endPoint y: 255, distance: 16.7
click at [292, 255] on input "10" at bounding box center [357, 252] width 150 height 31
click at [691, 312] on span "Зберегти" at bounding box center [679, 312] width 49 height 12
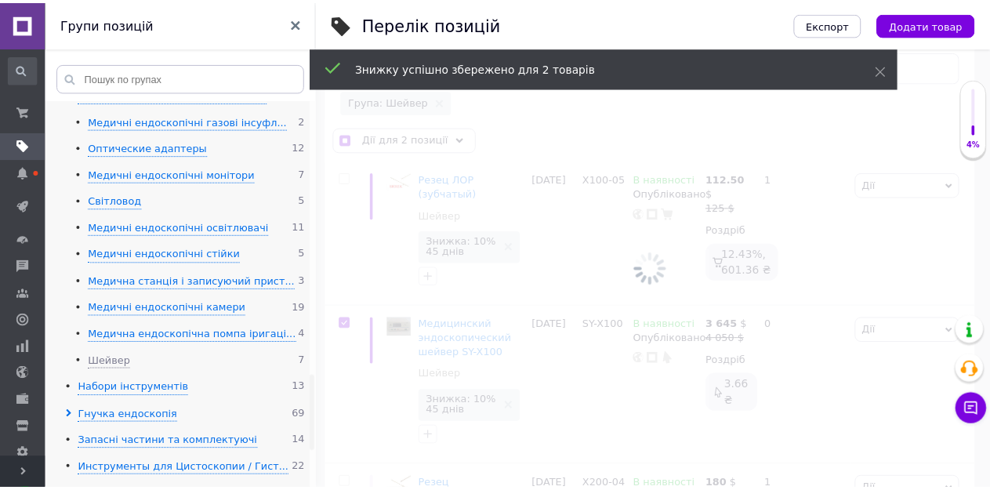
scroll to position [0, 361]
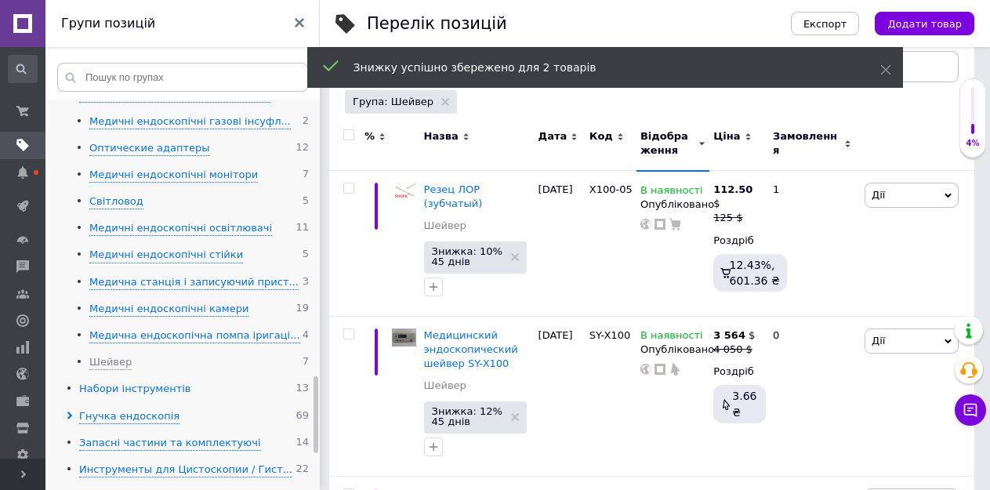
click at [122, 382] on div "Набори інструментів" at bounding box center [134, 389] width 111 height 15
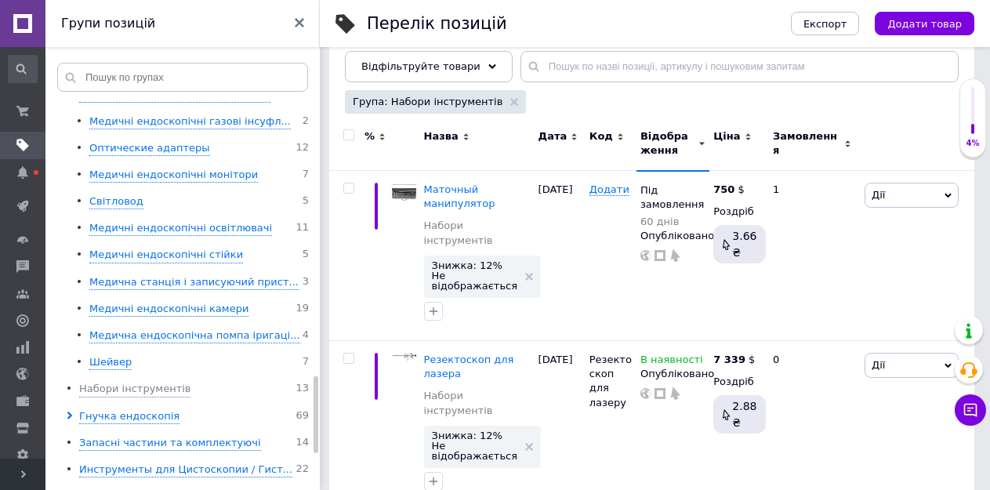
click at [346, 132] on input "checkbox" at bounding box center [348, 135] width 10 height 10
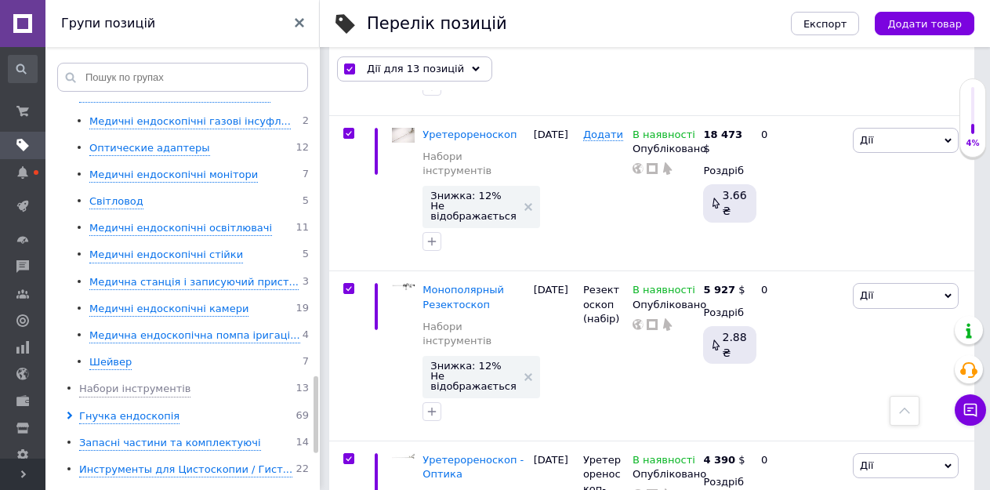
scroll to position [1924, 0]
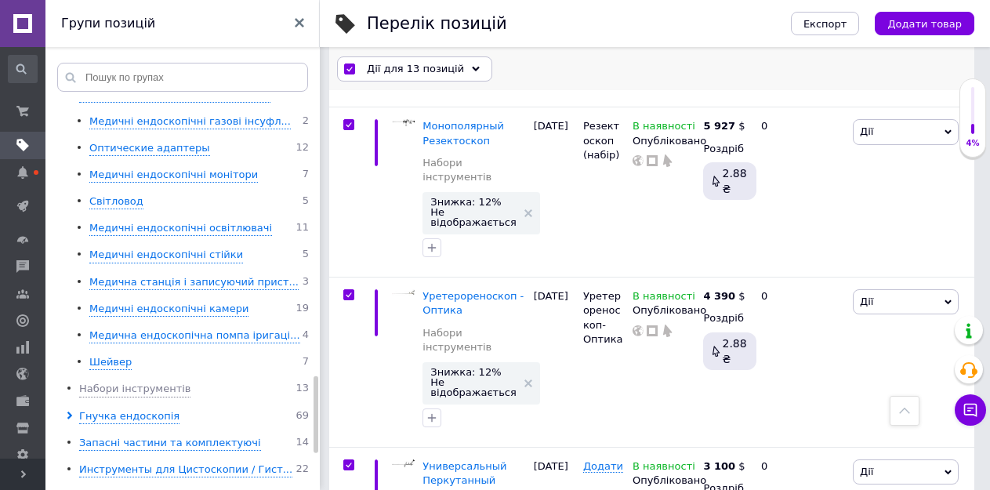
click at [404, 73] on span "Дії для 13 позицій" at bounding box center [415, 69] width 97 height 14
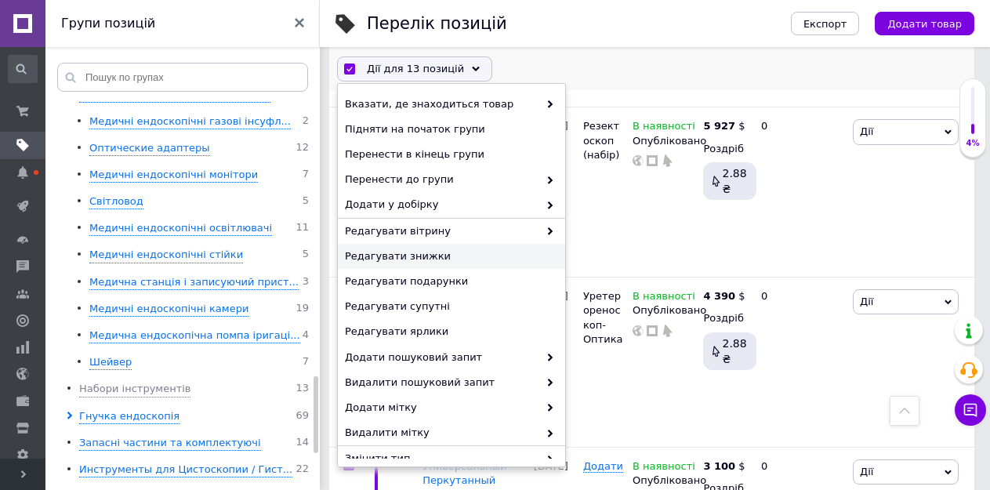
click at [409, 256] on span "Редагувати знижки" at bounding box center [449, 256] width 209 height 14
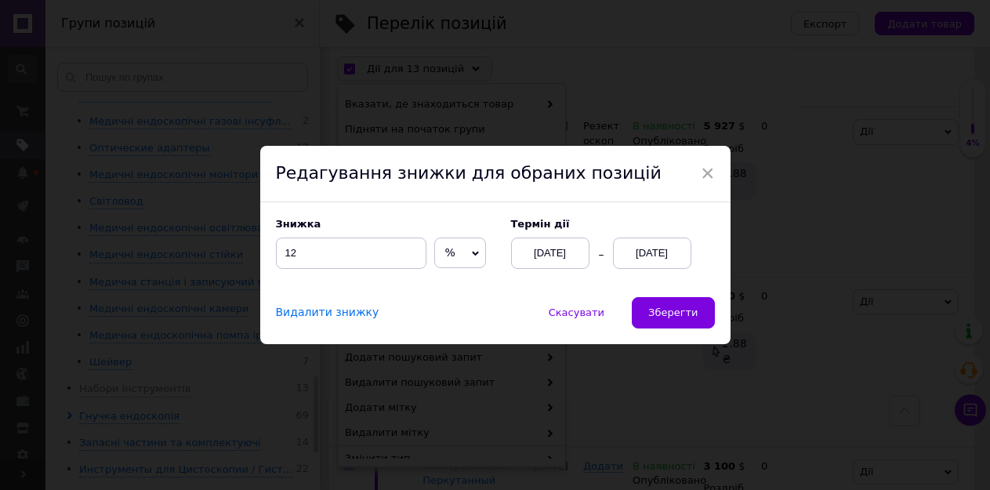
scroll to position [1867, 0]
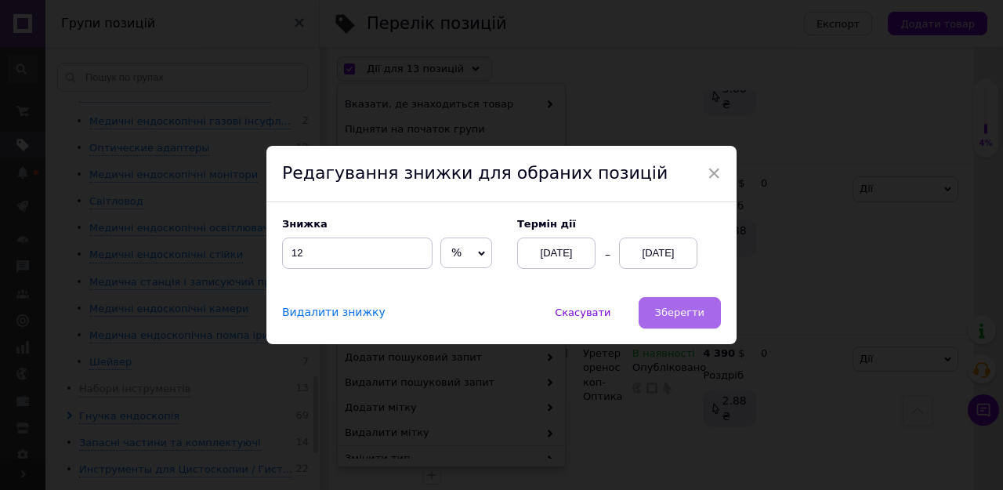
click at [667, 306] on span "Зберегти" at bounding box center [679, 312] width 49 height 12
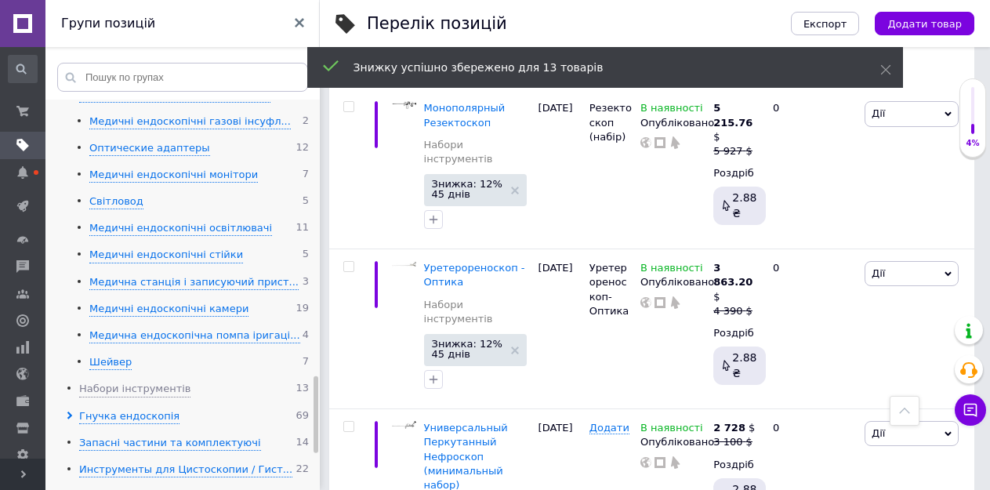
scroll to position [1785, 0]
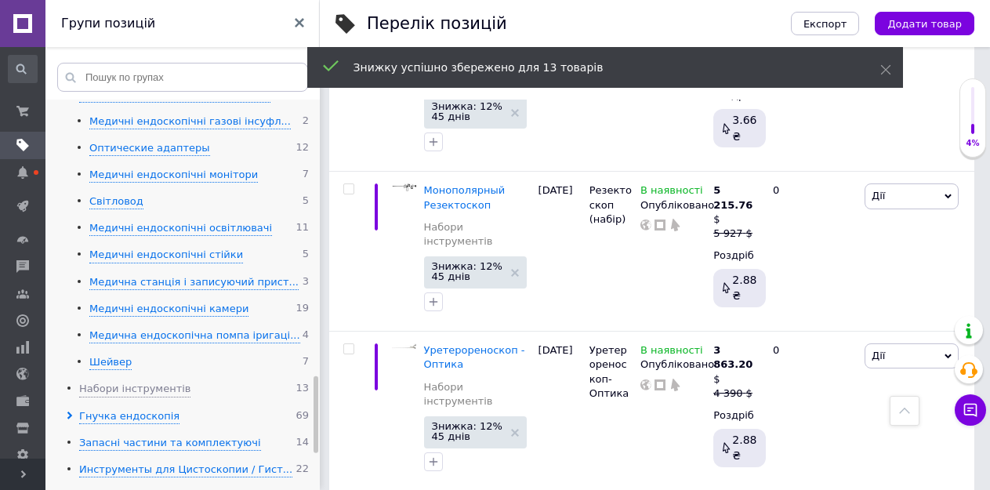
click at [70, 411] on use at bounding box center [69, 415] width 5 height 8
click at [126, 436] on div "Ендоскопічні інструменти" at bounding box center [158, 443] width 139 height 15
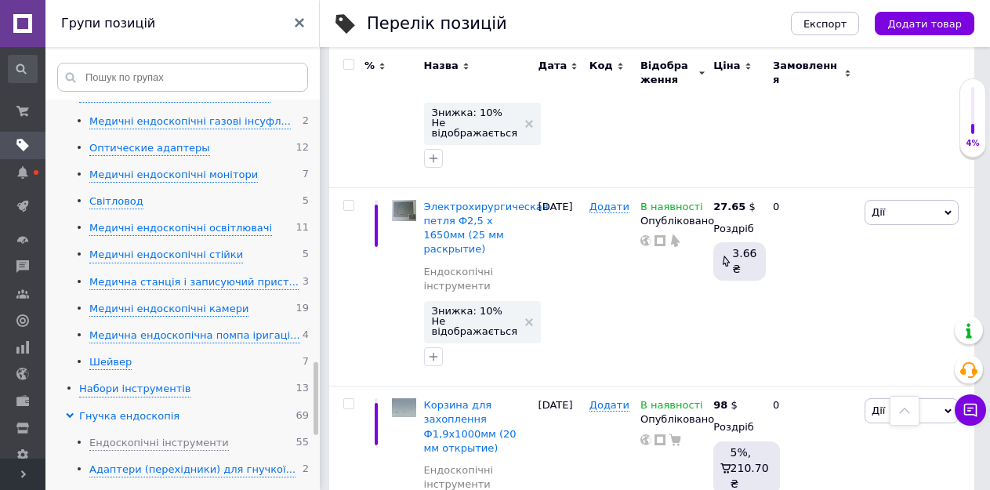
click at [136, 409] on div "Гнучка ендоскопія" at bounding box center [129, 416] width 100 height 15
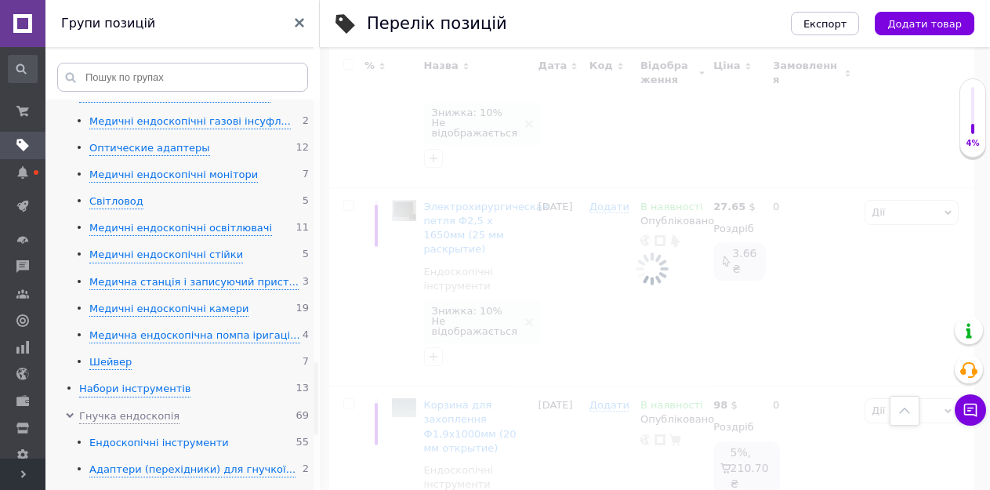
scroll to position [127, 0]
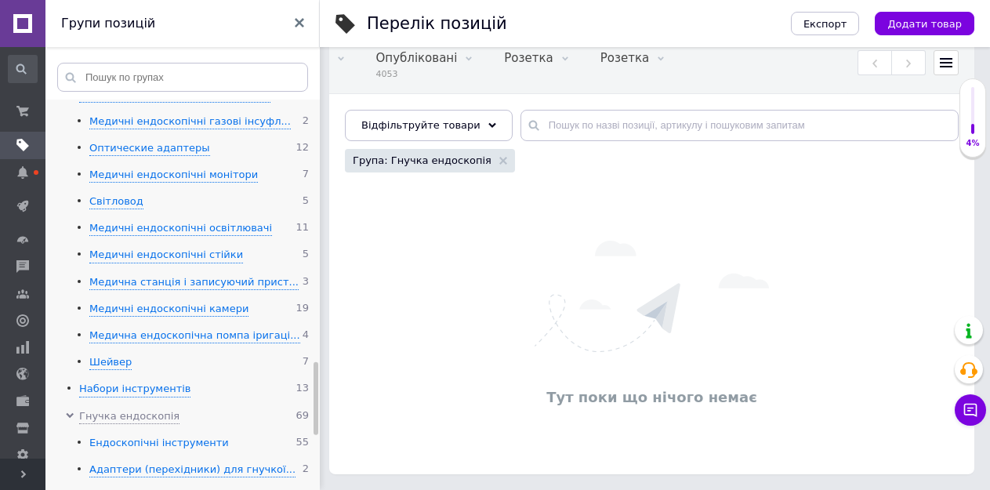
click at [139, 436] on div "Ендоскопічні інструменти" at bounding box center [158, 443] width 139 height 15
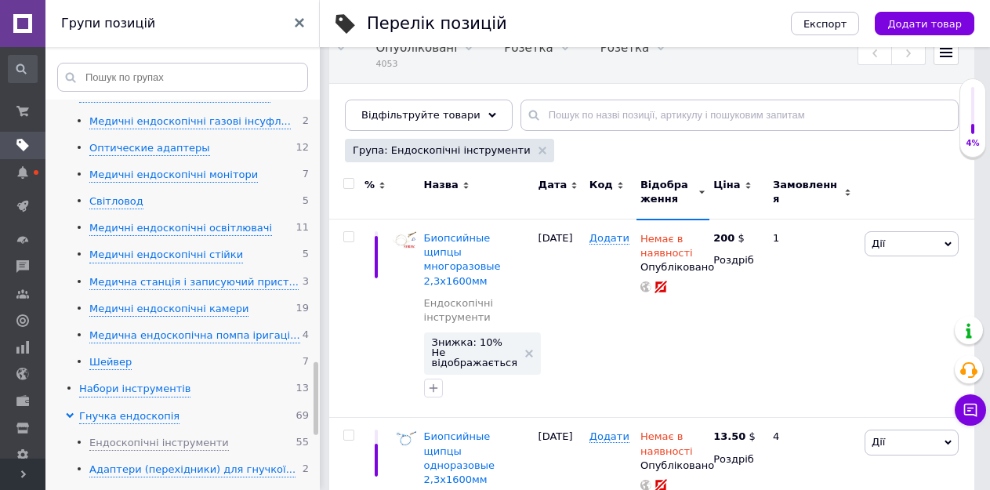
scroll to position [235, 0]
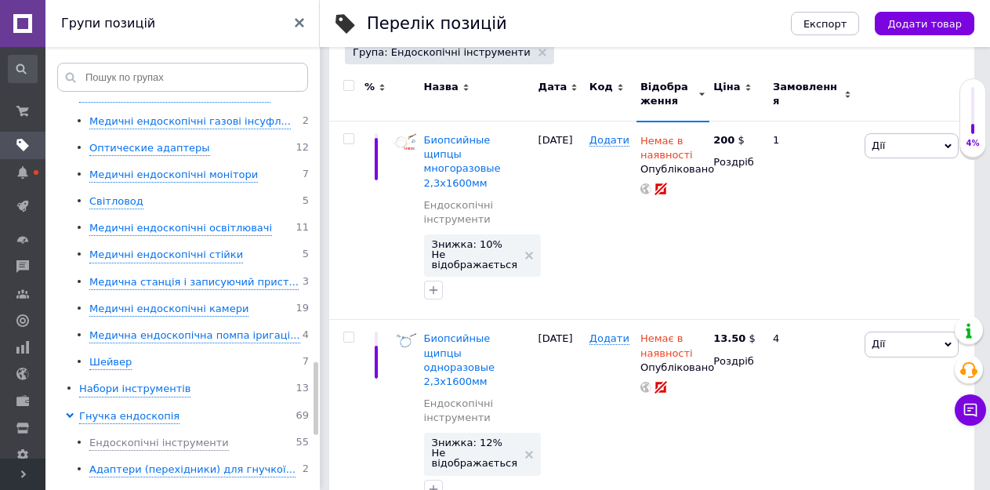
click at [346, 81] on input "checkbox" at bounding box center [348, 86] width 10 height 10
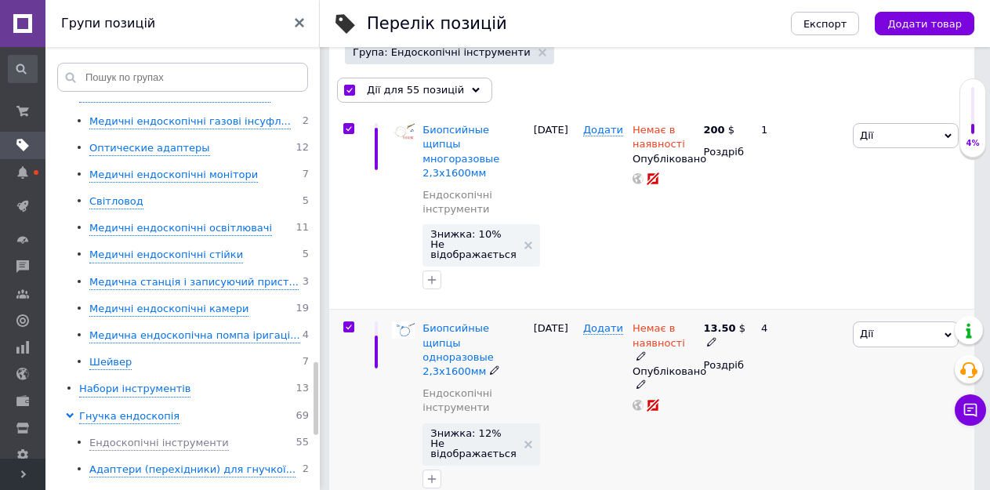
click at [348, 322] on input "checkbox" at bounding box center [348, 327] width 10 height 10
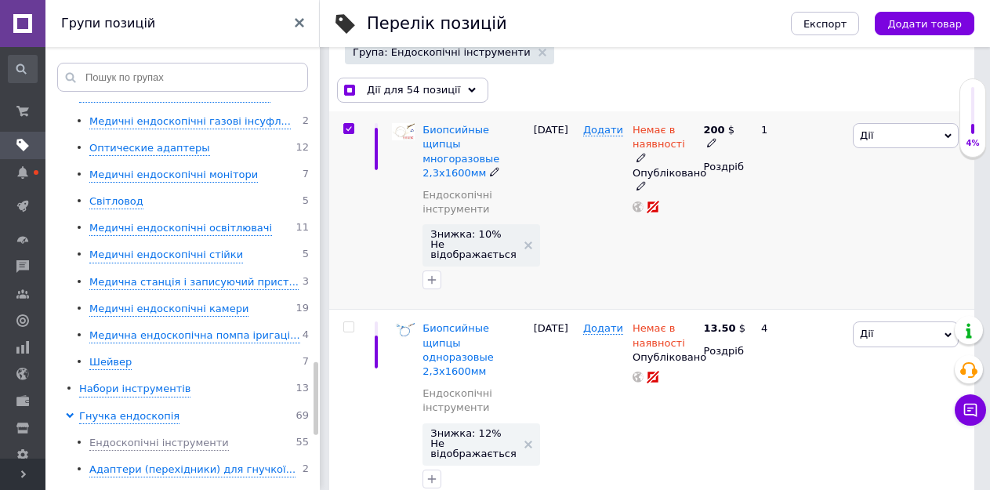
click at [350, 131] on input "checkbox" at bounding box center [348, 129] width 10 height 10
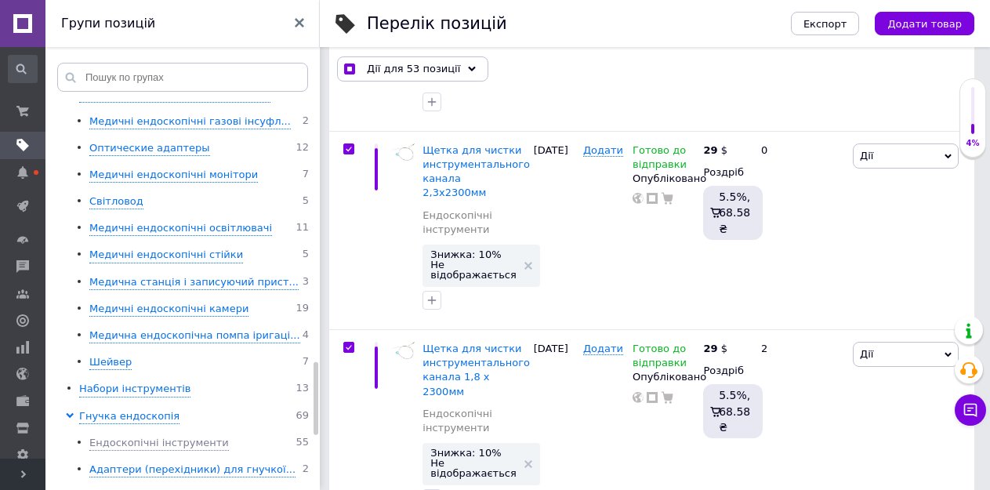
scroll to position [627, 0]
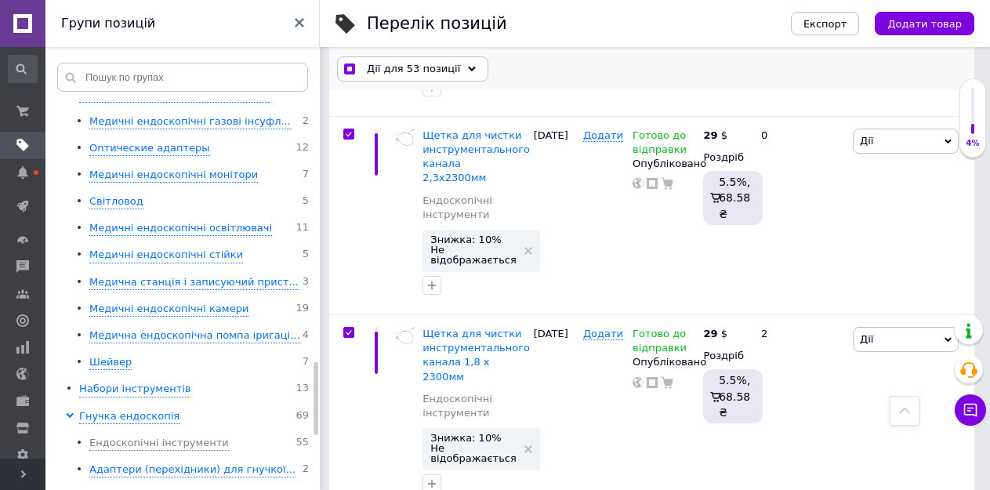
click at [405, 68] on span "Дії для 53 позиції" at bounding box center [413, 69] width 93 height 14
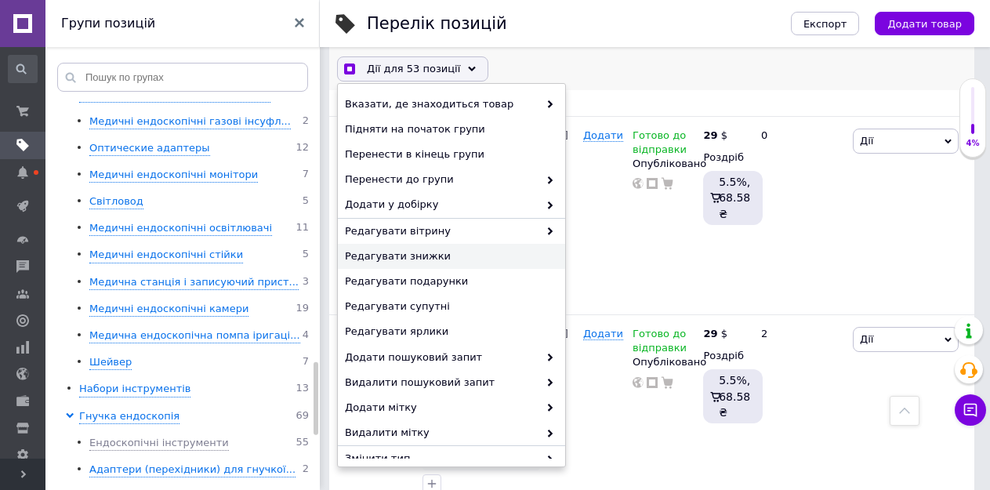
click at [396, 252] on span "Редагувати знижки" at bounding box center [449, 256] width 209 height 14
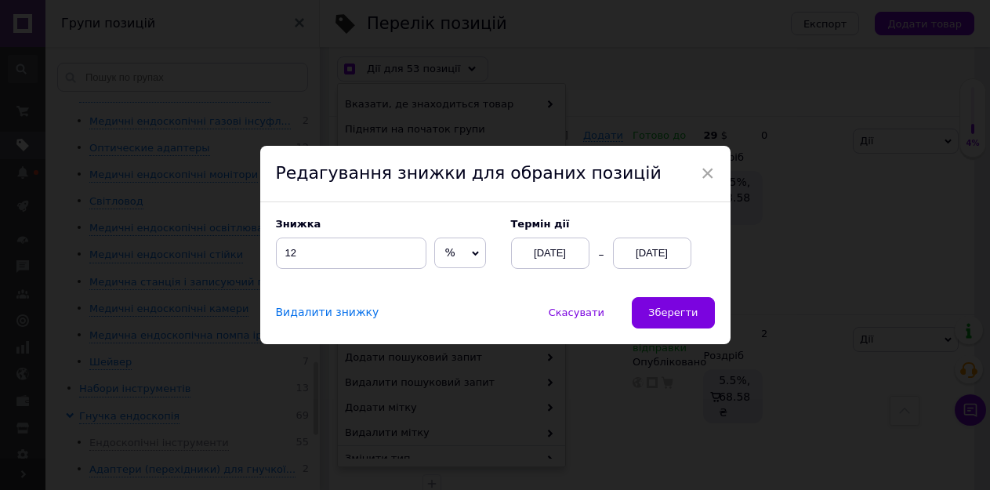
scroll to position [570, 0]
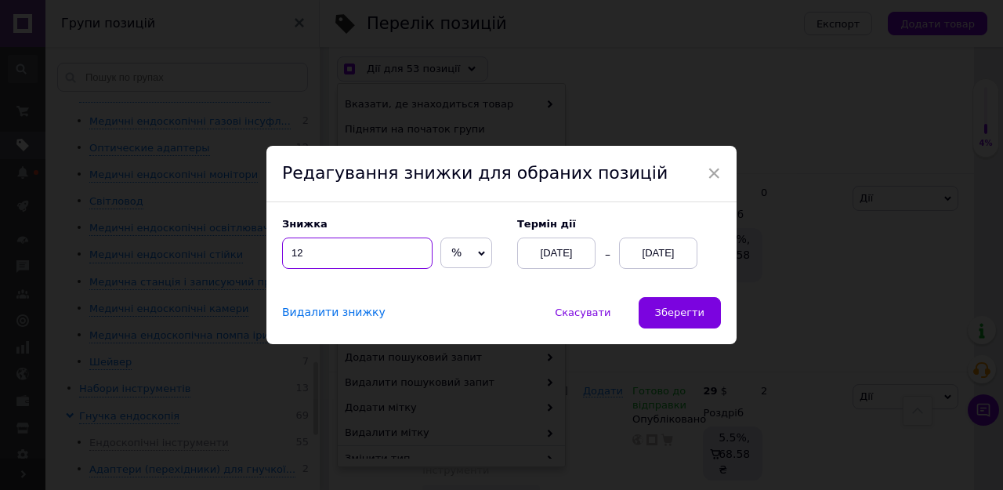
drag, startPoint x: 313, startPoint y: 248, endPoint x: 295, endPoint y: 252, distance: 17.7
click at [295, 252] on input "12" at bounding box center [357, 252] width 150 height 31
click at [686, 314] on span "Зберегти" at bounding box center [679, 312] width 49 height 12
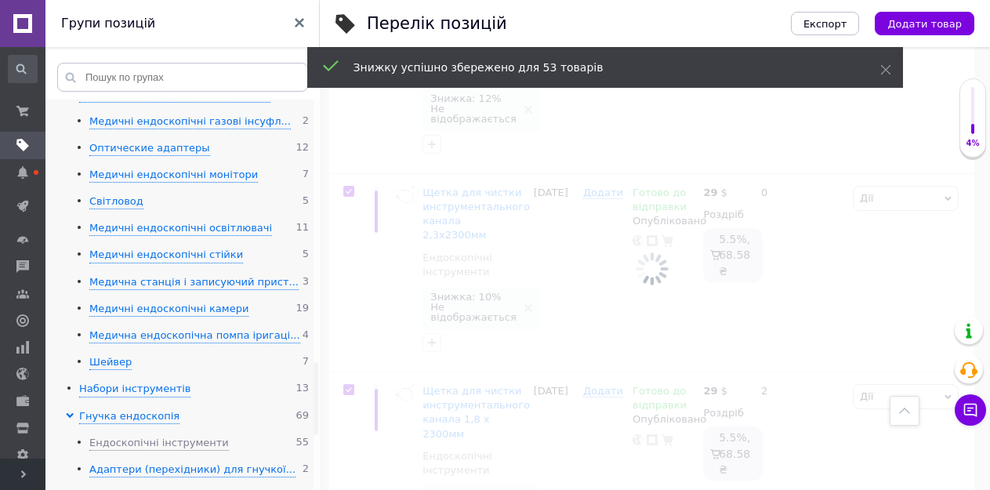
scroll to position [0, 361]
click at [172, 462] on div "Адаптери (перехідники) для гнучкої..." at bounding box center [192, 469] width 206 height 15
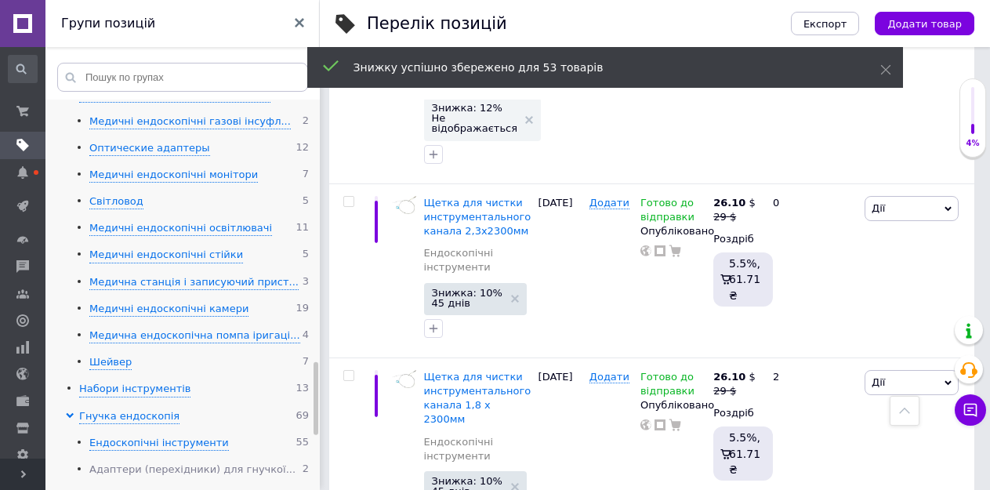
scroll to position [580, 0]
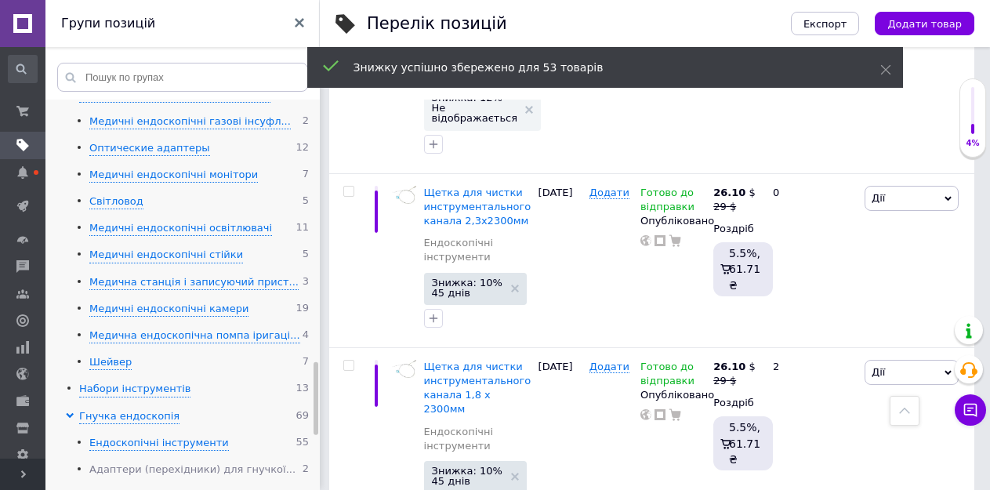
click at [172, 462] on div "Адаптери (перехідники) для гнучкої..." at bounding box center [192, 469] width 206 height 15
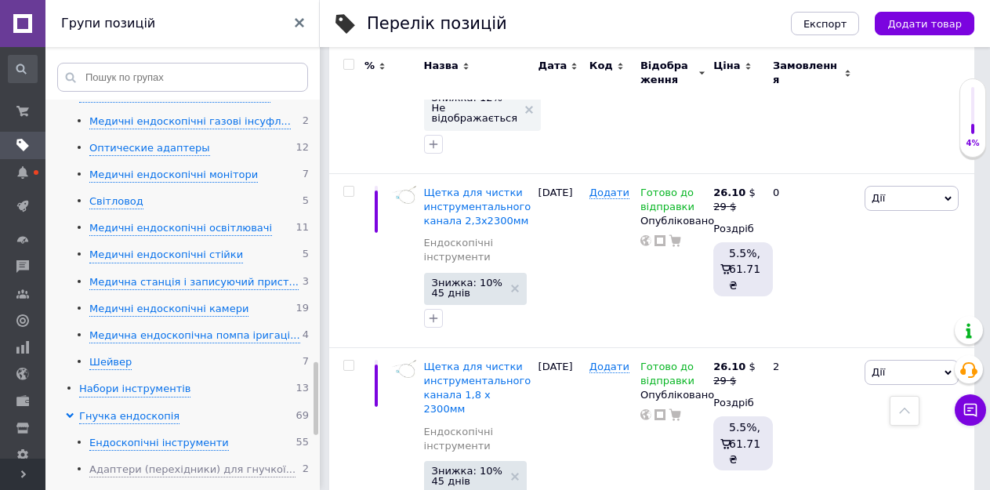
click at [151, 489] on div "ГНУЧКА ВІДЕОЕНДОСКОПІЯ" at bounding box center [162, 496] width 147 height 15
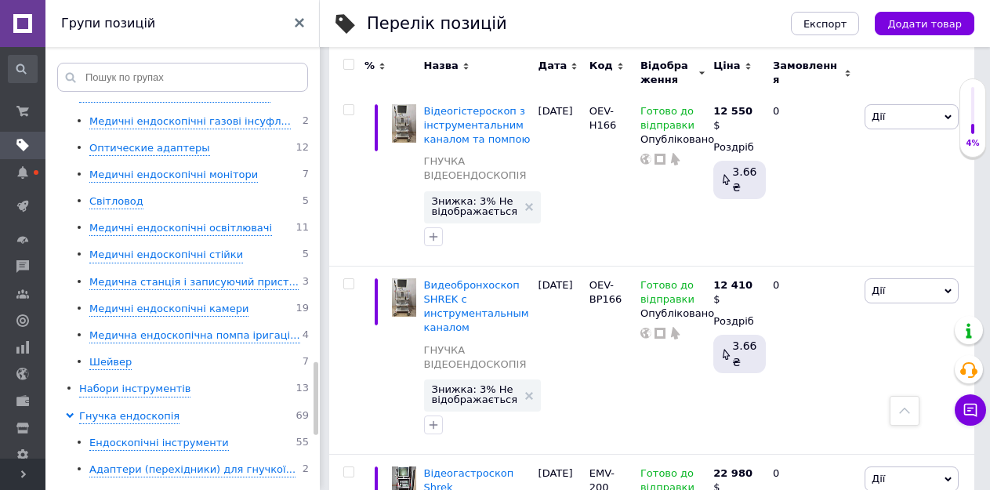
click at [350, 64] on input "checkbox" at bounding box center [348, 65] width 10 height 10
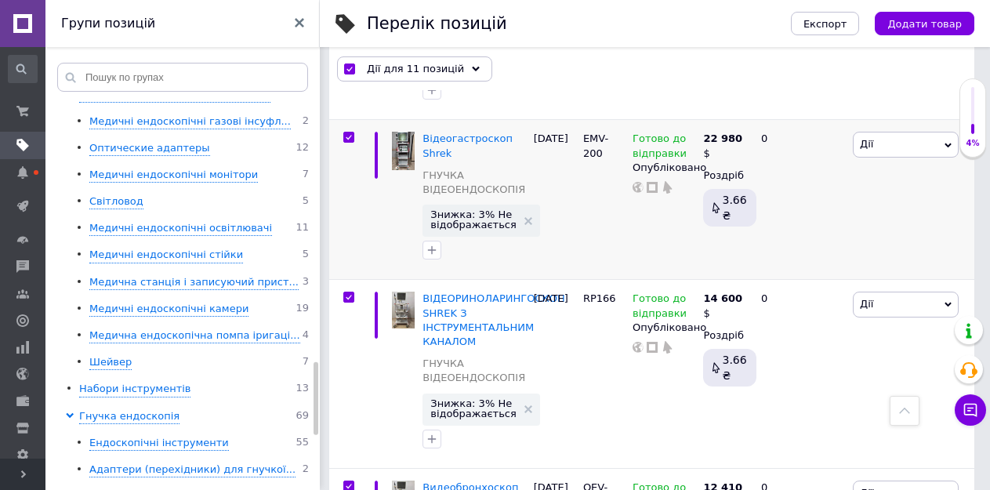
scroll to position [961, 0]
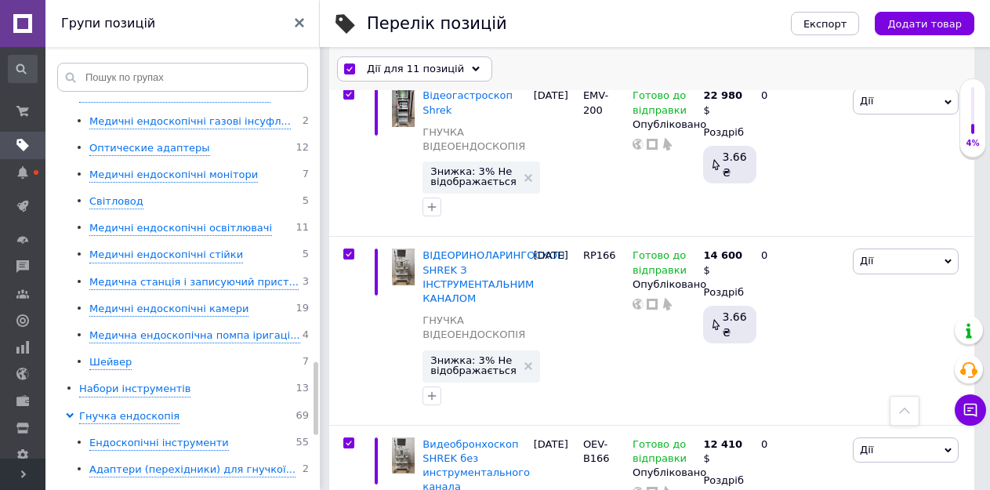
click at [392, 65] on span "Дії для 11 позицій" at bounding box center [415, 69] width 97 height 14
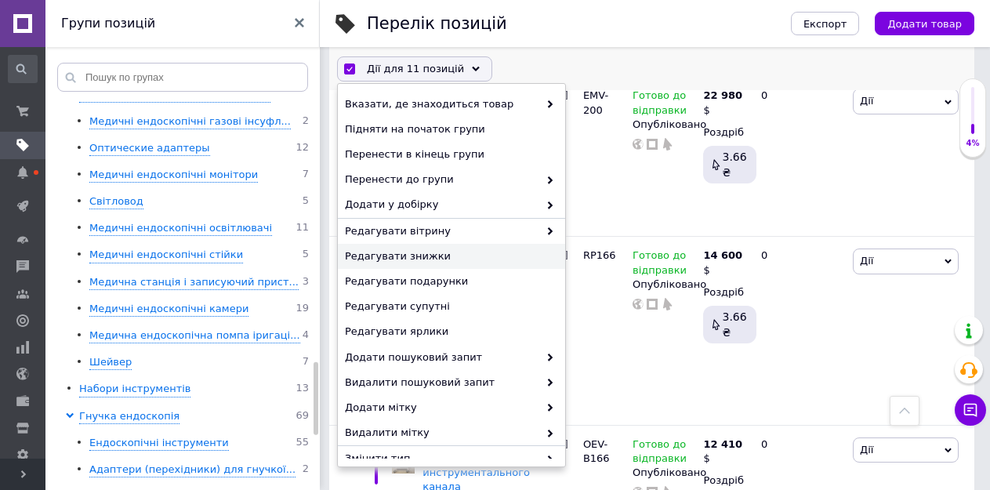
click at [393, 258] on span "Редагувати знижки" at bounding box center [449, 256] width 209 height 14
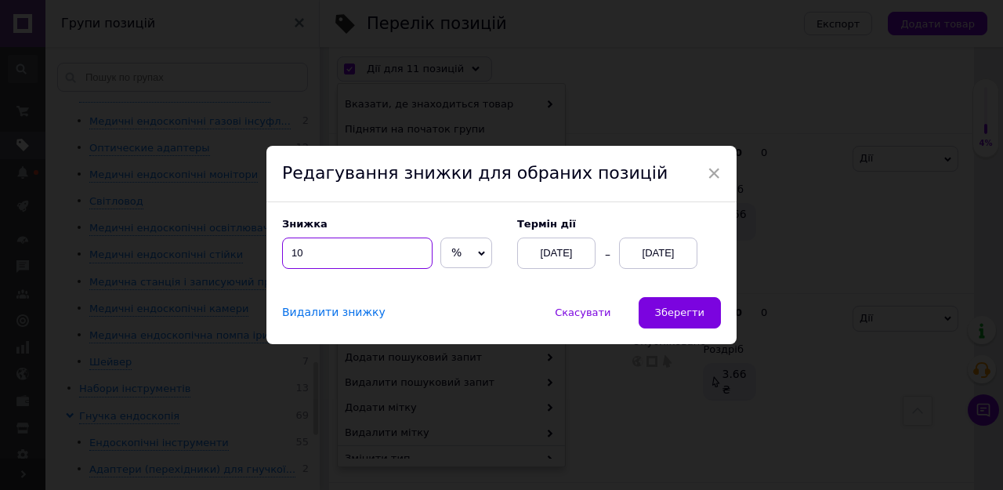
drag, startPoint x: 299, startPoint y: 254, endPoint x: 281, endPoint y: 254, distance: 18.0
click at [282, 254] on input "10" at bounding box center [357, 252] width 150 height 31
click at [678, 315] on span "Зберегти" at bounding box center [679, 312] width 49 height 12
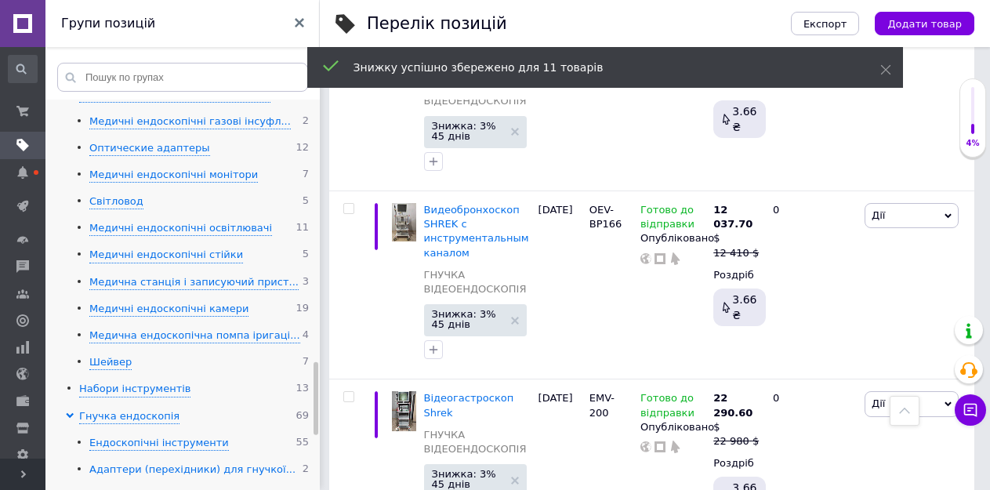
scroll to position [861, 0]
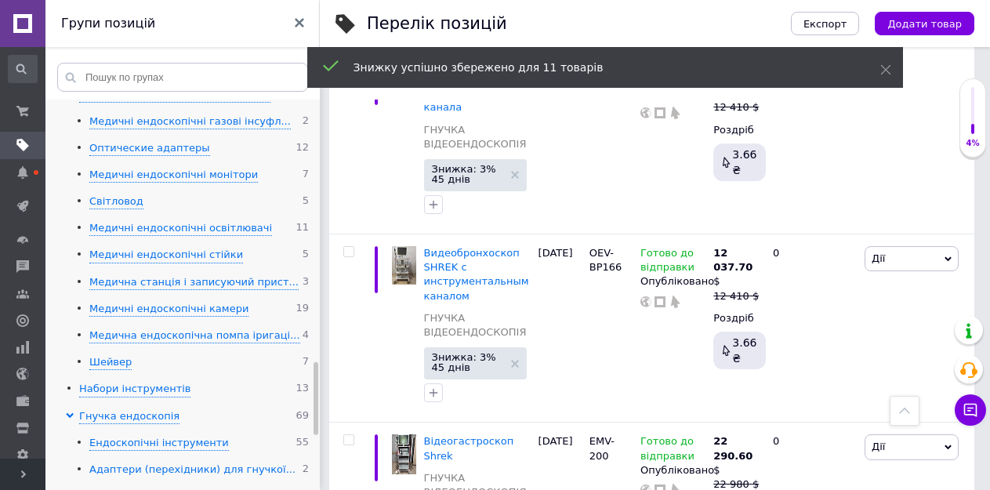
click at [161, 462] on div "Адаптери (перехідники) для гнучкої..." at bounding box center [192, 469] width 206 height 15
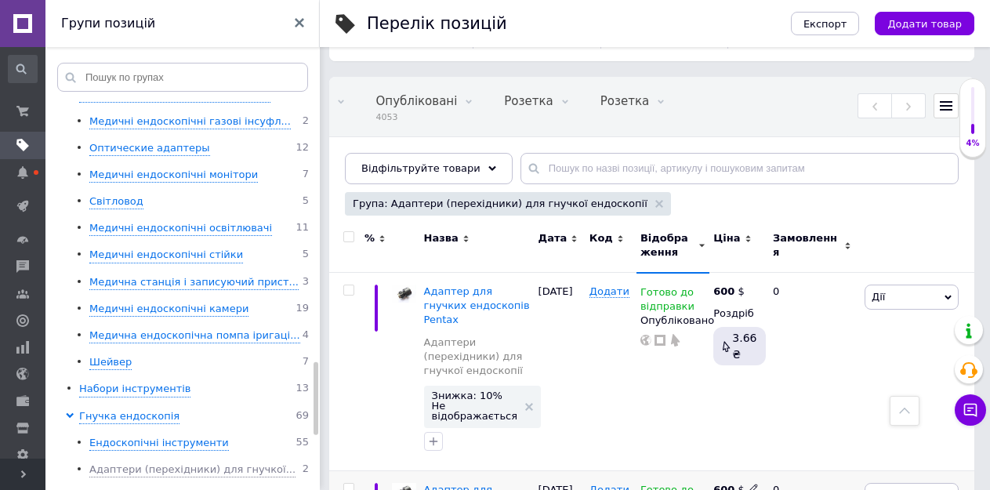
scroll to position [29, 0]
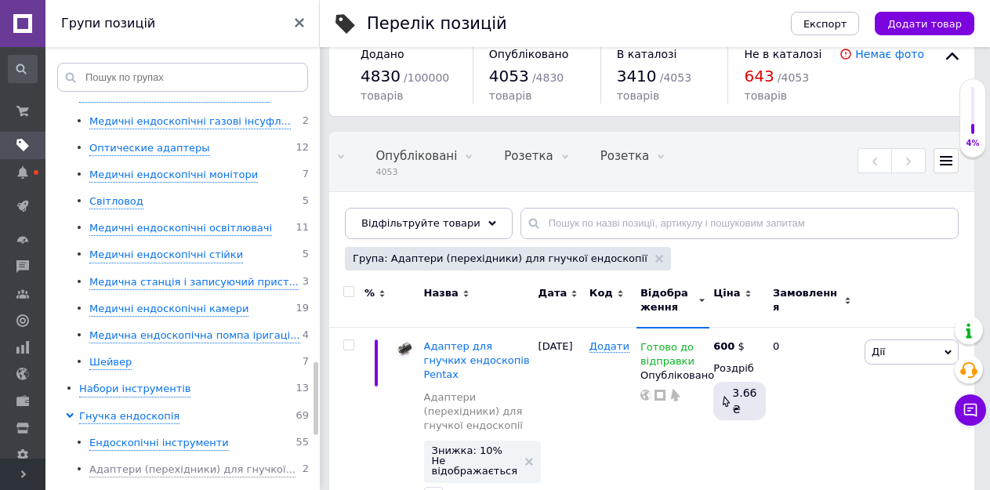
click at [346, 295] on input "checkbox" at bounding box center [348, 292] width 10 height 10
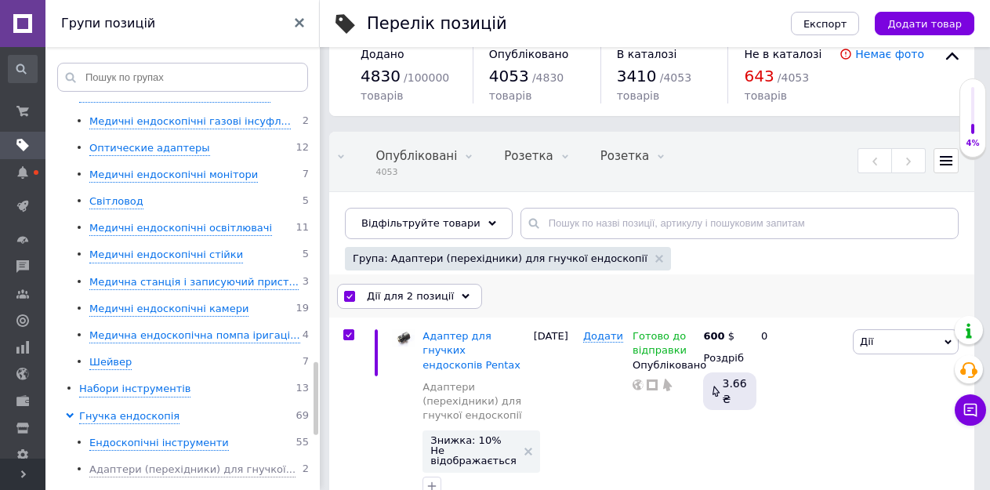
click at [390, 291] on span "Дії для 2 позиції" at bounding box center [410, 296] width 87 height 14
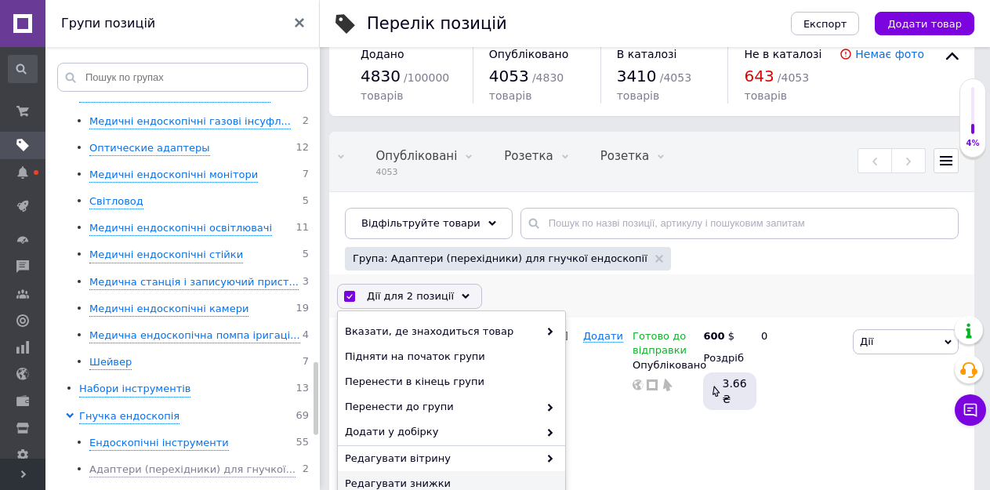
click at [406, 477] on span "Редагувати знижки" at bounding box center [449, 483] width 209 height 14
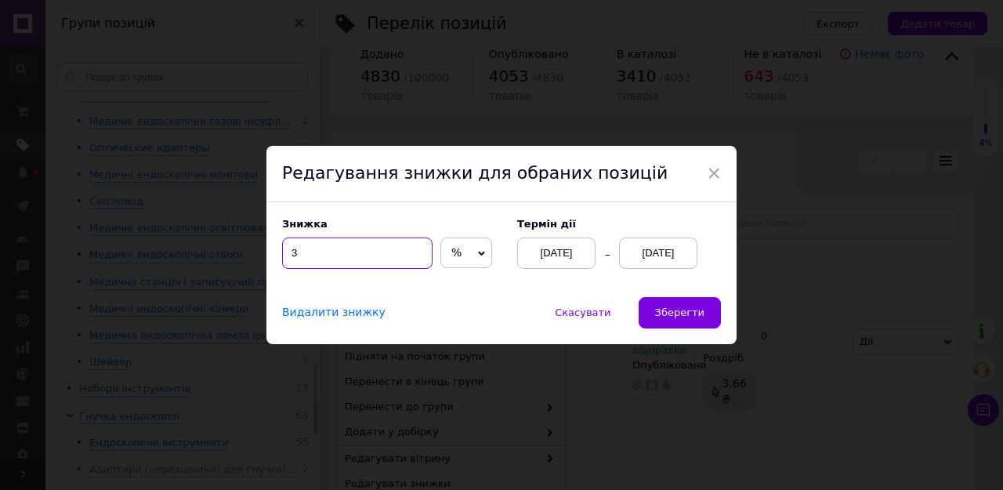
drag, startPoint x: 298, startPoint y: 254, endPoint x: 288, endPoint y: 254, distance: 9.4
click at [288, 254] on input "3" at bounding box center [357, 252] width 150 height 31
click at [670, 309] on span "Зберегти" at bounding box center [679, 312] width 49 height 12
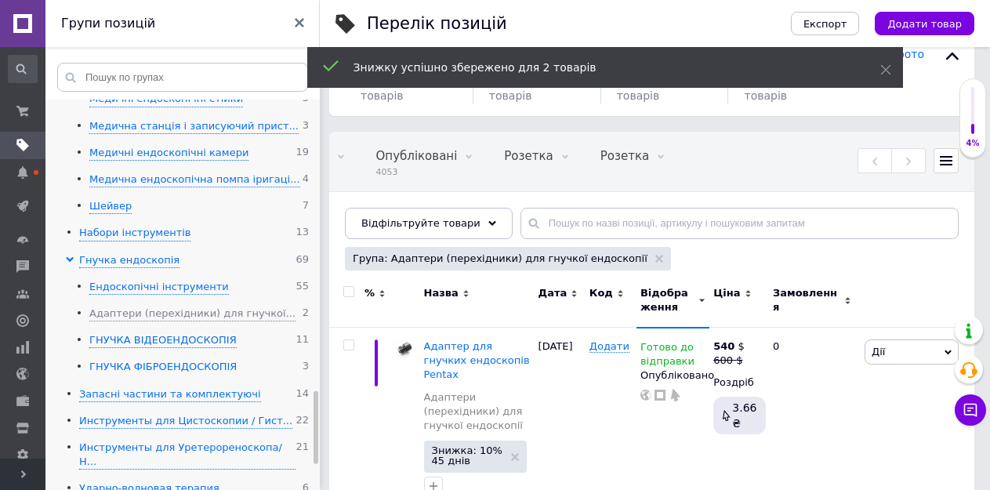
scroll to position [1567, 0]
click at [167, 332] on div "ГНУЧКА ВІДЕОЕНДОСКОПІЯ" at bounding box center [162, 339] width 147 height 15
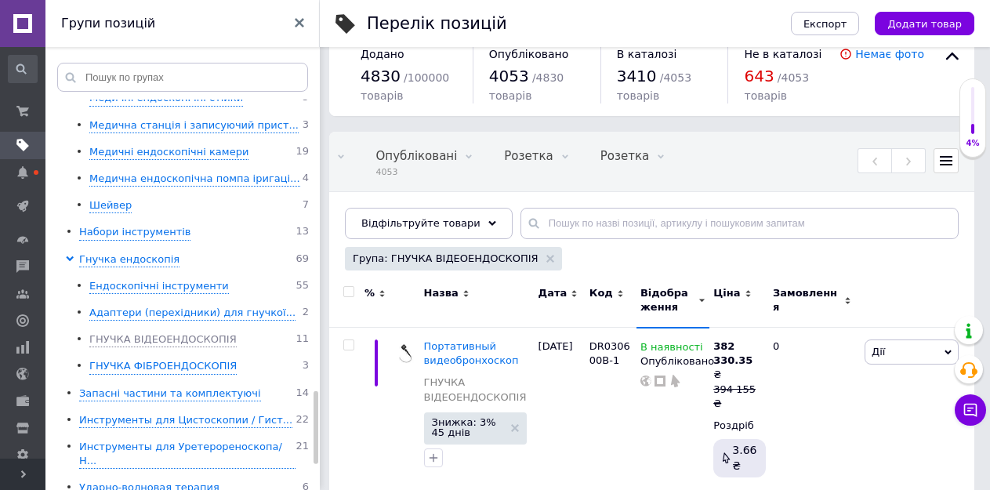
click at [345, 291] on input "checkbox" at bounding box center [348, 292] width 10 height 10
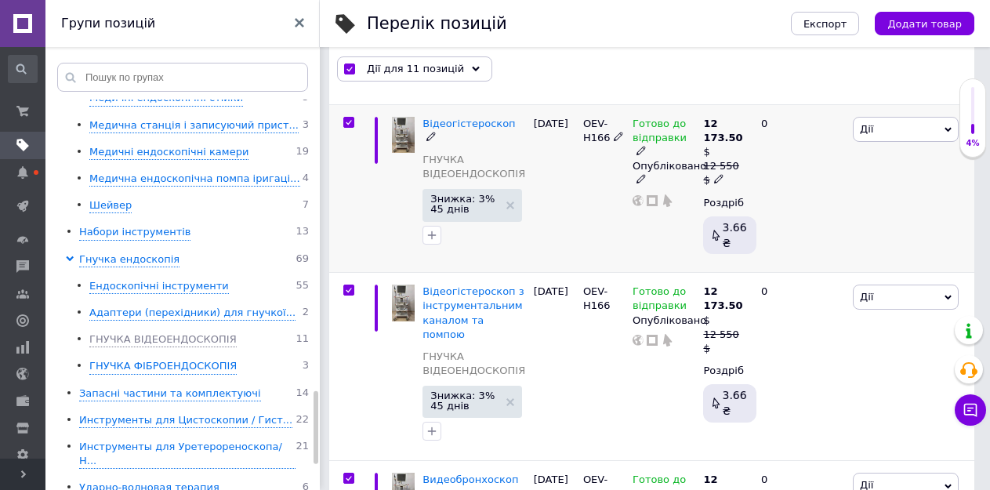
scroll to position [421, 0]
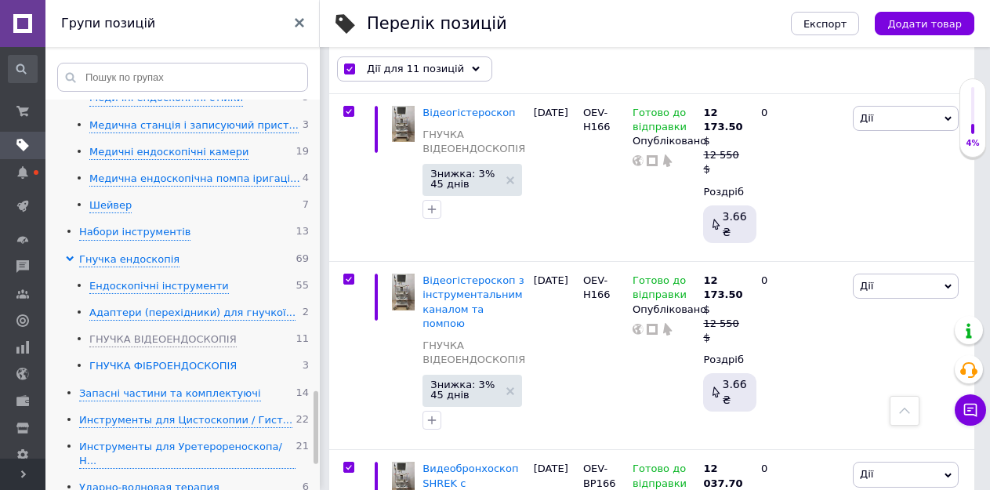
click at [127, 359] on div "ГНУЧКА ФІБРОЕНДОСКОПІЯ" at bounding box center [162, 366] width 147 height 15
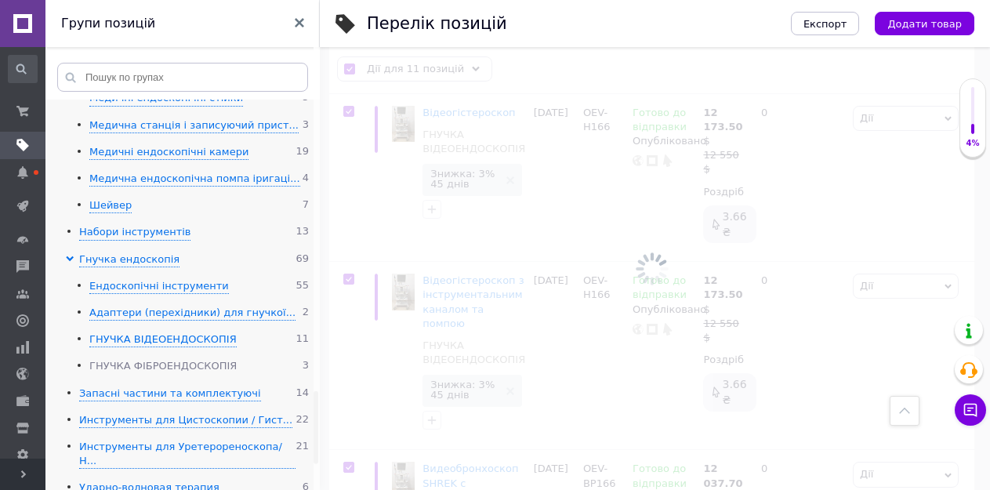
scroll to position [377, 0]
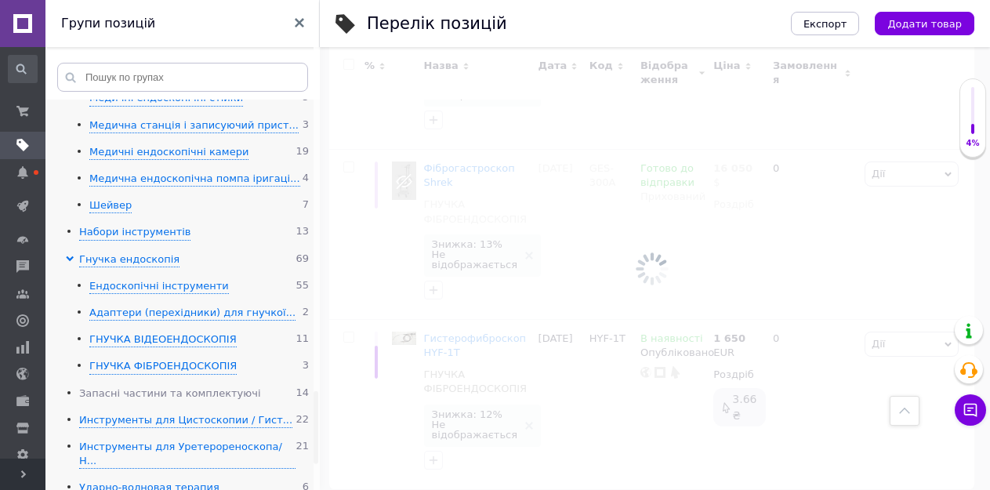
scroll to position [378, 0]
click at [149, 386] on div "Запасні частини та комплектуючі" at bounding box center [170, 393] width 182 height 15
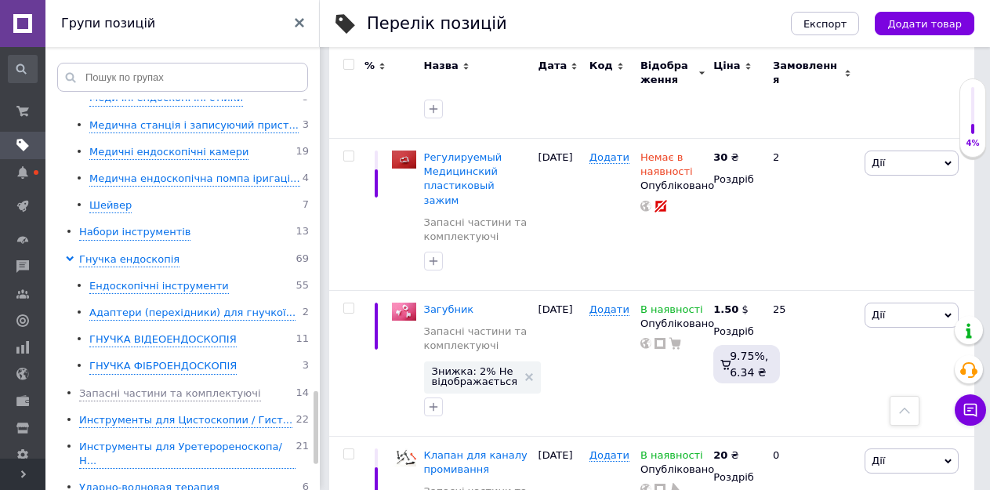
click at [351, 61] on input "checkbox" at bounding box center [348, 65] width 10 height 10
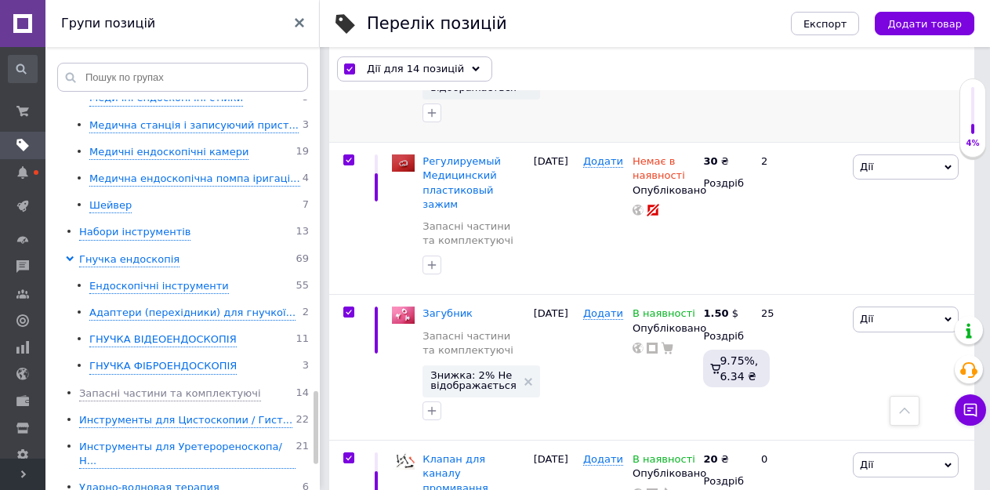
scroll to position [367, 0]
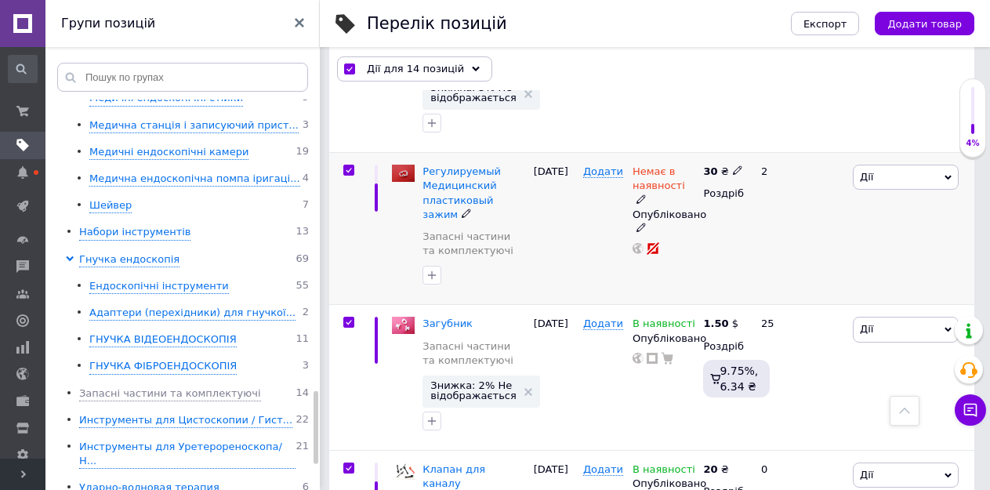
click at [345, 165] on input "checkbox" at bounding box center [348, 170] width 10 height 10
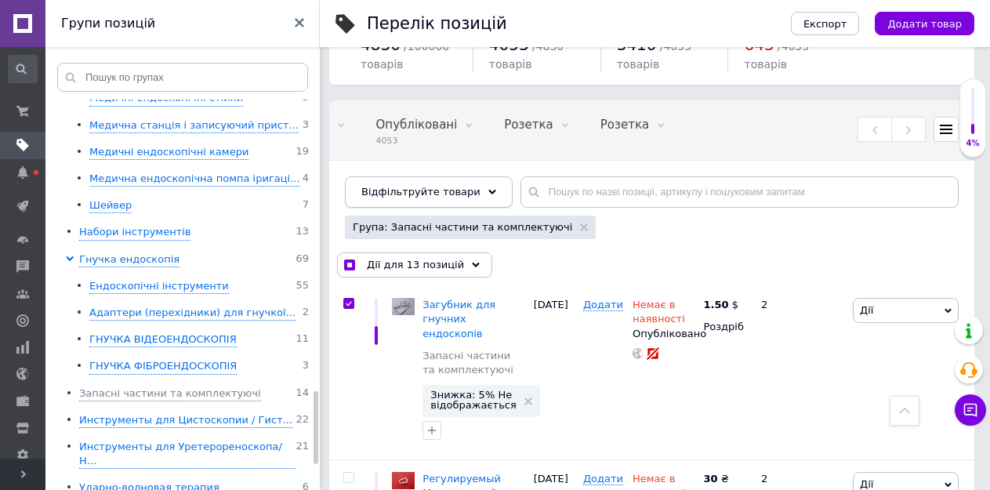
scroll to position [54, 0]
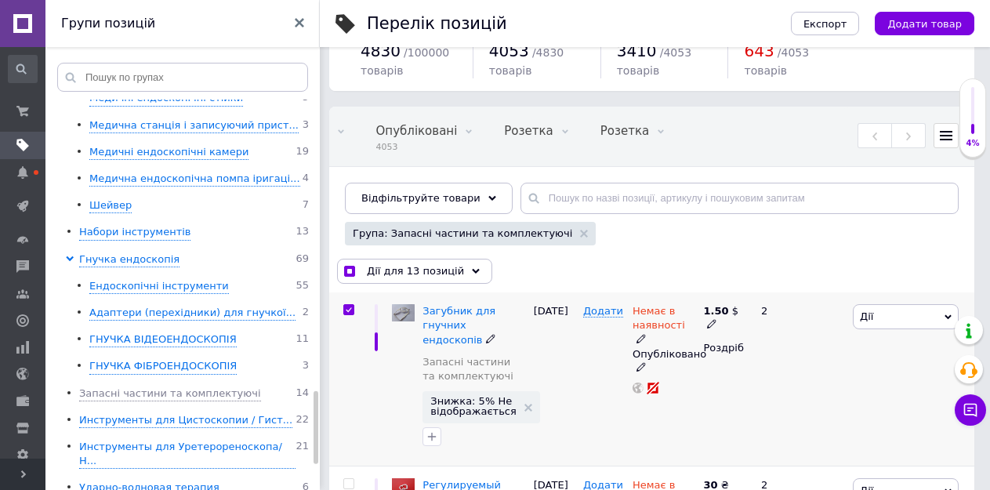
click at [348, 307] on input "checkbox" at bounding box center [348, 310] width 10 height 10
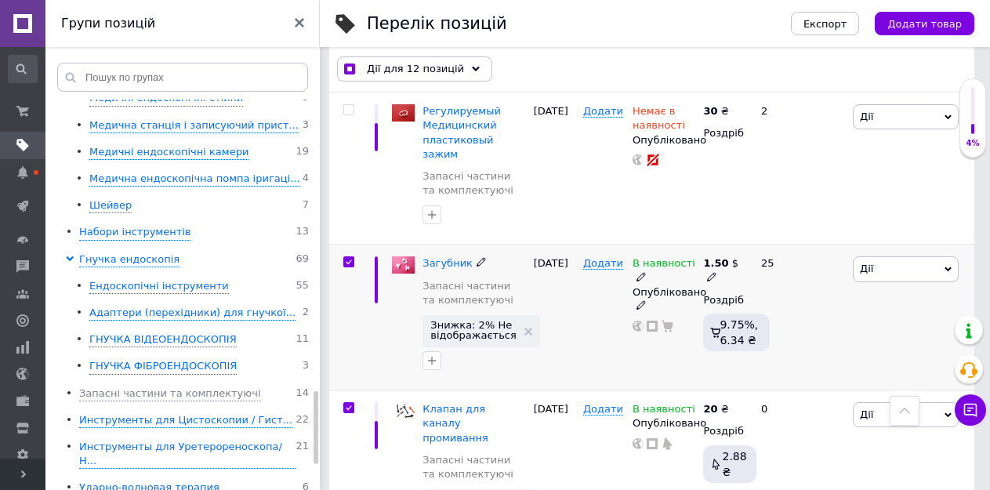
scroll to position [446, 0]
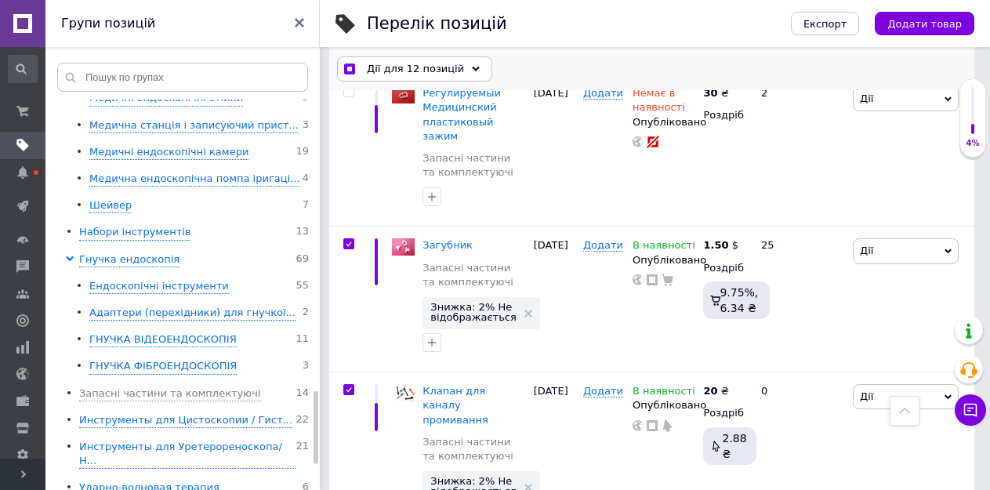
click at [393, 68] on span "Дії для 12 позицій" at bounding box center [415, 69] width 97 height 14
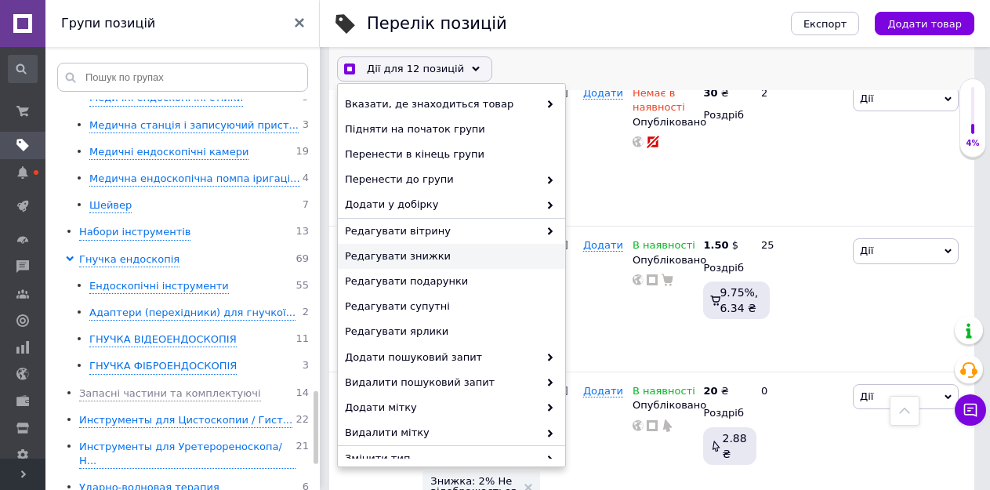
click at [375, 252] on span "Редагувати знижки" at bounding box center [449, 256] width 209 height 14
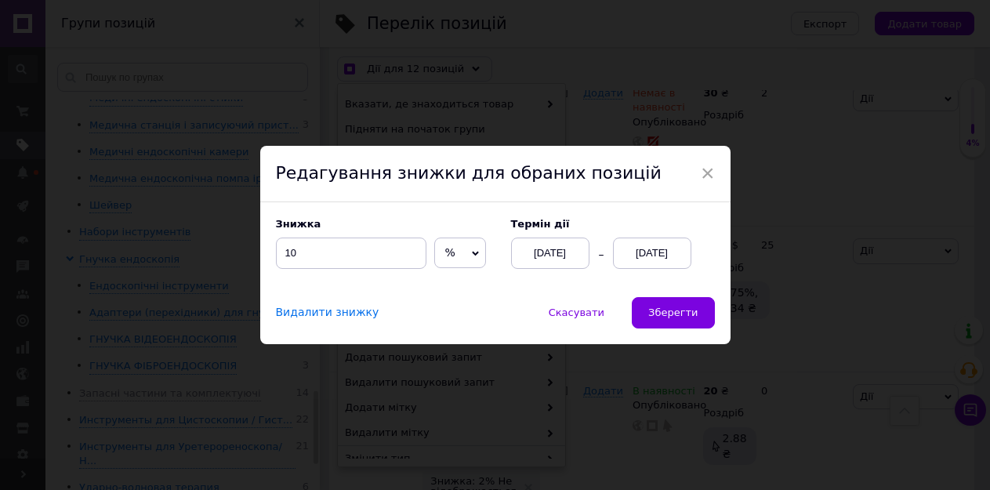
scroll to position [389, 0]
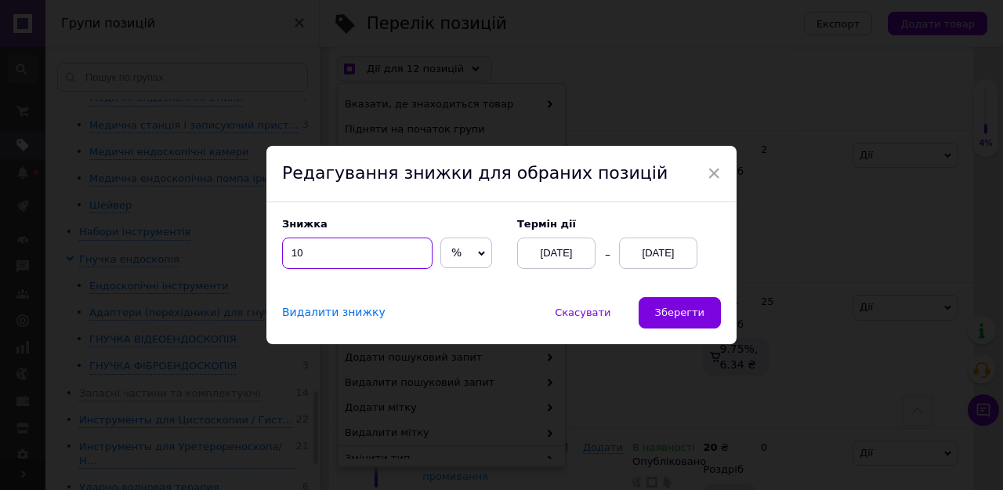
drag, startPoint x: 310, startPoint y: 250, endPoint x: 288, endPoint y: 251, distance: 22.7
click at [288, 251] on input "10" at bounding box center [357, 252] width 150 height 31
click at [682, 317] on span "Зберегти" at bounding box center [679, 312] width 49 height 12
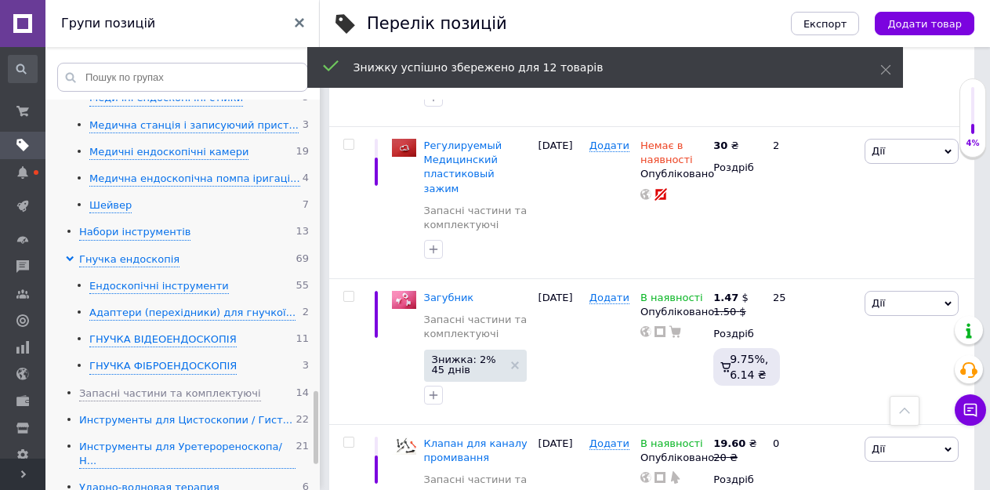
scroll to position [399, 0]
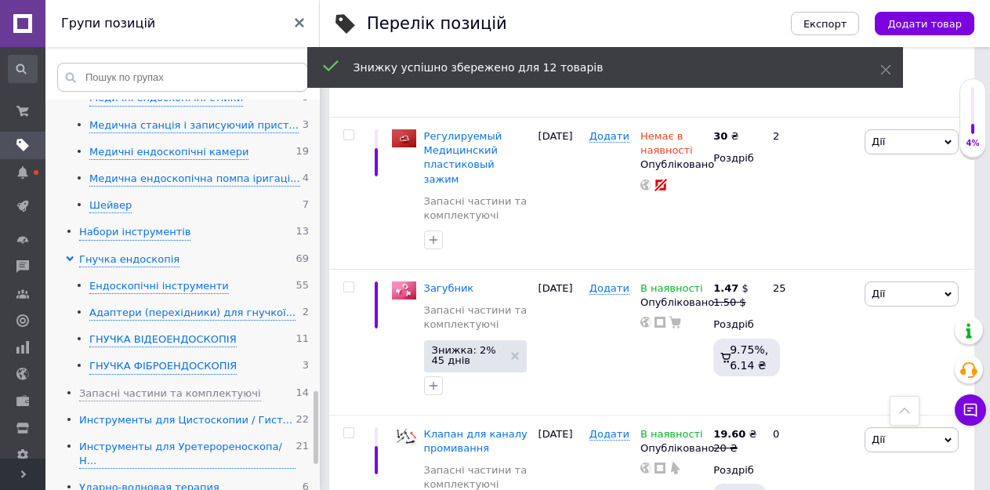
click at [148, 413] on div "Инструменты для Цистоскопии / Гист..." at bounding box center [185, 420] width 213 height 15
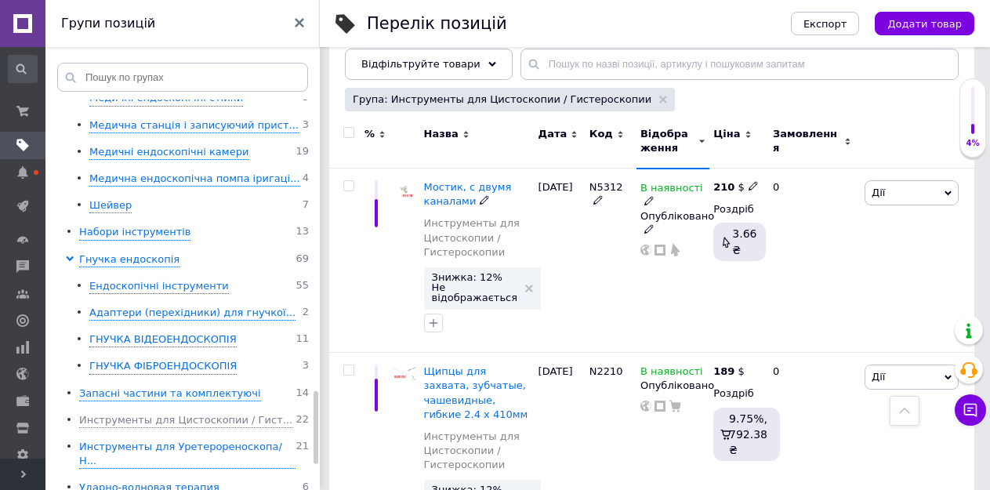
scroll to position [164, 0]
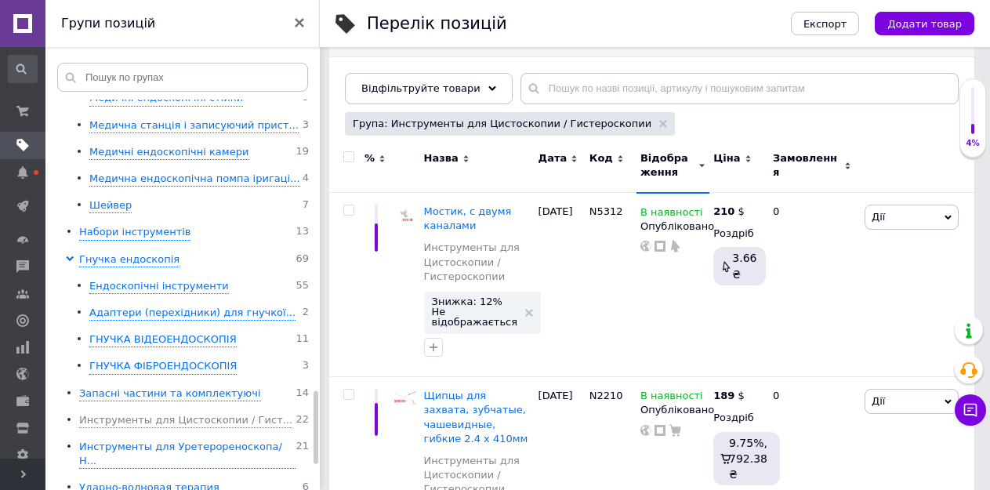
click at [349, 158] on input "checkbox" at bounding box center [348, 157] width 10 height 10
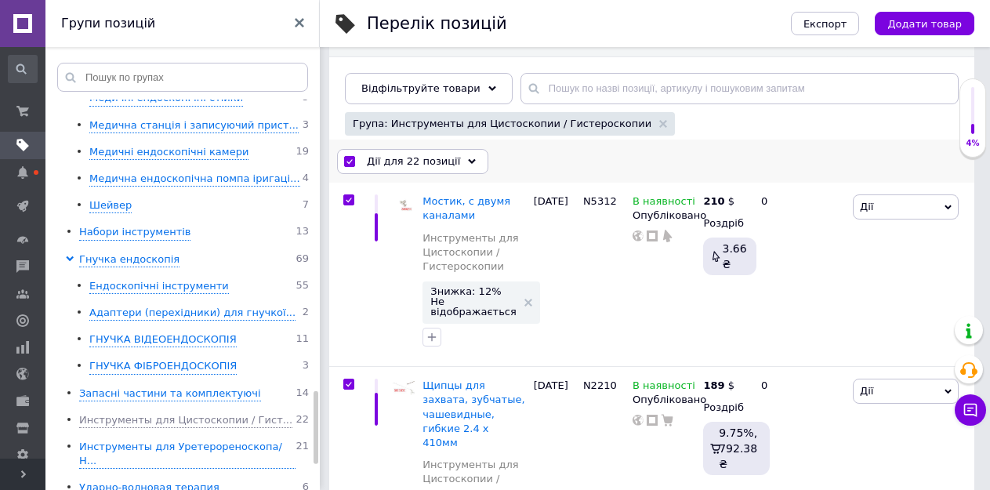
click at [399, 161] on span "Дії для 22 позиції" at bounding box center [413, 161] width 93 height 14
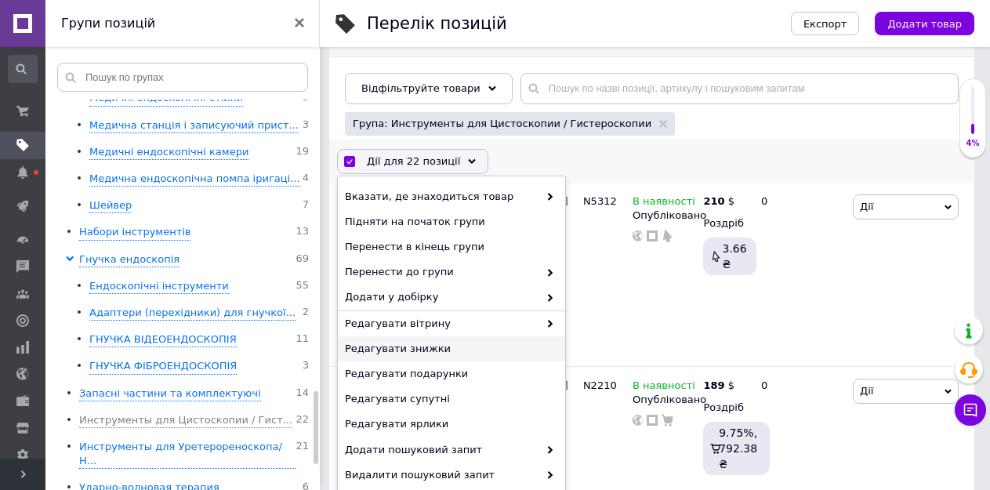
click at [412, 348] on span "Редагувати знижки" at bounding box center [449, 349] width 209 height 14
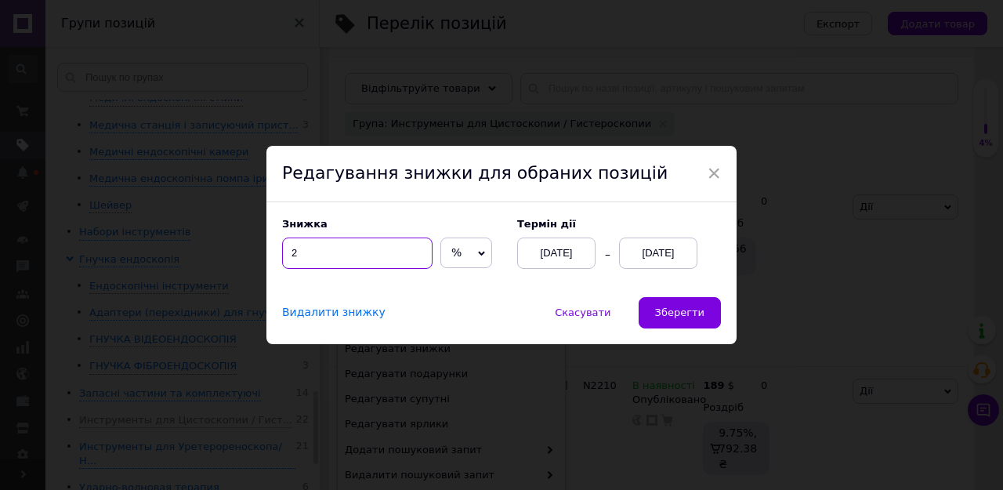
click at [289, 254] on input "2" at bounding box center [357, 252] width 150 height 31
click at [653, 314] on button "Зберегти" at bounding box center [680, 312] width 82 height 31
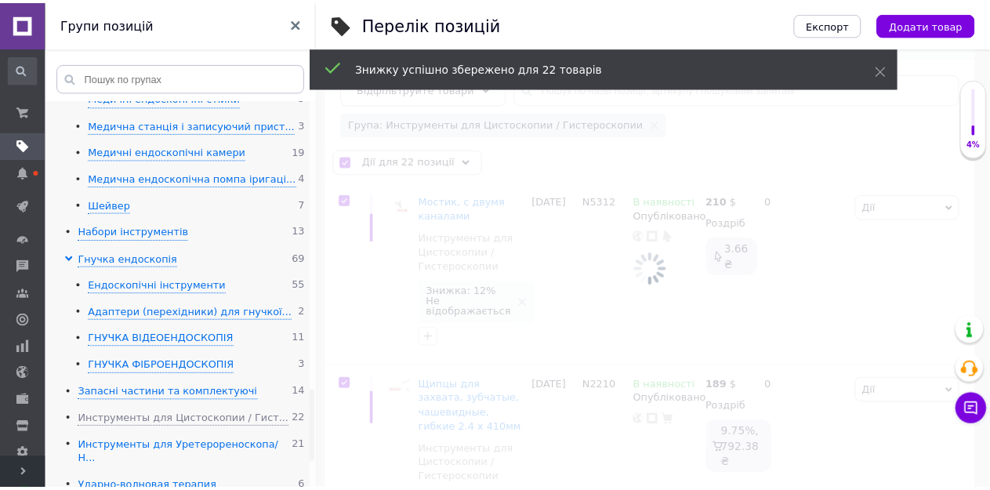
scroll to position [0, 361]
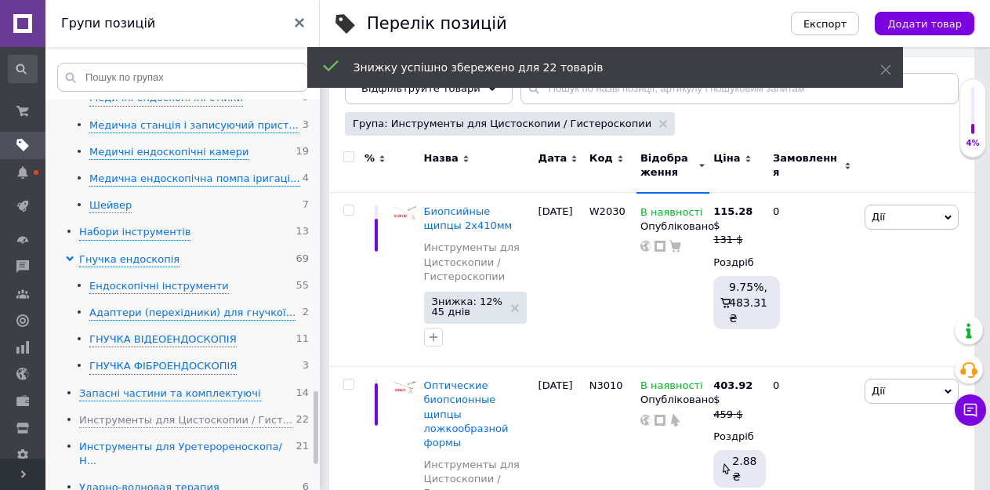
click at [141, 440] on div "Инструменты для Уретерореноскопа/Н..." at bounding box center [187, 454] width 216 height 29
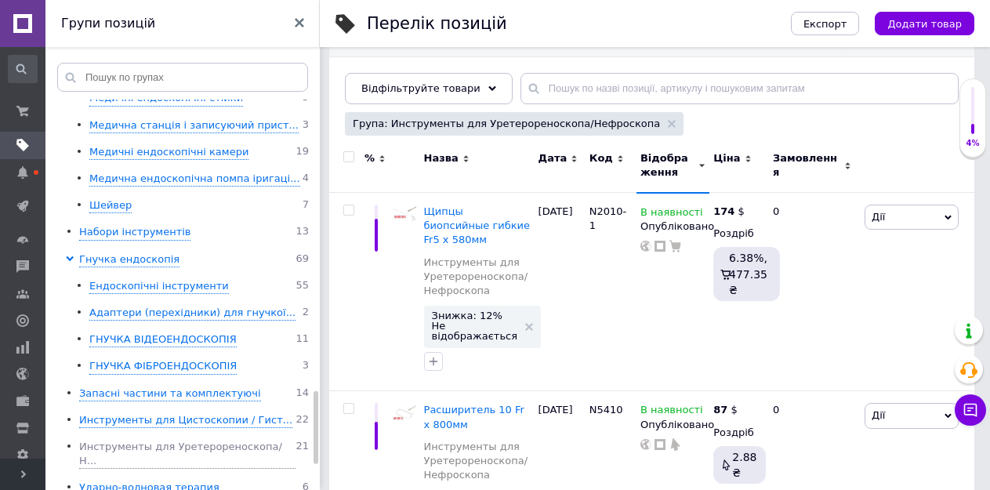
click at [349, 159] on input "checkbox" at bounding box center [348, 157] width 10 height 10
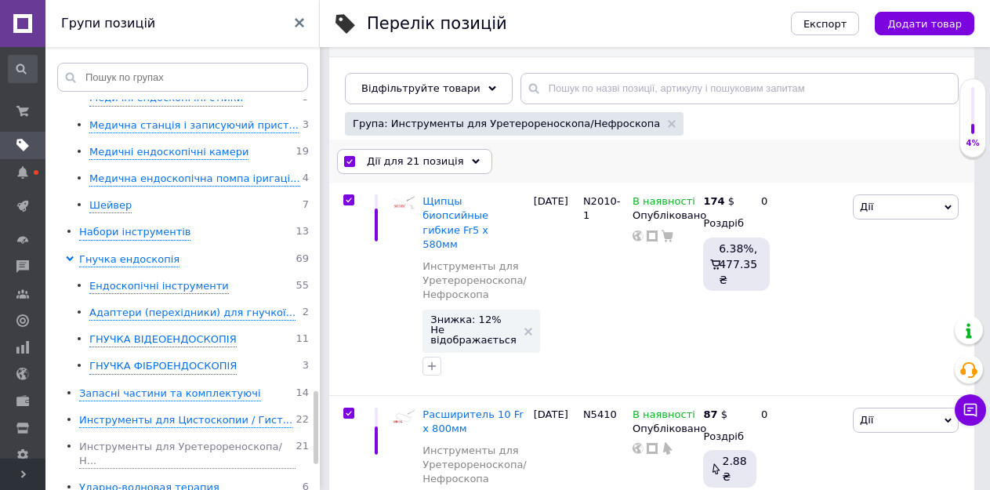
drag, startPoint x: 389, startPoint y: 157, endPoint x: 394, endPoint y: 172, distance: 15.9
click at [389, 158] on span "Дії для 21 позиція" at bounding box center [415, 161] width 97 height 14
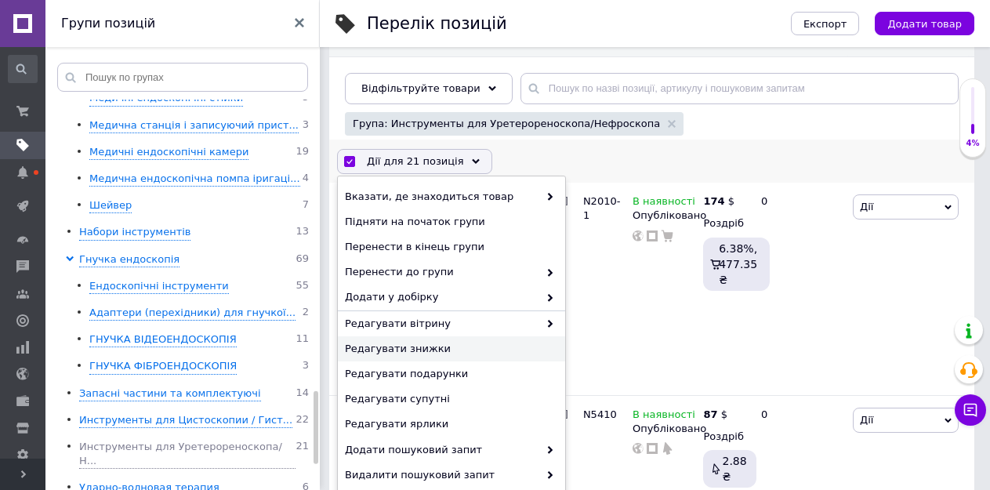
click at [385, 342] on span "Редагувати знижки" at bounding box center [449, 349] width 209 height 14
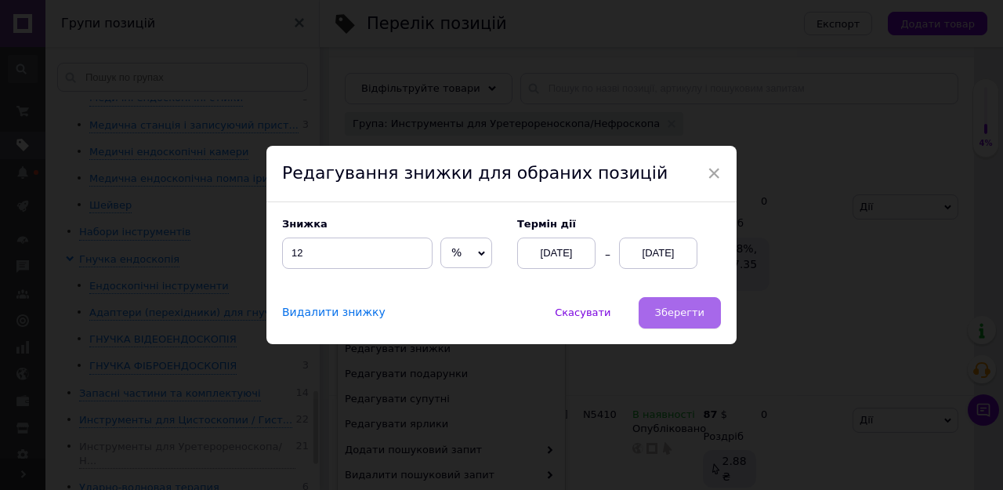
click at [688, 309] on span "Зберегти" at bounding box center [679, 312] width 49 height 12
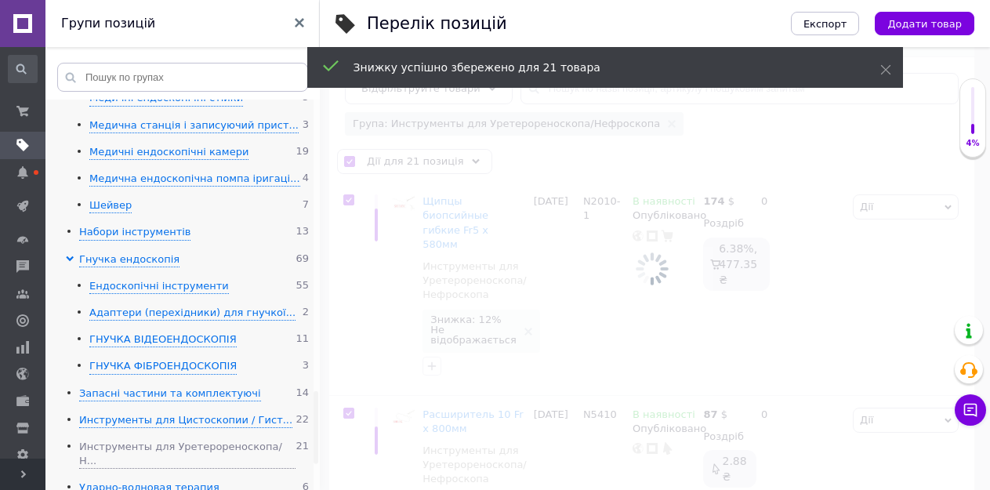
scroll to position [0, 361]
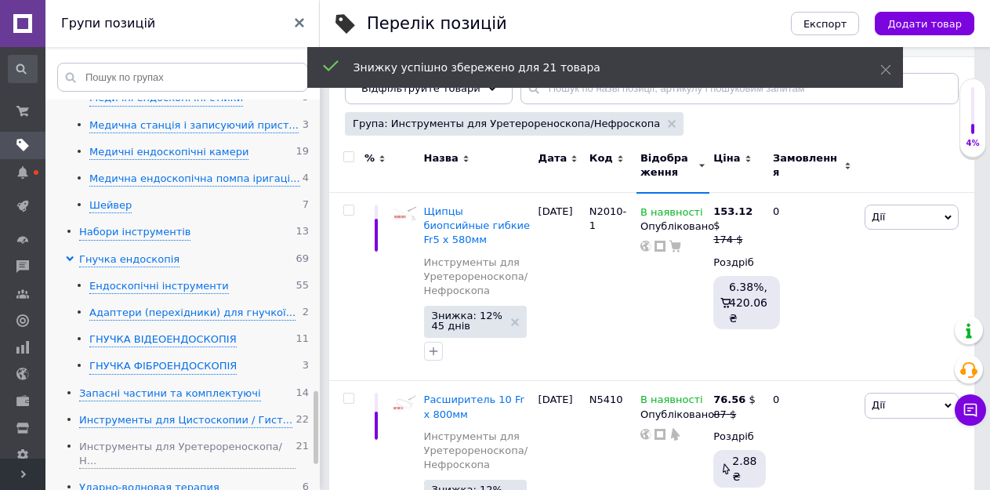
click at [132, 480] on div "Ударно-волновая терапия" at bounding box center [149, 487] width 140 height 15
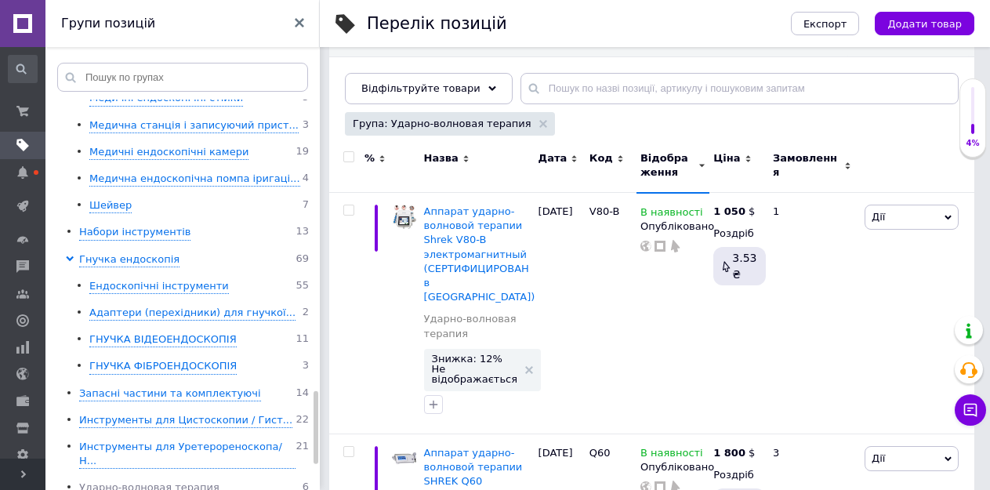
click at [349, 155] on input "checkbox" at bounding box center [348, 157] width 10 height 10
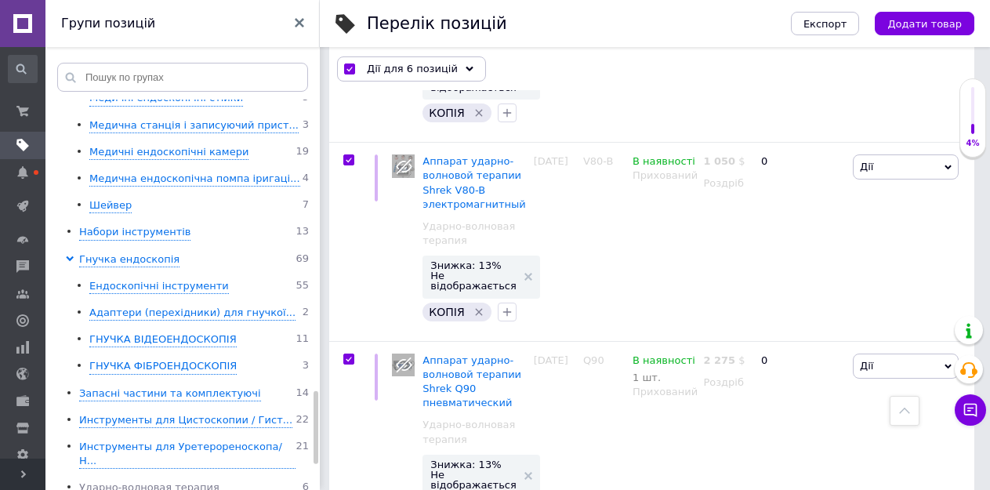
scroll to position [1148, 0]
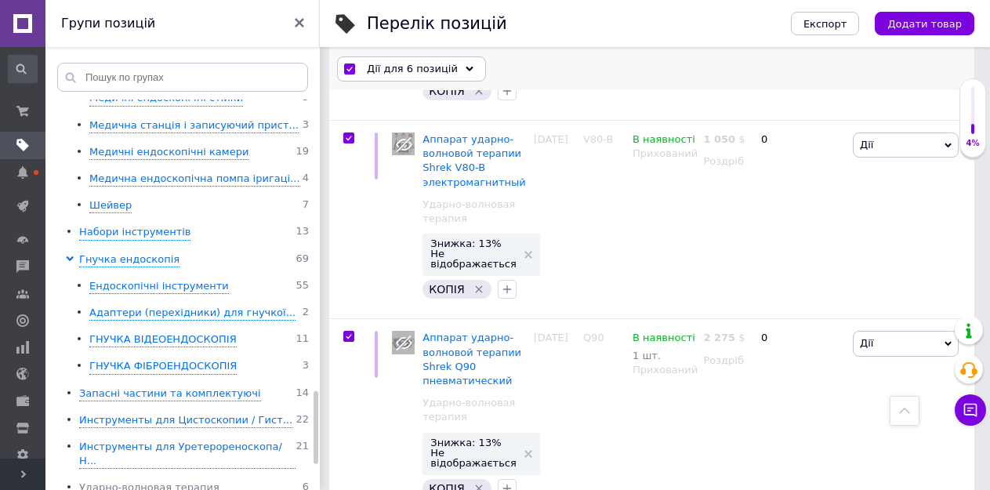
click at [412, 68] on span "Дії для 6 позицій" at bounding box center [412, 69] width 91 height 14
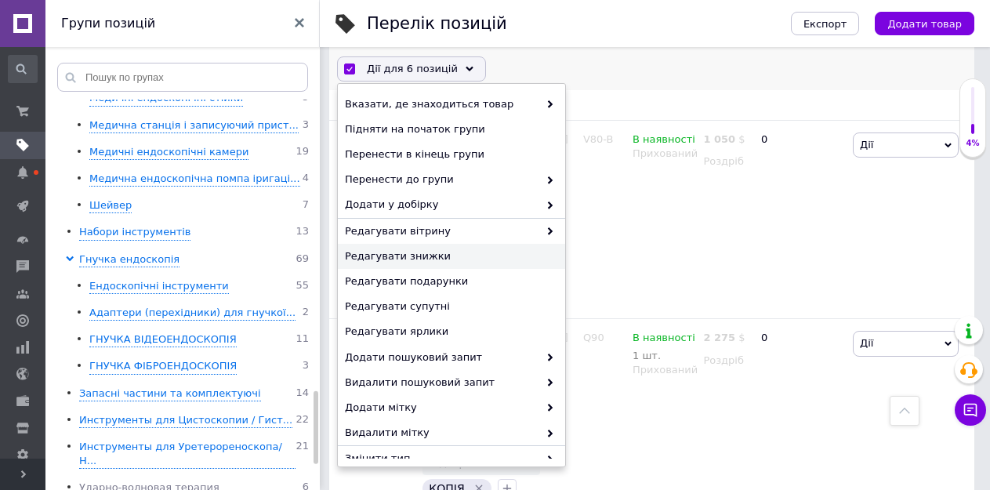
click at [401, 252] on span "Редагувати знижки" at bounding box center [449, 256] width 209 height 14
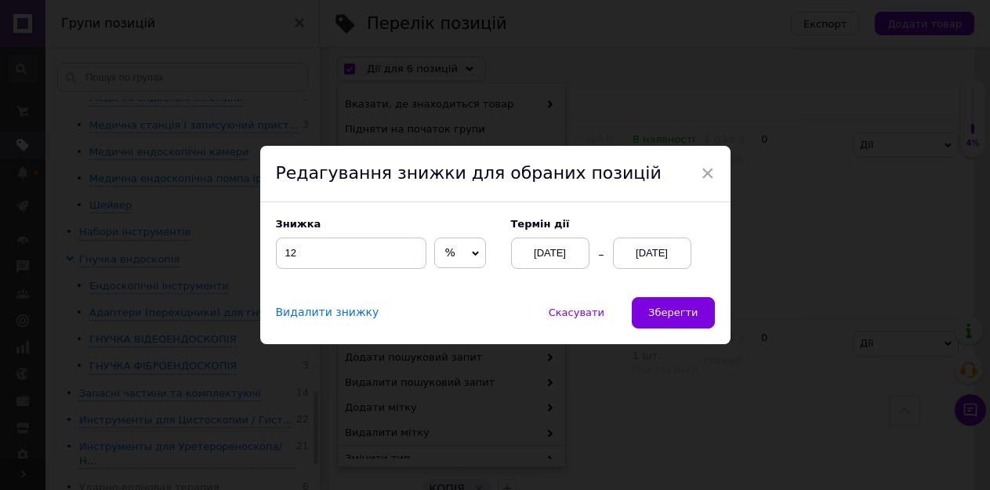
scroll to position [1091, 0]
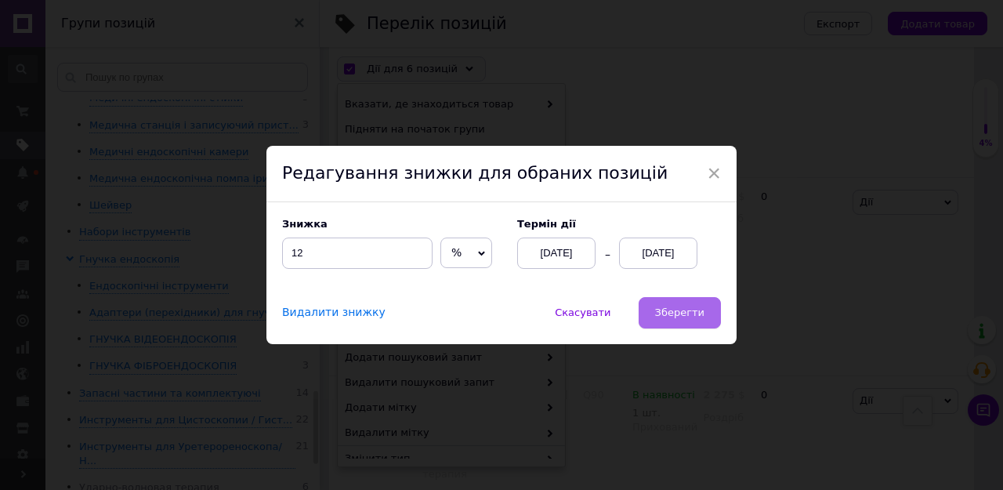
click at [668, 311] on span "Зберегти" at bounding box center [679, 312] width 49 height 12
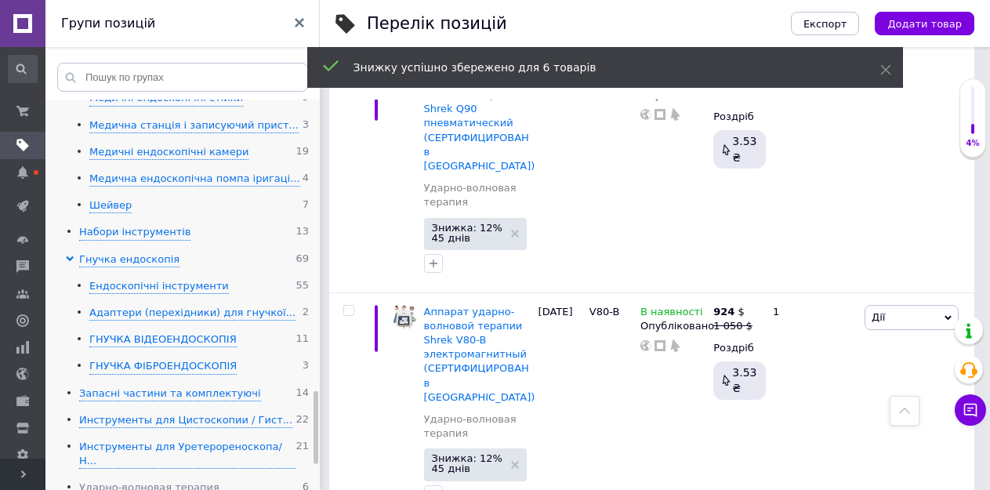
scroll to position [1048, 0]
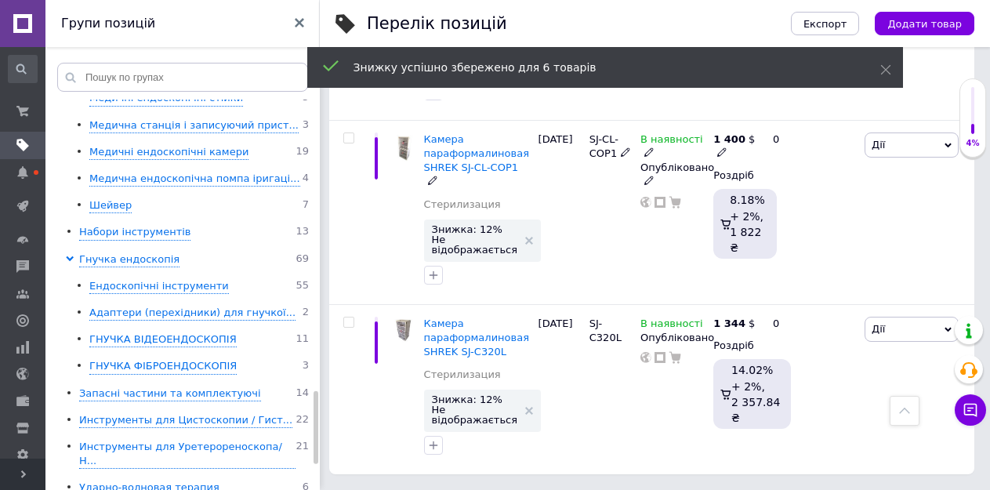
scroll to position [731, 0]
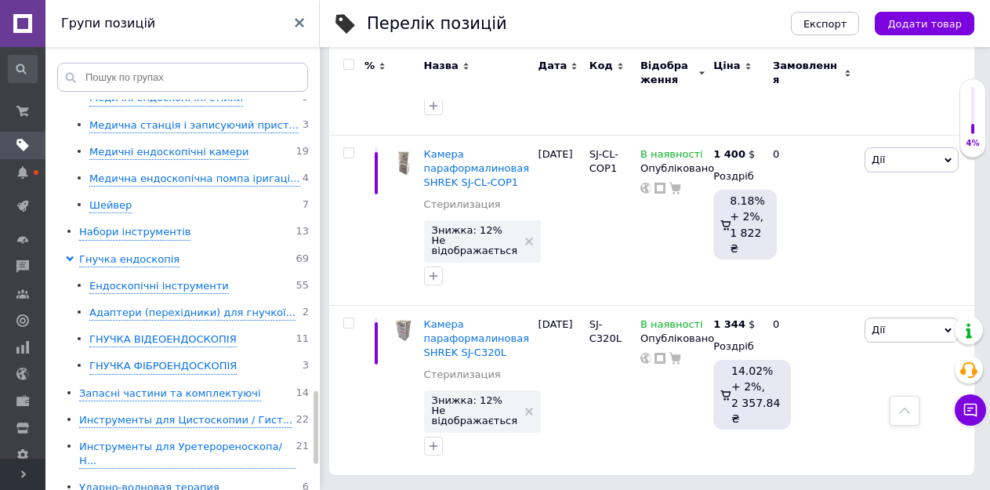
click at [349, 63] on input "checkbox" at bounding box center [348, 65] width 10 height 10
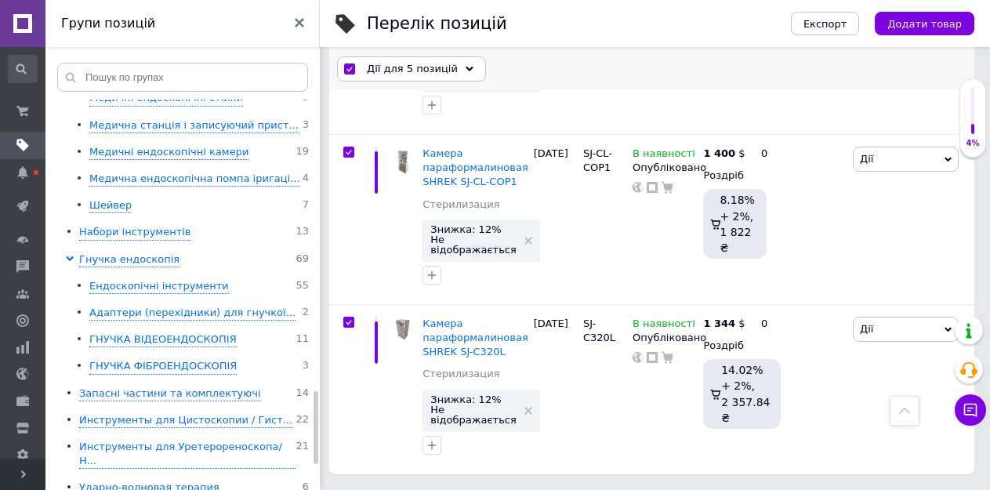
scroll to position [721, 0]
click at [412, 69] on span "Дії для 5 позицій" at bounding box center [412, 69] width 91 height 14
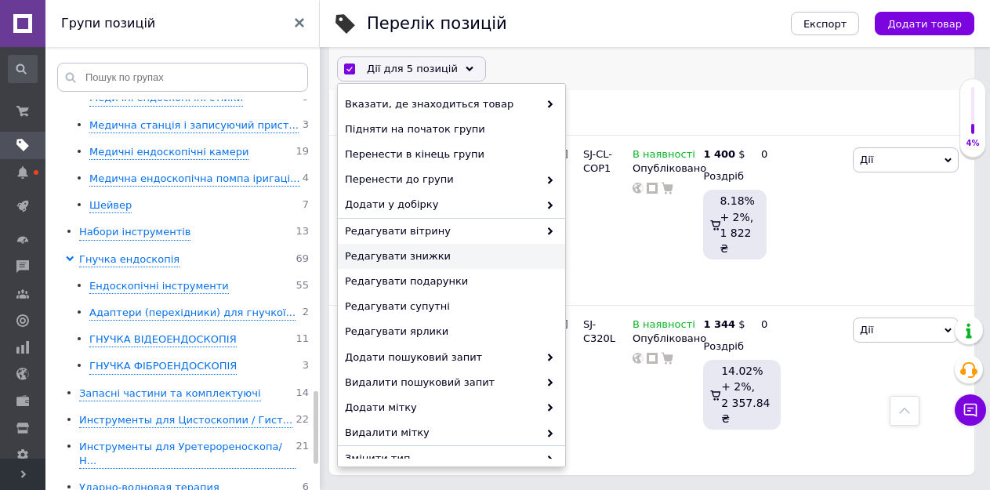
click at [409, 259] on span "Редагувати знижки" at bounding box center [449, 256] width 209 height 14
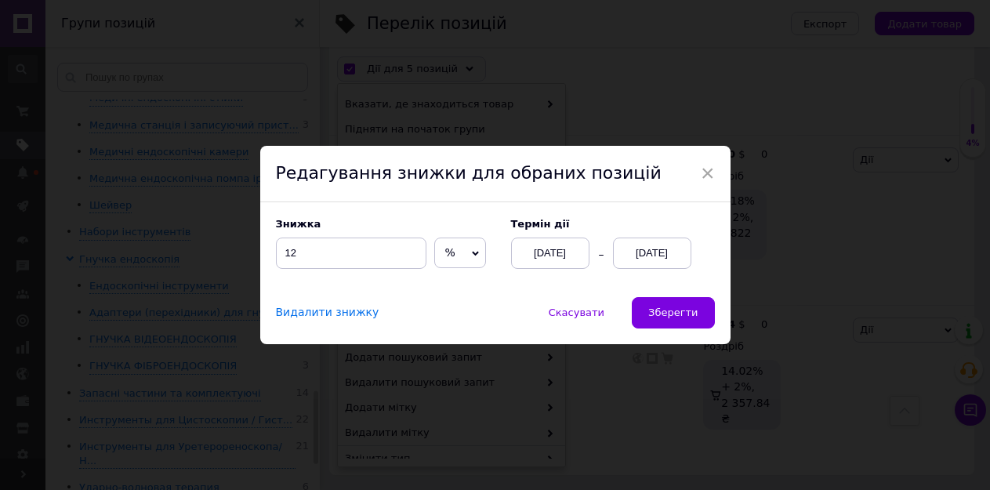
scroll to position [664, 0]
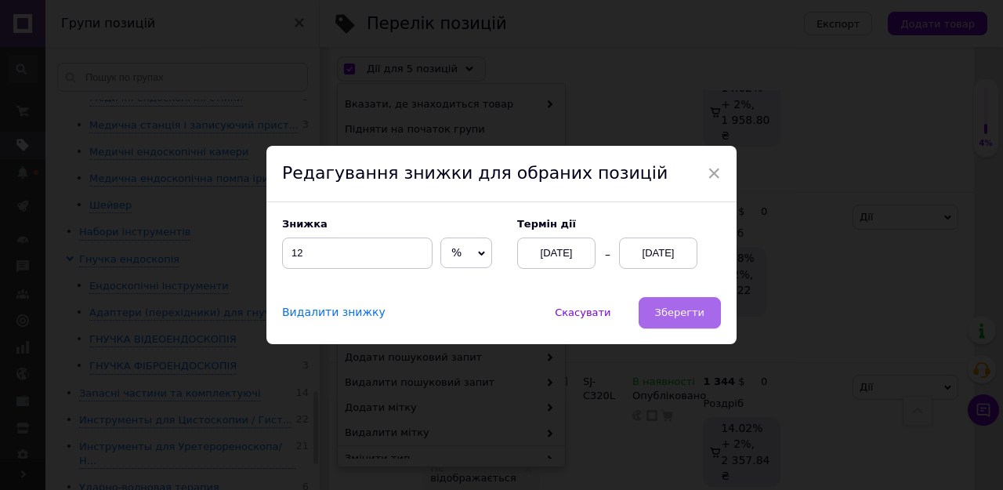
click at [683, 310] on span "Зберегти" at bounding box center [679, 312] width 49 height 12
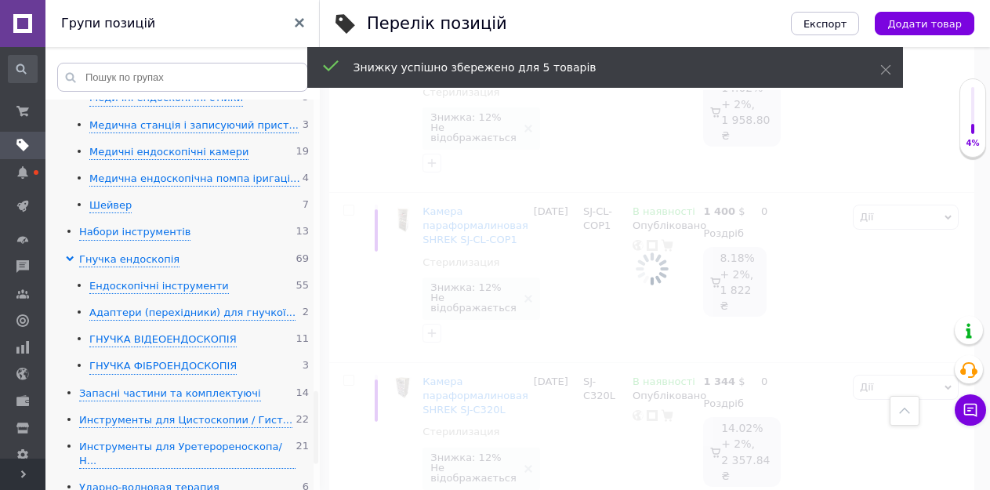
scroll to position [675, 0]
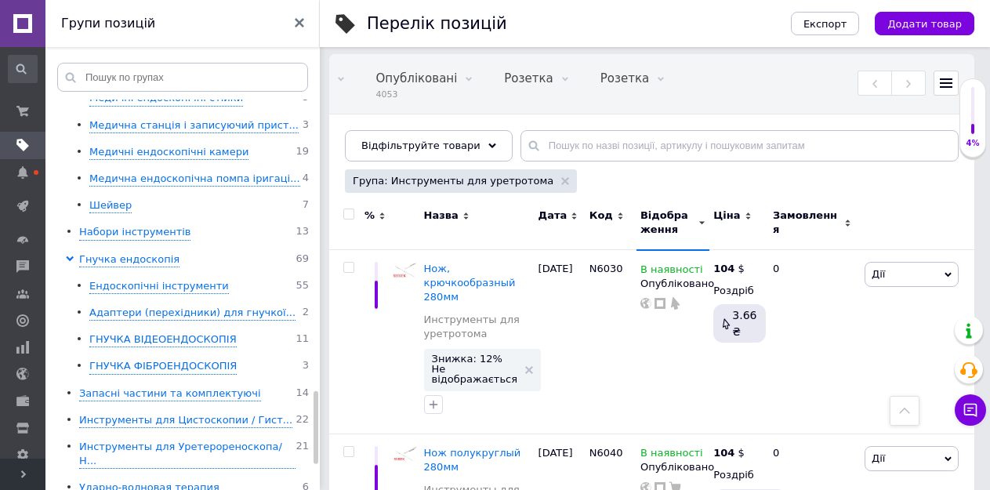
scroll to position [78, 0]
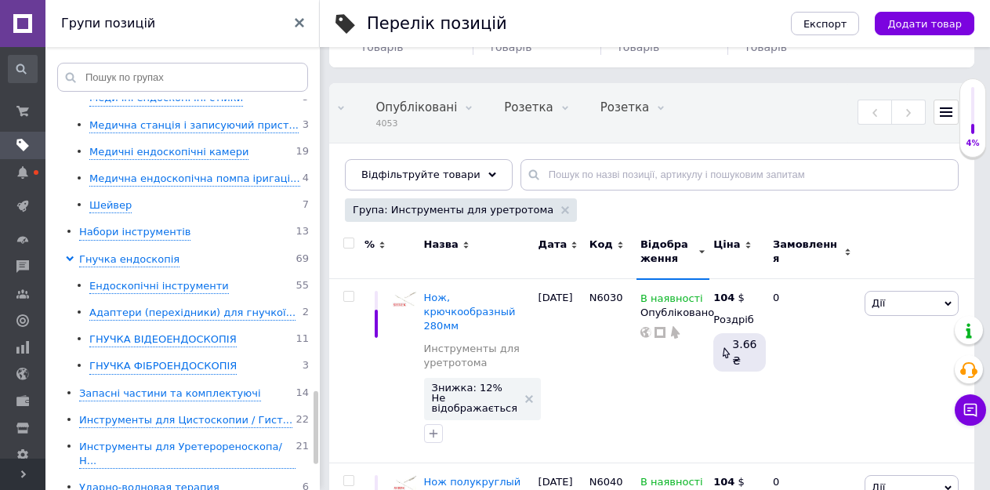
click at [346, 242] on input "checkbox" at bounding box center [348, 243] width 10 height 10
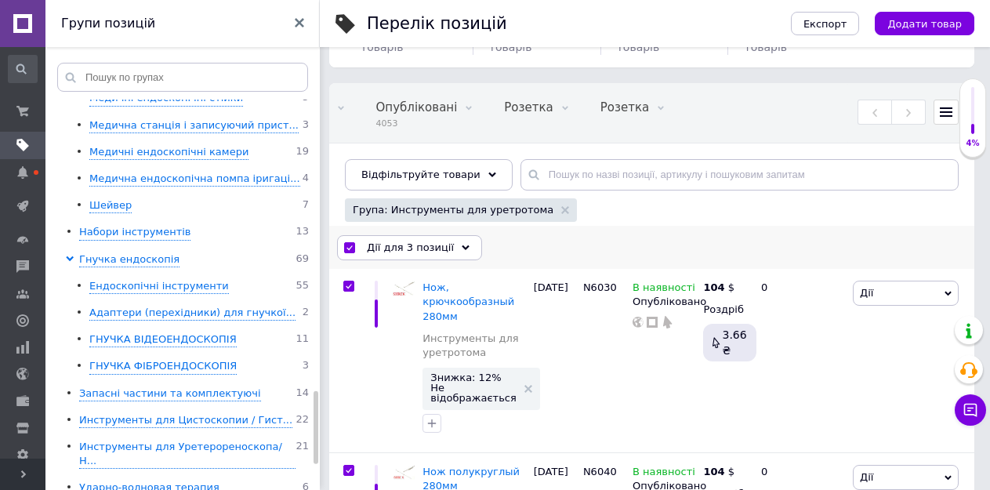
click at [426, 250] on span "Дії для 3 позиції" at bounding box center [410, 248] width 87 height 14
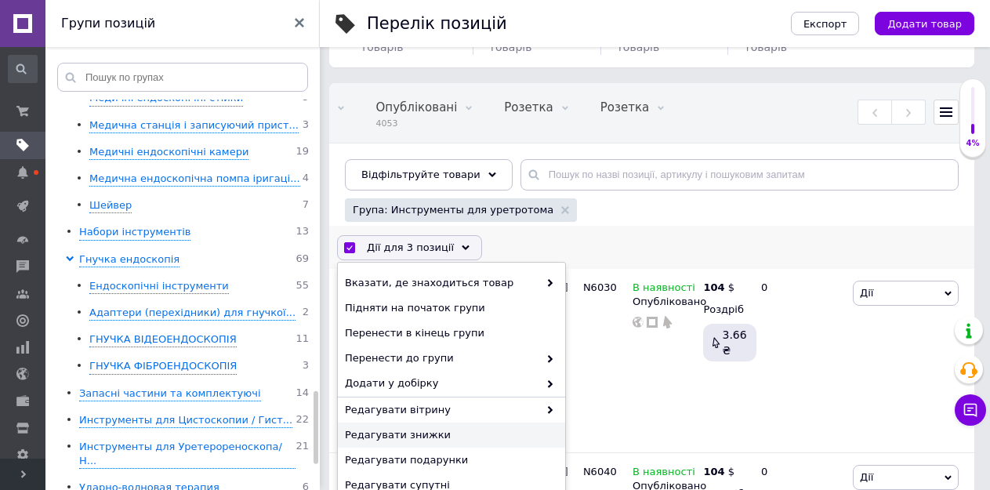
click at [410, 433] on span "Редагувати знижки" at bounding box center [449, 435] width 209 height 14
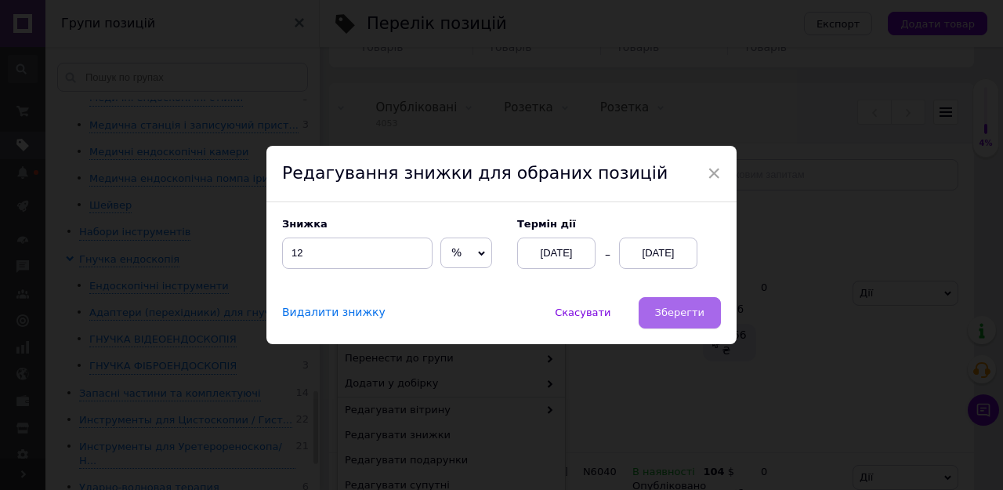
click at [654, 313] on button "Зберегти" at bounding box center [680, 312] width 82 height 31
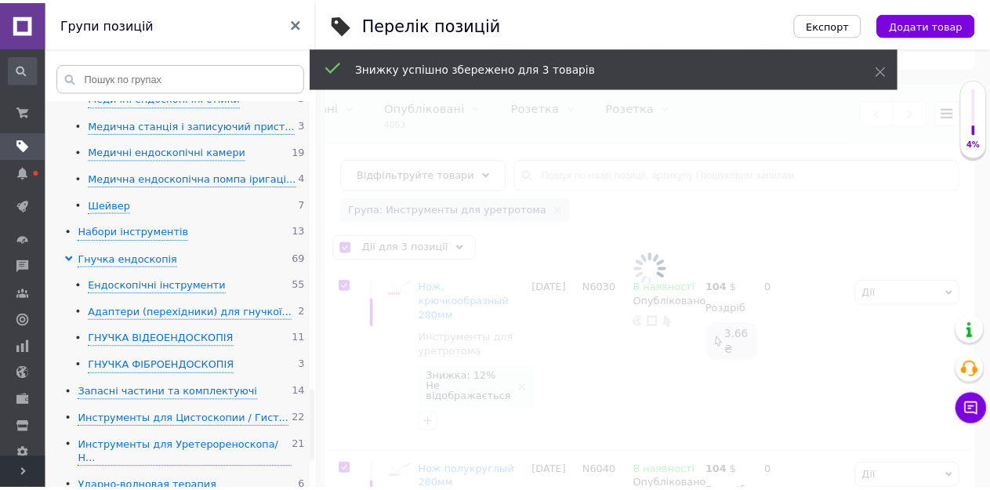
scroll to position [0, 361]
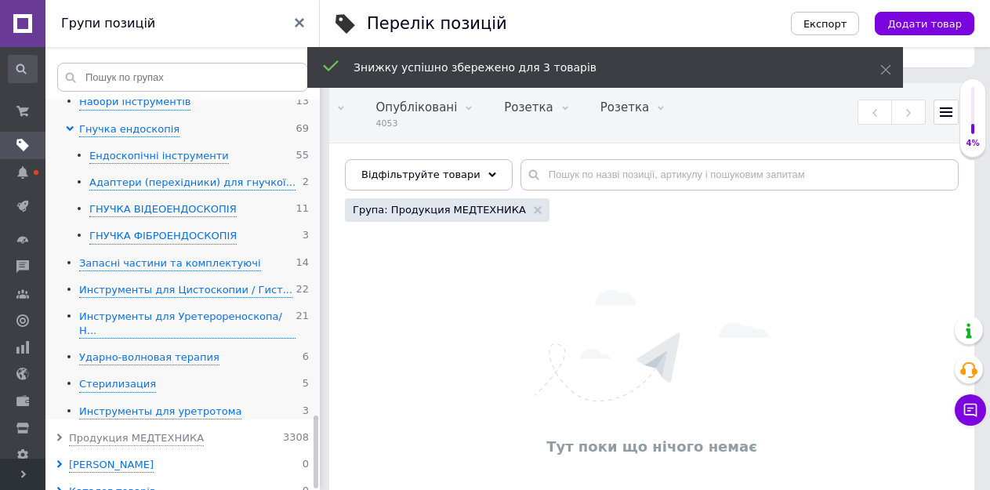
scroll to position [1699, 0]
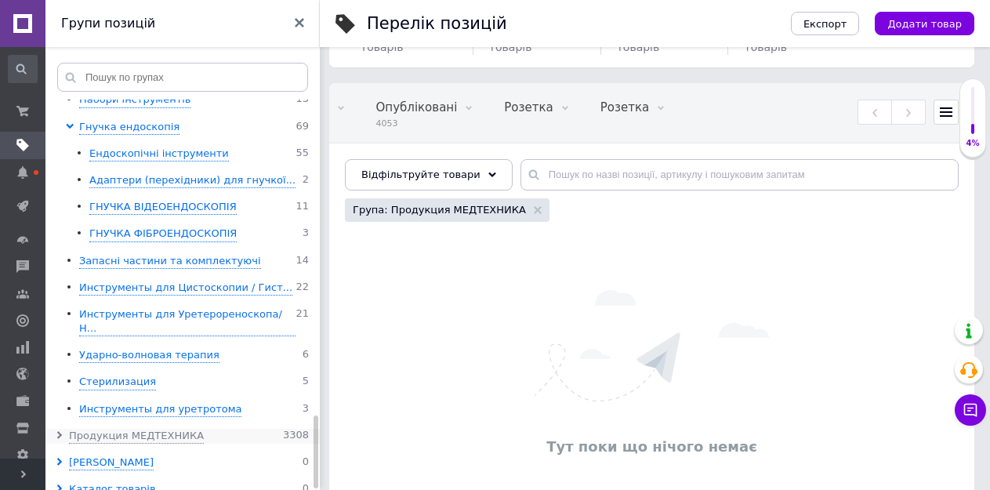
click at [61, 431] on use at bounding box center [59, 435] width 5 height 8
click at [67, 458] on icon at bounding box center [70, 462] width 8 height 8
click at [79, 484] on icon at bounding box center [80, 488] width 8 height 8
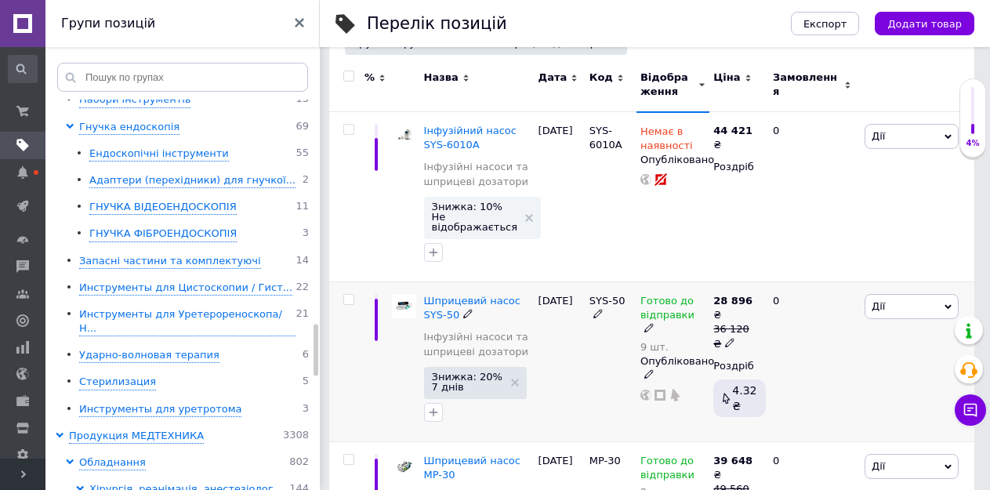
scroll to position [392, 0]
